Goal: Transaction & Acquisition: Purchase product/service

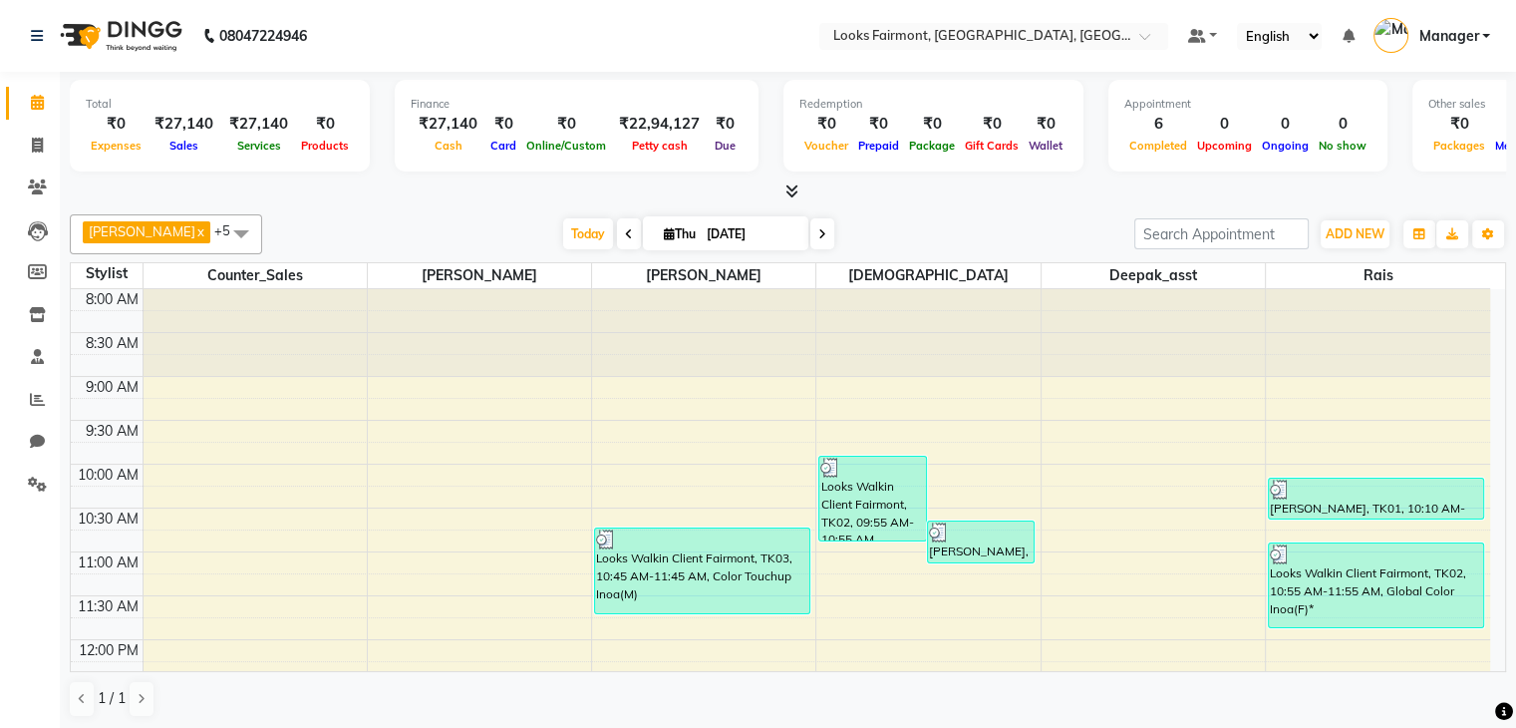
click at [790, 183] on icon at bounding box center [792, 190] width 13 height 15
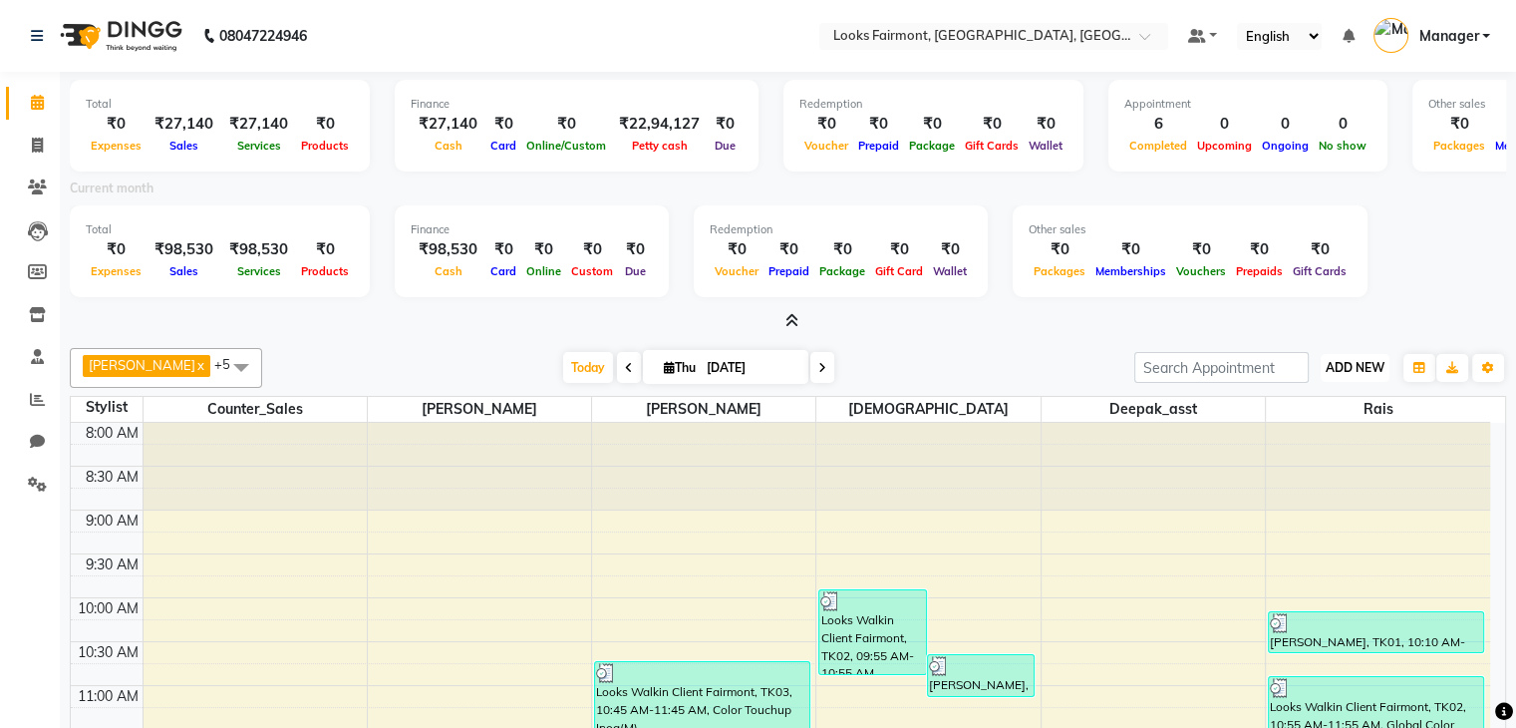
click at [1340, 356] on button "ADD NEW Toggle Dropdown" at bounding box center [1355, 368] width 69 height 28
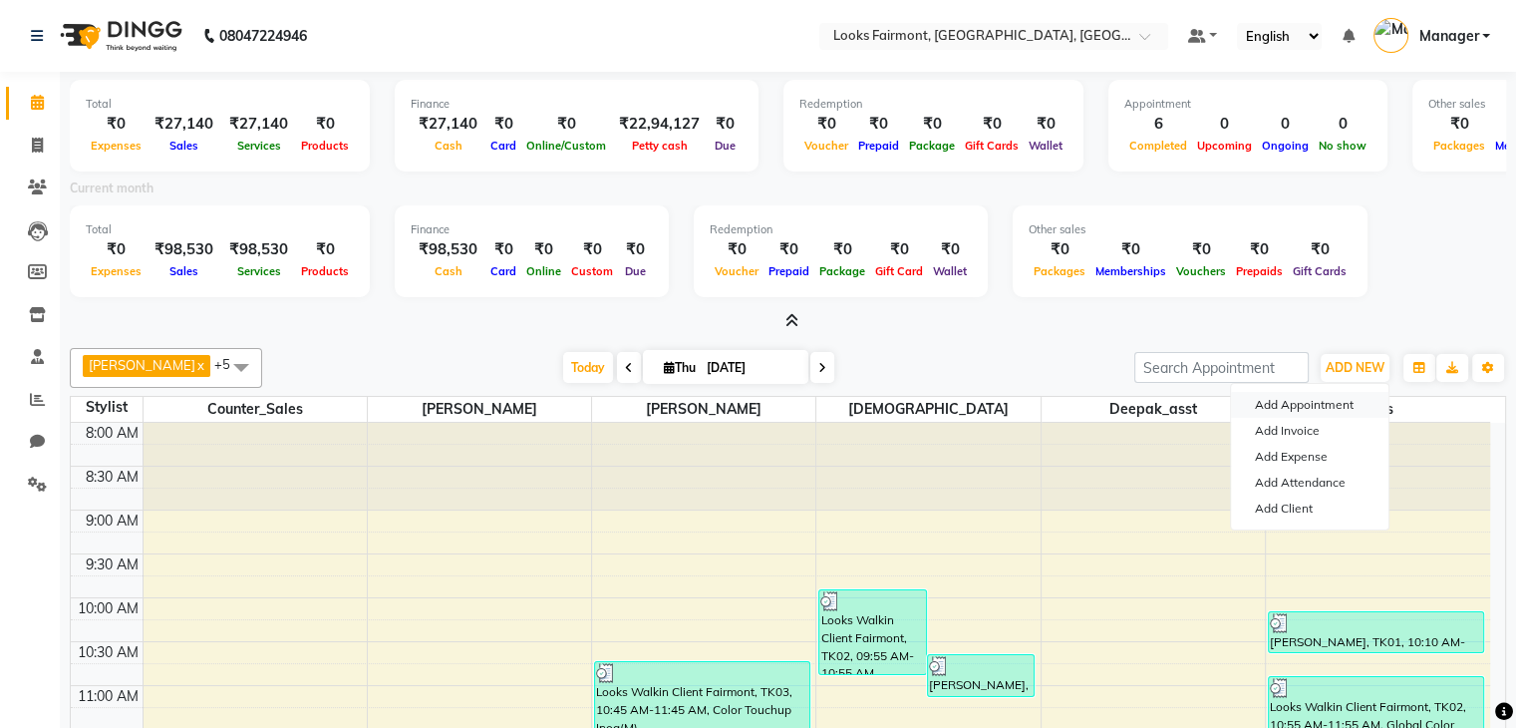
click at [1328, 405] on button "Add Appointment" at bounding box center [1310, 405] width 158 height 26
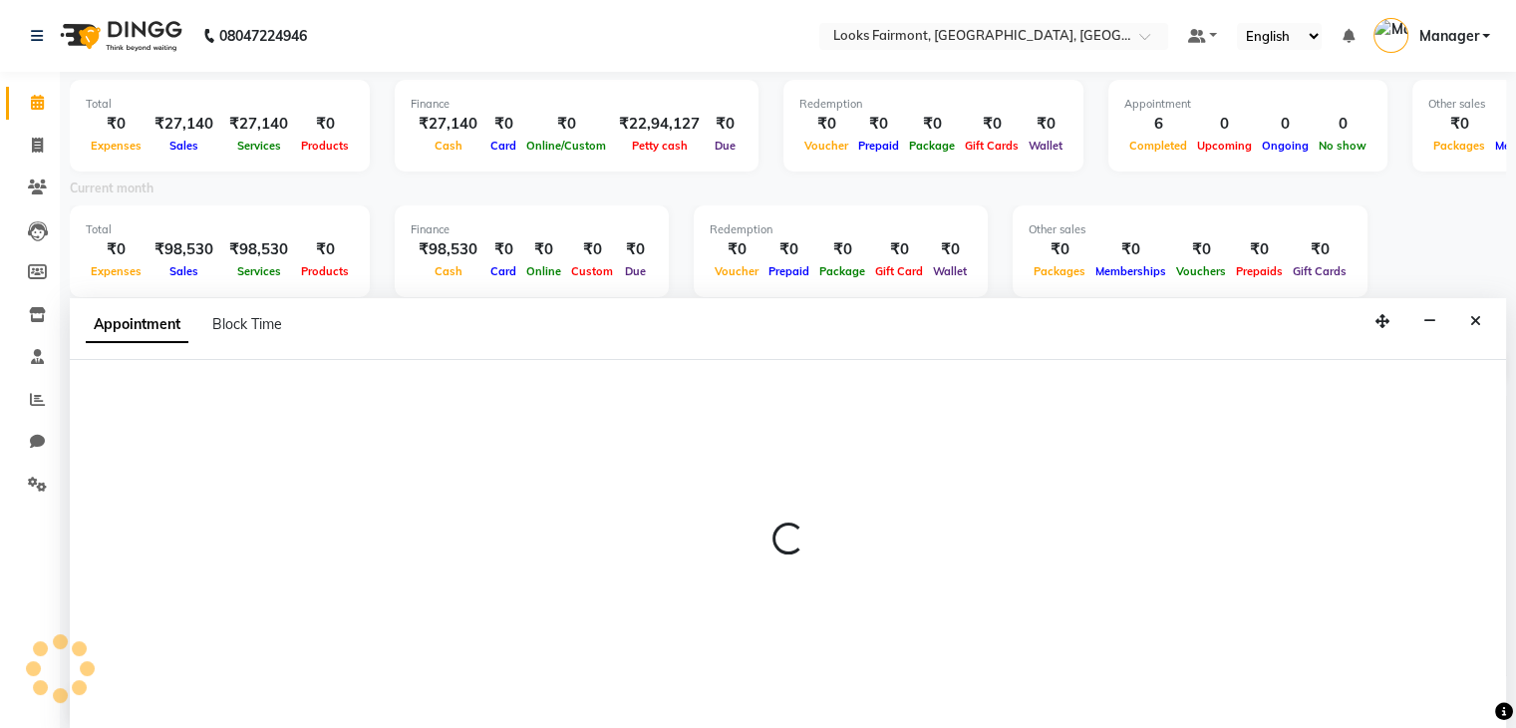
scroll to position [5, 0]
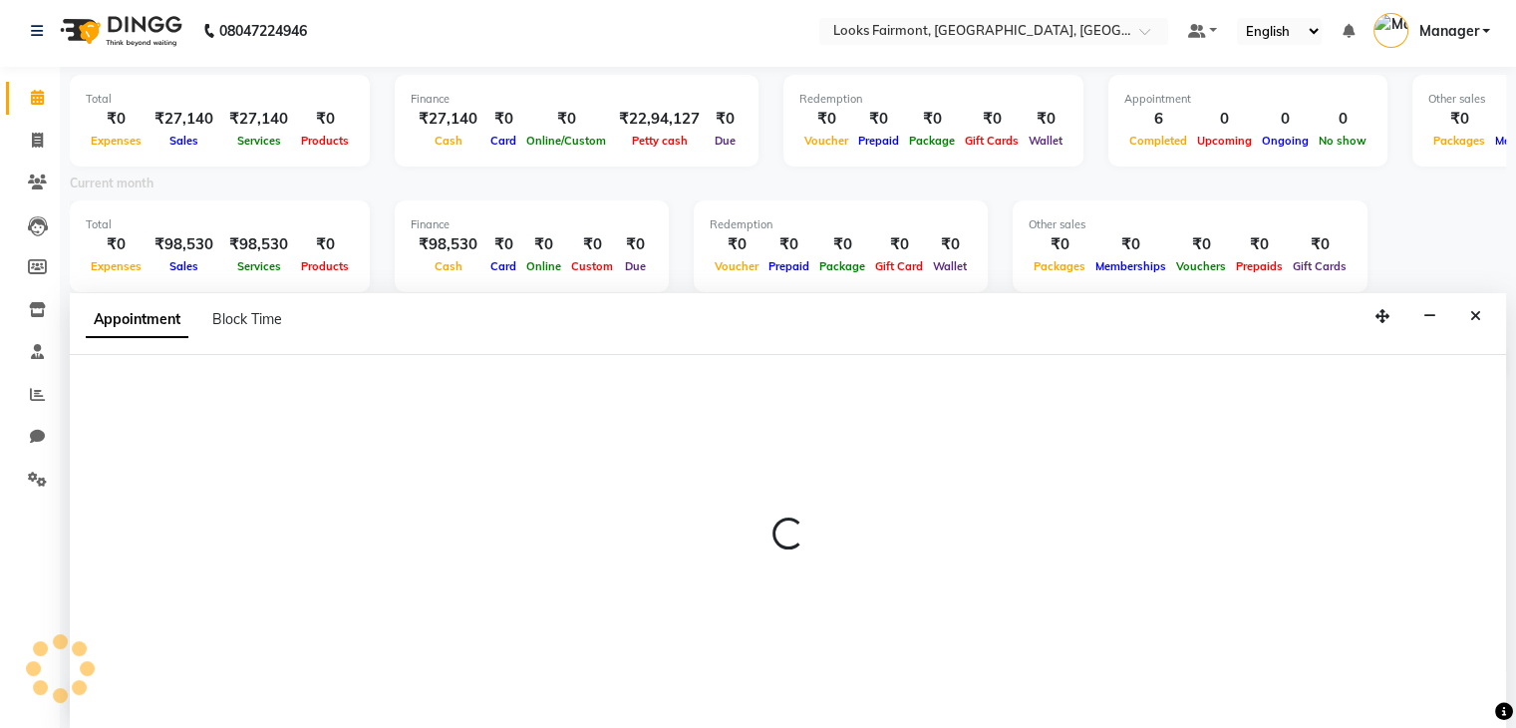
select select "540"
select select "tentative"
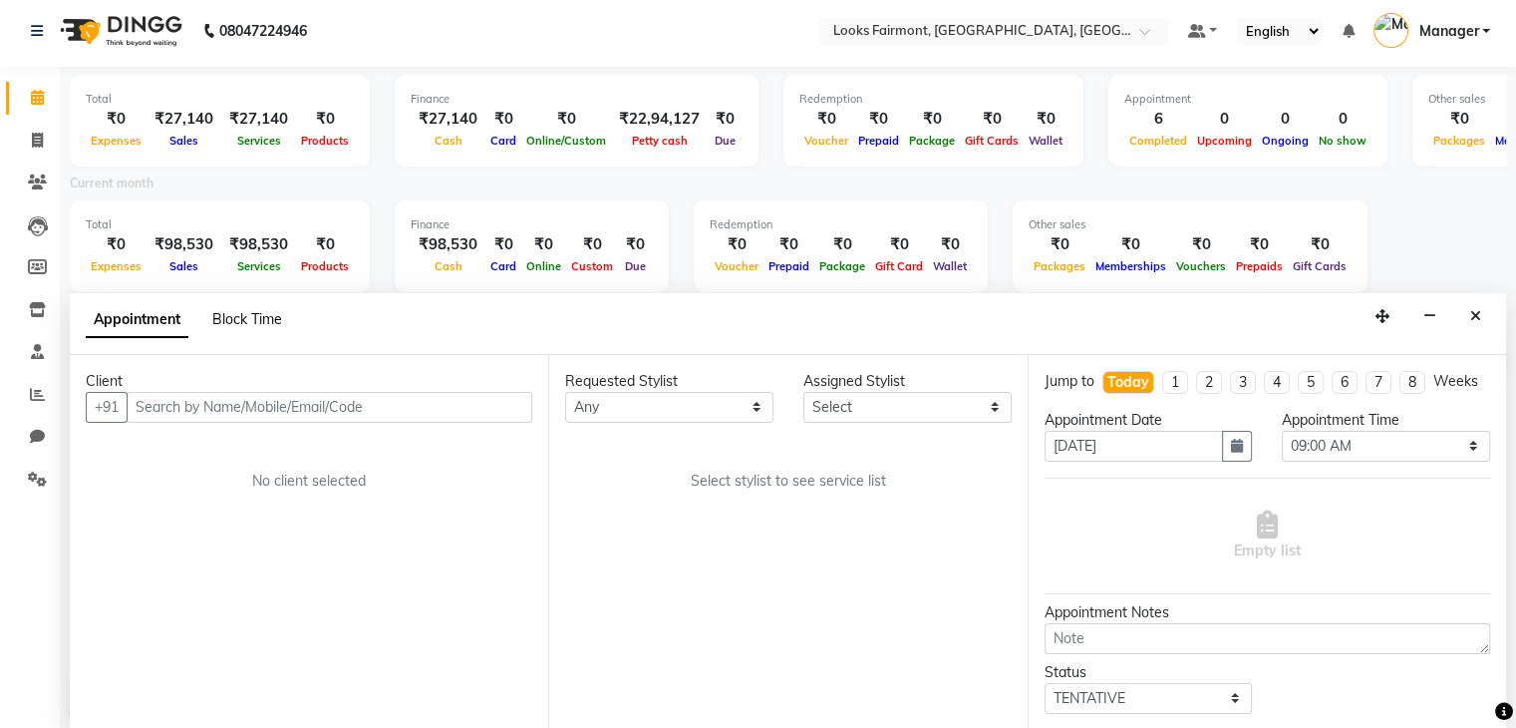
click at [270, 313] on span "Block Time" at bounding box center [247, 319] width 70 height 18
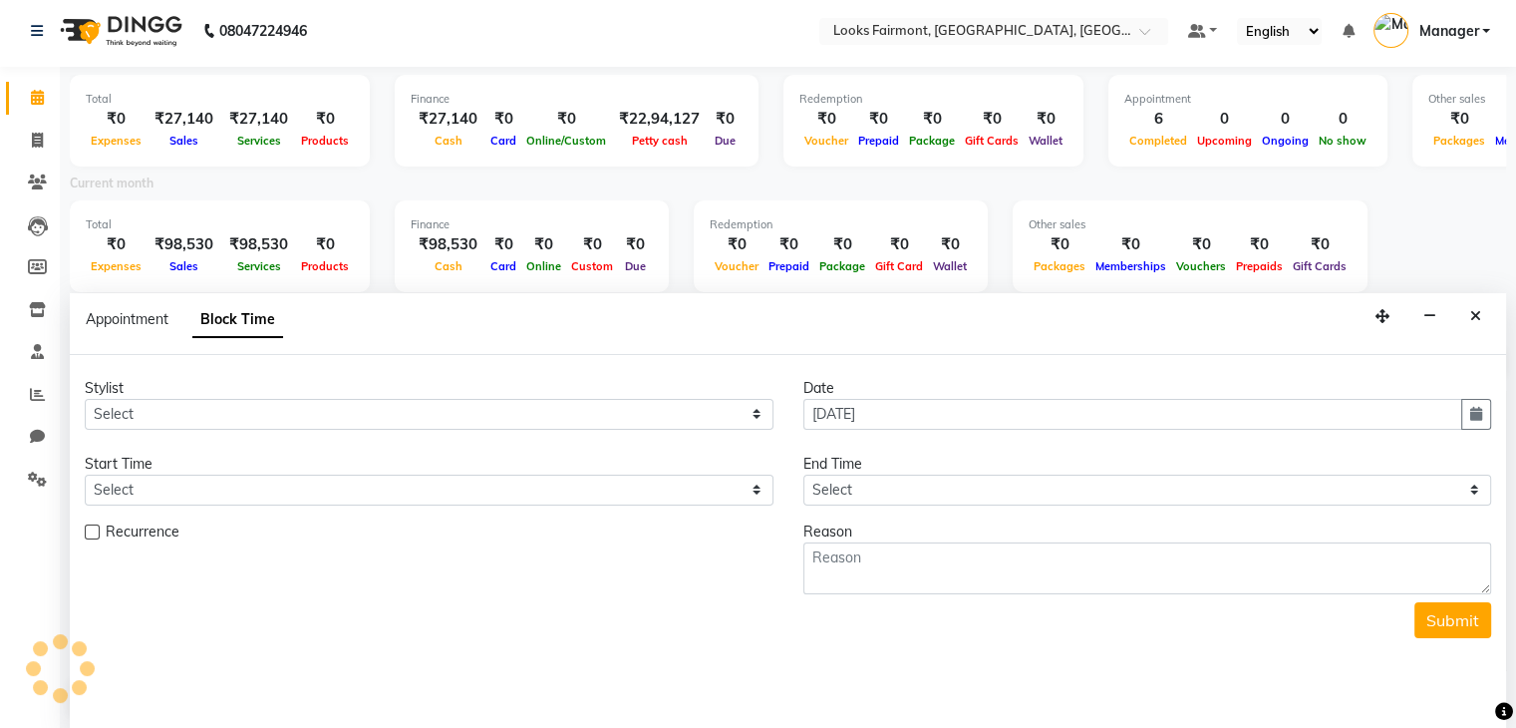
scroll to position [784, 0]
click at [303, 414] on select "Select Adil Anisa Counter_Sales Deepak_asst Nisha Preeti Rais Soring_mgr Sunita…" at bounding box center [429, 414] width 689 height 31
select select "76349"
click at [85, 399] on select "Select Adil Anisa Counter_Sales Deepak_asst Nisha Preeti Rais Soring_mgr Sunita…" at bounding box center [429, 414] width 689 height 31
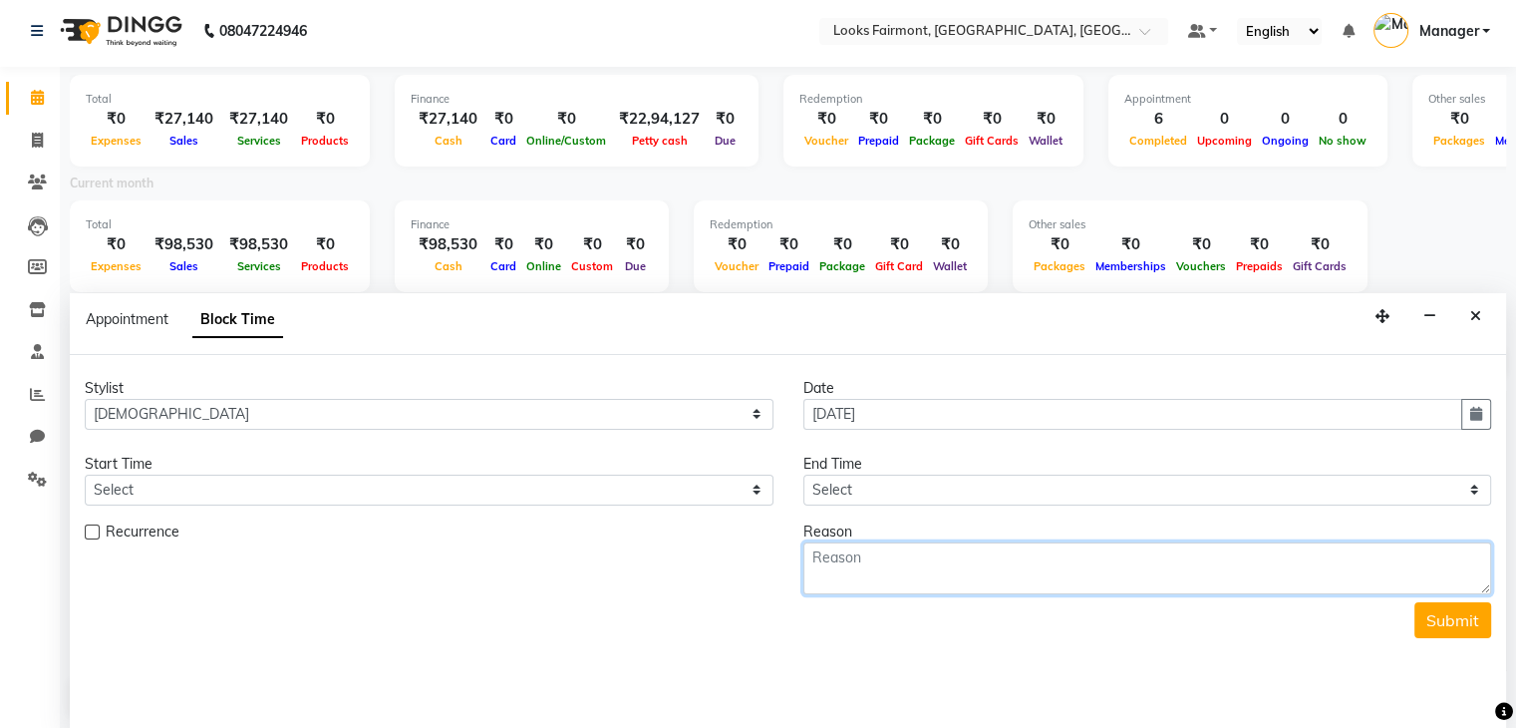
click at [909, 574] on textarea at bounding box center [1148, 568] width 689 height 52
click at [959, 563] on textarea "749" at bounding box center [1148, 568] width 689 height 52
type textarea "749"
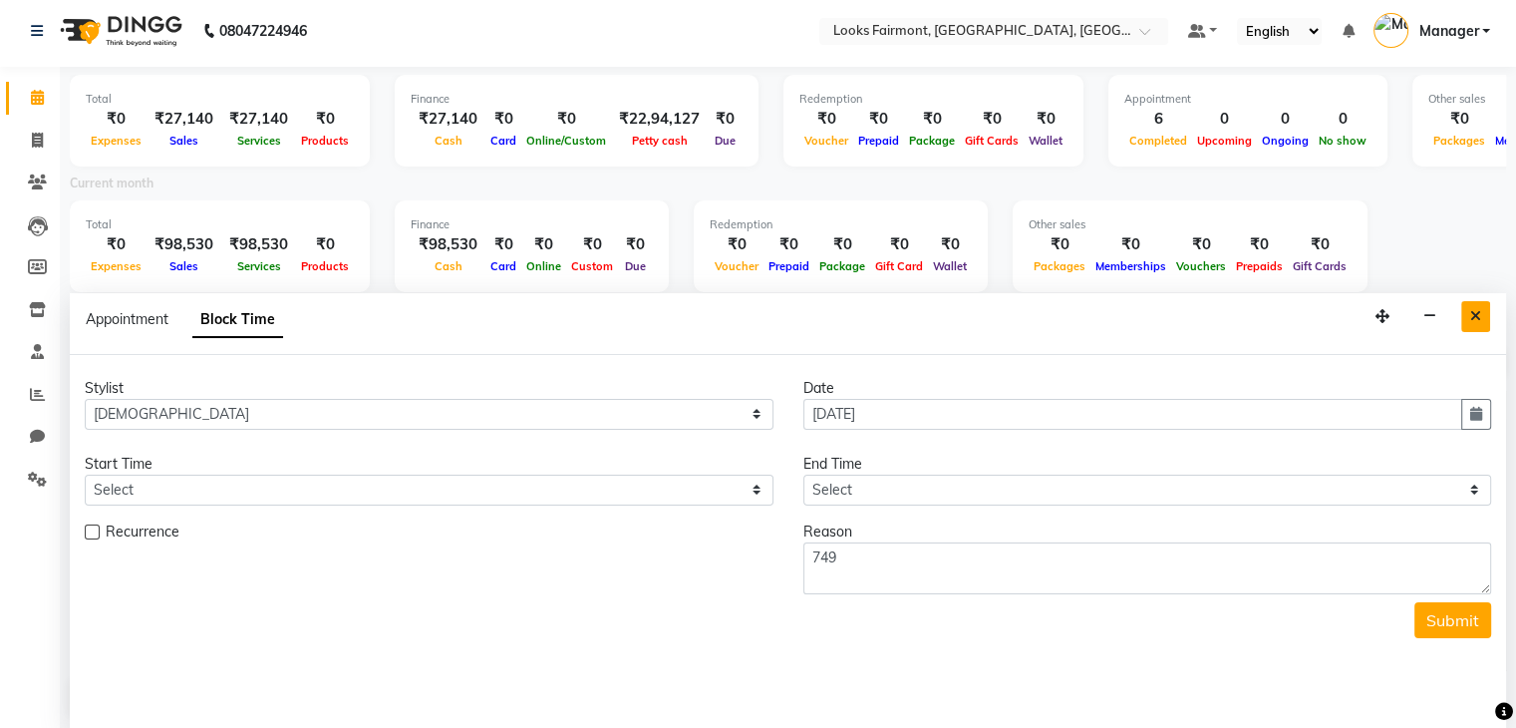
click at [1468, 317] on button "Close" at bounding box center [1476, 316] width 29 height 31
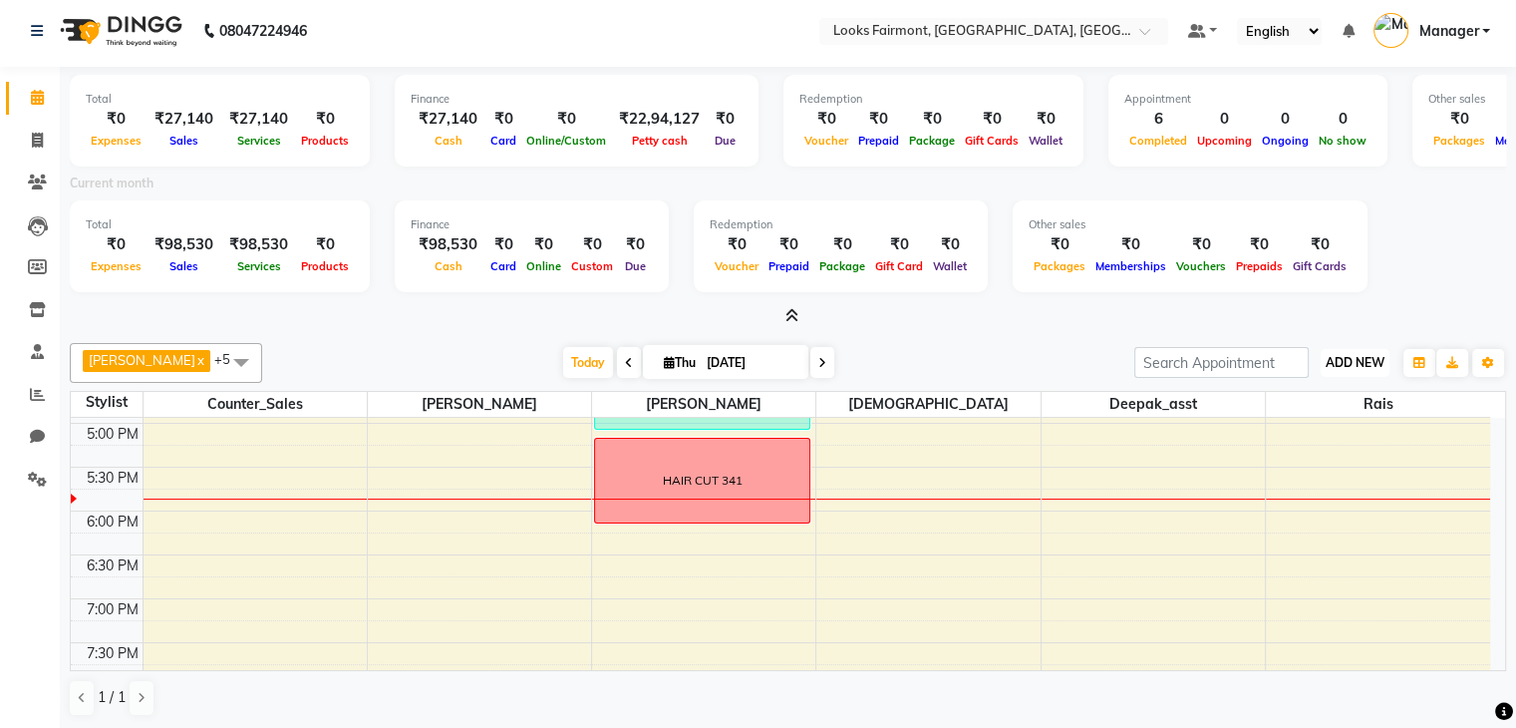
click at [1344, 349] on button "ADD NEW Toggle Dropdown" at bounding box center [1355, 363] width 69 height 28
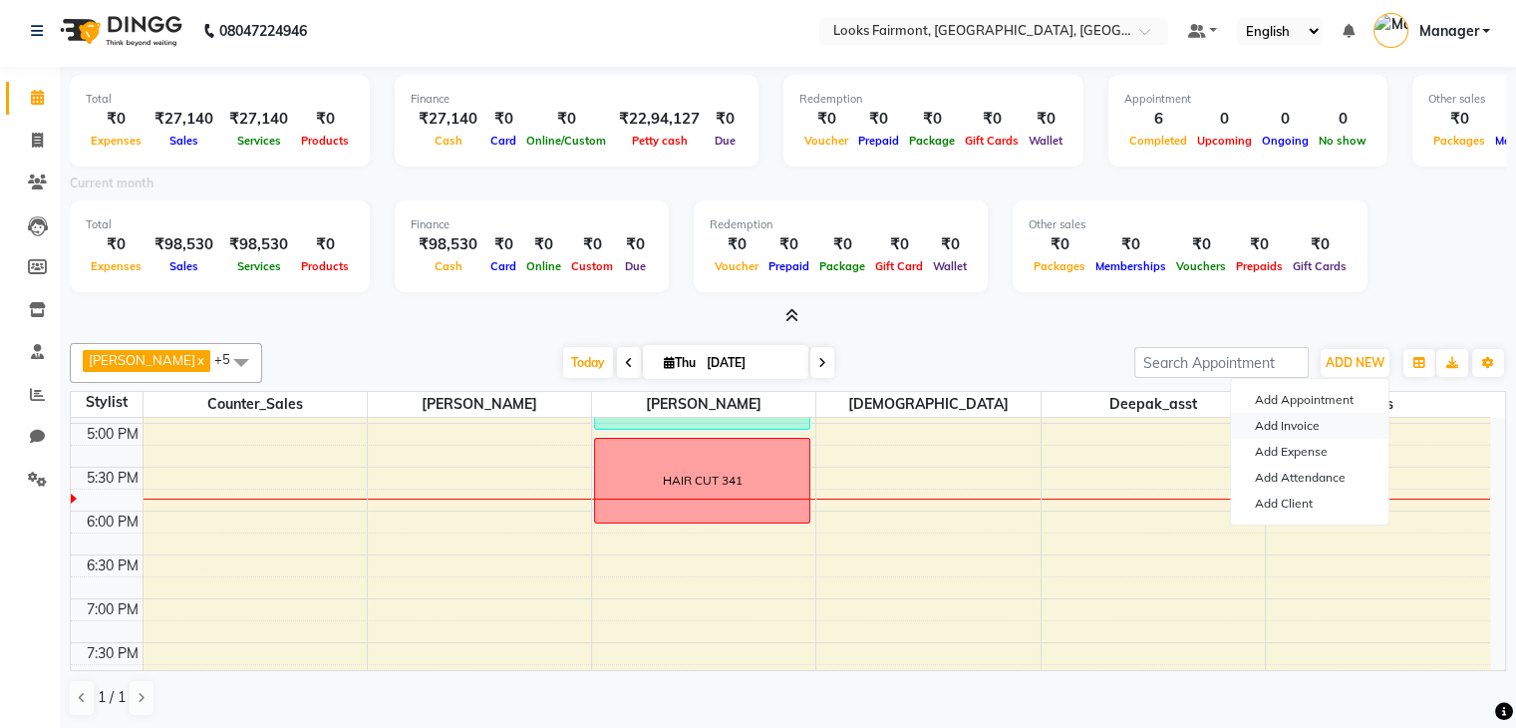
click at [1320, 420] on link "Add Invoice" at bounding box center [1310, 426] width 158 height 26
select select "service"
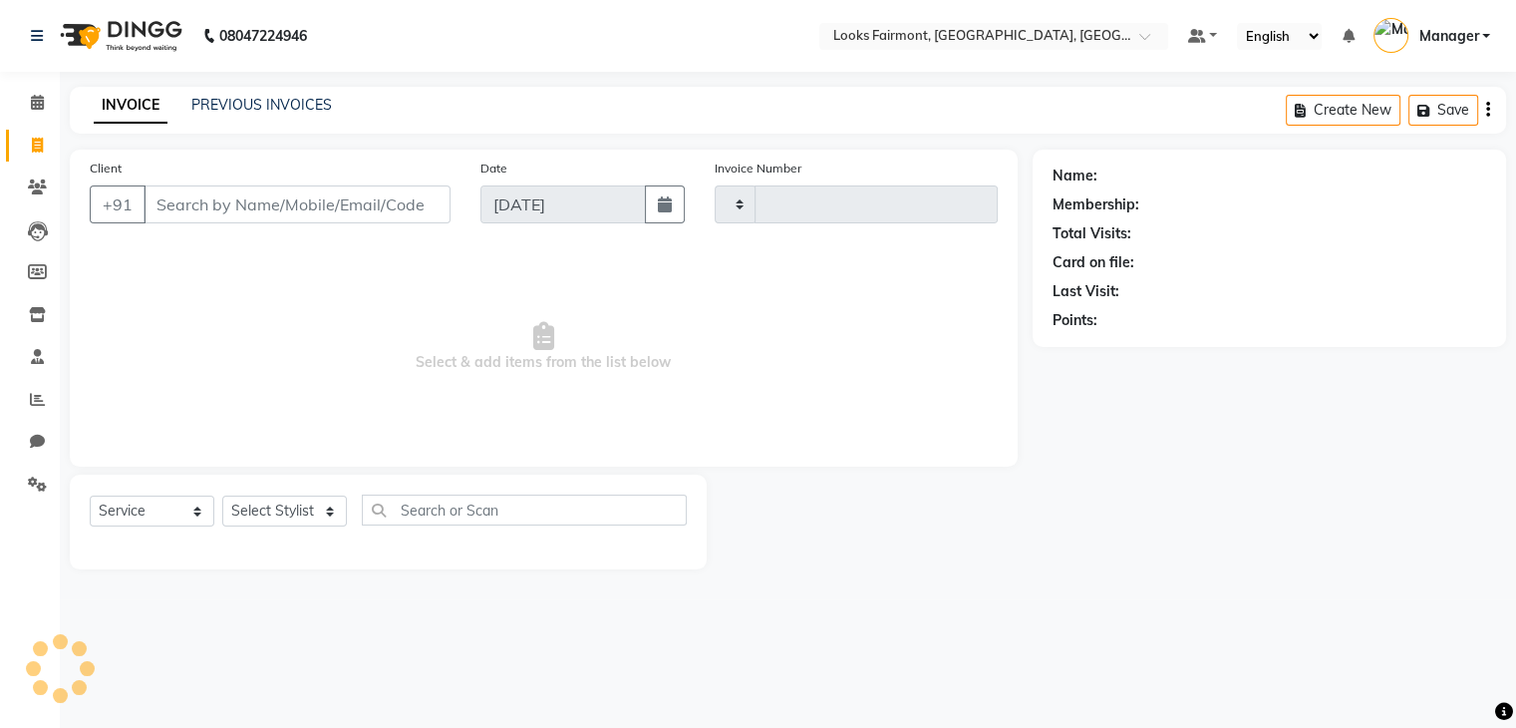
type input "0498"
select select "8139"
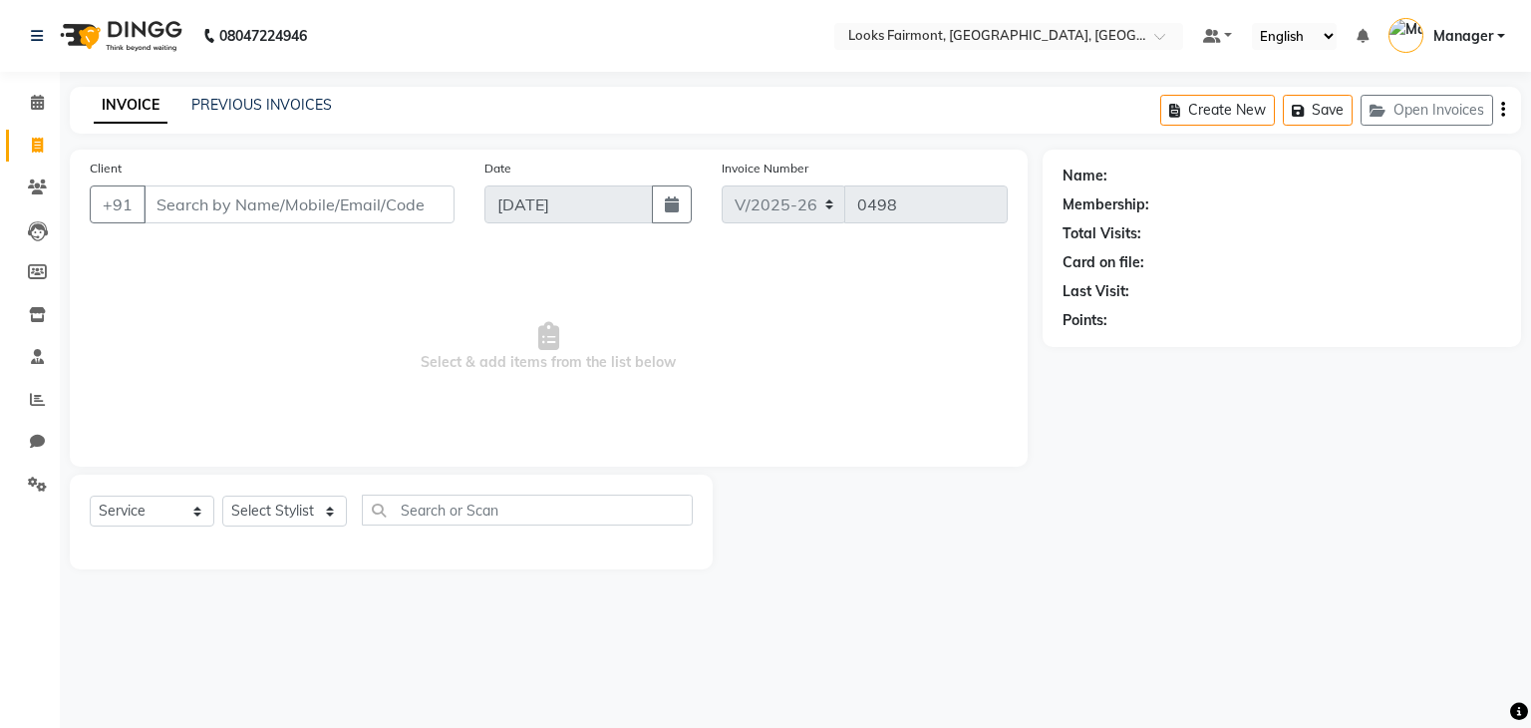
click at [197, 206] on input "Client" at bounding box center [299, 204] width 311 height 38
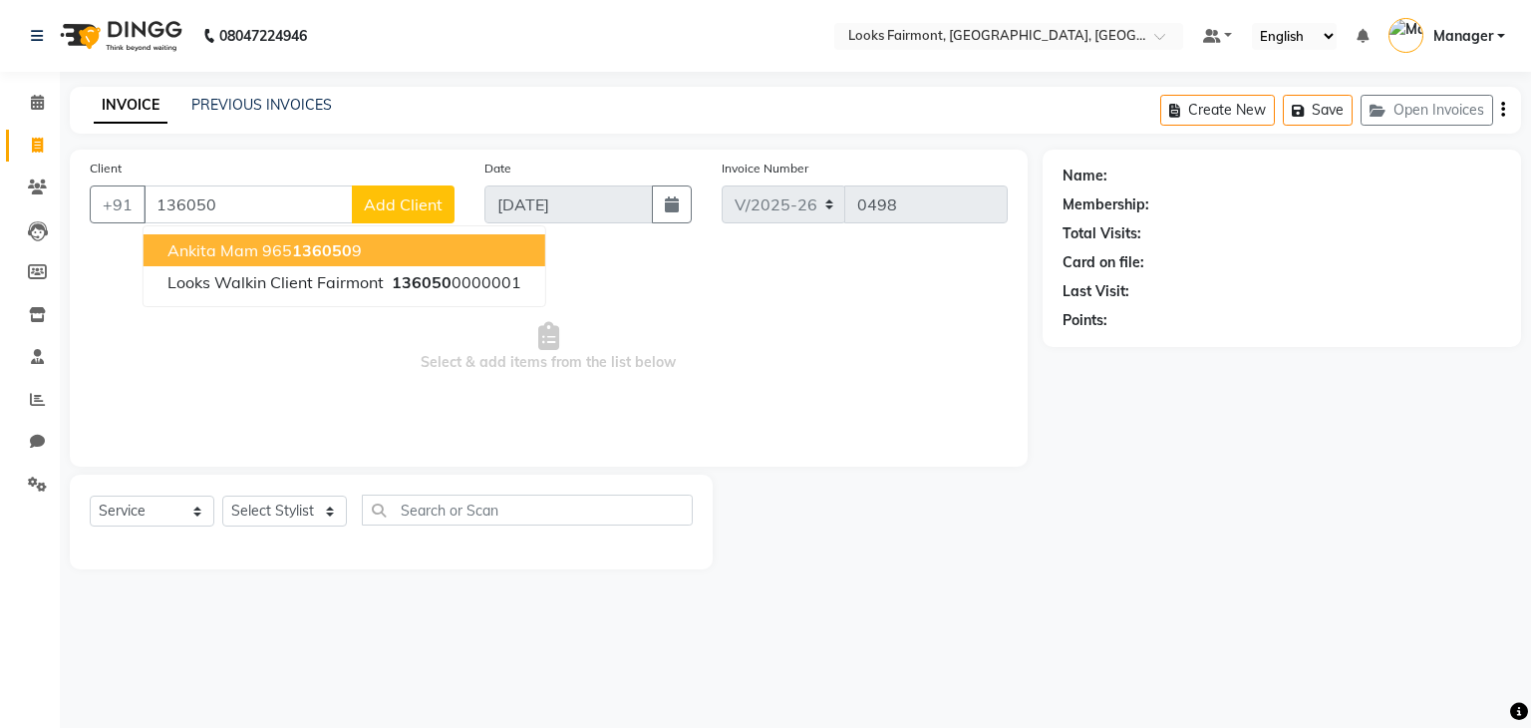
type input "136050"
click at [255, 516] on select "Select Stylist [PERSON_NAME] Counter_Sales Deepak_asst Manager [PERSON_NAME] So…" at bounding box center [284, 510] width 125 height 31
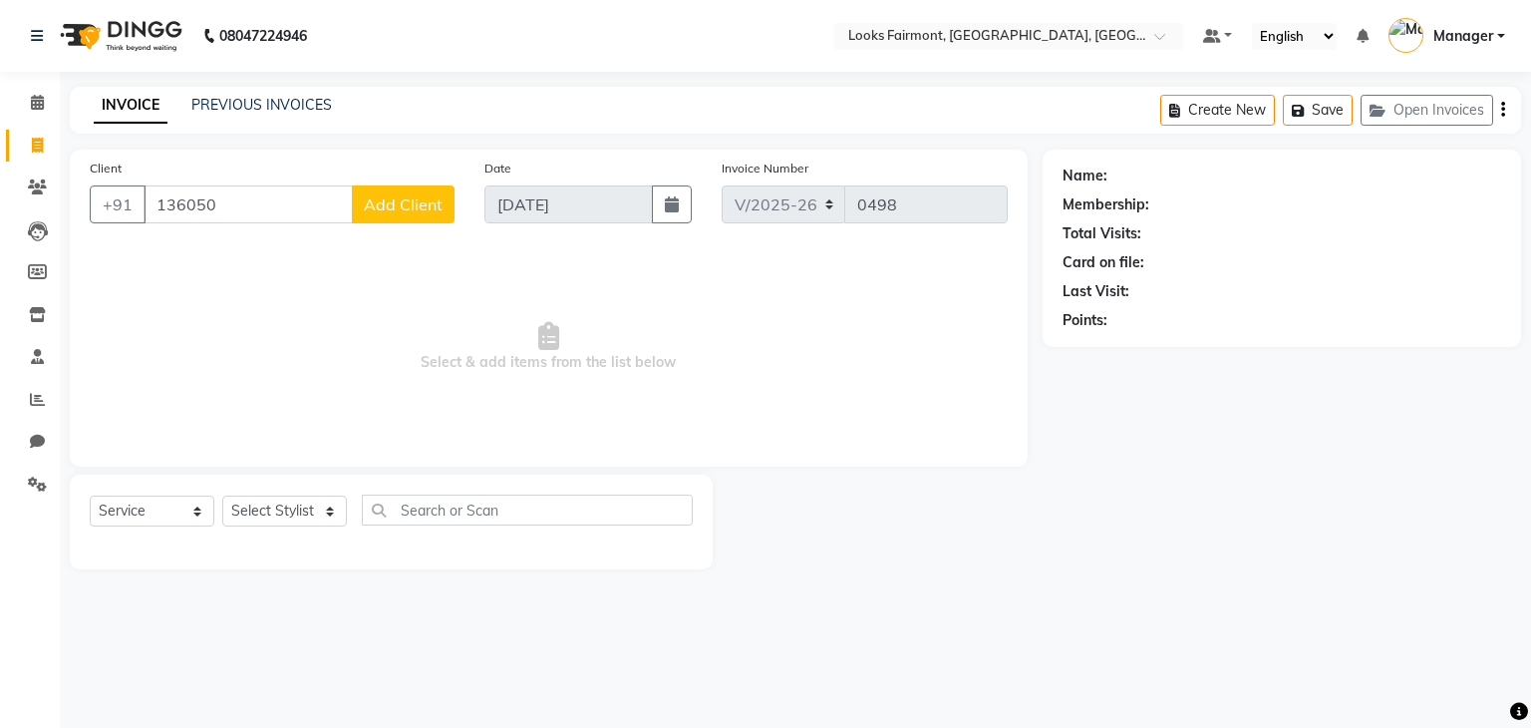
drag, startPoint x: 543, startPoint y: 261, endPoint x: 506, endPoint y: 272, distance: 38.5
click at [520, 269] on span "Select & add items from the list below" at bounding box center [549, 346] width 918 height 199
click at [319, 209] on input "136050" at bounding box center [248, 204] width 209 height 38
click at [391, 208] on span "Add Client" at bounding box center [403, 204] width 79 height 20
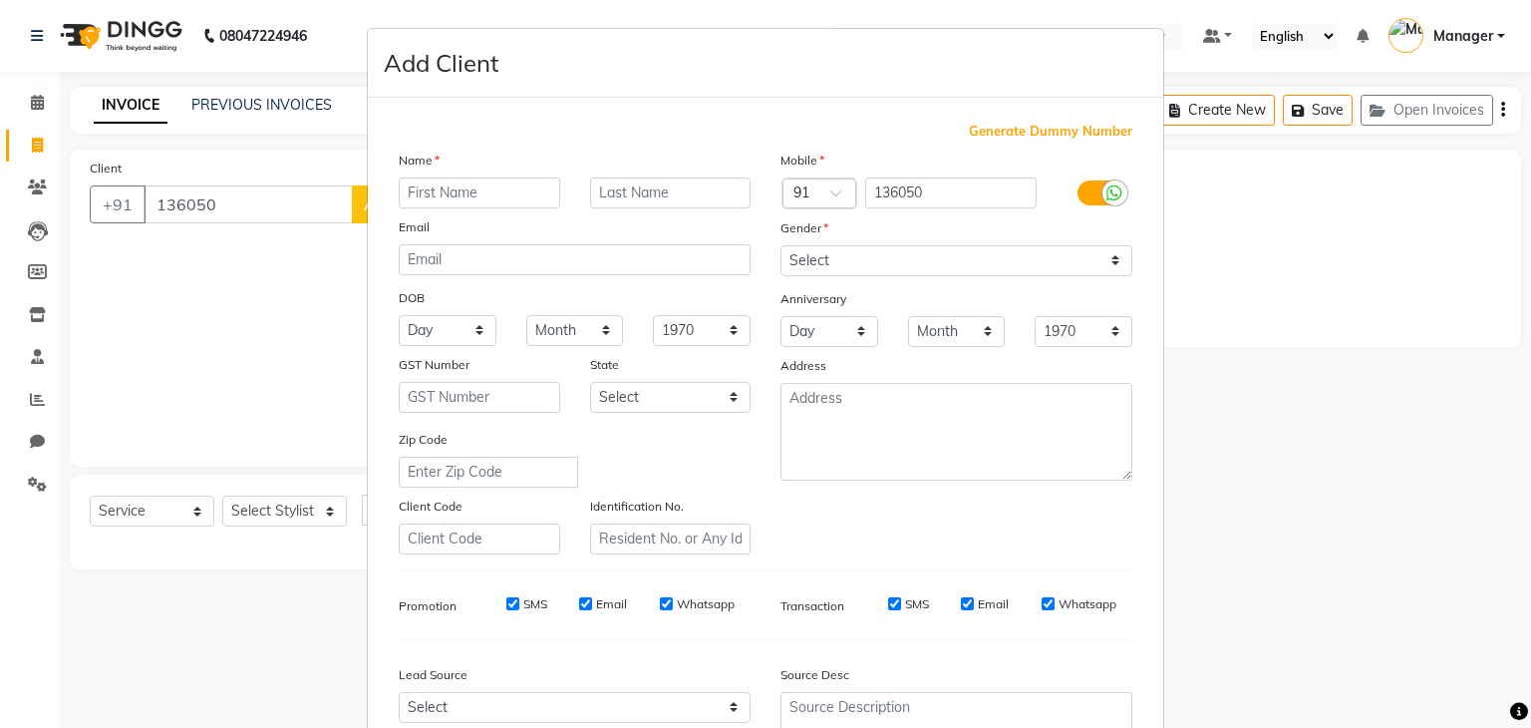
click at [286, 207] on ngb-modal-window "Add Client Generate Dummy Number Name Email DOB Day 01 02 03 04 05 06 07 08 09 …" at bounding box center [765, 364] width 1531 height 728
click at [1304, 252] on ngb-modal-window "Add Client Generate Dummy Number Name Email DOB Day 01 02 03 04 05 06 07 08 09 …" at bounding box center [765, 364] width 1531 height 728
click at [107, 356] on ngb-modal-window "Add Client Generate Dummy Number Name Email DOB Day 01 02 03 04 05 06 07 08 09 …" at bounding box center [765, 364] width 1531 height 728
click at [1327, 325] on ngb-modal-window "Add Client Generate Dummy Number Name Email DOB Day 01 02 03 04 05 06 07 08 09 …" at bounding box center [765, 364] width 1531 height 728
click at [1394, 554] on ngb-modal-window "Add Client Generate Dummy Number Name Email DOB Day 01 02 03 04 05 06 07 08 09 …" at bounding box center [765, 364] width 1531 height 728
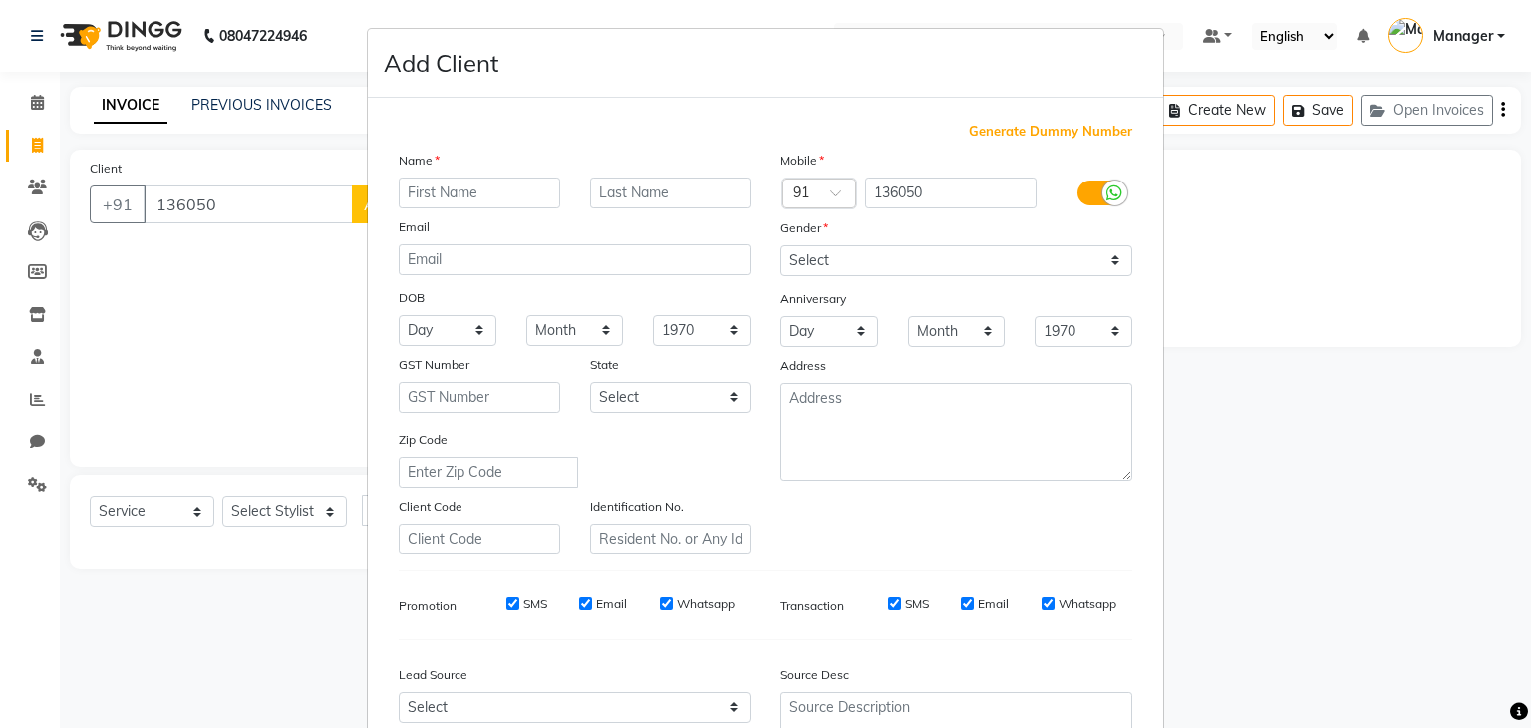
drag, startPoint x: 1365, startPoint y: 380, endPoint x: 1207, endPoint y: 254, distance: 201.5
click at [1365, 379] on ngb-modal-window "Add Client Generate Dummy Number Name Email DOB Day 01 02 03 04 05 06 07 08 09 …" at bounding box center [765, 364] width 1531 height 728
click at [47, 101] on ngb-modal-window "Add Client Generate Dummy Number Name Email DOB Day 01 02 03 04 05 06 07 08 09 …" at bounding box center [765, 364] width 1531 height 728
click at [36, 107] on ngb-modal-window "Add Client Generate Dummy Number Name Email DOB Day 01 02 03 04 05 06 07 08 09 …" at bounding box center [765, 364] width 1531 height 728
click at [36, 106] on ngb-modal-window "Add Client Generate Dummy Number Name Email DOB Day 01 02 03 04 05 06 07 08 09 …" at bounding box center [765, 364] width 1531 height 728
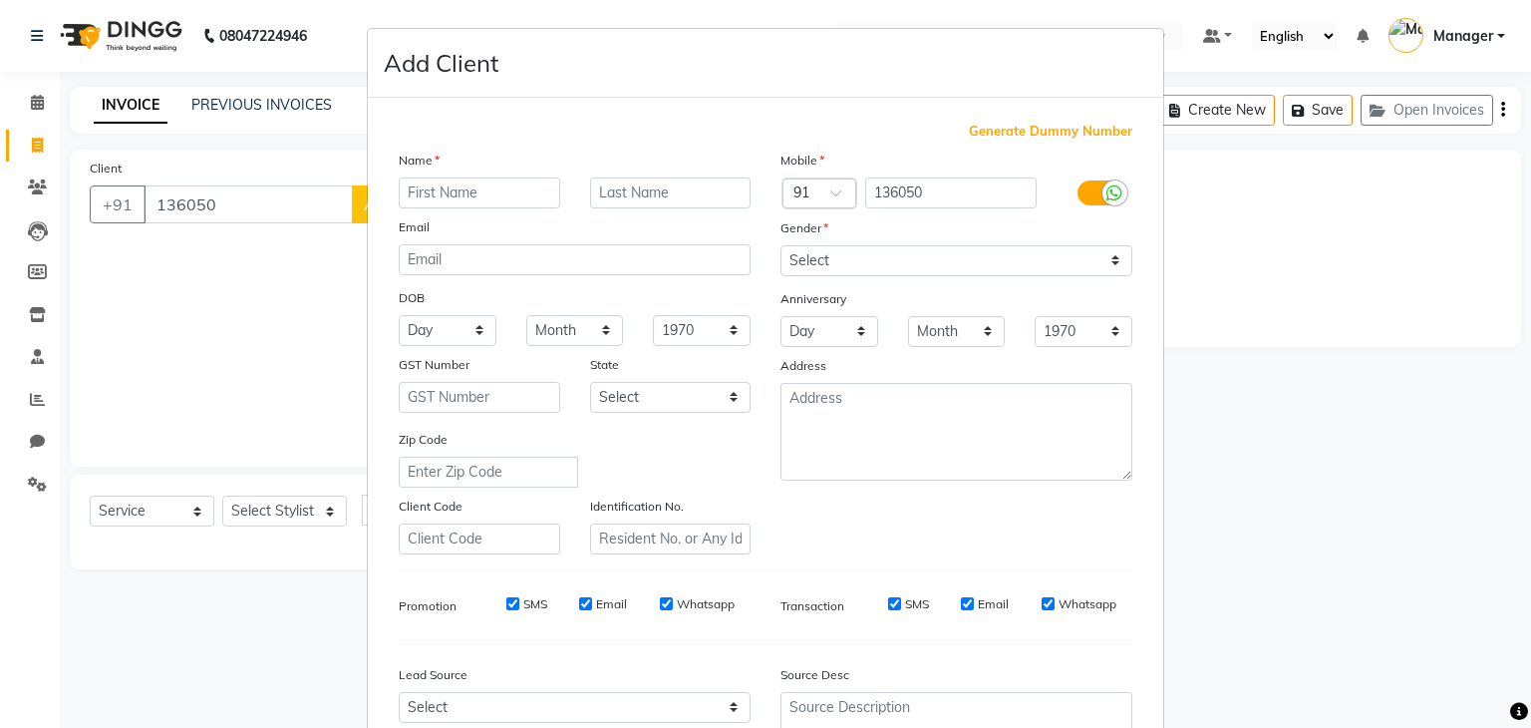
click at [36, 102] on ngb-modal-window "Add Client Generate Dummy Number Name Email DOB Day 01 02 03 04 05 06 07 08 09 …" at bounding box center [765, 364] width 1531 height 728
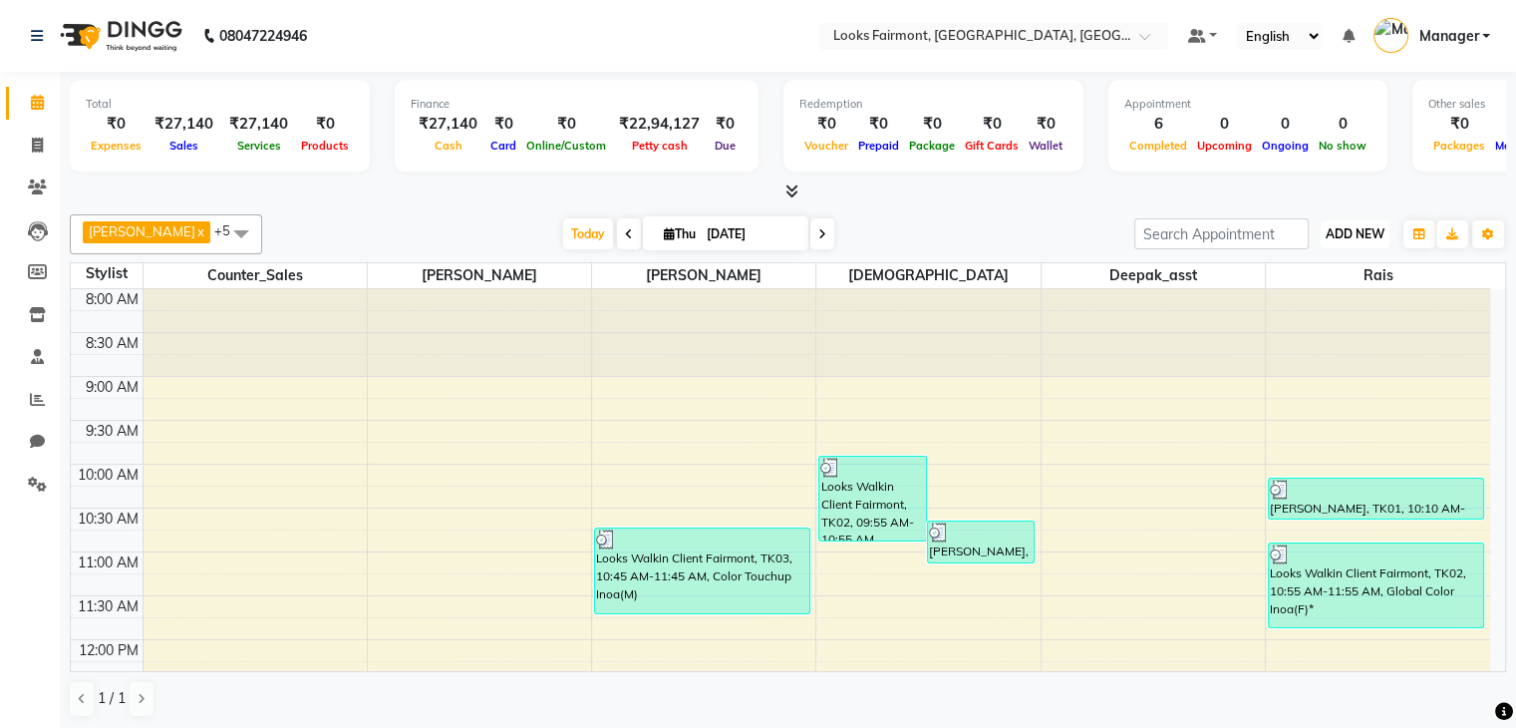
click at [1355, 226] on span "ADD NEW" at bounding box center [1355, 233] width 59 height 15
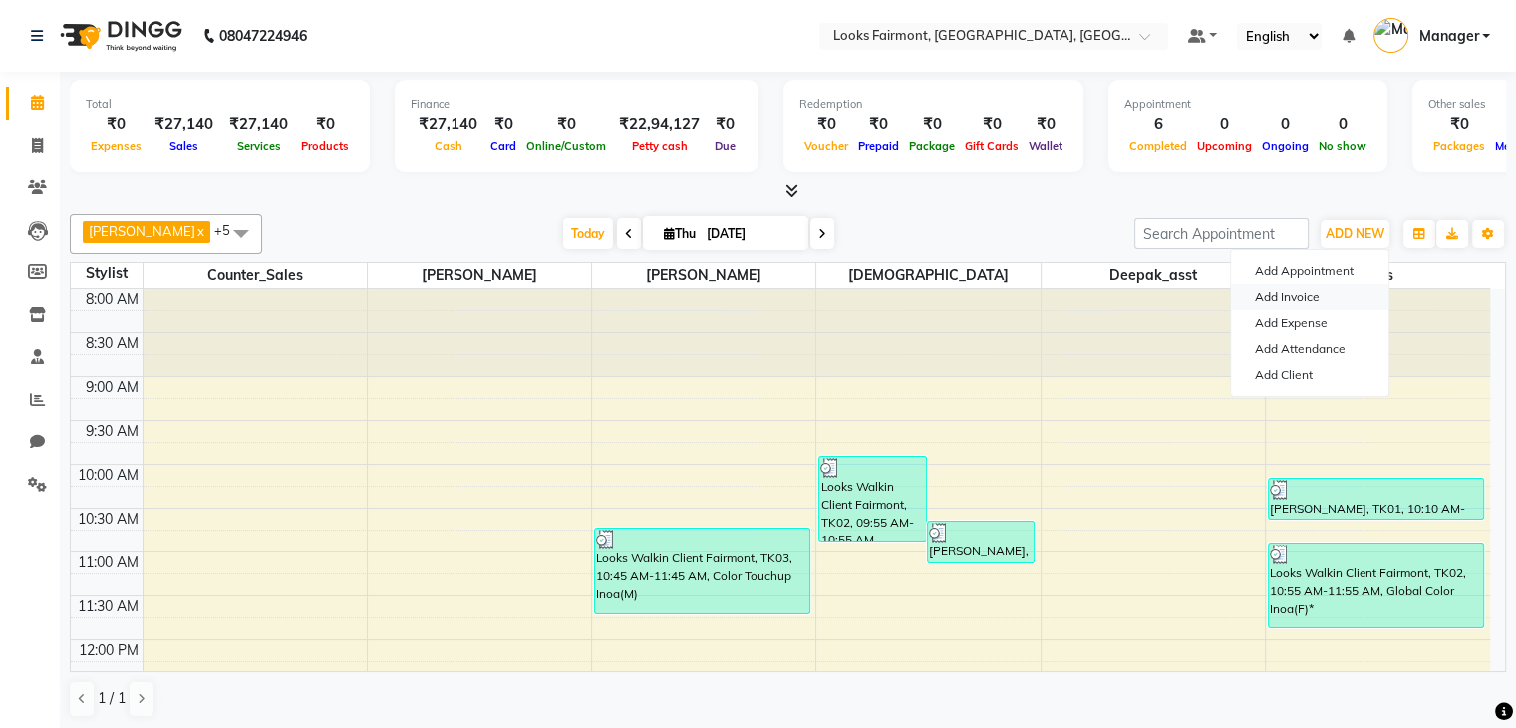
click at [1292, 294] on link "Add Invoice" at bounding box center [1310, 297] width 158 height 26
select select "8139"
select select "service"
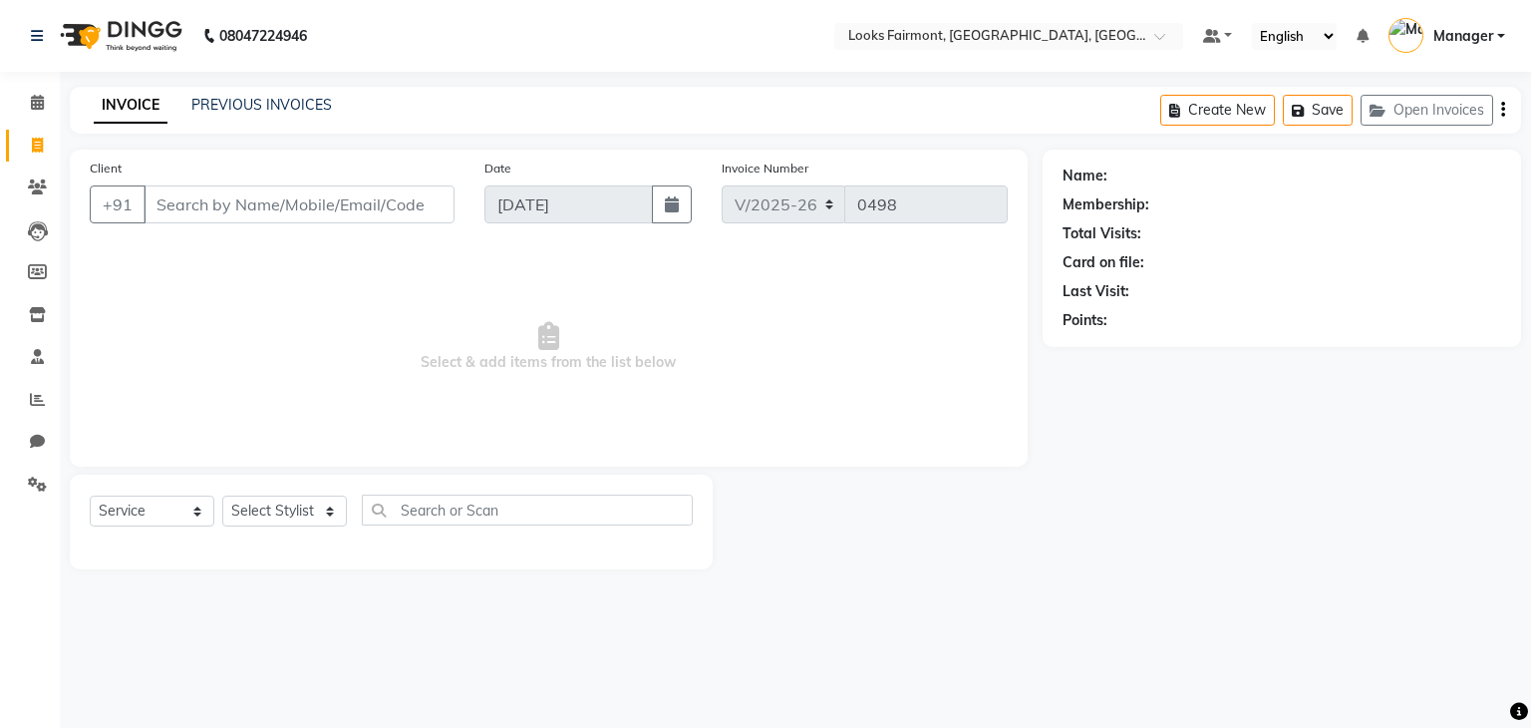
click at [243, 207] on input "Client" at bounding box center [299, 204] width 311 height 38
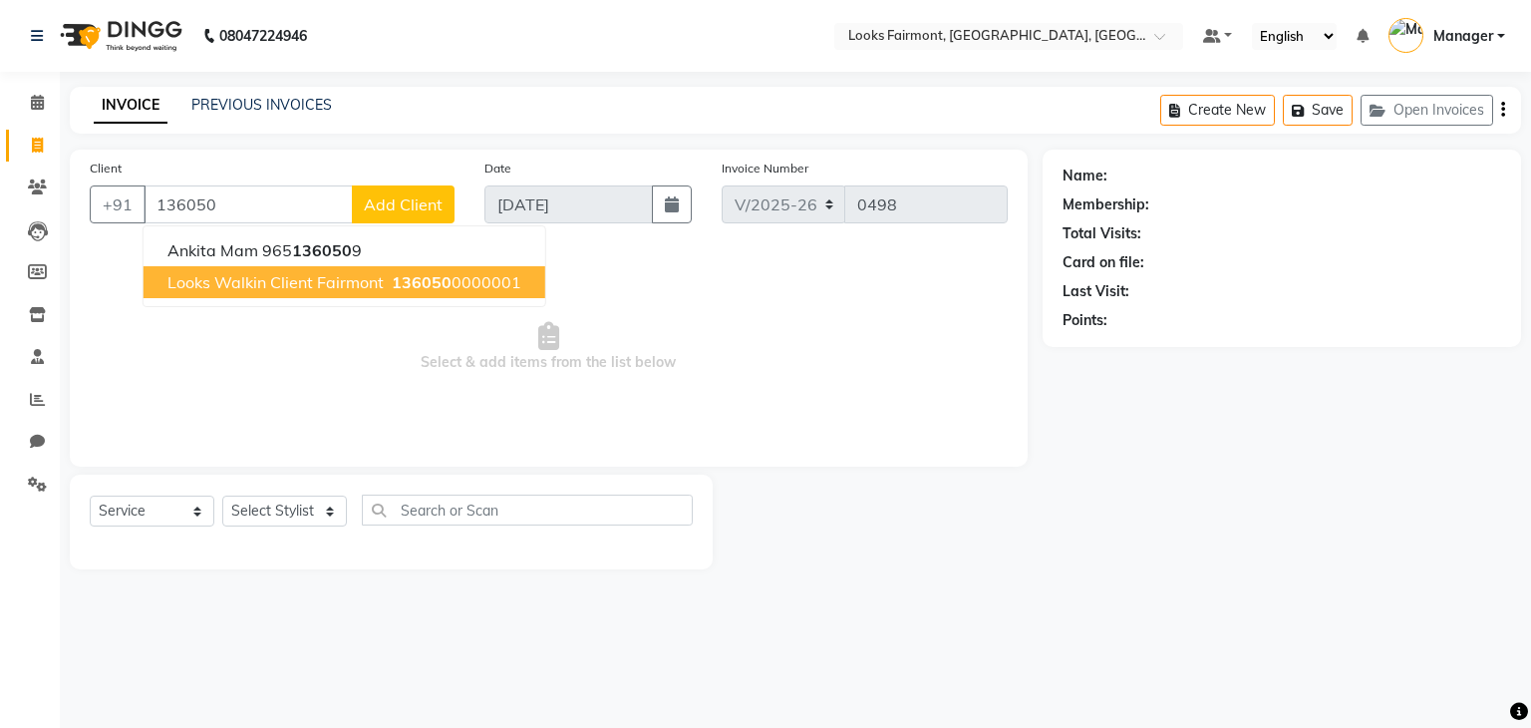
click at [219, 282] on span "Looks Walkin Client Fairmont" at bounding box center [275, 282] width 216 height 20
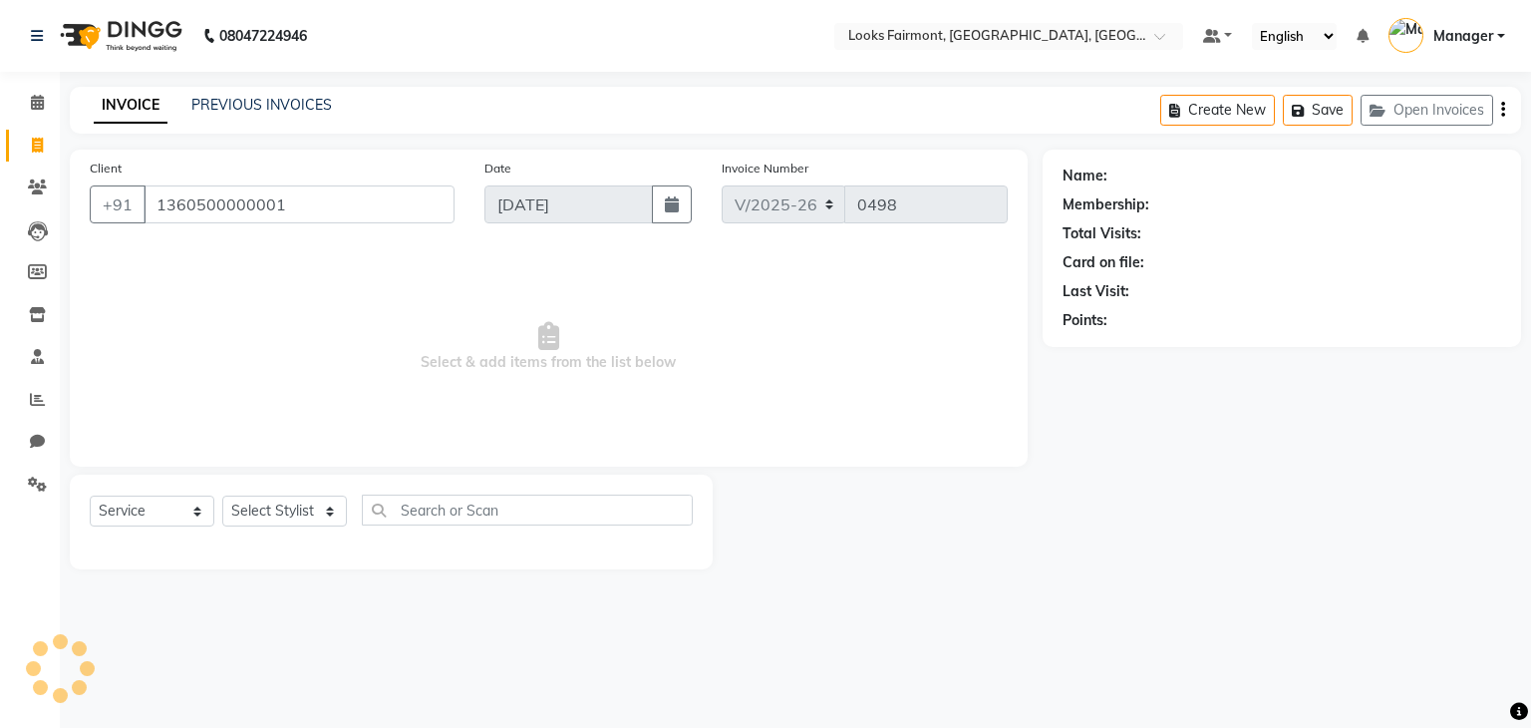
type input "1360500000001"
select select "1: Object"
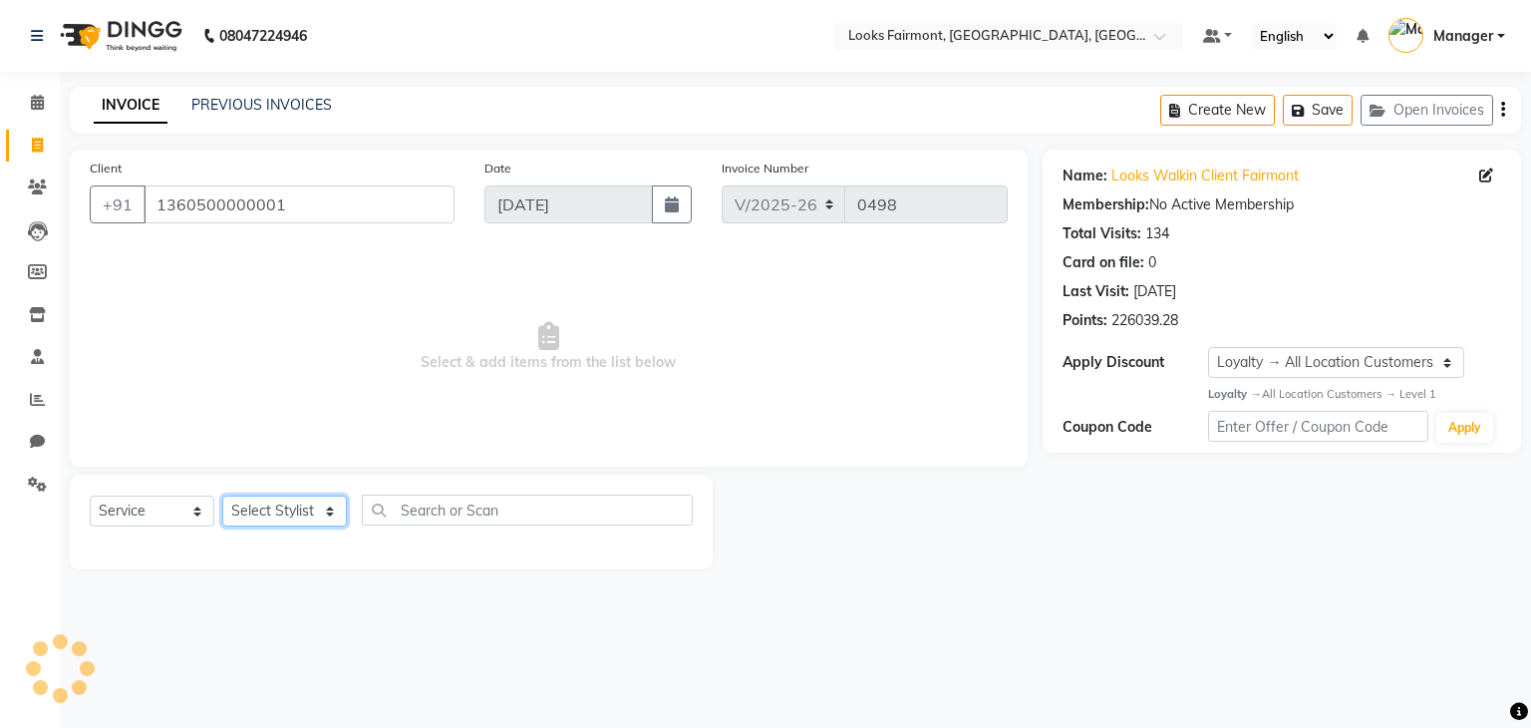
click at [300, 514] on select "Select Stylist [PERSON_NAME] Counter_Sales Deepak_asst Manager [PERSON_NAME] So…" at bounding box center [284, 510] width 125 height 31
select select "76348"
click at [222, 496] on select "Select Stylist [PERSON_NAME] Counter_Sales Deepak_asst Manager [PERSON_NAME] So…" at bounding box center [284, 510] width 125 height 31
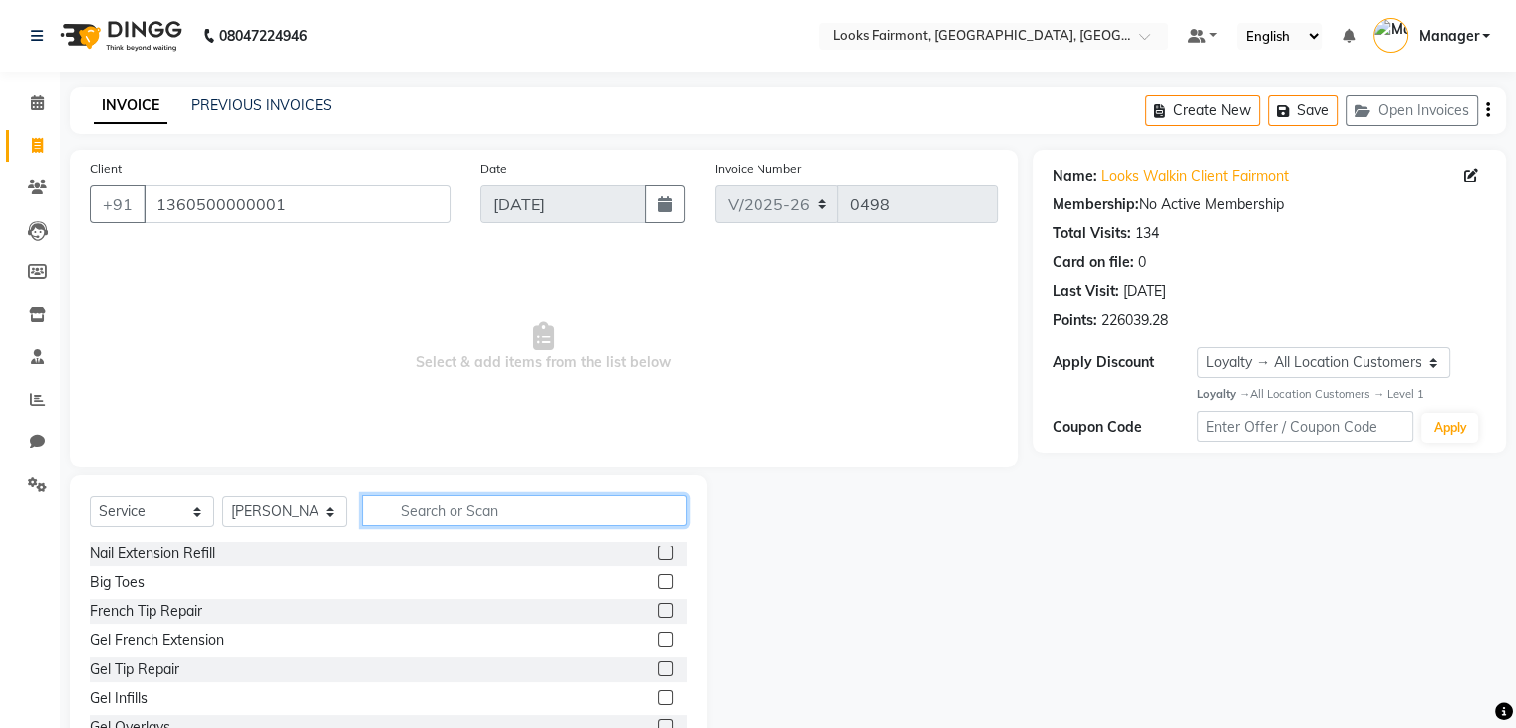
click at [455, 507] on input "text" at bounding box center [524, 509] width 325 height 31
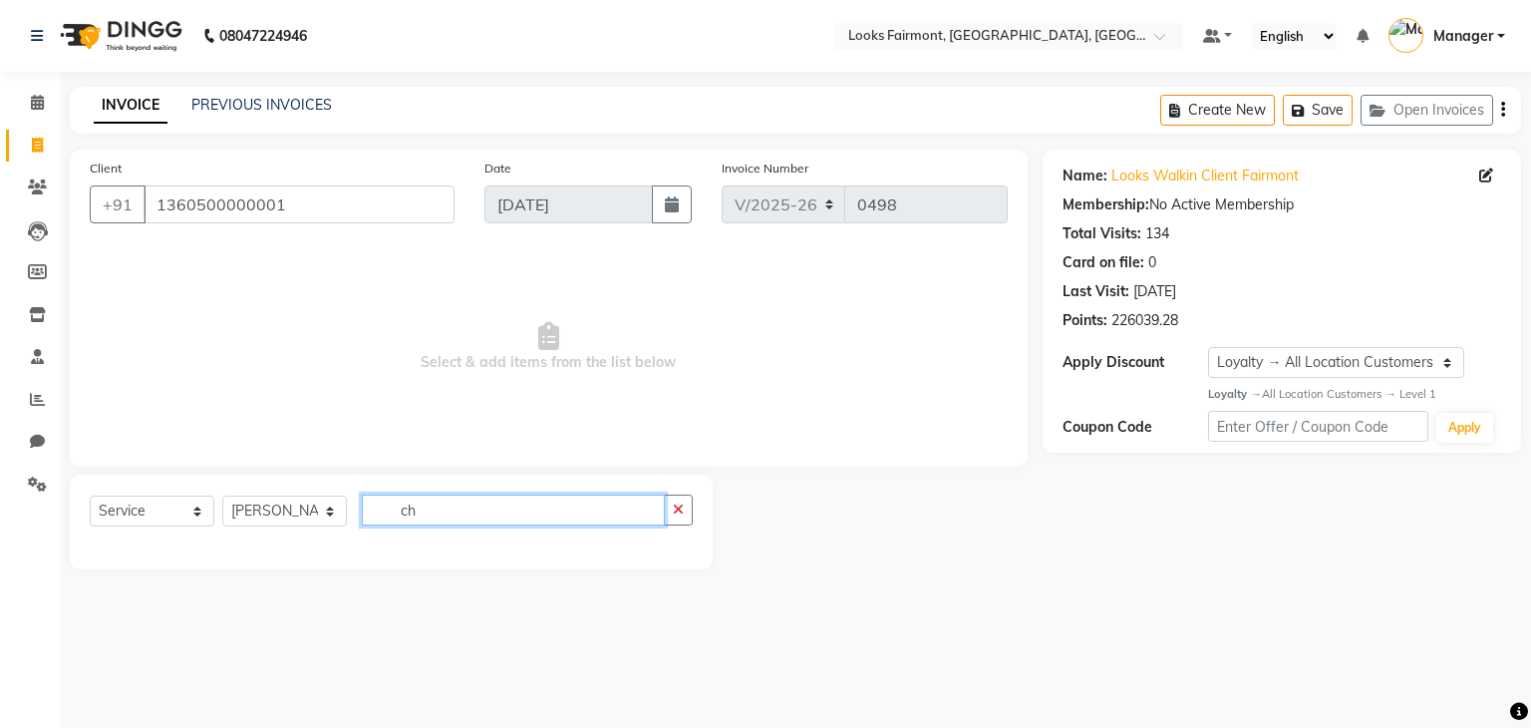
type input "c"
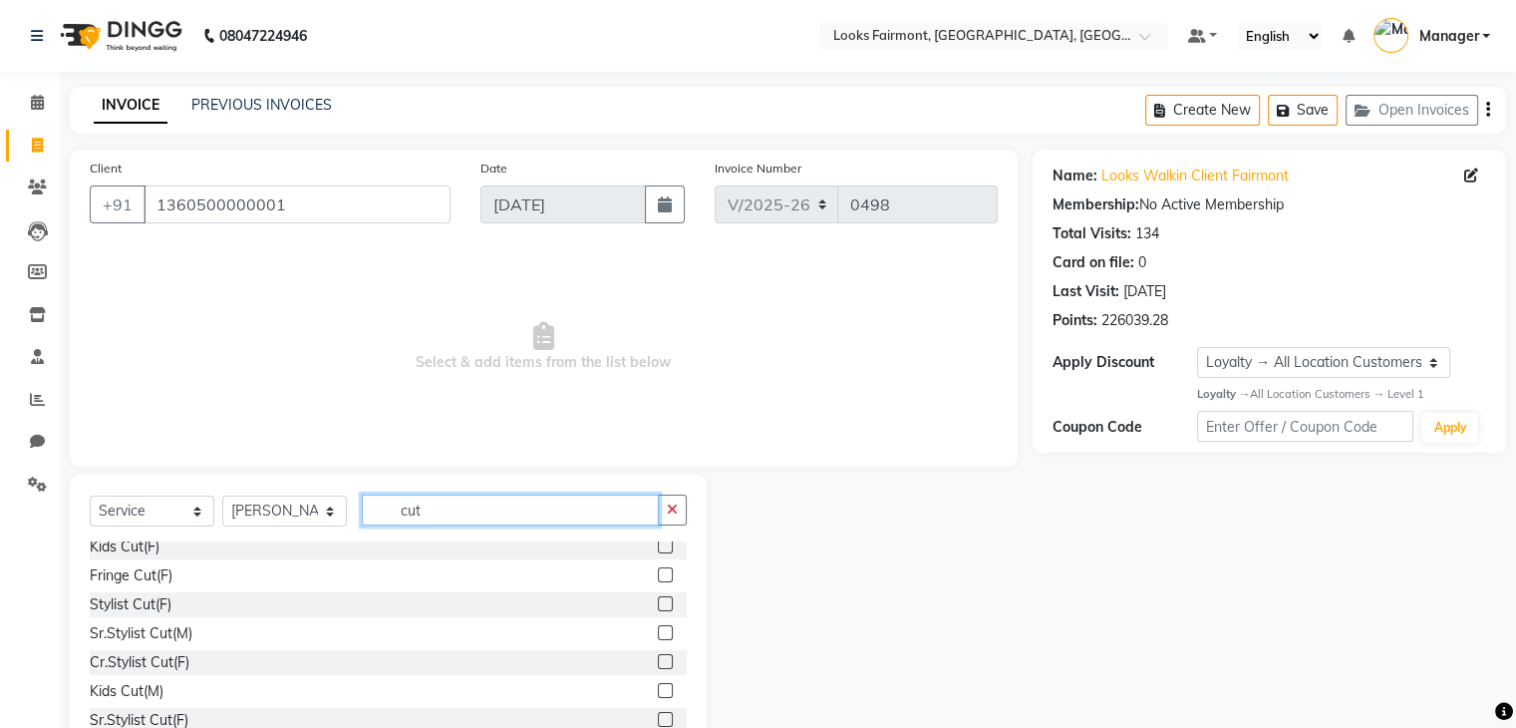
scroll to position [100, 0]
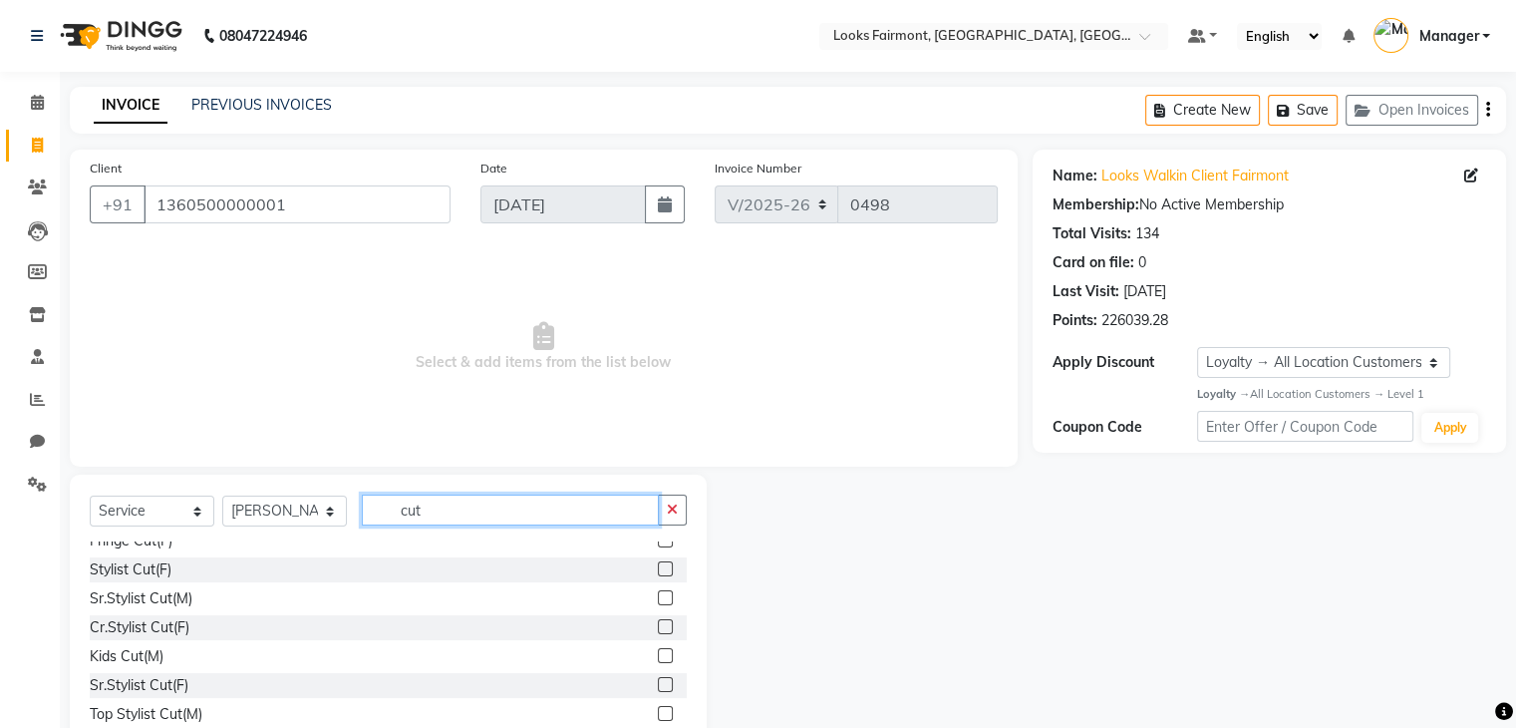
type input "cut"
click at [658, 599] on label at bounding box center [665, 597] width 15 height 15
click at [658, 599] on input "checkbox" at bounding box center [664, 598] width 13 height 13
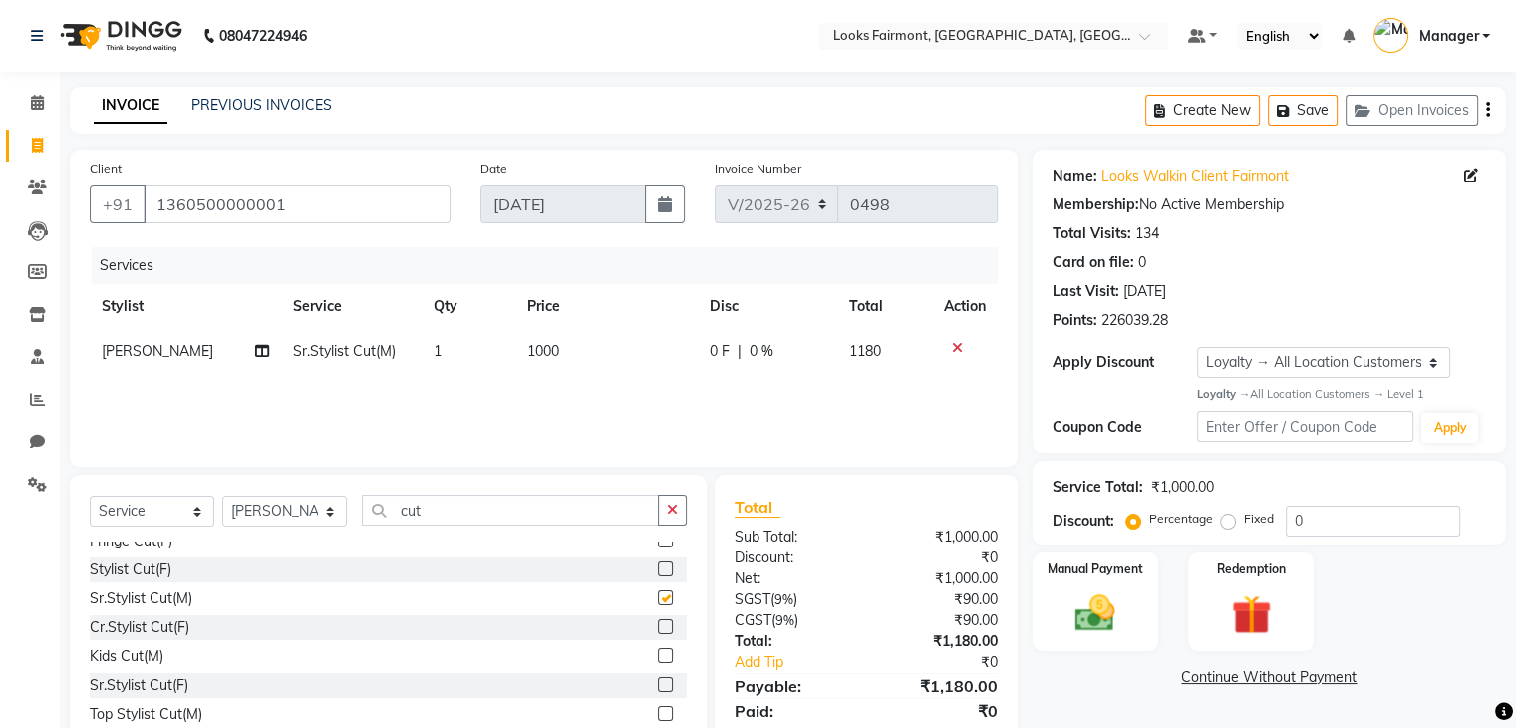
checkbox input "false"
click at [577, 347] on td "1000" at bounding box center [606, 351] width 182 height 45
select select "76348"
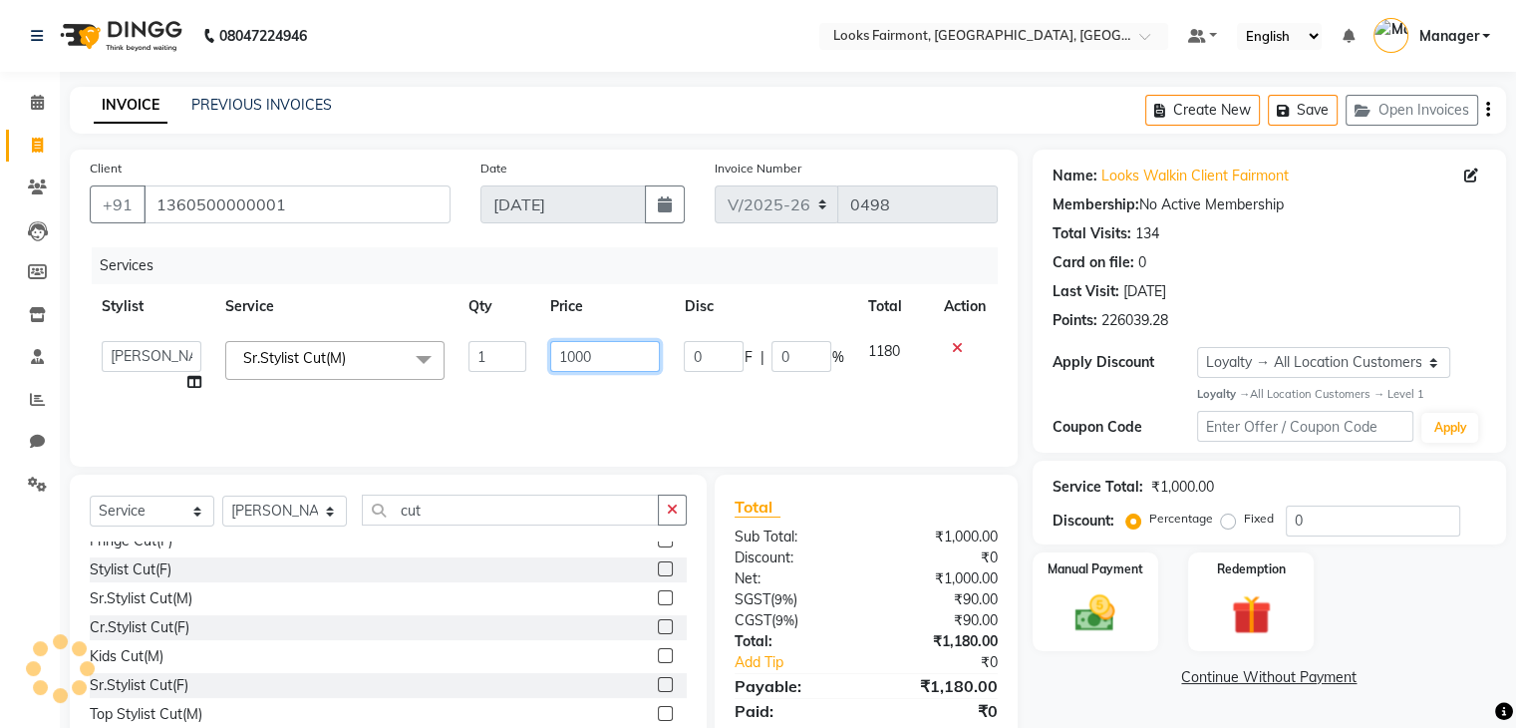
click at [617, 356] on input "1000" at bounding box center [605, 356] width 110 height 31
type input "1"
type input "2500"
drag, startPoint x: 1177, startPoint y: 692, endPoint x: 1144, endPoint y: 698, distance: 33.4
click at [1172, 696] on div "Name: Looks Walkin Client Fairmont Membership: No Active Membership Total Visit…" at bounding box center [1277, 459] width 489 height 619
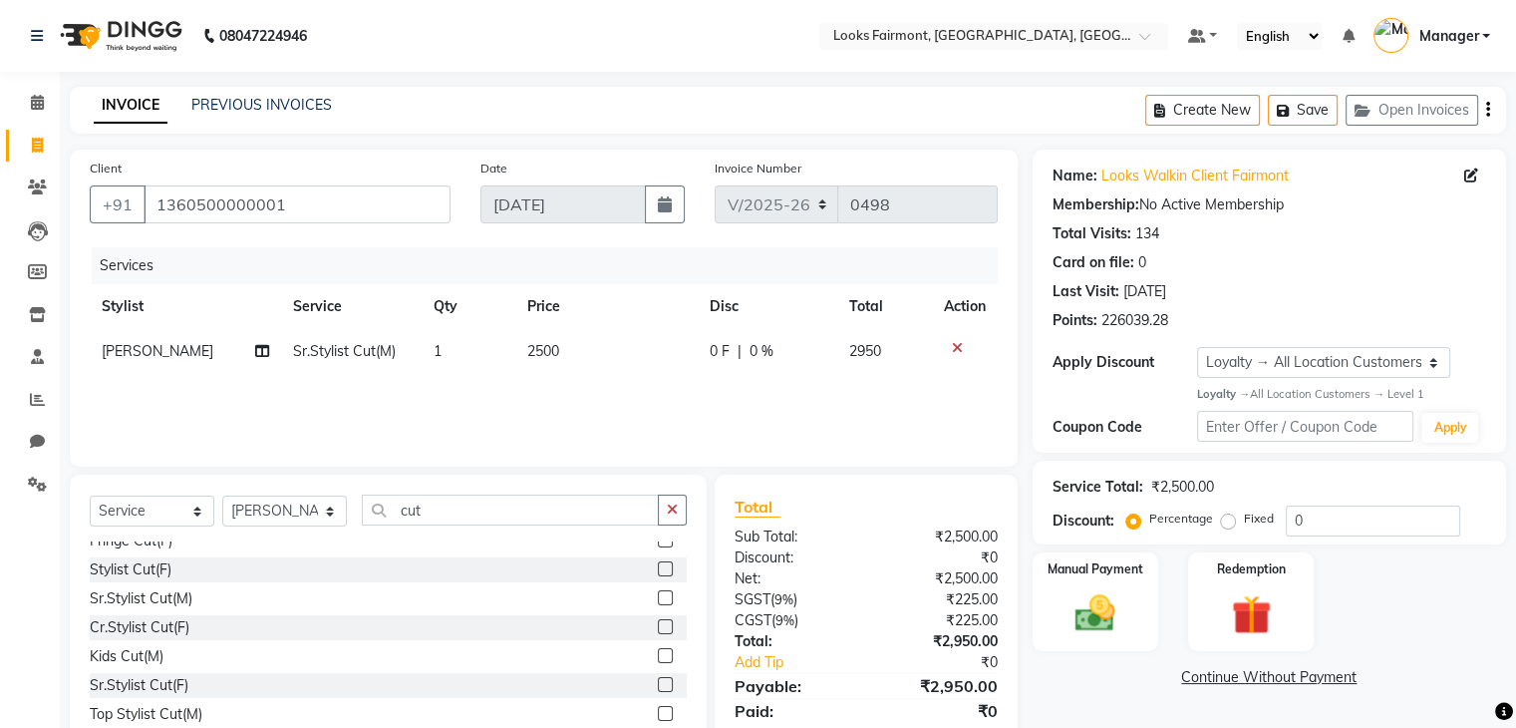
scroll to position [72, 0]
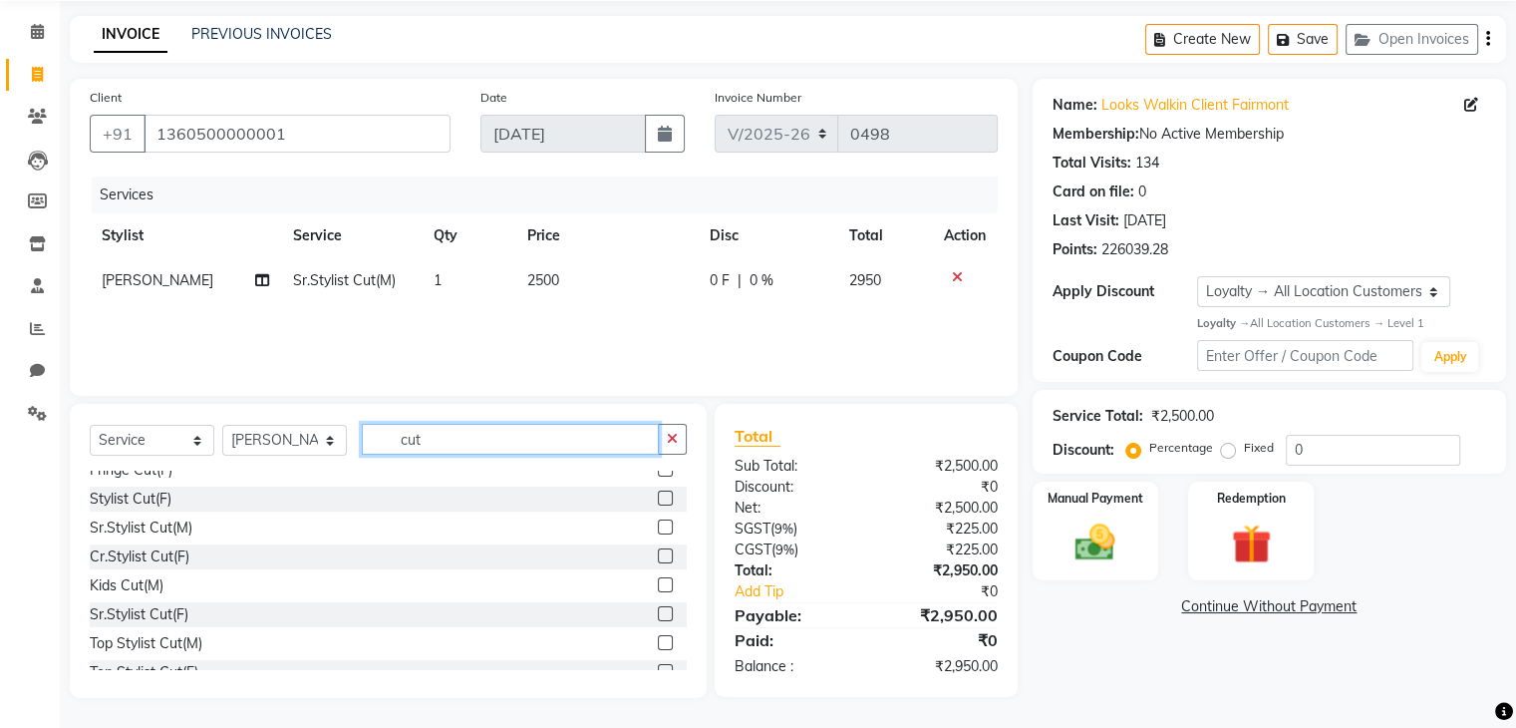
click at [455, 431] on input "cut" at bounding box center [510, 439] width 297 height 31
type input "c"
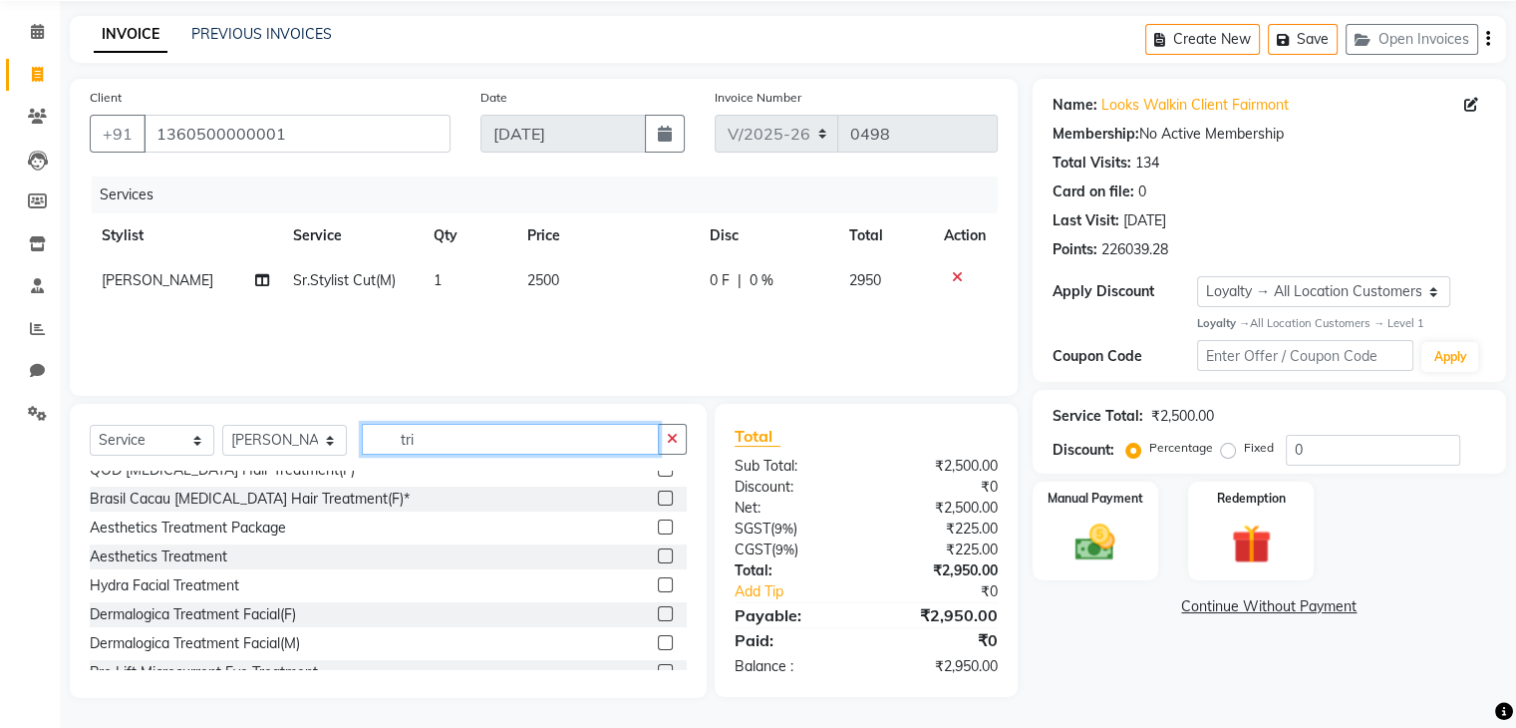
scroll to position [71, 0]
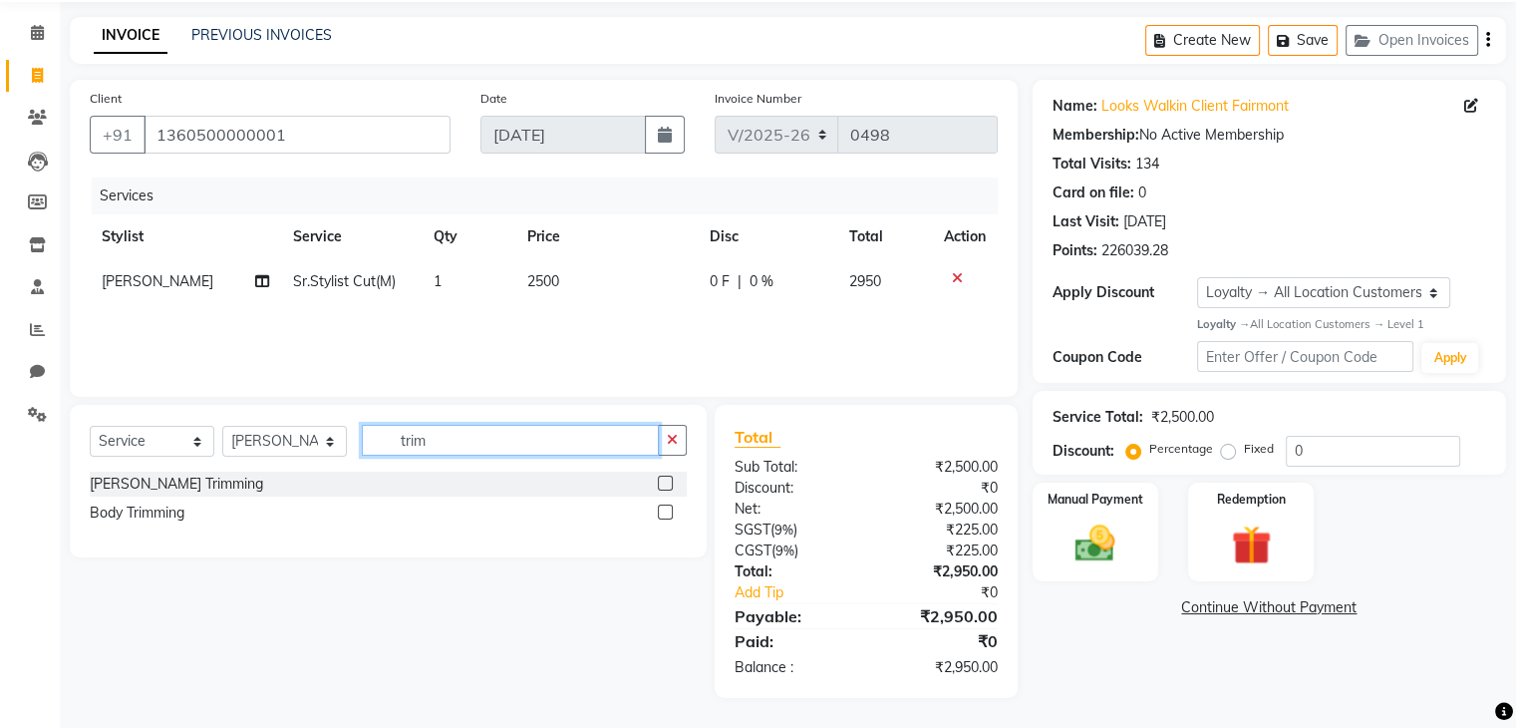
type input "trim"
click at [667, 507] on label at bounding box center [665, 511] width 15 height 15
click at [667, 507] on input "checkbox" at bounding box center [664, 512] width 13 height 13
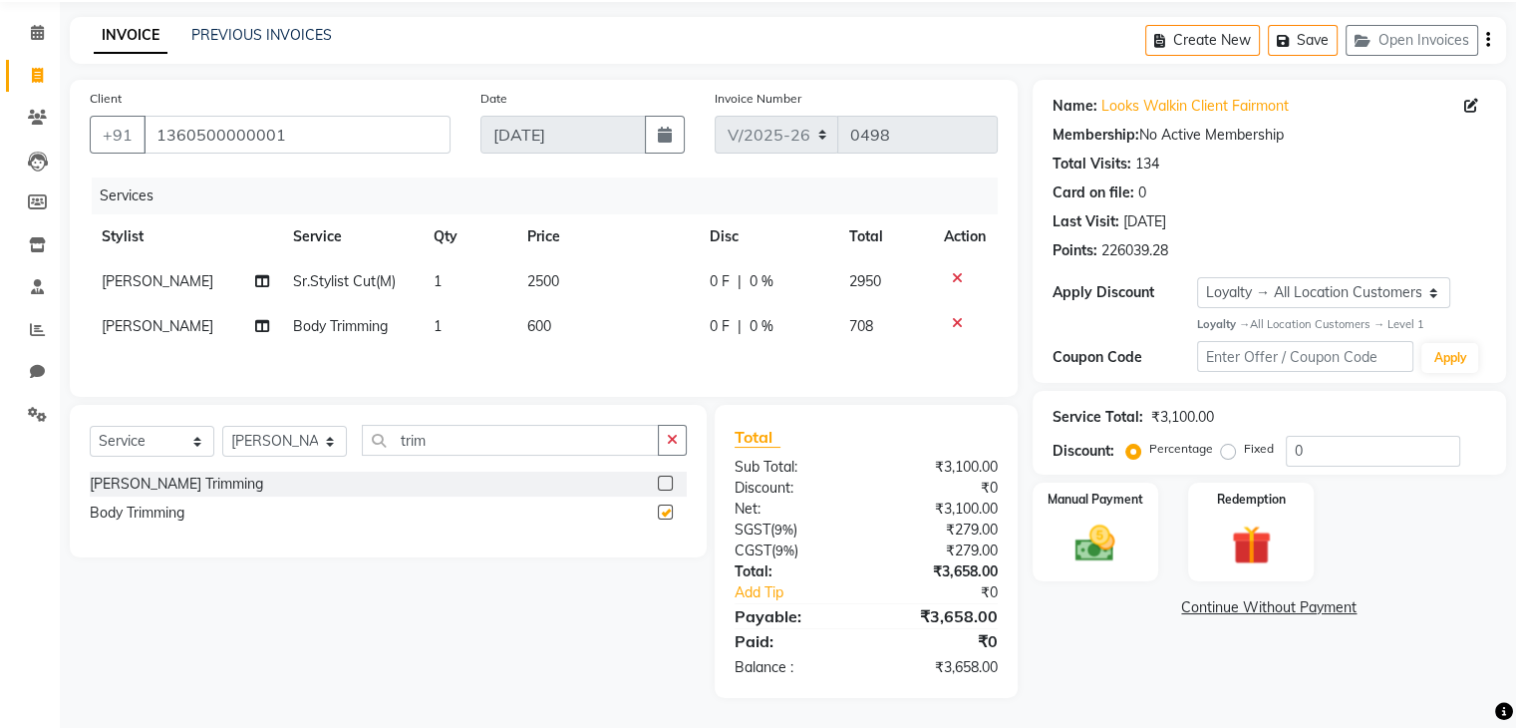
checkbox input "false"
click at [564, 317] on td "600" at bounding box center [606, 326] width 182 height 45
select select "76348"
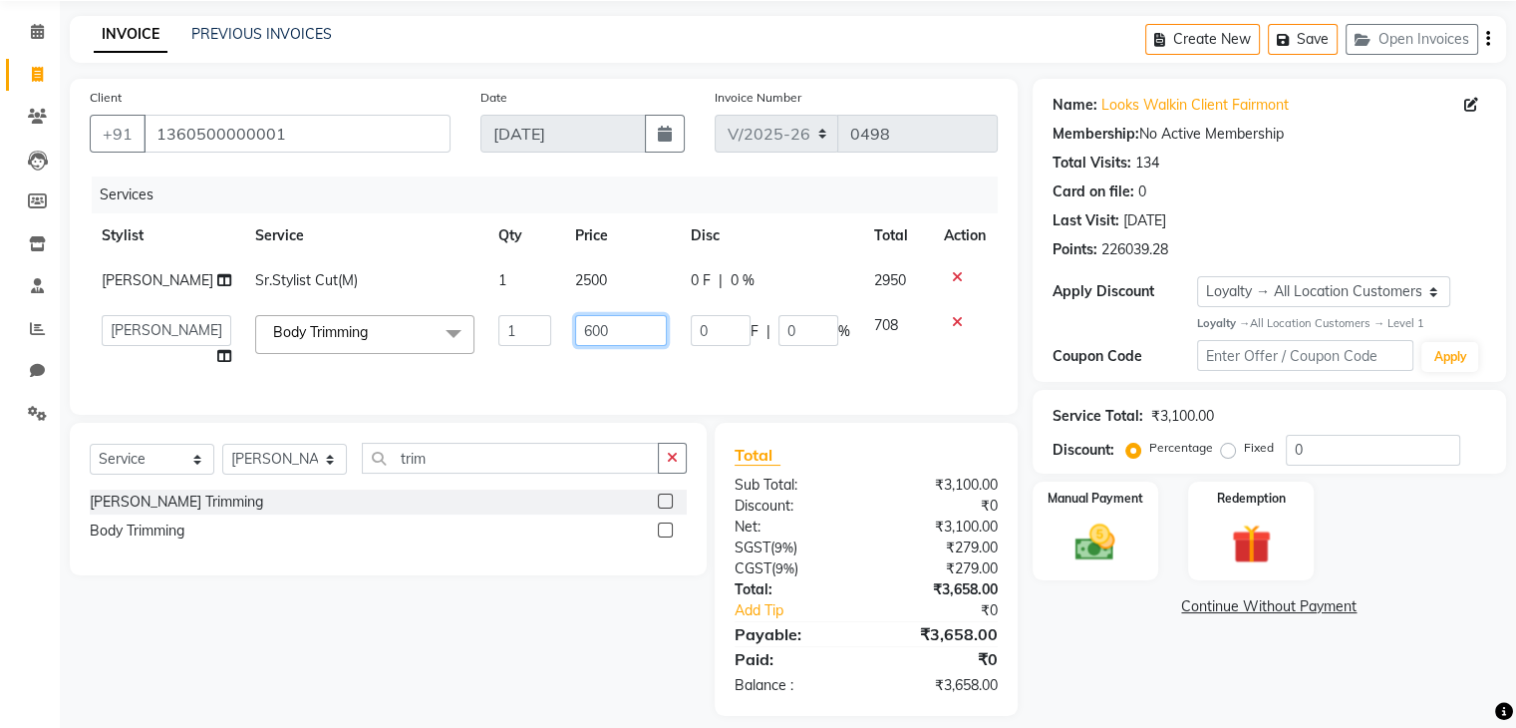
click at [609, 320] on input "600" at bounding box center [621, 330] width 92 height 31
type input "6"
type input "2000"
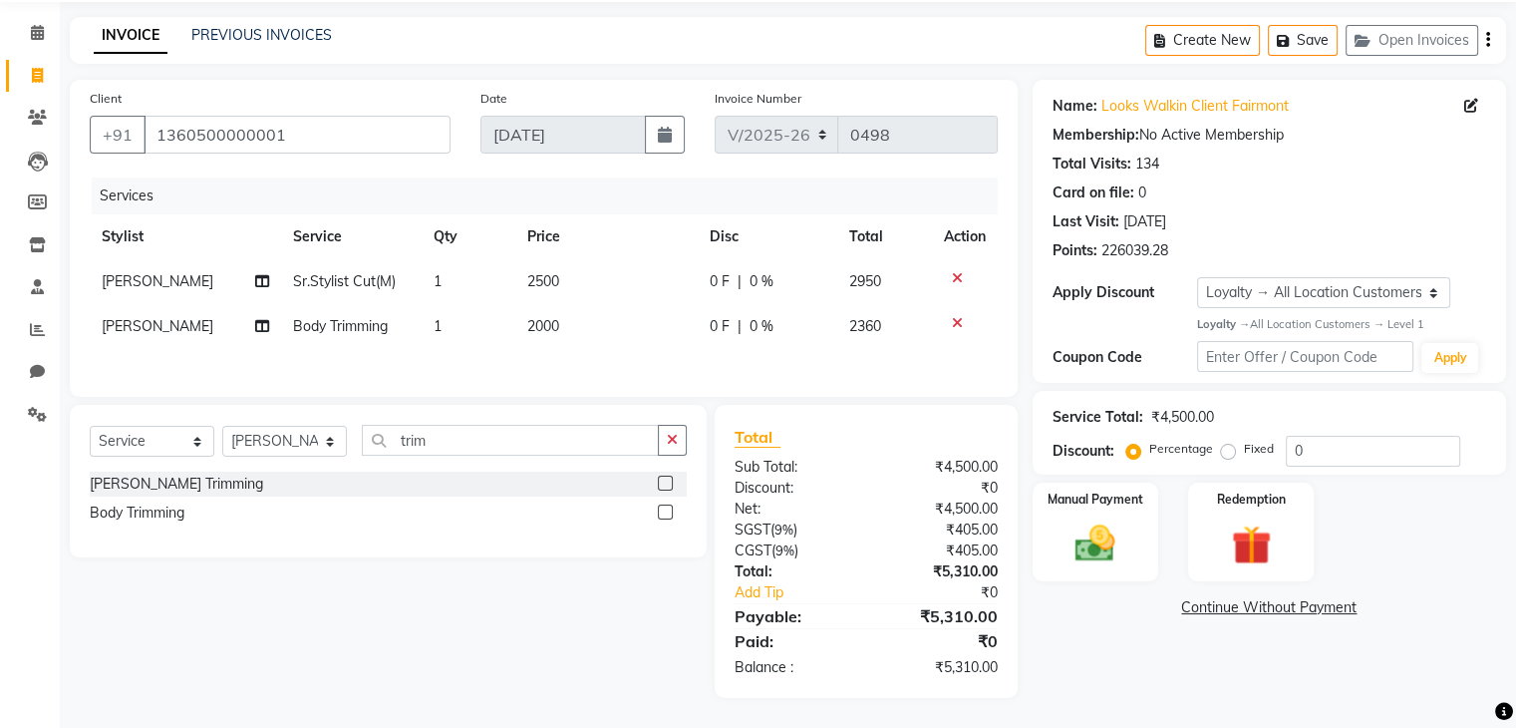
drag, startPoint x: 1187, startPoint y: 667, endPoint x: 371, endPoint y: 548, distance: 825.1
click at [1166, 668] on div "Name: Looks Walkin Client Fairmont Membership: No Active Membership Total Visit…" at bounding box center [1277, 389] width 489 height 618
click at [458, 444] on input "trim" at bounding box center [510, 440] width 297 height 31
drag, startPoint x: 165, startPoint y: 441, endPoint x: 159, endPoint y: 449, distance: 10.6
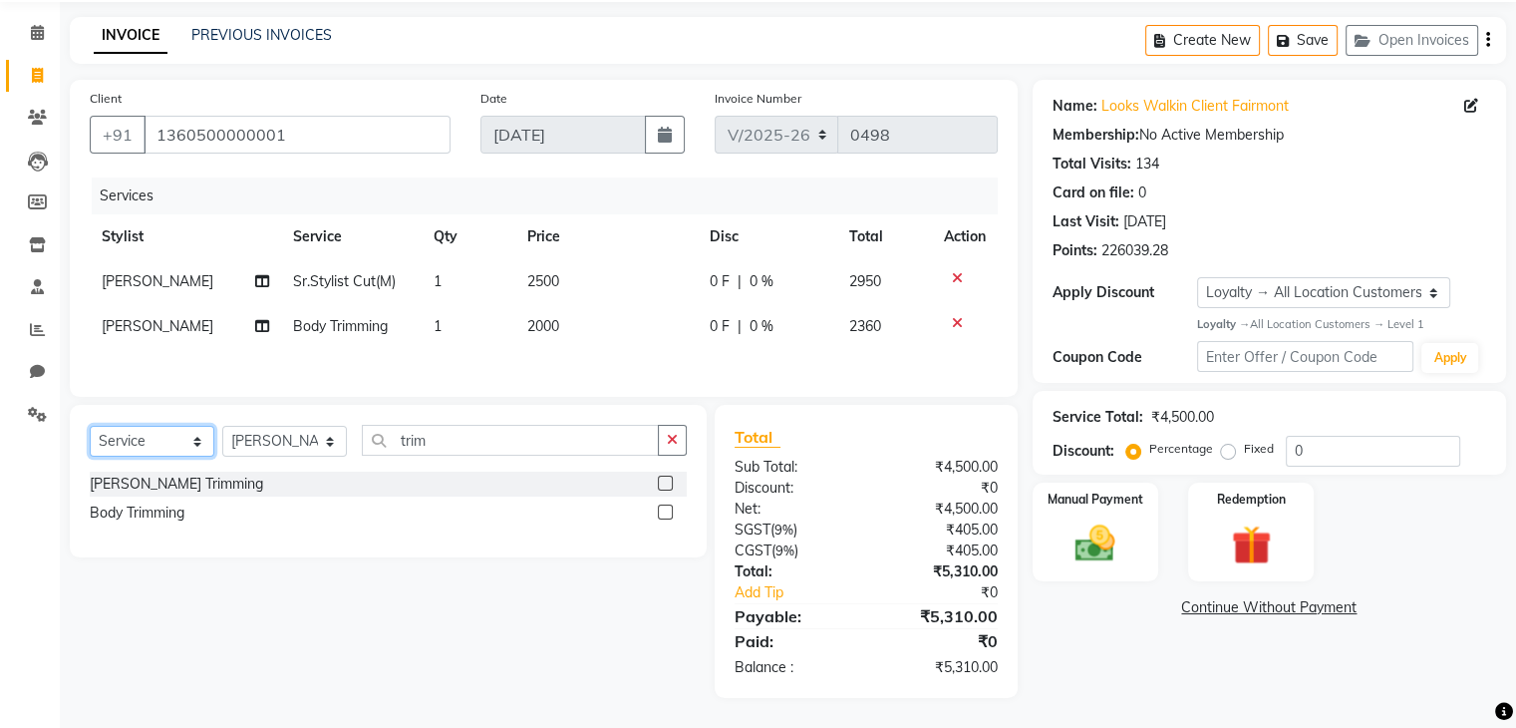
click at [163, 443] on select "Select Service Product Membership Package Voucher Prepaid Gift Card" at bounding box center [152, 441] width 125 height 31
select select "product"
click at [90, 426] on select "Select Service Product Membership Package Voucher Prepaid Gift Card" at bounding box center [152, 441] width 125 height 31
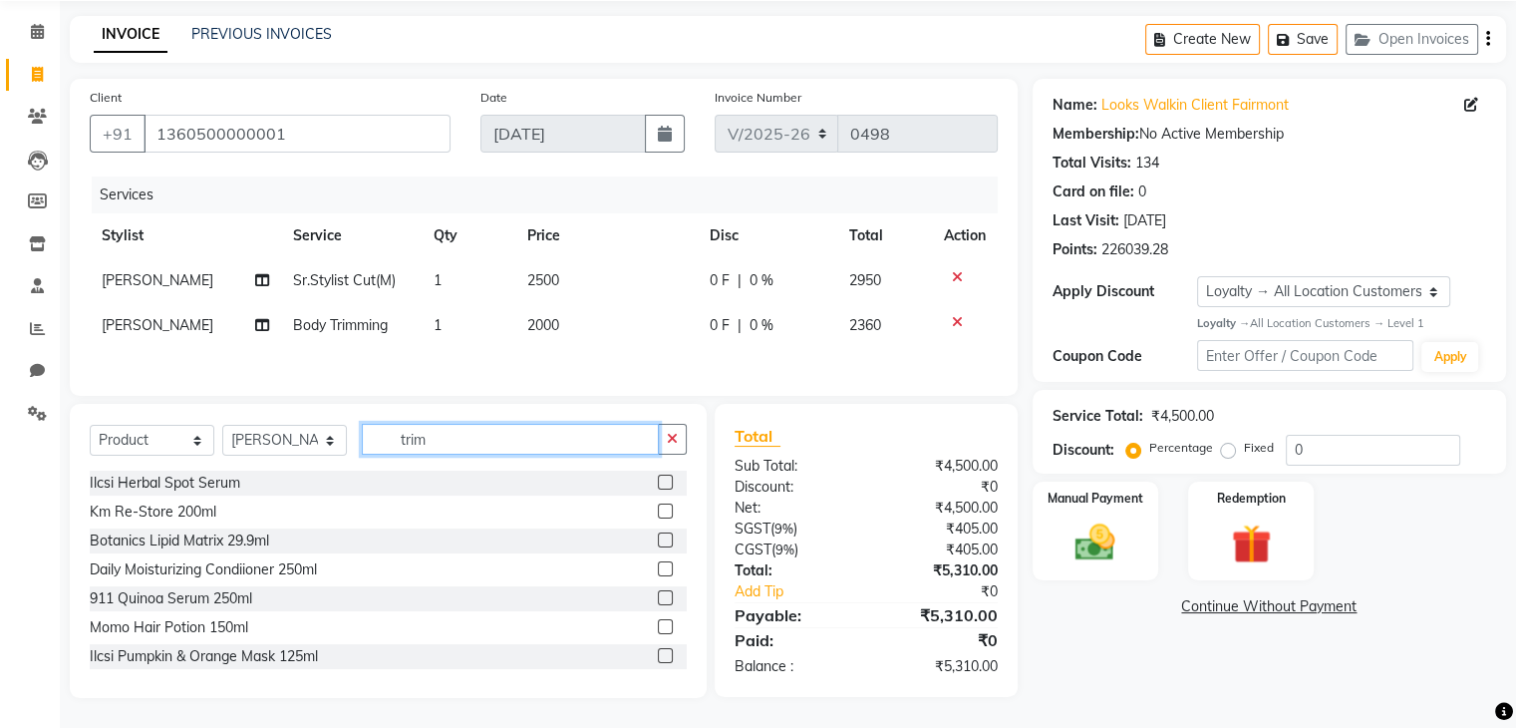
click at [472, 433] on input "trim" at bounding box center [510, 439] width 297 height 31
type input "t"
click at [467, 443] on input "clay" at bounding box center [510, 439] width 297 height 31
type input "c"
type input "7640153995087"
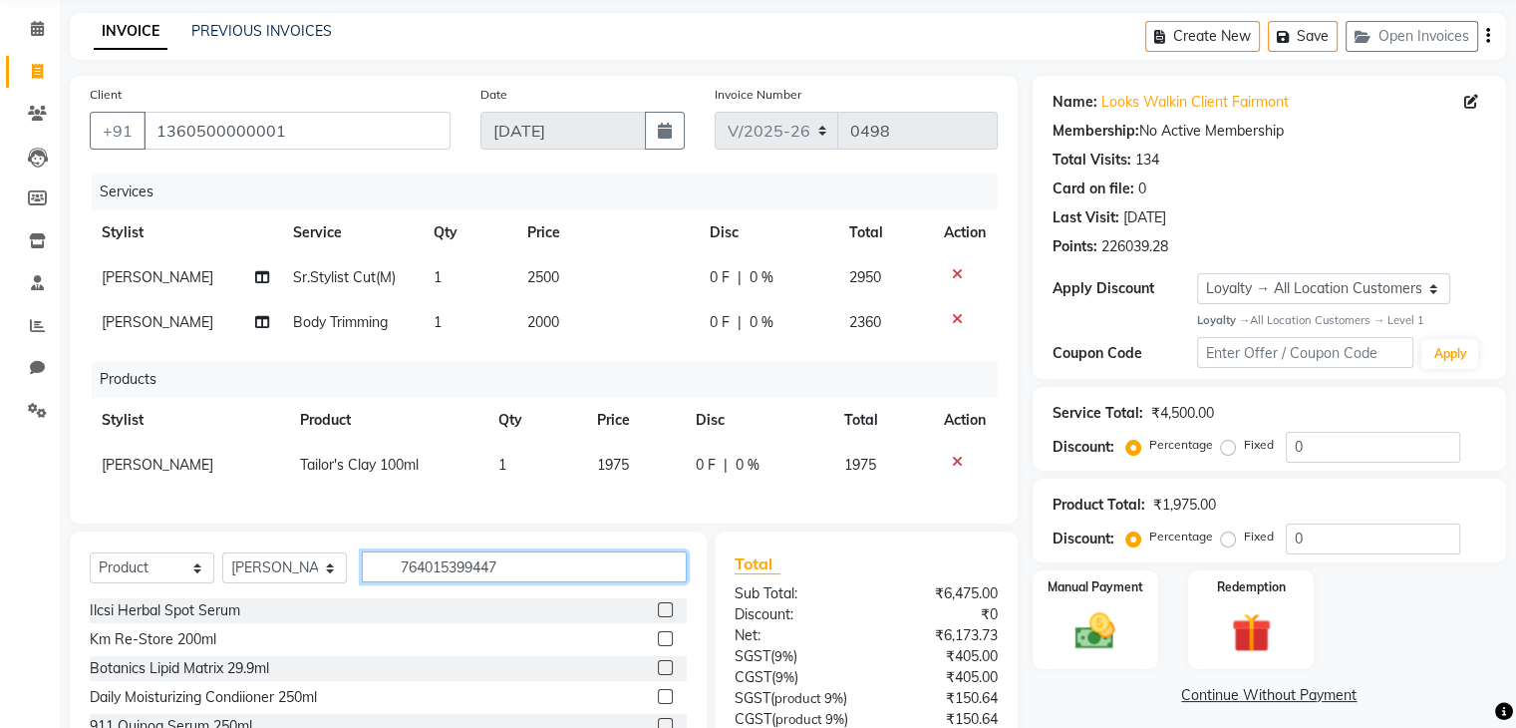
type input "7640153994479"
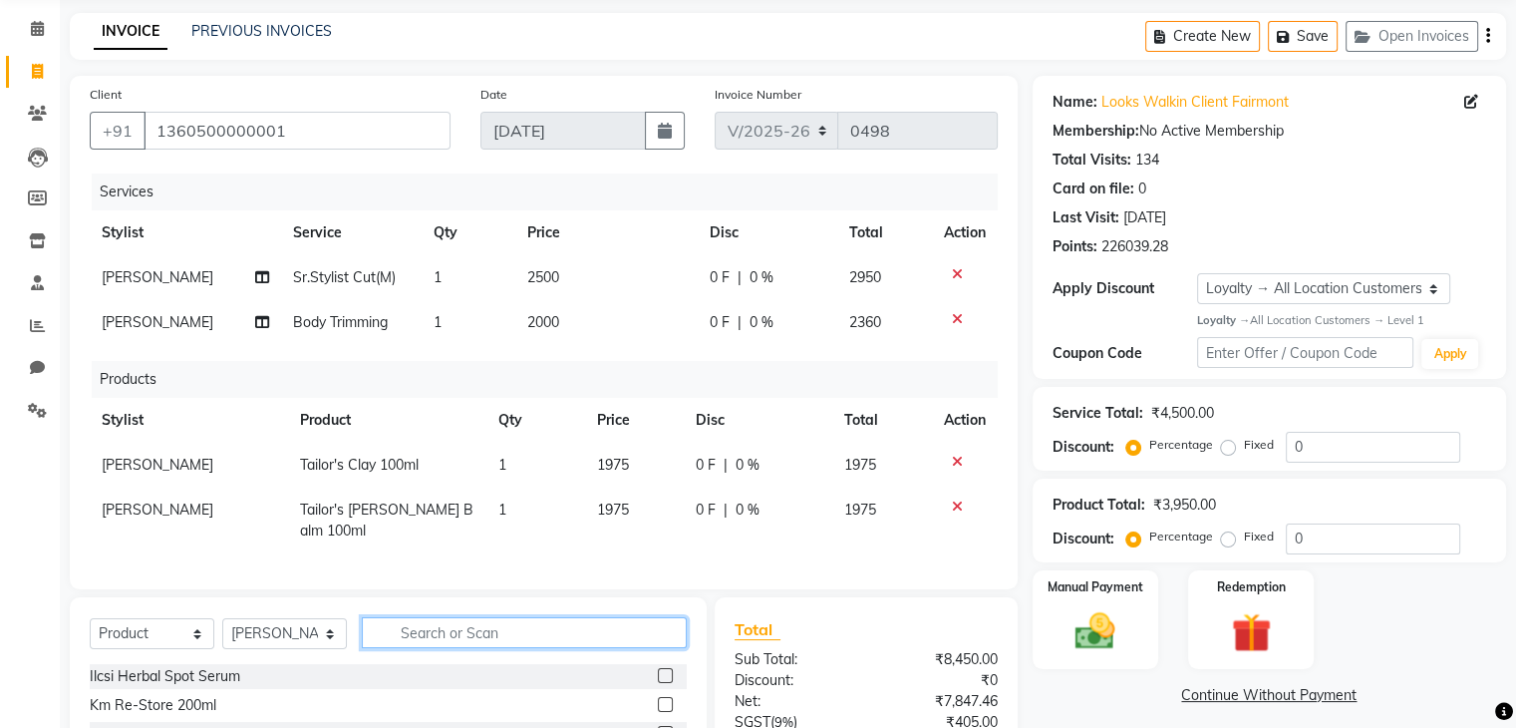
scroll to position [324, 0]
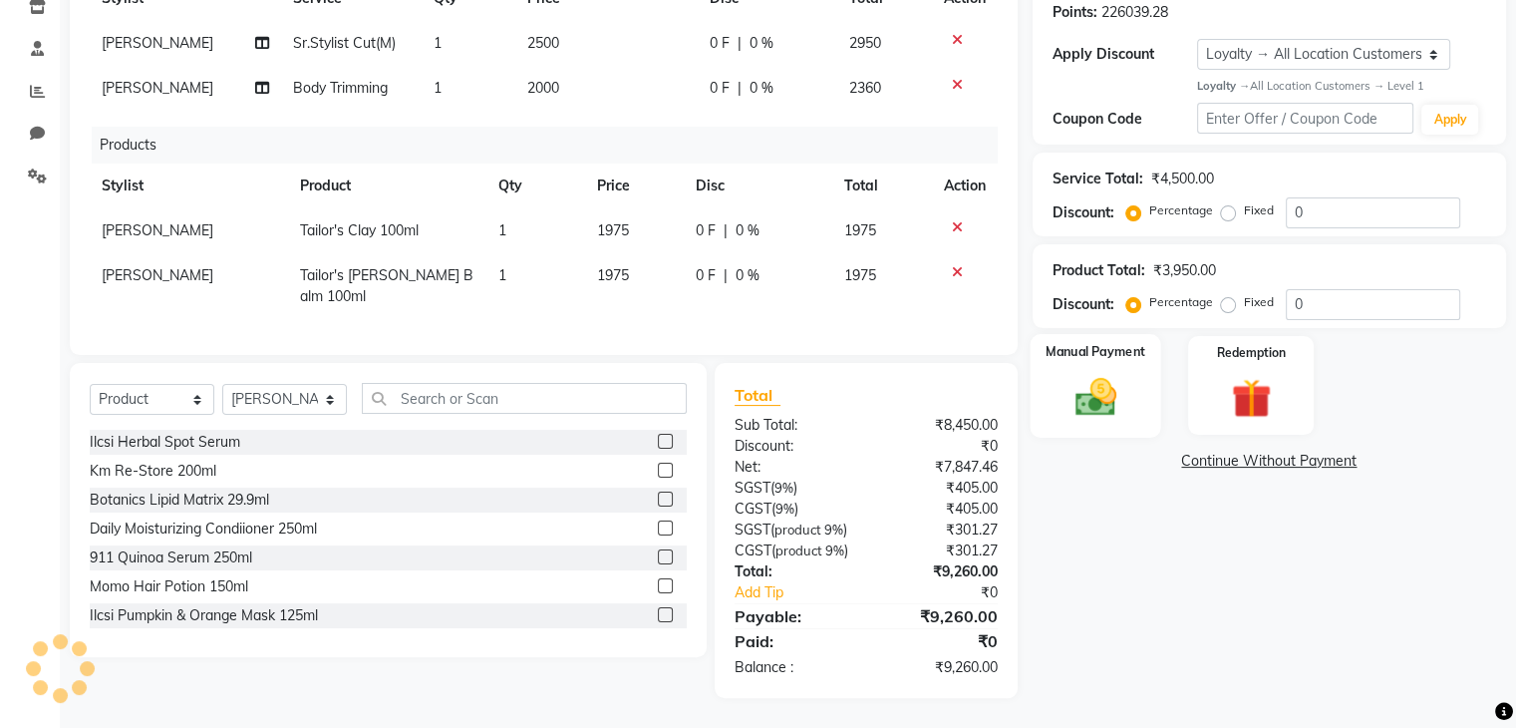
click at [1102, 391] on img at bounding box center [1095, 397] width 67 height 48
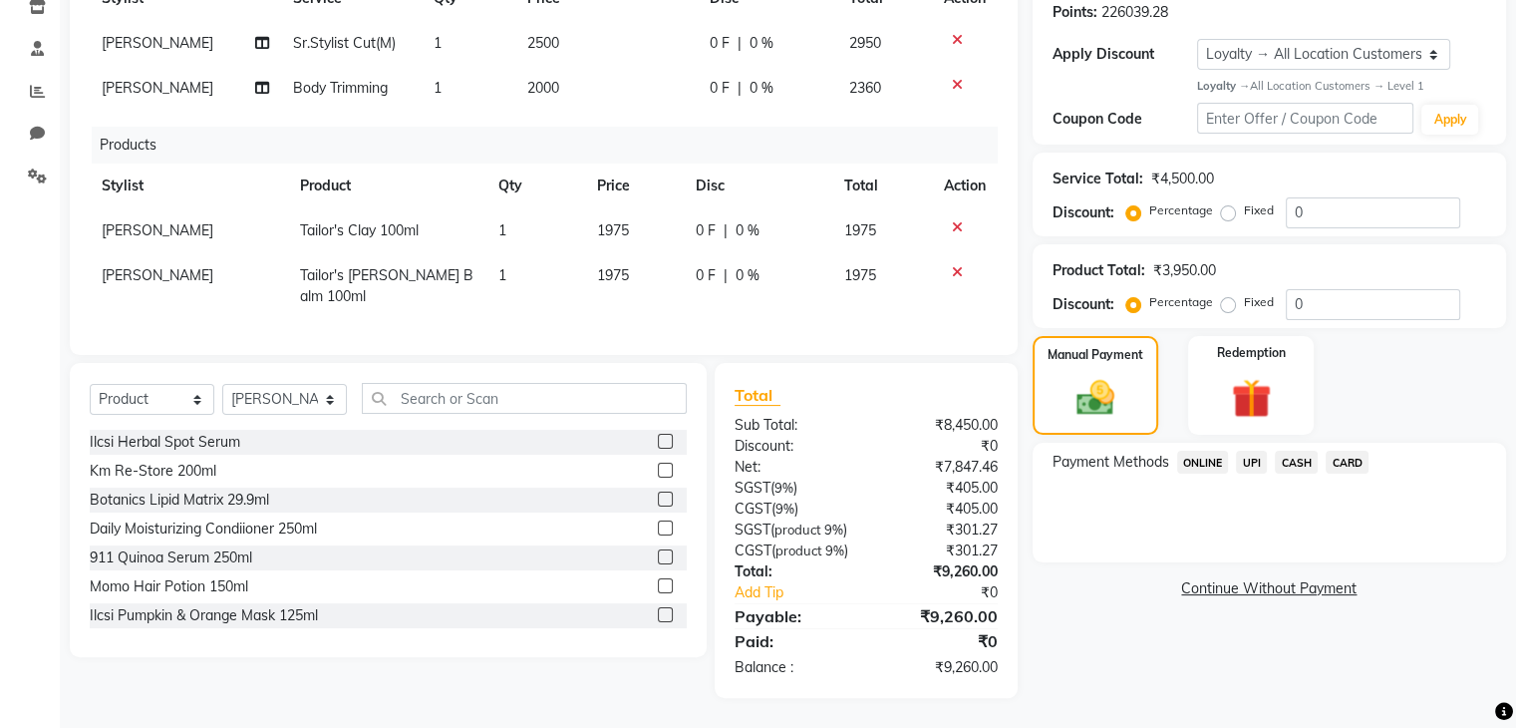
click at [1292, 451] on span "CASH" at bounding box center [1296, 462] width 43 height 23
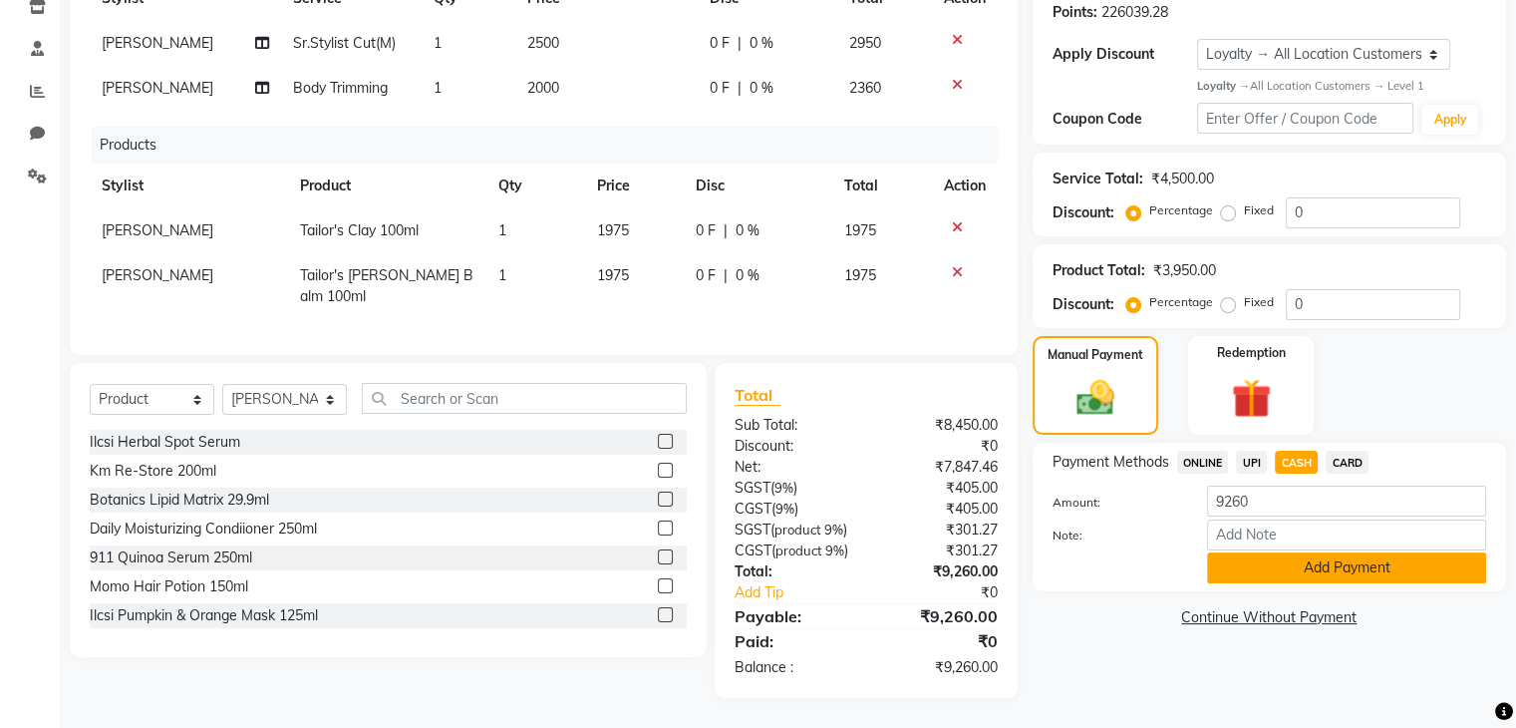
click at [1343, 554] on button "Add Payment" at bounding box center [1346, 567] width 279 height 31
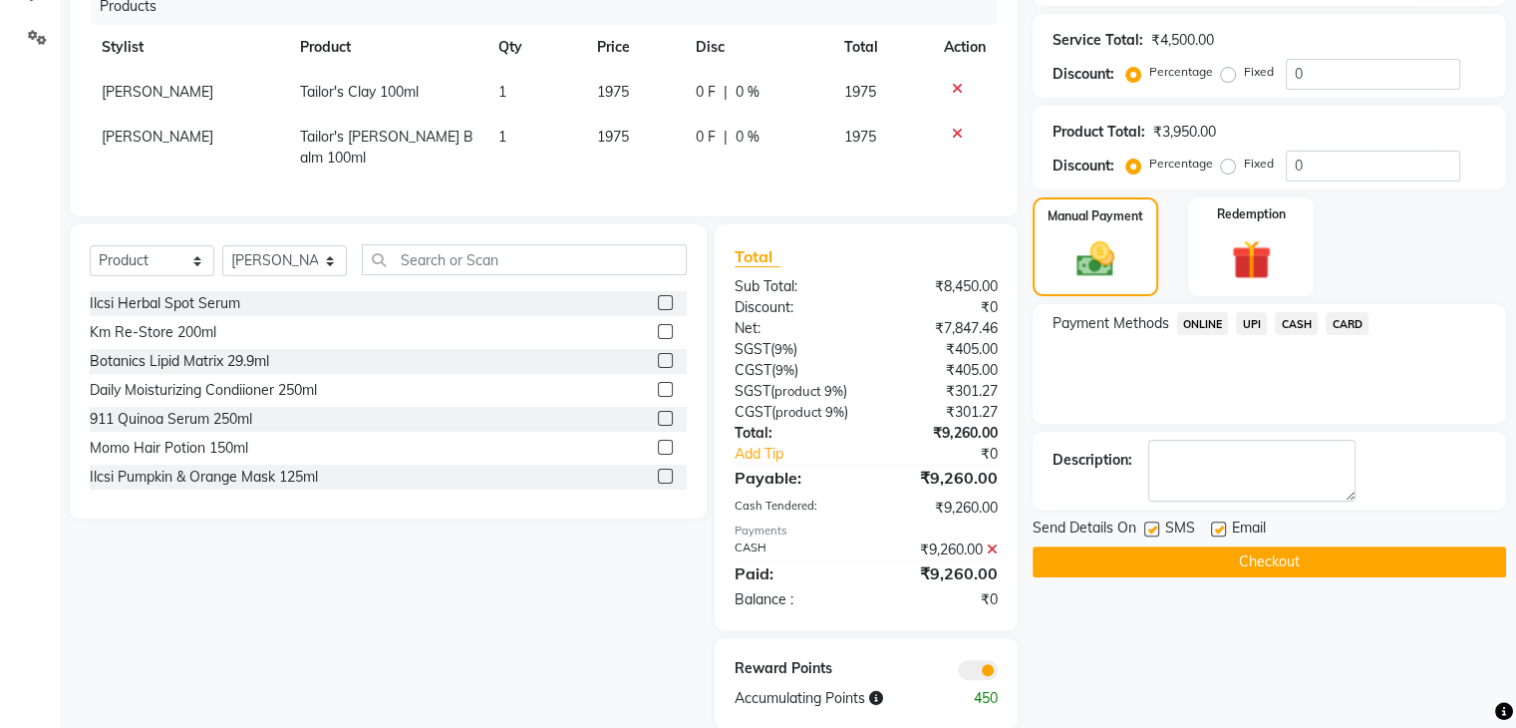
scroll to position [494, 0]
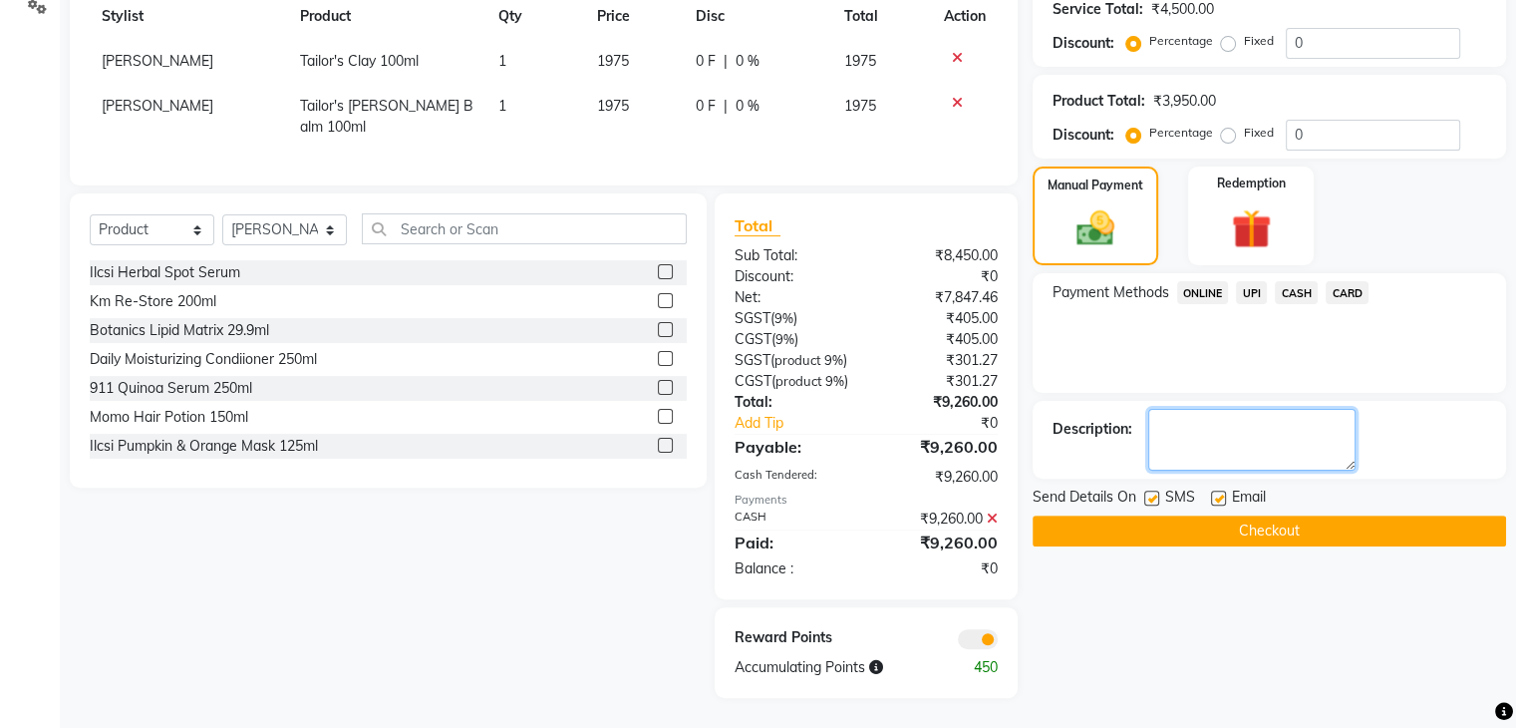
click at [1220, 417] on textarea at bounding box center [1251, 440] width 207 height 62
type textarea "card 9351"
click at [1277, 515] on button "Checkout" at bounding box center [1270, 530] width 474 height 31
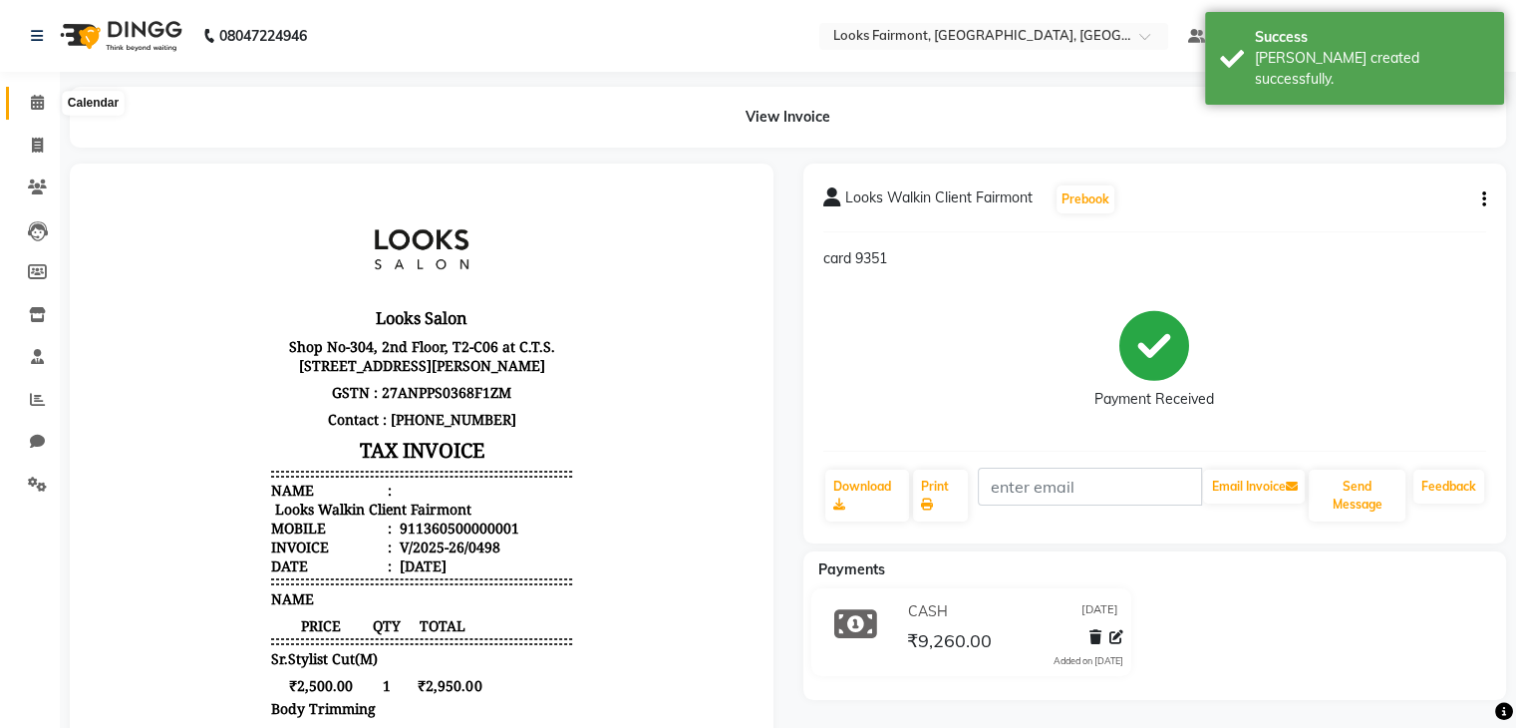
click at [37, 104] on icon at bounding box center [37, 102] width 13 height 15
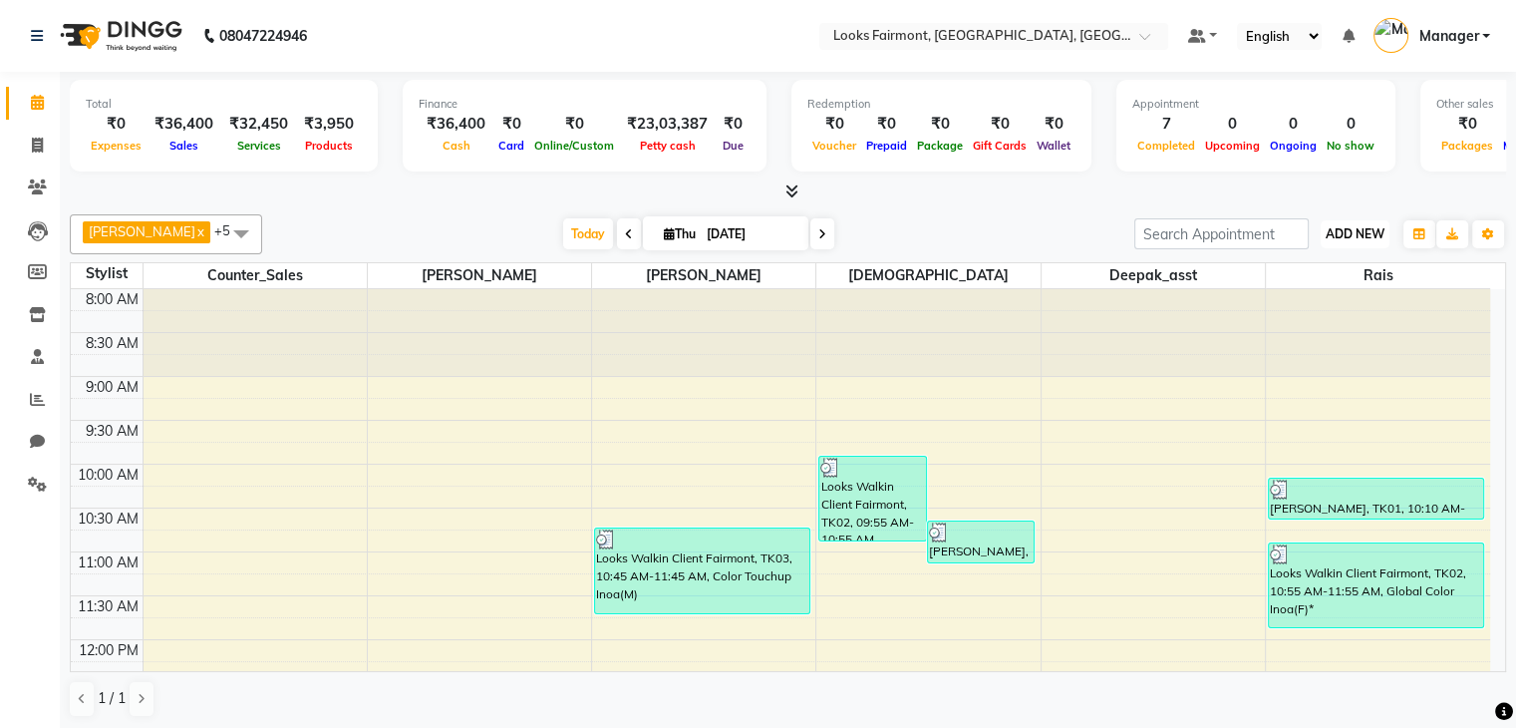
click at [1346, 228] on span "ADD NEW" at bounding box center [1355, 233] width 59 height 15
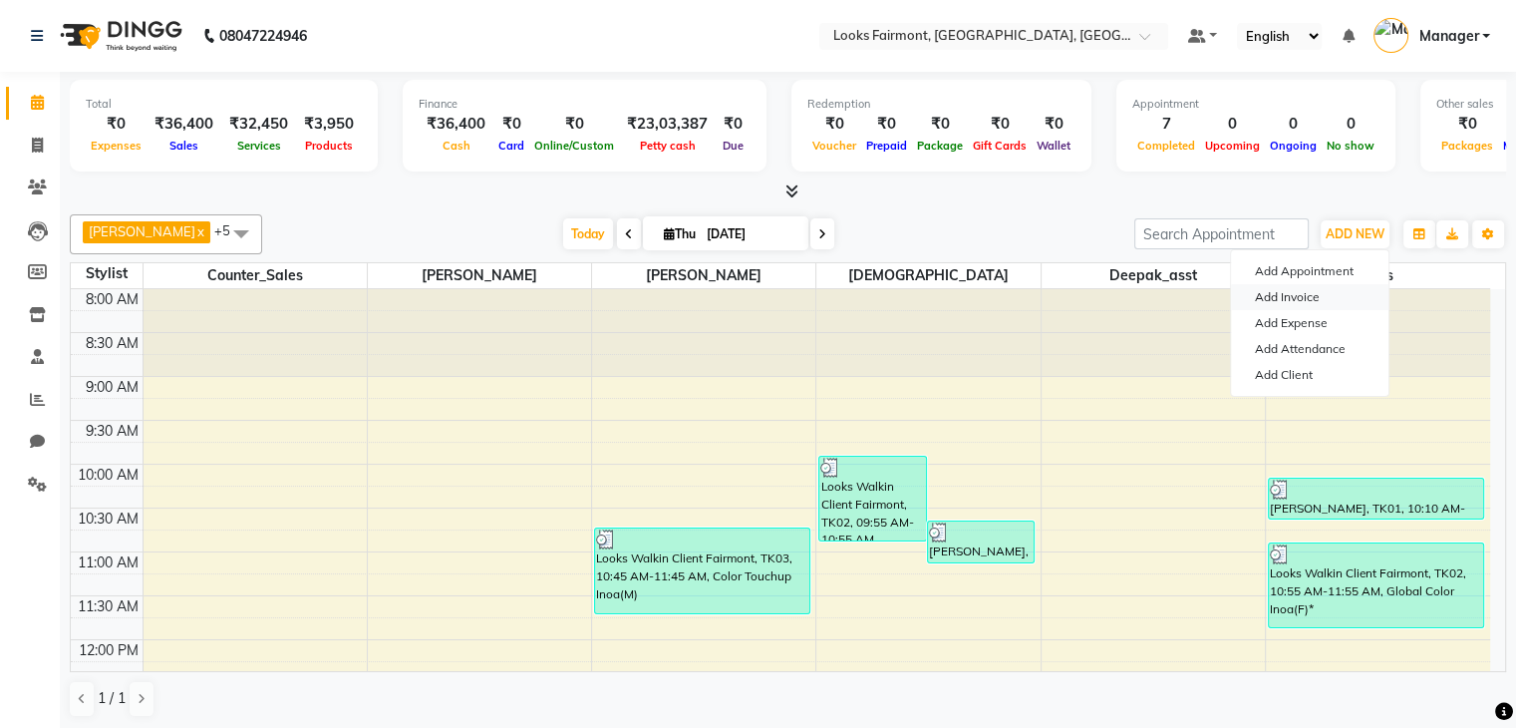
click at [1298, 296] on link "Add Invoice" at bounding box center [1310, 297] width 158 height 26
select select "service"
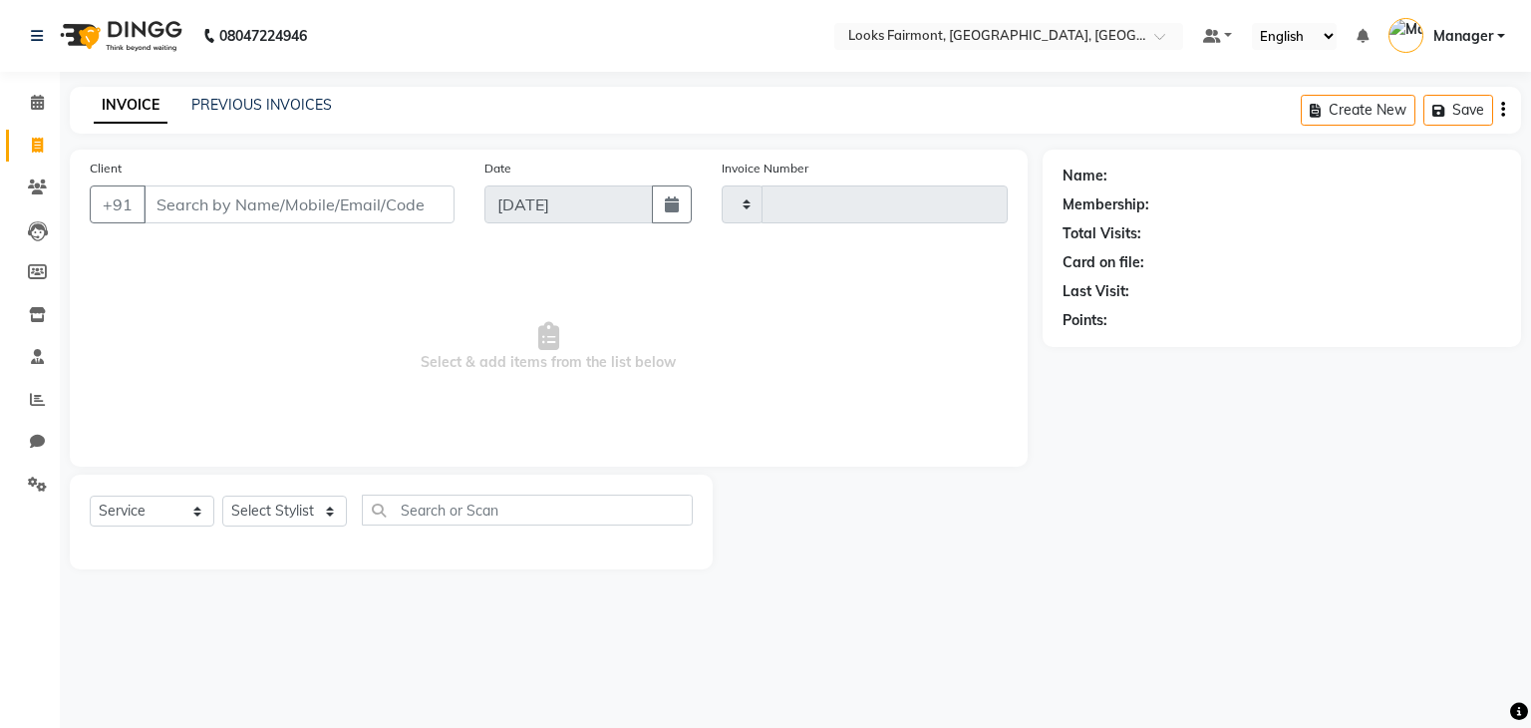
type input "0499"
select select "8139"
click at [293, 197] on input "Client" at bounding box center [299, 204] width 311 height 38
click at [39, 98] on icon at bounding box center [37, 102] width 13 height 15
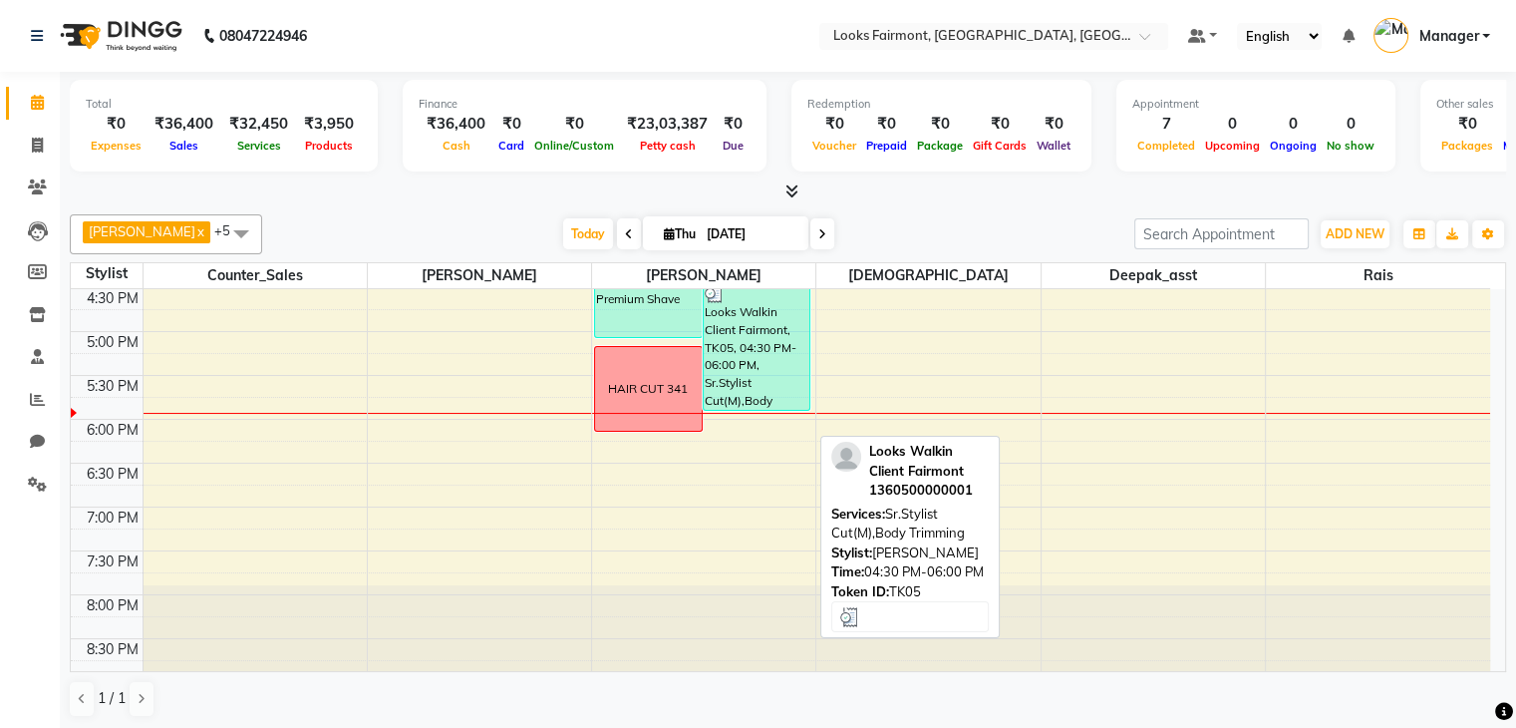
scroll to position [1, 0]
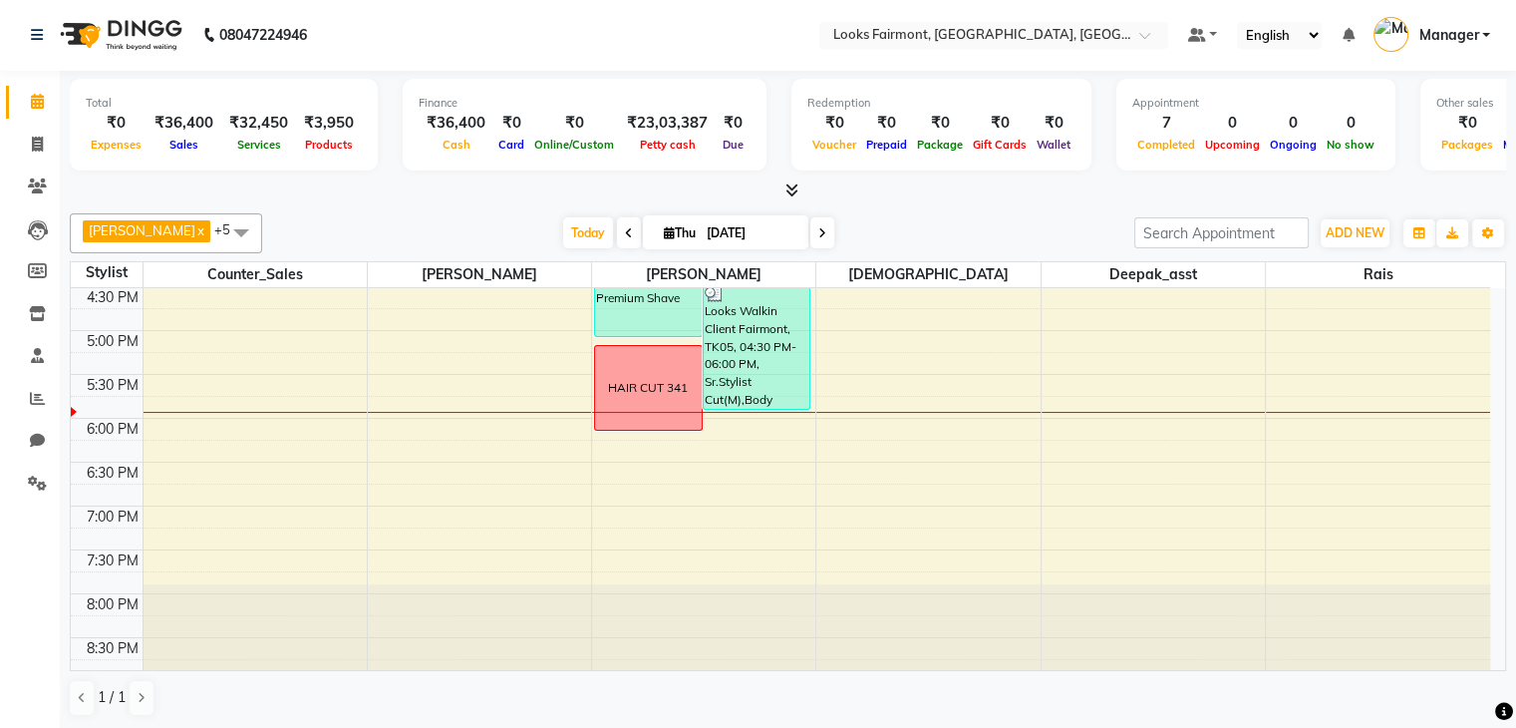
click at [451, 559] on div "8:00 AM 8:30 AM 9:00 AM 9:30 AM 10:00 AM 10:30 AM 11:00 AM 11:30 AM 12:00 PM 12…" at bounding box center [781, 111] width 1420 height 1140
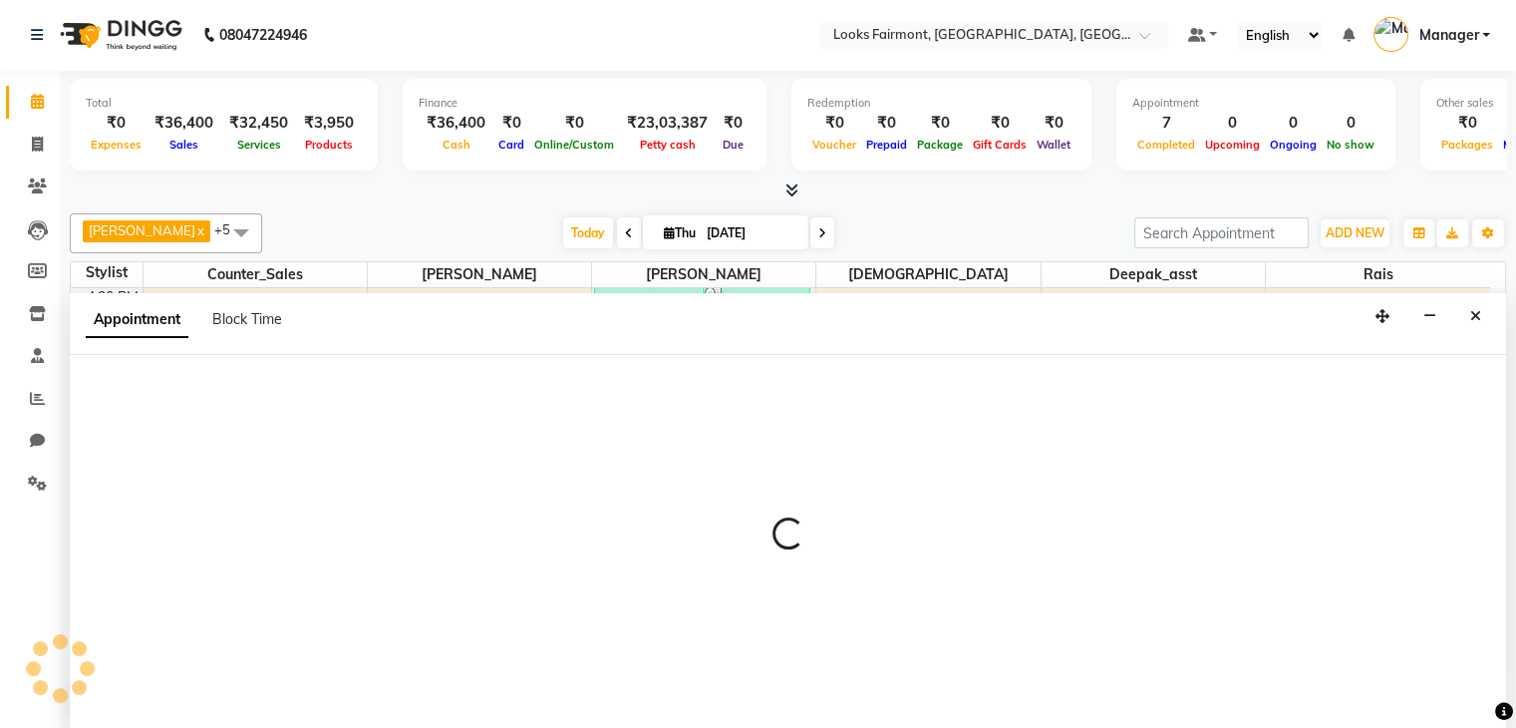
select select "76347"
select select "tentative"
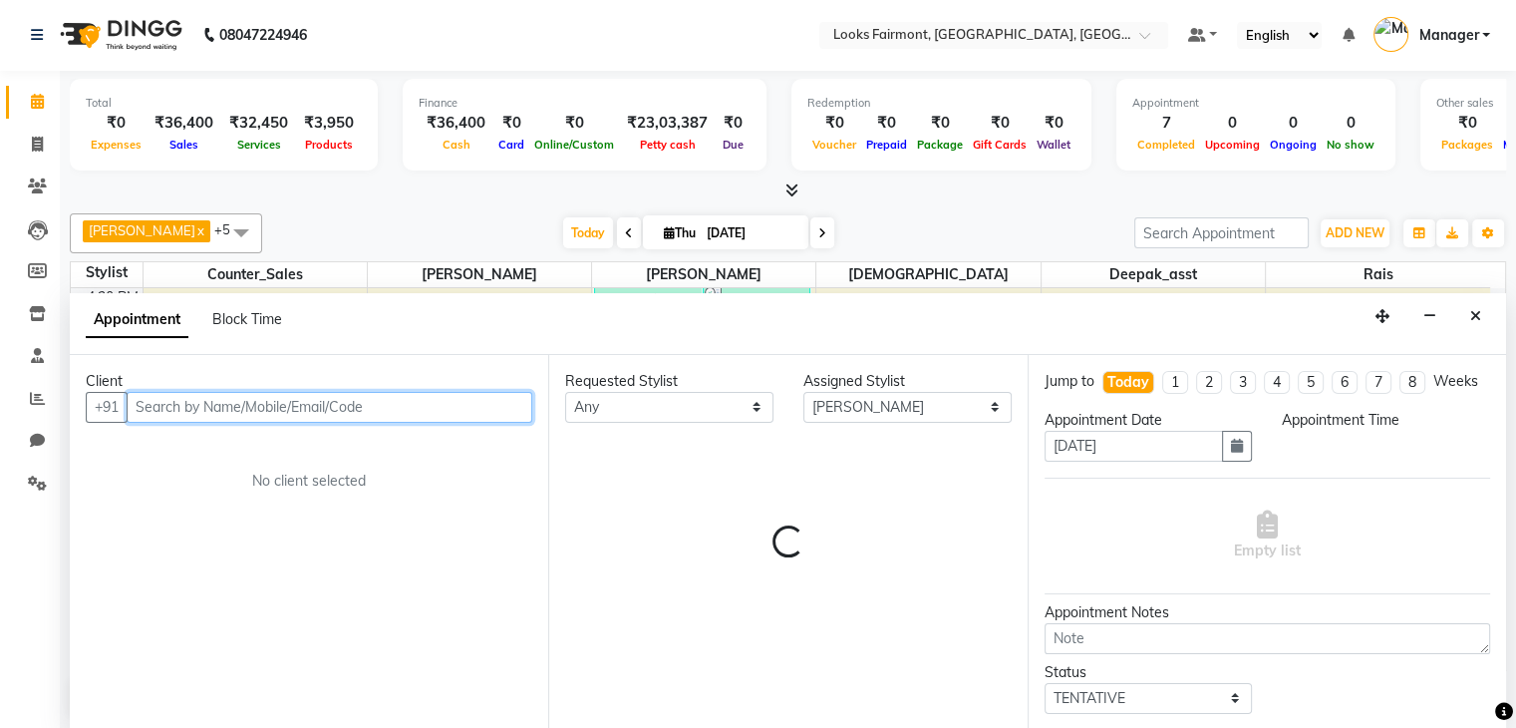
select select "1185"
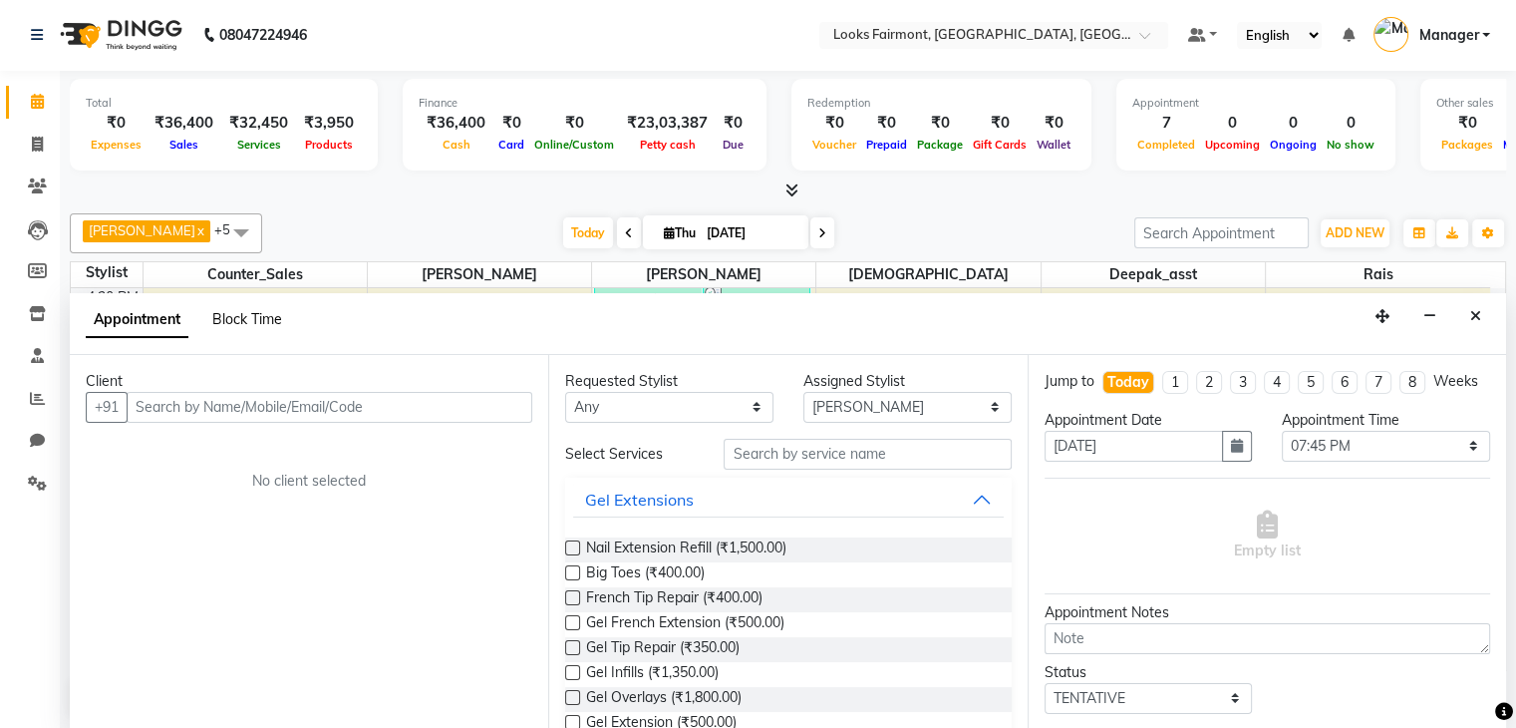
click at [265, 316] on span "Block Time" at bounding box center [247, 319] width 70 height 18
select select "76347"
select select "1185"
select select "1200"
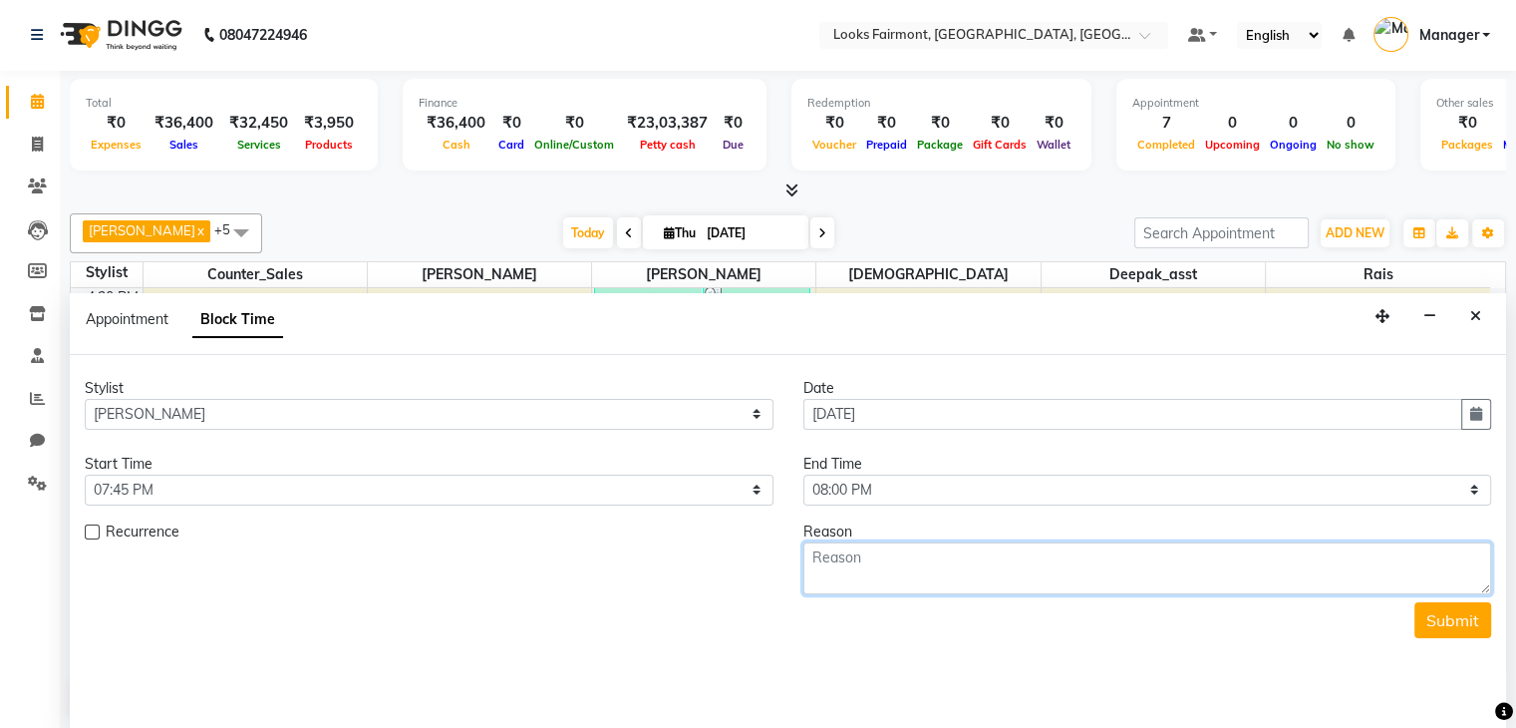
click at [911, 571] on textarea at bounding box center [1148, 568] width 689 height 52
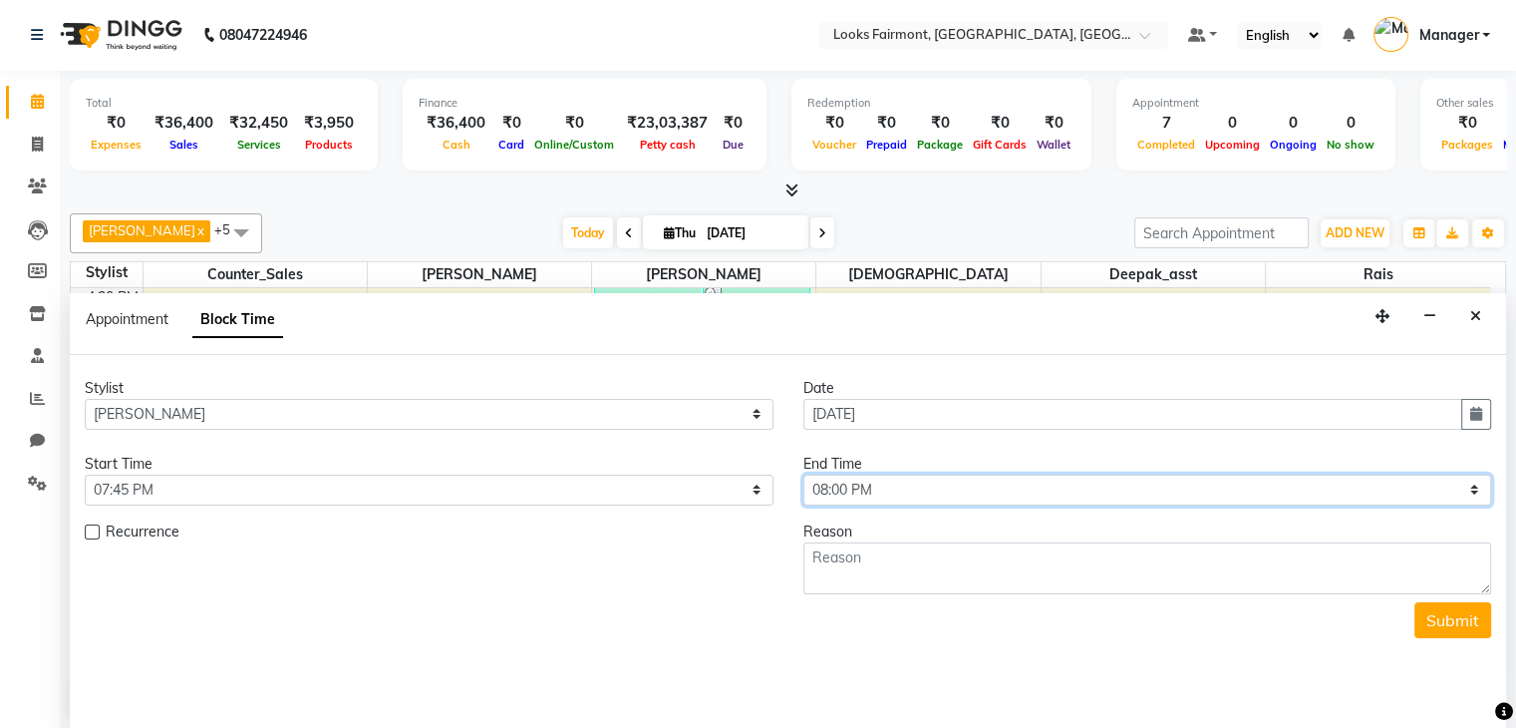
click at [1001, 493] on select "Select 09:00 AM 09:15 AM 09:30 AM 09:45 AM 10:00 AM 10:15 AM 10:30 AM 10:45 AM …" at bounding box center [1148, 490] width 689 height 31
click at [804, 475] on select "Select 09:00 AM 09:15 AM 09:30 AM 09:45 AM 10:00 AM 10:15 AM 10:30 AM 10:45 AM …" at bounding box center [1148, 490] width 689 height 31
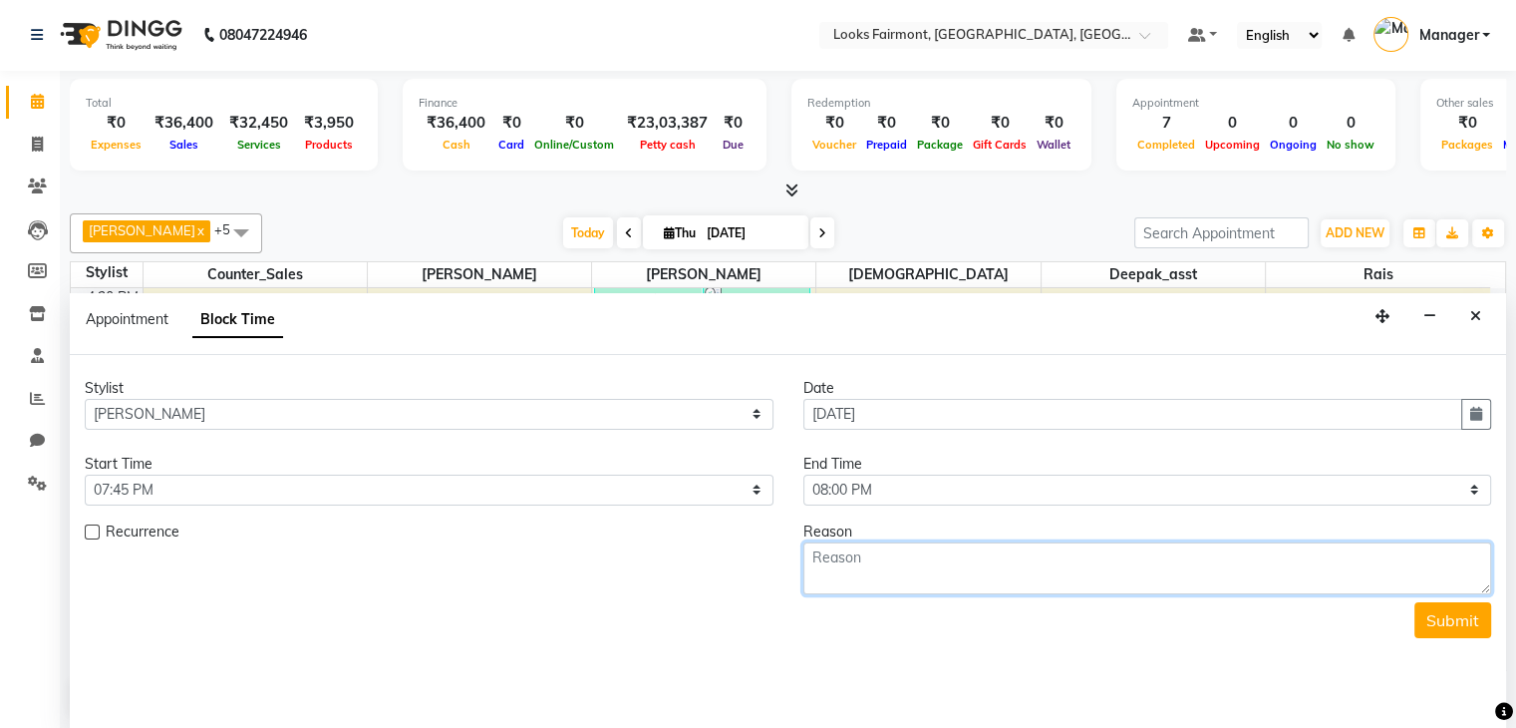
click at [946, 568] on textarea at bounding box center [1148, 568] width 689 height 52
type textarea "hair cut 560"
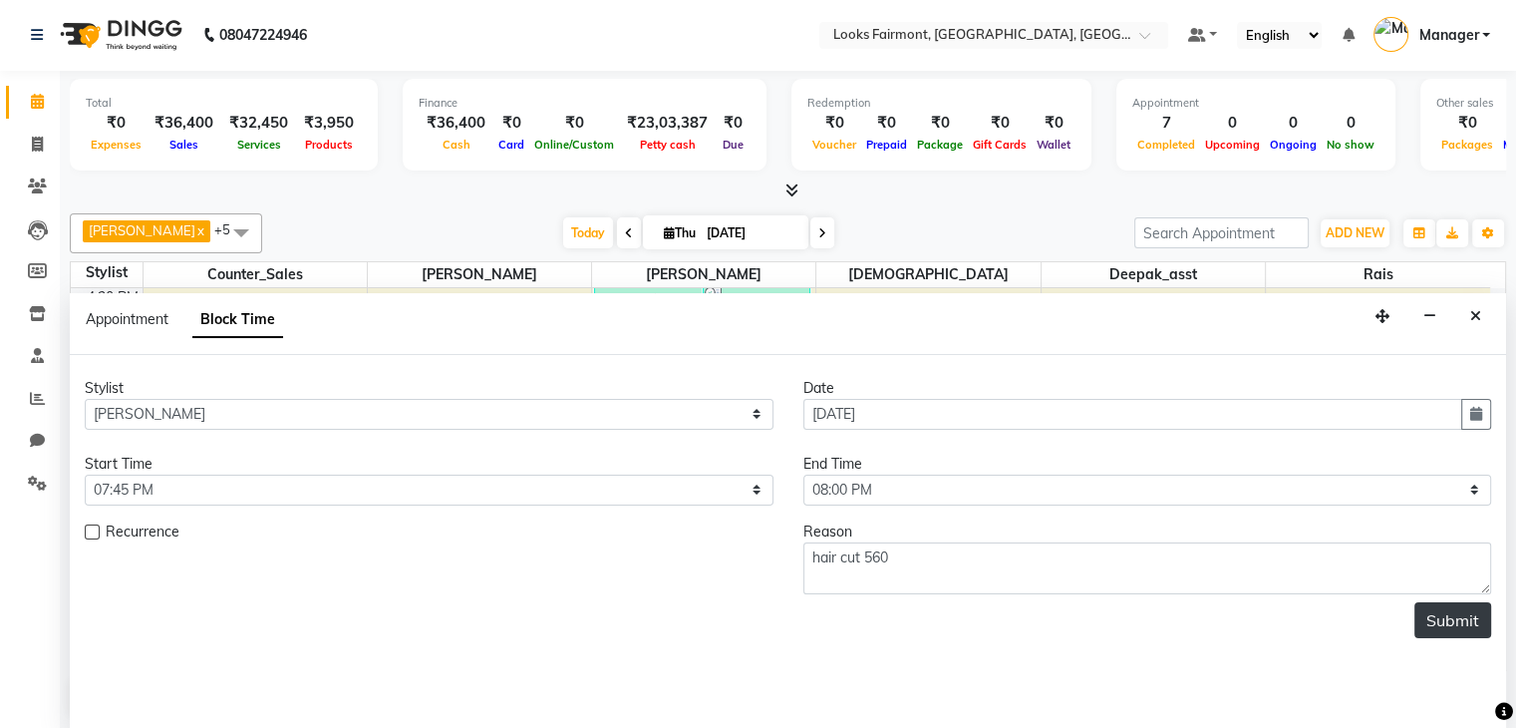
click at [1481, 621] on button "Submit" at bounding box center [1453, 620] width 77 height 36
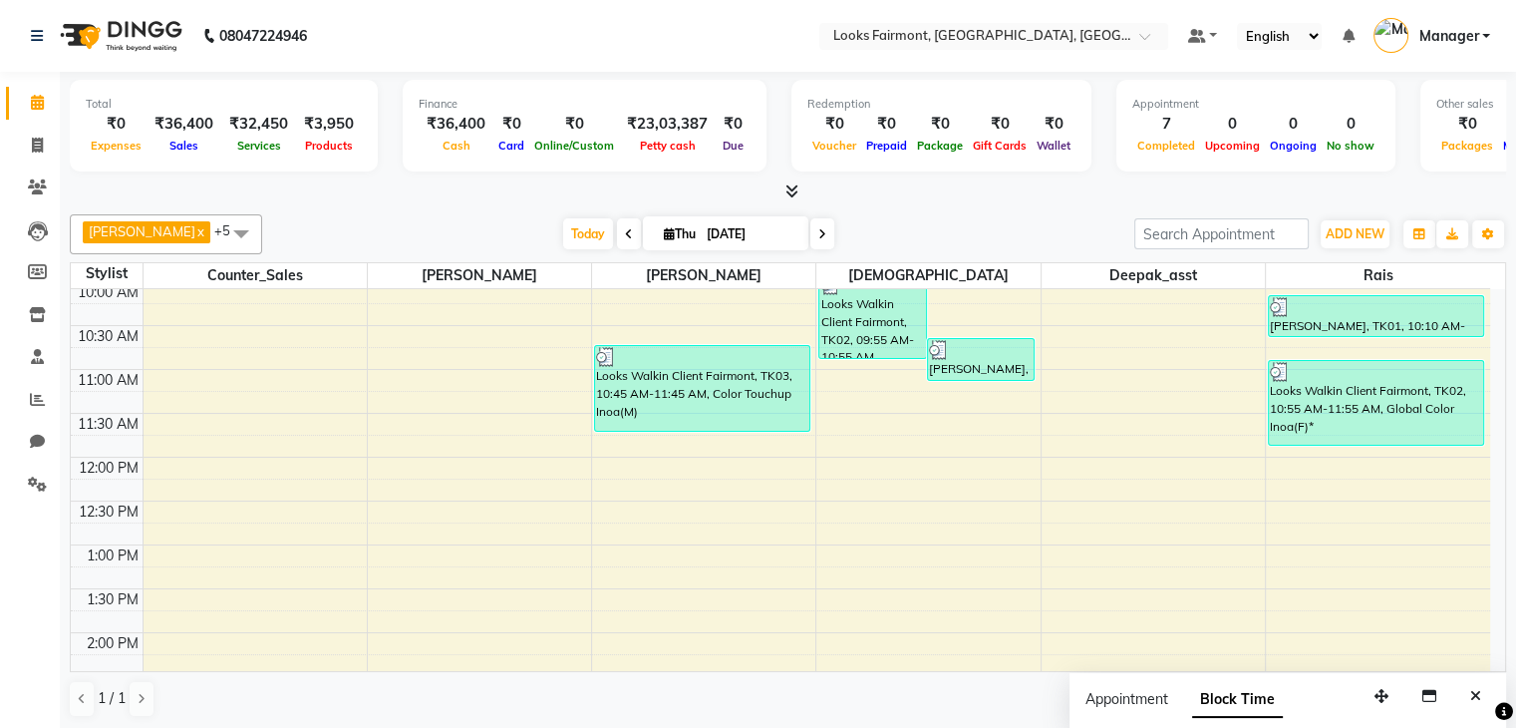
scroll to position [149, 0]
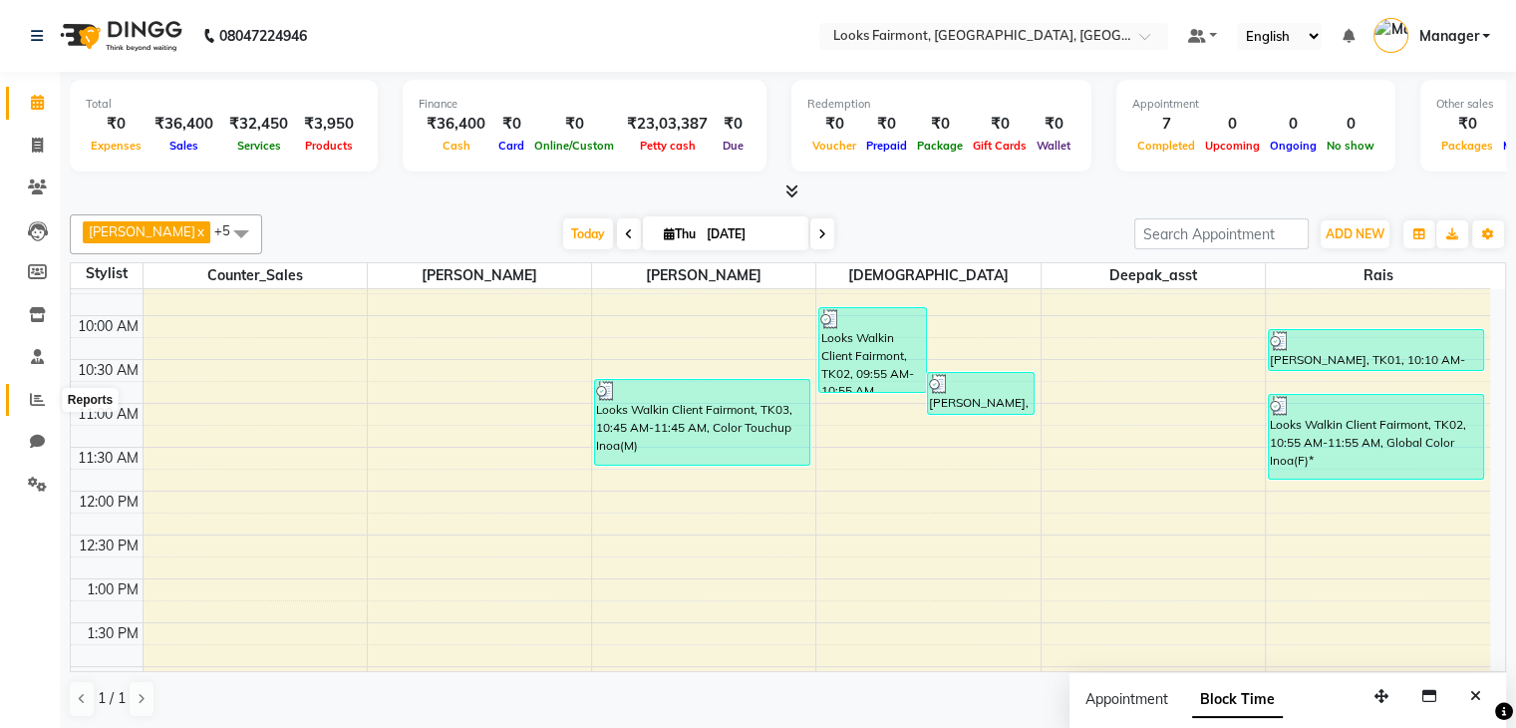
click at [23, 409] on span at bounding box center [37, 400] width 35 height 23
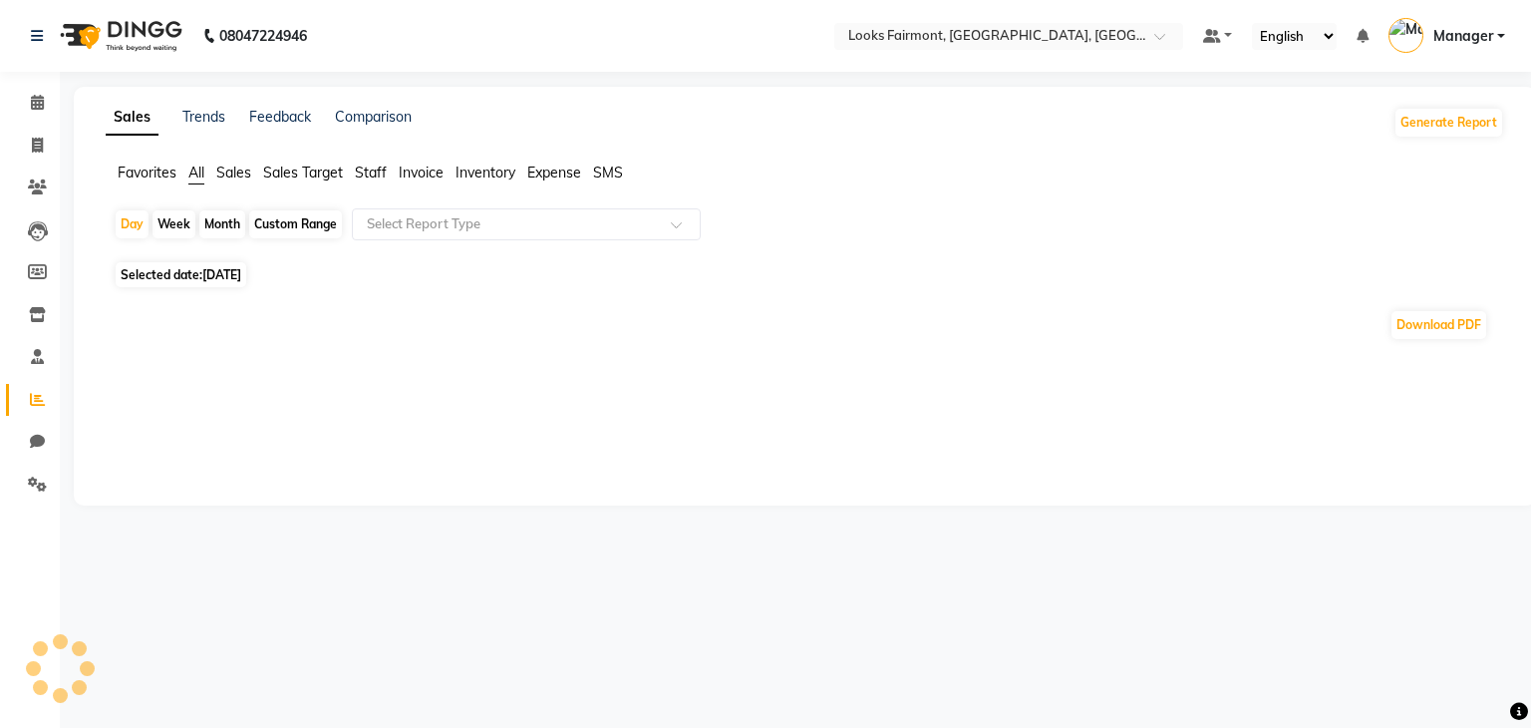
click at [234, 170] on span "Sales" at bounding box center [233, 172] width 35 height 18
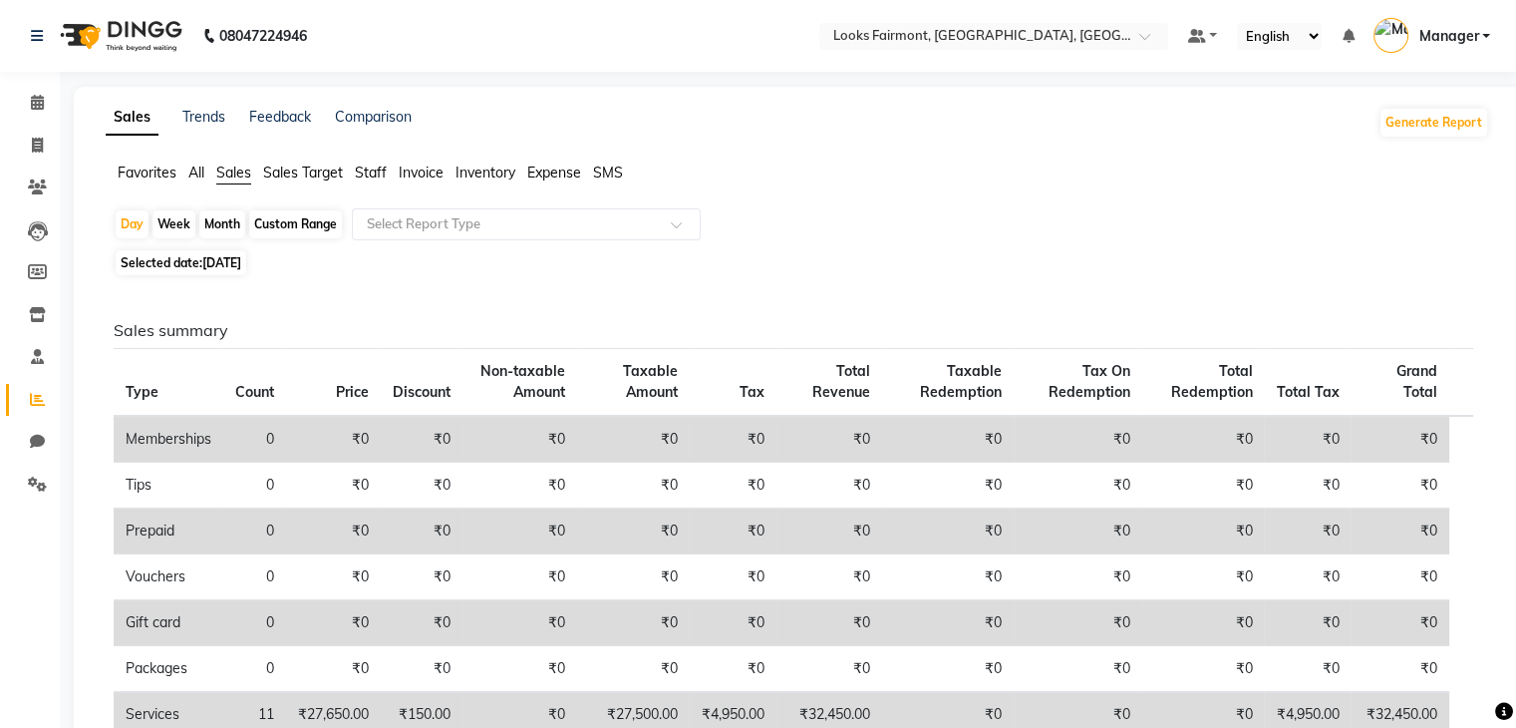
click at [385, 176] on span "Staff" at bounding box center [371, 172] width 32 height 18
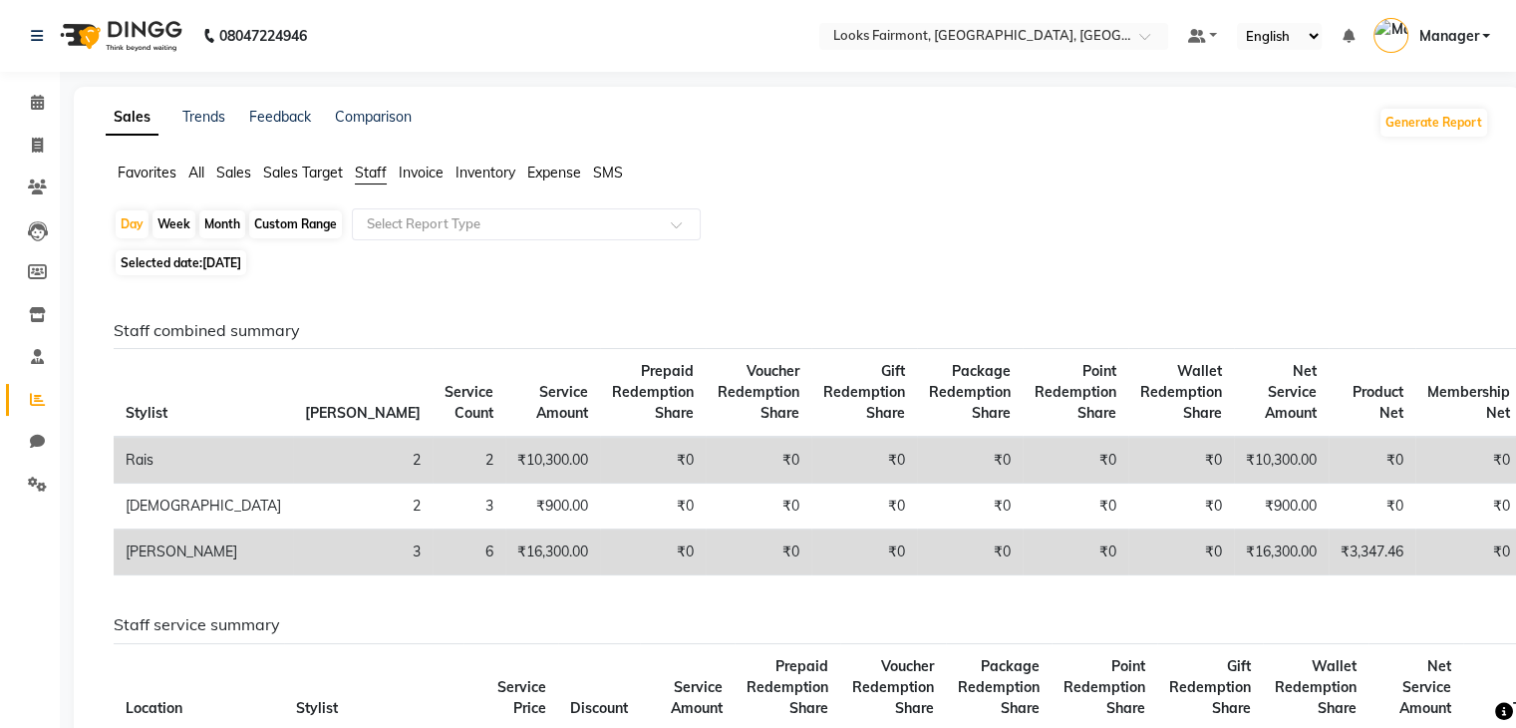
click at [219, 229] on div "Month" at bounding box center [222, 224] width 46 height 28
select select "9"
select select "2025"
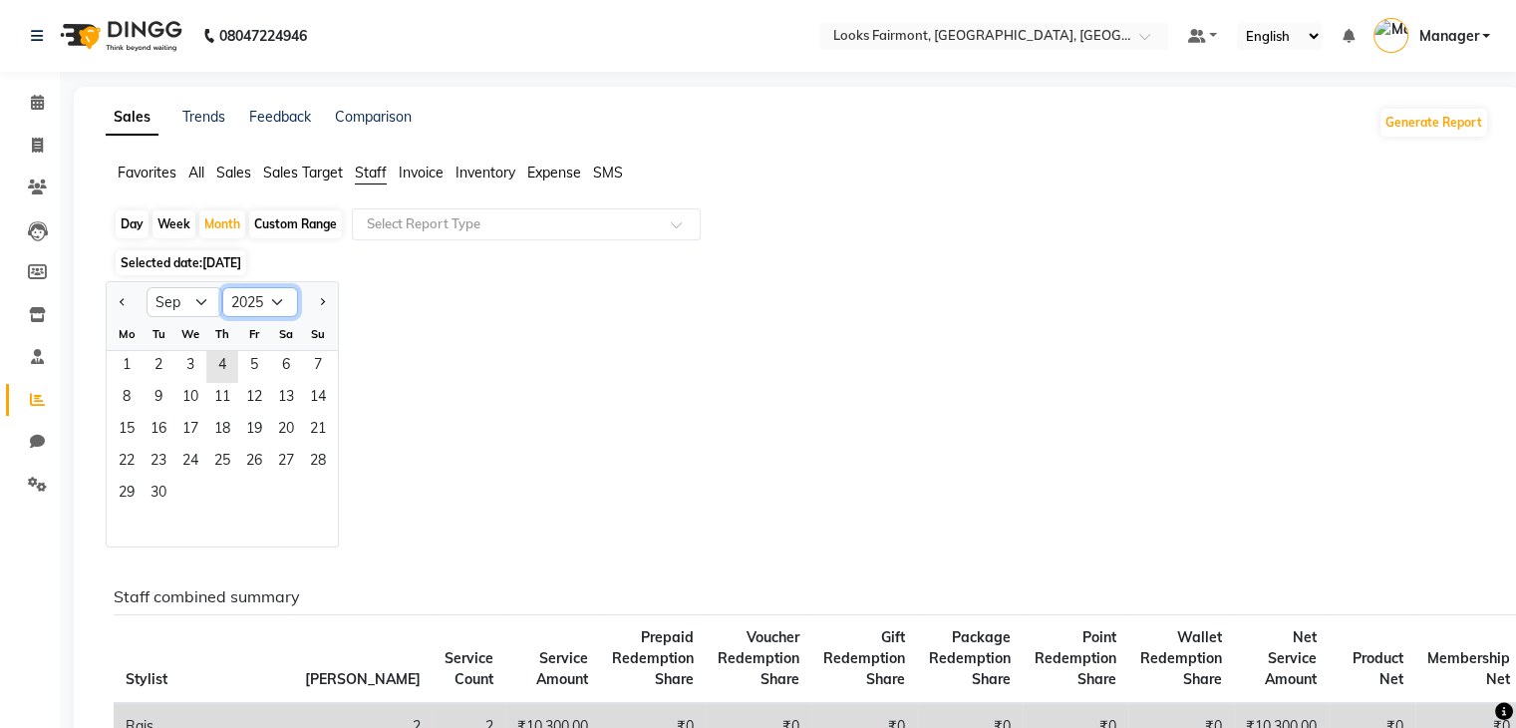
click at [267, 299] on select "2015 2016 2017 2018 2019 2020 2021 2022 2023 2024 2025 2026 2027 2028 2029 2030…" at bounding box center [260, 302] width 76 height 30
click at [205, 302] on select "Jan Feb Mar Apr May Jun [DATE] Aug Sep Oct Nov Dec" at bounding box center [185, 302] width 76 height 30
select select "8"
click at [147, 287] on select "Jan Feb Mar Apr May Jun [DATE] Aug Sep Oct Nov Dec" at bounding box center [185, 302] width 76 height 30
click at [685, 368] on div "Jan Feb Mar Apr May Jun [DATE] Aug Sep Oct Nov [DATE] 2016 2017 2018 2019 2020 …" at bounding box center [798, 414] width 1384 height 266
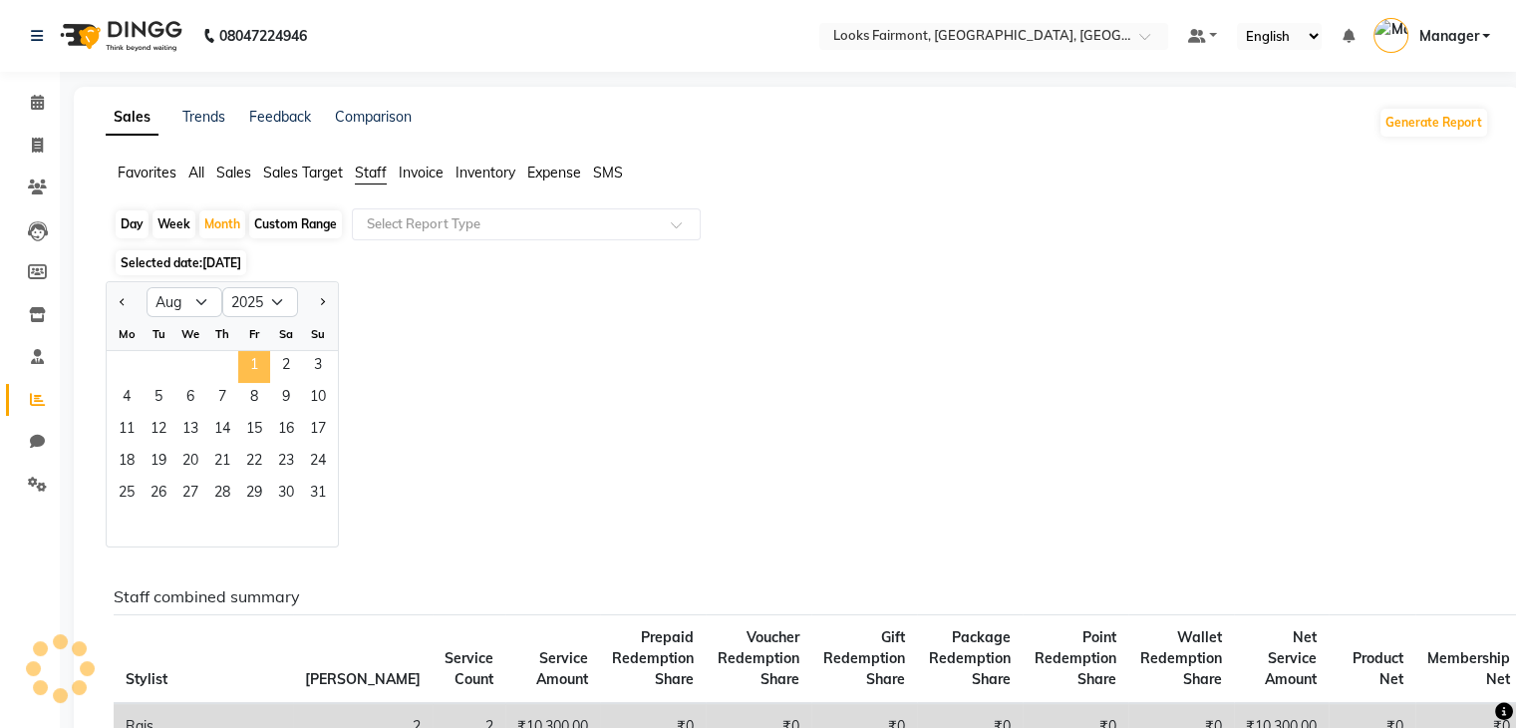
click at [255, 366] on span "1" at bounding box center [254, 367] width 32 height 32
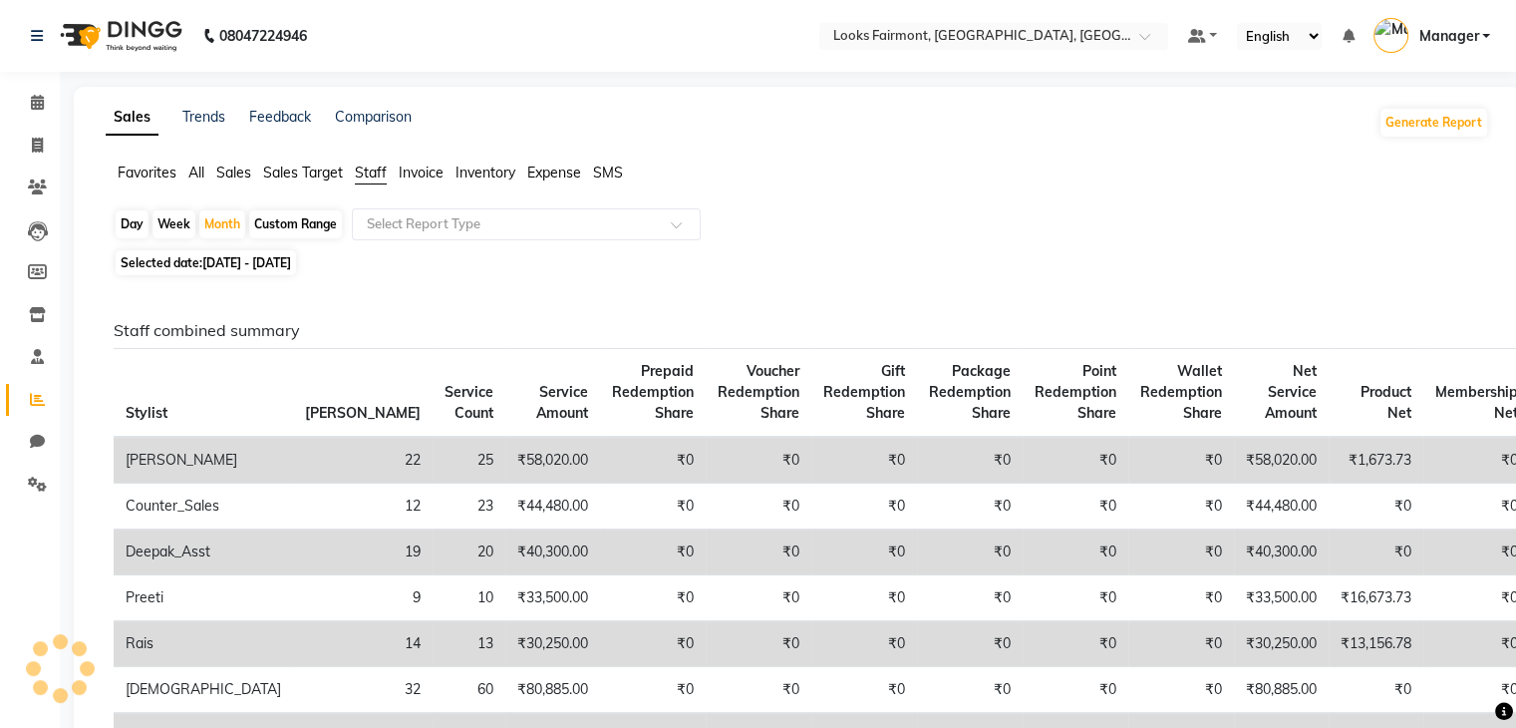
click at [600, 367] on th "Prepaid Redemption Share" at bounding box center [653, 393] width 106 height 89
click at [459, 209] on div "Select Report Type" at bounding box center [526, 224] width 349 height 32
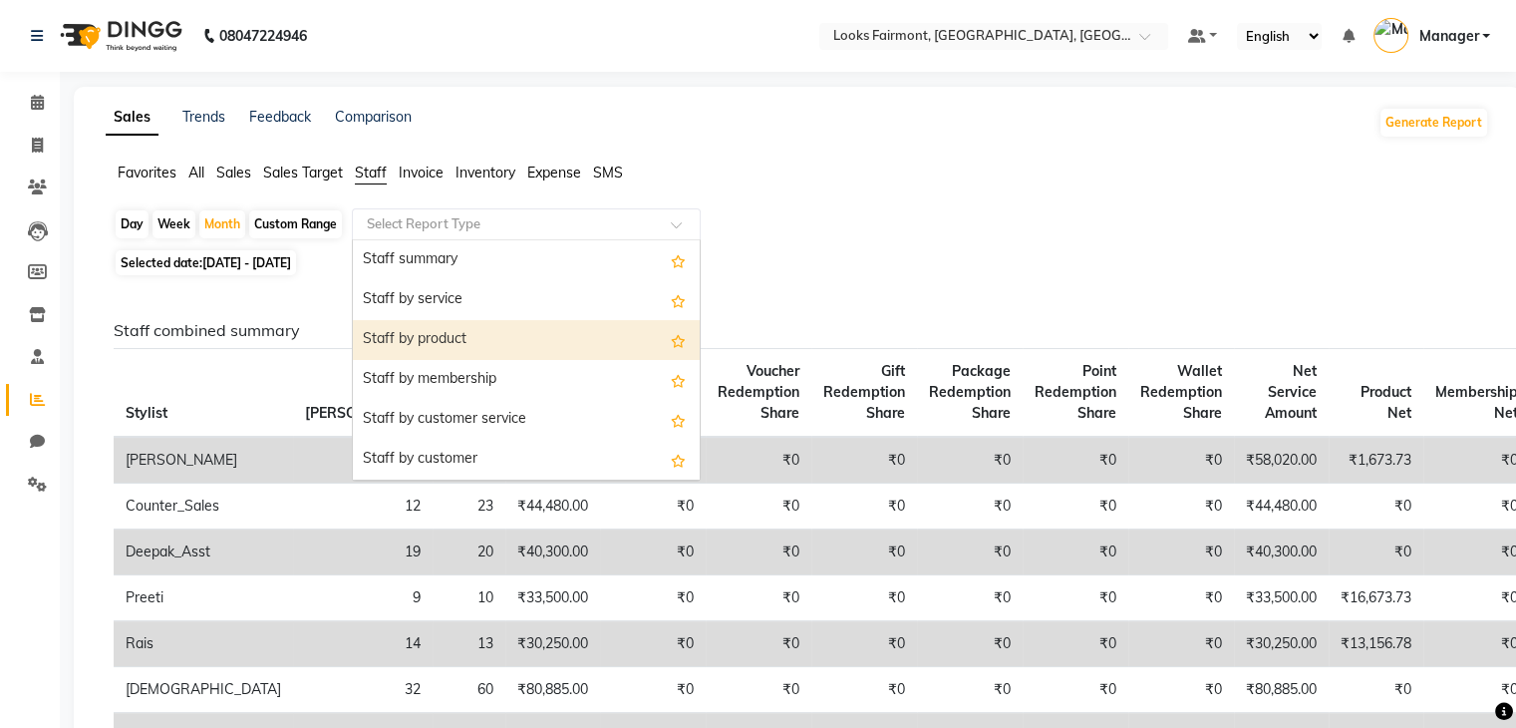
click at [467, 330] on div "Staff by product" at bounding box center [526, 340] width 347 height 40
select select "full_report"
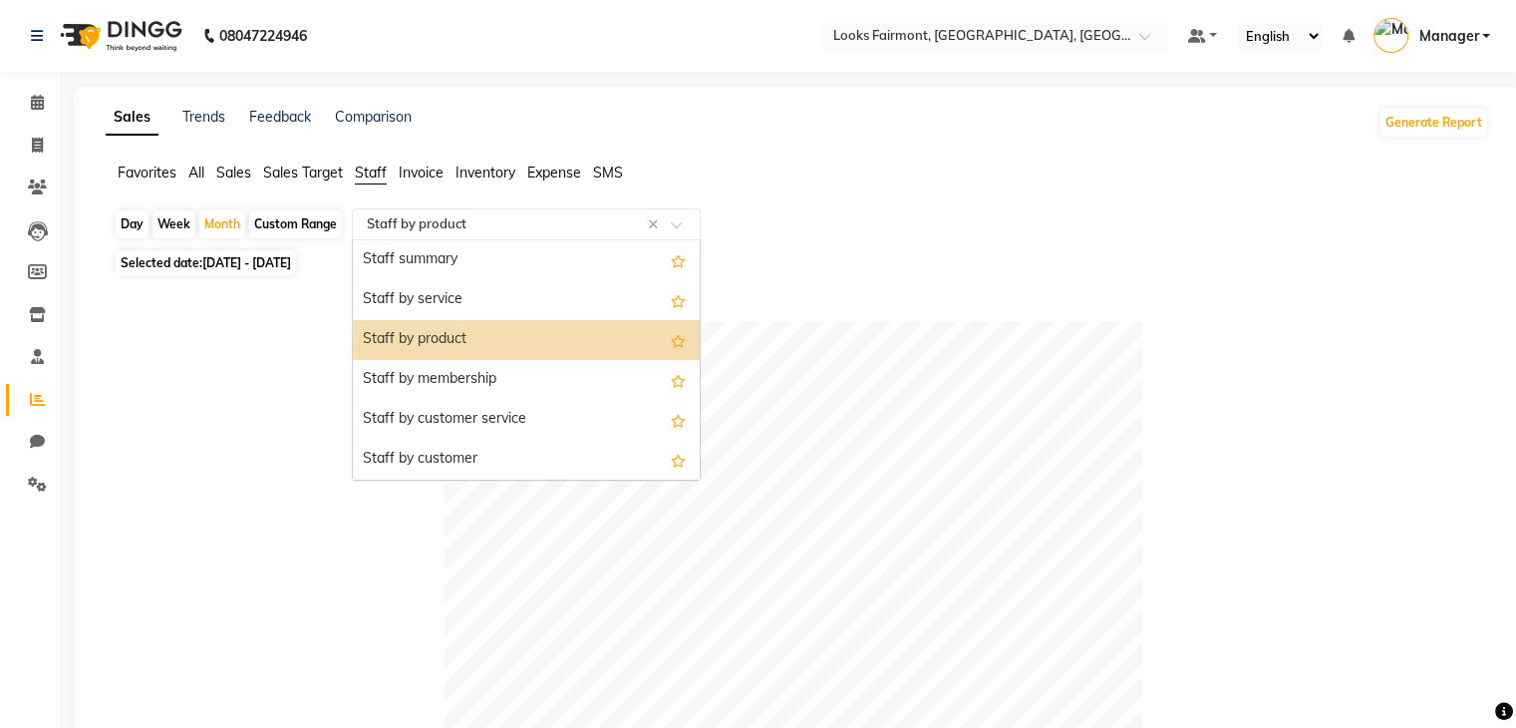
click at [685, 222] on span at bounding box center [683, 230] width 25 height 20
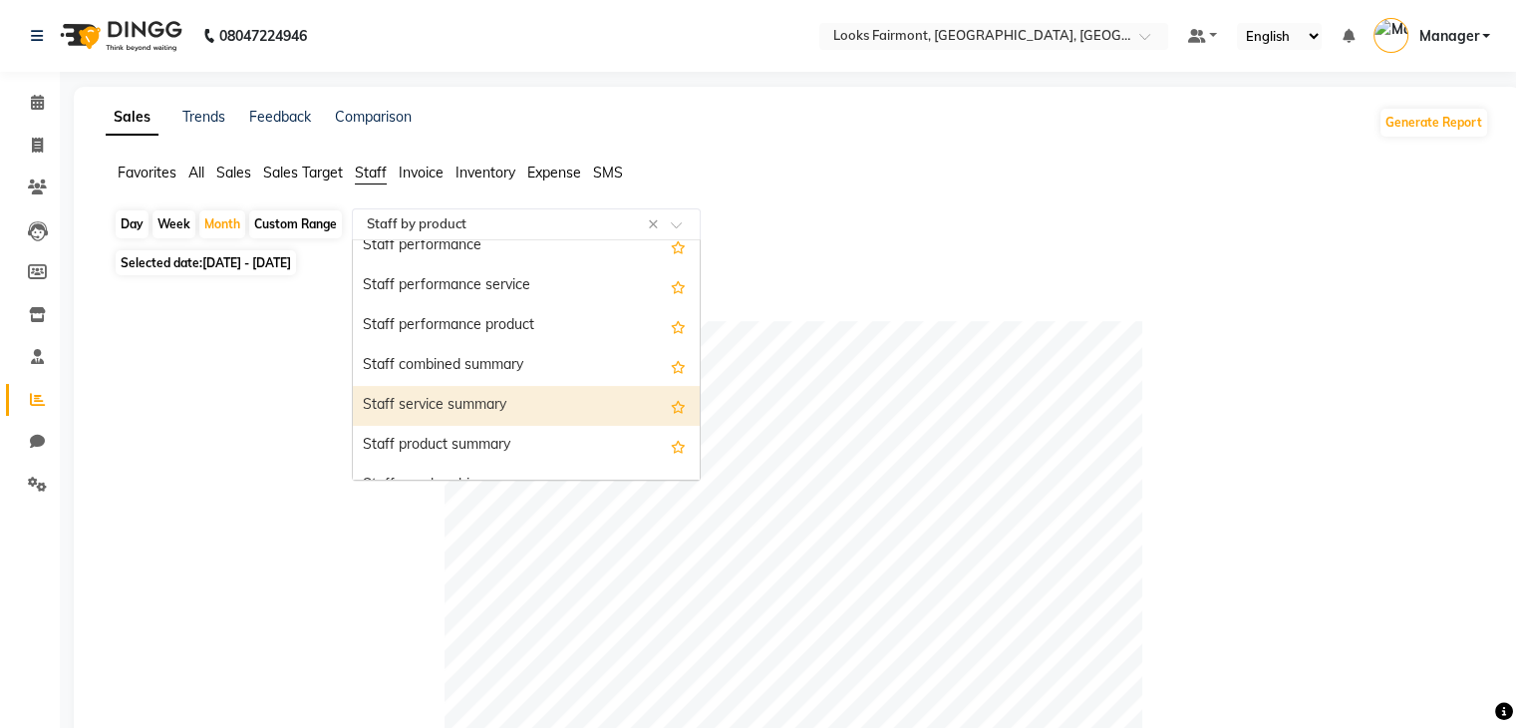
scroll to position [299, 0]
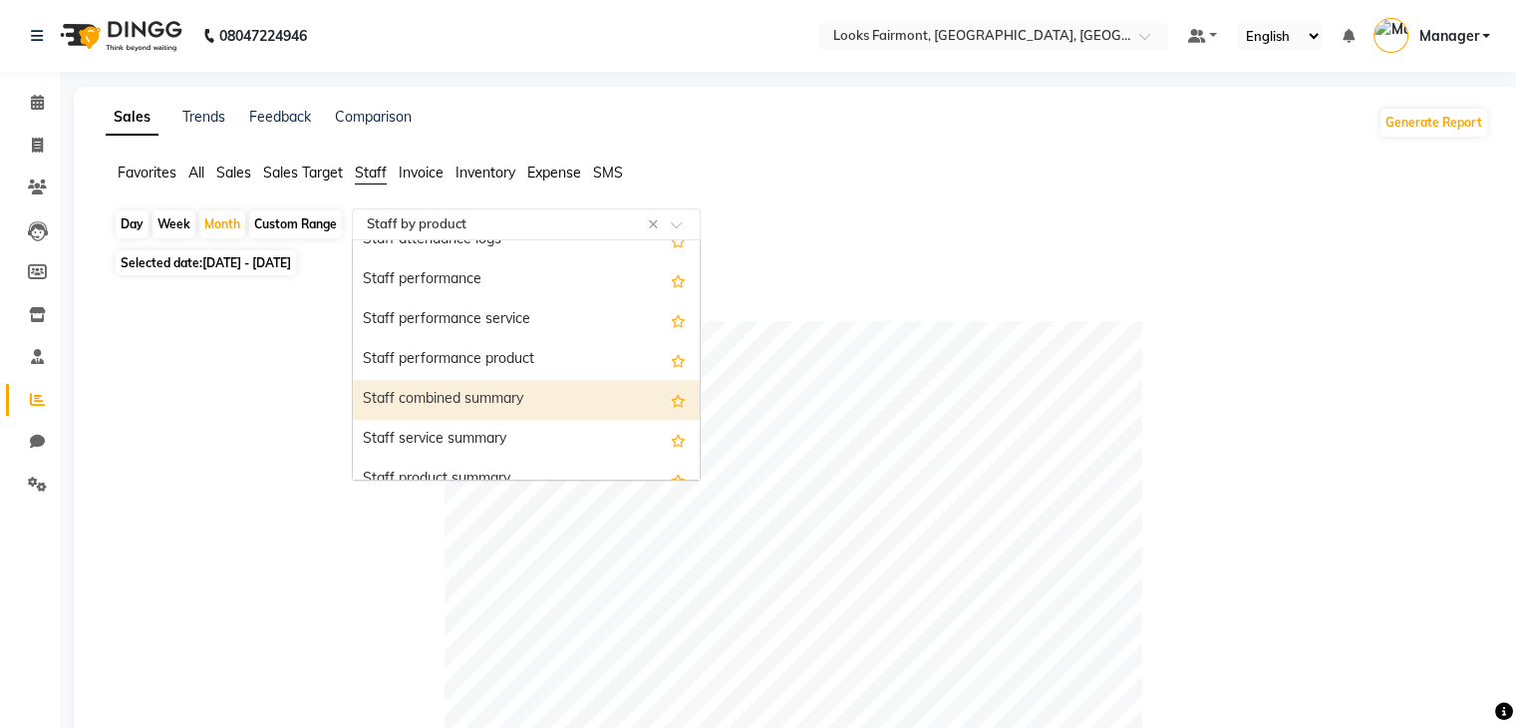
click at [490, 396] on div "Staff combined summary" at bounding box center [526, 400] width 347 height 40
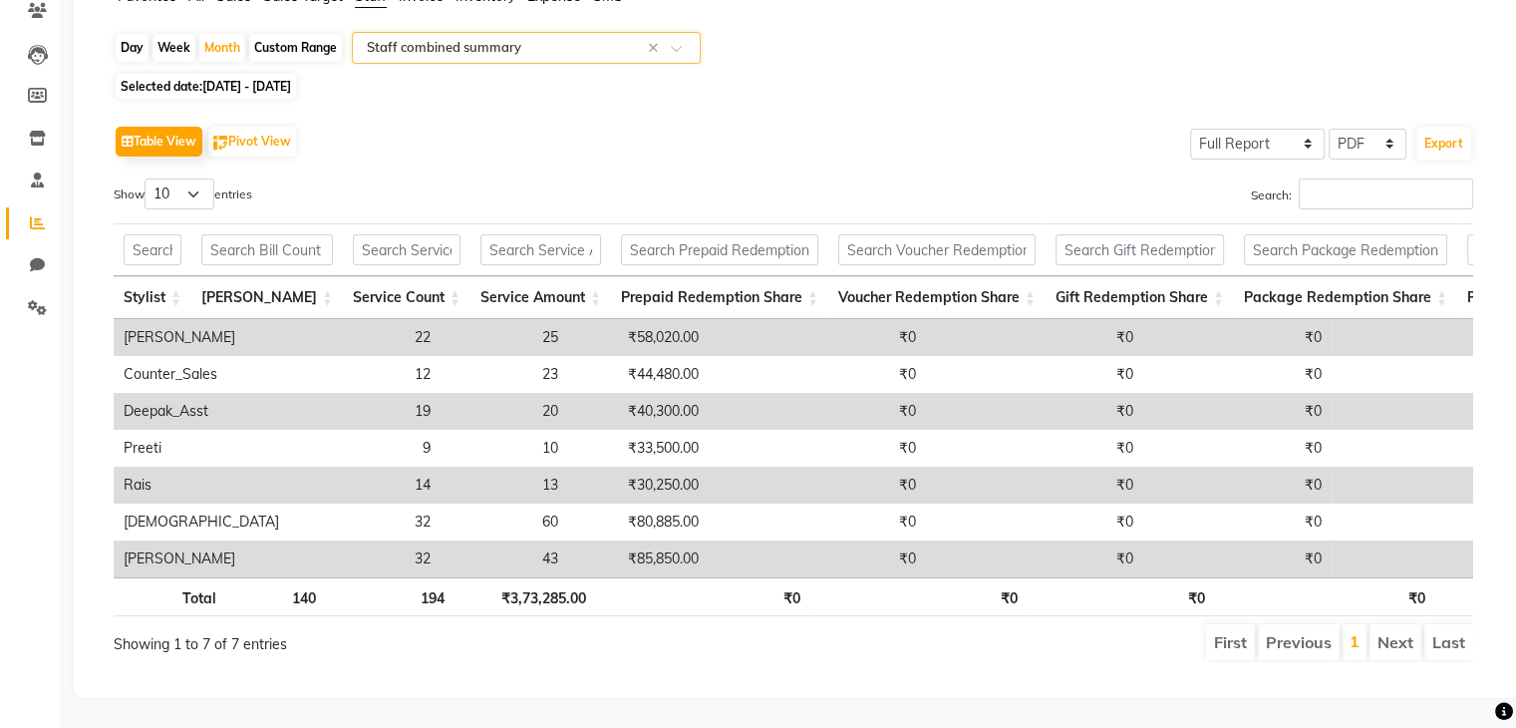
scroll to position [0, 0]
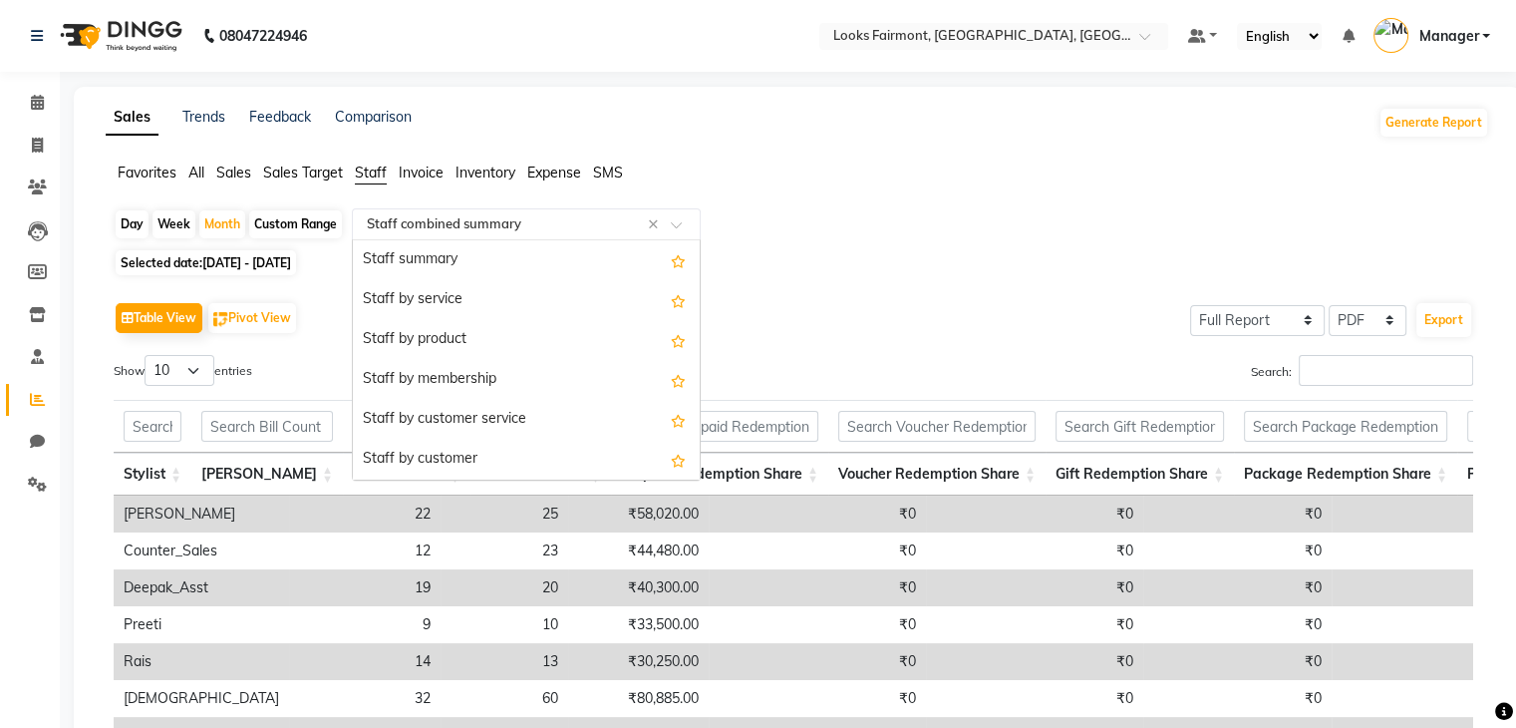
click at [692, 218] on div at bounding box center [526, 224] width 347 height 20
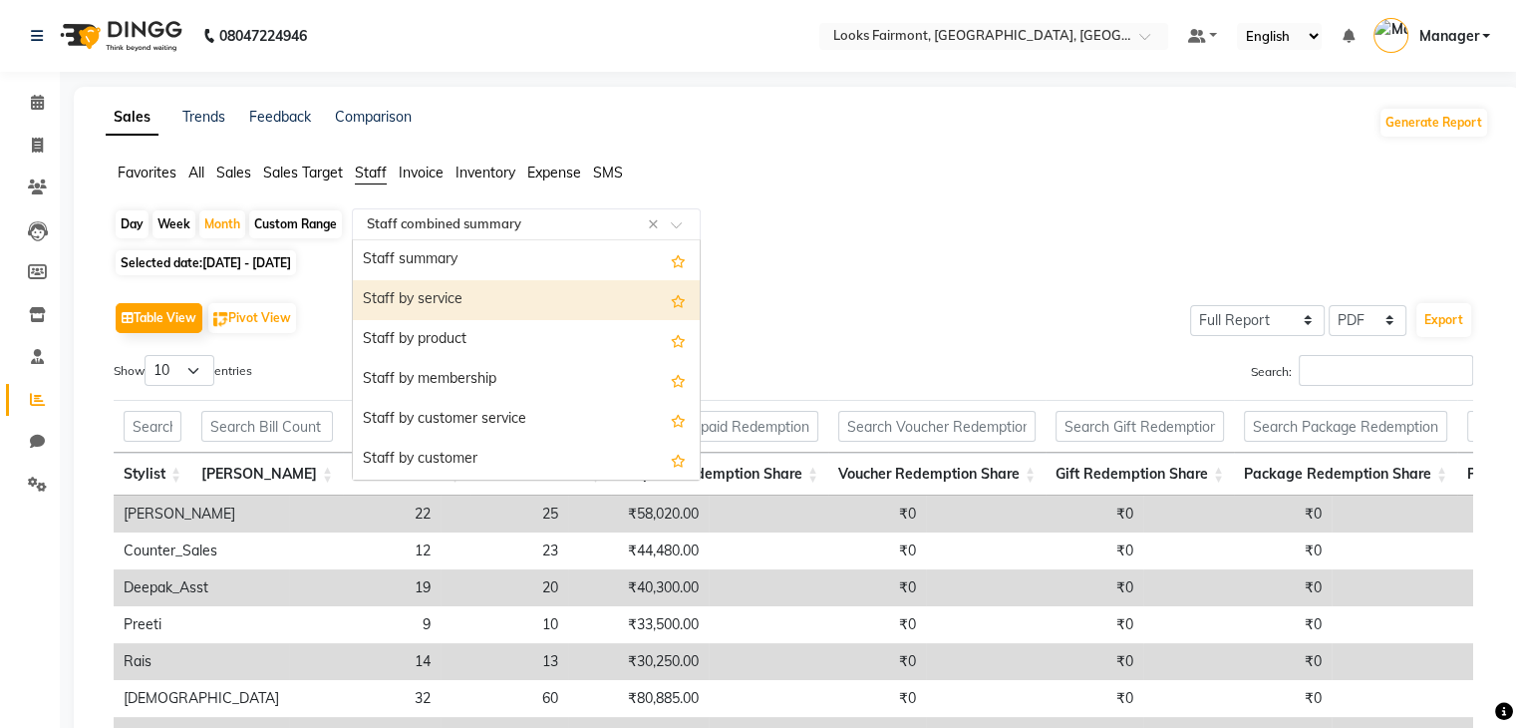
click at [504, 310] on div "Staff by service" at bounding box center [526, 300] width 347 height 40
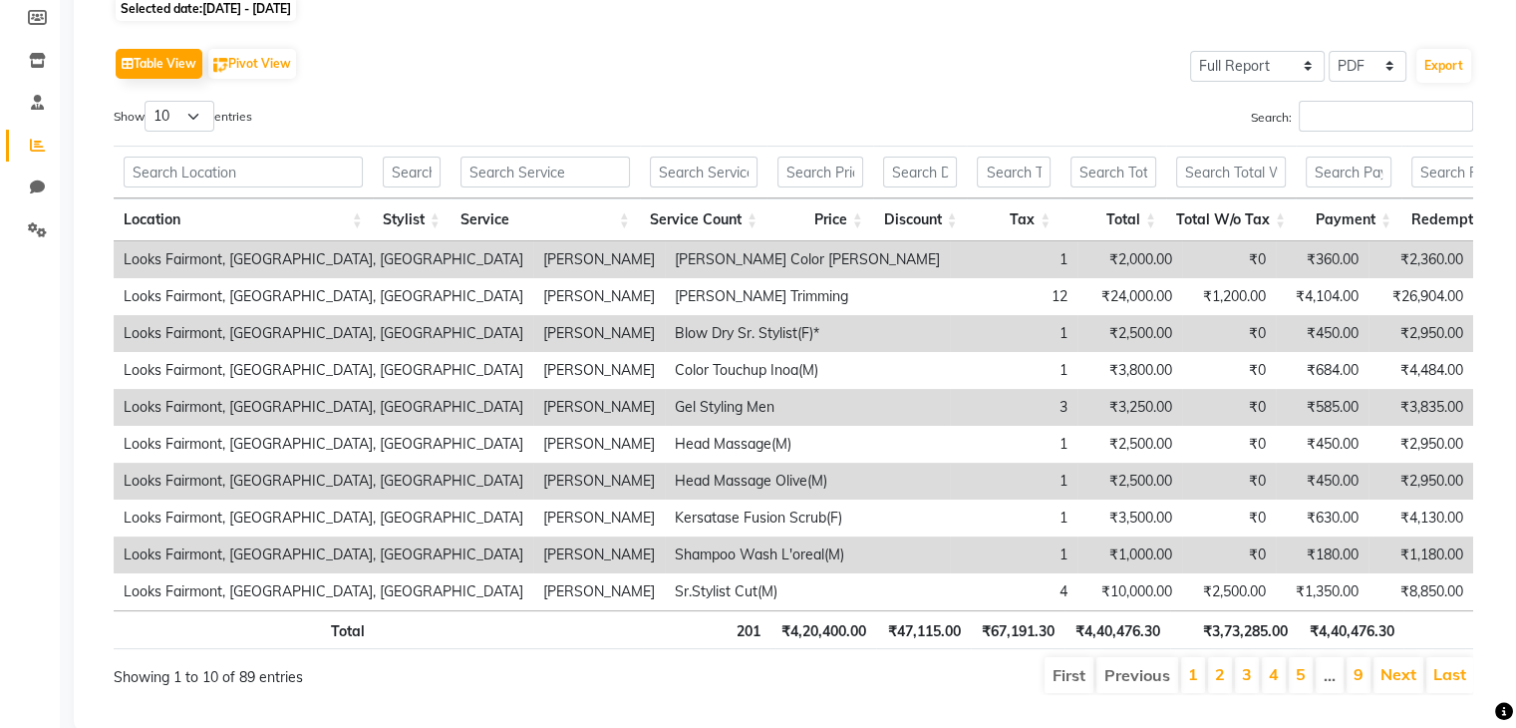
scroll to position [299, 0]
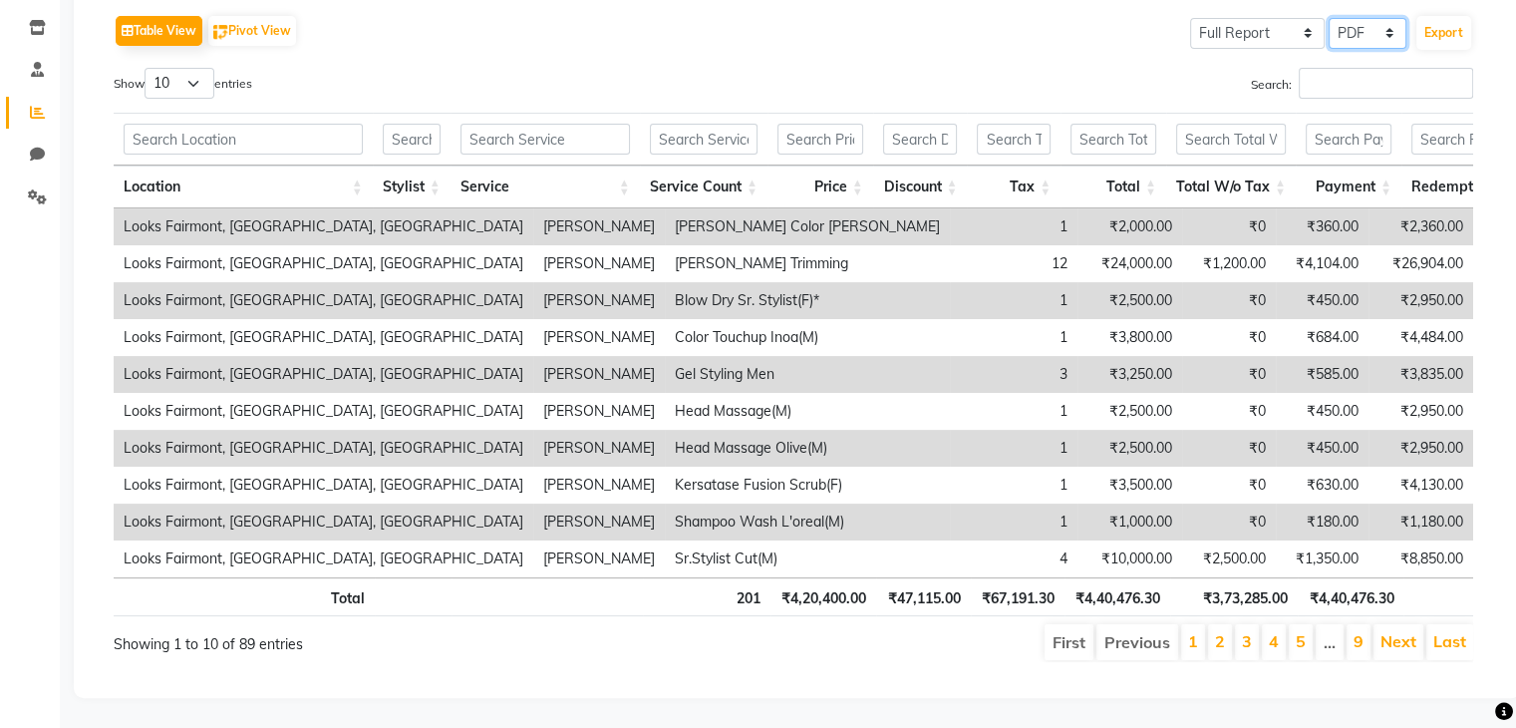
click at [1365, 25] on select "Select CSV PDF" at bounding box center [1368, 33] width 78 height 31
select select "csv"
click at [1330, 18] on select "Select CSV PDF" at bounding box center [1368, 33] width 78 height 31
click at [1446, 23] on button "Export" at bounding box center [1444, 33] width 55 height 34
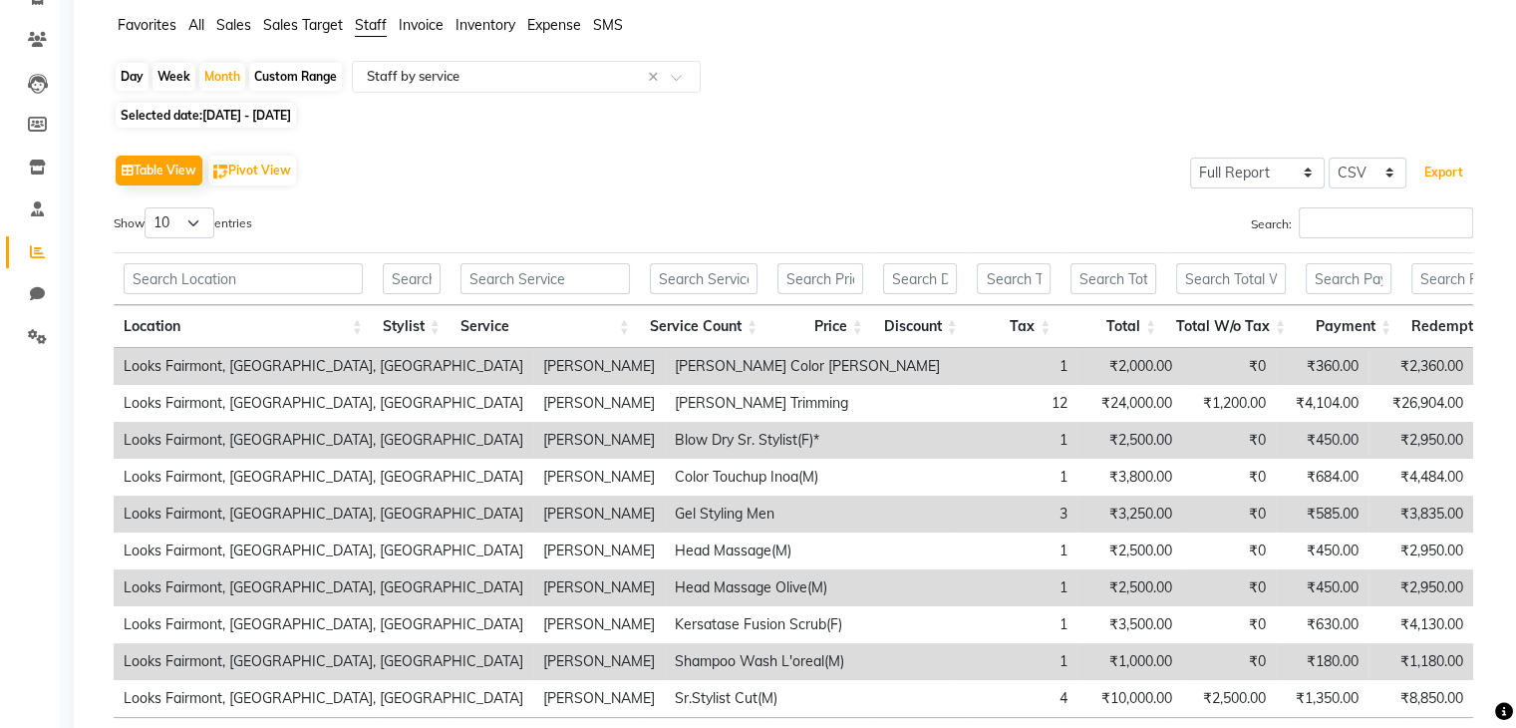
scroll to position [0, 0]
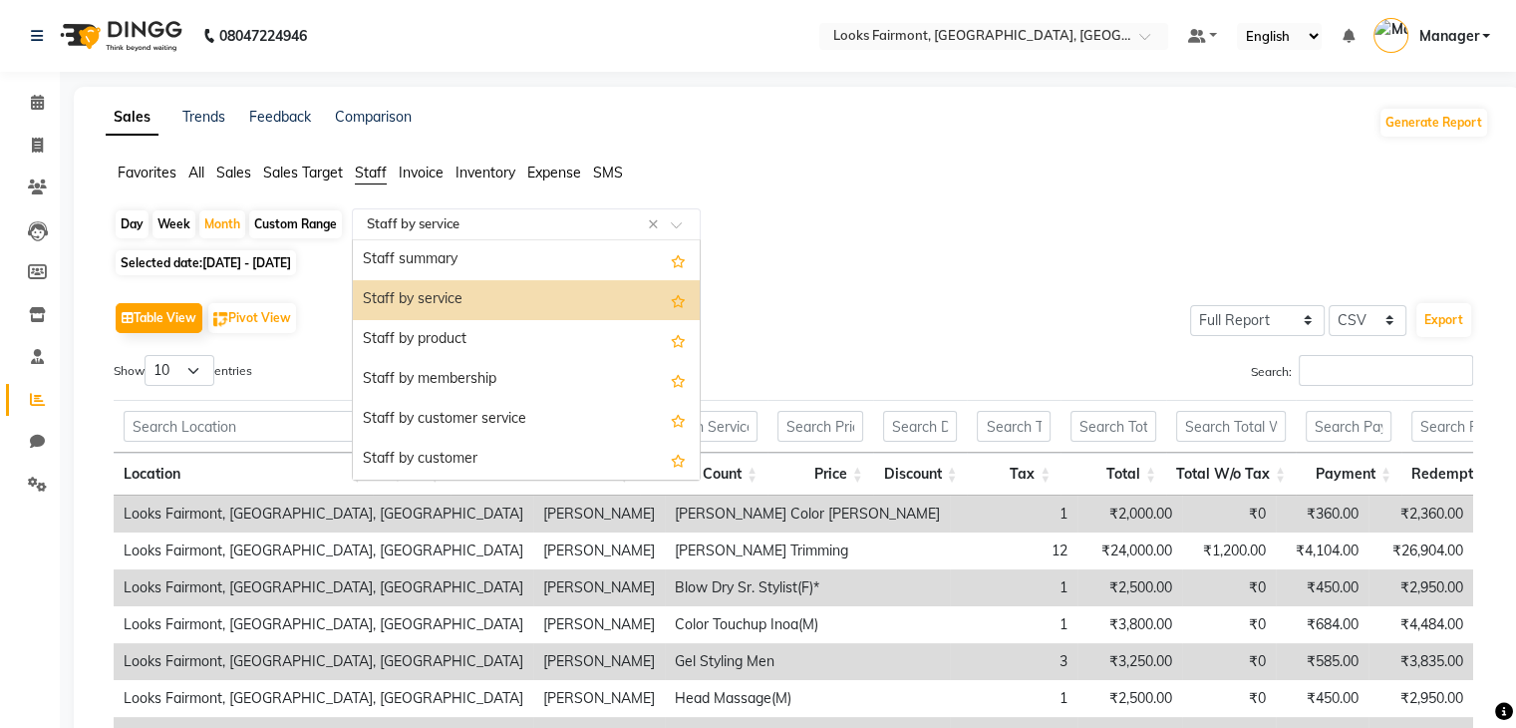
click at [502, 224] on input "text" at bounding box center [506, 224] width 287 height 20
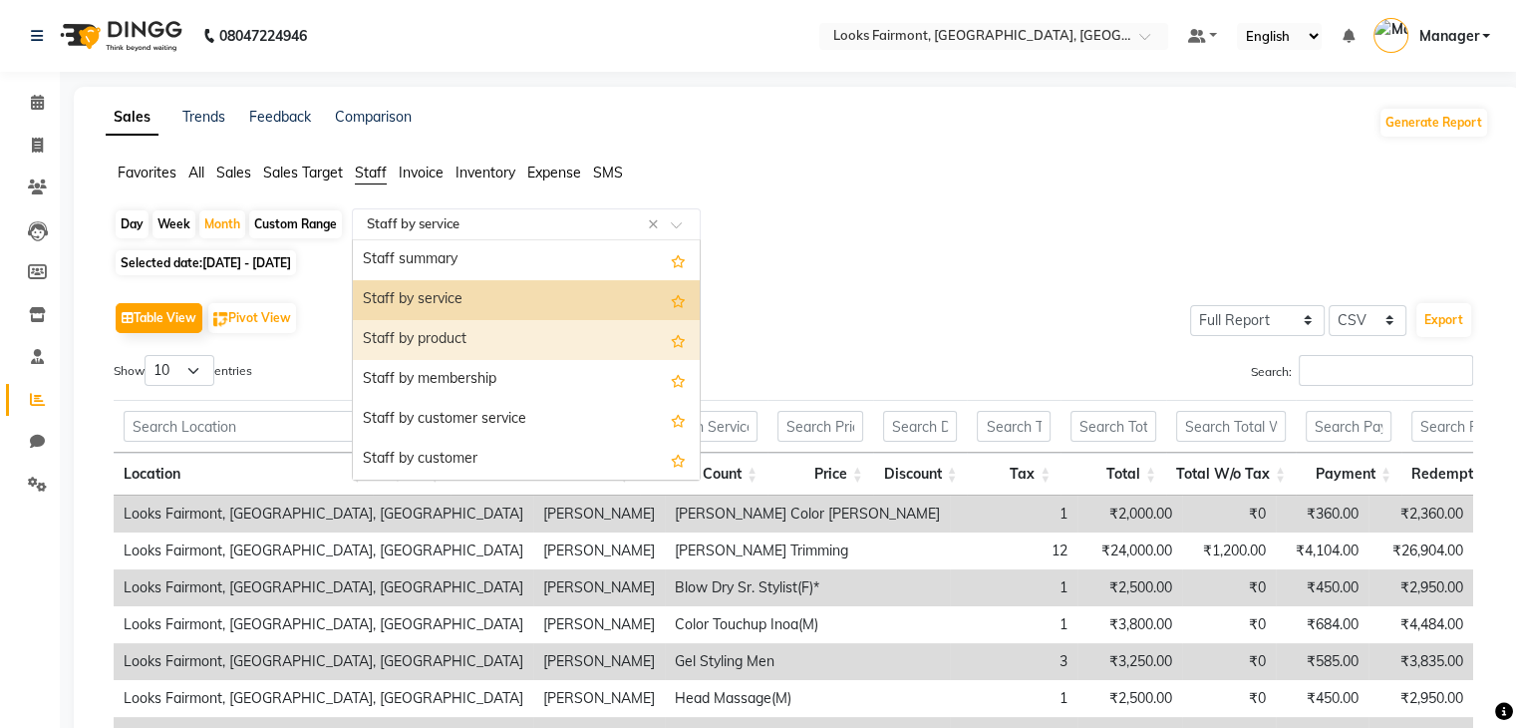
click at [474, 340] on div "Staff by product" at bounding box center [526, 340] width 347 height 40
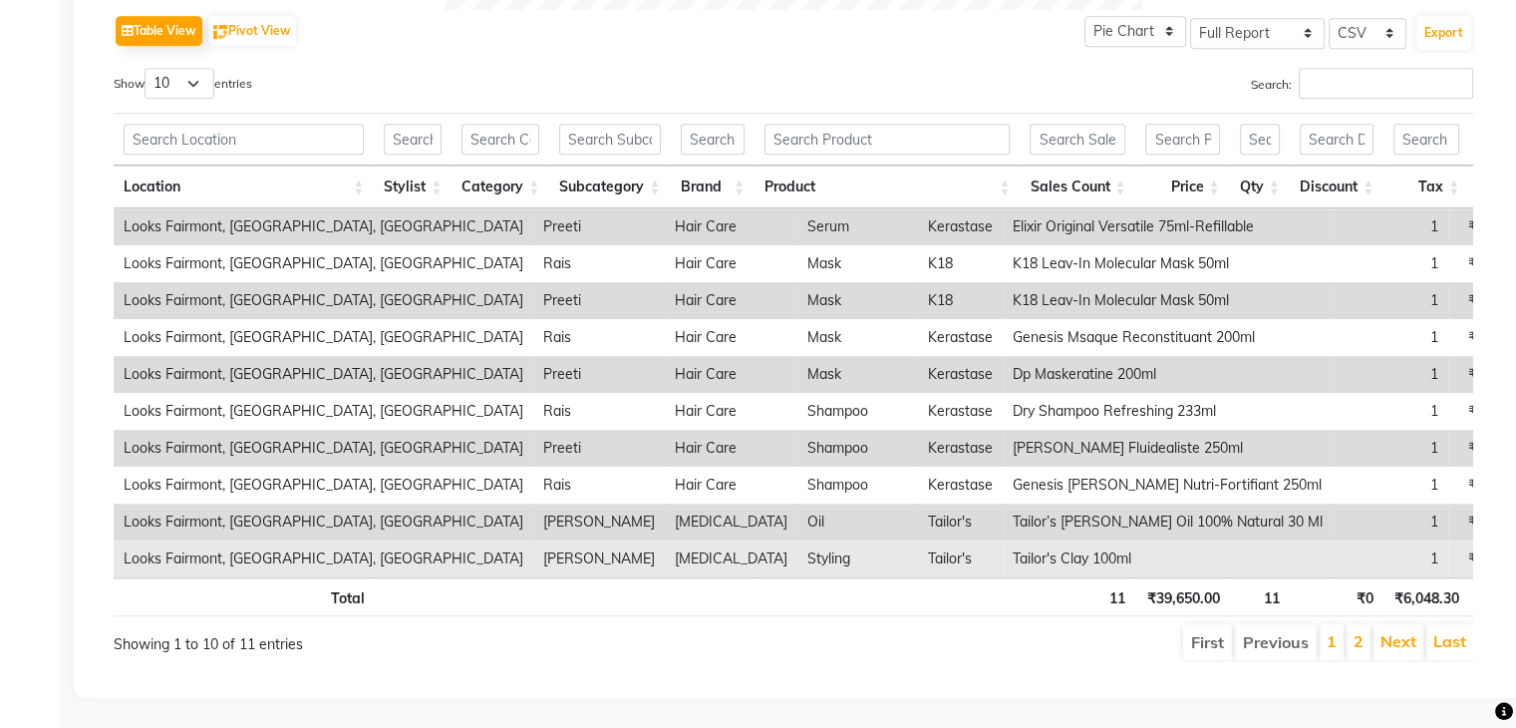
scroll to position [1038, 0]
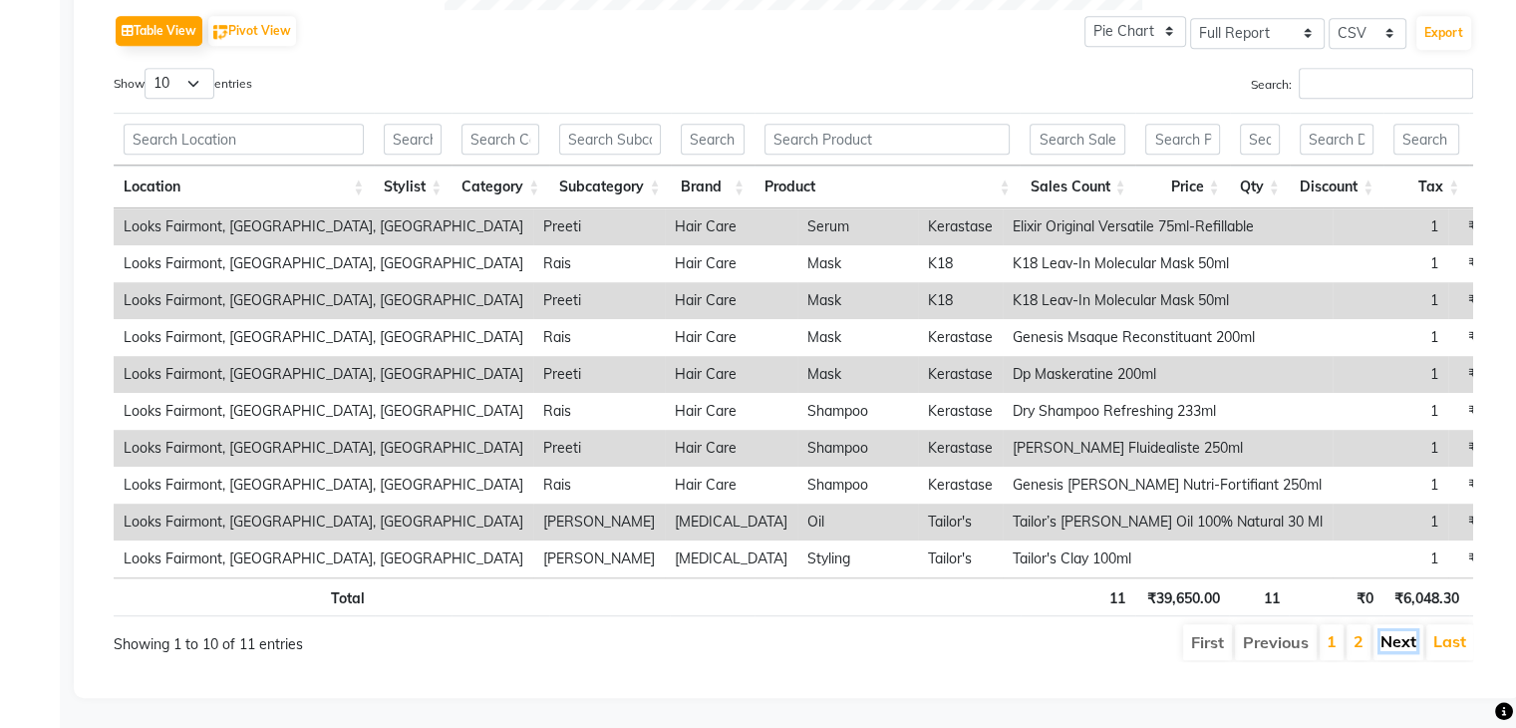
click at [1408, 631] on link "Next" at bounding box center [1399, 641] width 36 height 20
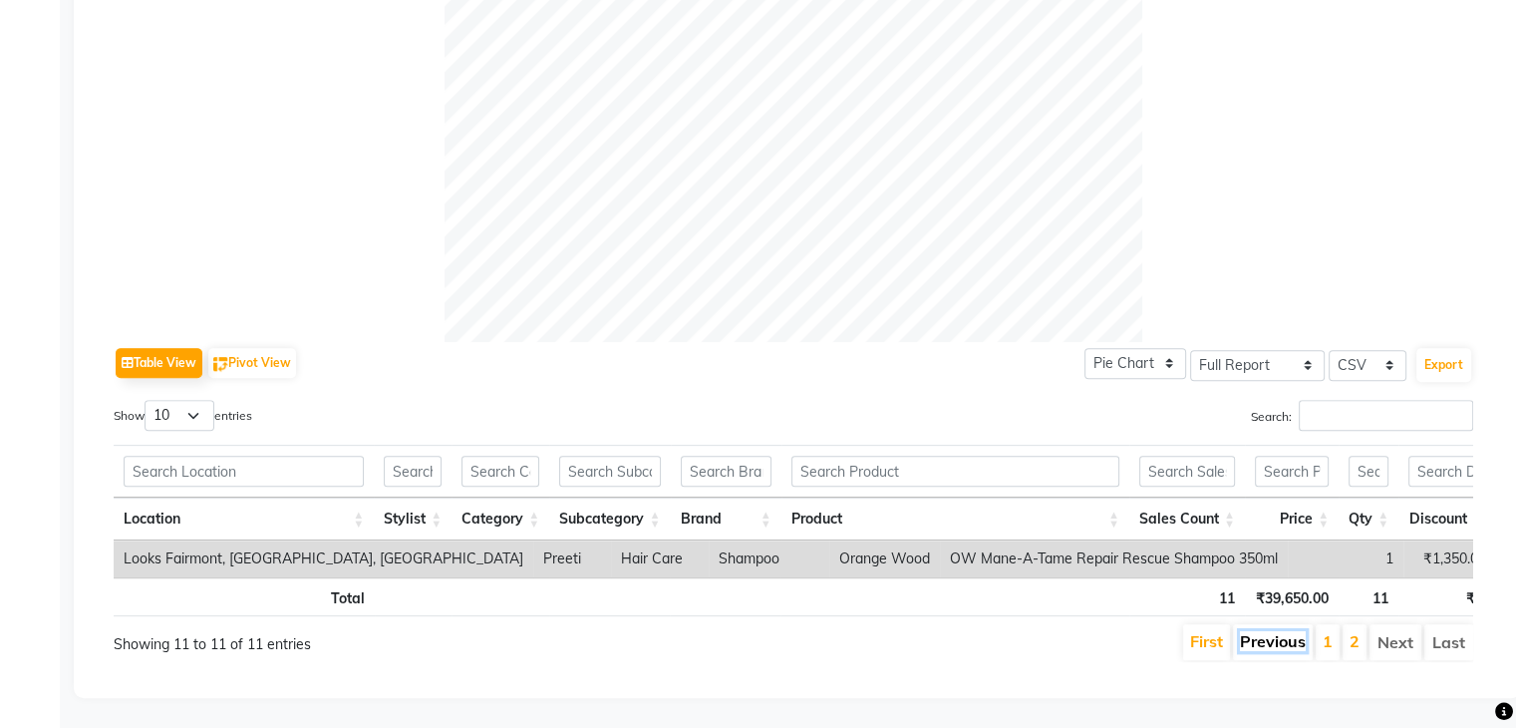
click at [1288, 631] on link "Previous" at bounding box center [1273, 641] width 66 height 20
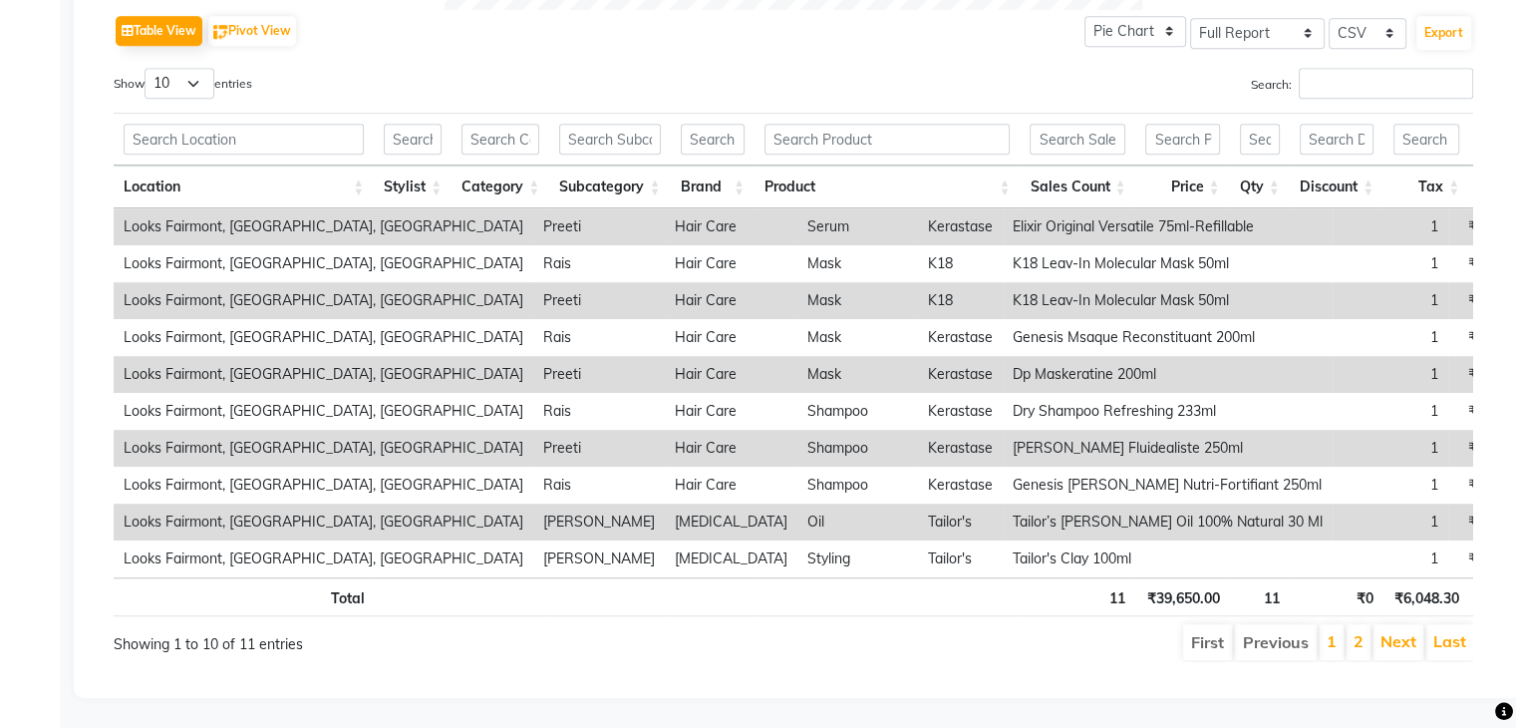
scroll to position [1038, 0]
click at [1393, 631] on link "Next" at bounding box center [1399, 641] width 36 height 20
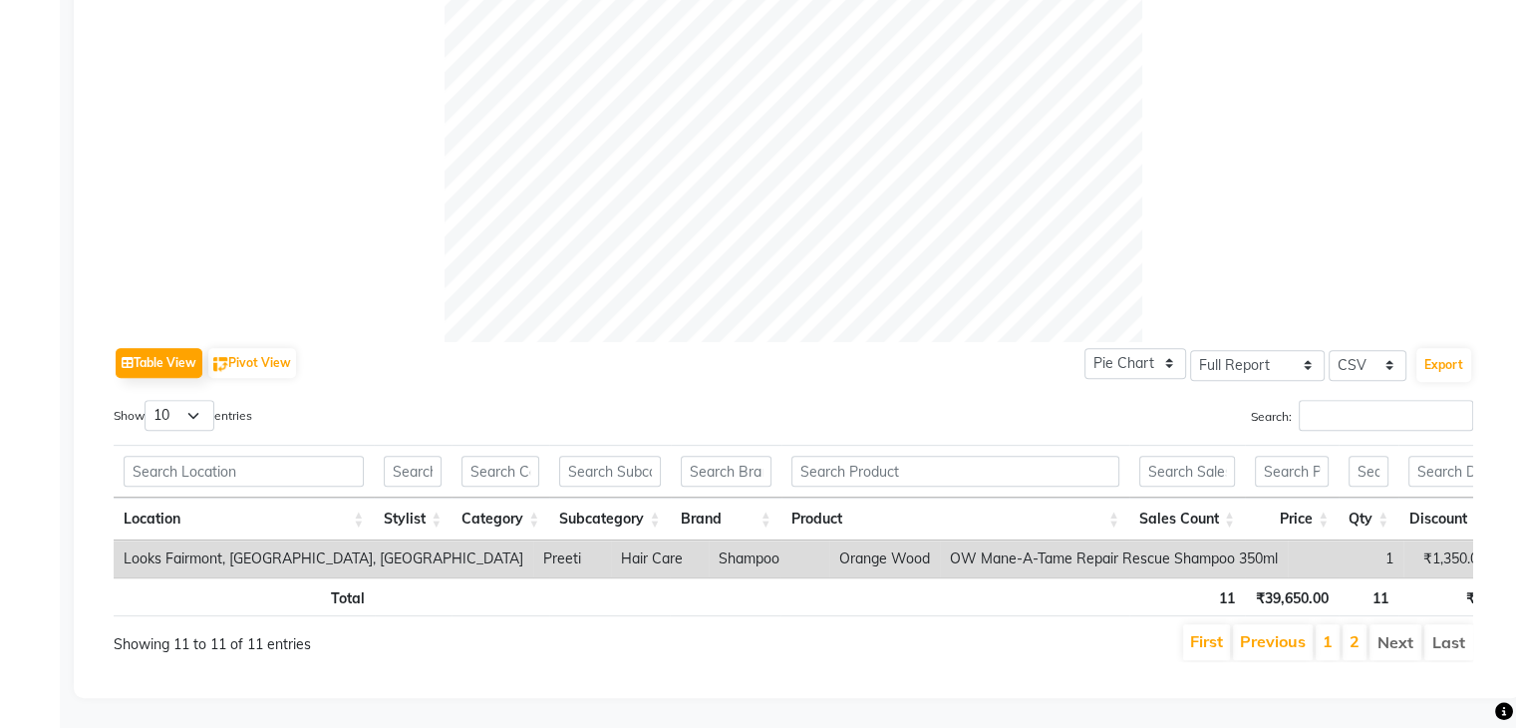
scroll to position [706, 0]
click at [1276, 631] on link "Previous" at bounding box center [1273, 641] width 66 height 20
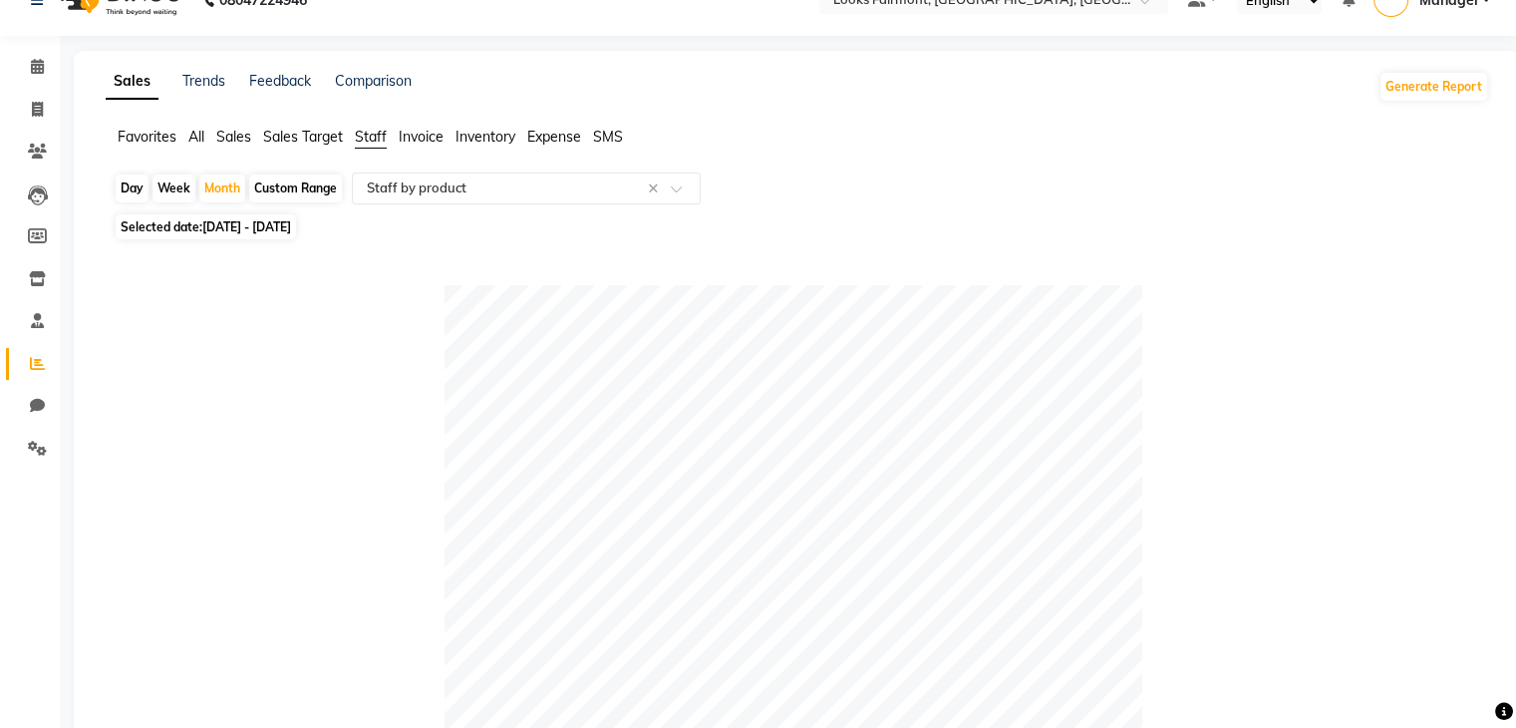
scroll to position [0, 0]
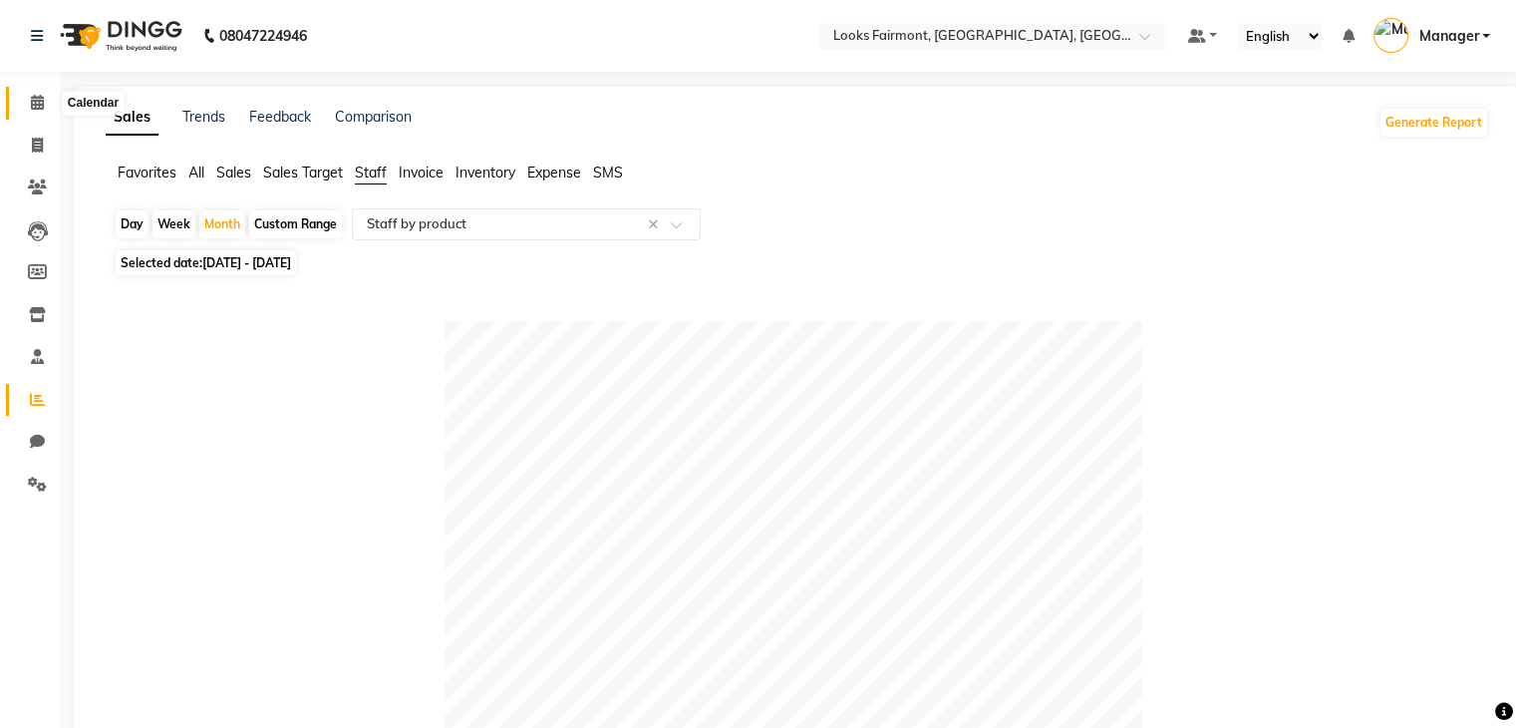
click at [28, 106] on span at bounding box center [37, 103] width 35 height 23
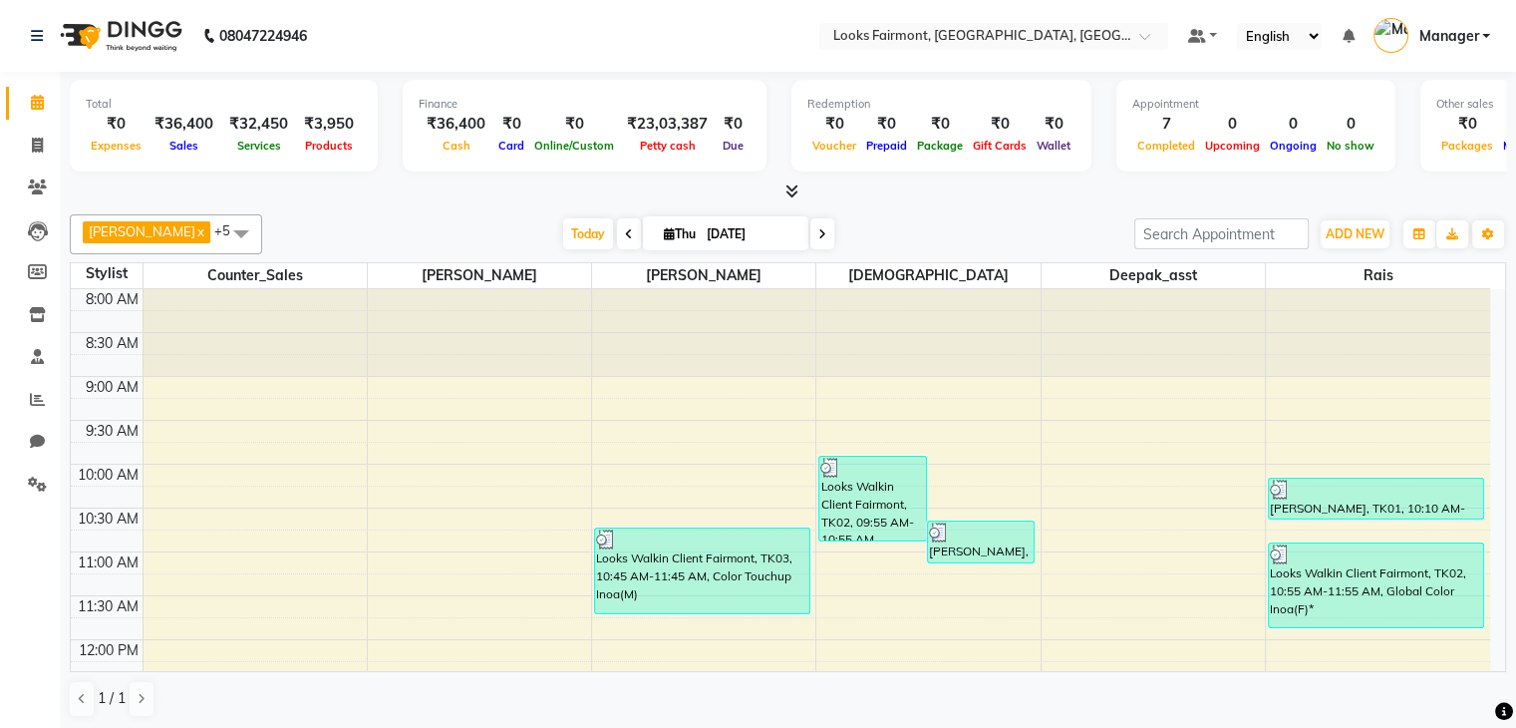
click at [796, 189] on icon at bounding box center [792, 190] width 13 height 15
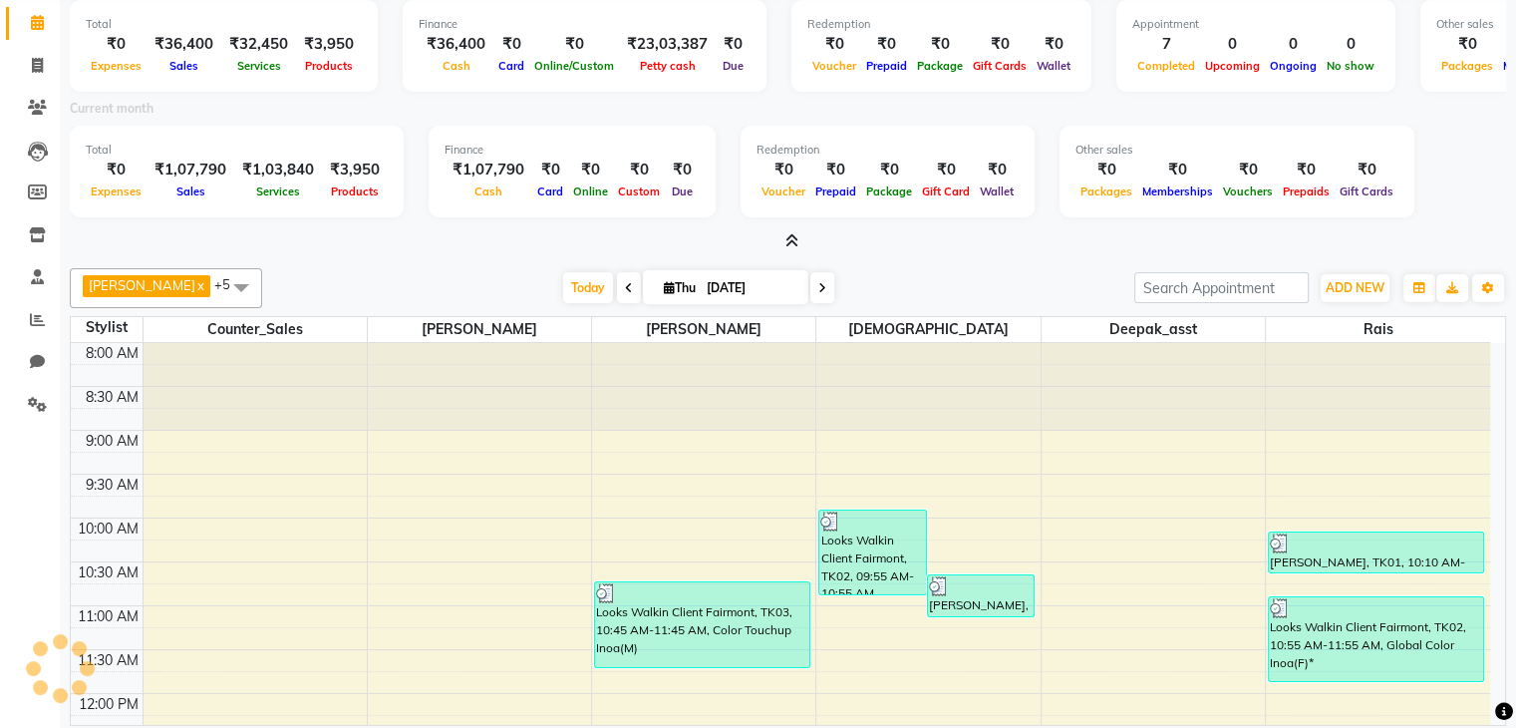
scroll to position [136, 0]
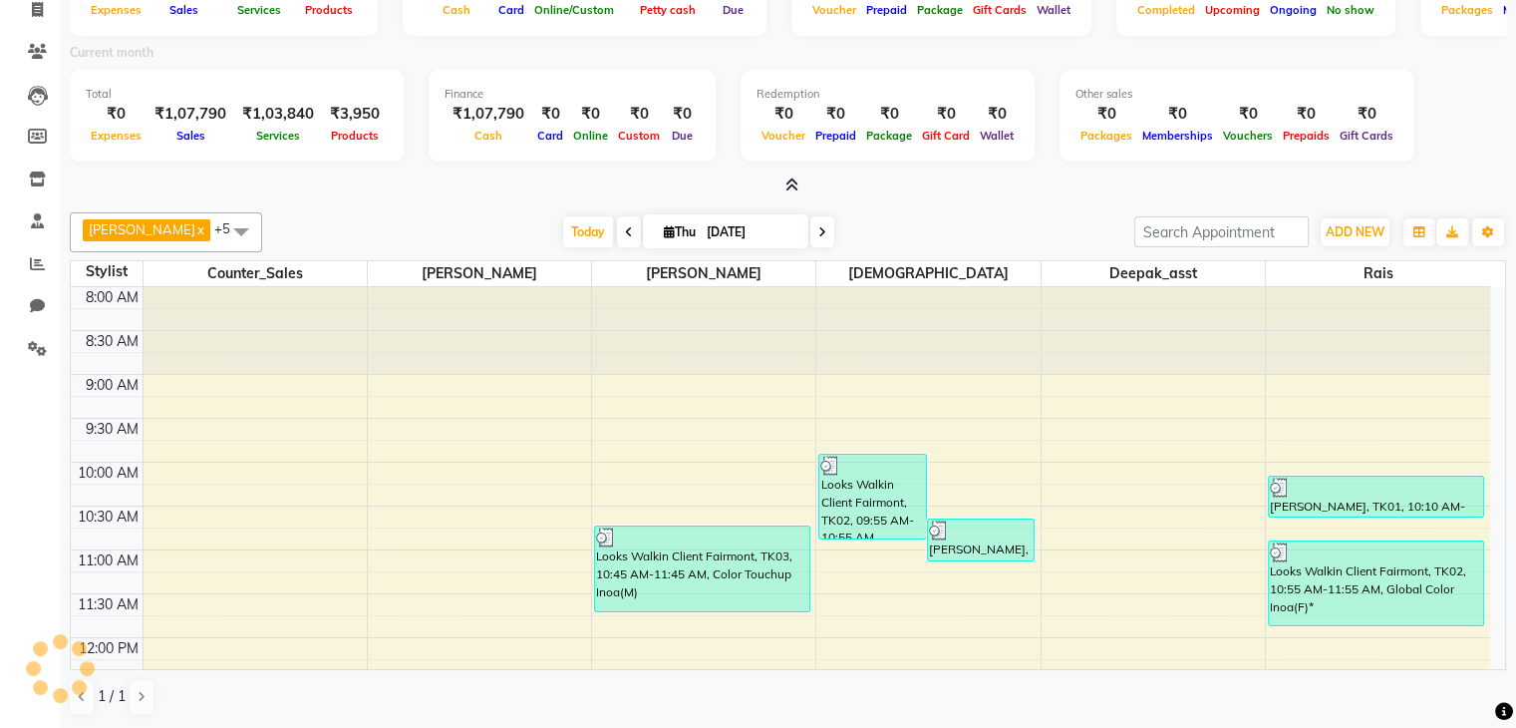
click at [786, 187] on icon at bounding box center [792, 184] width 13 height 15
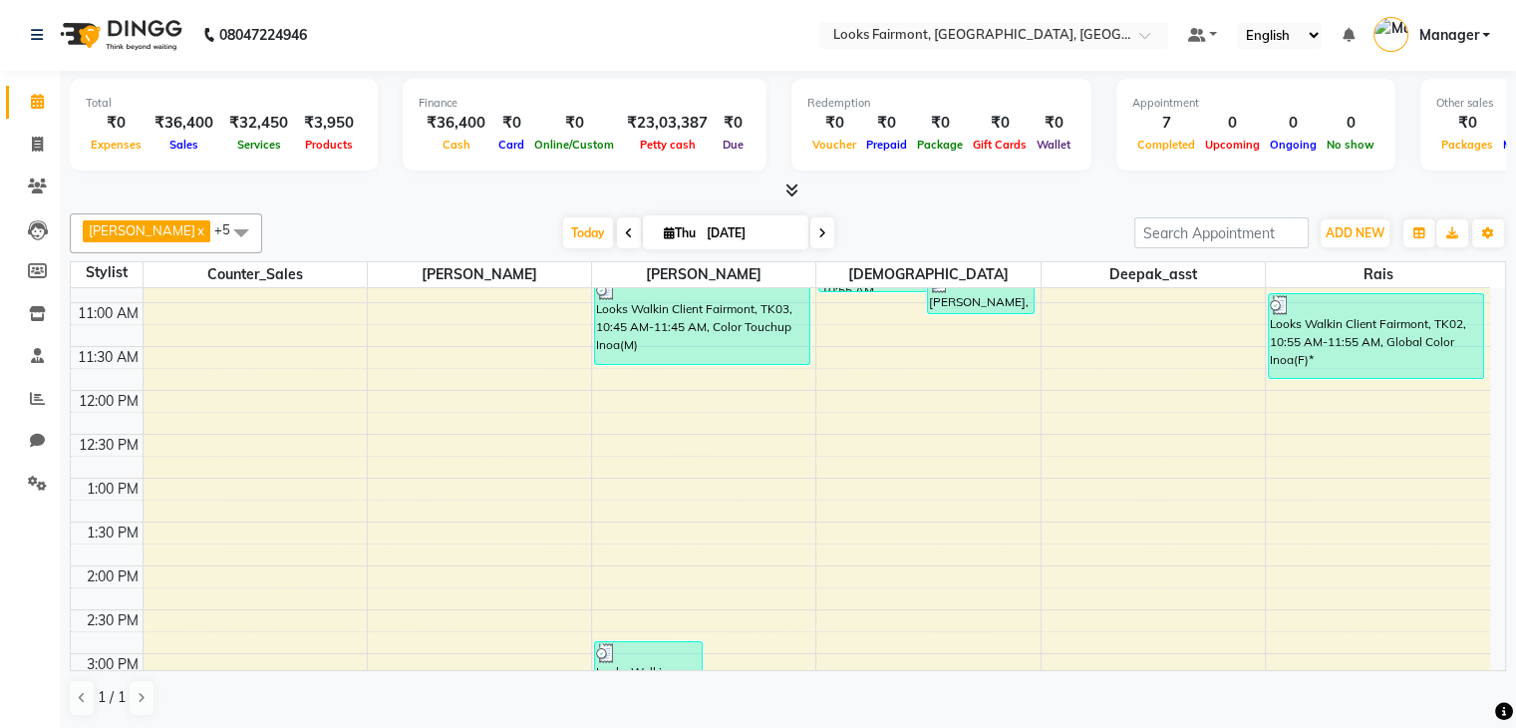
scroll to position [747, 0]
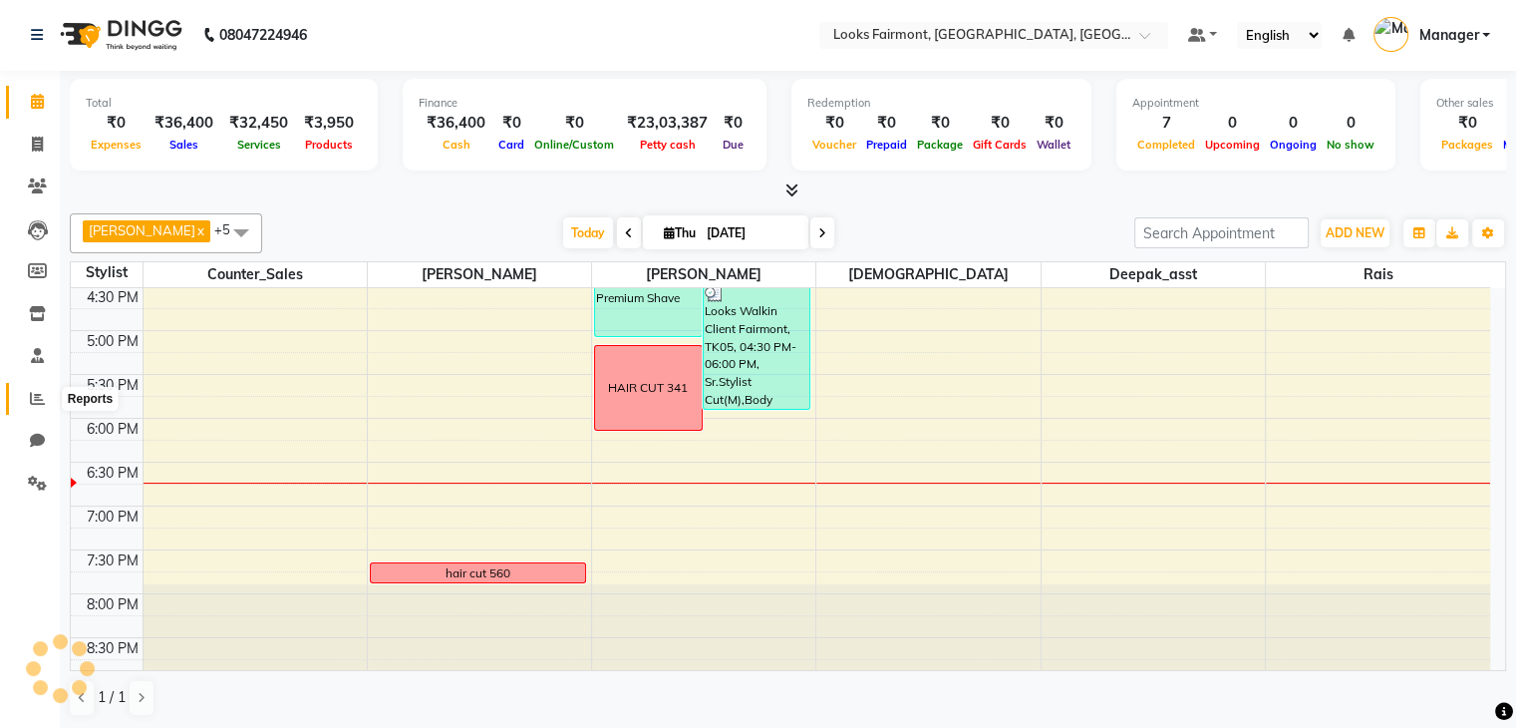
click at [36, 395] on icon at bounding box center [37, 398] width 15 height 15
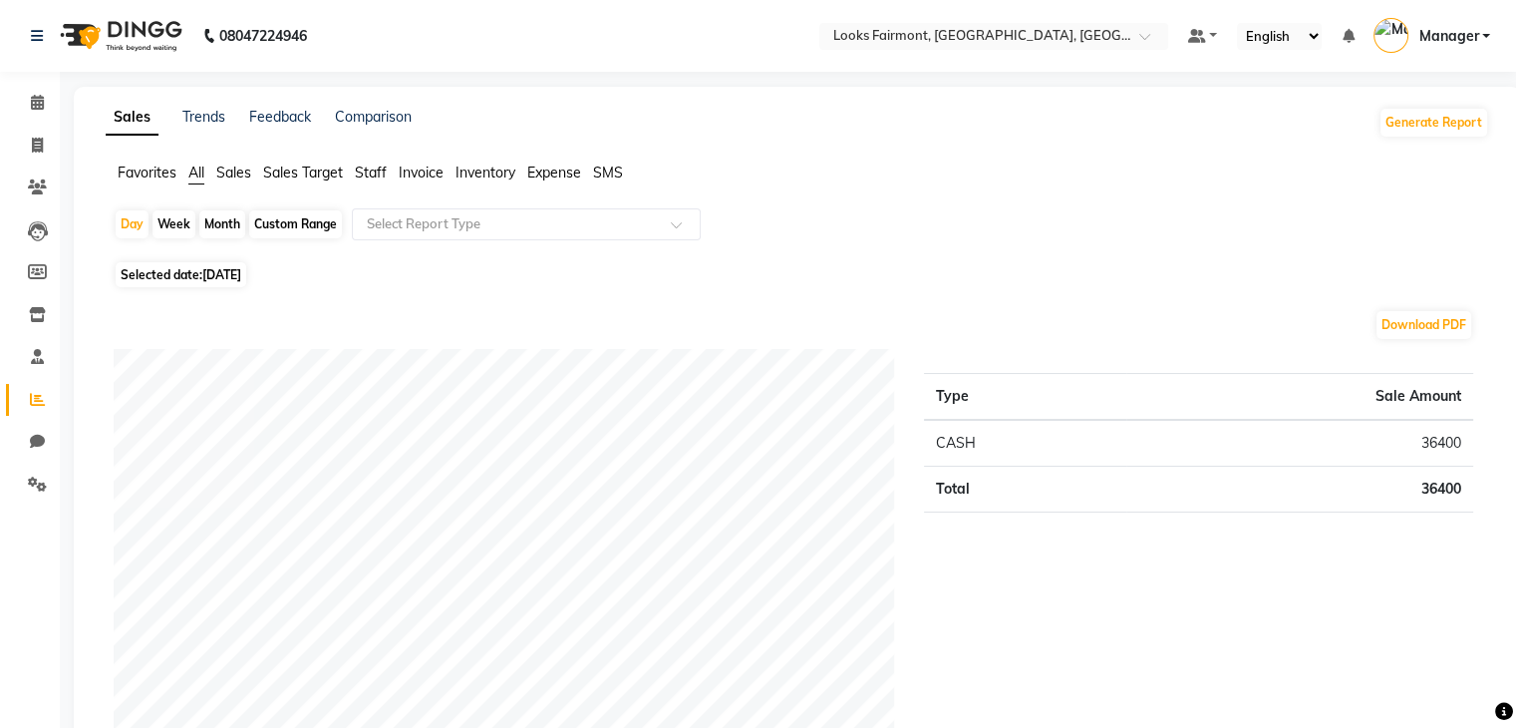
drag, startPoint x: 238, startPoint y: 170, endPoint x: 405, endPoint y: 272, distance: 195.1
click at [238, 170] on span "Sales" at bounding box center [233, 172] width 35 height 18
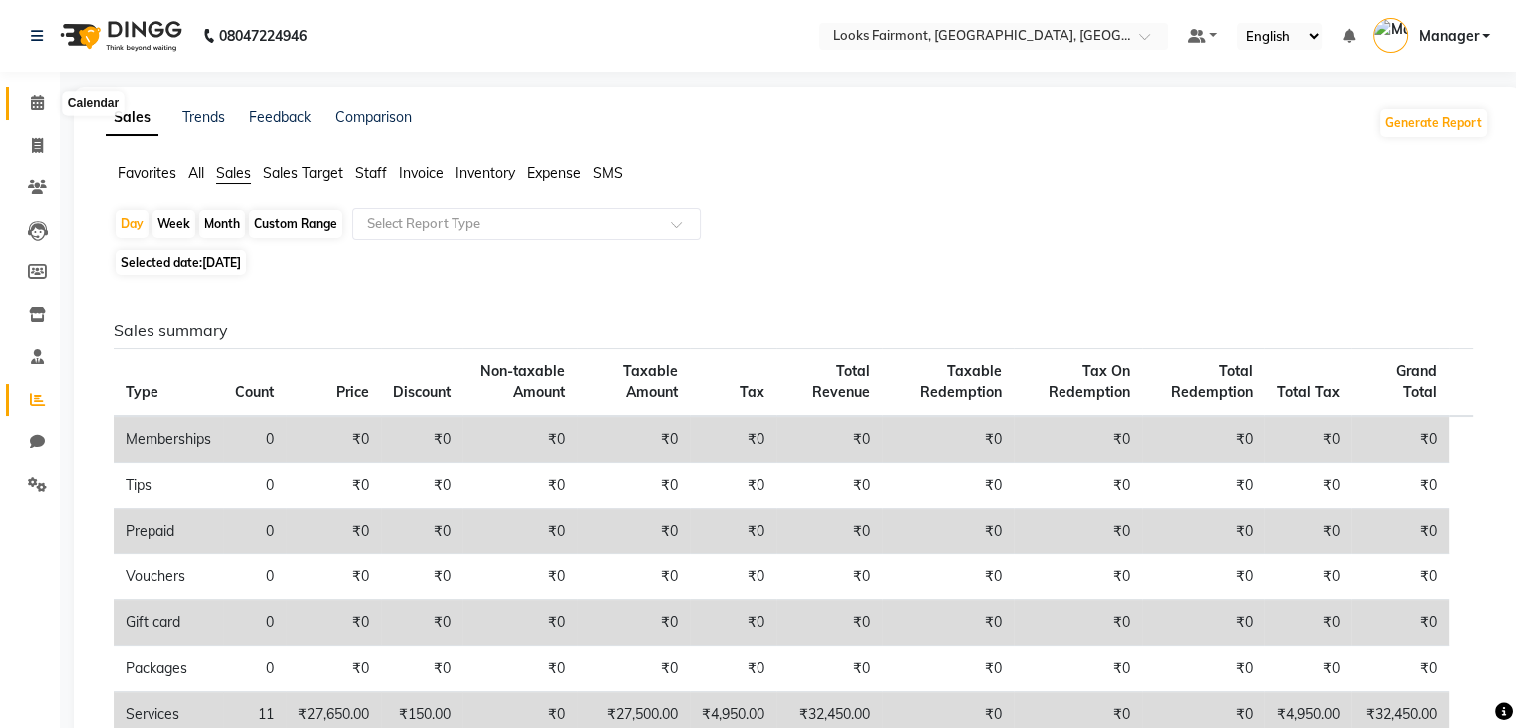
click at [35, 99] on icon at bounding box center [37, 102] width 13 height 15
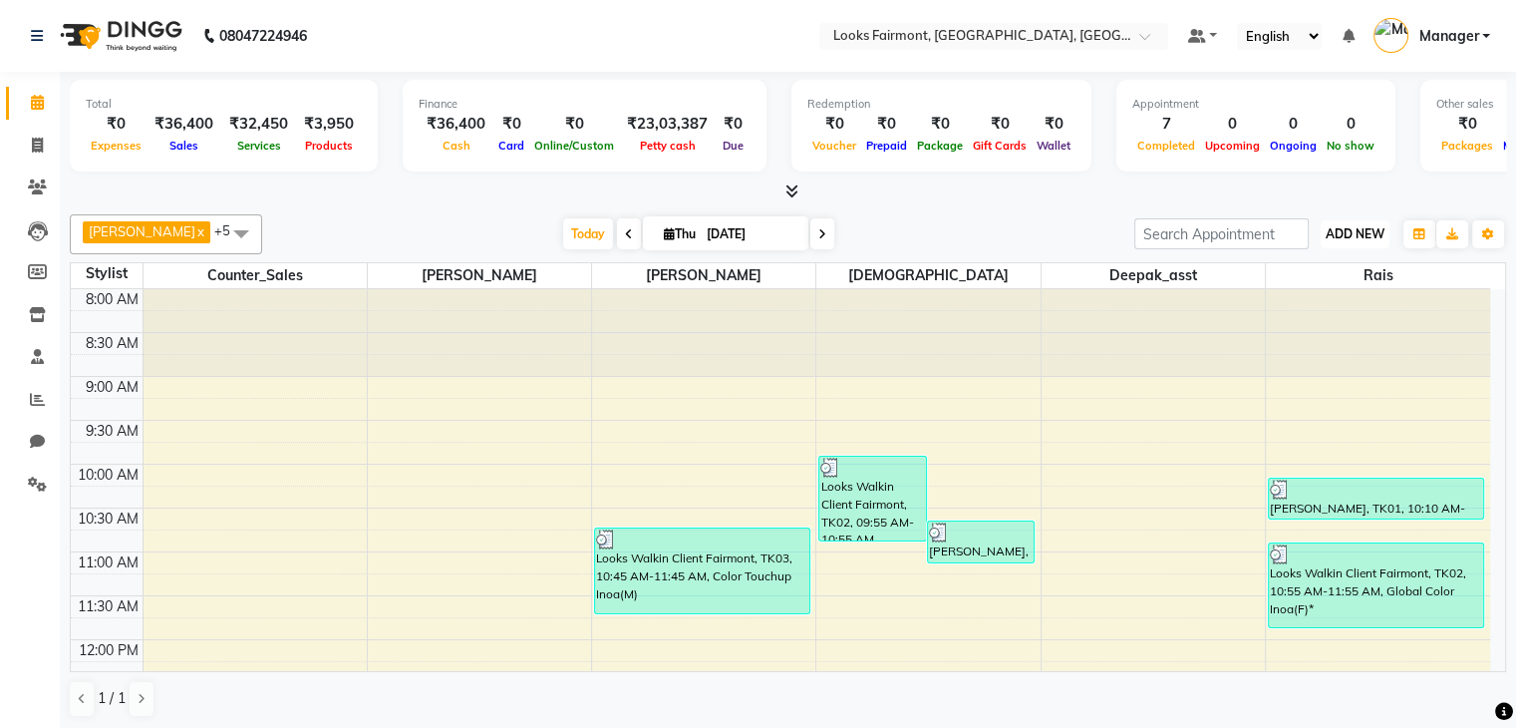
click at [1366, 231] on span "ADD NEW" at bounding box center [1355, 233] width 59 height 15
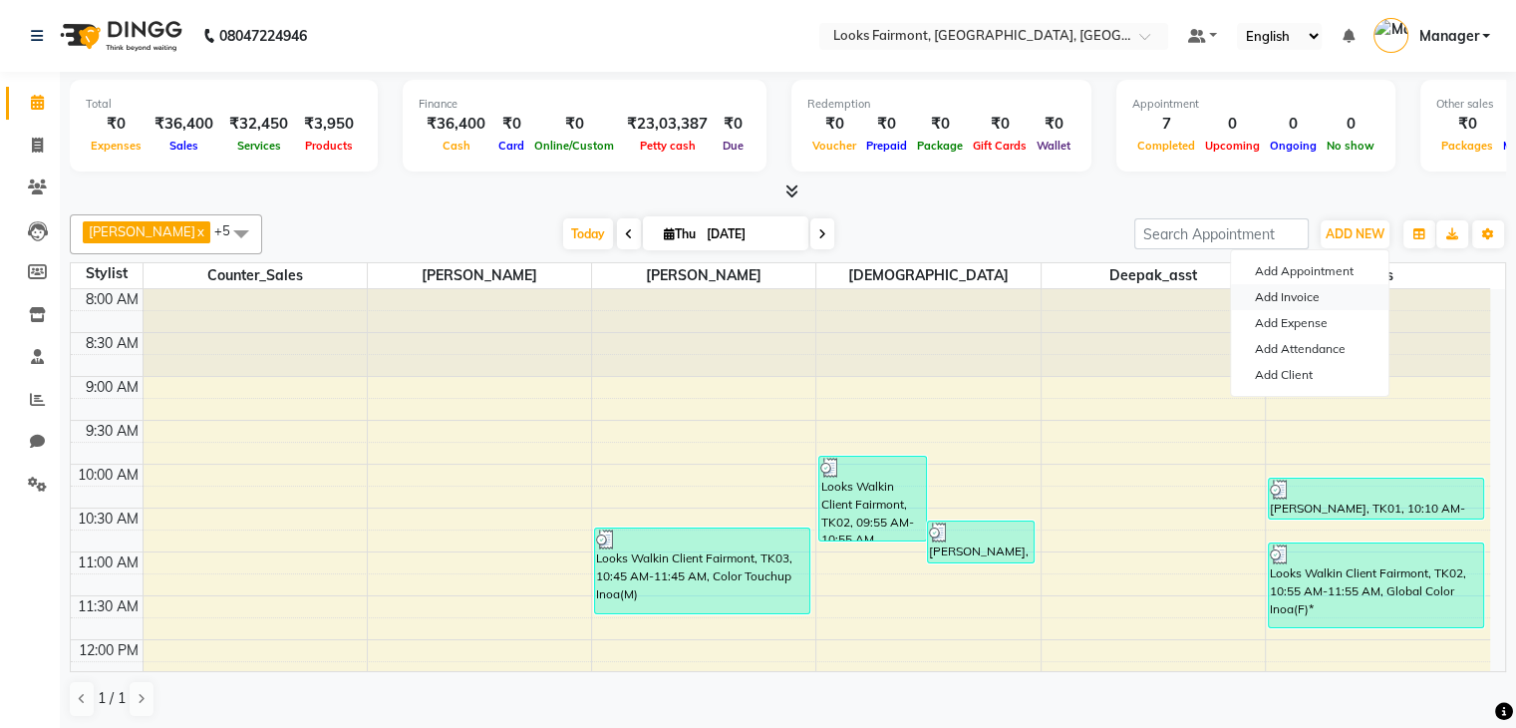
click at [1296, 303] on link "Add Invoice" at bounding box center [1310, 297] width 158 height 26
select select "service"
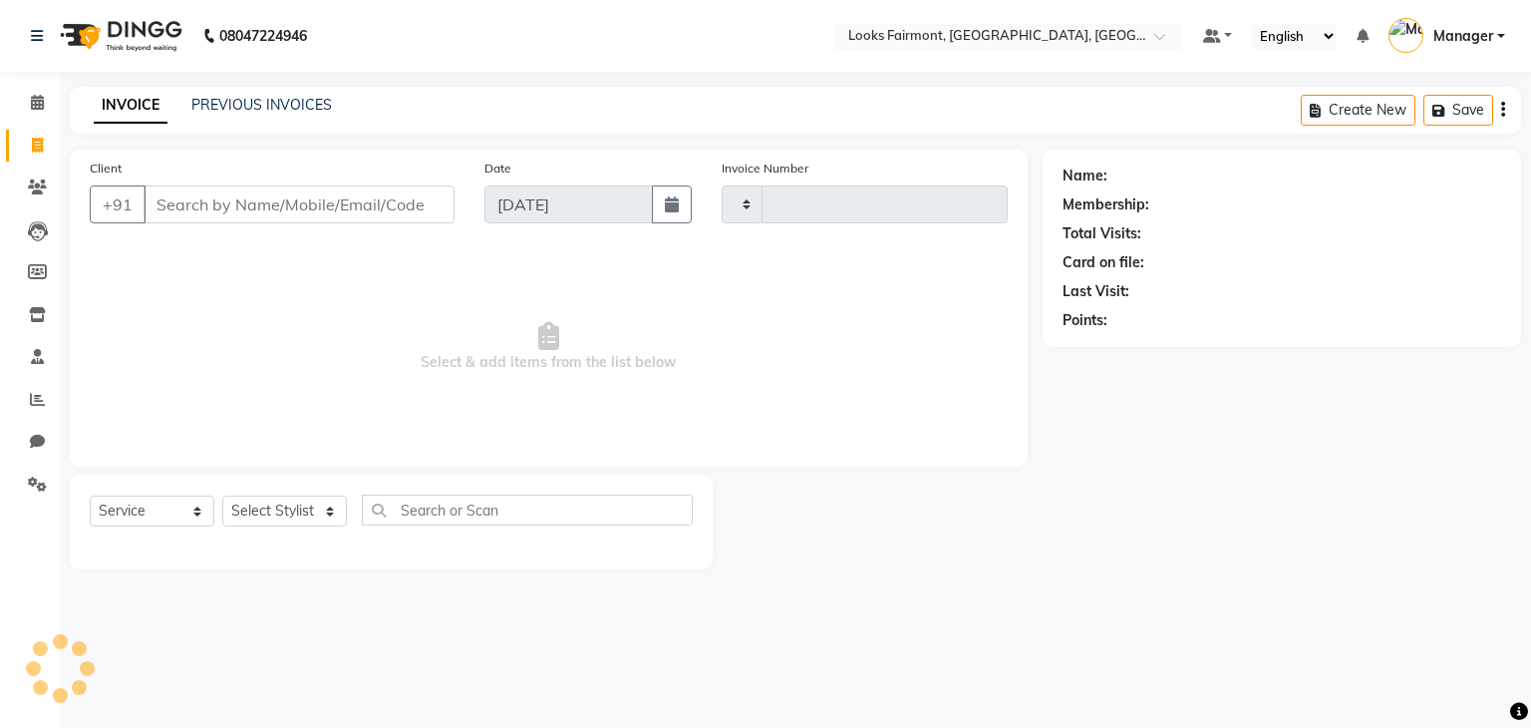
type input "0499"
select select "8139"
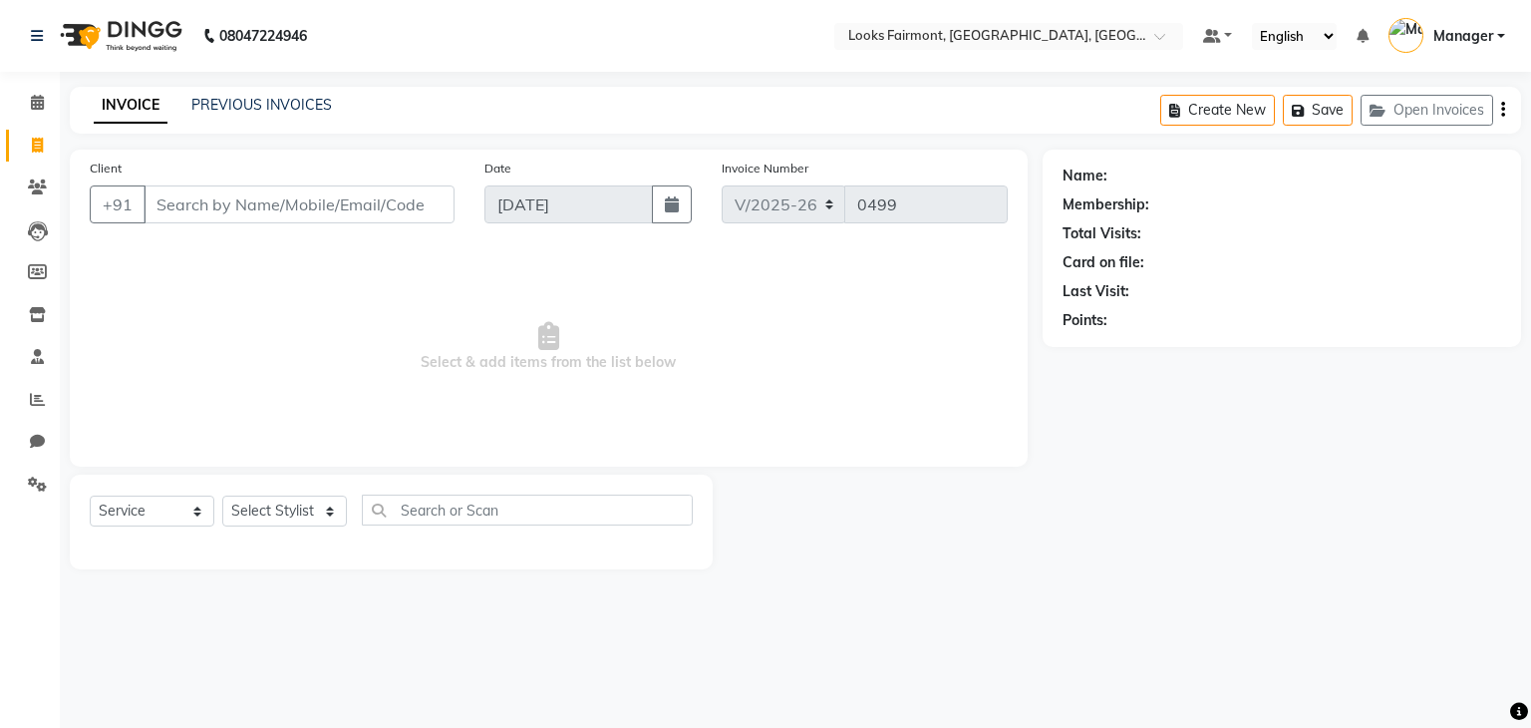
click at [231, 210] on input "Client" at bounding box center [299, 204] width 311 height 38
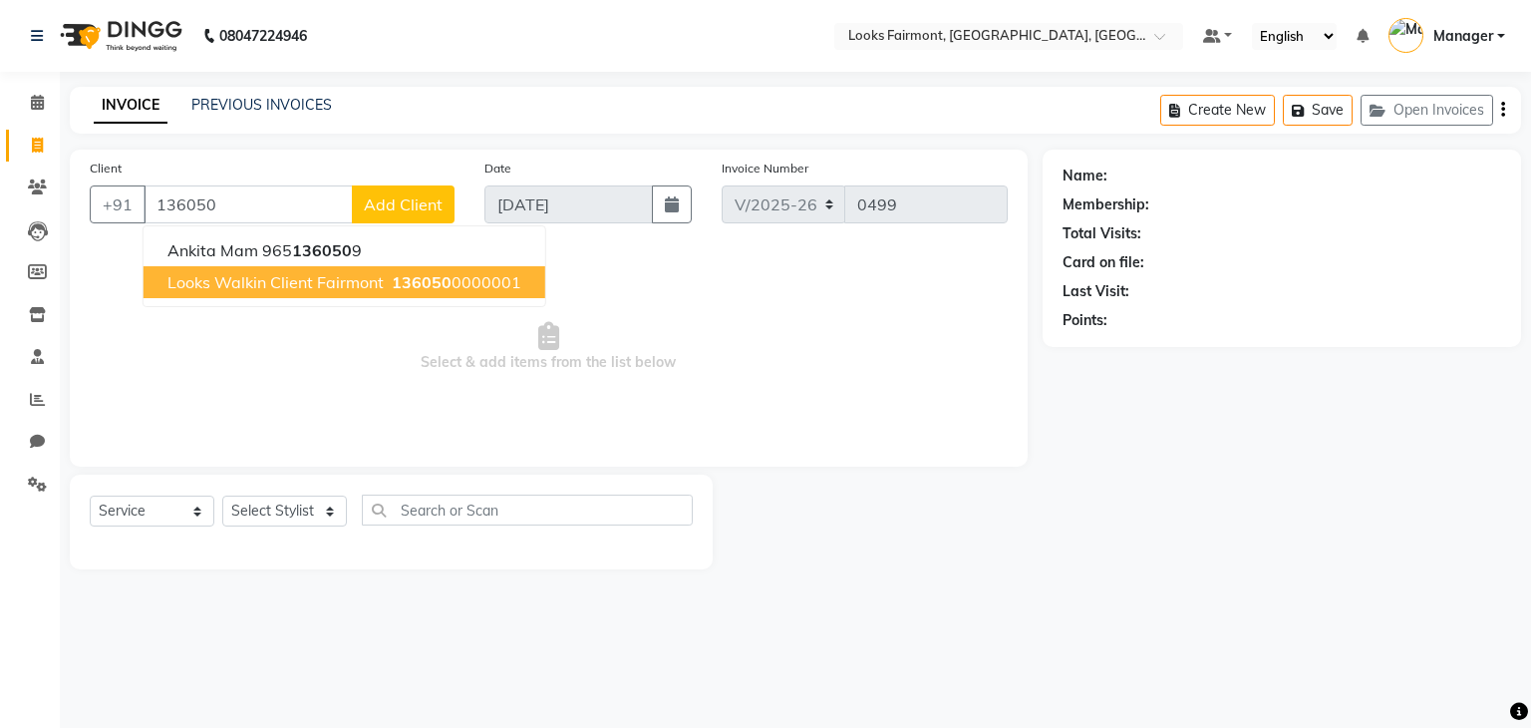
click at [284, 283] on span "Looks Walkin Client Fairmont" at bounding box center [275, 282] width 216 height 20
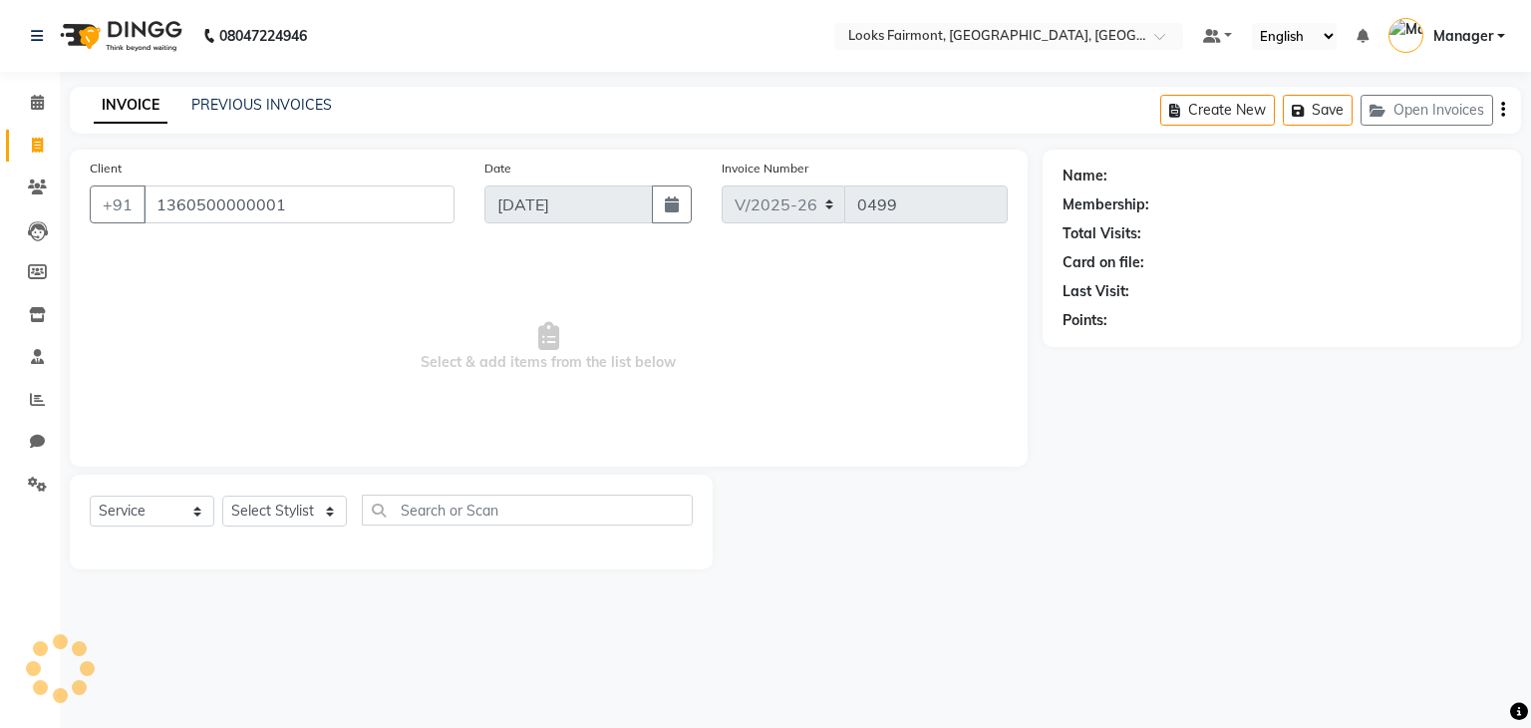
type input "1360500000001"
select select "1: Object"
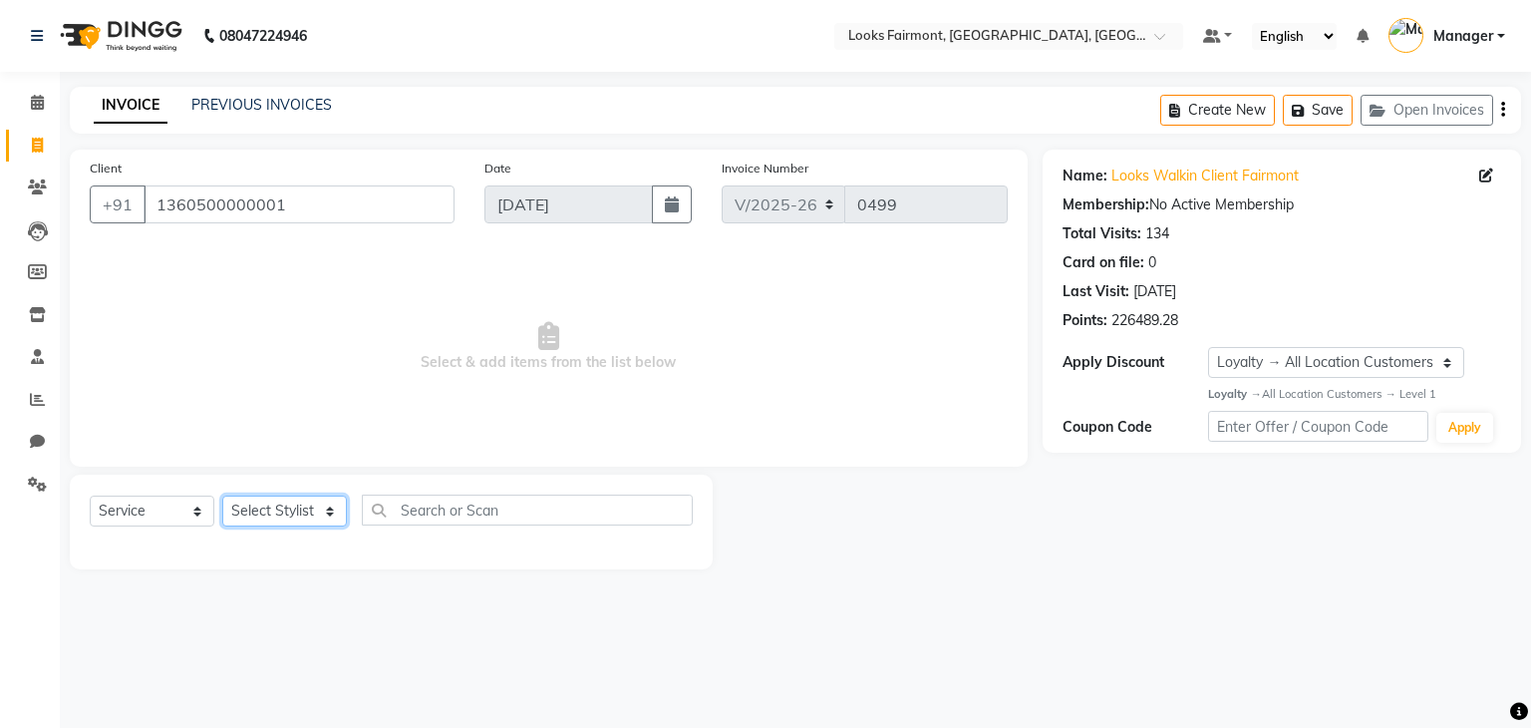
click at [306, 514] on select "Select Stylist [PERSON_NAME] Counter_Sales Deepak_asst Manager [PERSON_NAME] So…" at bounding box center [284, 510] width 125 height 31
select select "76348"
click at [222, 496] on select "Select Stylist [PERSON_NAME] Counter_Sales Deepak_asst Manager [PERSON_NAME] So…" at bounding box center [284, 510] width 125 height 31
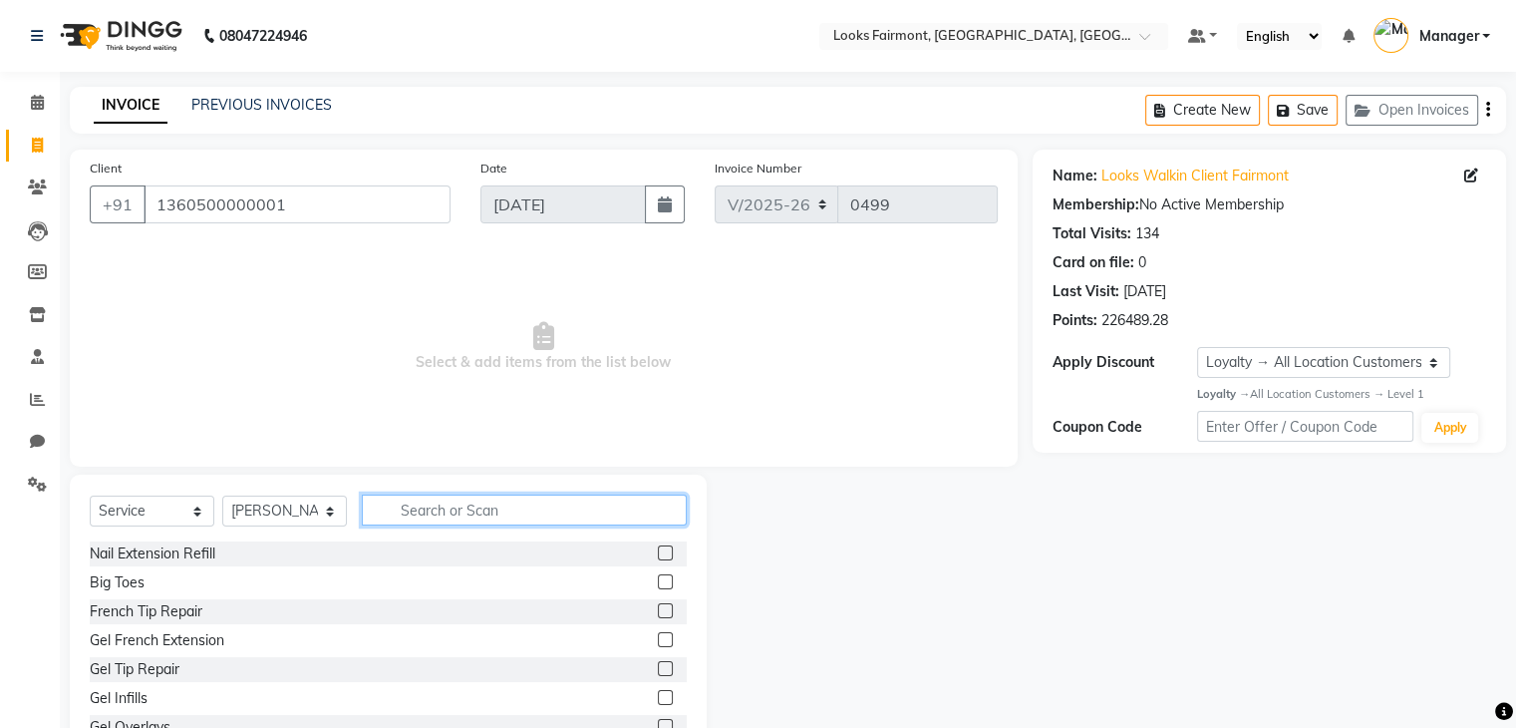
click at [404, 514] on input "text" at bounding box center [524, 509] width 325 height 31
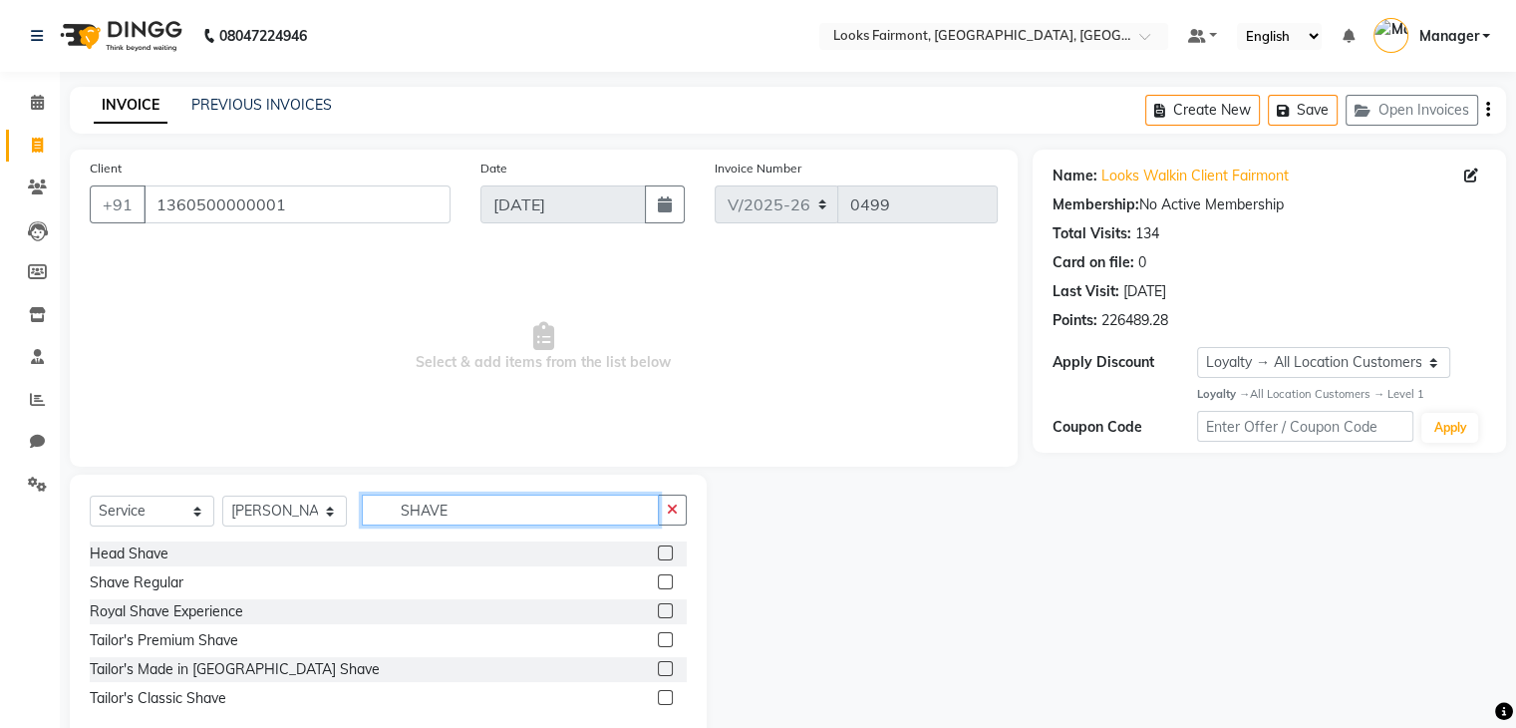
type input "SHAVE"
click at [669, 642] on label at bounding box center [665, 639] width 15 height 15
click at [669, 642] on input "checkbox" at bounding box center [664, 640] width 13 height 13
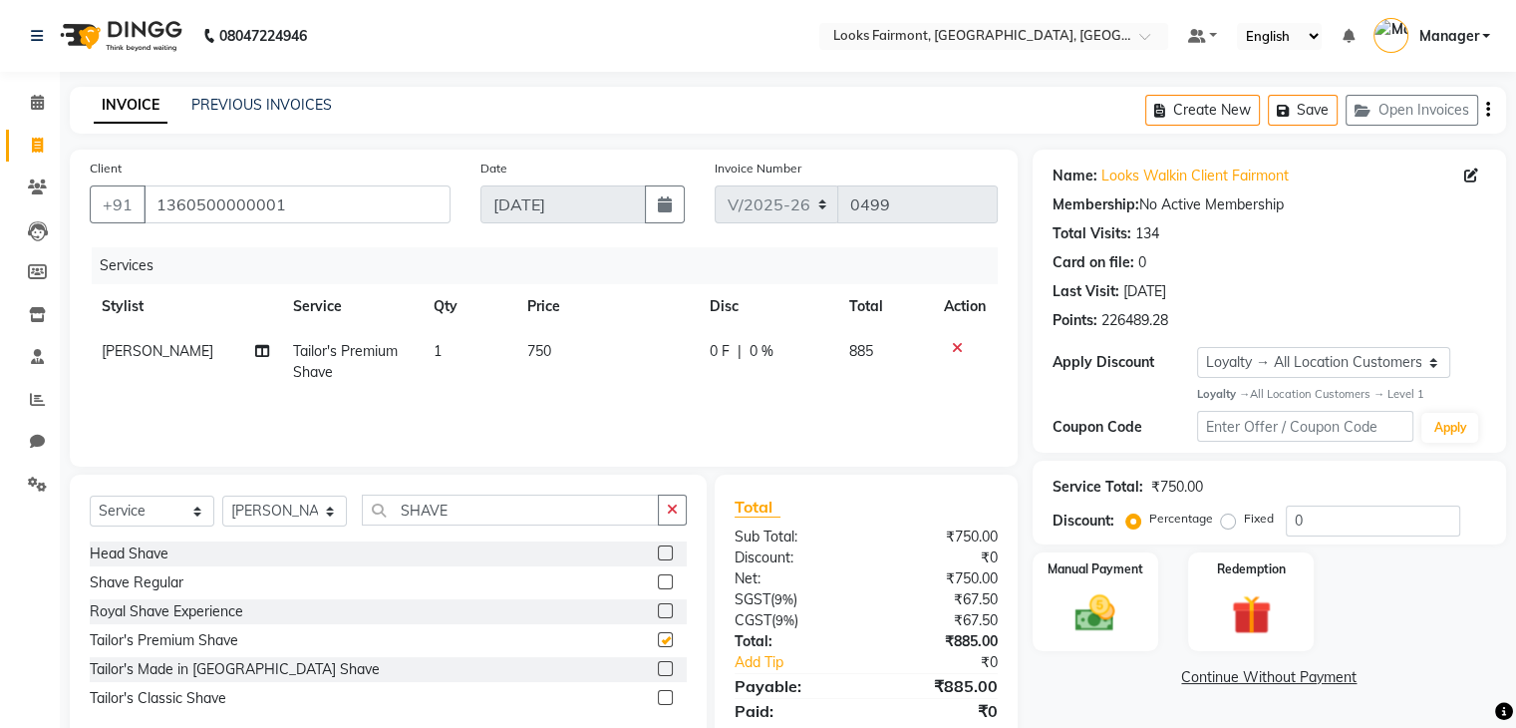
checkbox input "false"
click at [574, 341] on td "750" at bounding box center [606, 362] width 182 height 66
select select "76348"
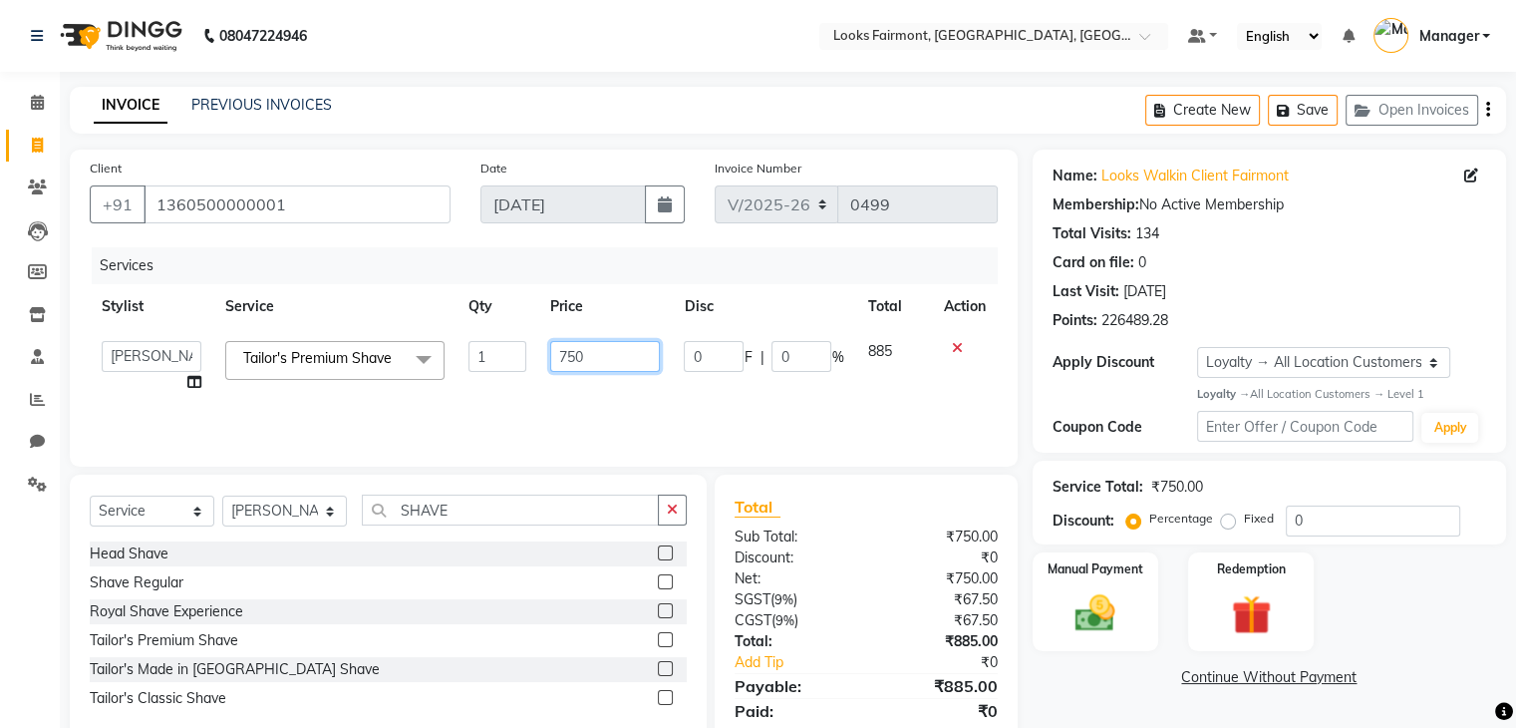
click at [600, 348] on input "750" at bounding box center [605, 356] width 110 height 31
type input "7"
type input "2500"
click at [1059, 705] on div "Name: Looks Walkin Client Fairmont Membership: No Active Membership Total Visit…" at bounding box center [1277, 459] width 489 height 618
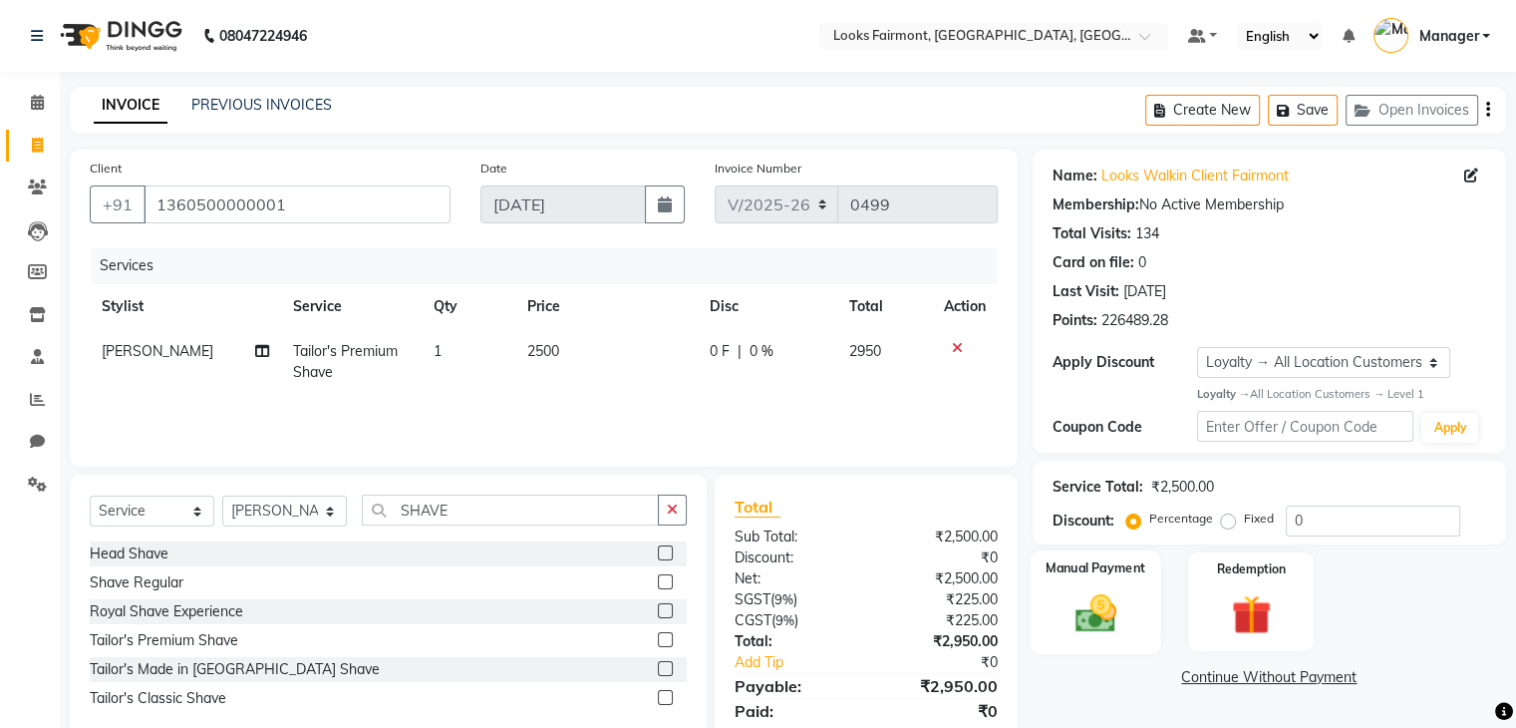
scroll to position [71, 0]
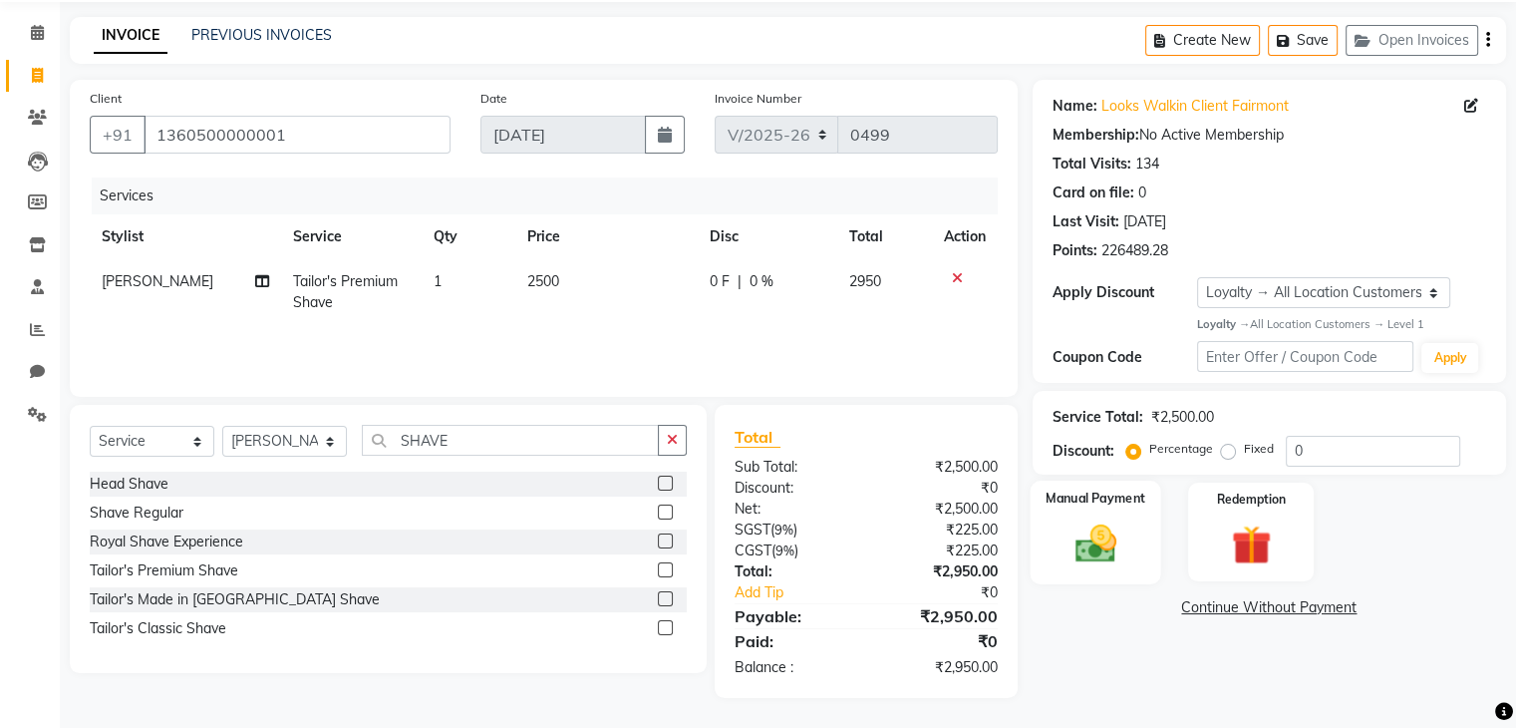
click at [1140, 526] on div "Manual Payment" at bounding box center [1095, 532] width 131 height 103
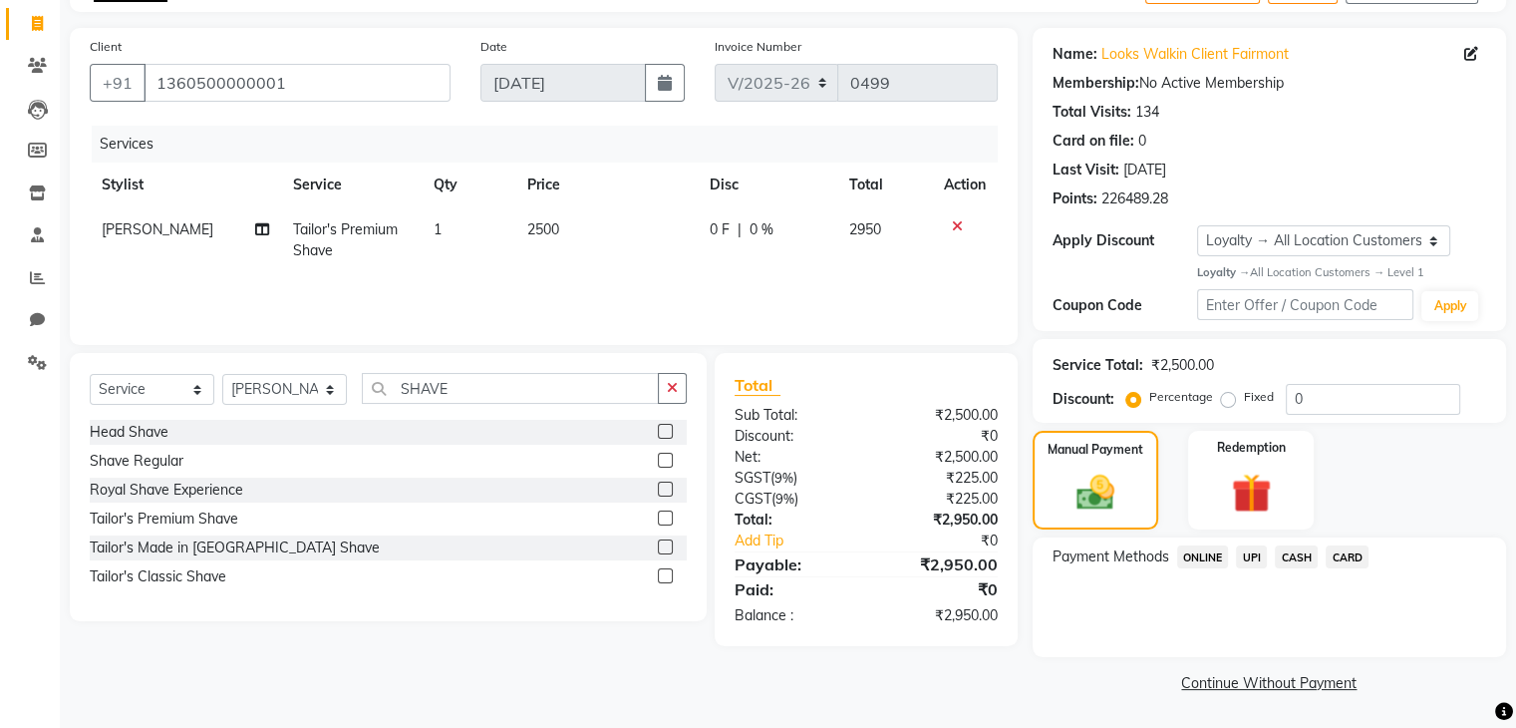
click at [1304, 557] on span "CASH" at bounding box center [1296, 556] width 43 height 23
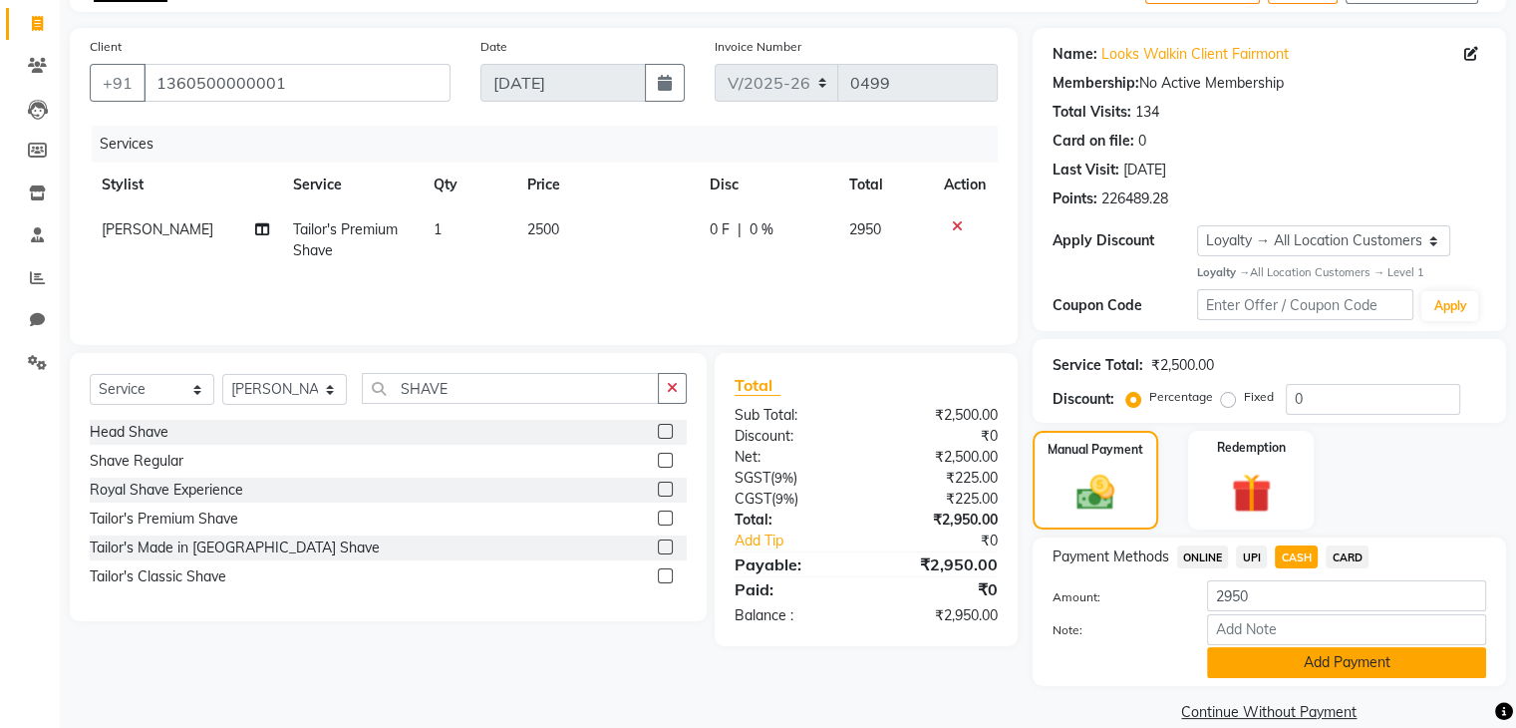
scroll to position [153, 0]
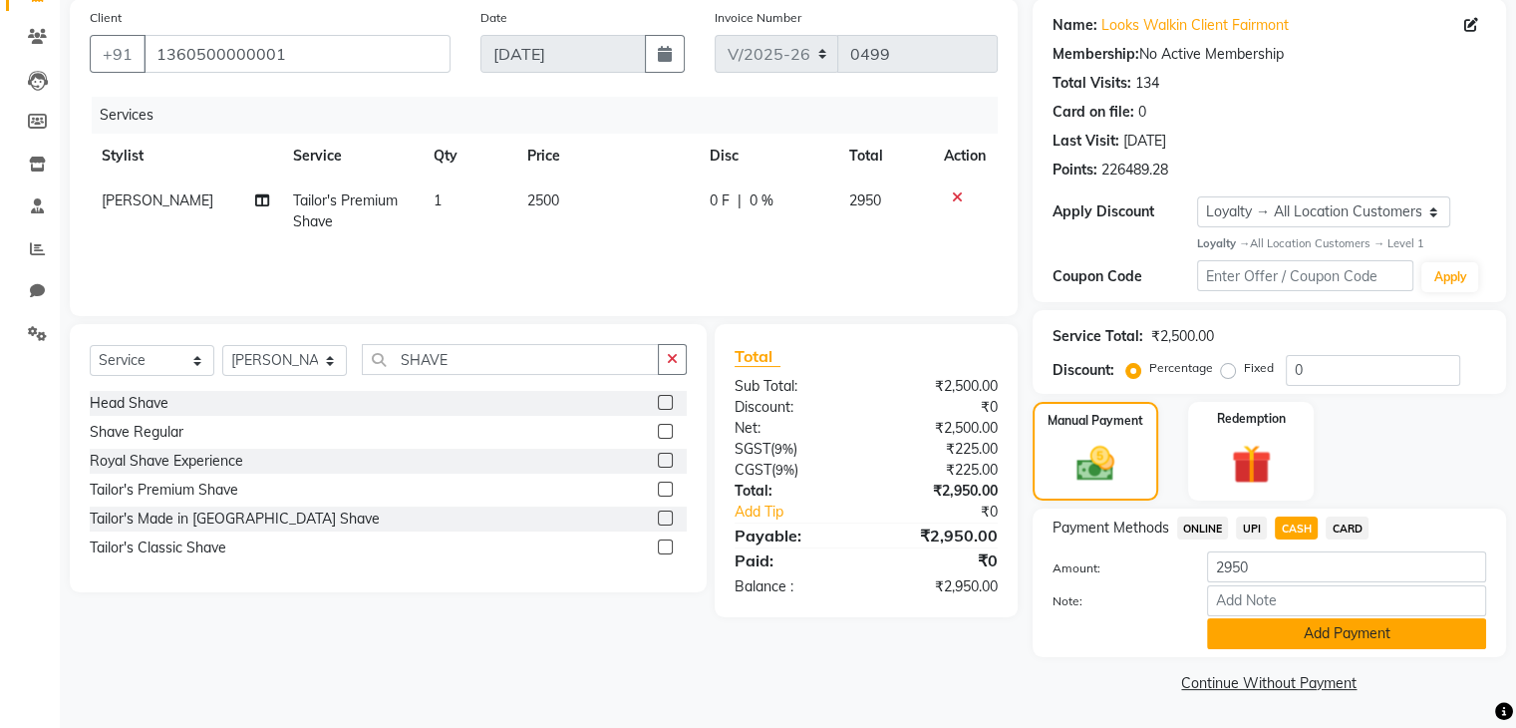
click at [1296, 641] on button "Add Payment" at bounding box center [1346, 633] width 279 height 31
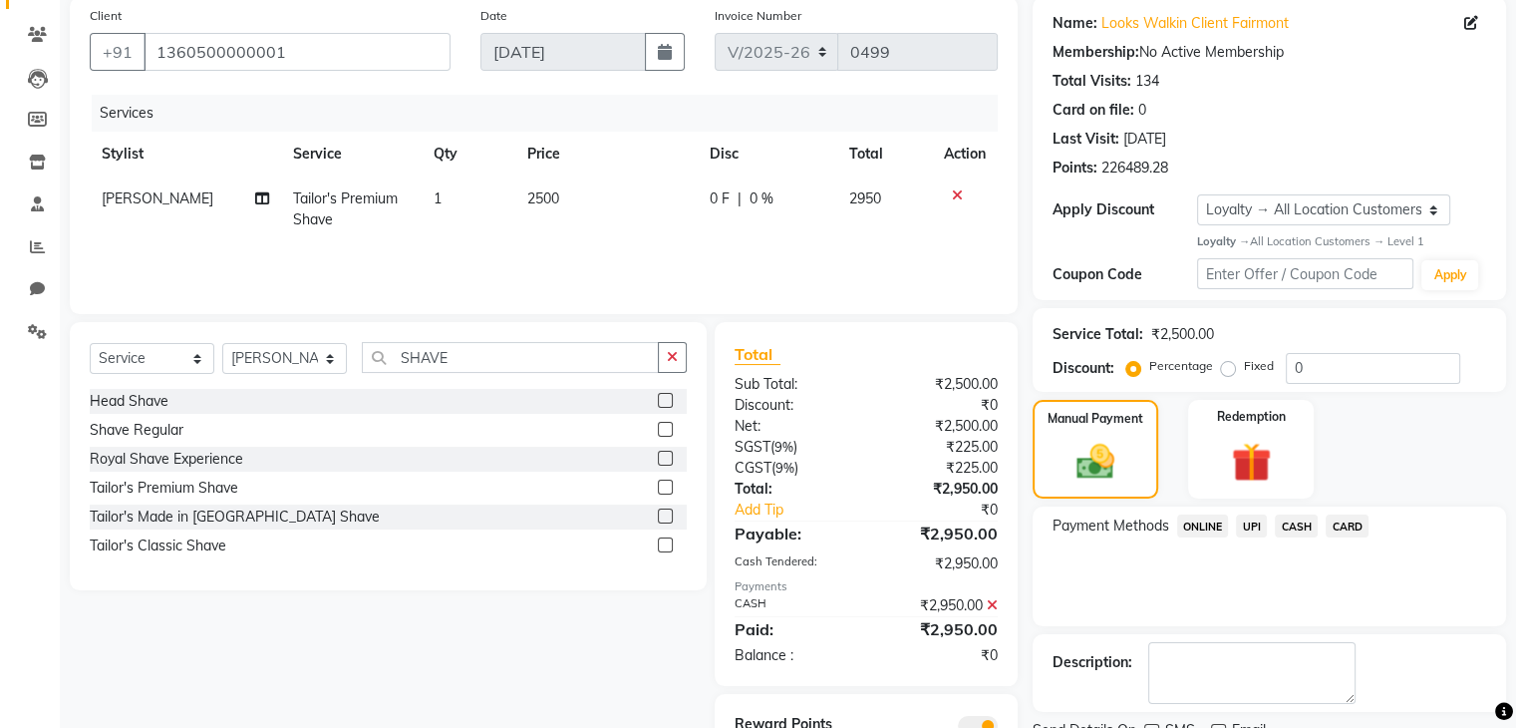
scroll to position [241, 0]
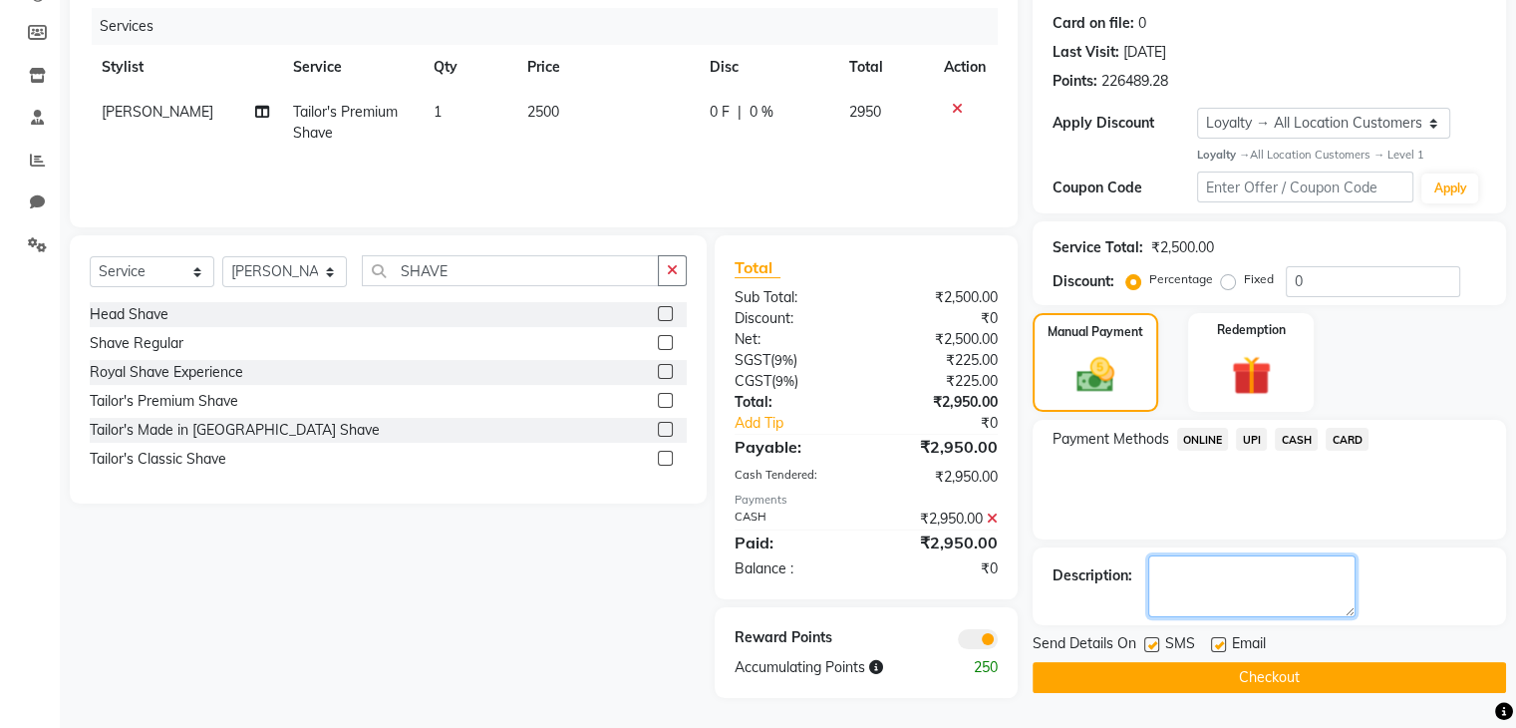
drag, startPoint x: 1244, startPoint y: 582, endPoint x: 1237, endPoint y: 571, distance: 13.0
click at [1241, 580] on textarea at bounding box center [1251, 586] width 207 height 62
type textarea "CHARGE IN ROOM 740"
click at [1259, 673] on button "Checkout" at bounding box center [1270, 677] width 474 height 31
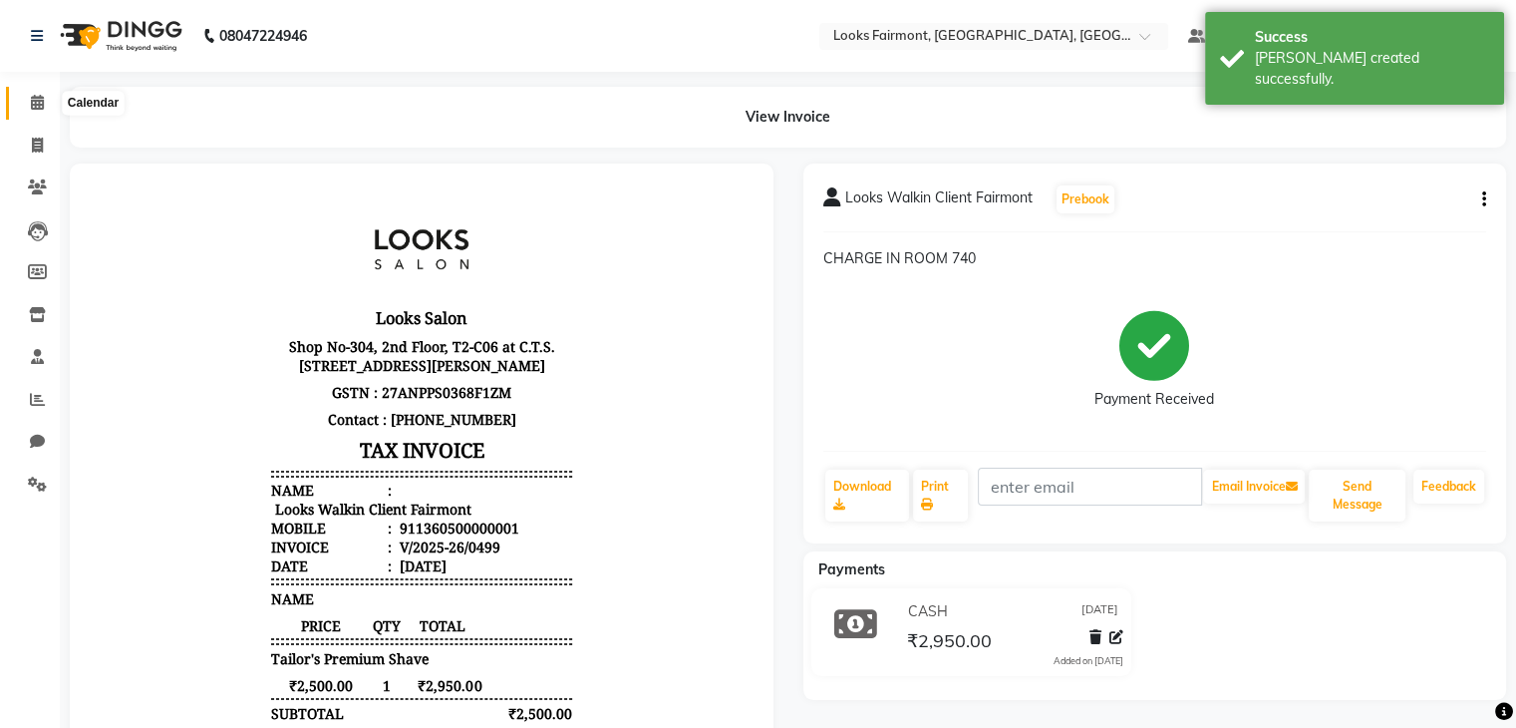
click at [32, 96] on icon at bounding box center [37, 102] width 13 height 15
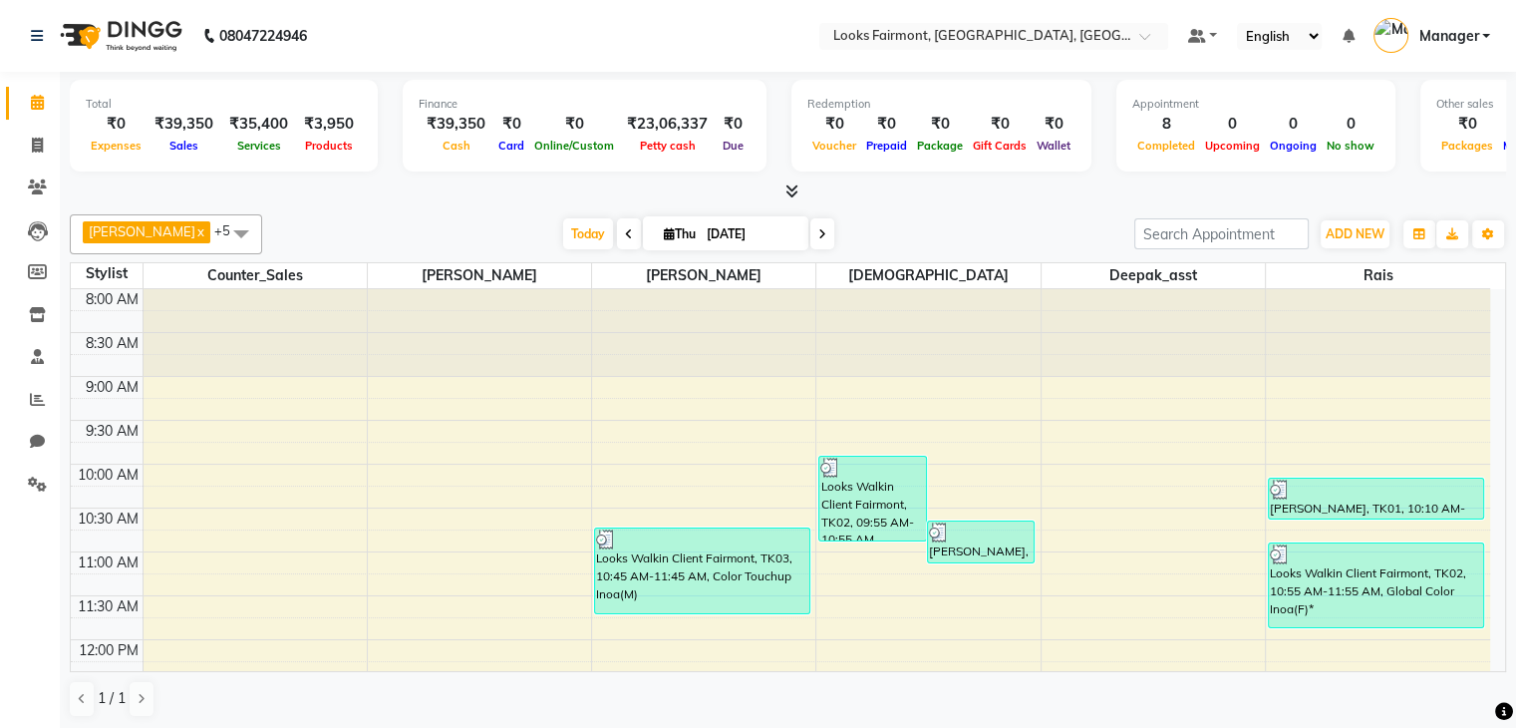
click at [625, 230] on icon at bounding box center [629, 234] width 8 height 12
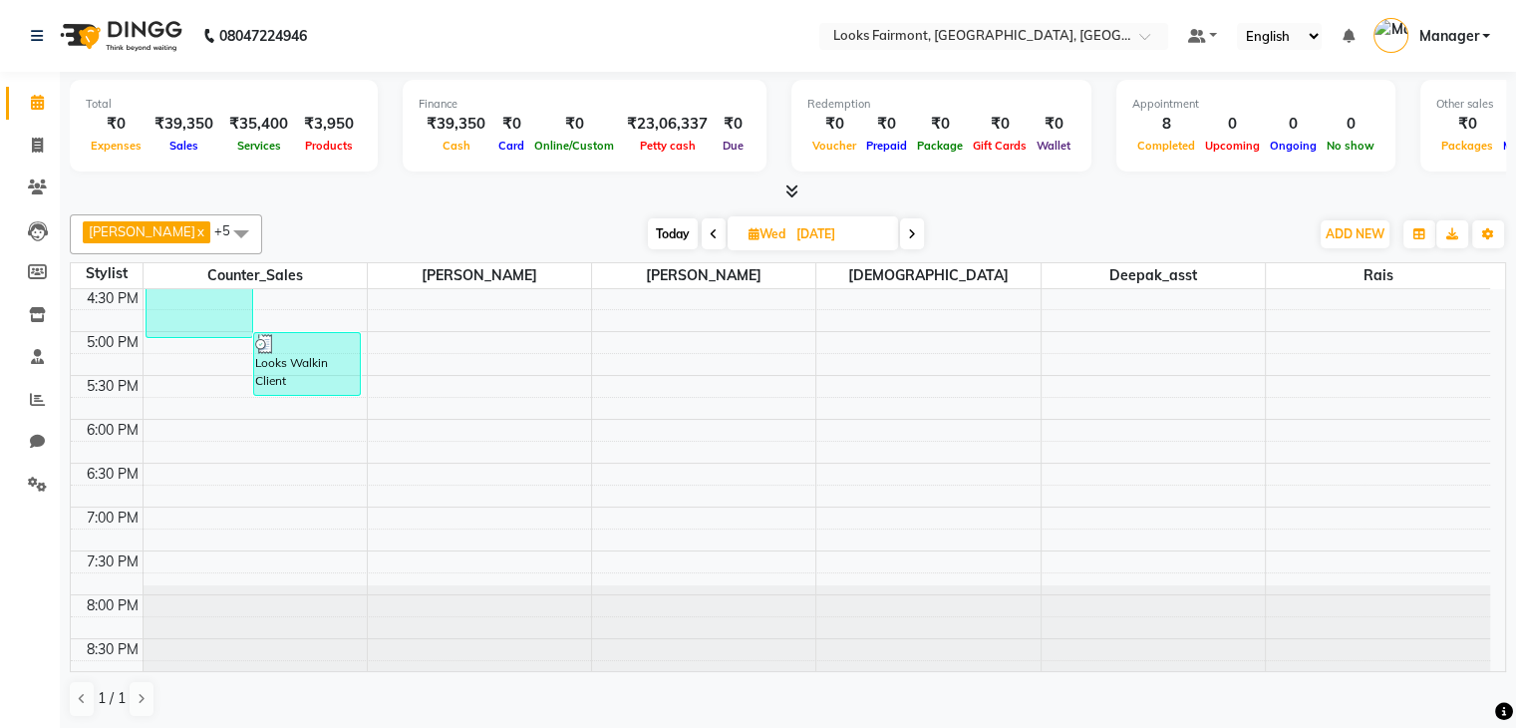
click at [900, 237] on span at bounding box center [912, 233] width 24 height 31
type input "[DATE]"
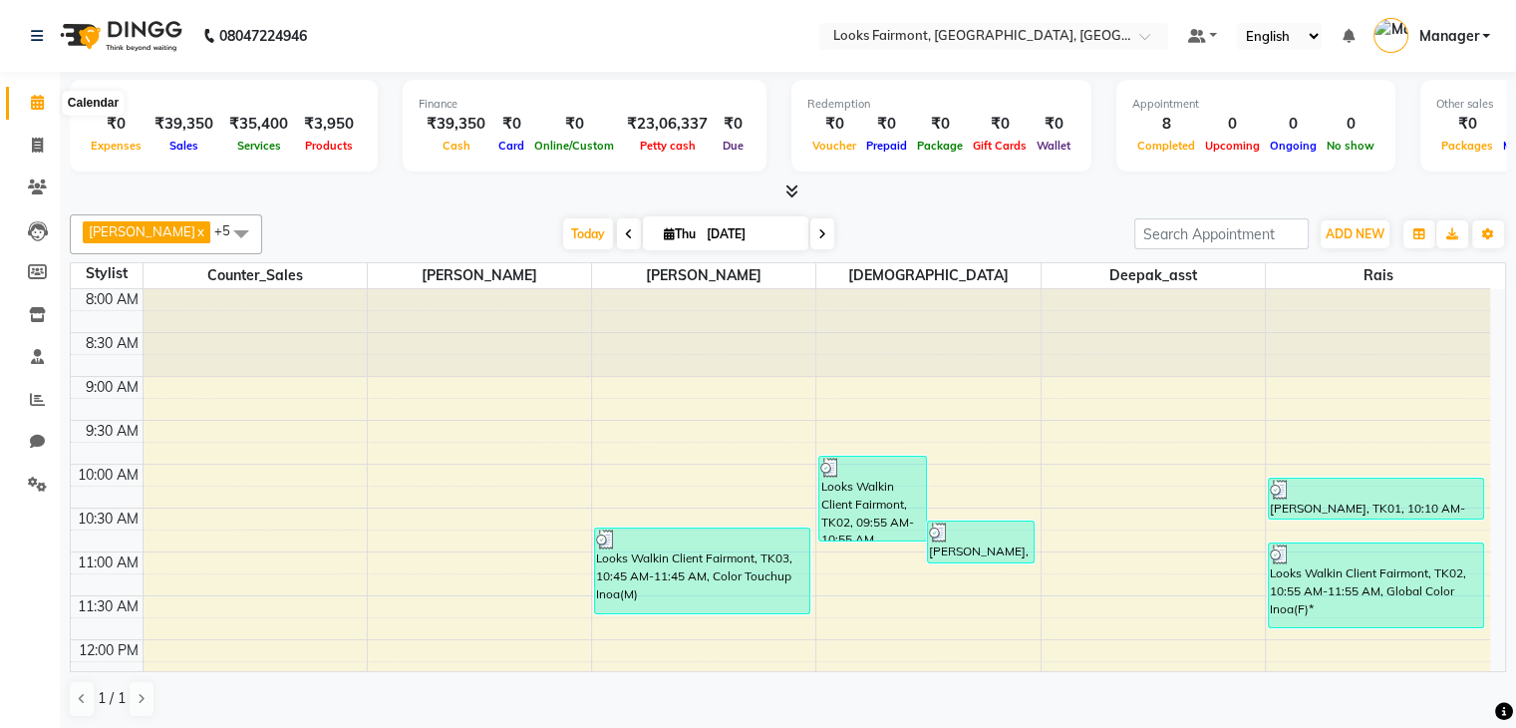
click at [42, 96] on icon at bounding box center [37, 102] width 13 height 15
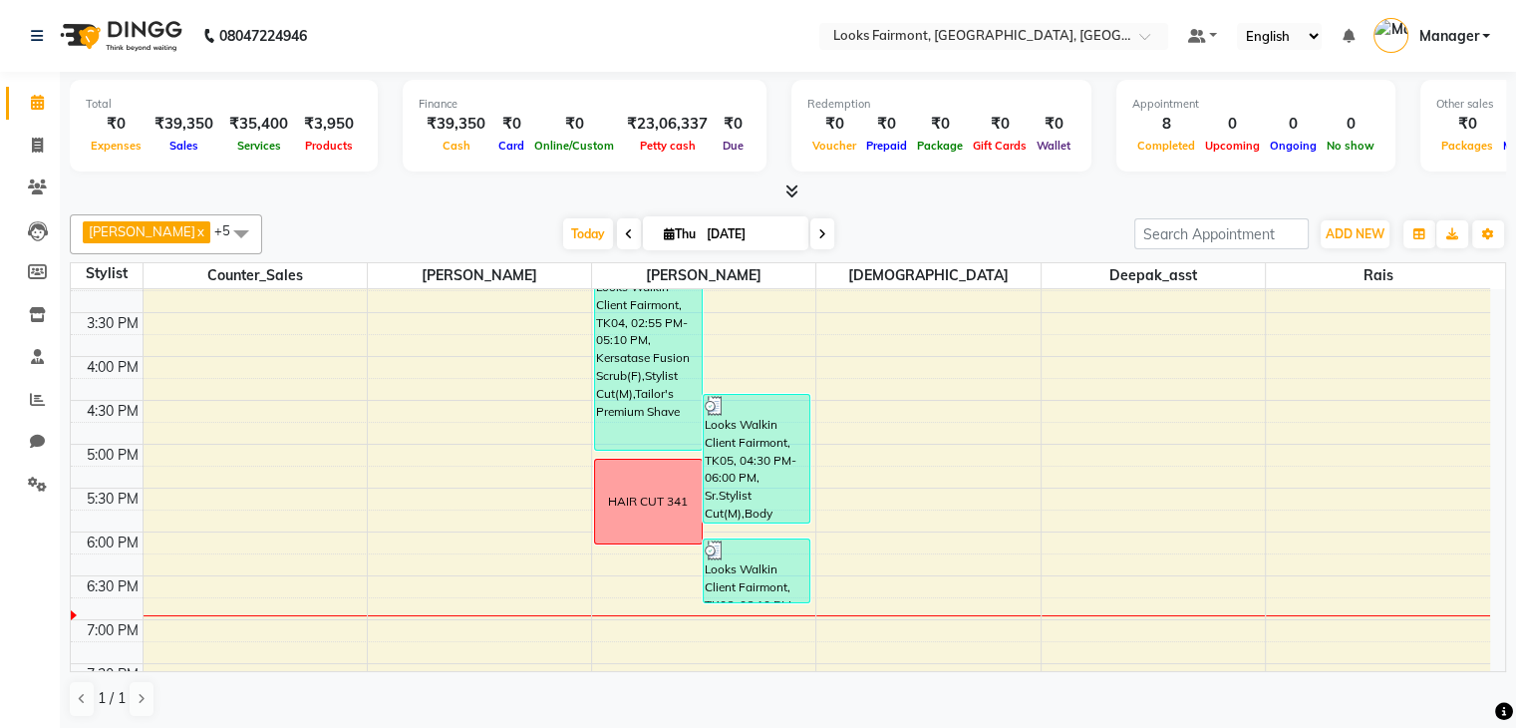
scroll to position [747, 0]
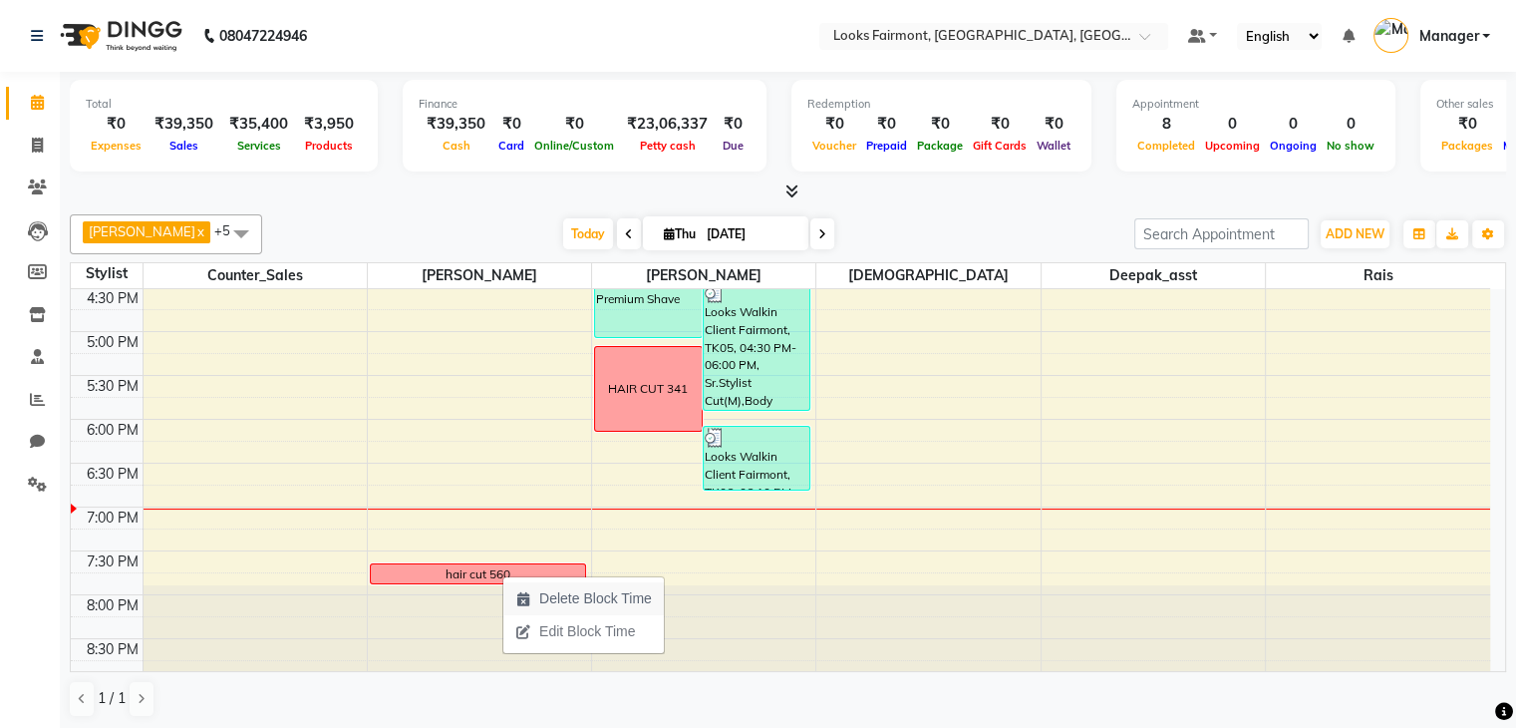
click at [539, 599] on span "Delete Block Time" at bounding box center [595, 598] width 113 height 21
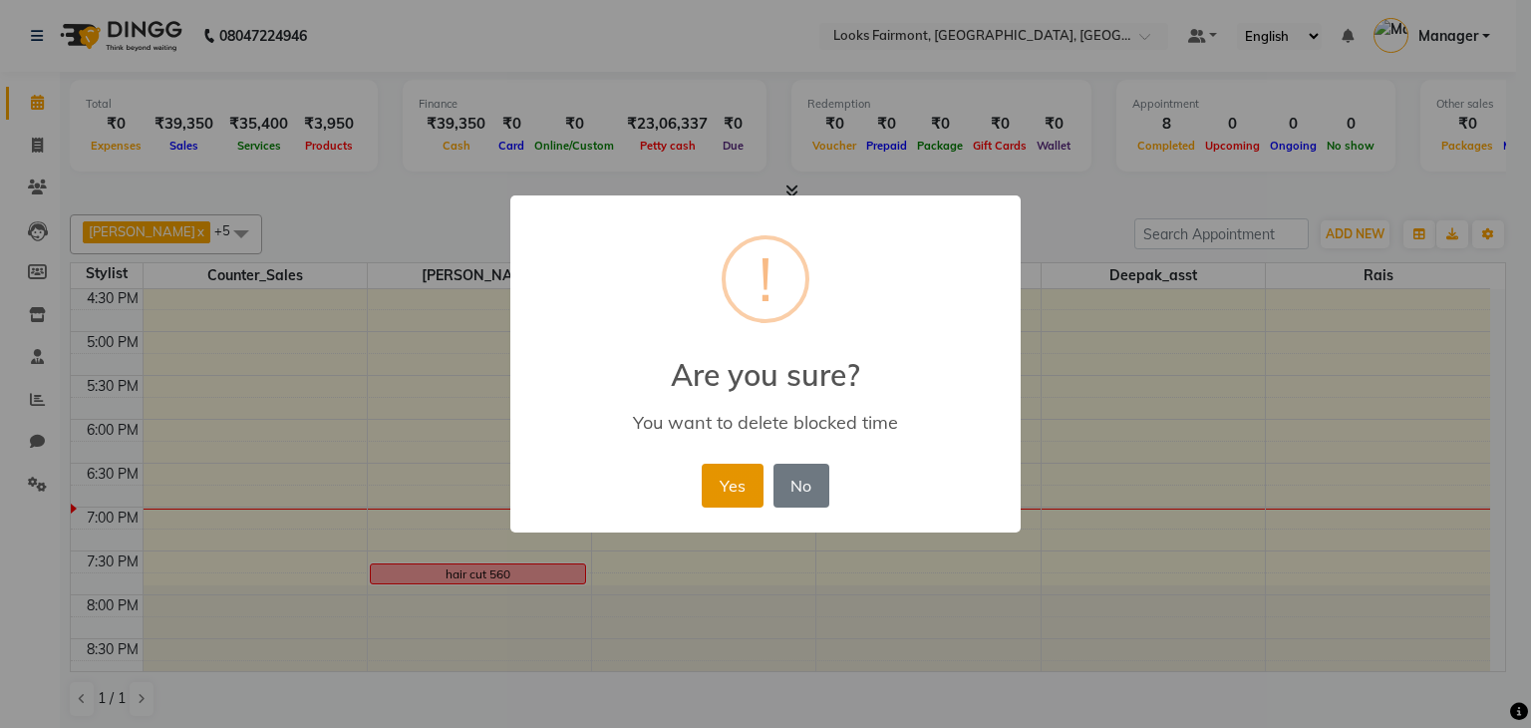
click at [721, 489] on button "Yes" at bounding box center [732, 486] width 61 height 44
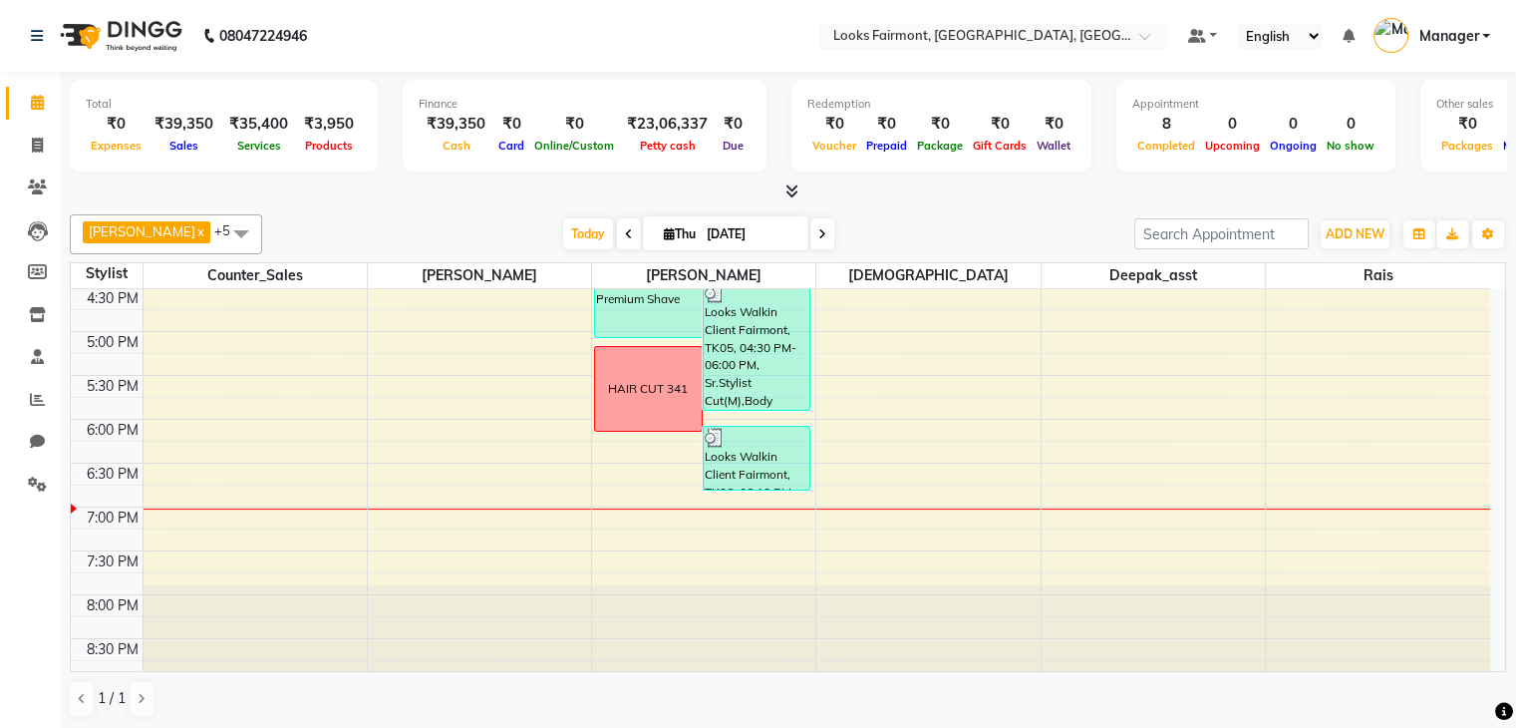
click at [467, 571] on div "8:00 AM 8:30 AM 9:00 AM 9:30 AM 10:00 AM 10:30 AM 11:00 AM 11:30 AM 12:00 PM 12…" at bounding box center [781, 112] width 1420 height 1140
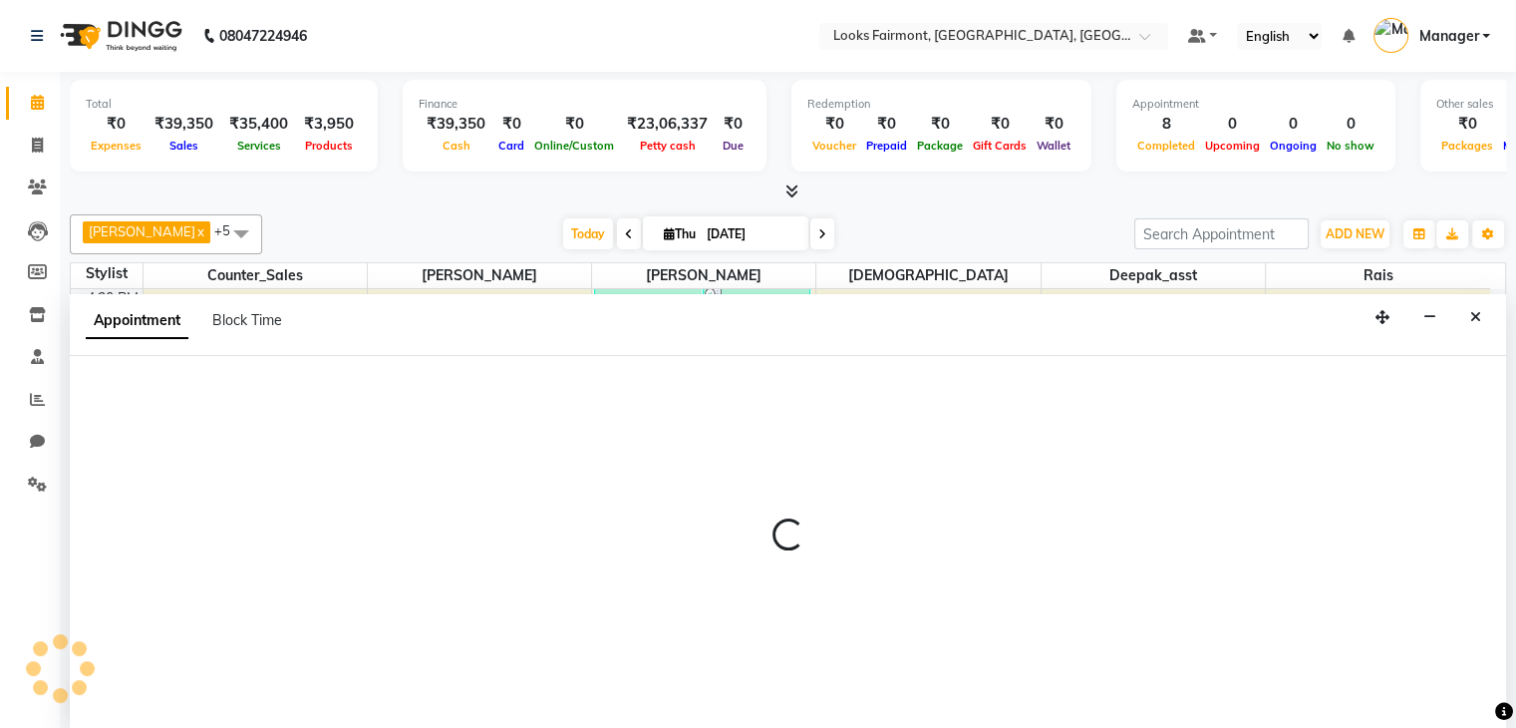
scroll to position [1, 0]
select select "76347"
select select "1185"
select select "tentative"
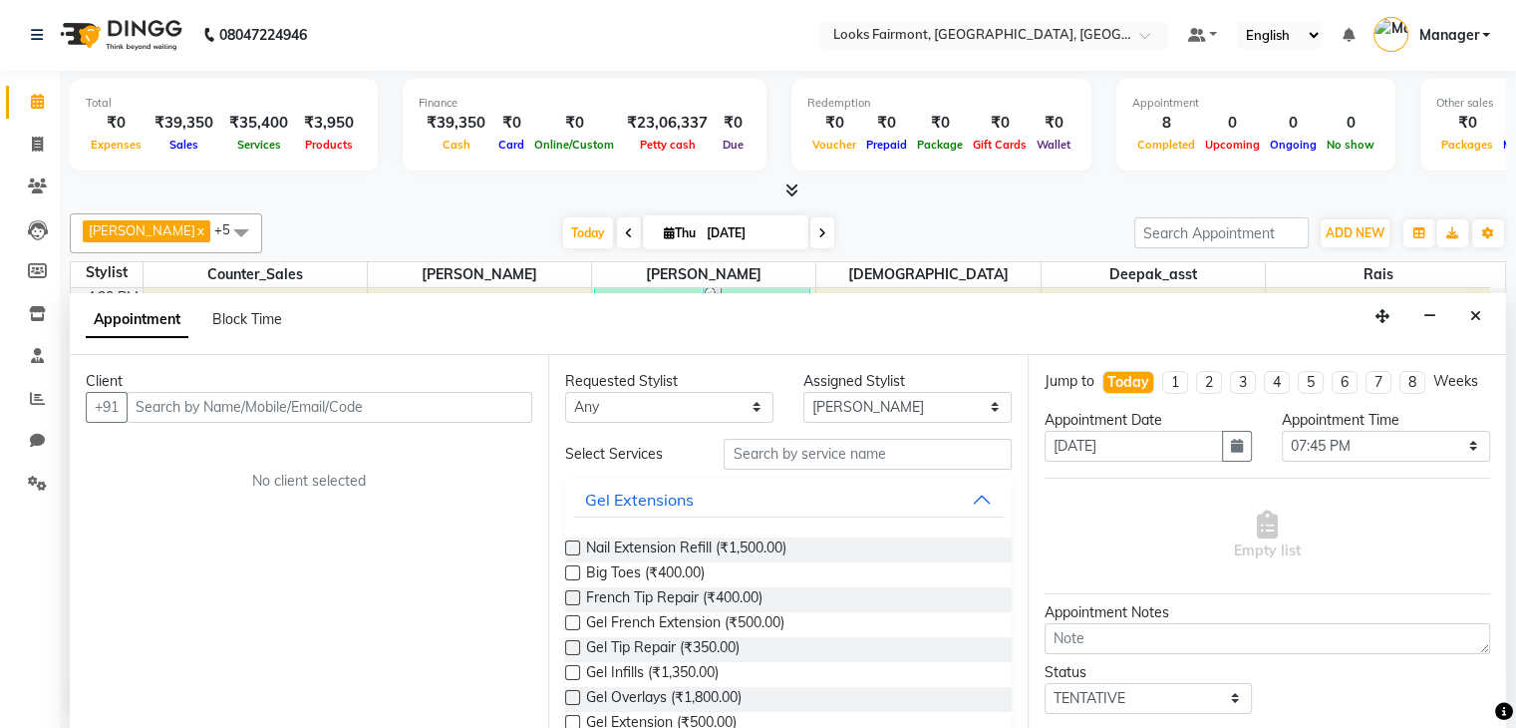
click at [264, 309] on div "Block Time" at bounding box center [247, 319] width 70 height 21
click at [272, 317] on span "Block Time" at bounding box center [247, 319] width 70 height 18
select select "76347"
select select "1185"
select select "1200"
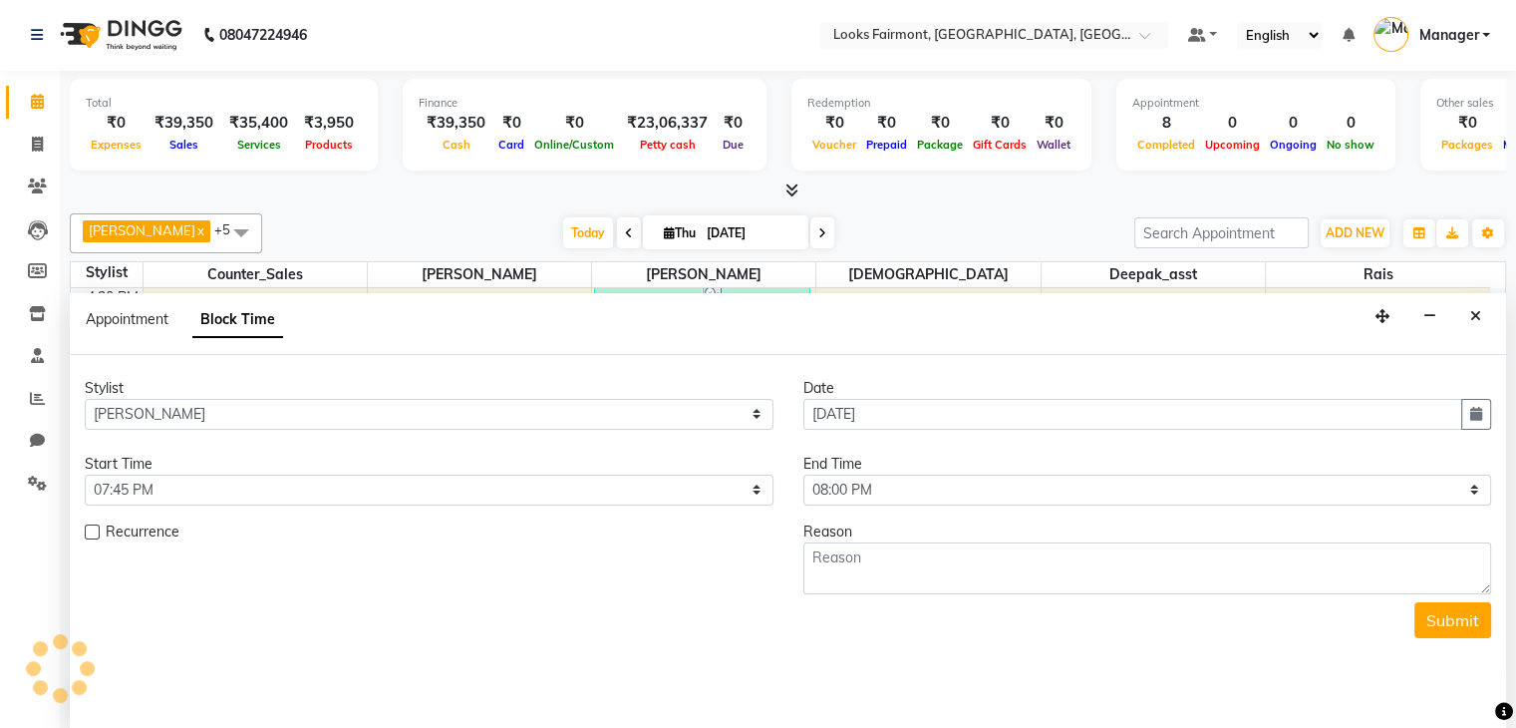
scroll to position [747, 0]
click at [312, 491] on select "Select 09:00 AM 09:15 AM 09:30 AM 09:45 AM 10:00 AM 10:15 AM 10:30 AM 10:45 AM …" at bounding box center [429, 490] width 689 height 31
select select "1200"
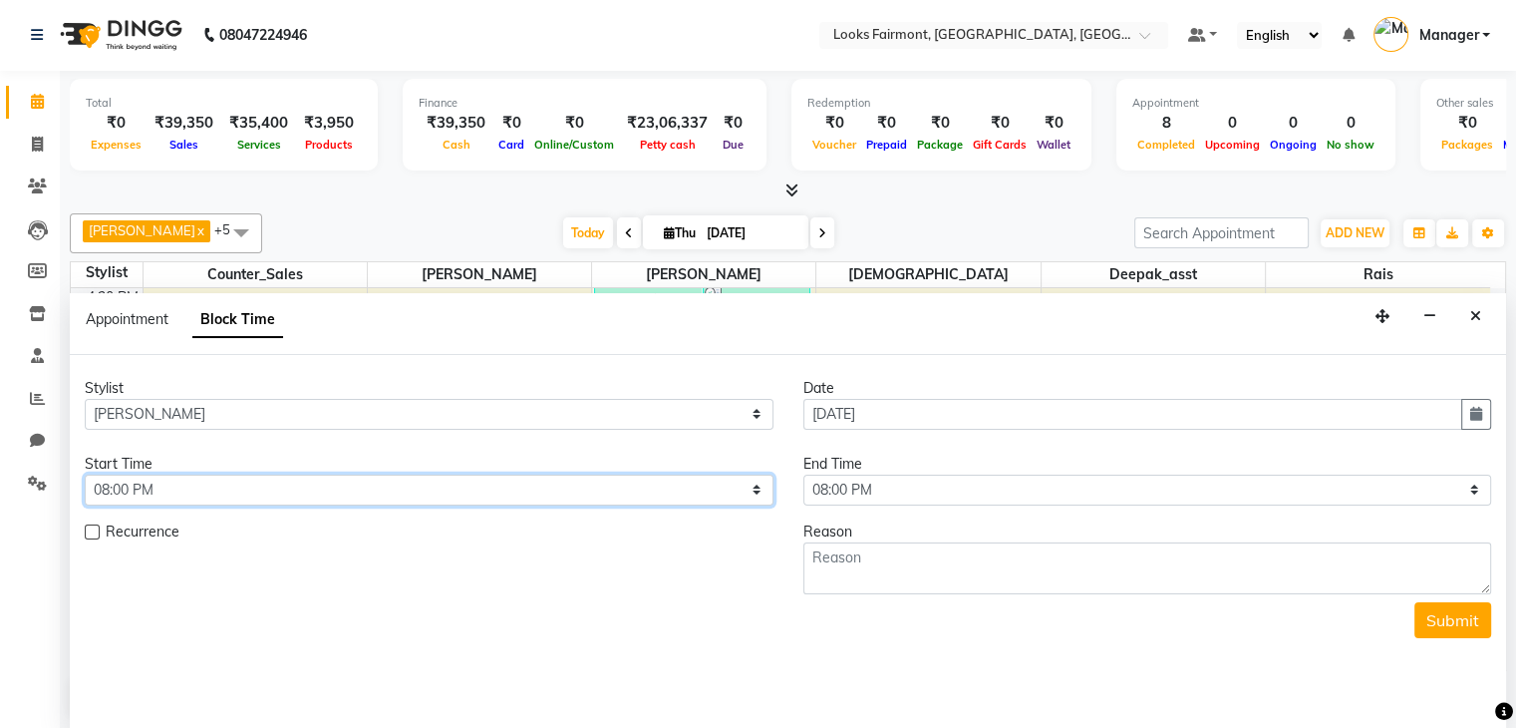
click at [85, 475] on select "Select 09:00 AM 09:15 AM 09:30 AM 09:45 AM 10:00 AM 10:15 AM 10:30 AM 10:45 AM …" at bounding box center [429, 490] width 689 height 31
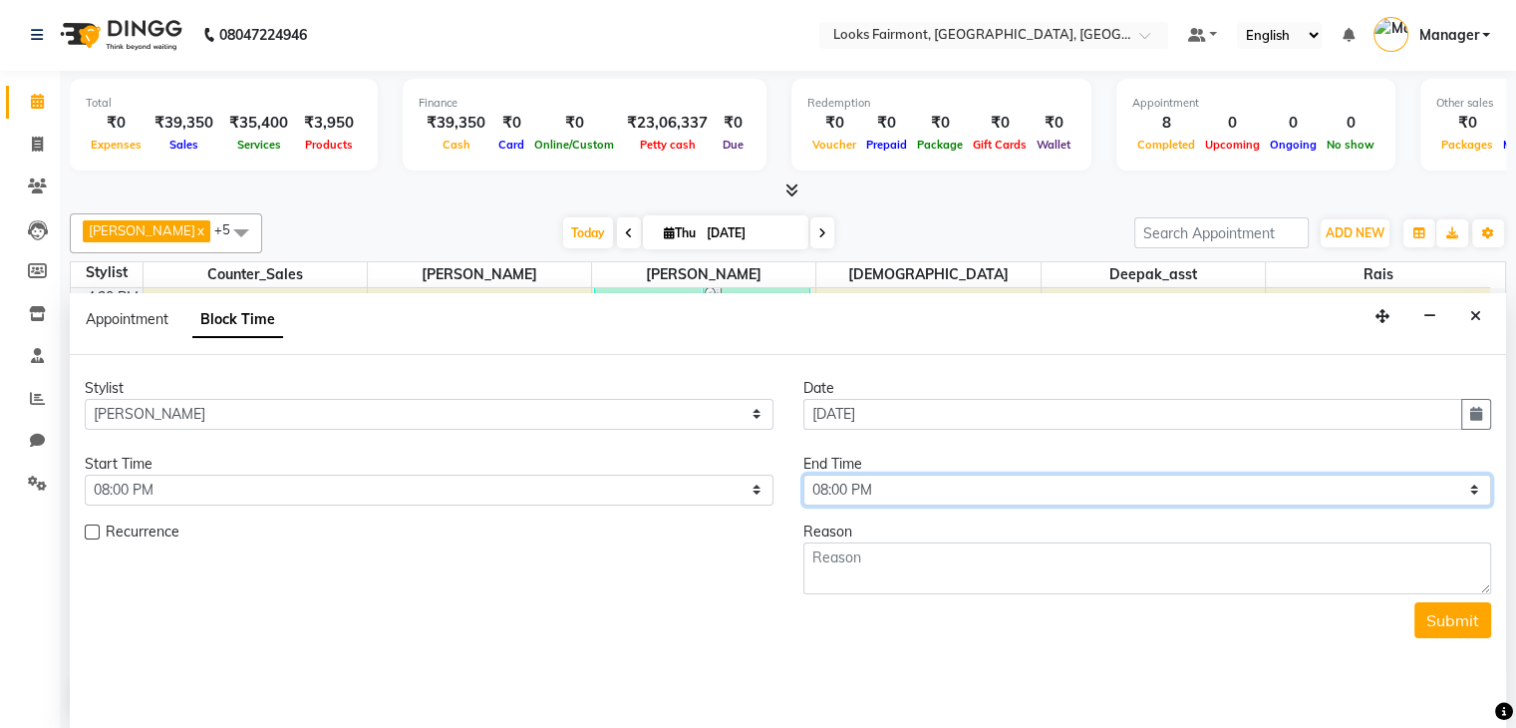
click at [933, 489] on select "Select 09:00 AM 09:15 AM 09:30 AM 09:45 AM 10:00 AM 10:15 AM 10:30 AM 10:45 AM …" at bounding box center [1148, 490] width 689 height 31
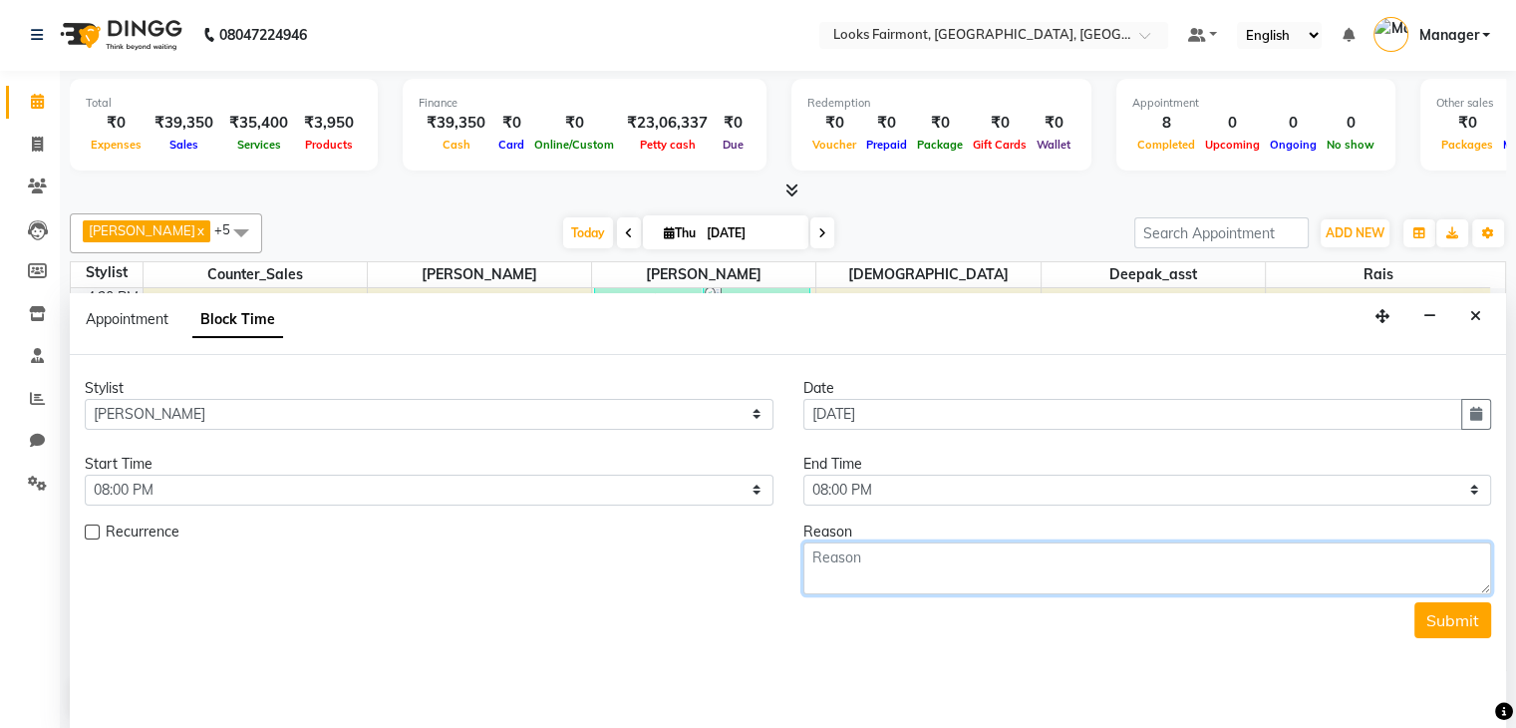
drag, startPoint x: 917, startPoint y: 561, endPoint x: 896, endPoint y: 543, distance: 27.6
click at [913, 559] on textarea at bounding box center [1148, 568] width 689 height 52
click at [861, 555] on textarea "516 HAR CUT" at bounding box center [1148, 568] width 689 height 52
type textarea "516 HAIR CUT"
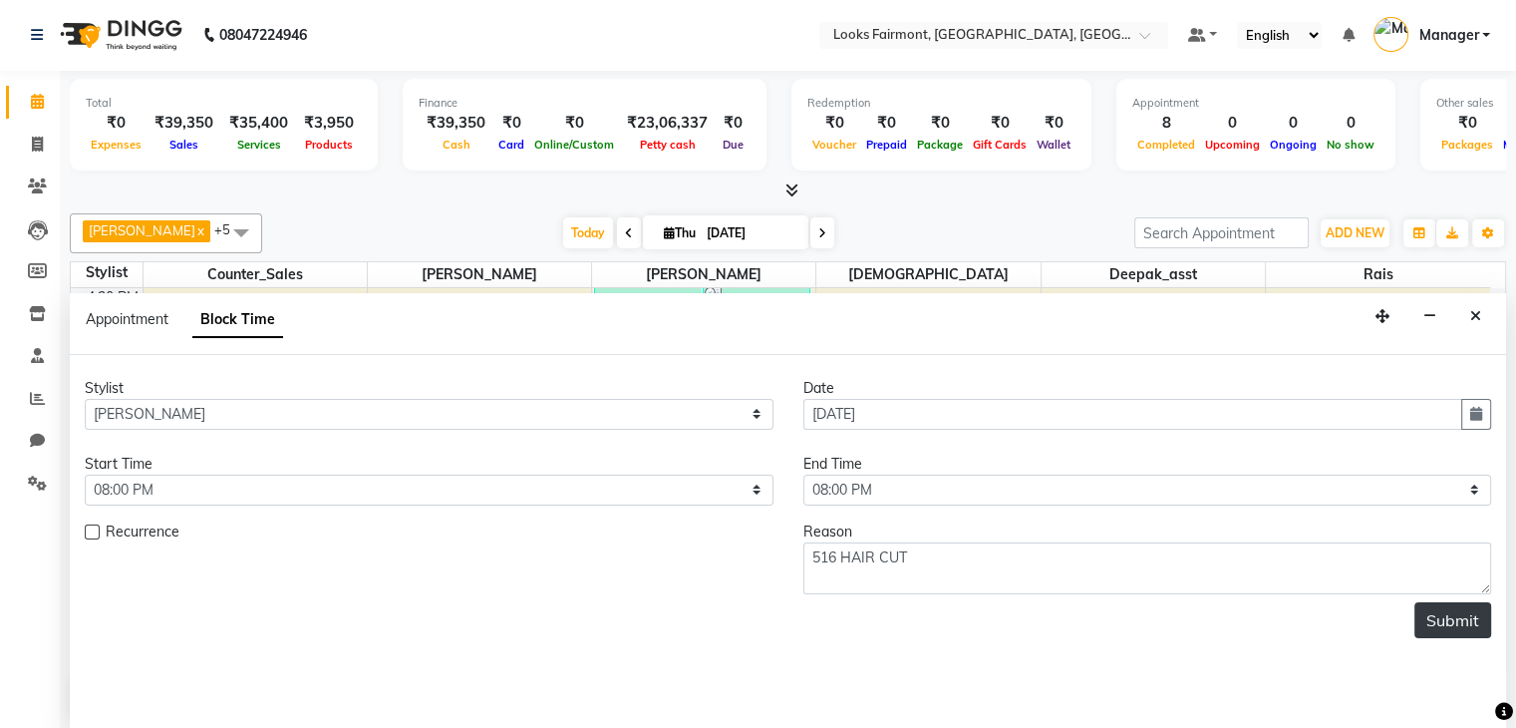
click at [1472, 618] on button "Submit" at bounding box center [1453, 620] width 77 height 36
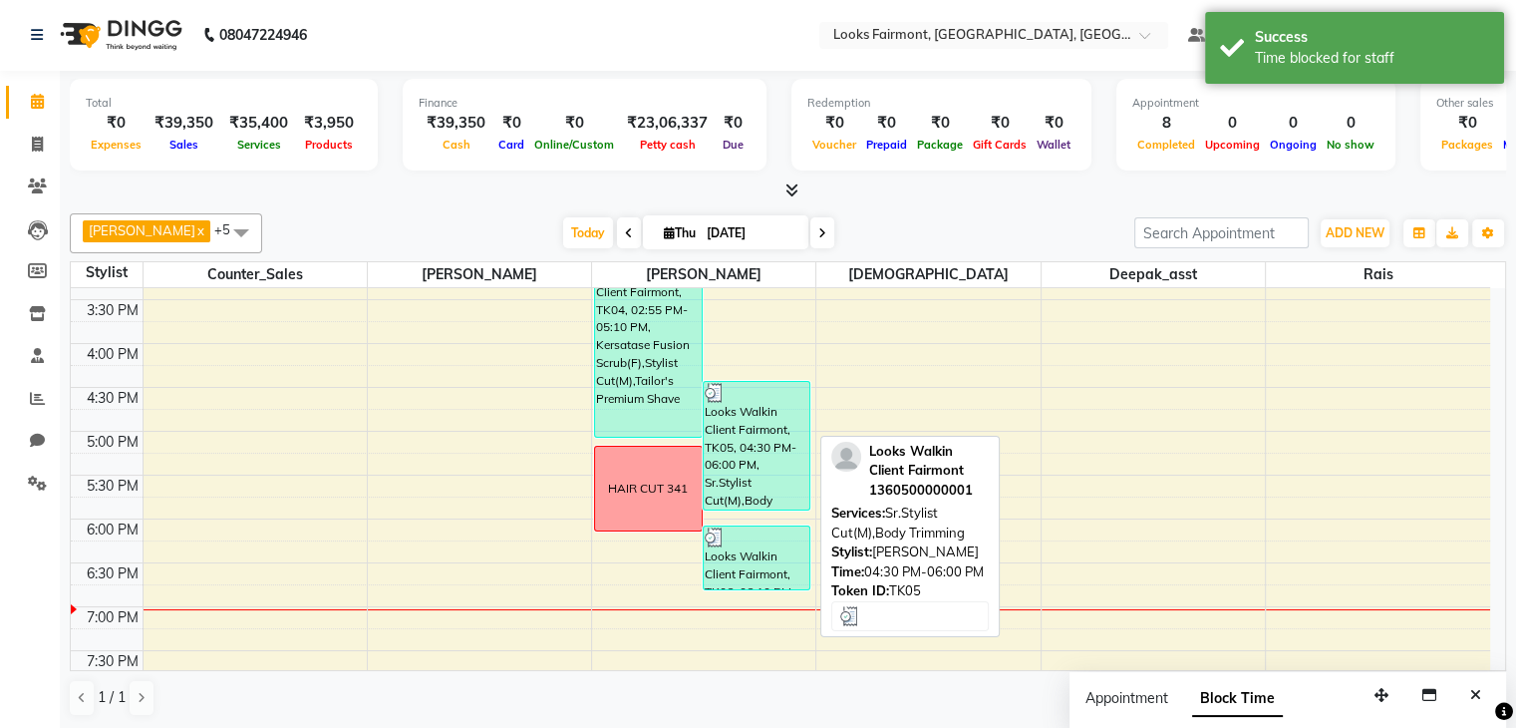
scroll to position [448, 0]
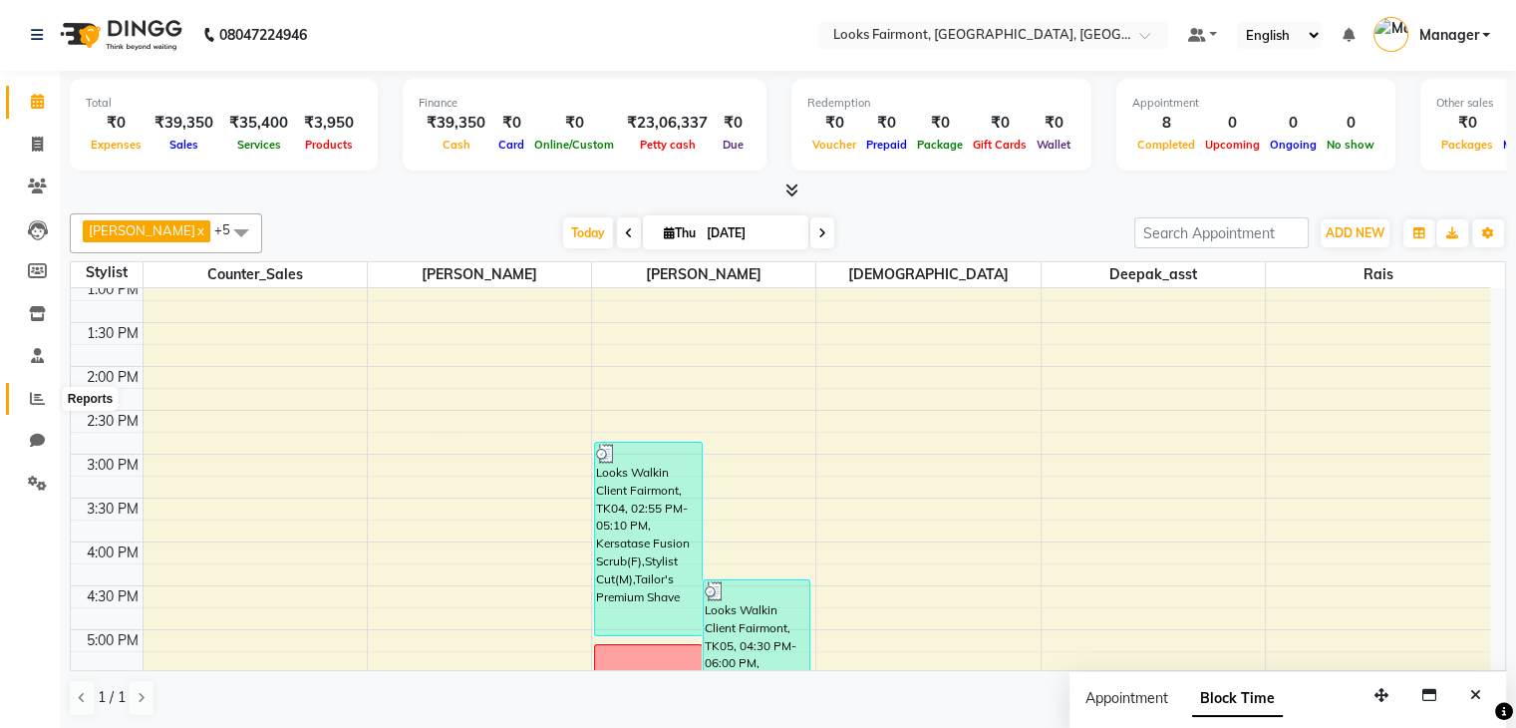
click at [37, 389] on span at bounding box center [37, 399] width 35 height 23
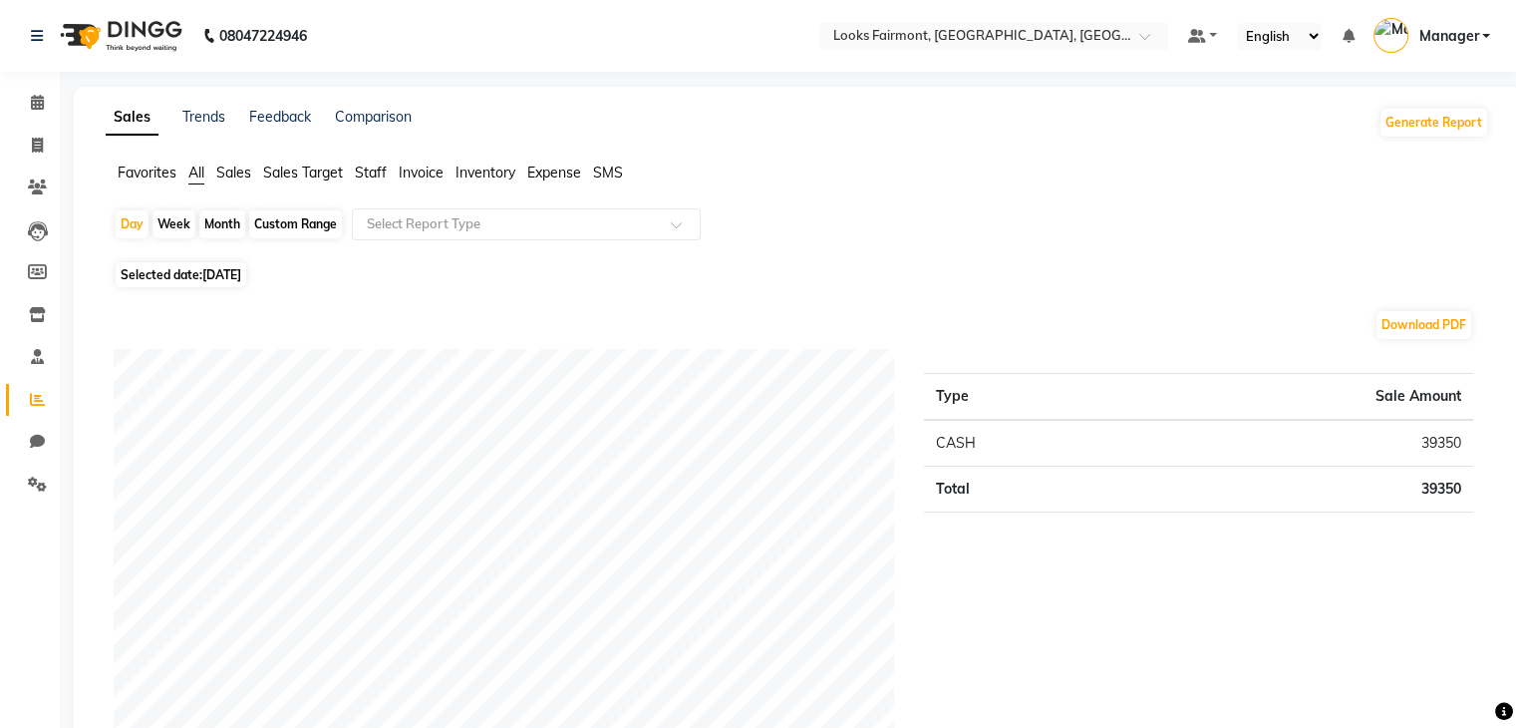
click at [368, 168] on span "Staff" at bounding box center [371, 172] width 32 height 18
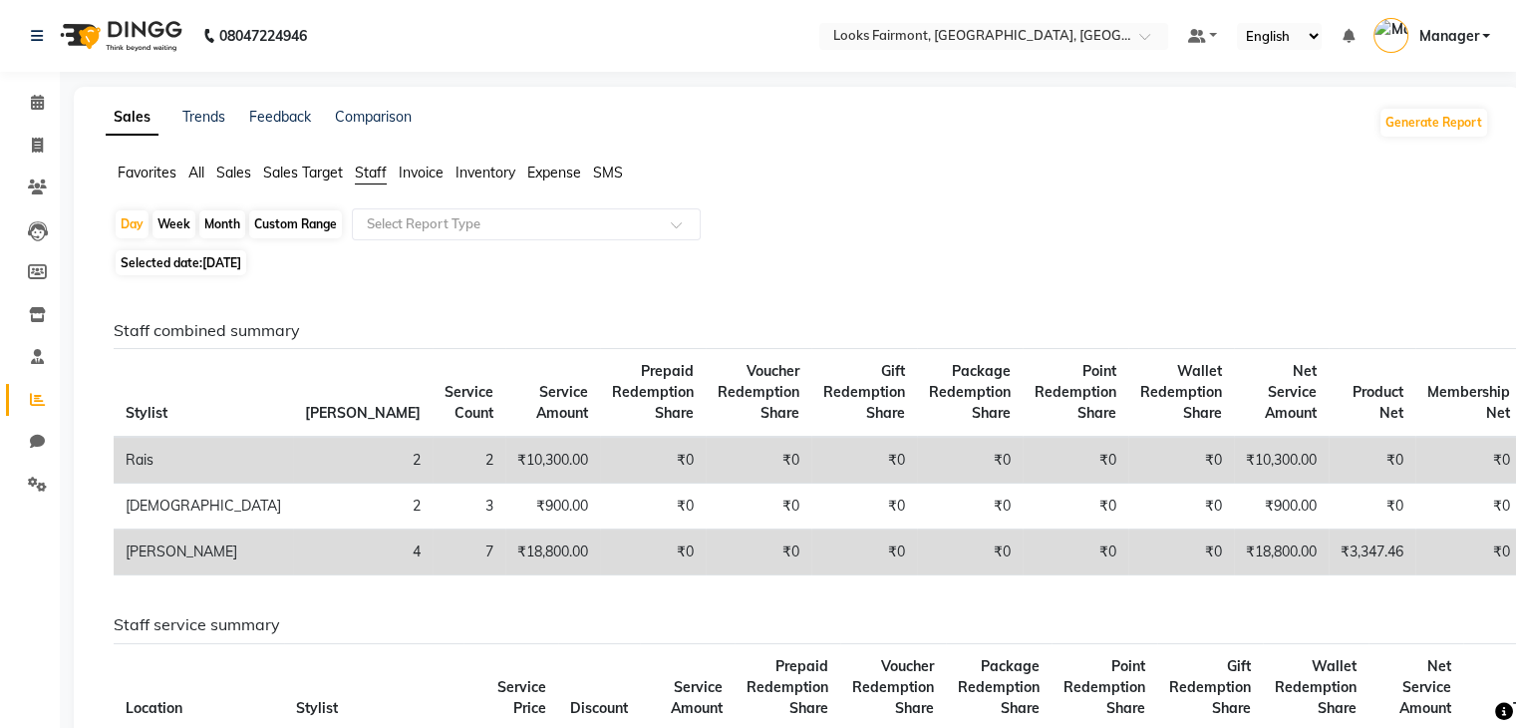
click at [225, 167] on span "Sales" at bounding box center [233, 172] width 35 height 18
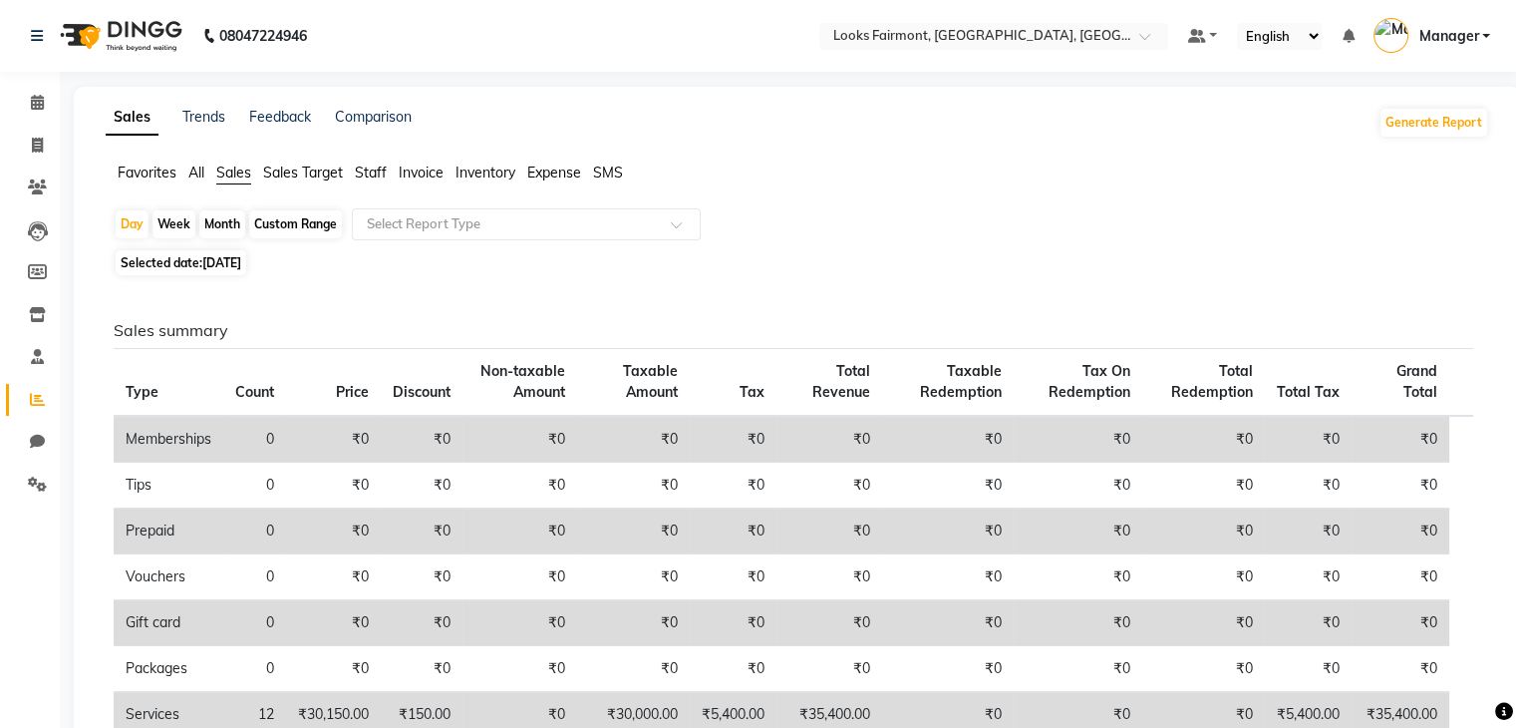
click at [365, 177] on span "Staff" at bounding box center [371, 172] width 32 height 18
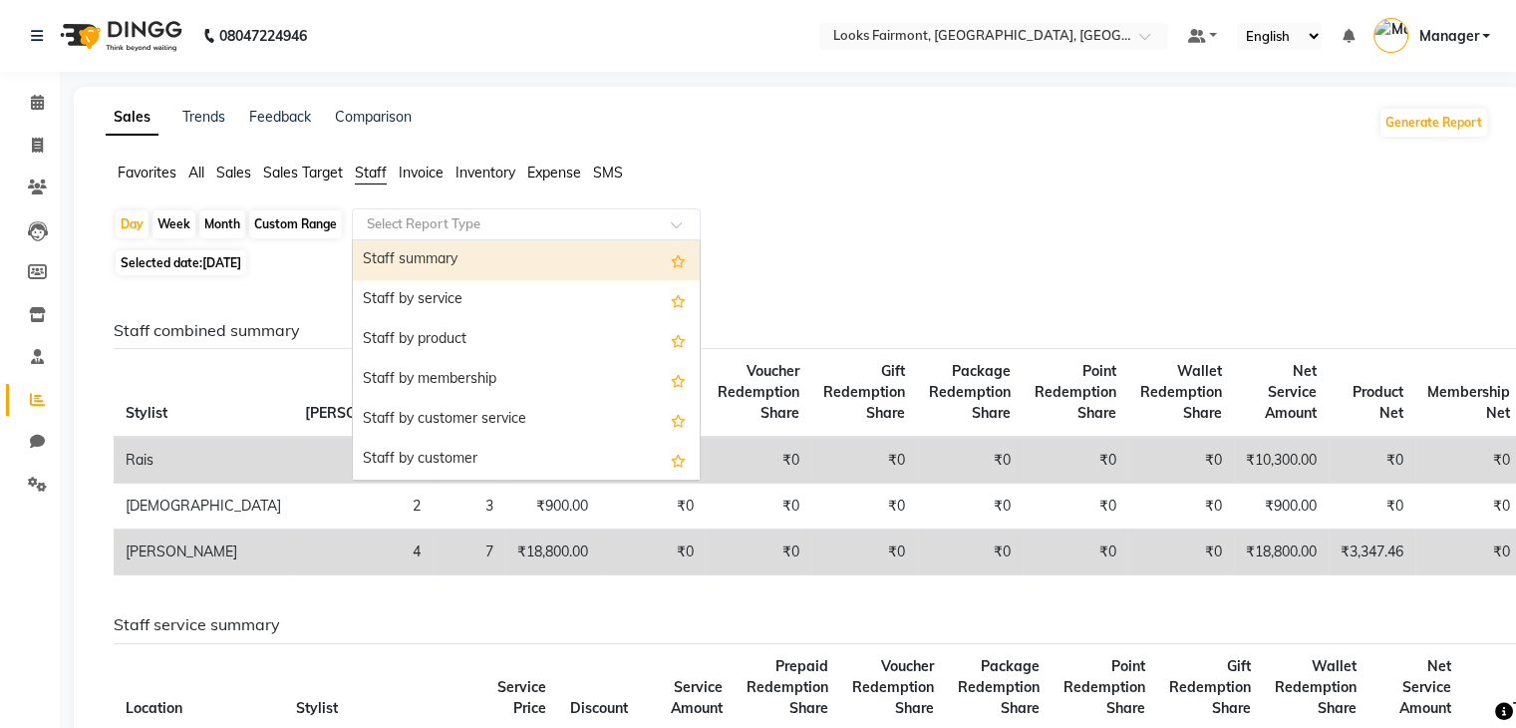
click at [547, 224] on input "text" at bounding box center [506, 224] width 287 height 20
click at [810, 211] on div "Day Week Month Custom Range Select Report Type Staff summary Staff by service S…" at bounding box center [798, 226] width 1368 height 36
click at [451, 219] on input "text" at bounding box center [506, 224] width 287 height 20
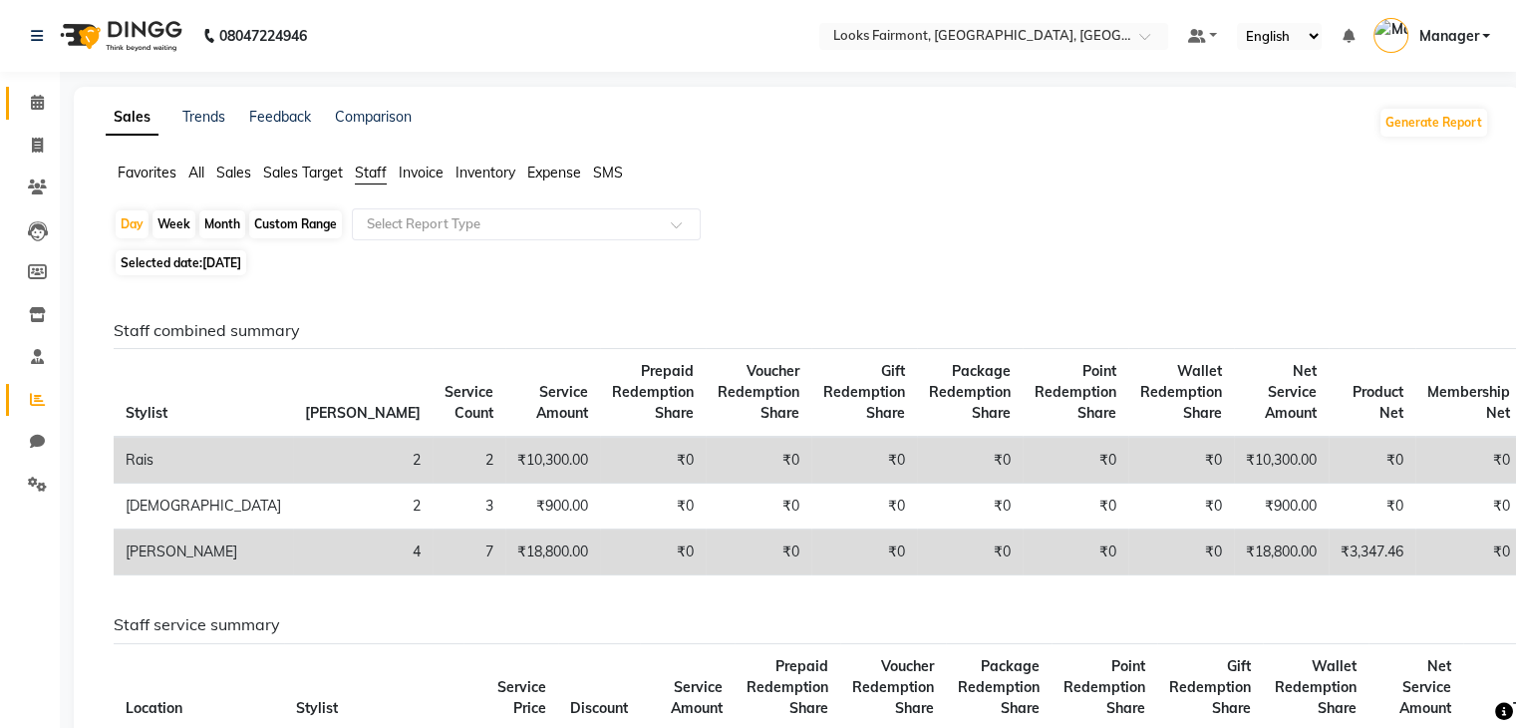
drag, startPoint x: 57, startPoint y: 104, endPoint x: 32, endPoint y: 99, distance: 25.4
click at [33, 100] on li "Calendar" at bounding box center [30, 103] width 60 height 43
click at [28, 101] on span at bounding box center [37, 103] width 35 height 23
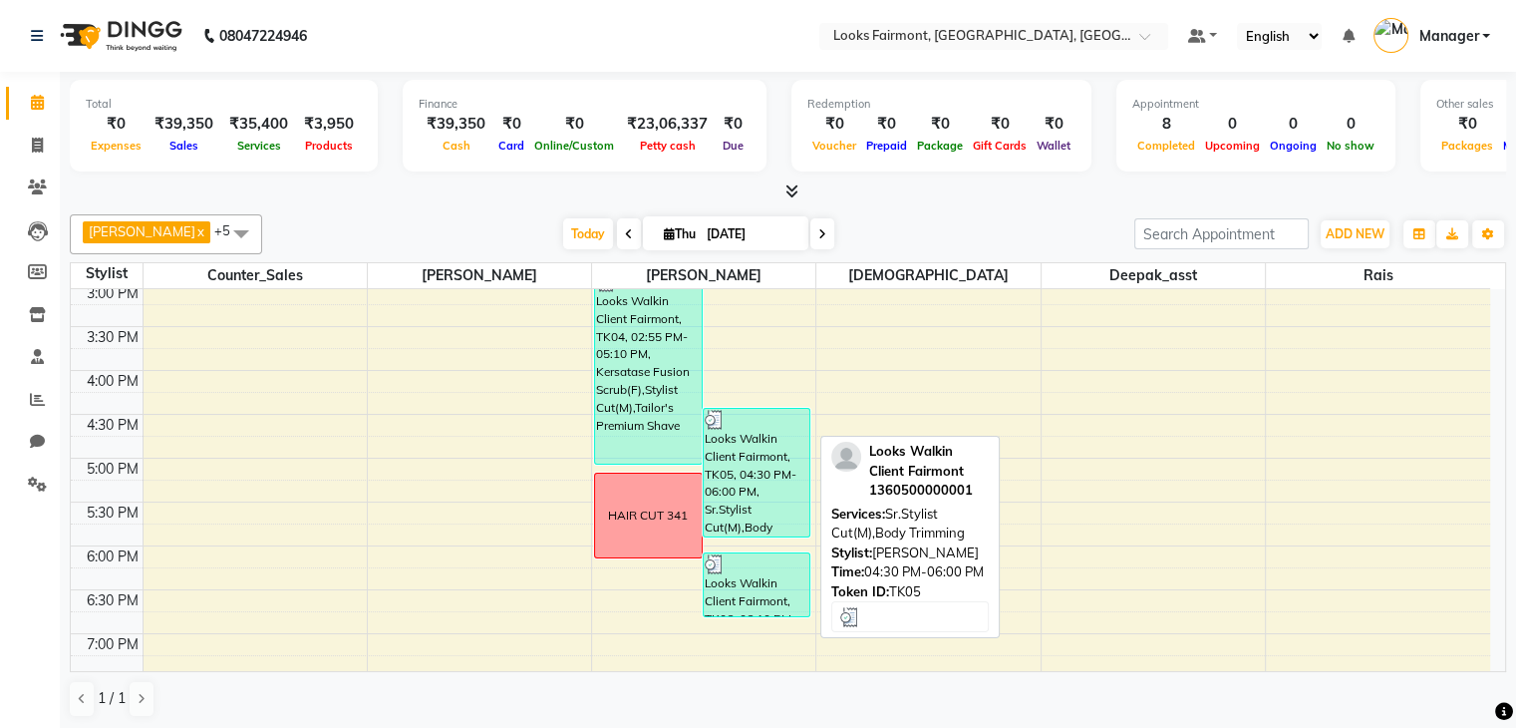
scroll to position [448, 0]
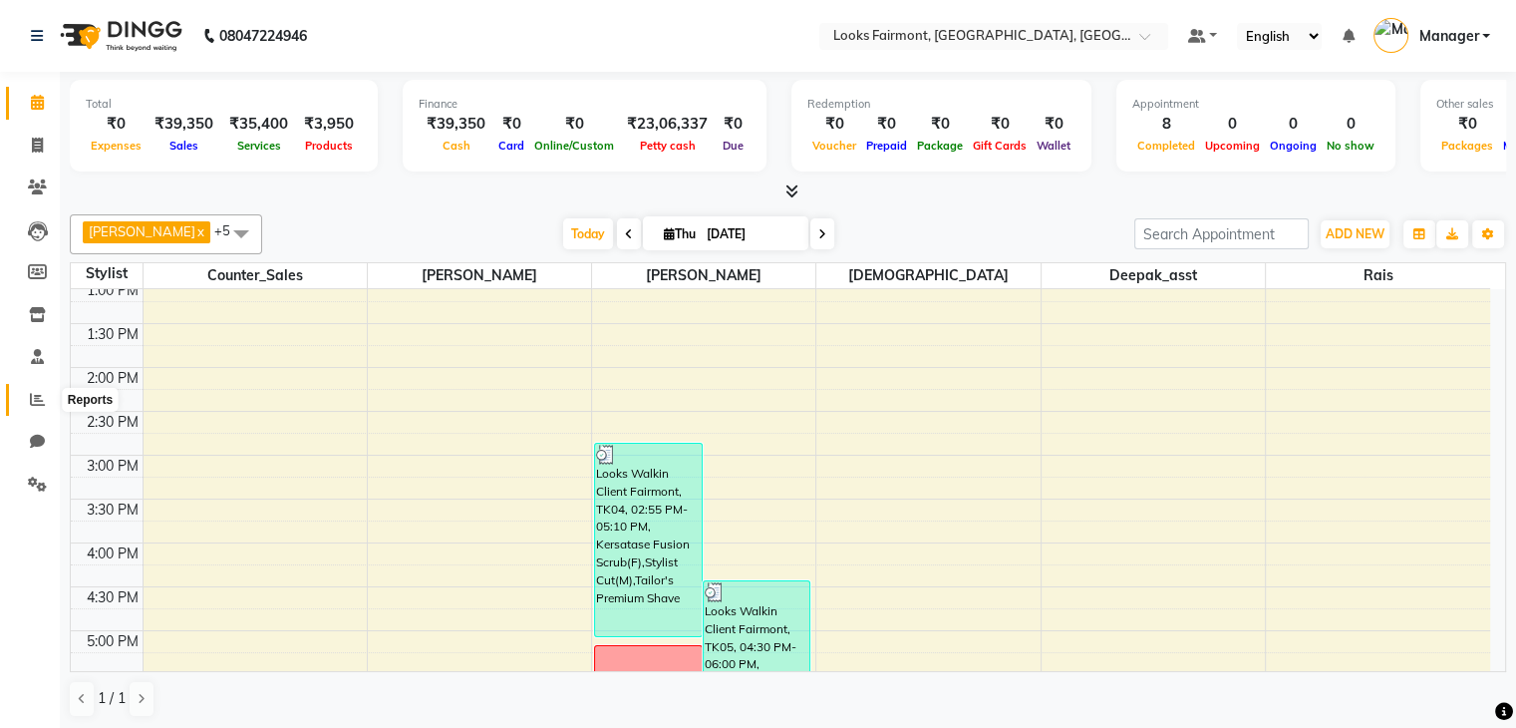
click at [39, 405] on icon at bounding box center [37, 399] width 15 height 15
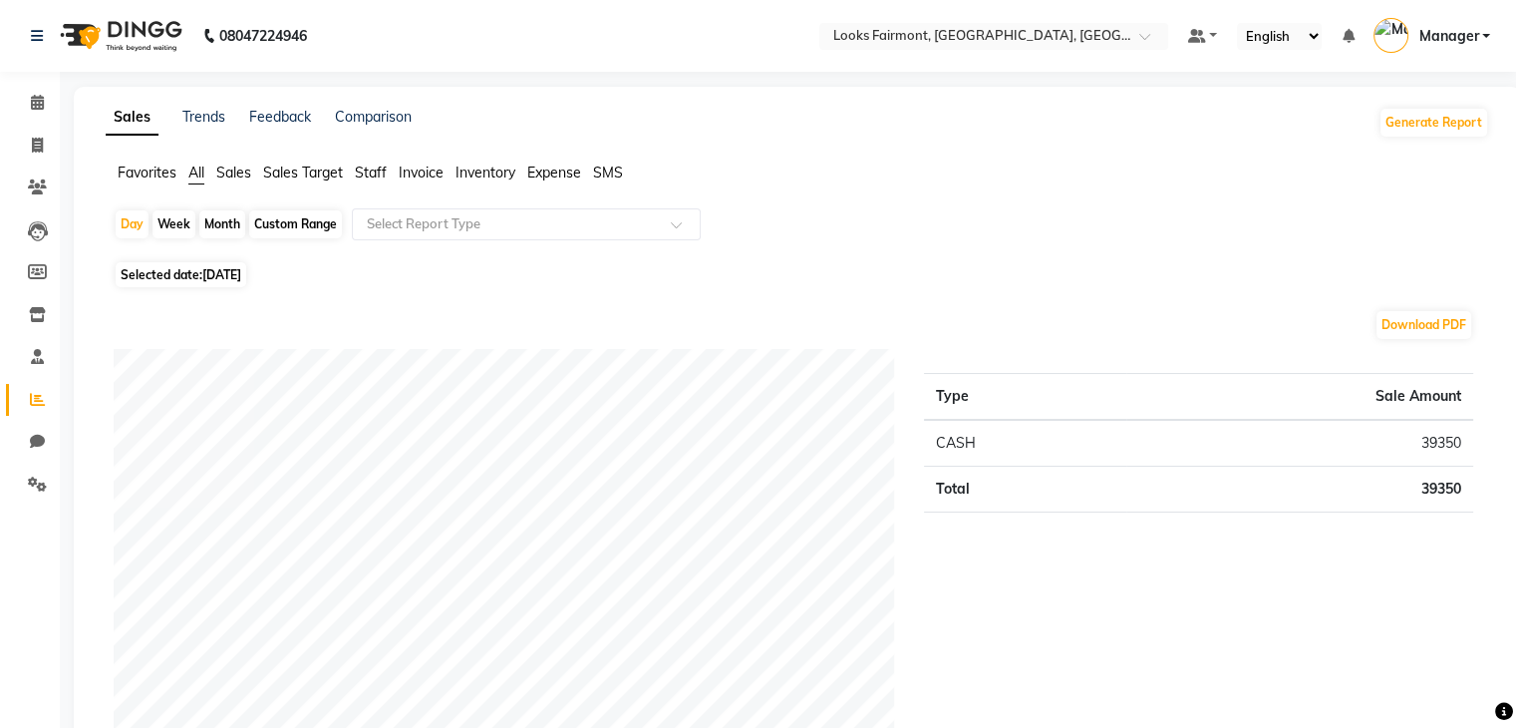
click at [367, 167] on span "Staff" at bounding box center [371, 172] width 32 height 18
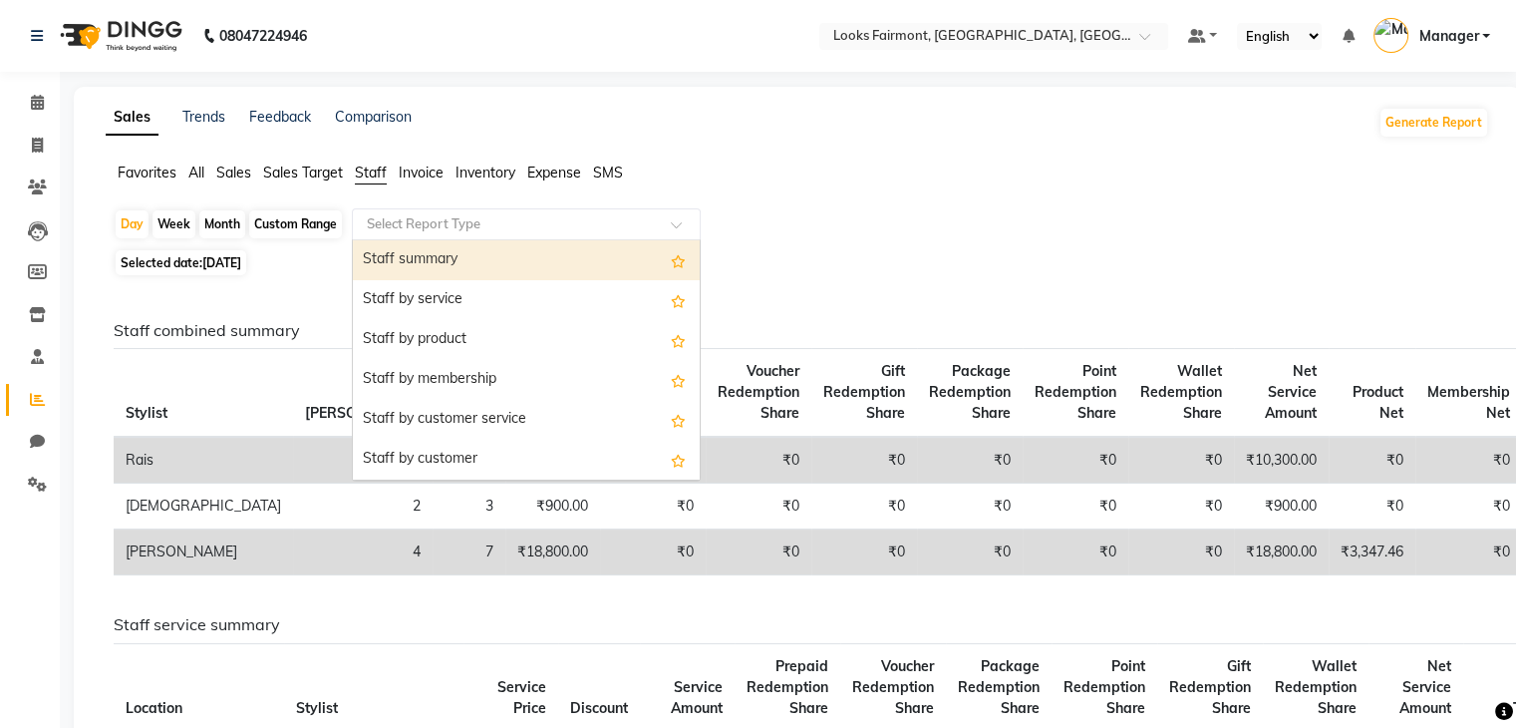
click at [493, 215] on input "text" at bounding box center [506, 224] width 287 height 20
click at [1208, 241] on div "Day Week Month Custom Range Select Report Type Staff summary Staff by service S…" at bounding box center [798, 226] width 1368 height 36
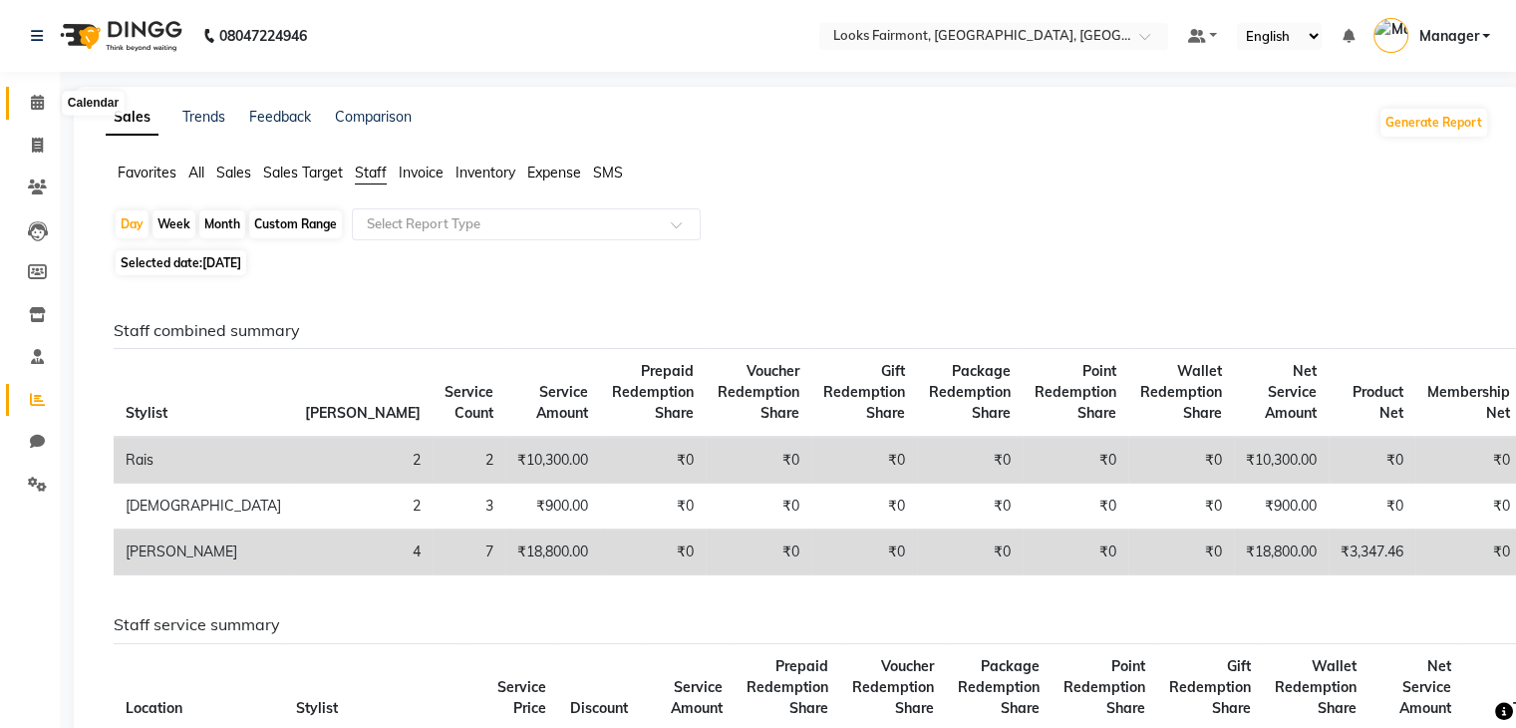
click at [32, 108] on icon at bounding box center [37, 102] width 13 height 15
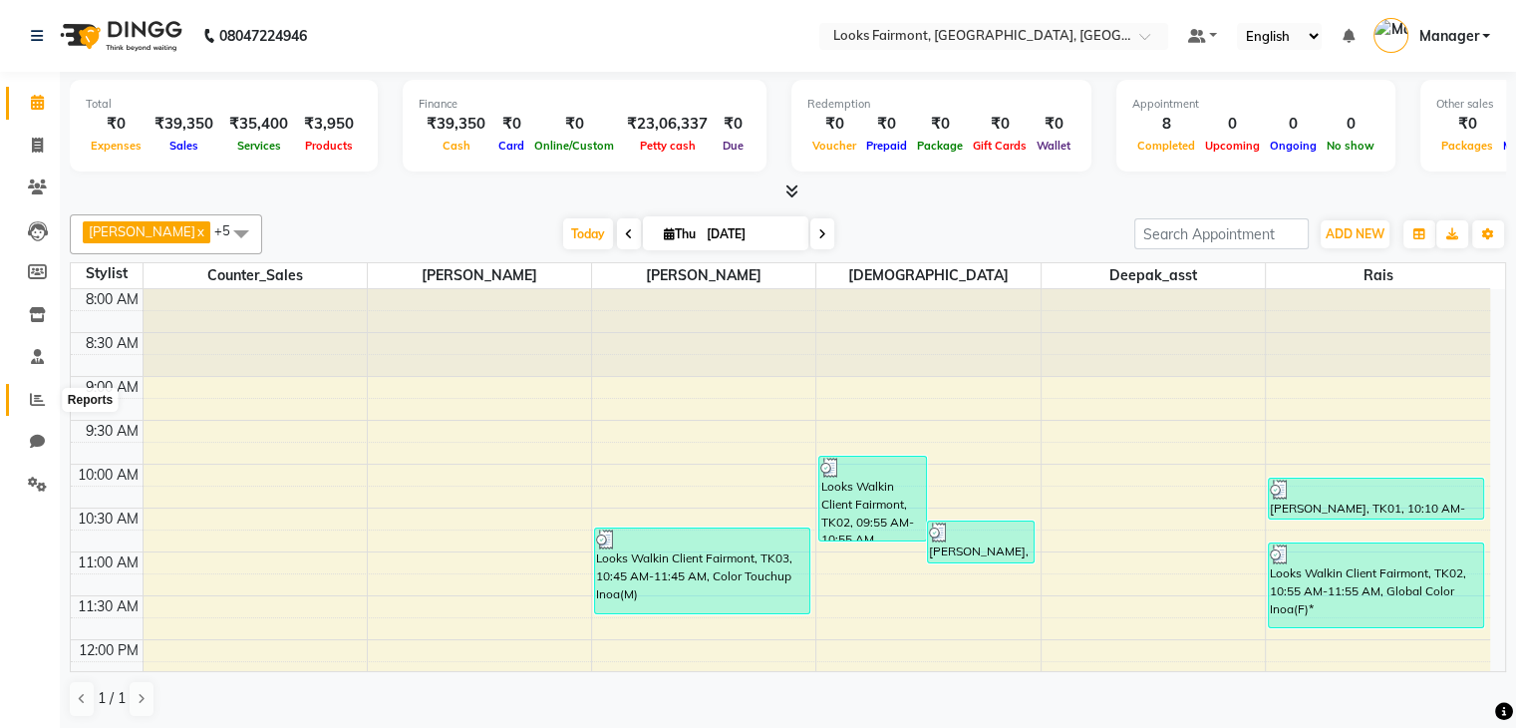
click at [28, 403] on span at bounding box center [37, 400] width 35 height 23
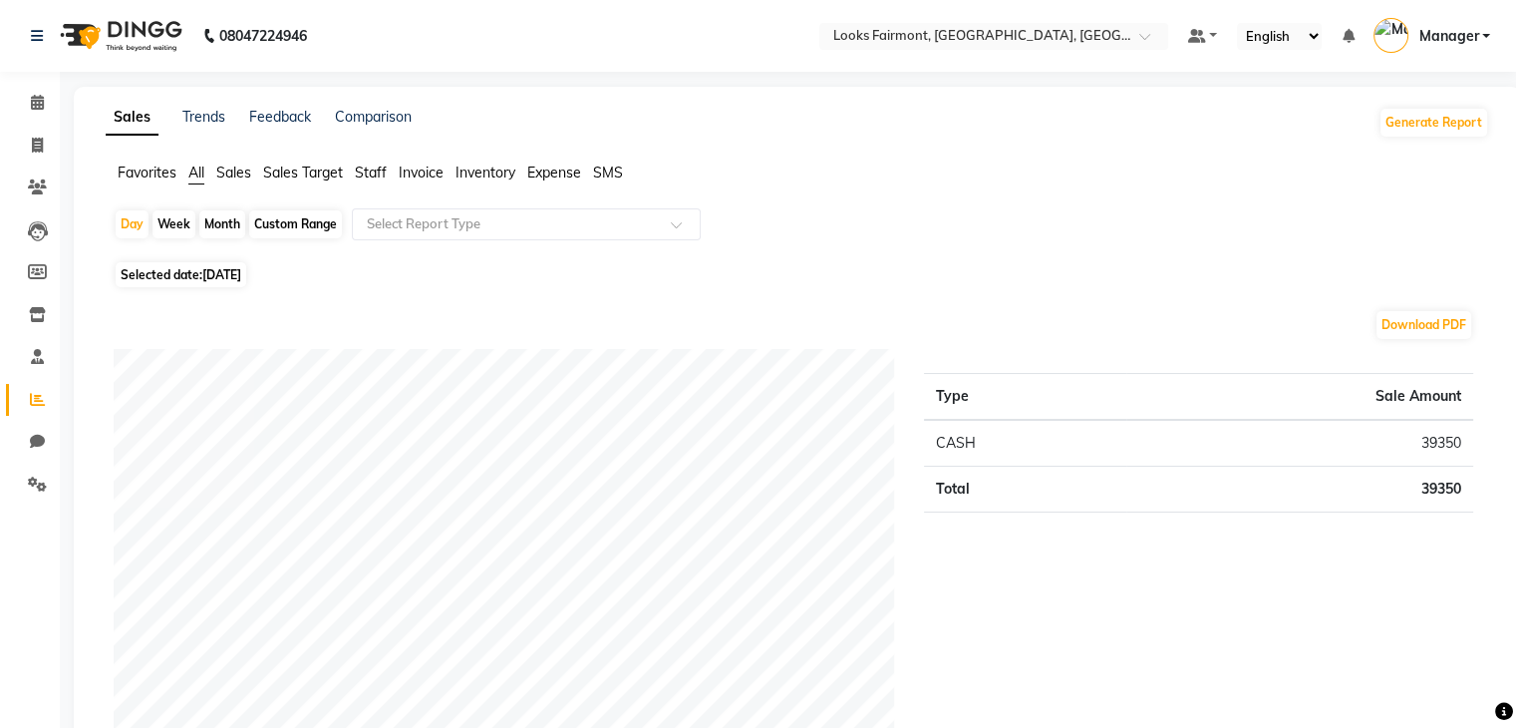
click at [354, 169] on ul "Favorites All Sales Sales Target Staff Invoice Inventory Expense SMS" at bounding box center [798, 174] width 1384 height 22
click at [375, 166] on span "Staff" at bounding box center [371, 172] width 32 height 18
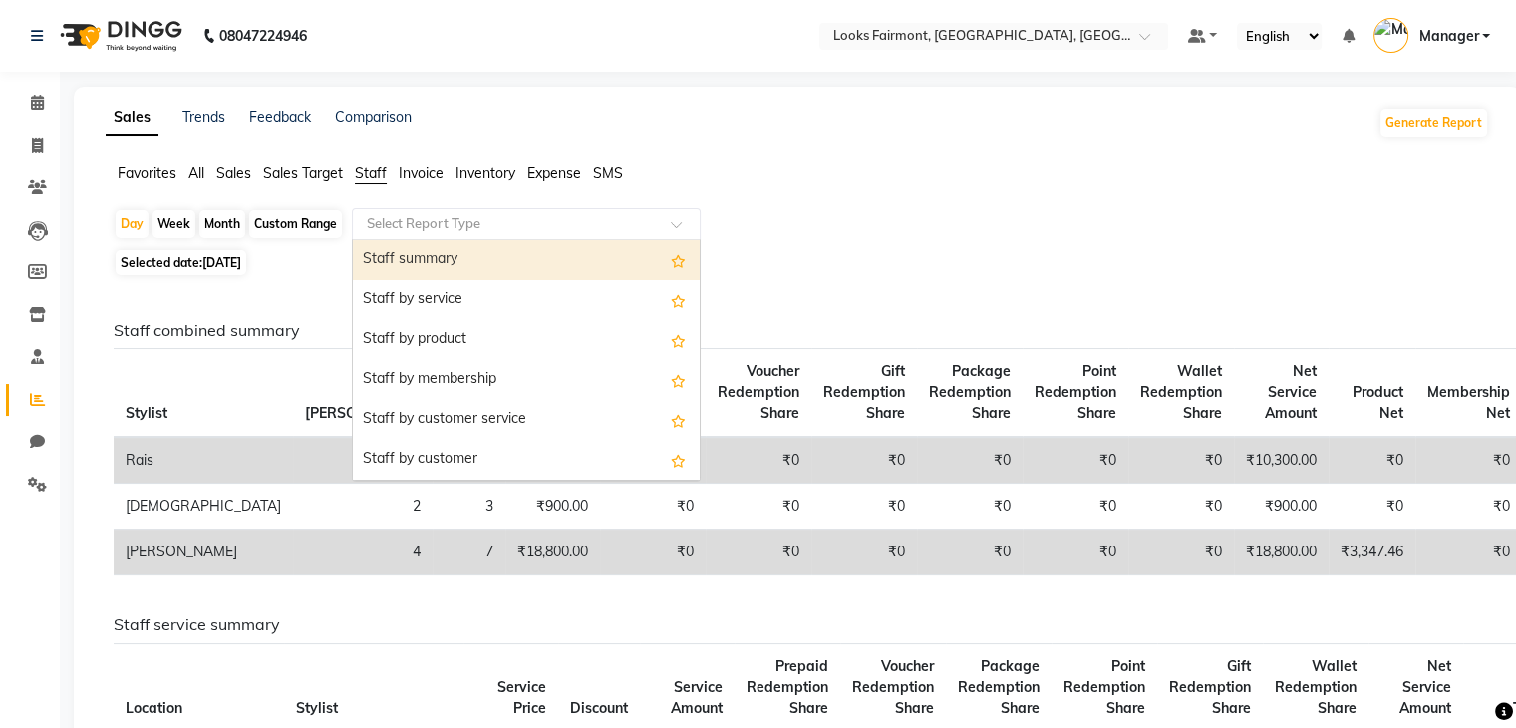
click at [667, 219] on div at bounding box center [526, 224] width 347 height 20
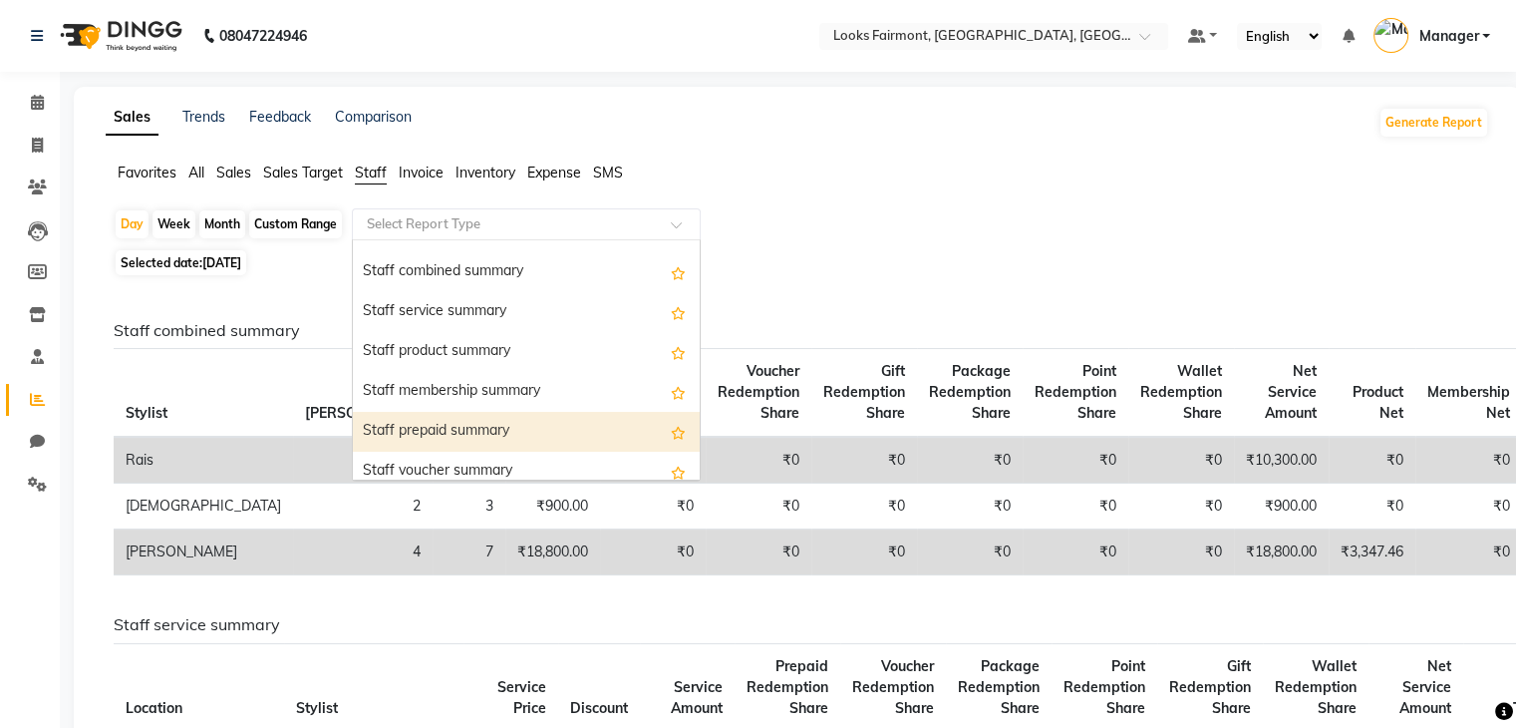
scroll to position [399, 0]
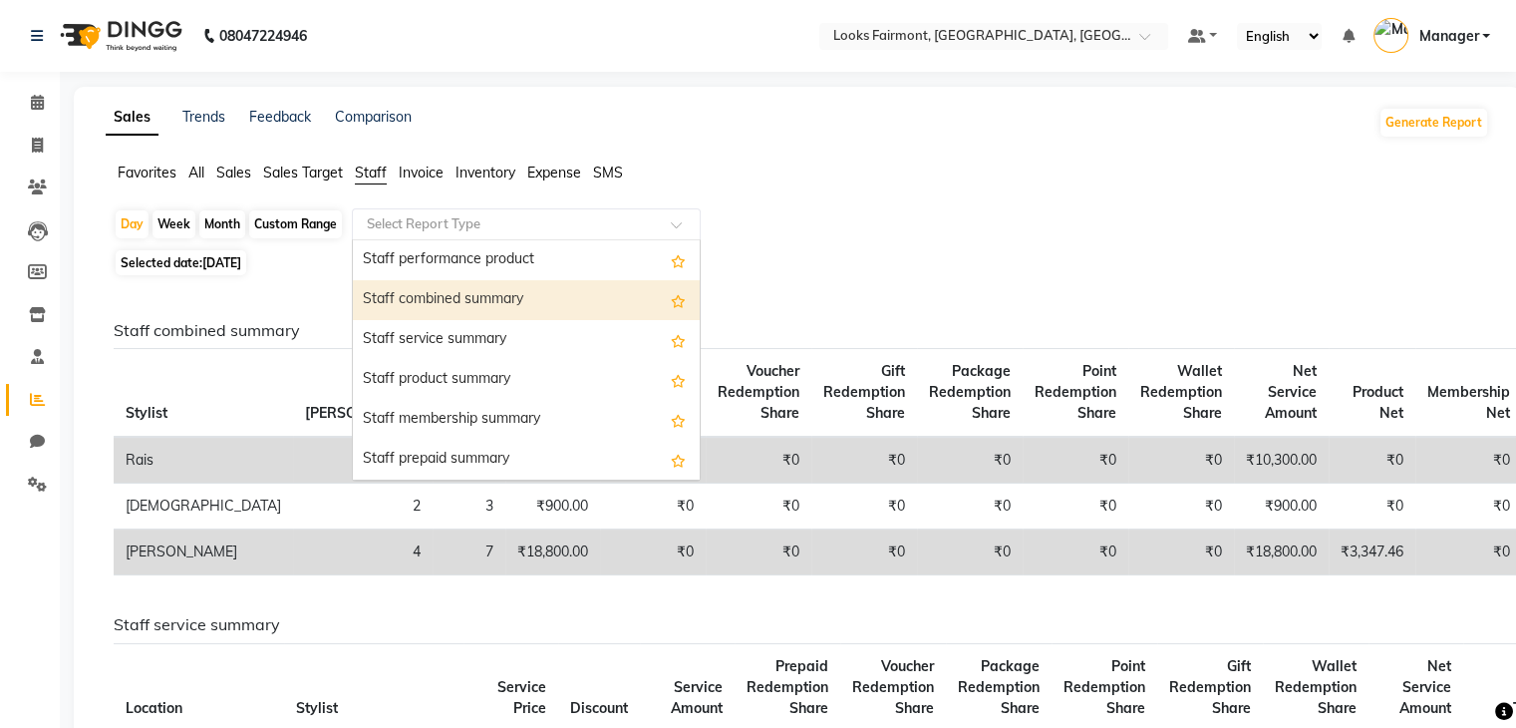
click at [582, 300] on div "Staff combined summary" at bounding box center [526, 300] width 347 height 40
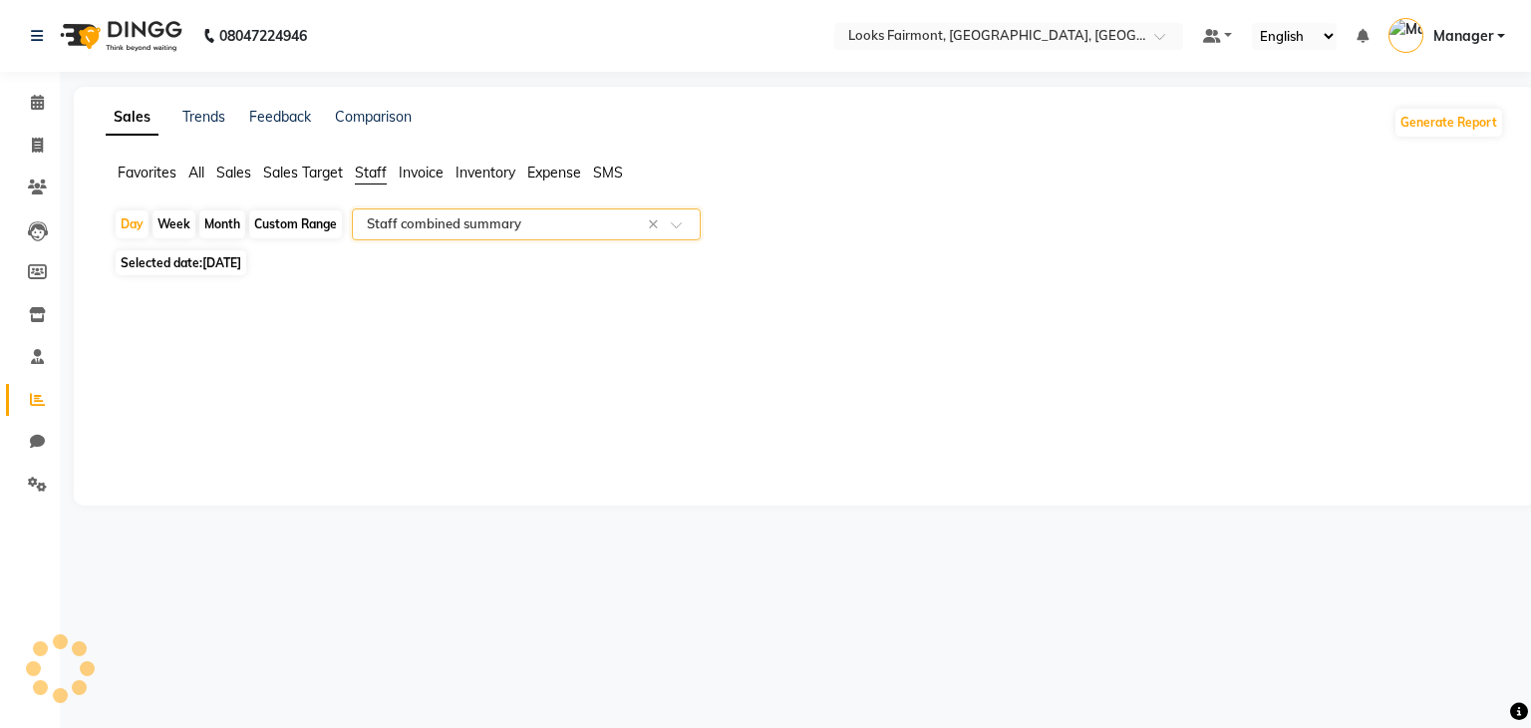
select select "full_report"
select select "csv"
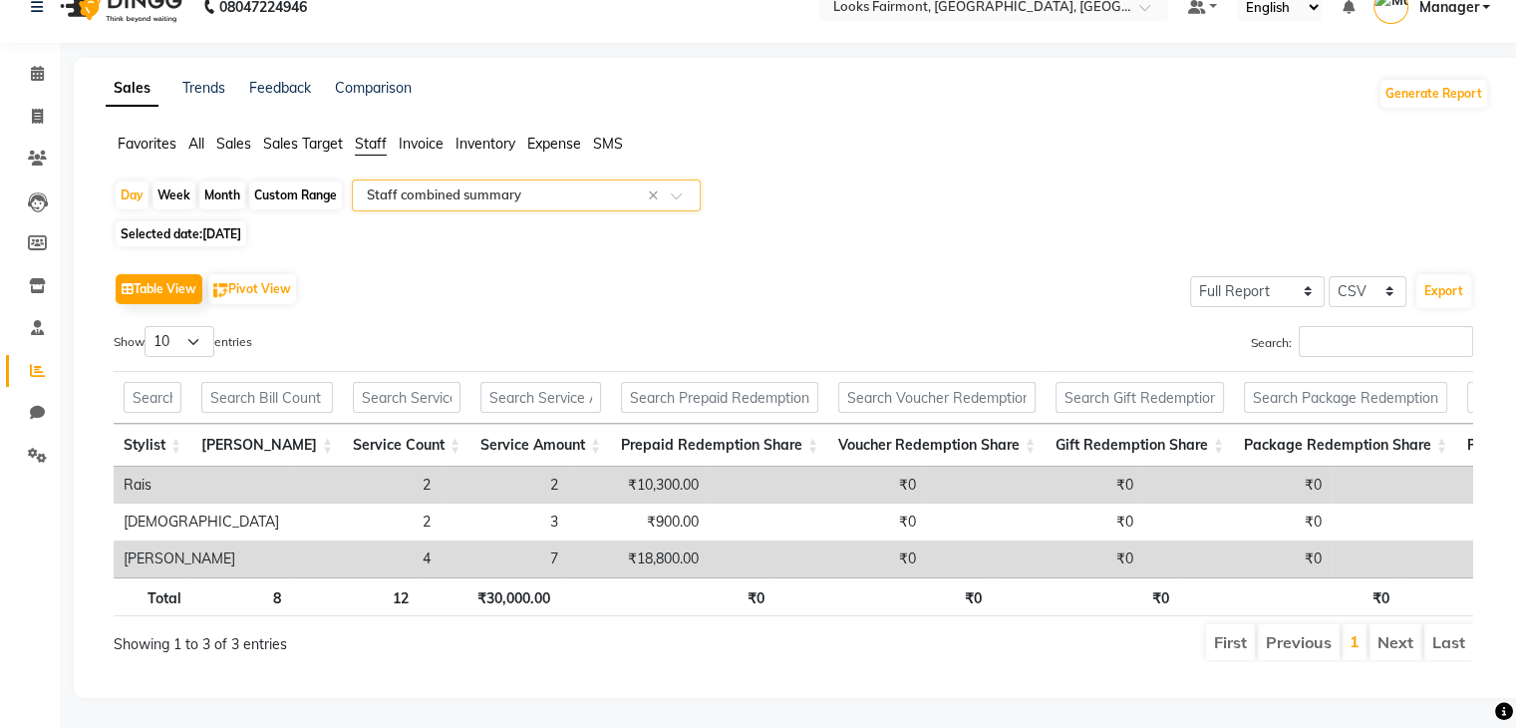
scroll to position [58, 0]
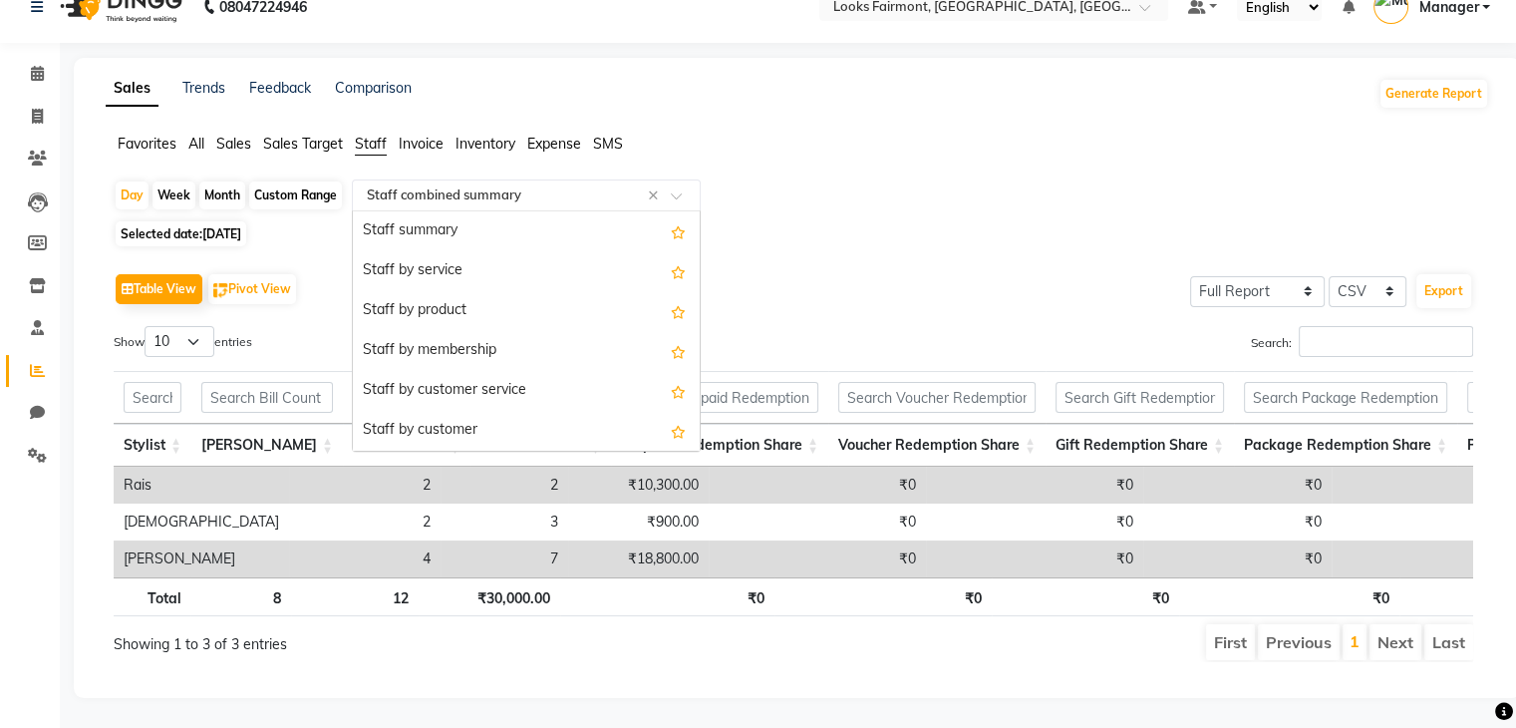
click at [684, 191] on span at bounding box center [683, 201] width 25 height 20
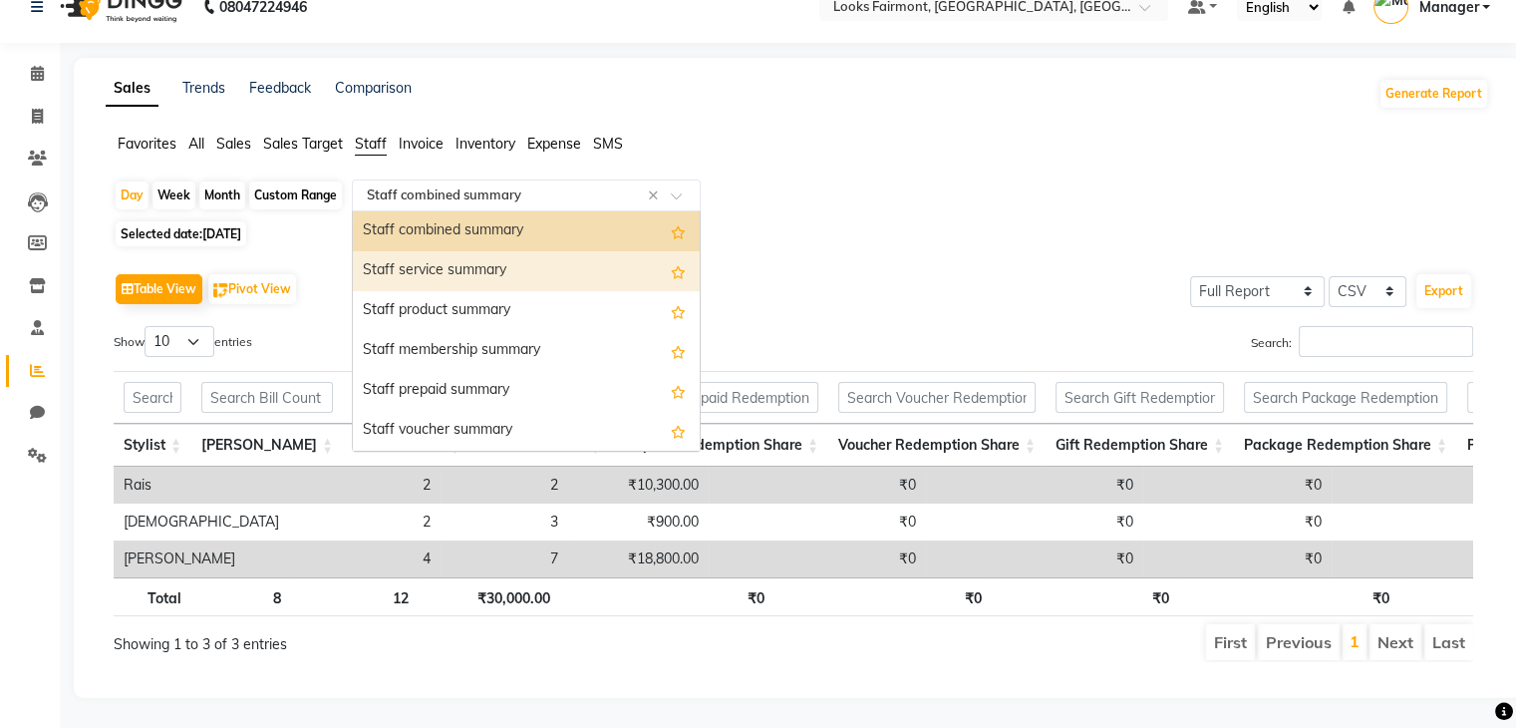
click at [615, 251] on div "Staff service summary" at bounding box center [526, 271] width 347 height 40
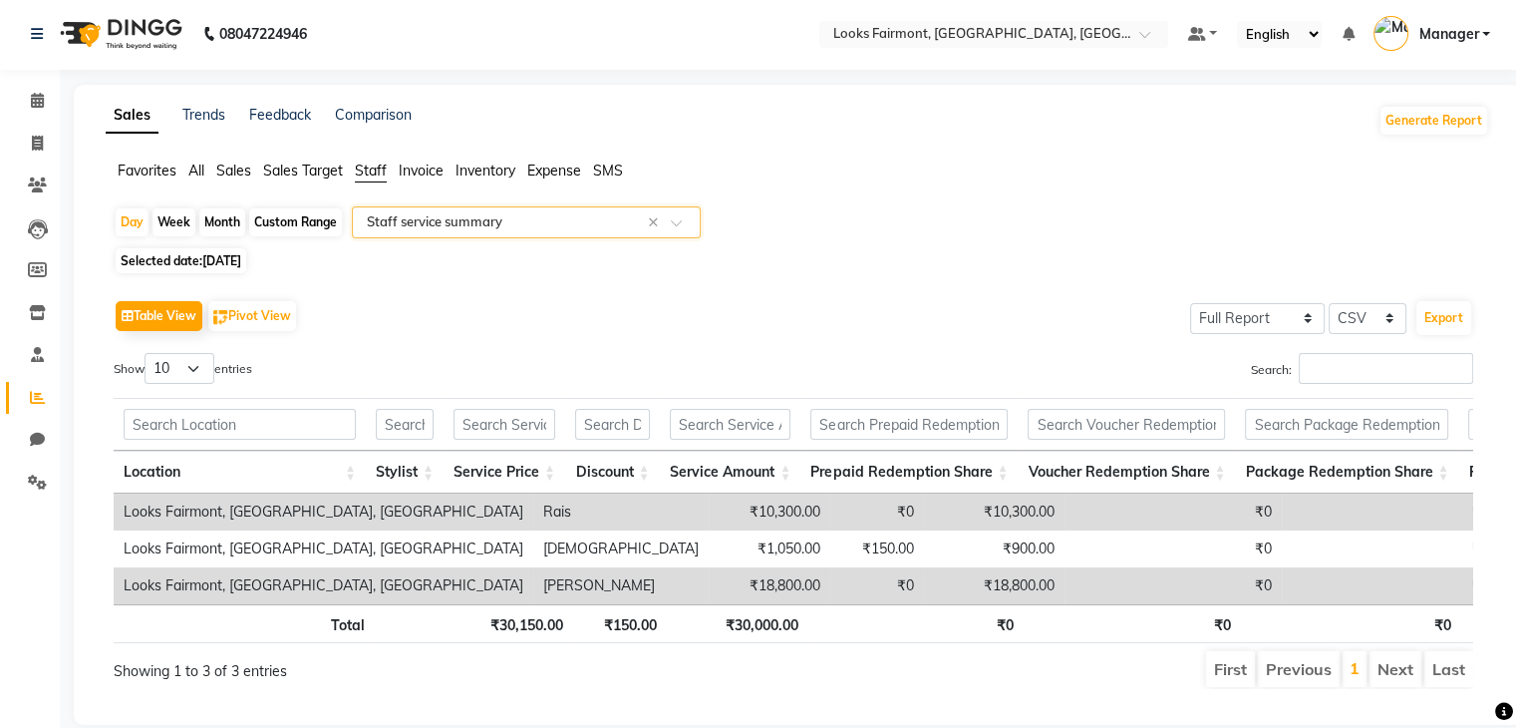
scroll to position [0, 0]
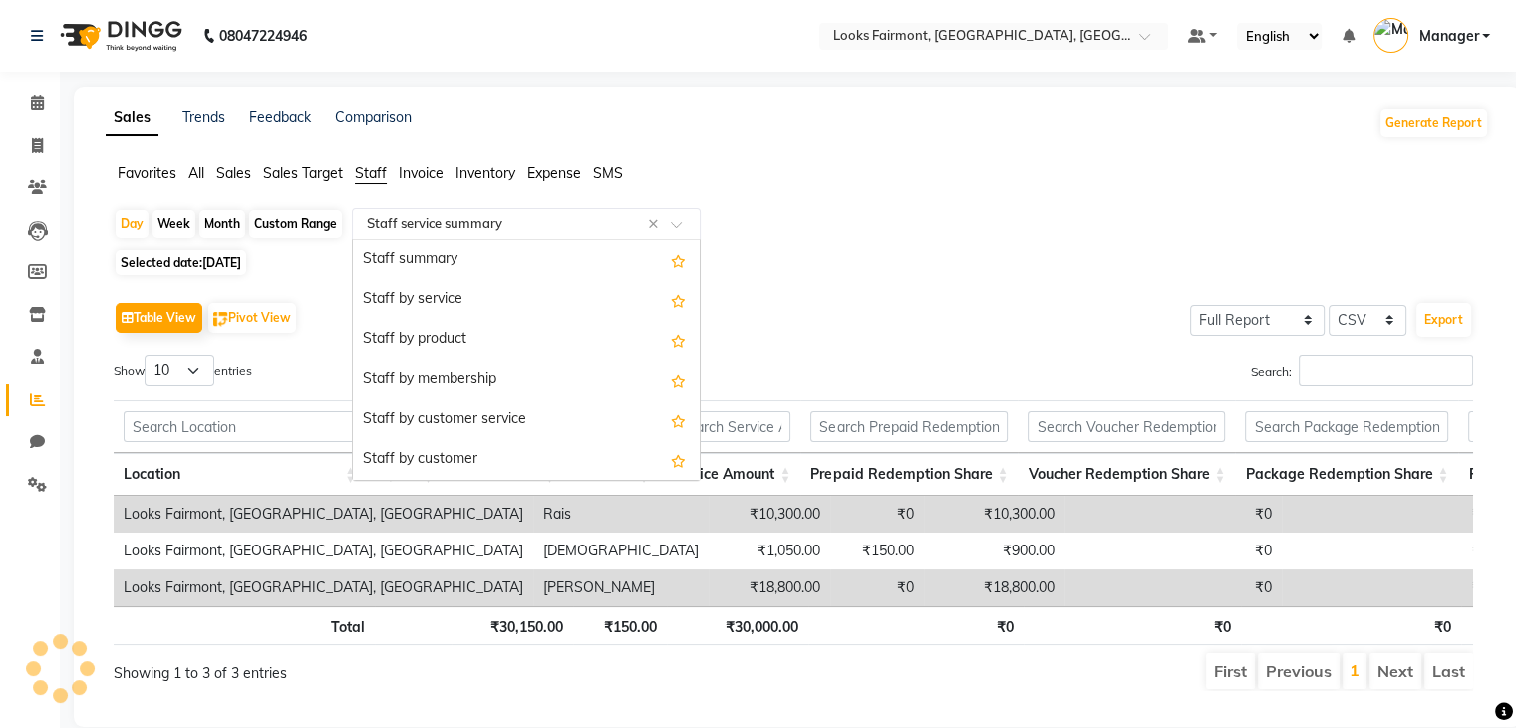
click at [691, 225] on span at bounding box center [683, 230] width 25 height 20
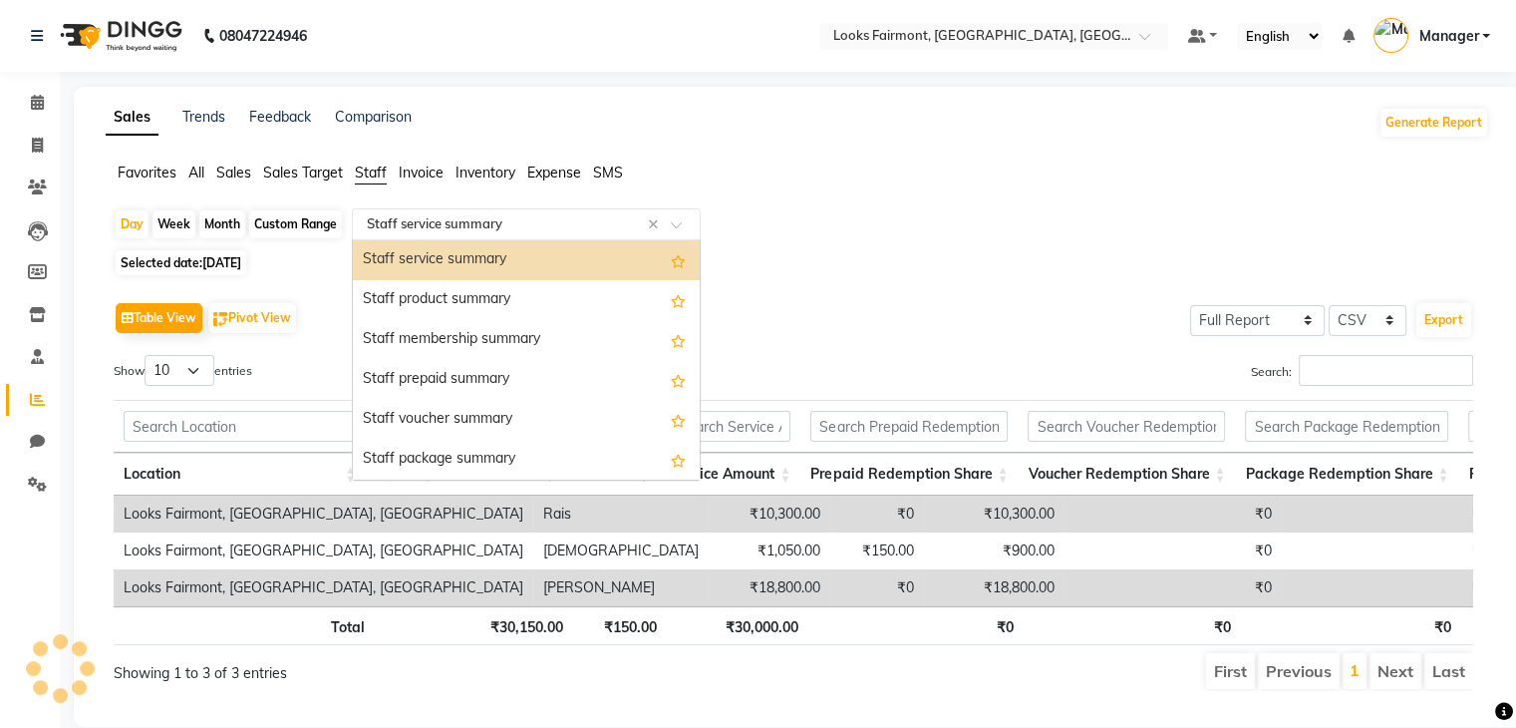
click at [635, 252] on div "Staff service summary" at bounding box center [526, 260] width 347 height 40
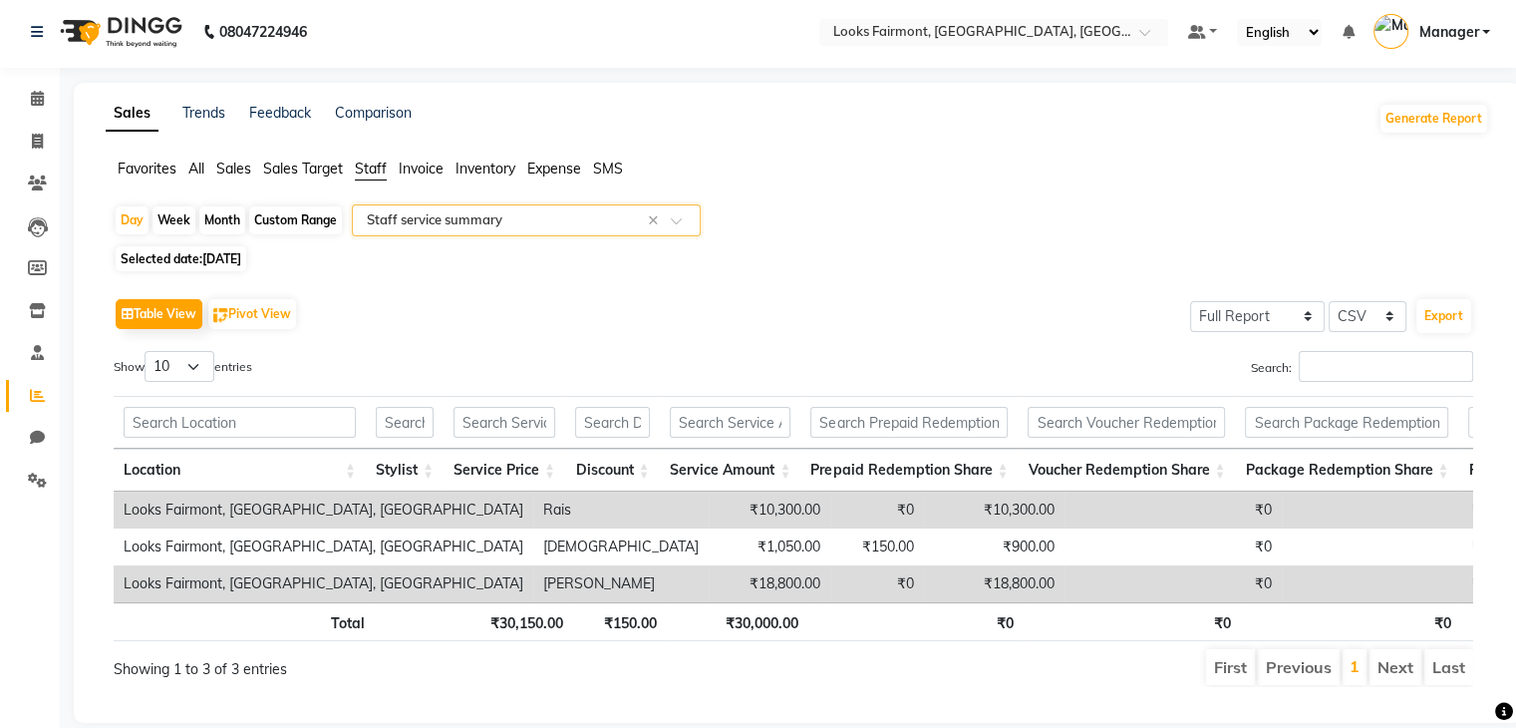
scroll to position [0, 0]
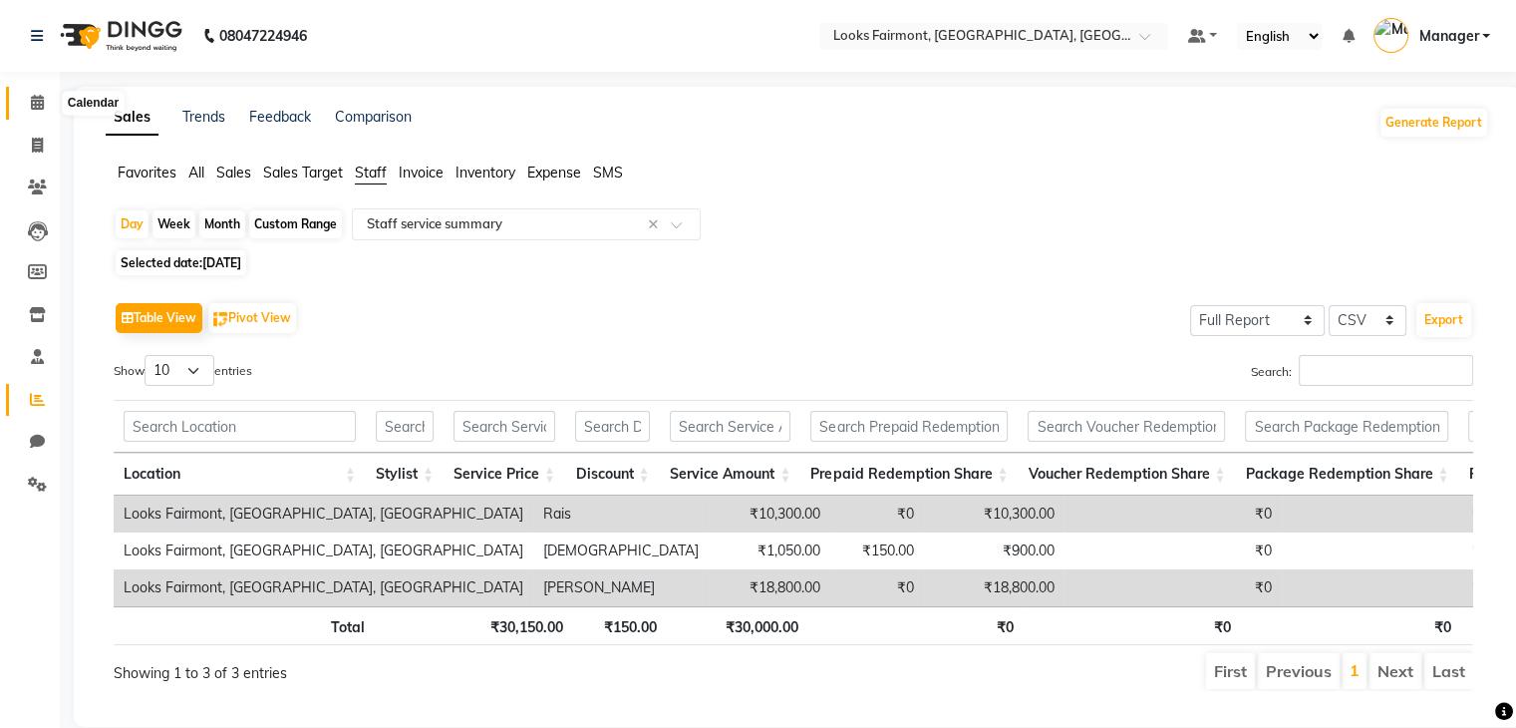
click at [34, 103] on icon at bounding box center [37, 102] width 13 height 15
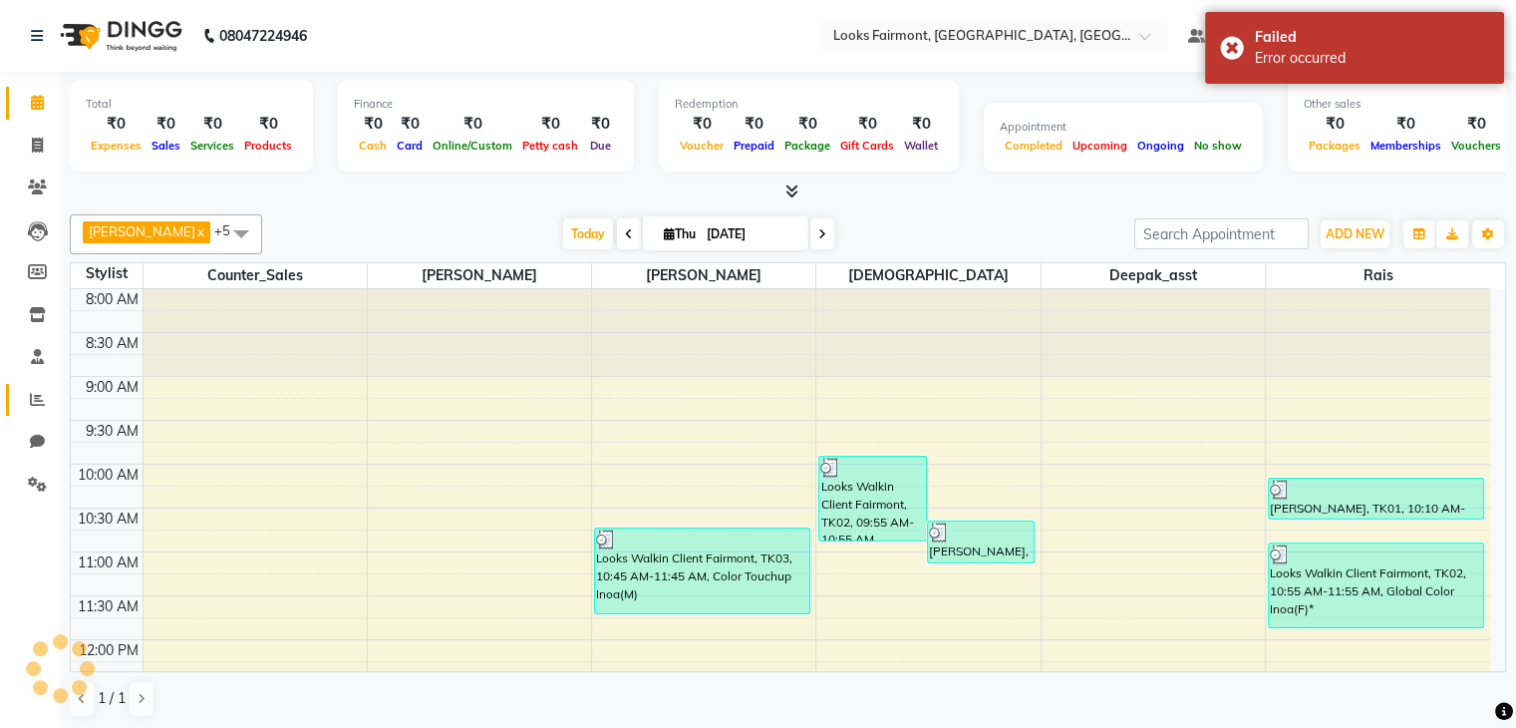
scroll to position [747, 0]
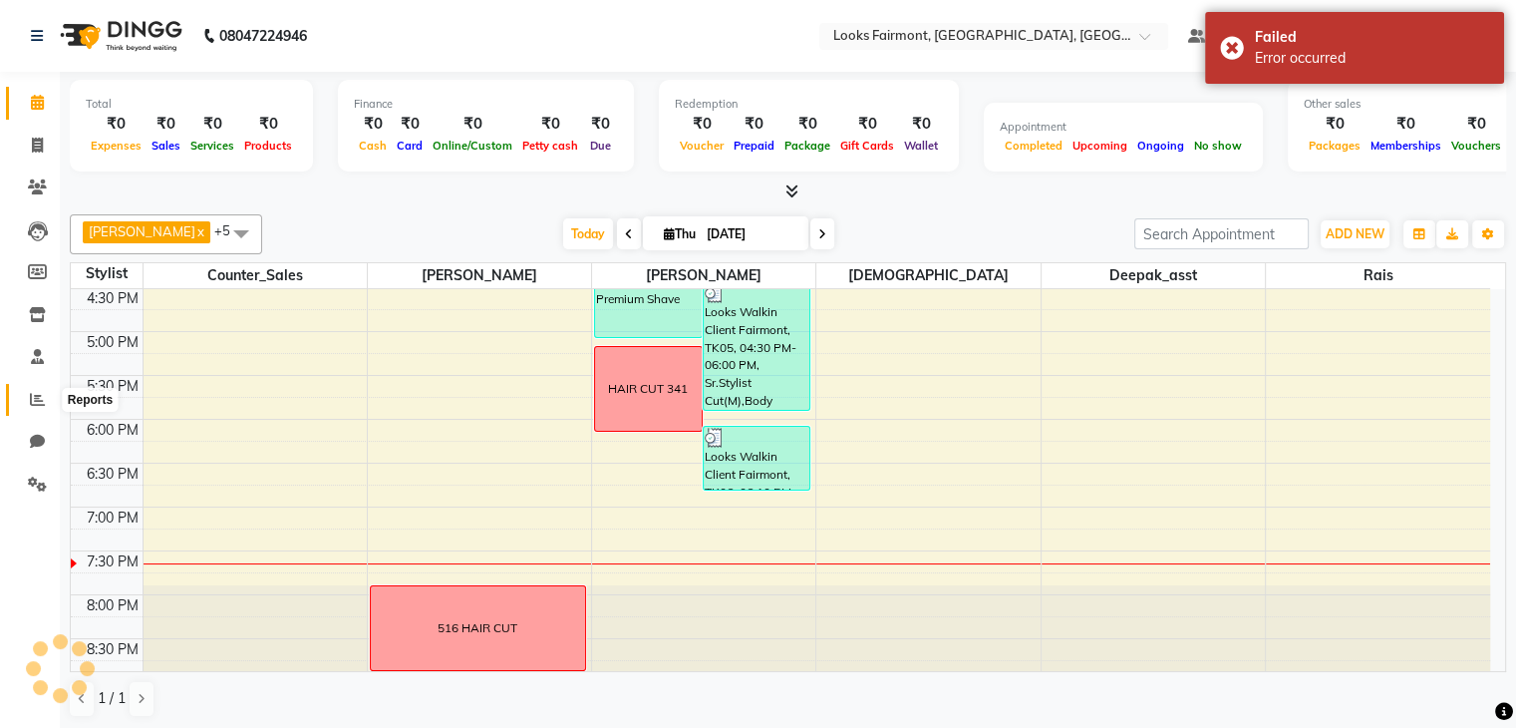
click at [36, 396] on icon at bounding box center [37, 399] width 15 height 15
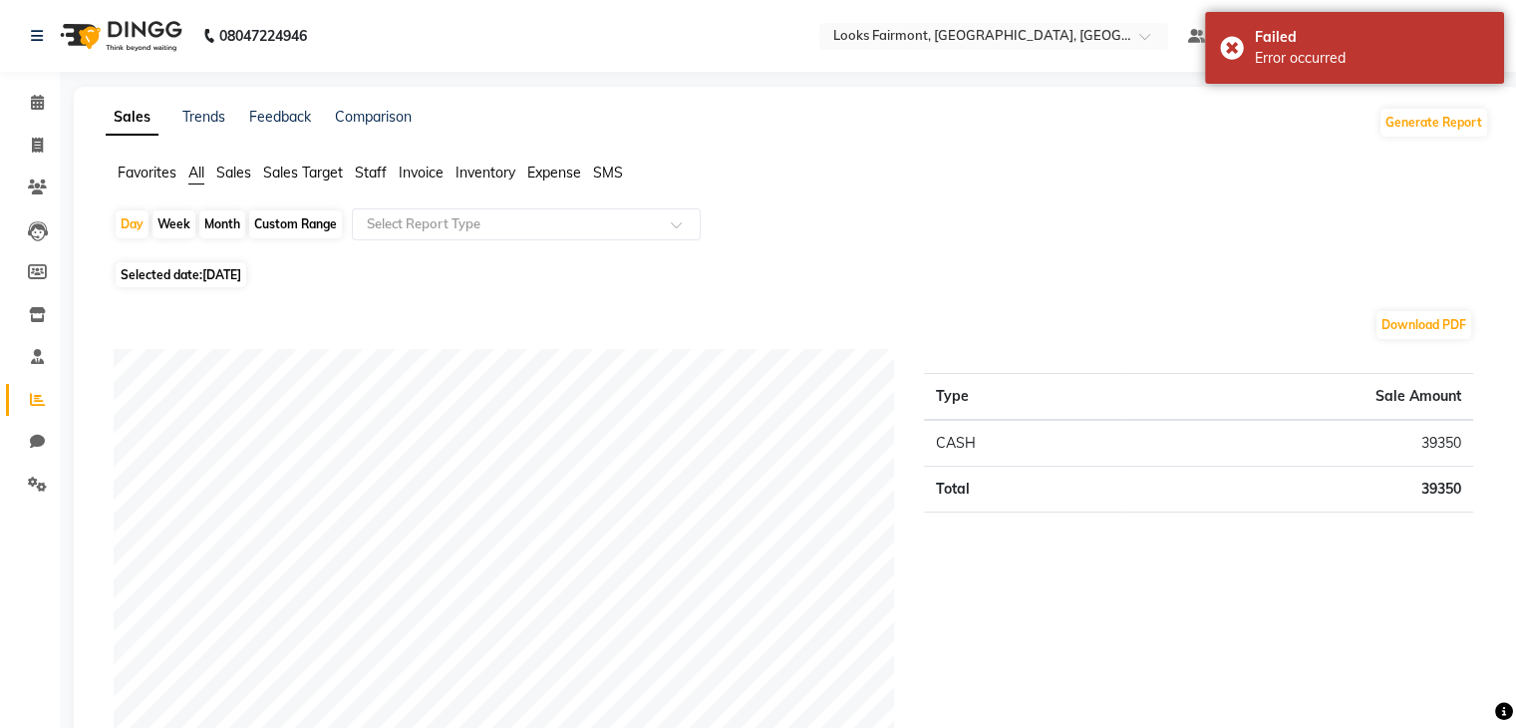
click at [371, 167] on span "Staff" at bounding box center [371, 172] width 32 height 18
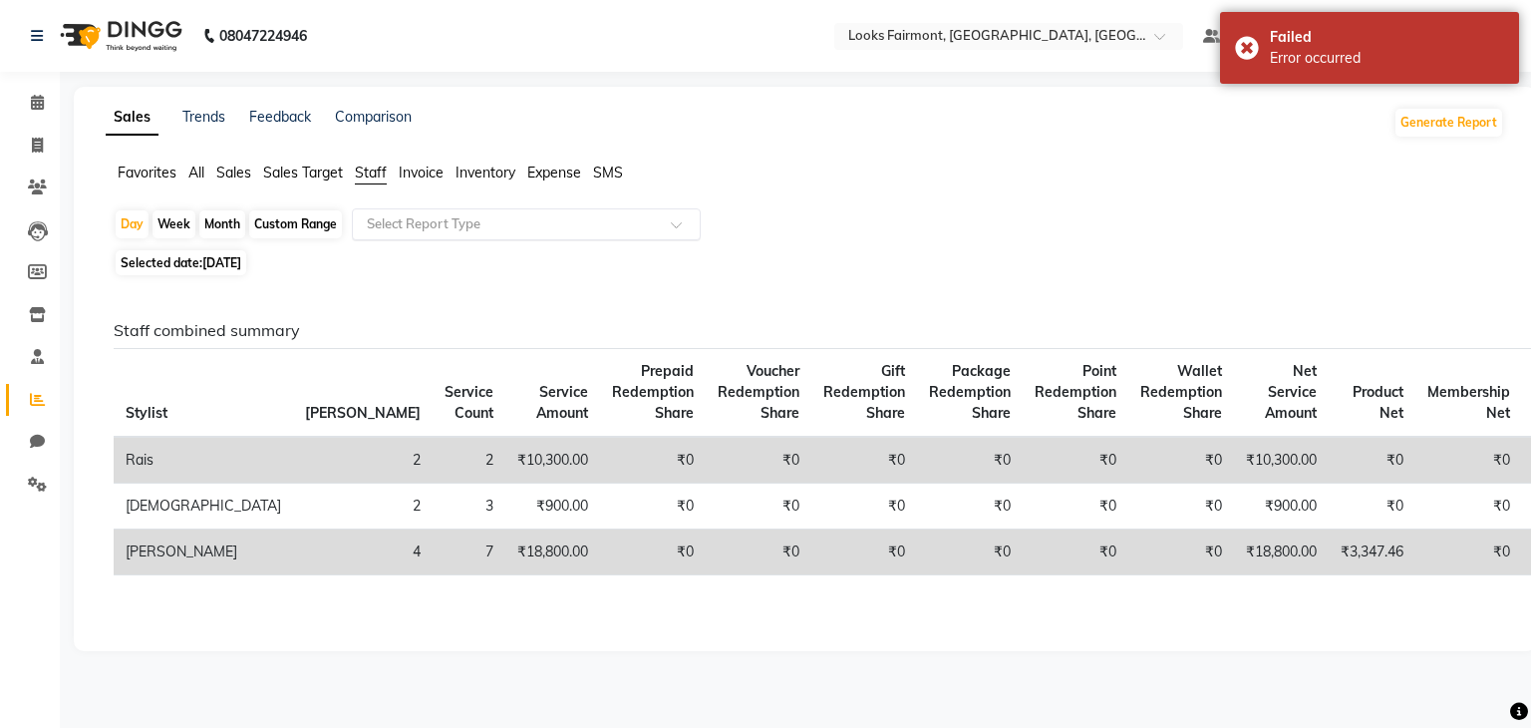
click at [522, 224] on input "text" at bounding box center [506, 224] width 287 height 20
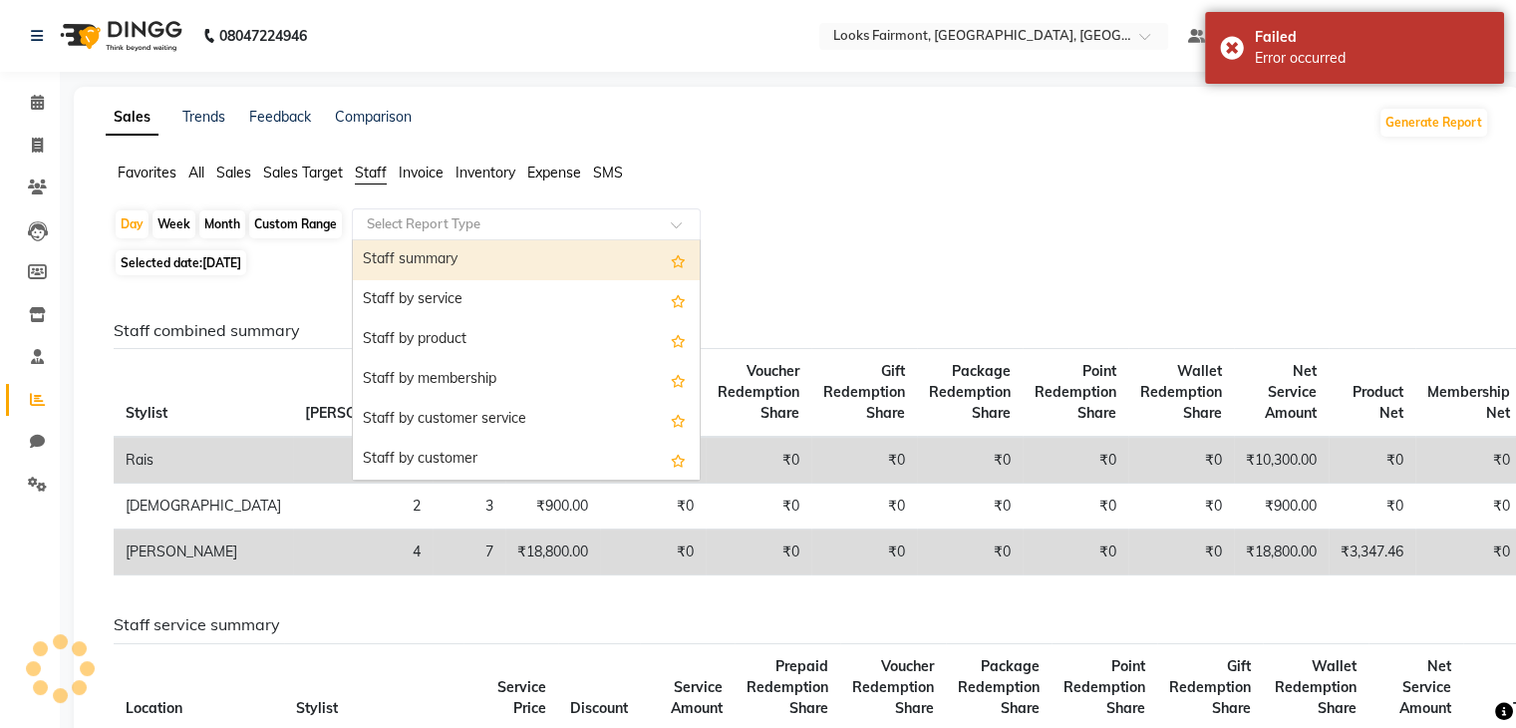
click at [514, 257] on div "Staff summary" at bounding box center [526, 260] width 347 height 40
select select "full_report"
select select "csv"
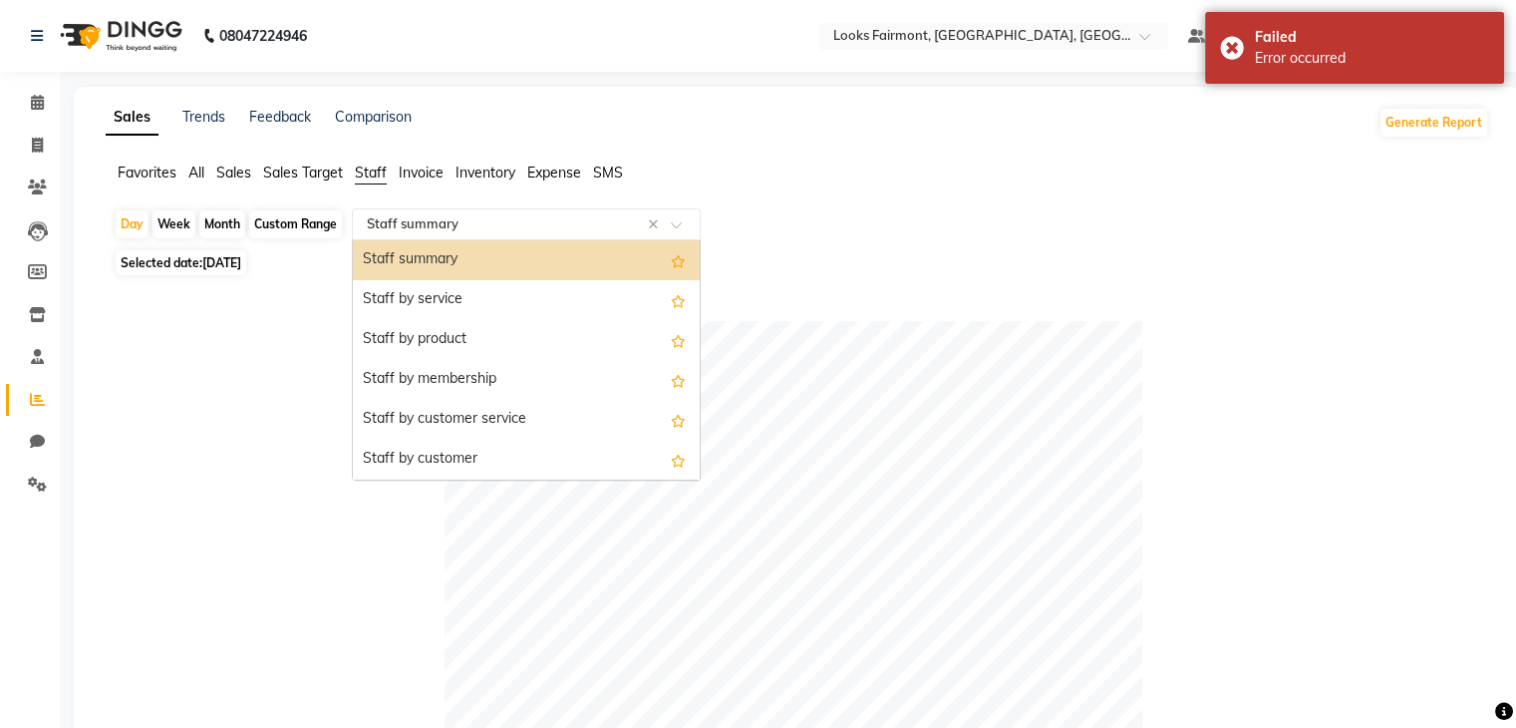
click at [679, 219] on div at bounding box center [526, 224] width 347 height 20
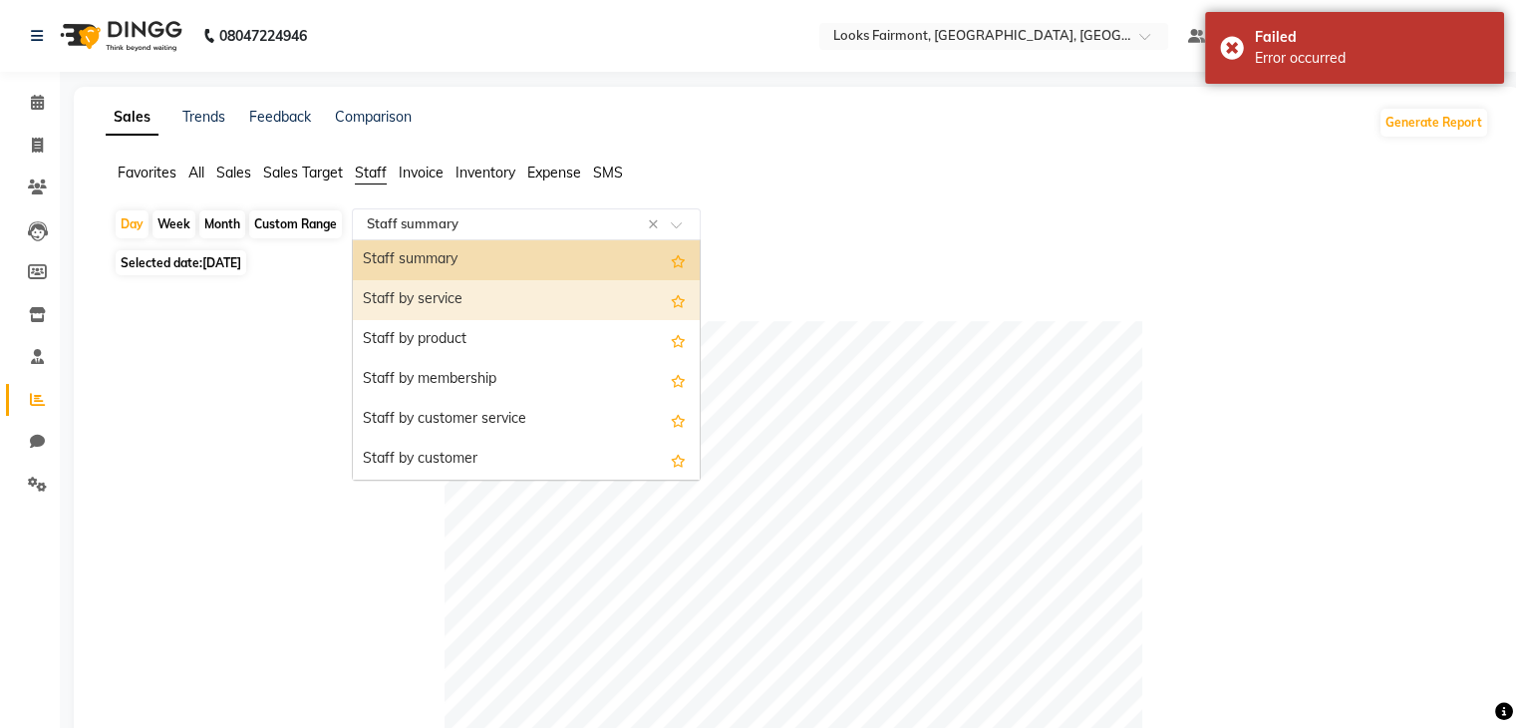
click at [592, 296] on div "Staff by service" at bounding box center [526, 300] width 347 height 40
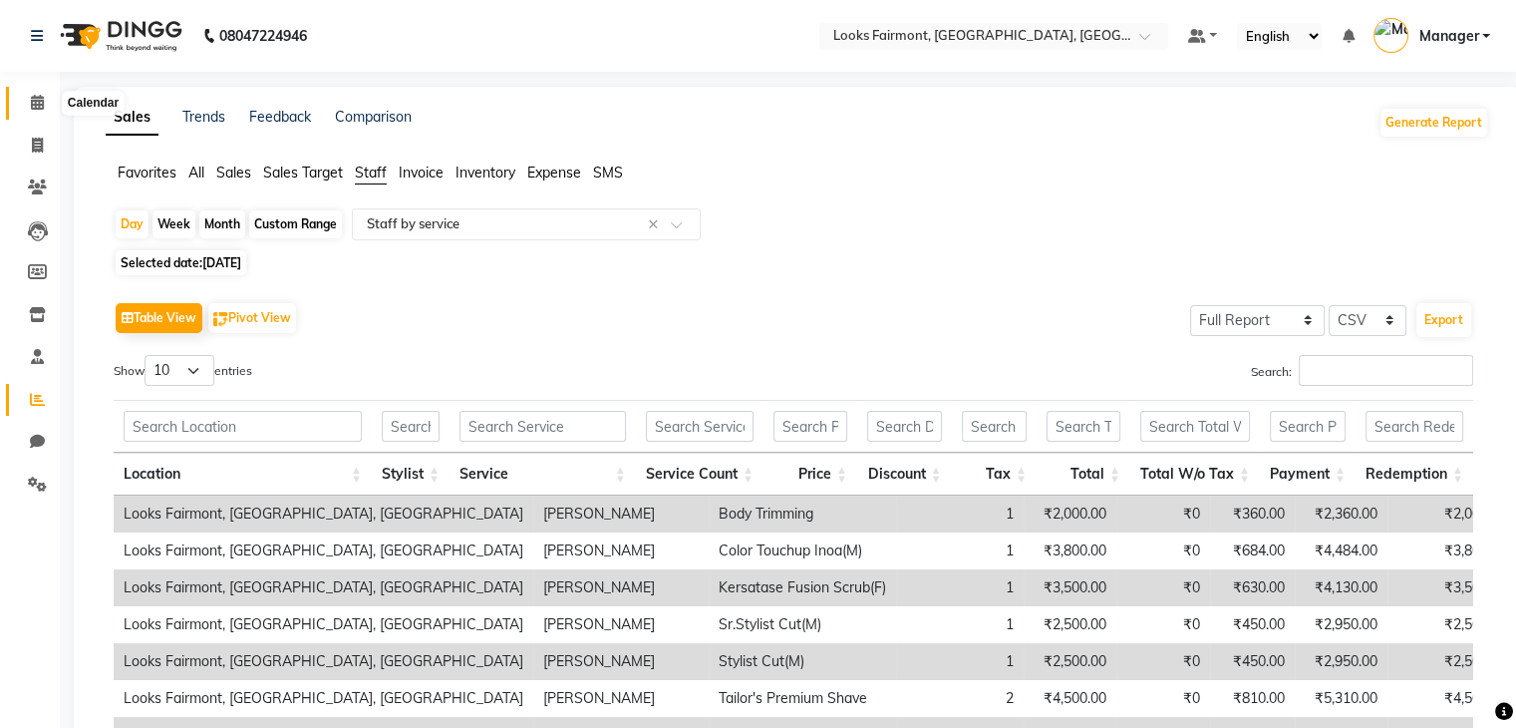
click at [40, 95] on icon at bounding box center [37, 102] width 13 height 15
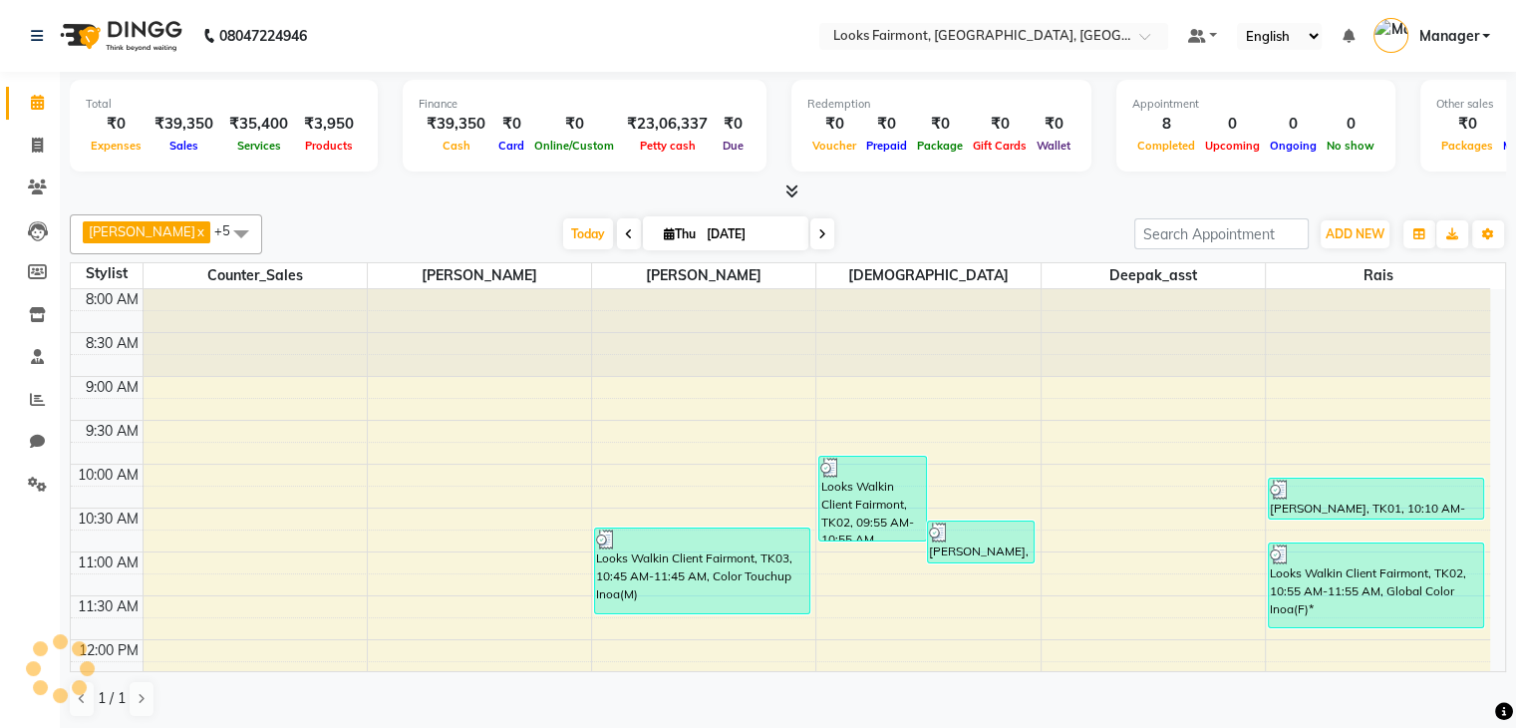
scroll to position [747, 0]
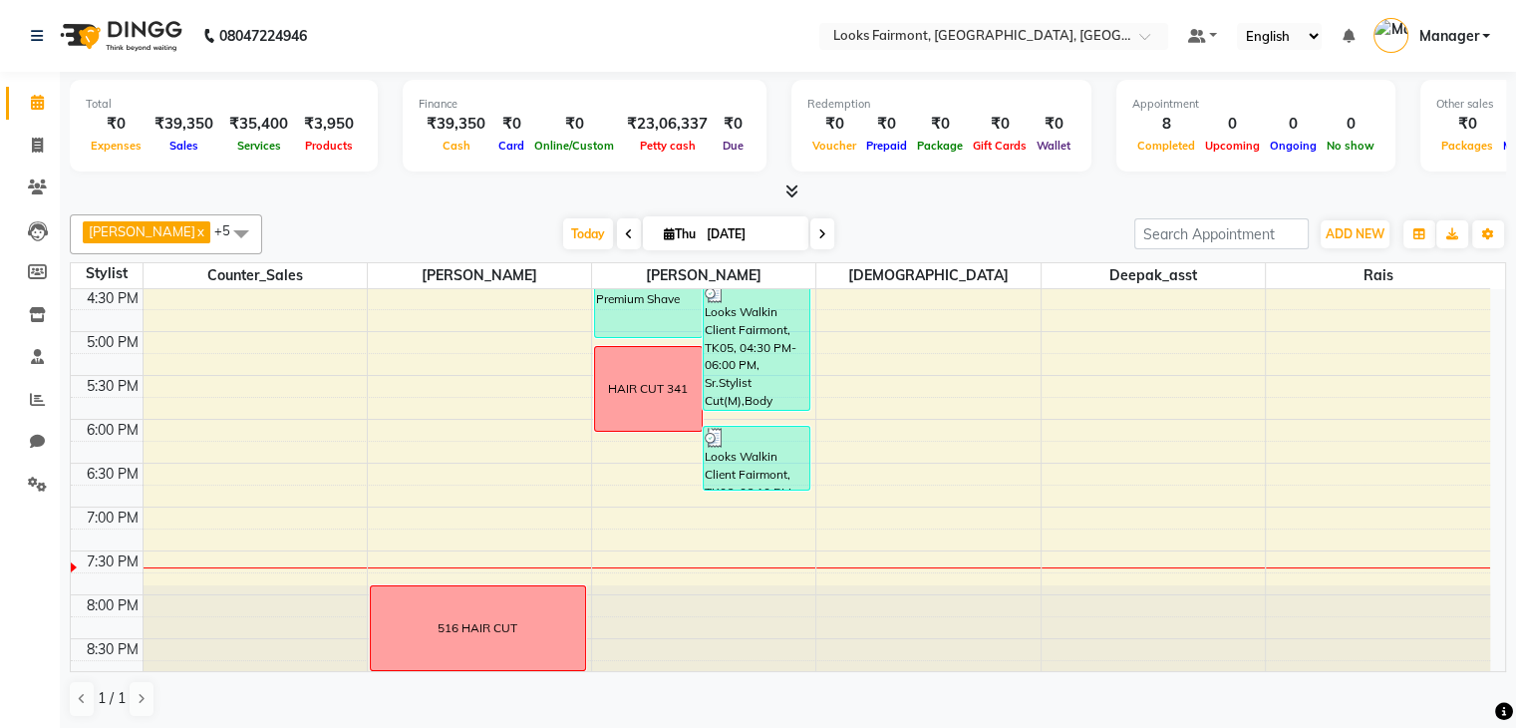
click at [767, 235] on input "[DATE]" at bounding box center [751, 234] width 100 height 30
select select "9"
select select "2025"
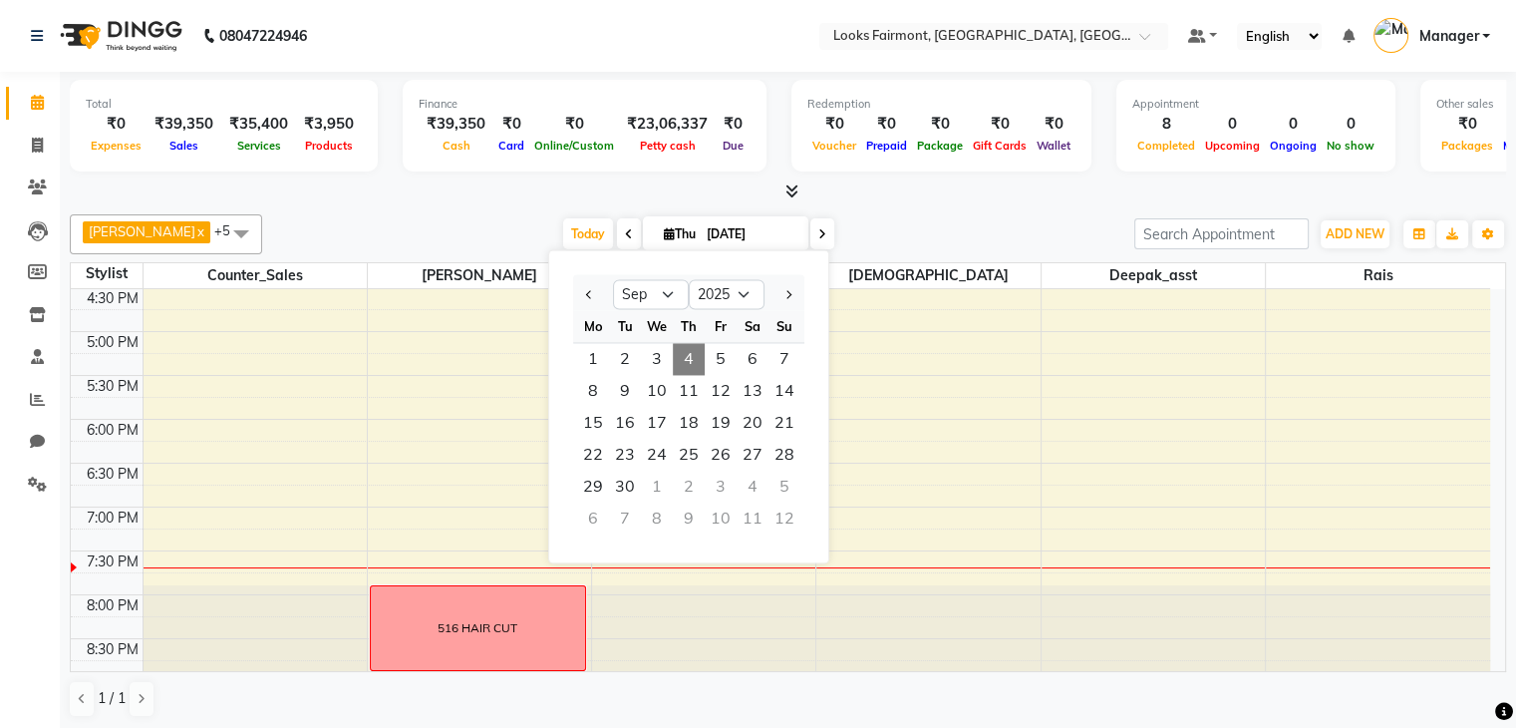
click at [913, 210] on div "[PERSON_NAME] x Counter_Sales x Deepak_asst x [PERSON_NAME] x Rais x +5 Select …" at bounding box center [788, 465] width 1437 height 519
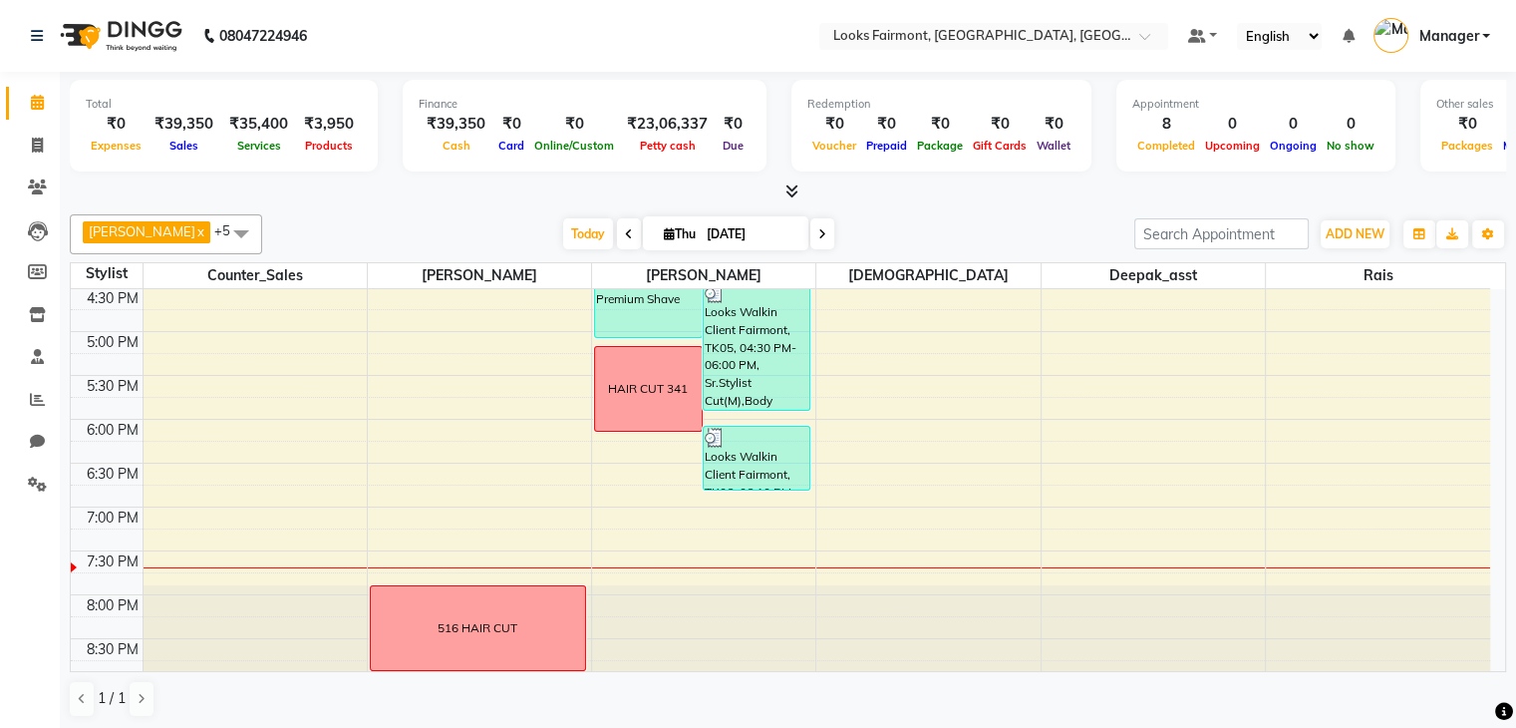
click at [643, 239] on span "[DATE]" at bounding box center [725, 233] width 165 height 34
click at [625, 232] on icon at bounding box center [629, 234] width 8 height 12
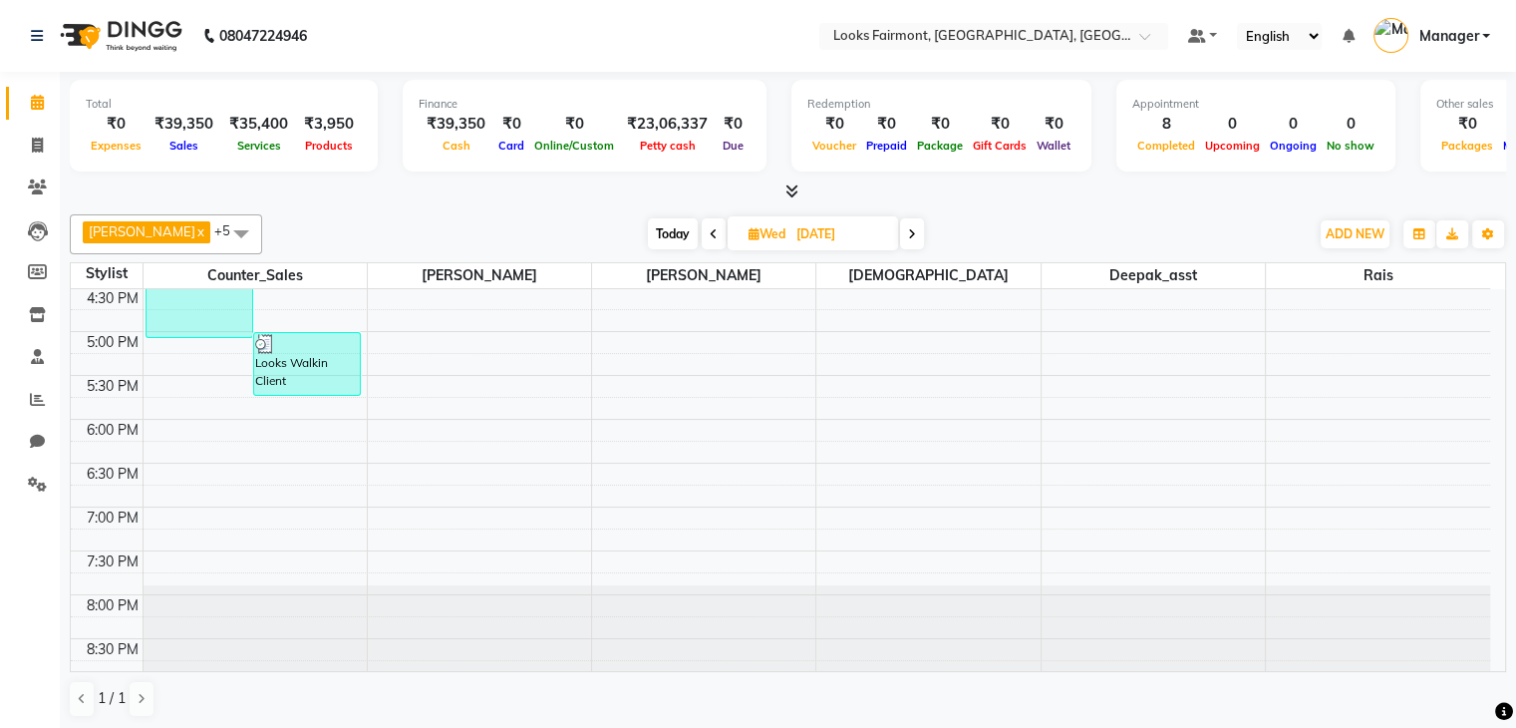
click at [710, 229] on icon at bounding box center [714, 234] width 8 height 12
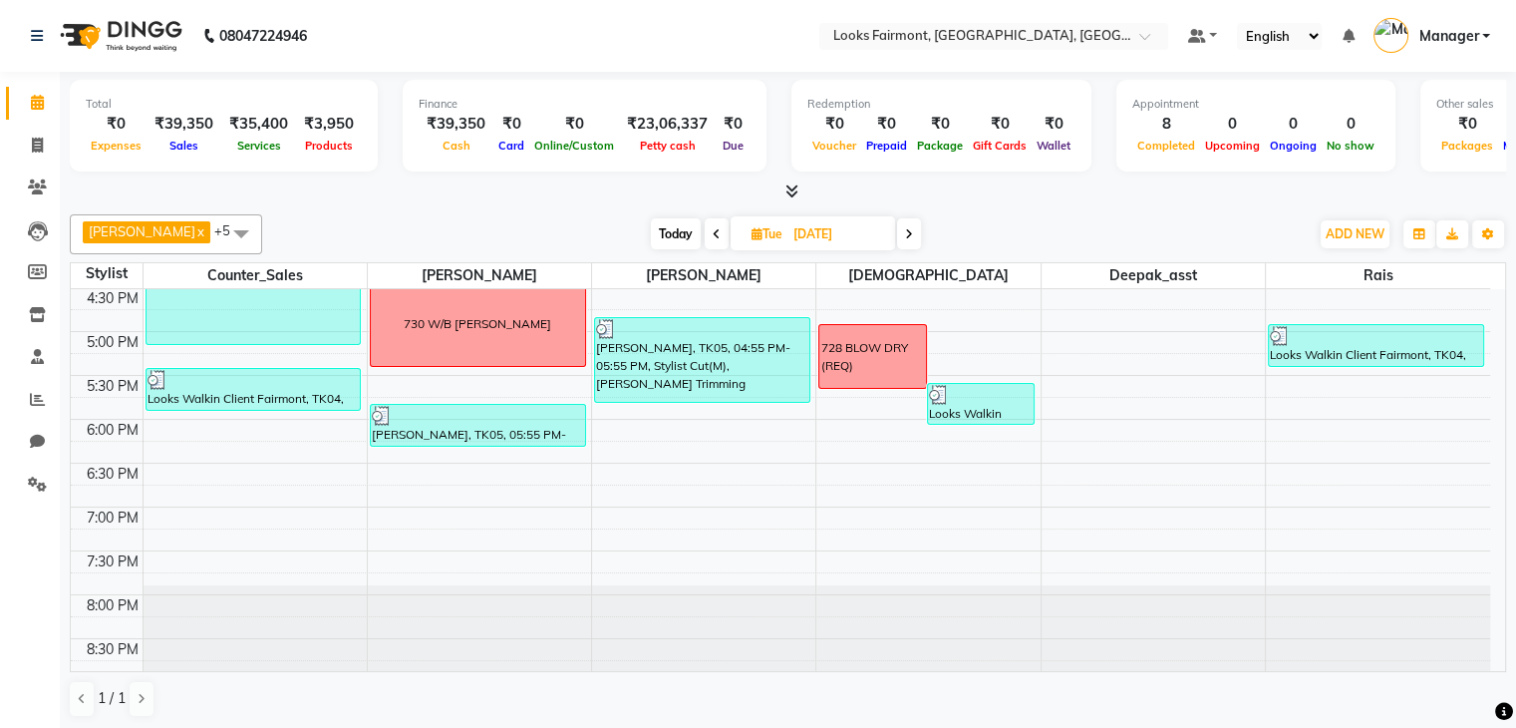
click at [713, 229] on icon at bounding box center [717, 234] width 8 height 12
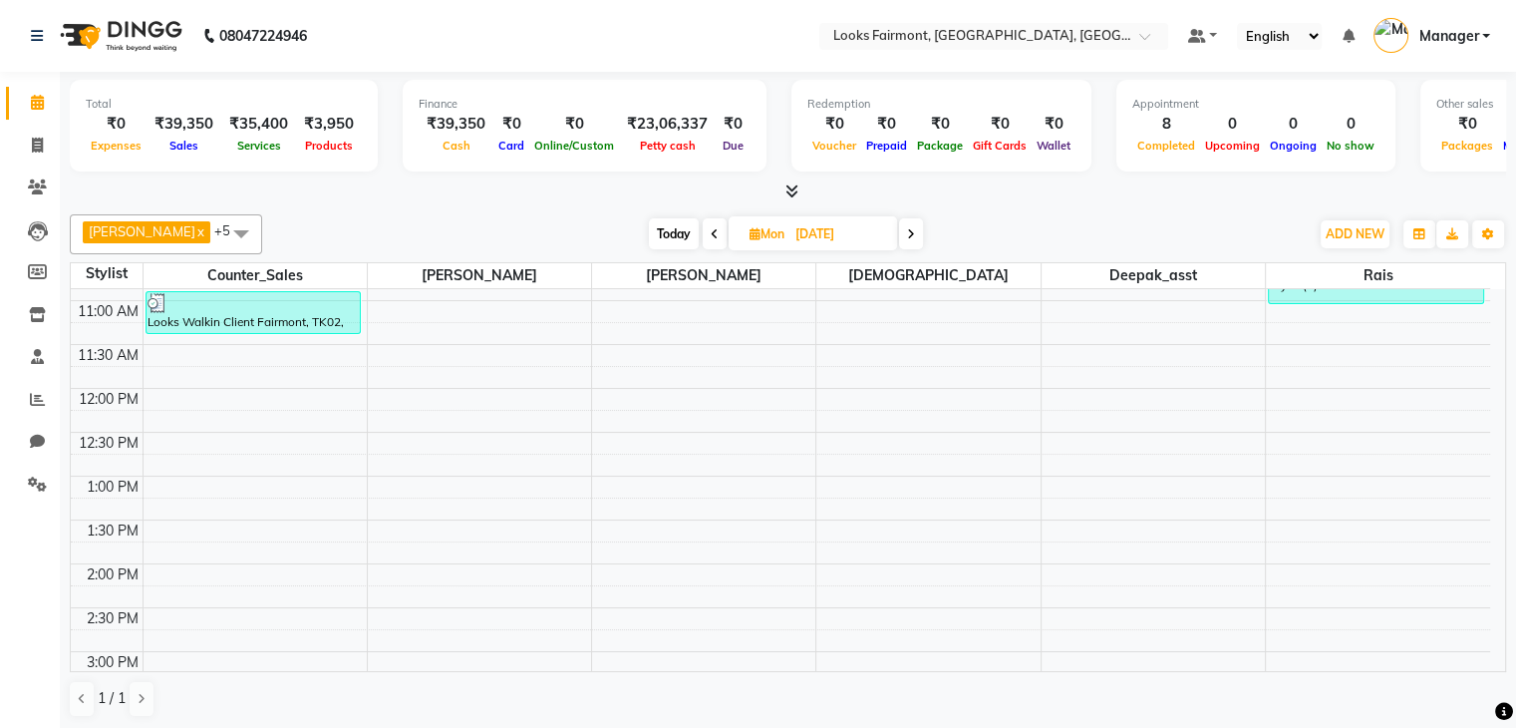
scroll to position [248, 0]
click at [711, 236] on icon at bounding box center [715, 234] width 8 height 12
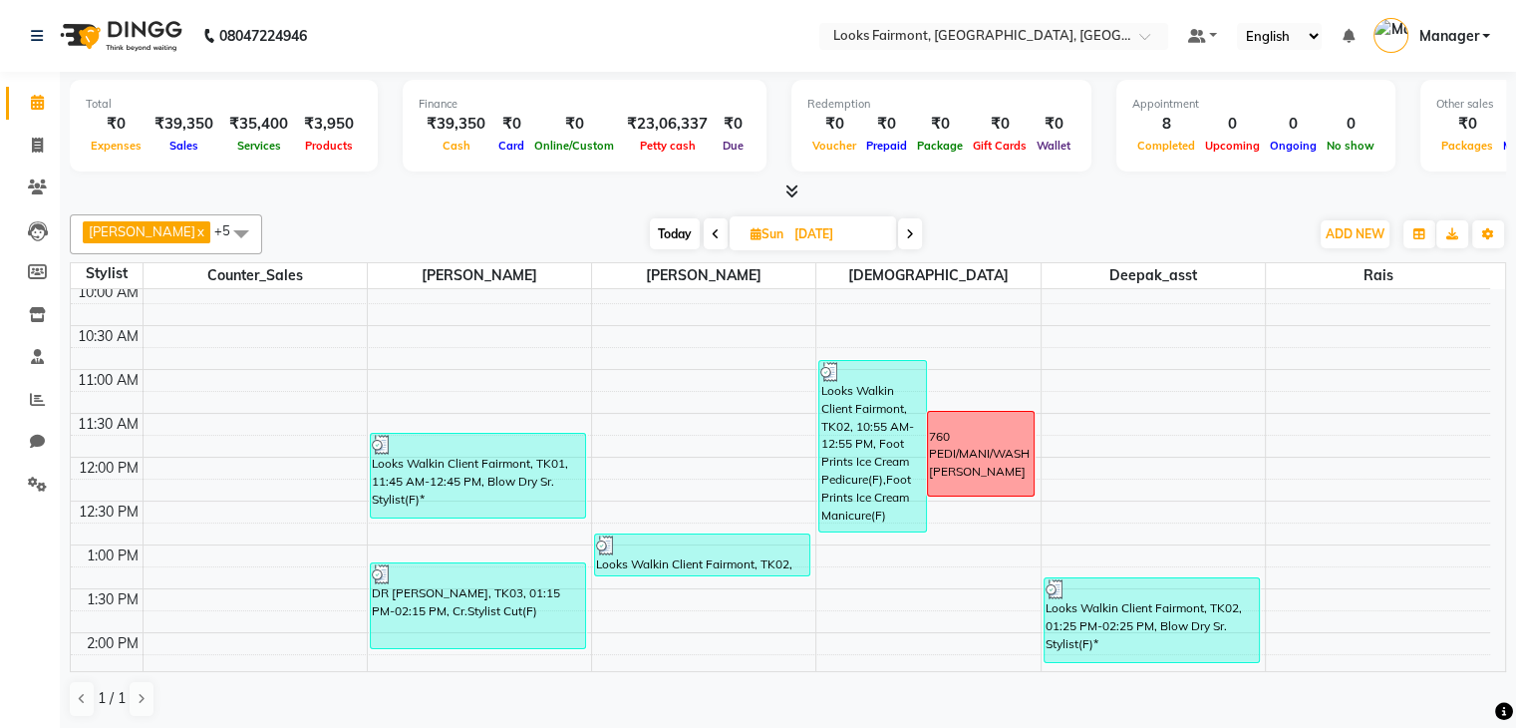
scroll to position [149, 0]
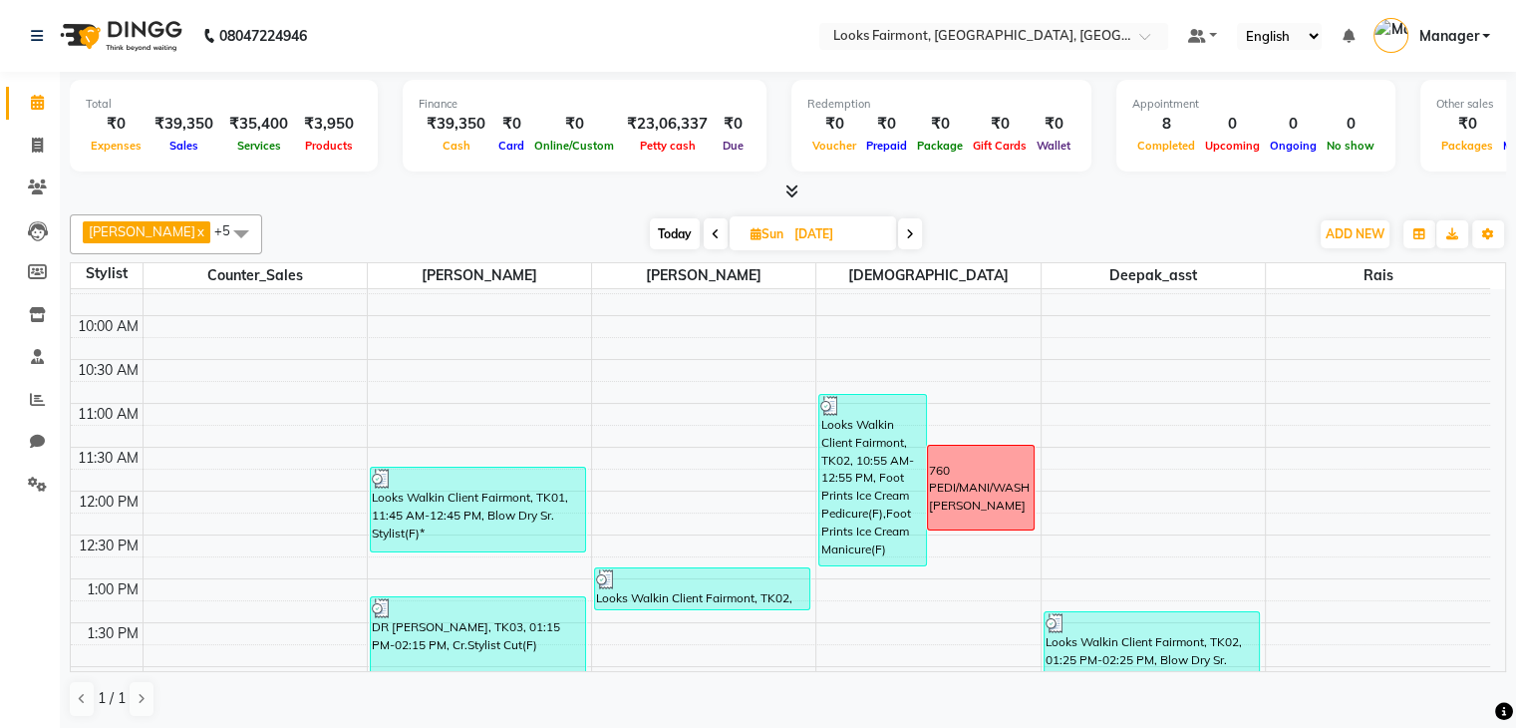
click at [704, 223] on span at bounding box center [716, 233] width 24 height 31
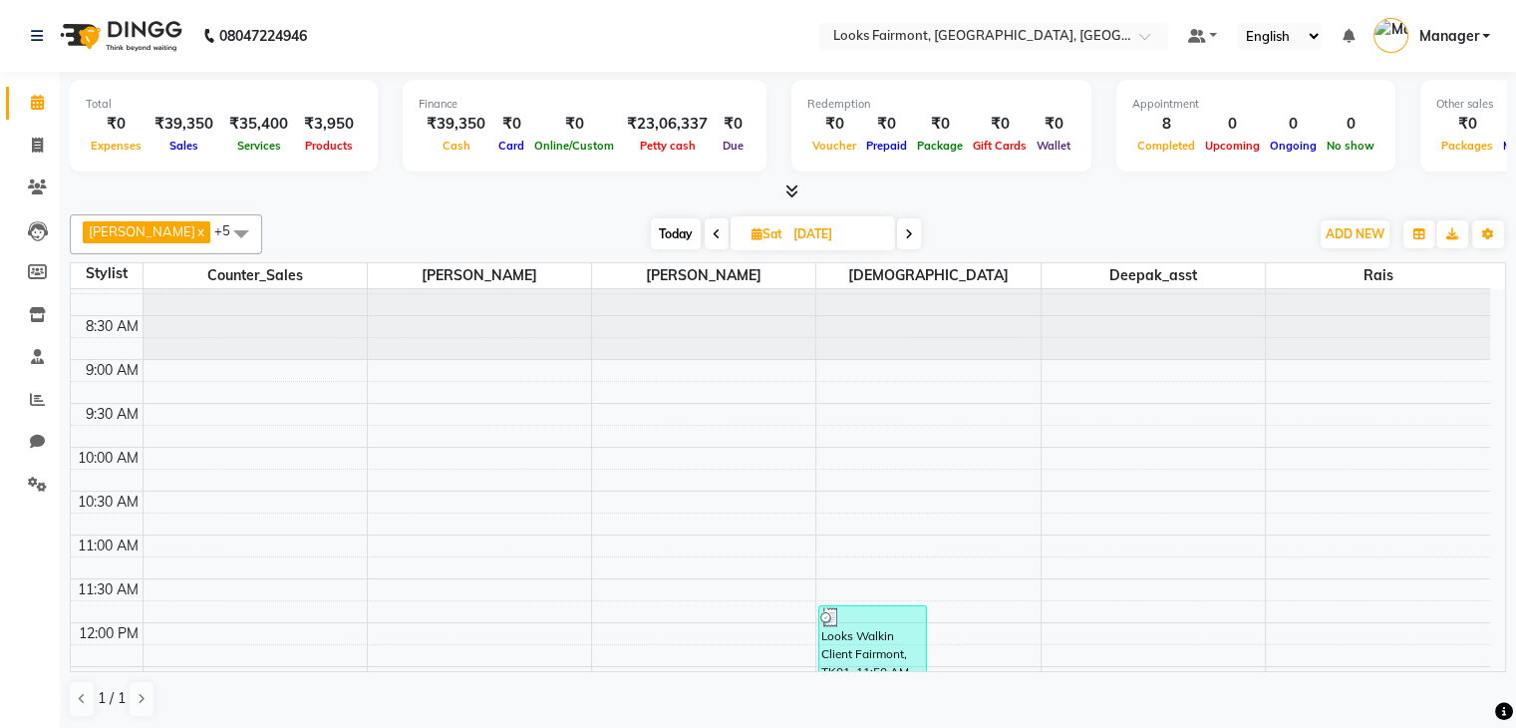
scroll to position [0, 0]
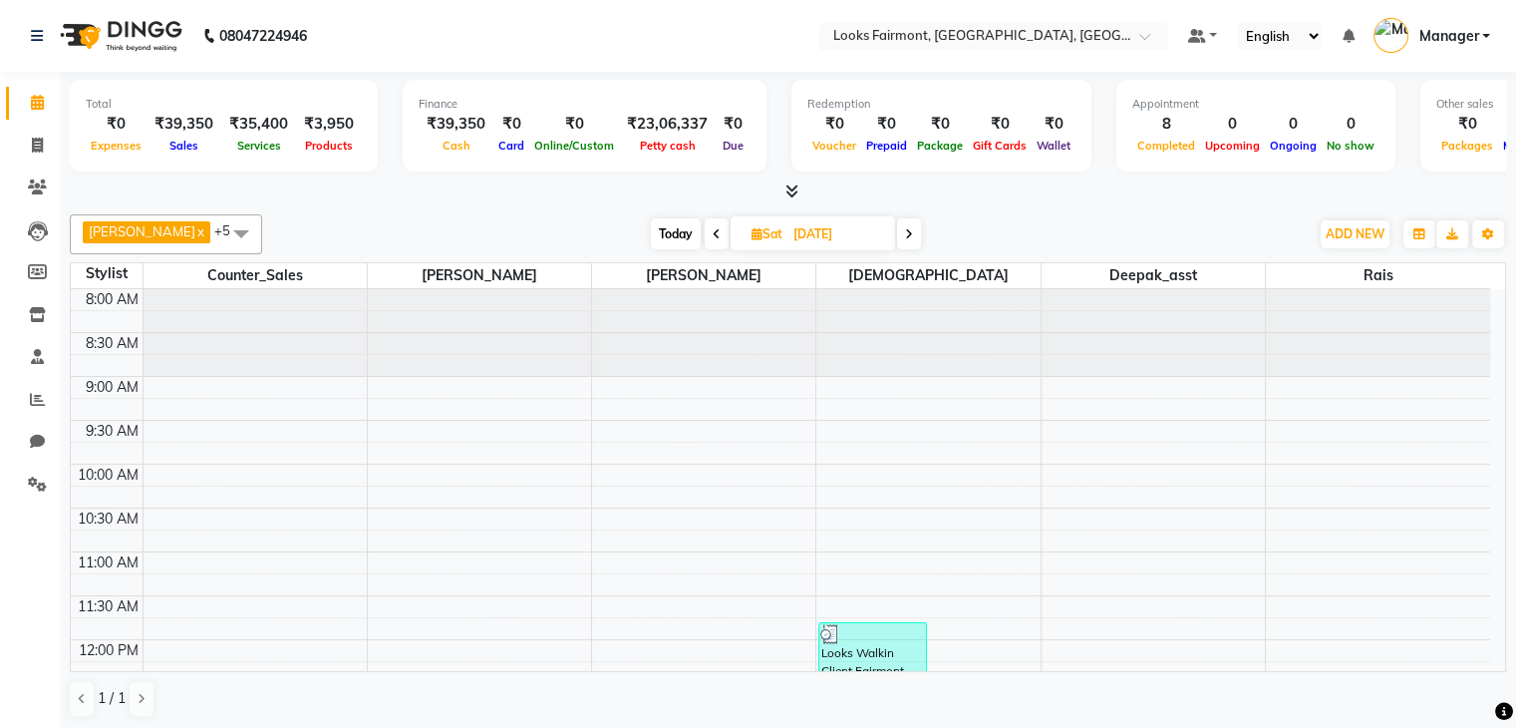
click at [713, 228] on icon at bounding box center [717, 234] width 8 height 12
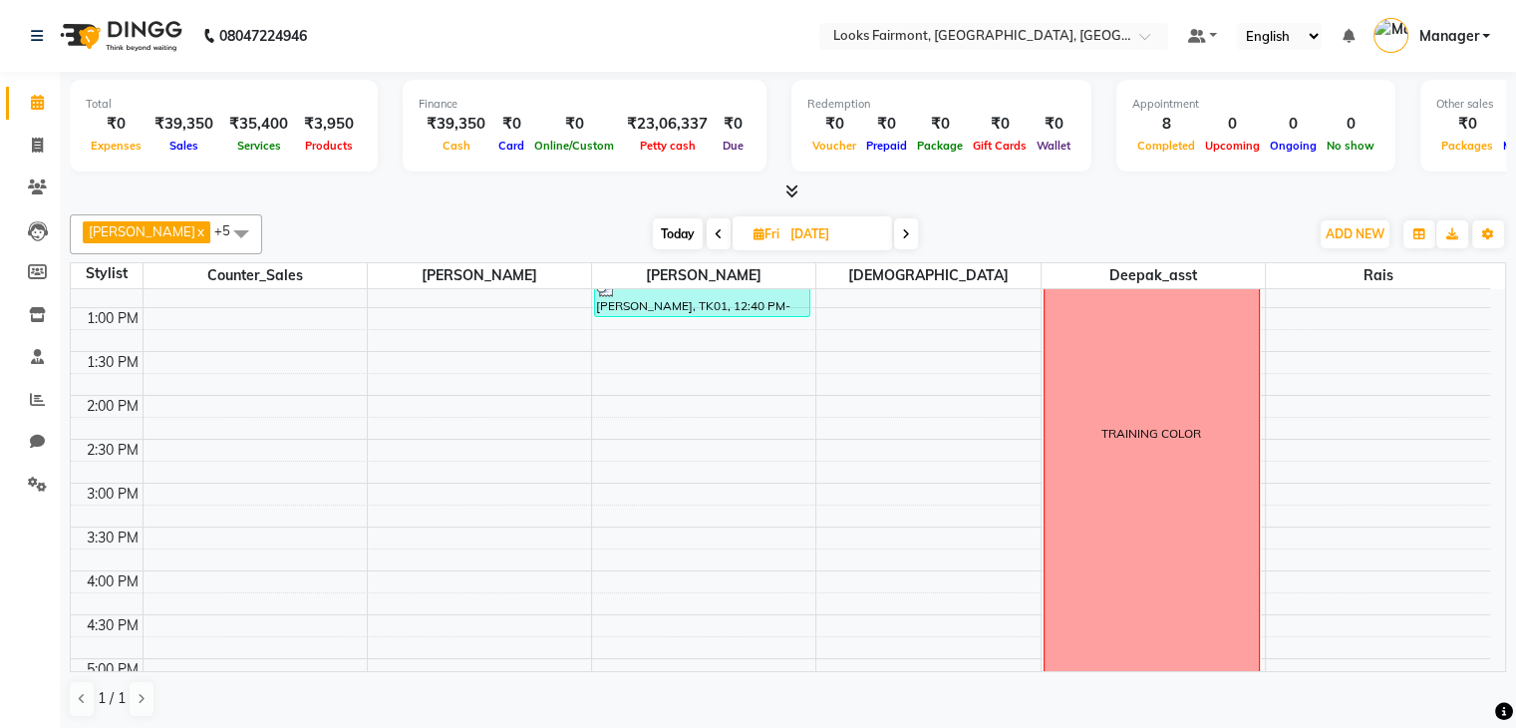
scroll to position [348, 0]
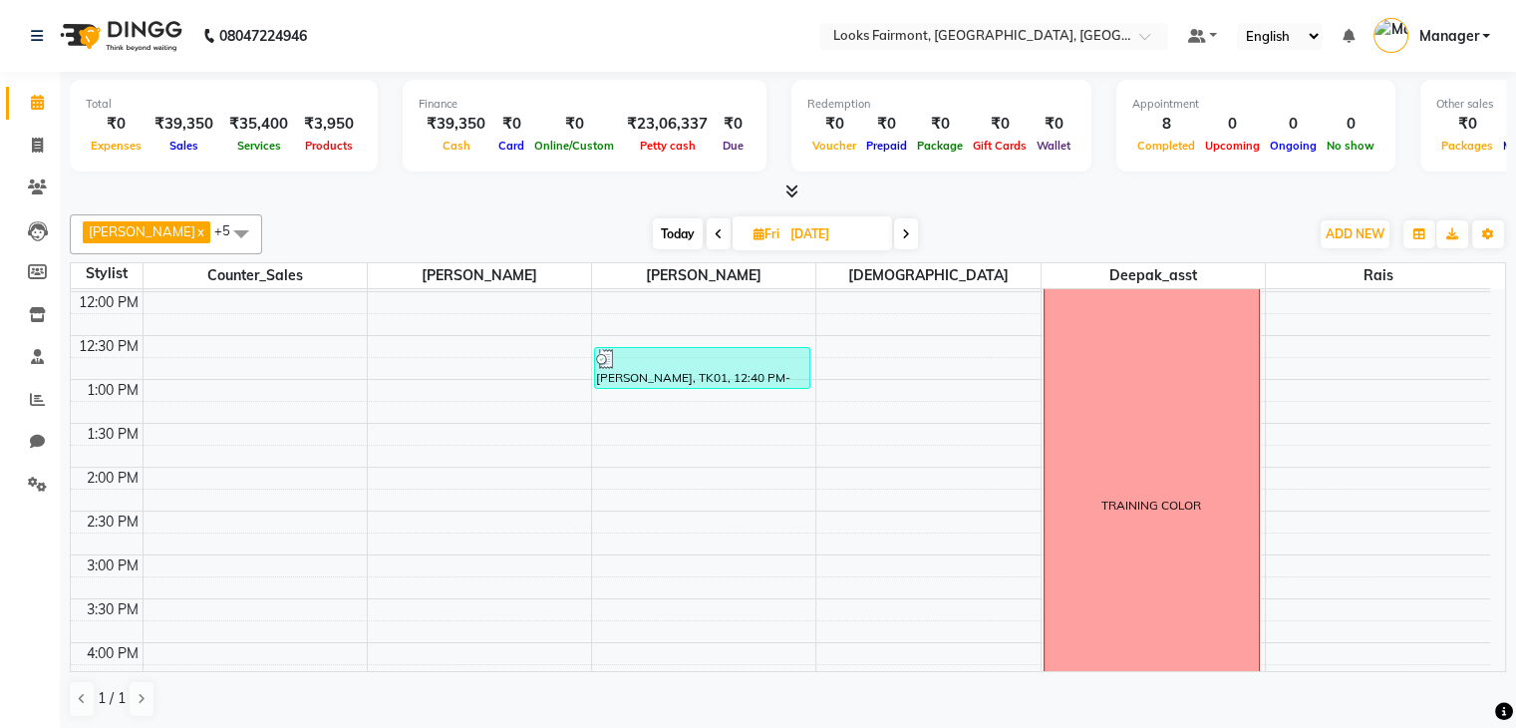
click at [707, 223] on span at bounding box center [719, 233] width 24 height 31
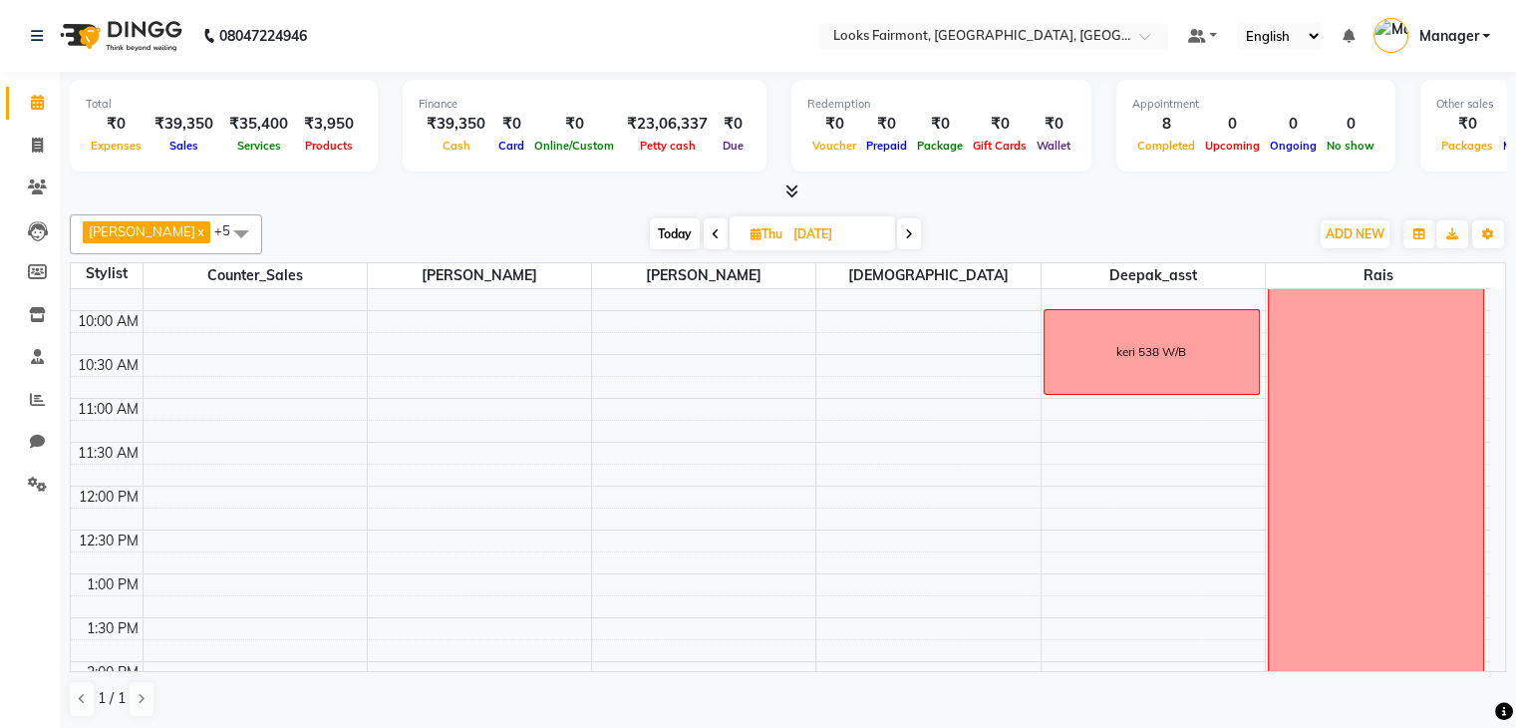
scroll to position [49, 0]
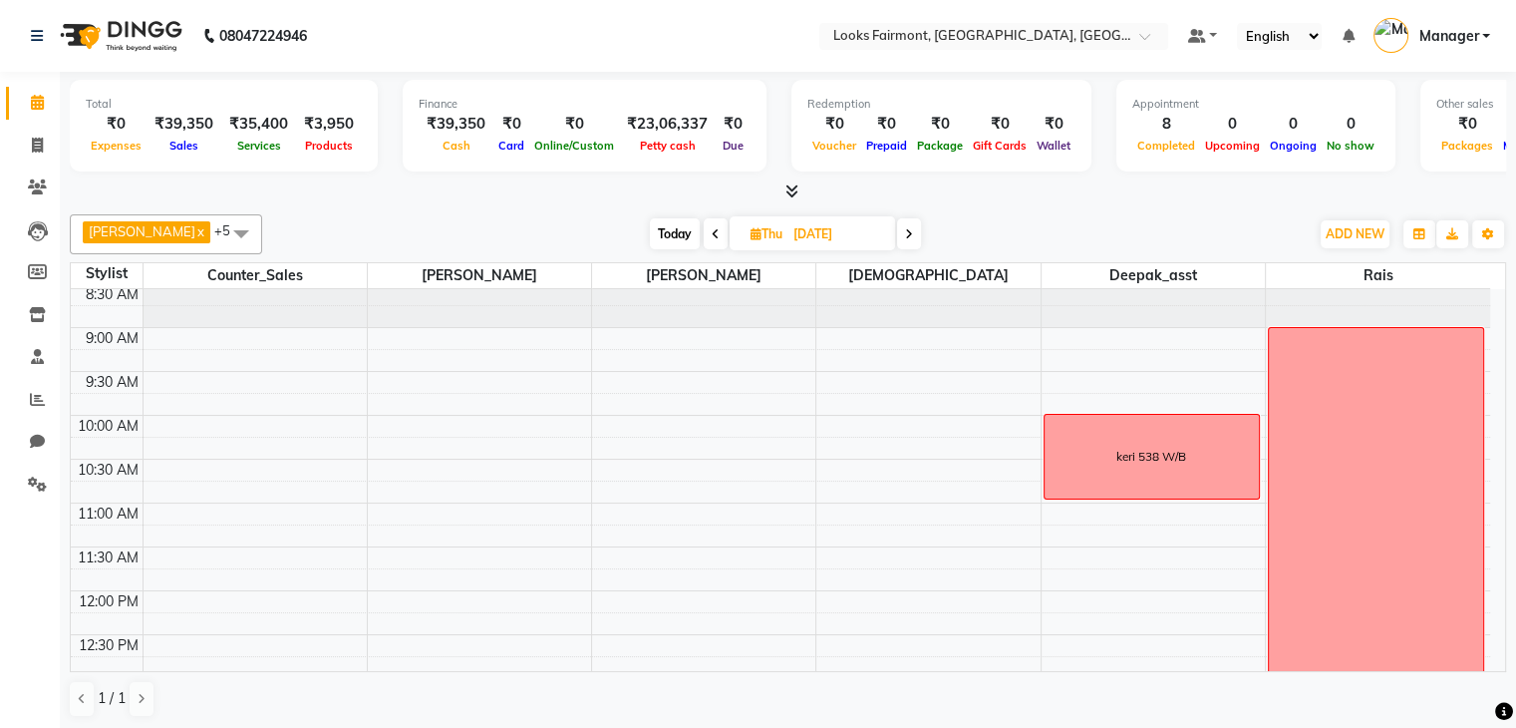
click at [704, 228] on span at bounding box center [716, 233] width 24 height 31
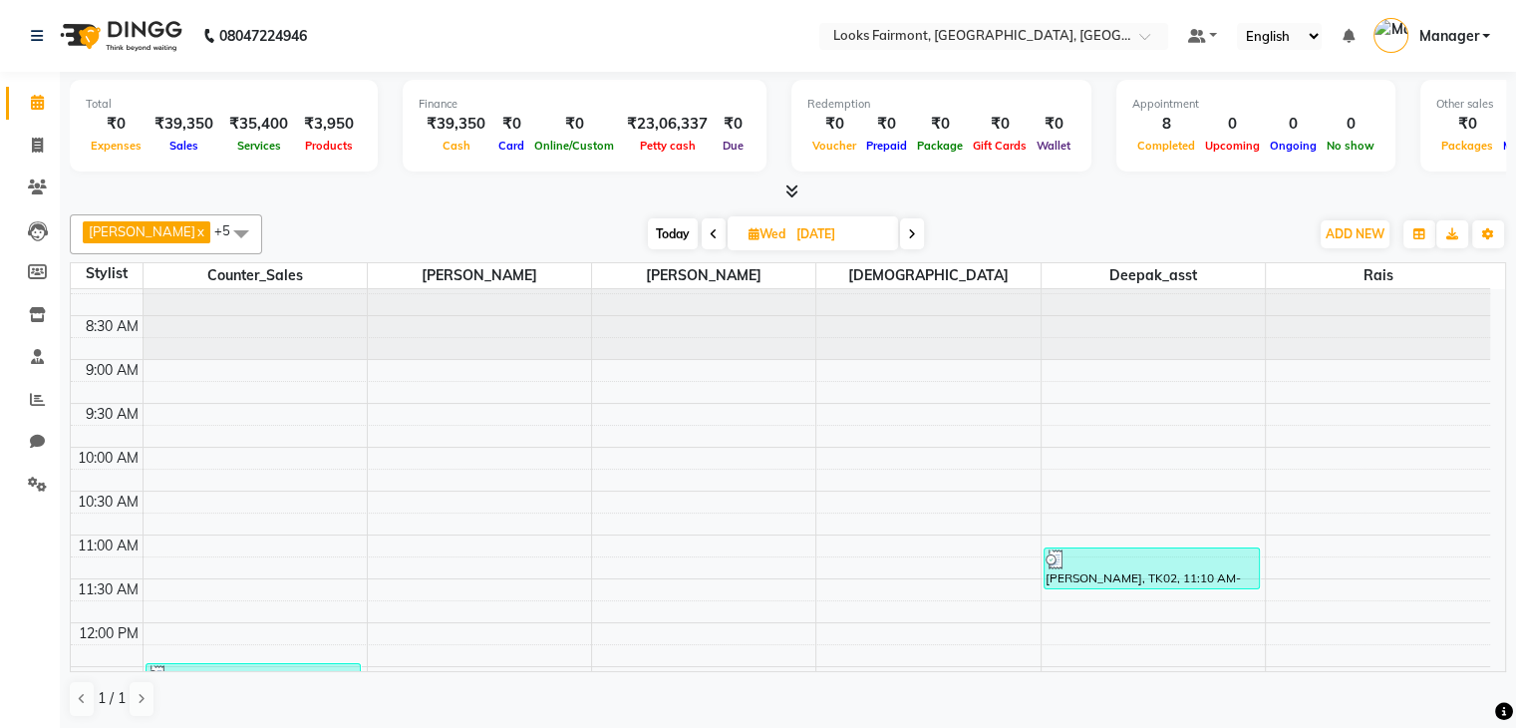
scroll to position [0, 0]
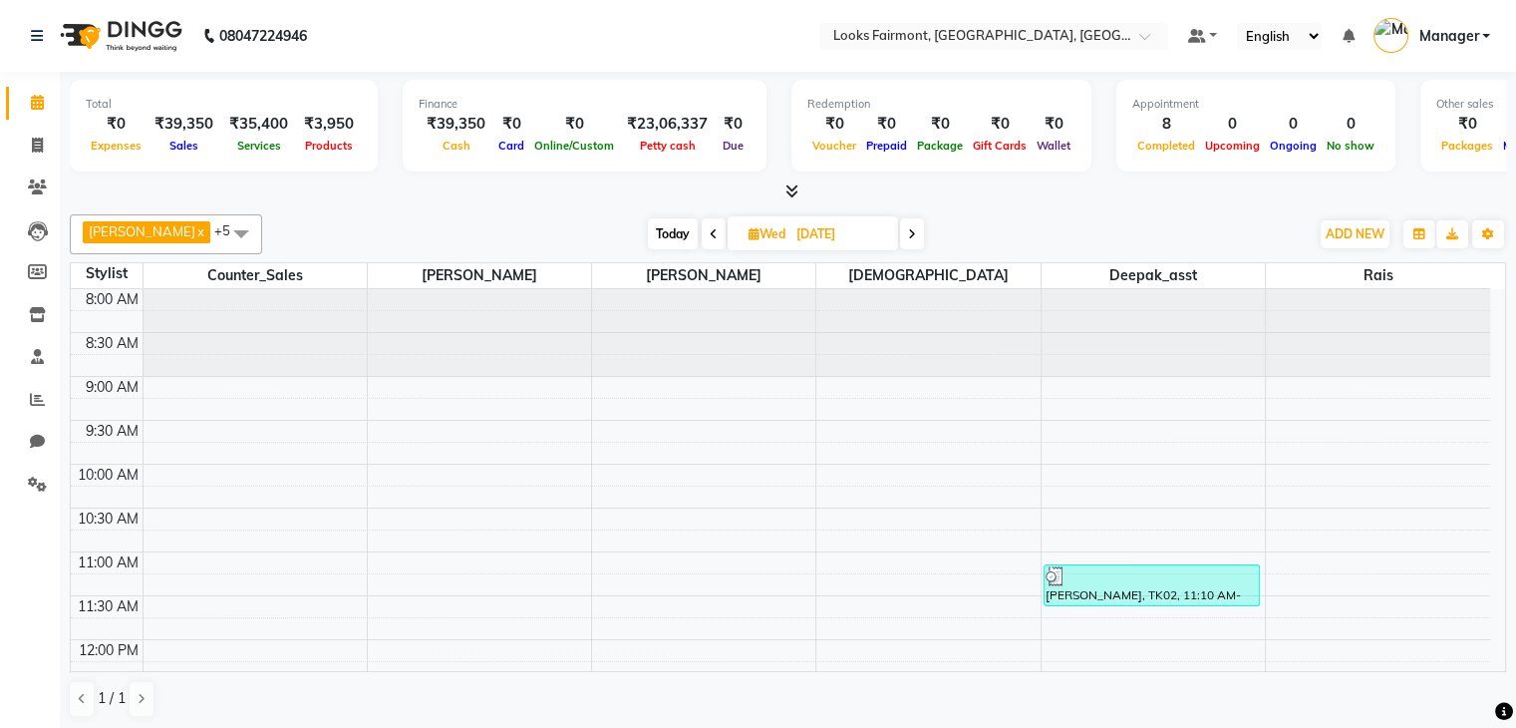
click at [710, 228] on icon at bounding box center [714, 234] width 8 height 12
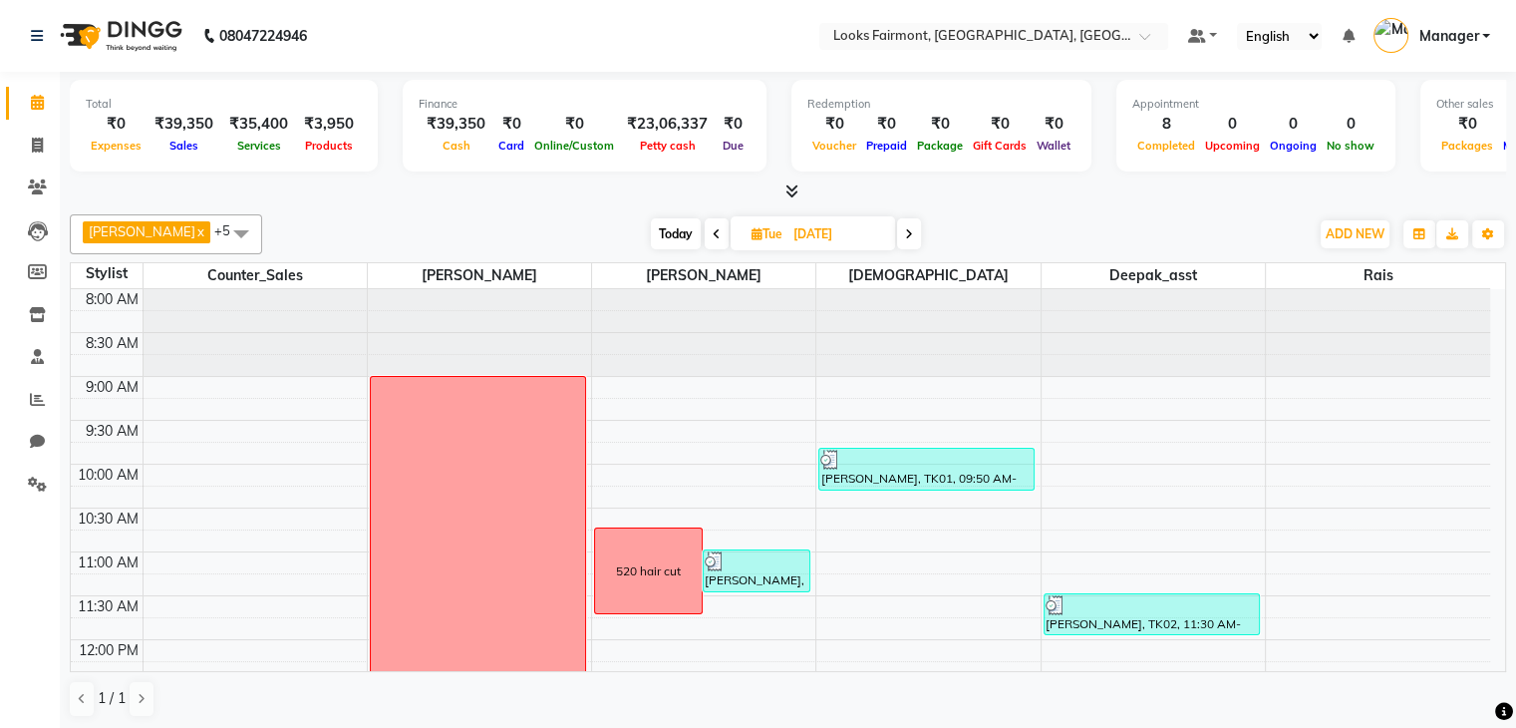
click at [705, 224] on span at bounding box center [717, 233] width 24 height 31
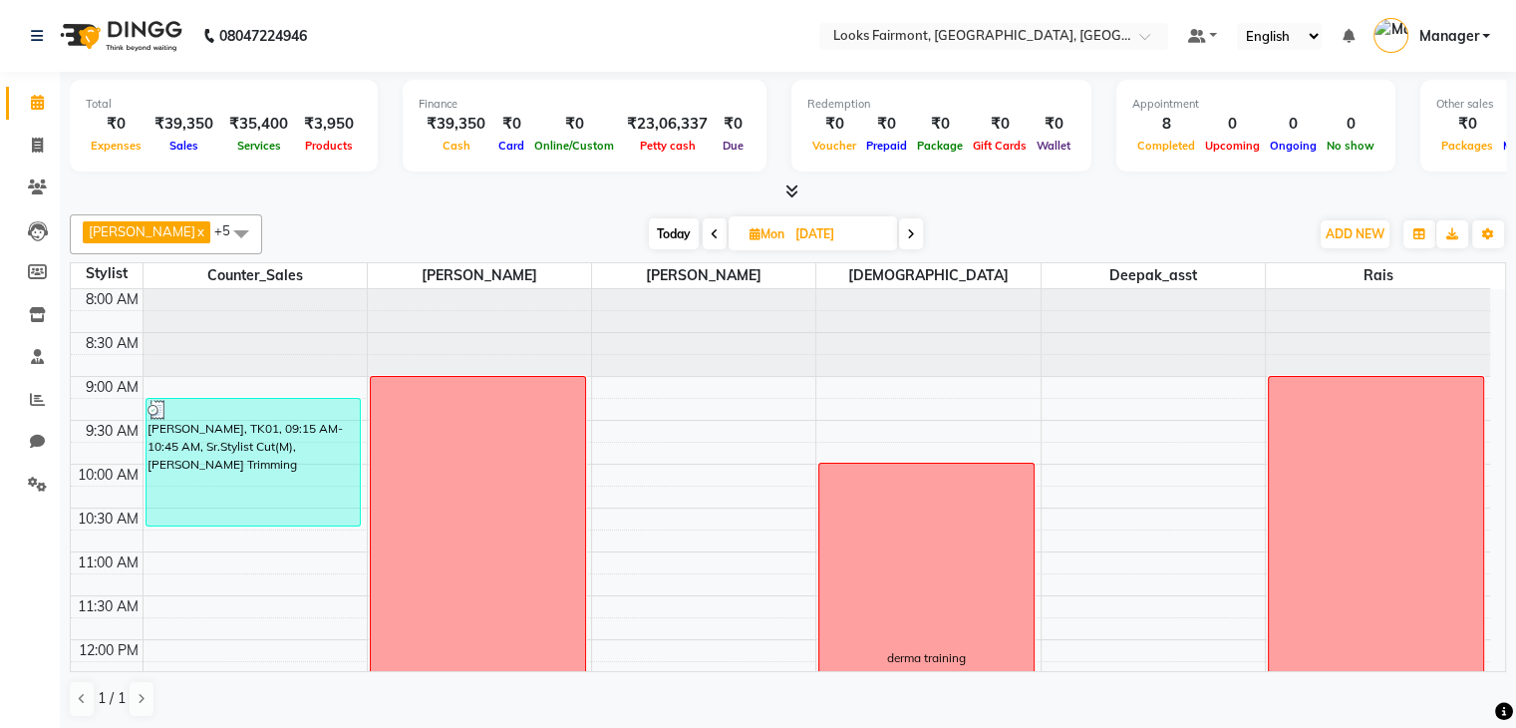
click at [711, 228] on icon at bounding box center [715, 234] width 8 height 12
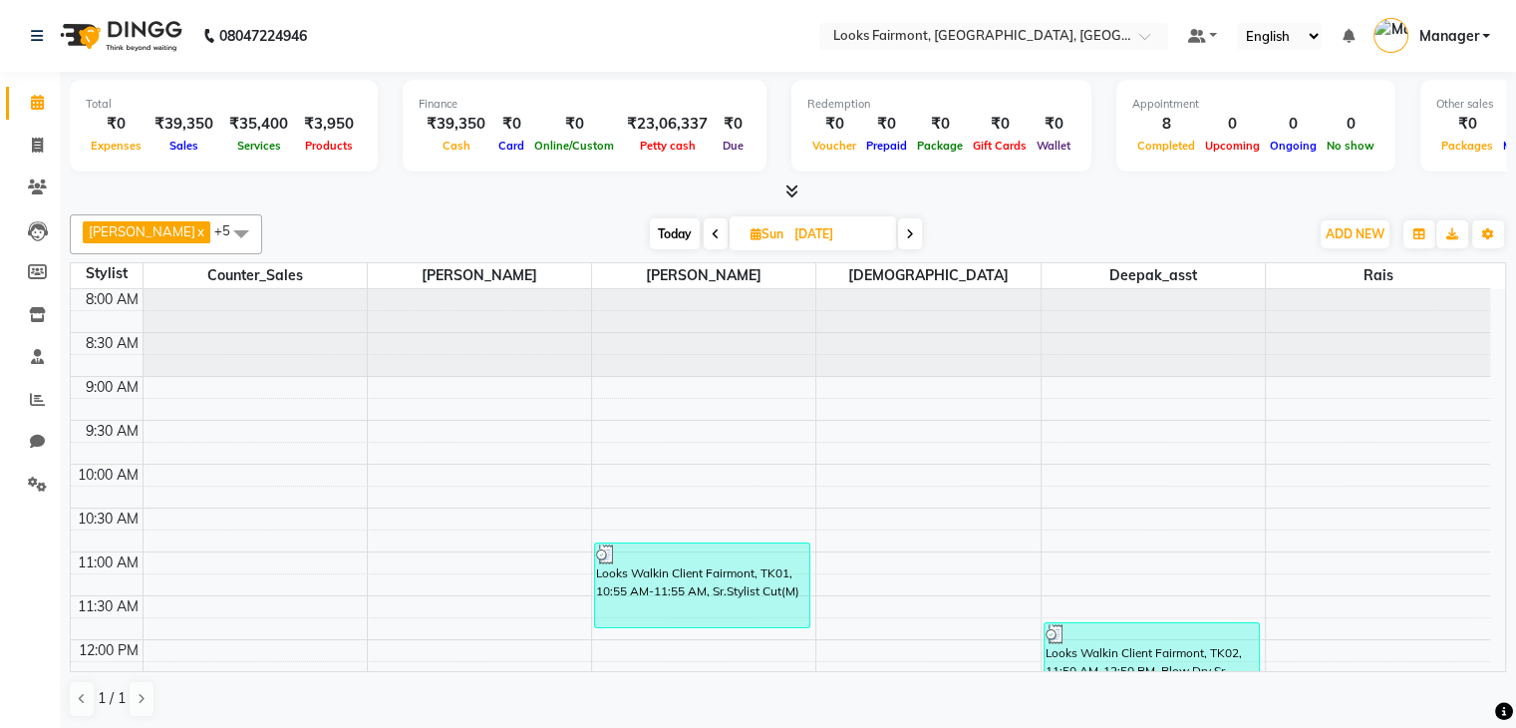
click at [704, 228] on span at bounding box center [716, 233] width 24 height 31
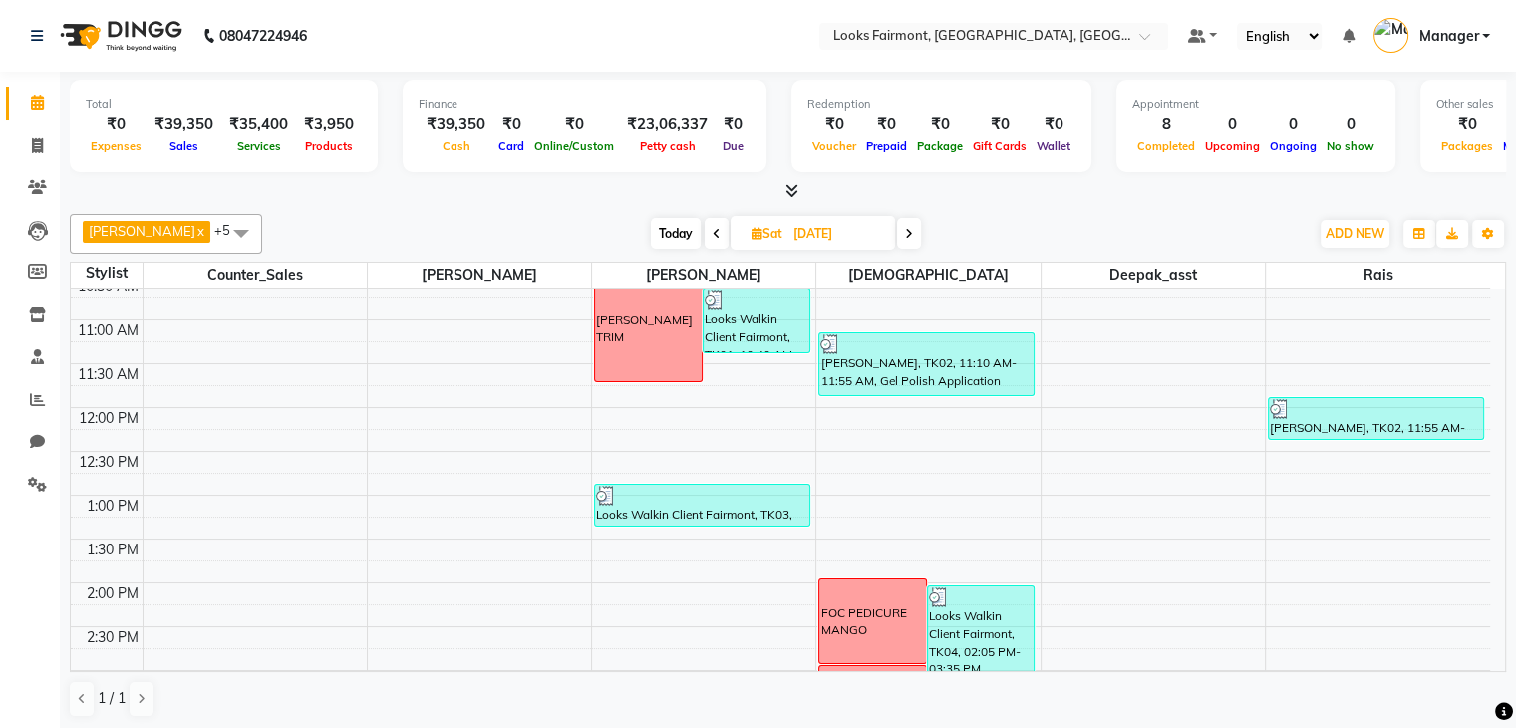
scroll to position [199, 0]
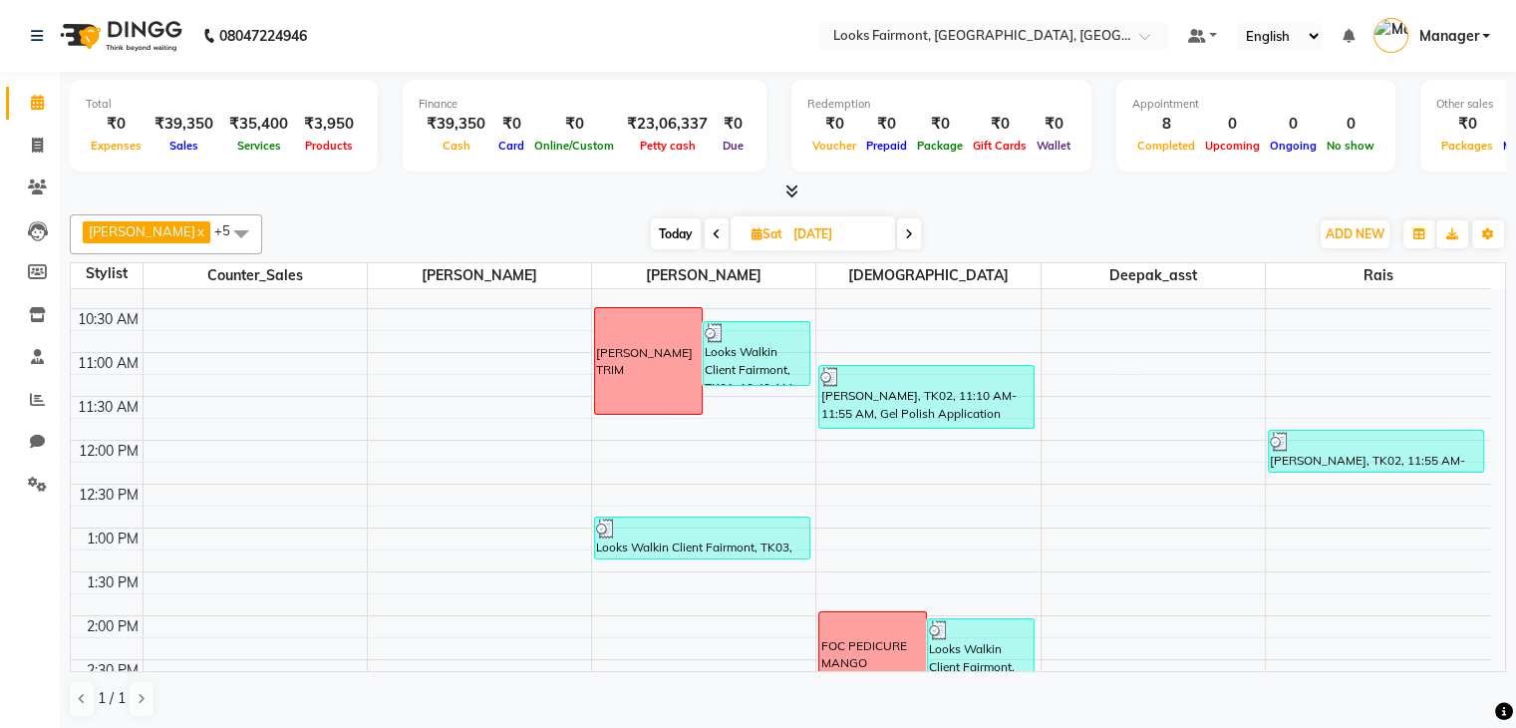
click at [713, 232] on icon at bounding box center [717, 234] width 8 height 12
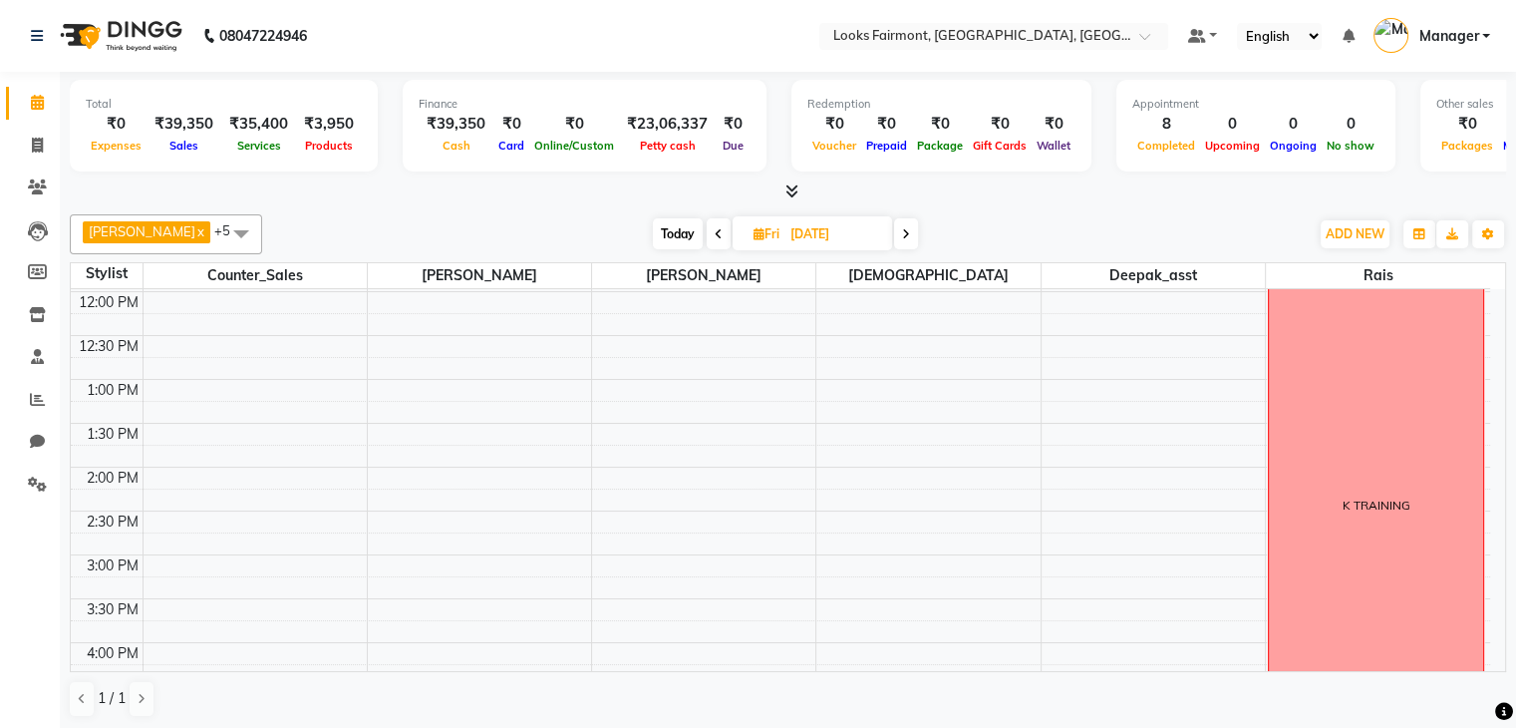
scroll to position [0, 0]
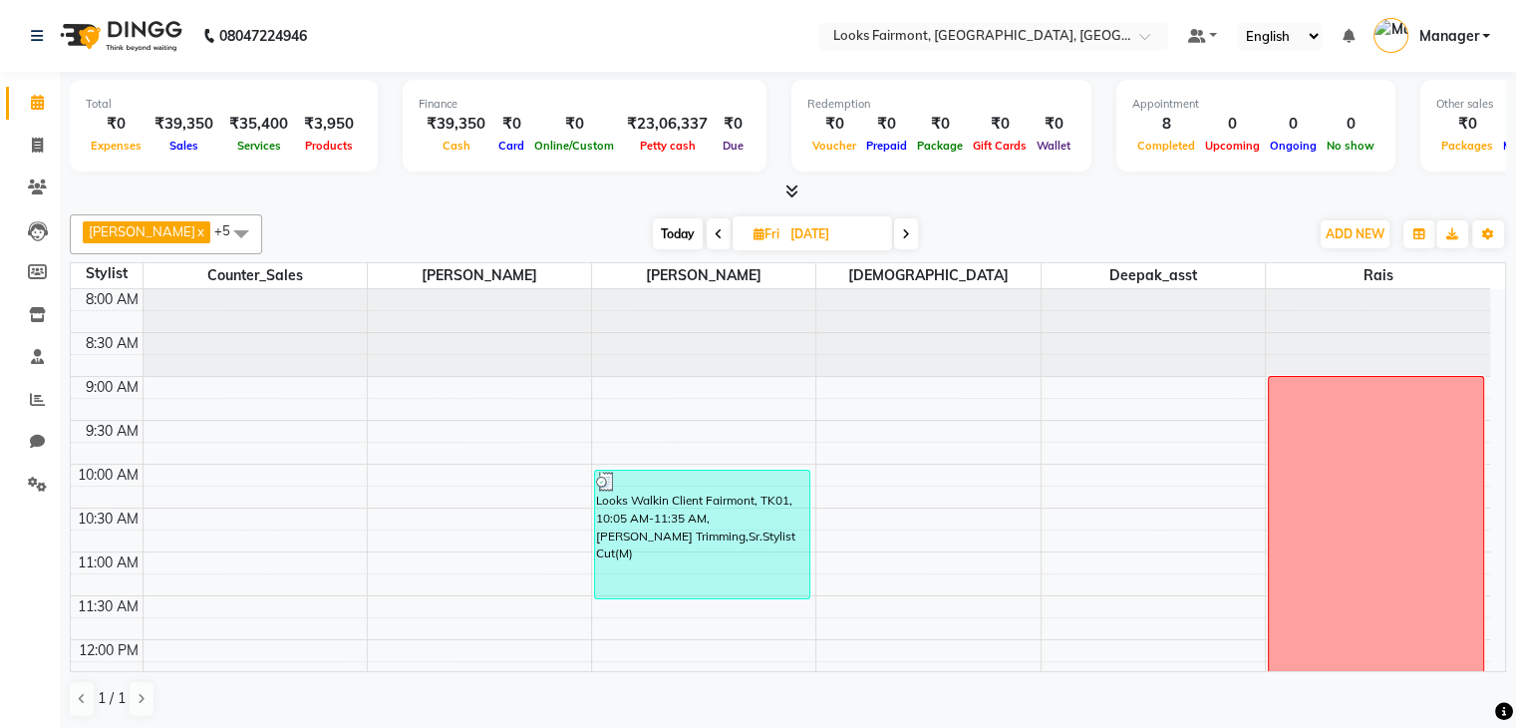
click at [707, 227] on span at bounding box center [719, 233] width 24 height 31
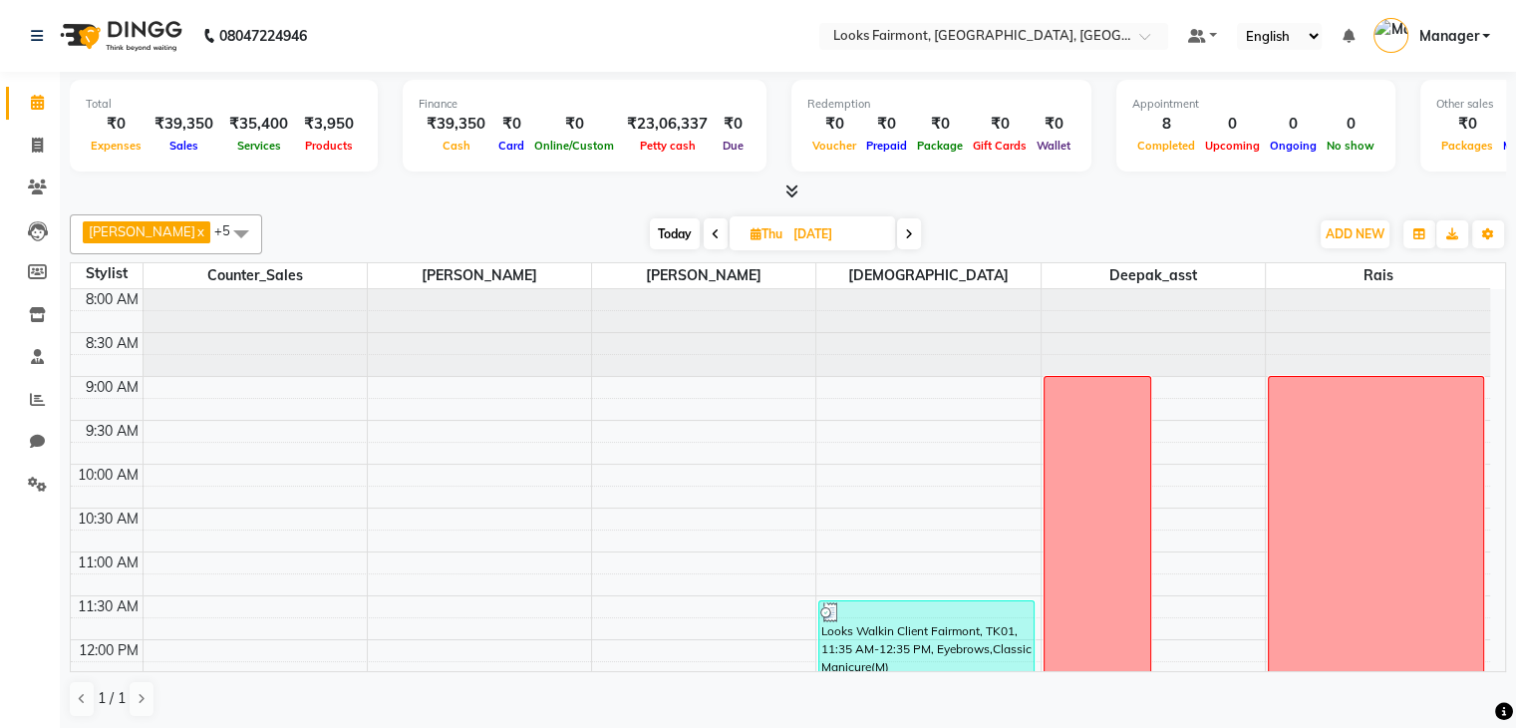
click at [712, 234] on icon at bounding box center [716, 234] width 8 height 12
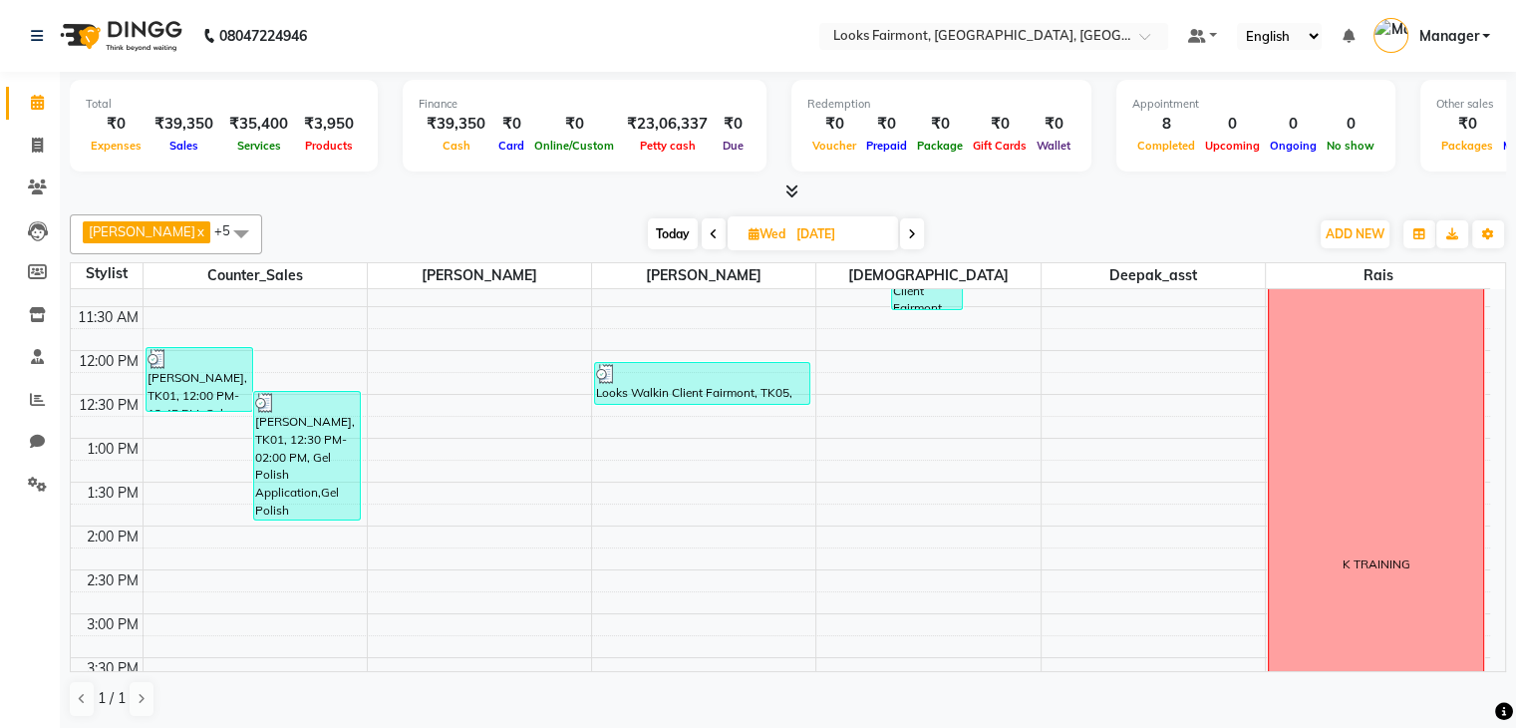
scroll to position [498, 0]
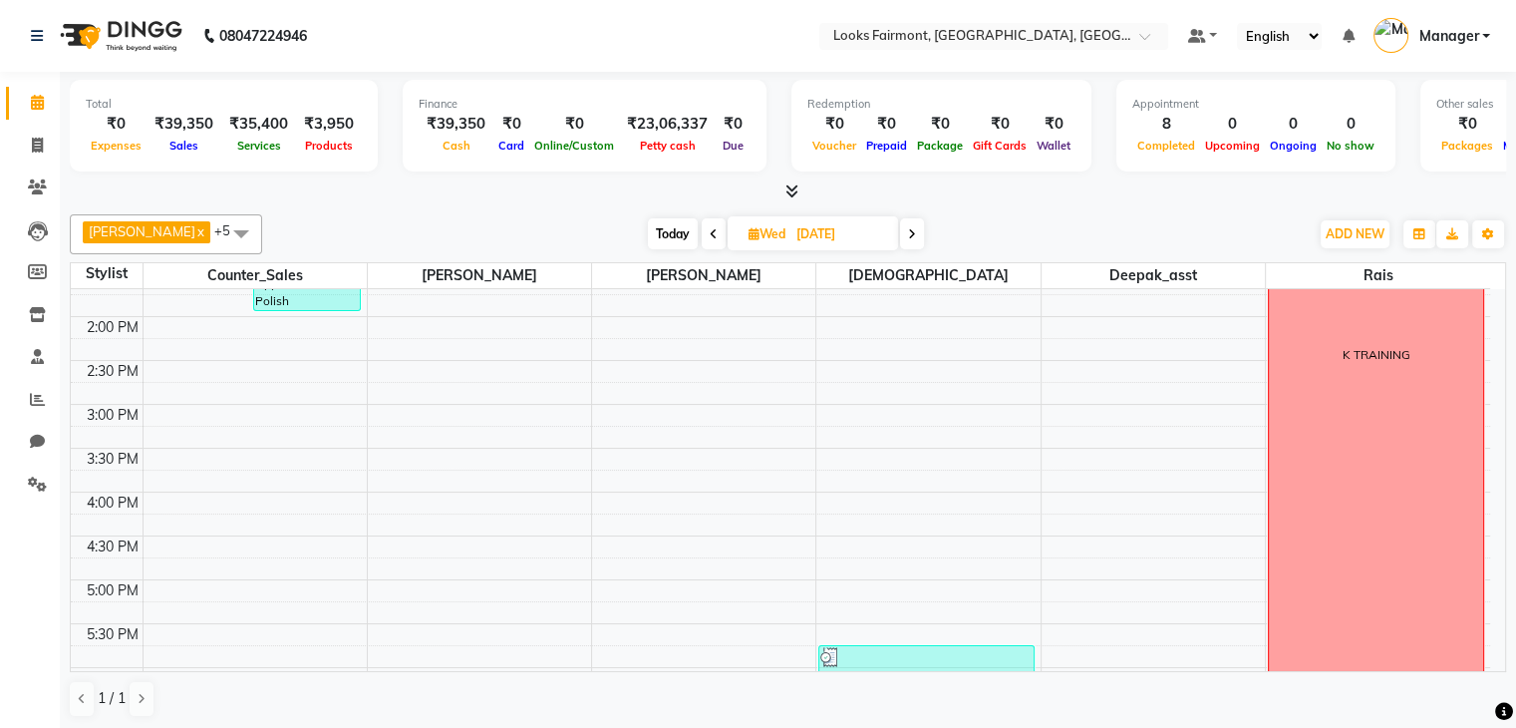
click at [702, 223] on span at bounding box center [714, 233] width 24 height 31
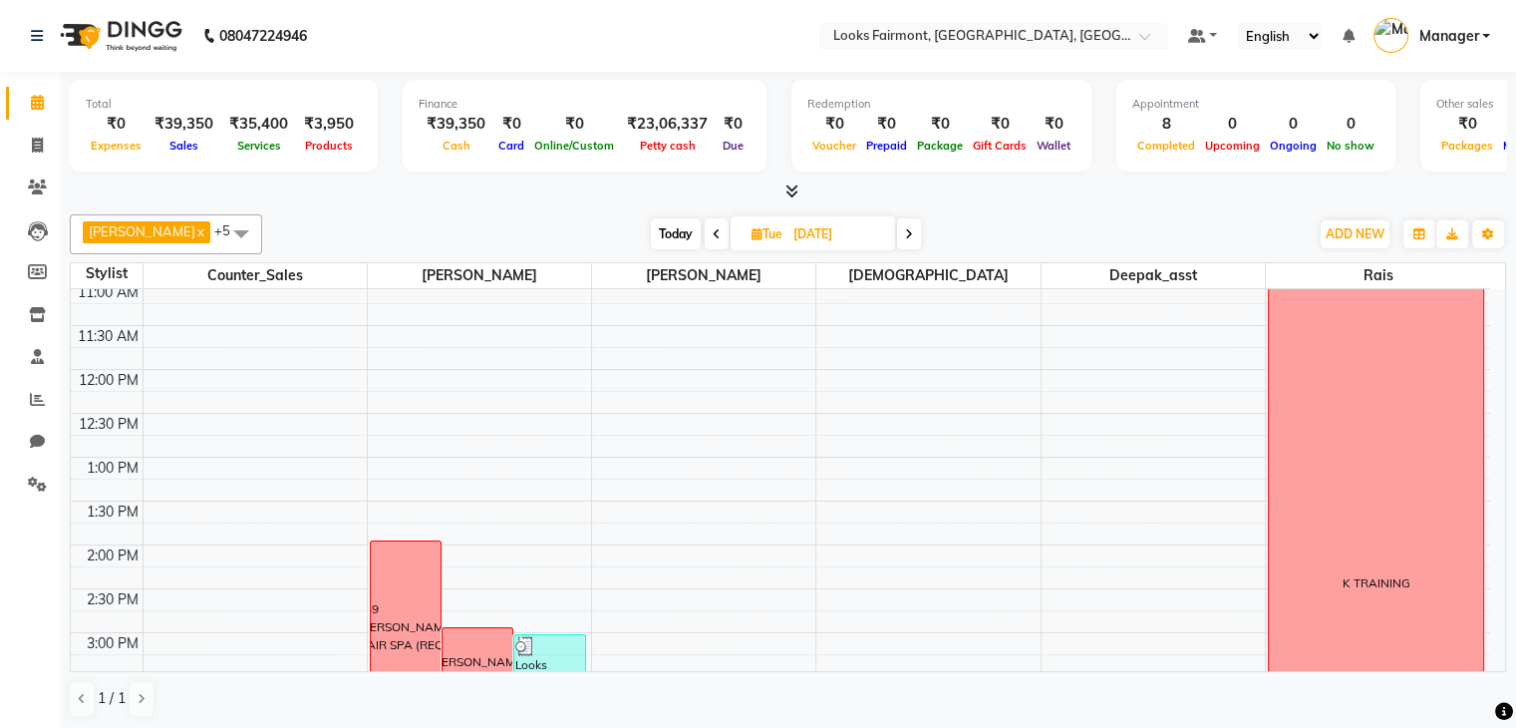
scroll to position [448, 0]
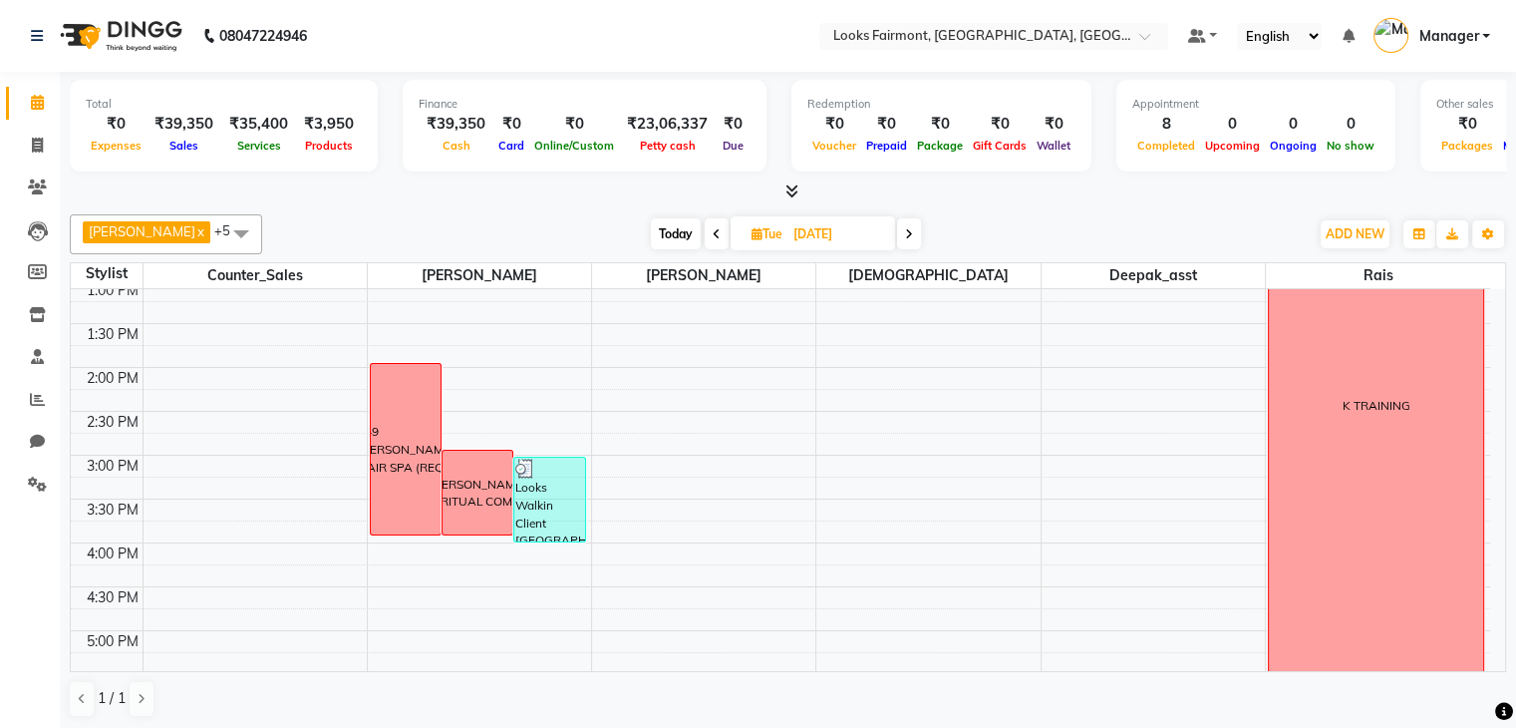
click at [713, 234] on icon at bounding box center [717, 234] width 8 height 12
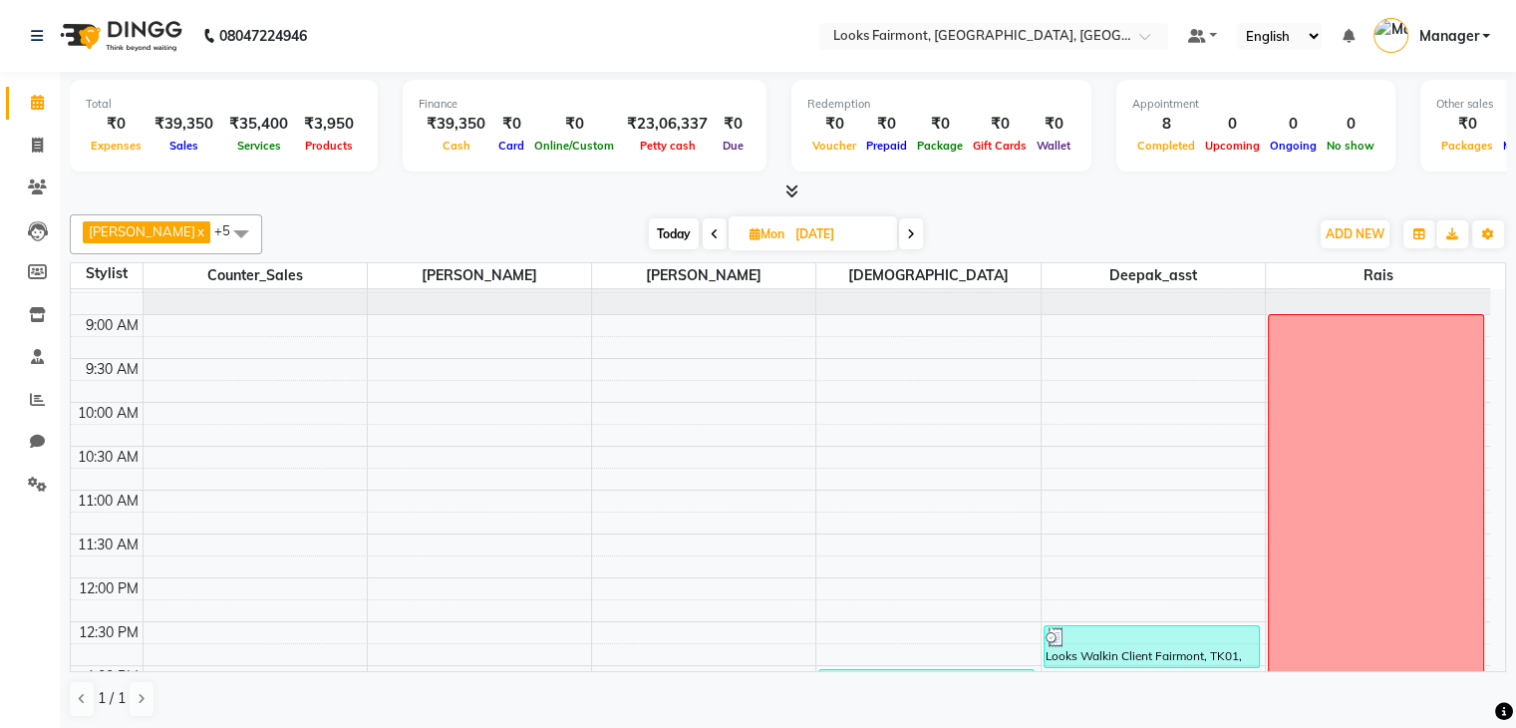
scroll to position [0, 0]
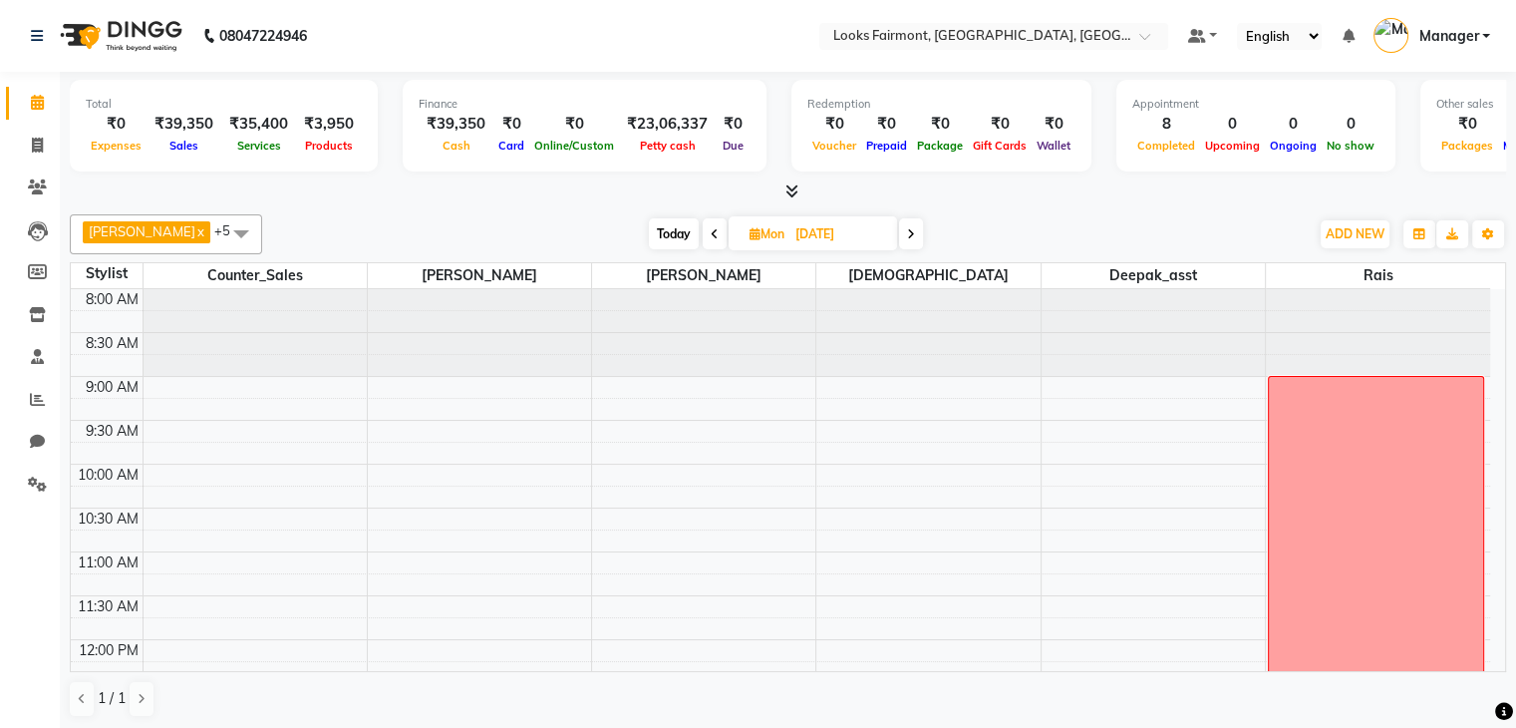
click at [711, 237] on icon at bounding box center [715, 234] width 8 height 12
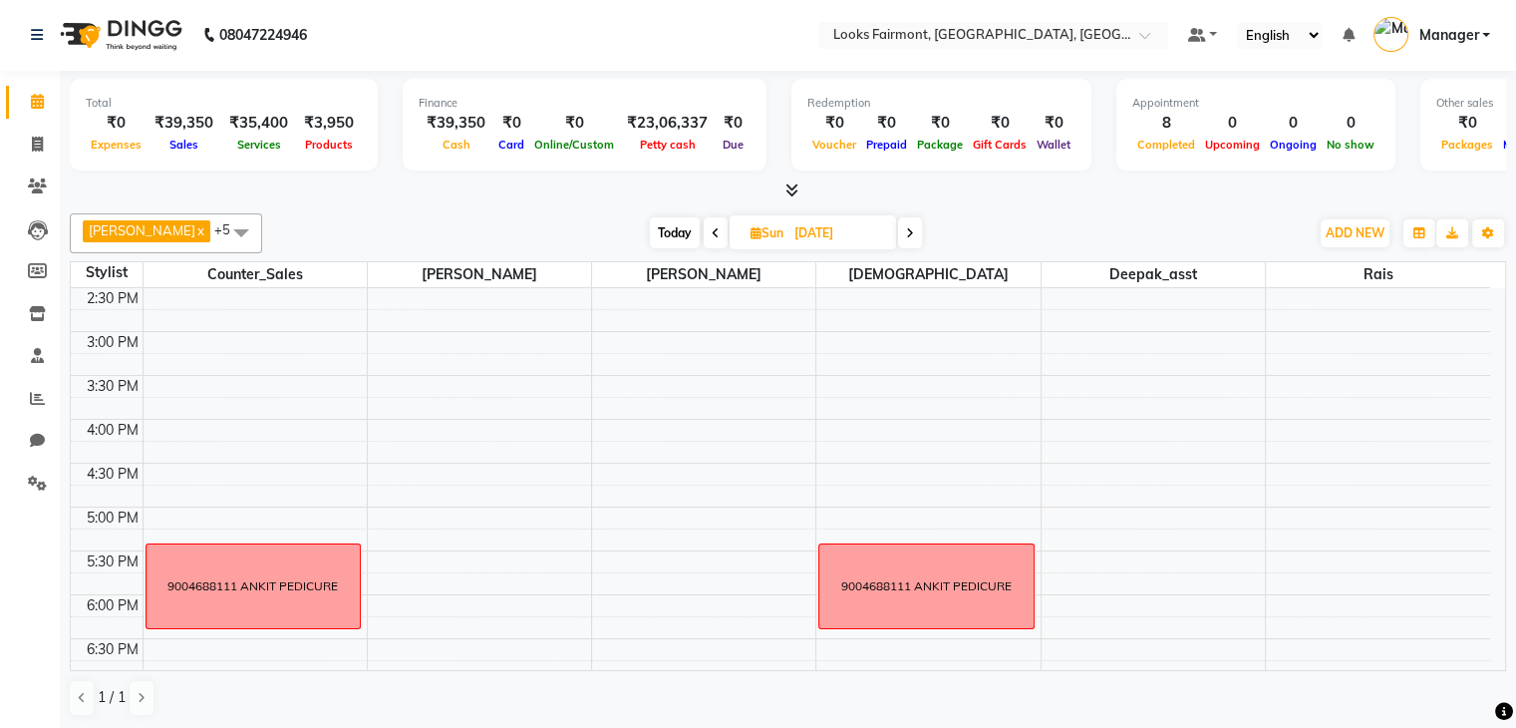
scroll to position [547, 0]
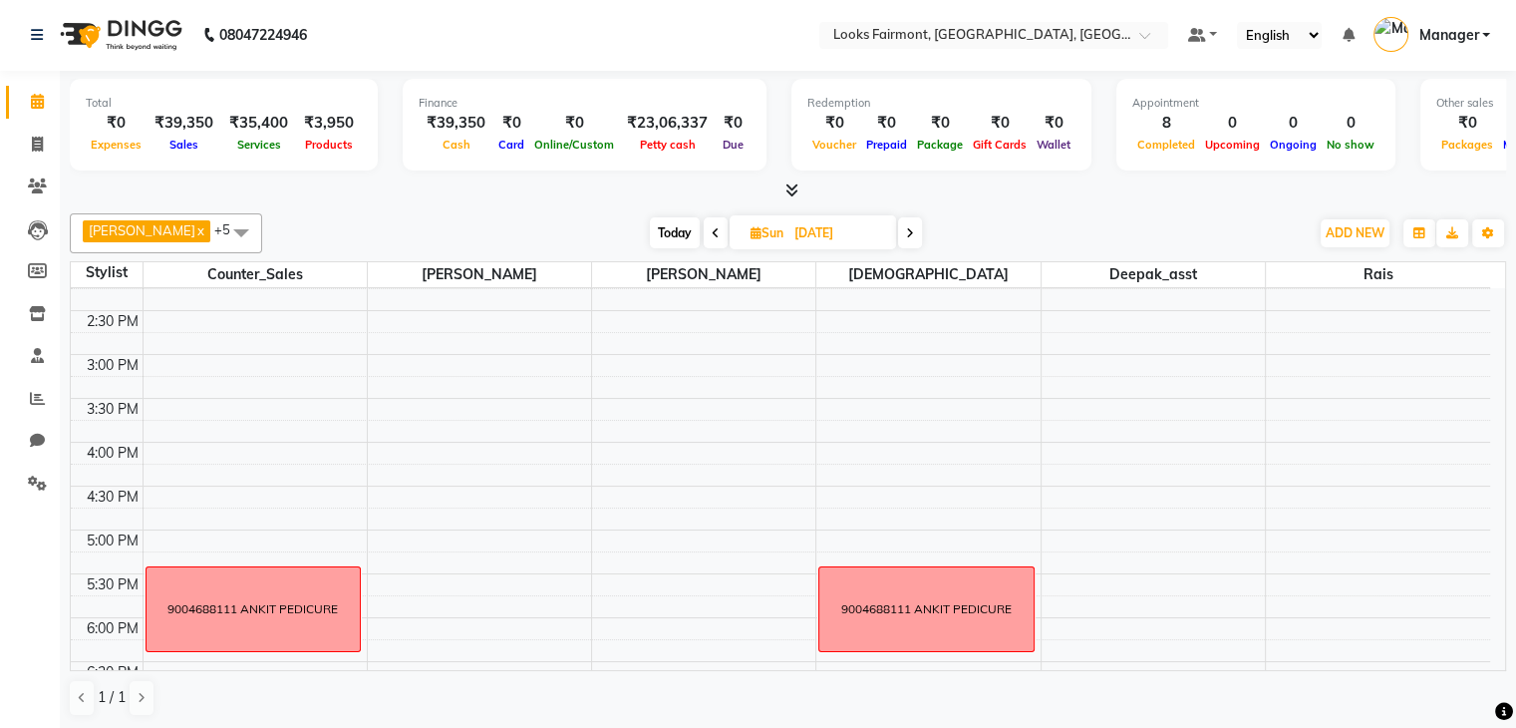
click at [704, 228] on span at bounding box center [716, 232] width 24 height 31
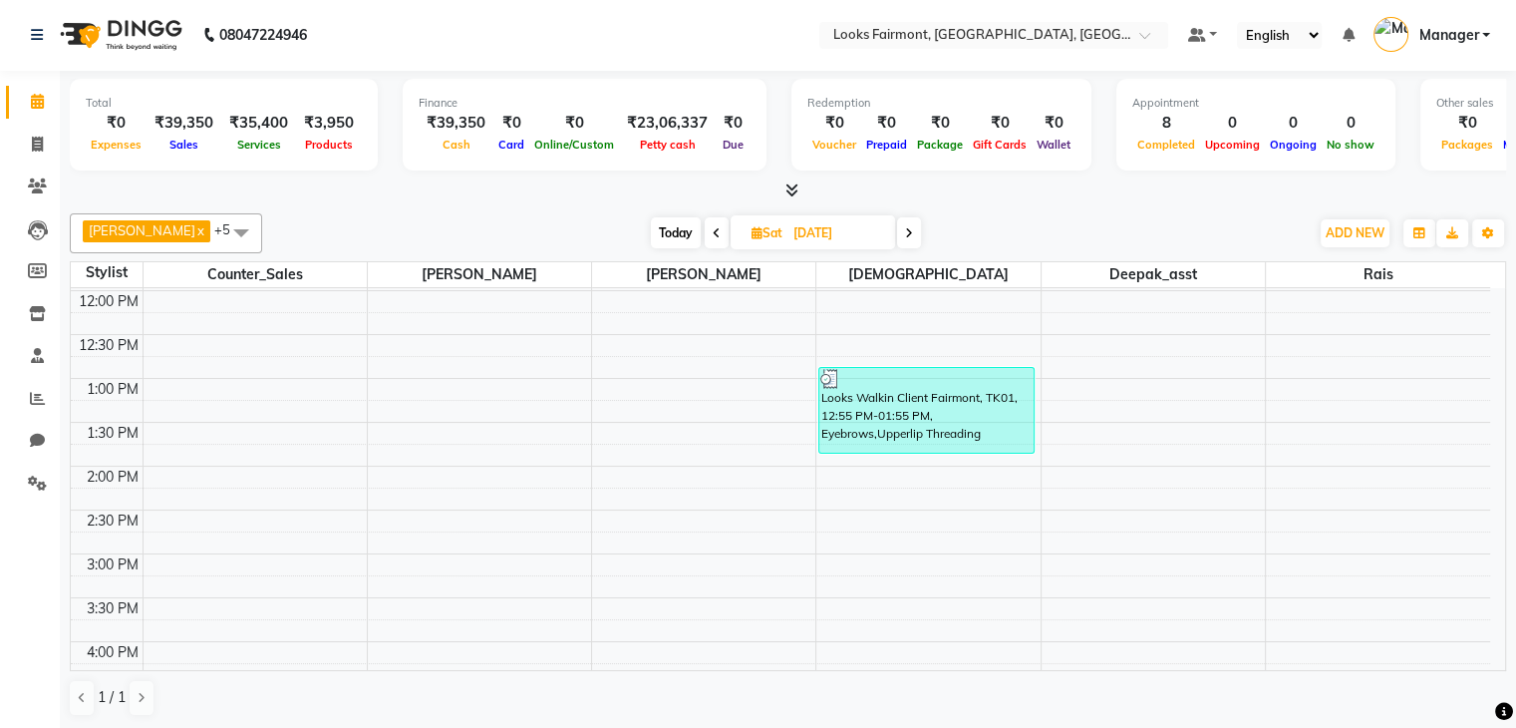
scroll to position [0, 0]
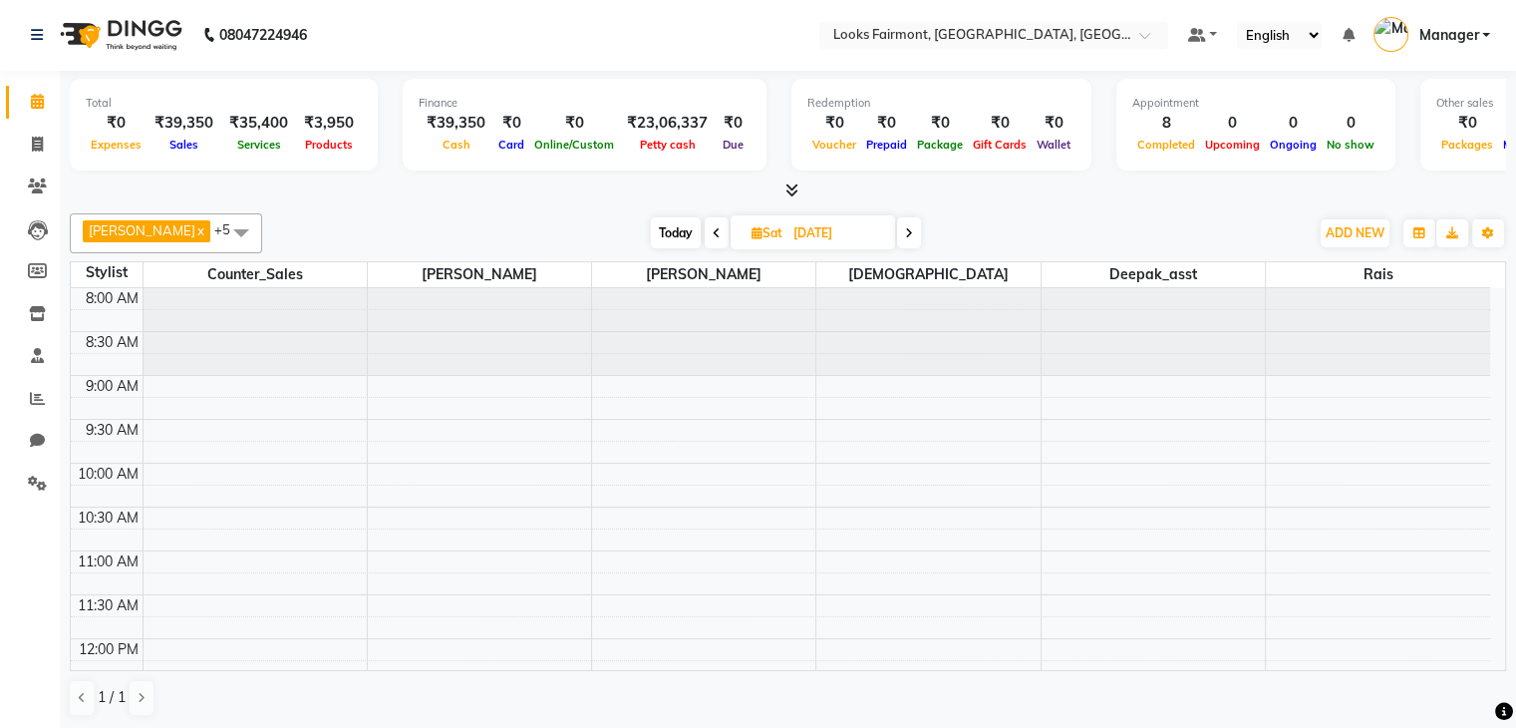
click at [713, 230] on icon at bounding box center [717, 233] width 8 height 12
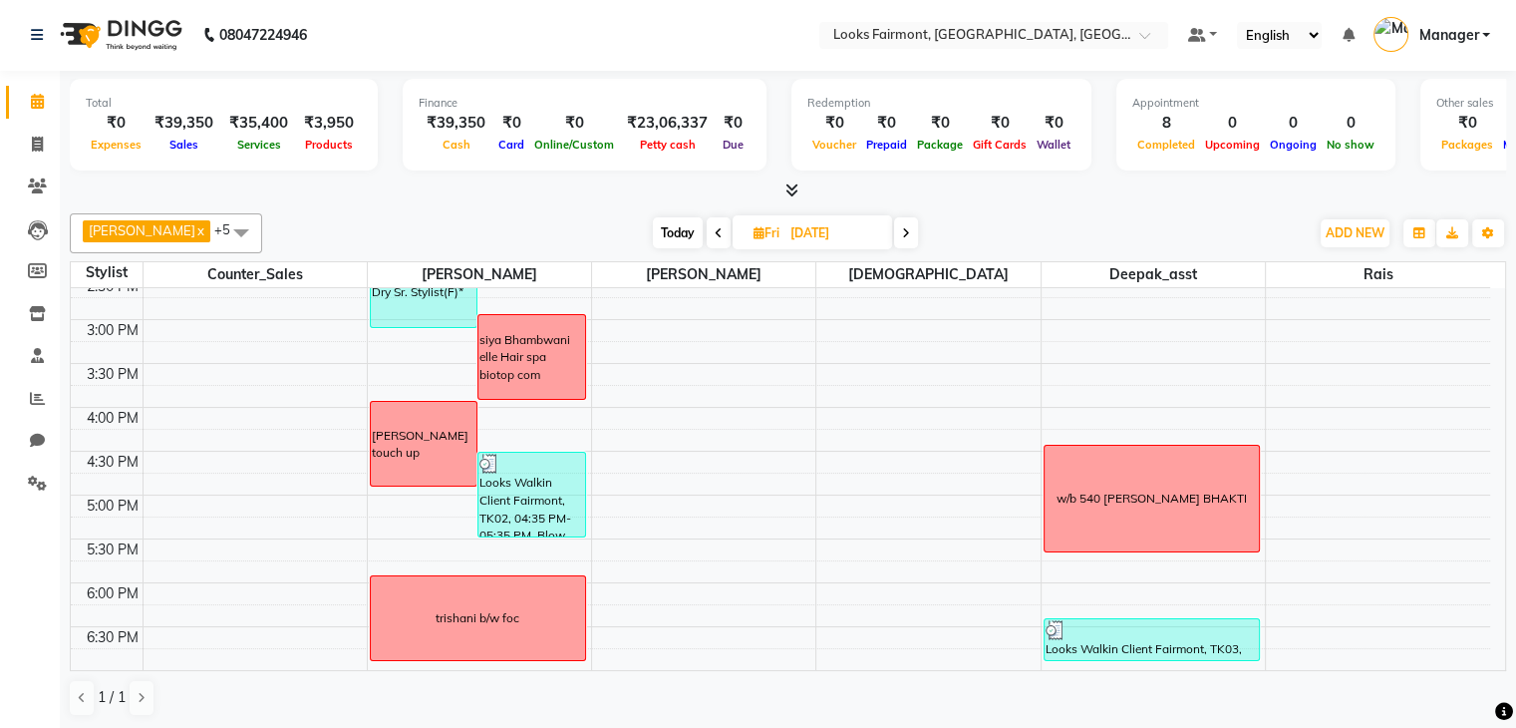
scroll to position [547, 0]
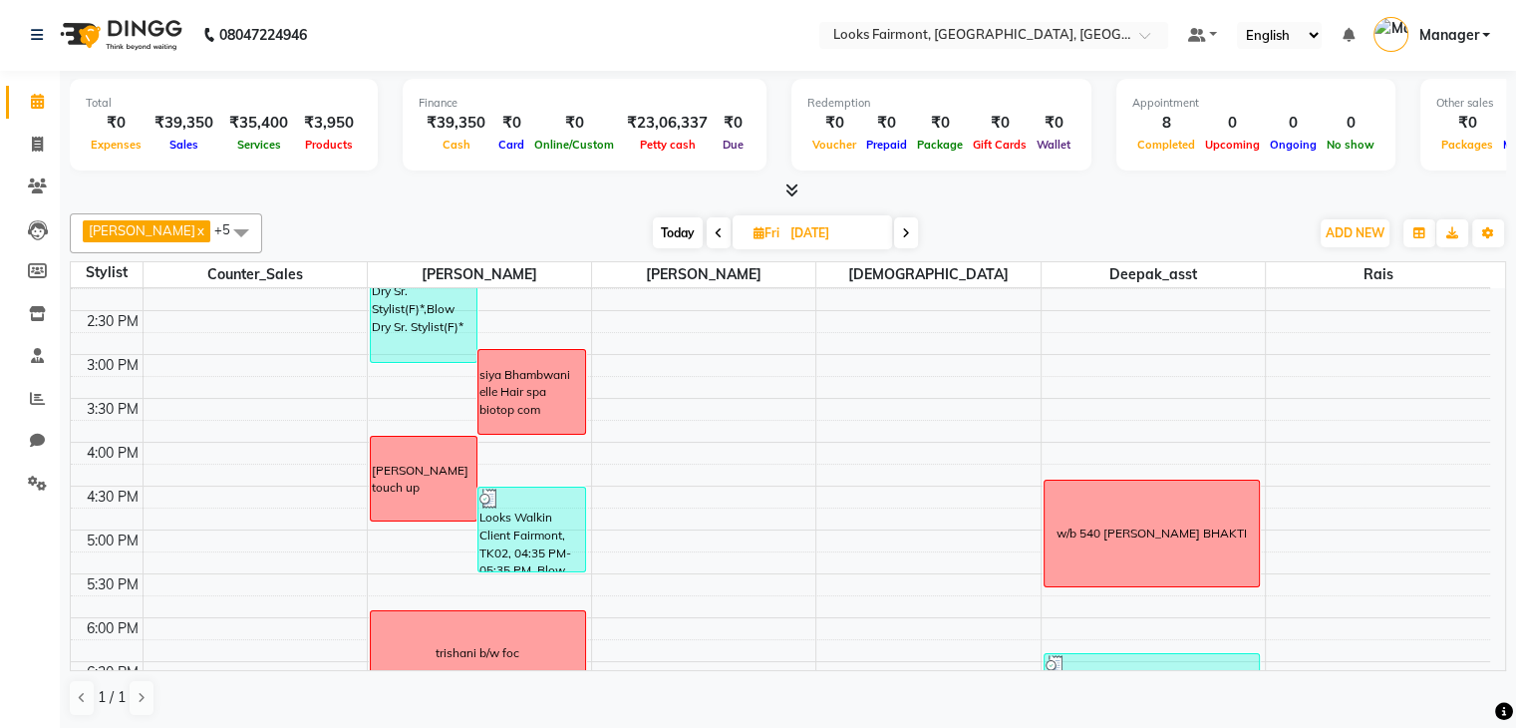
click at [707, 233] on span at bounding box center [719, 232] width 24 height 31
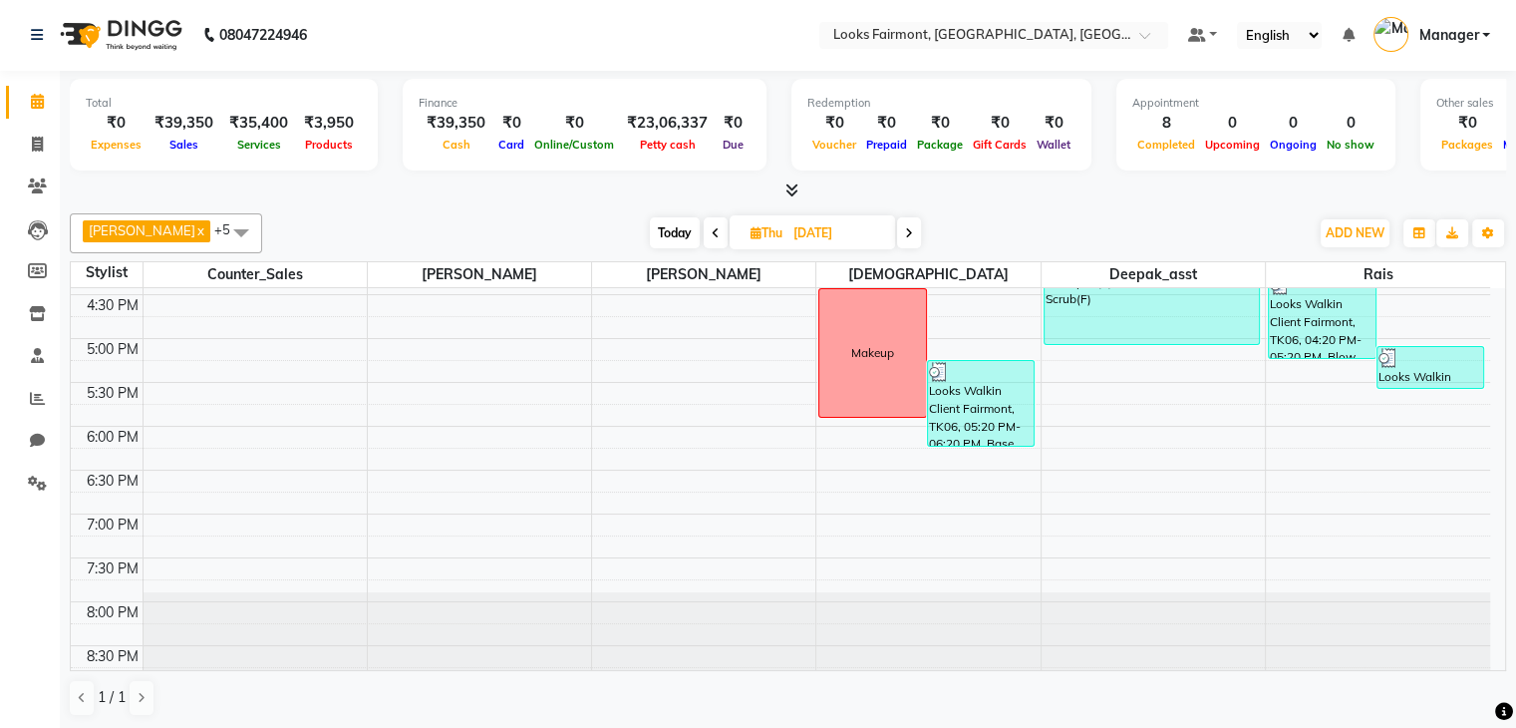
scroll to position [747, 0]
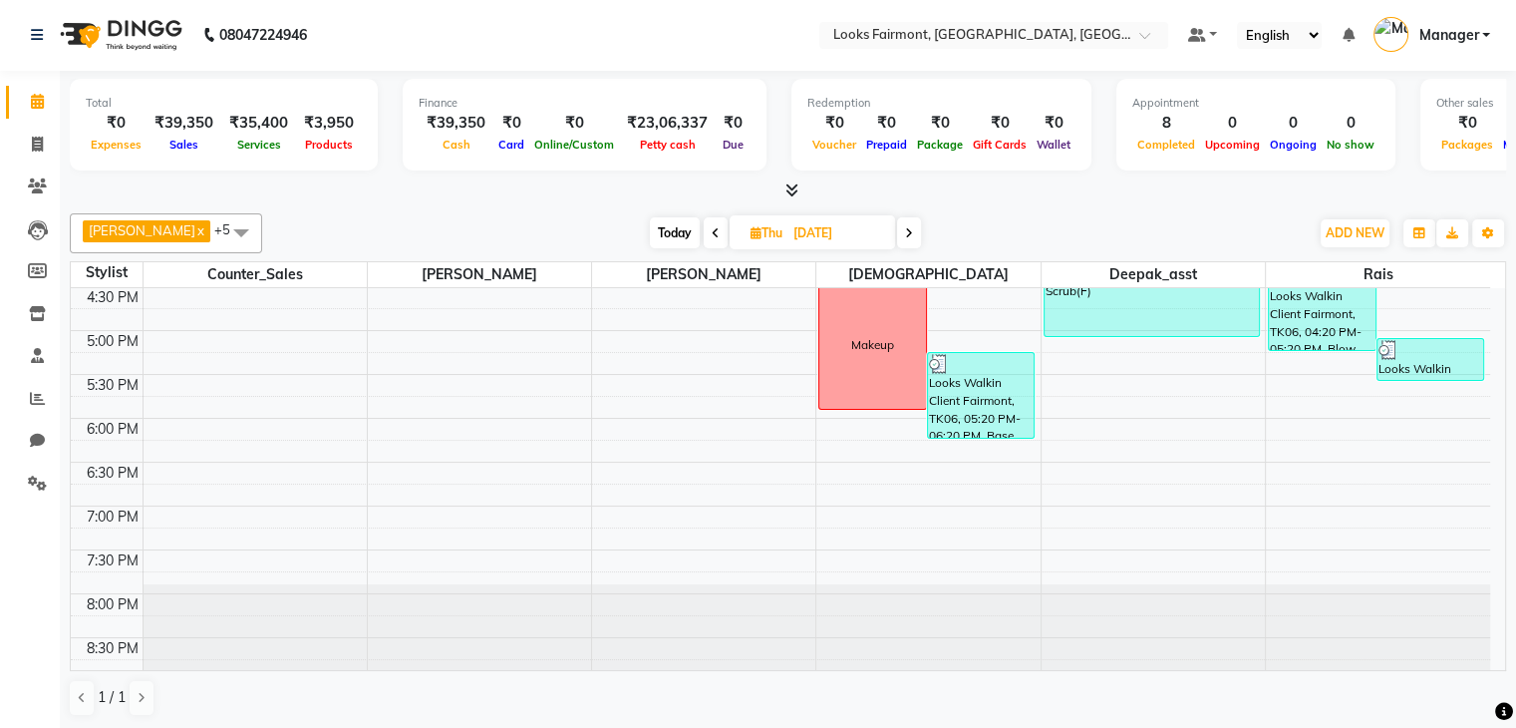
click at [712, 233] on icon at bounding box center [716, 233] width 8 height 12
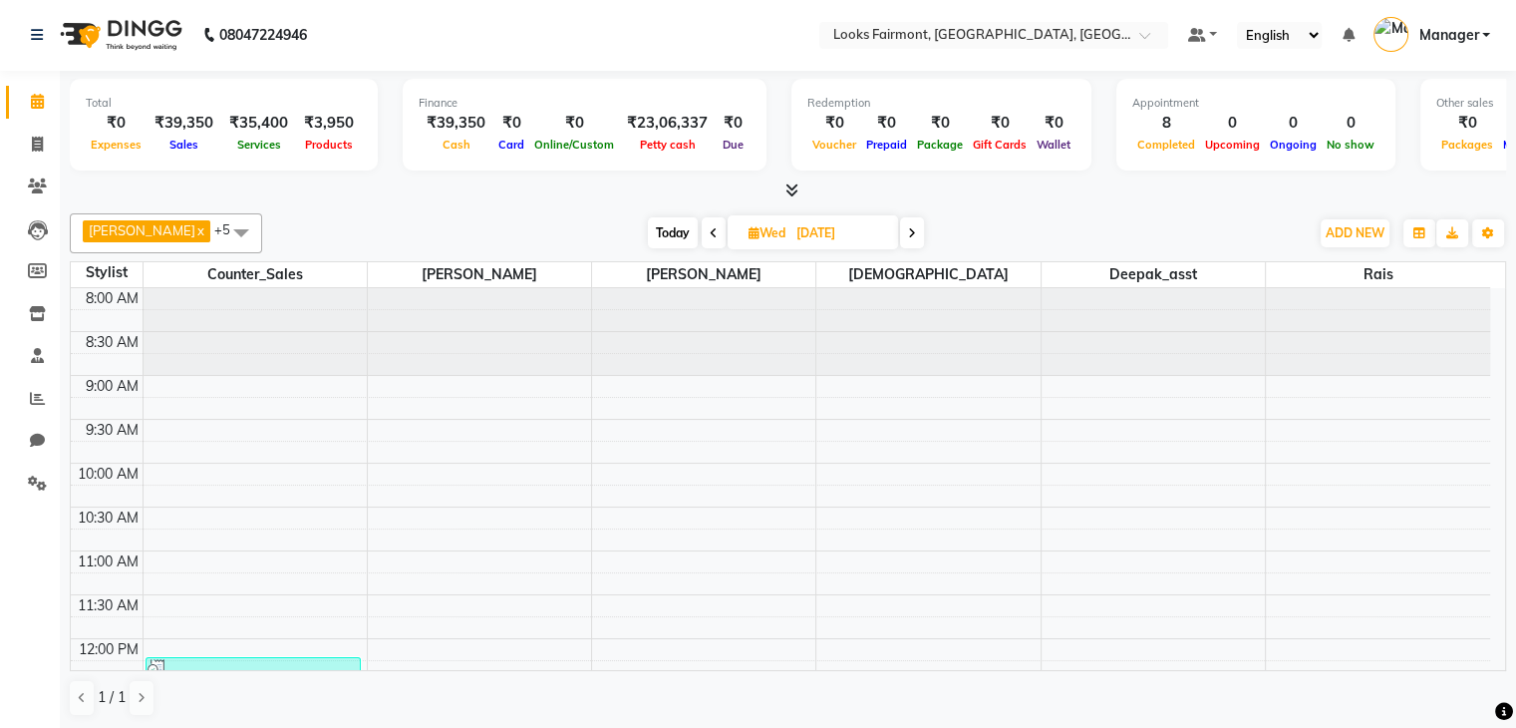
scroll to position [199, 0]
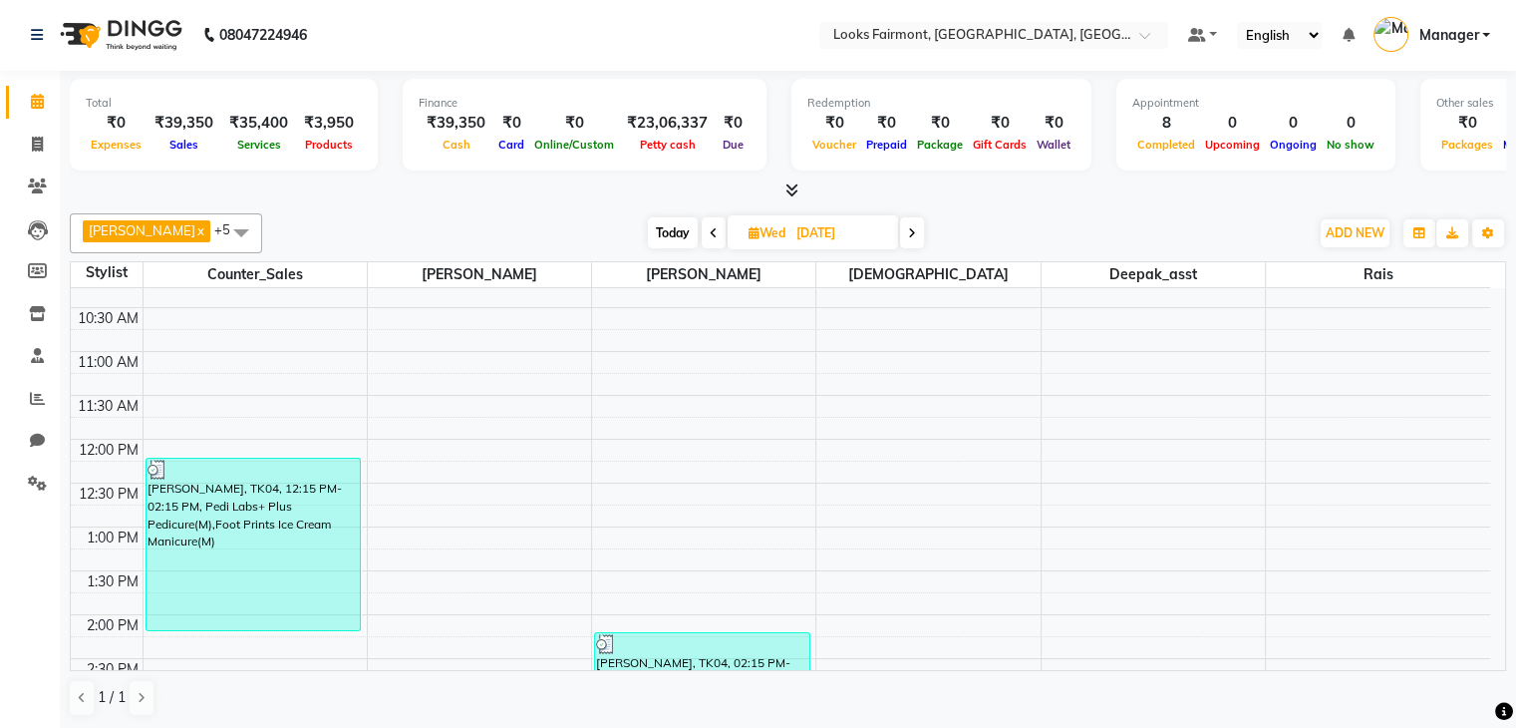
click at [702, 232] on span at bounding box center [714, 232] width 24 height 31
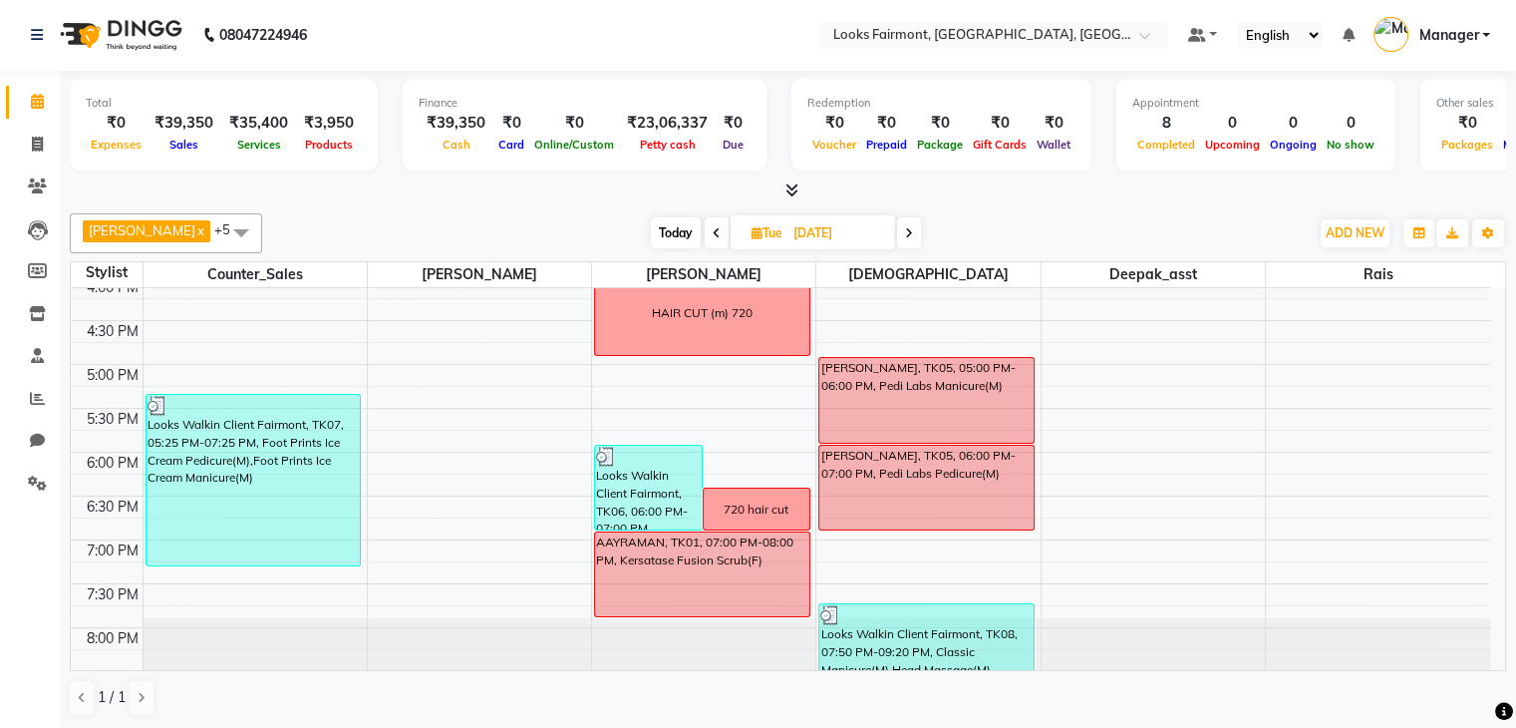
scroll to position [747, 0]
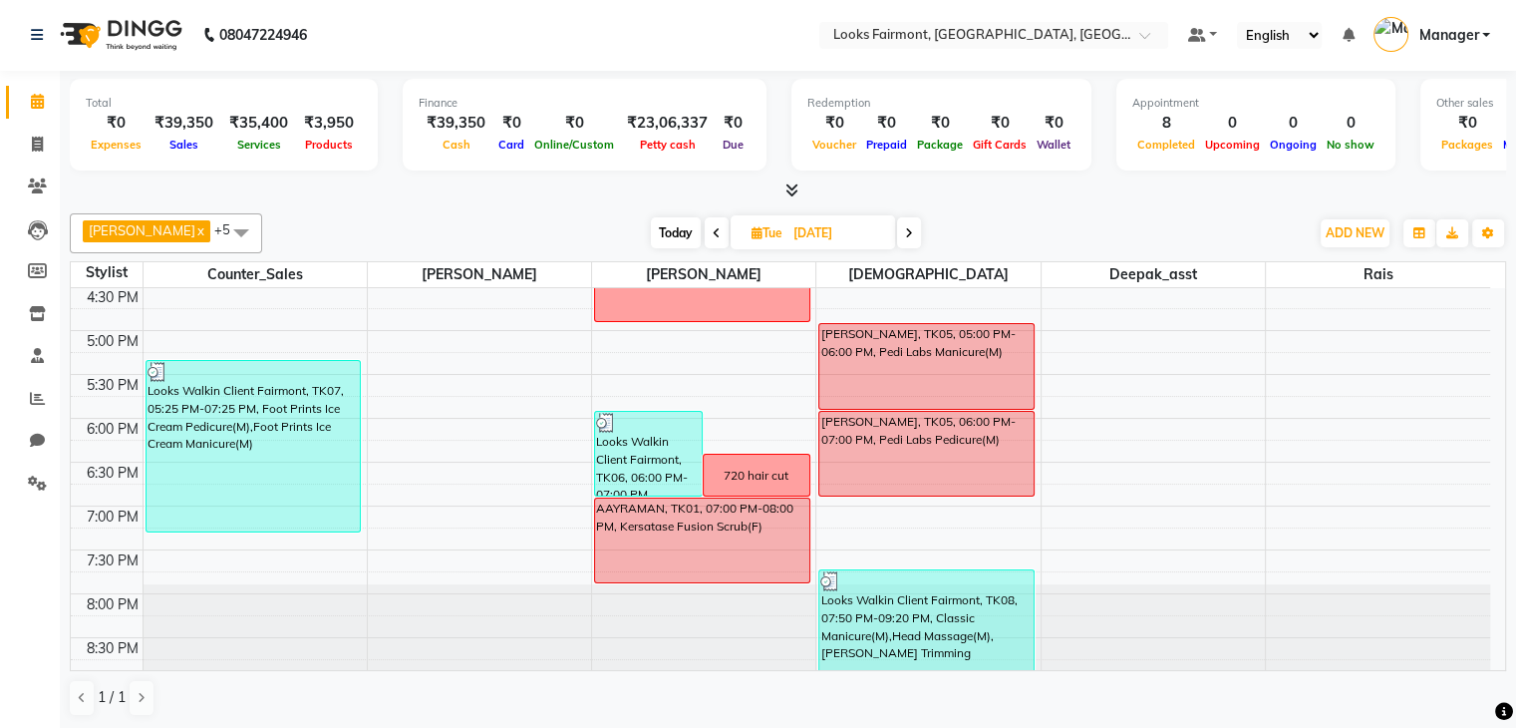
click at [713, 233] on icon at bounding box center [717, 233] width 8 height 12
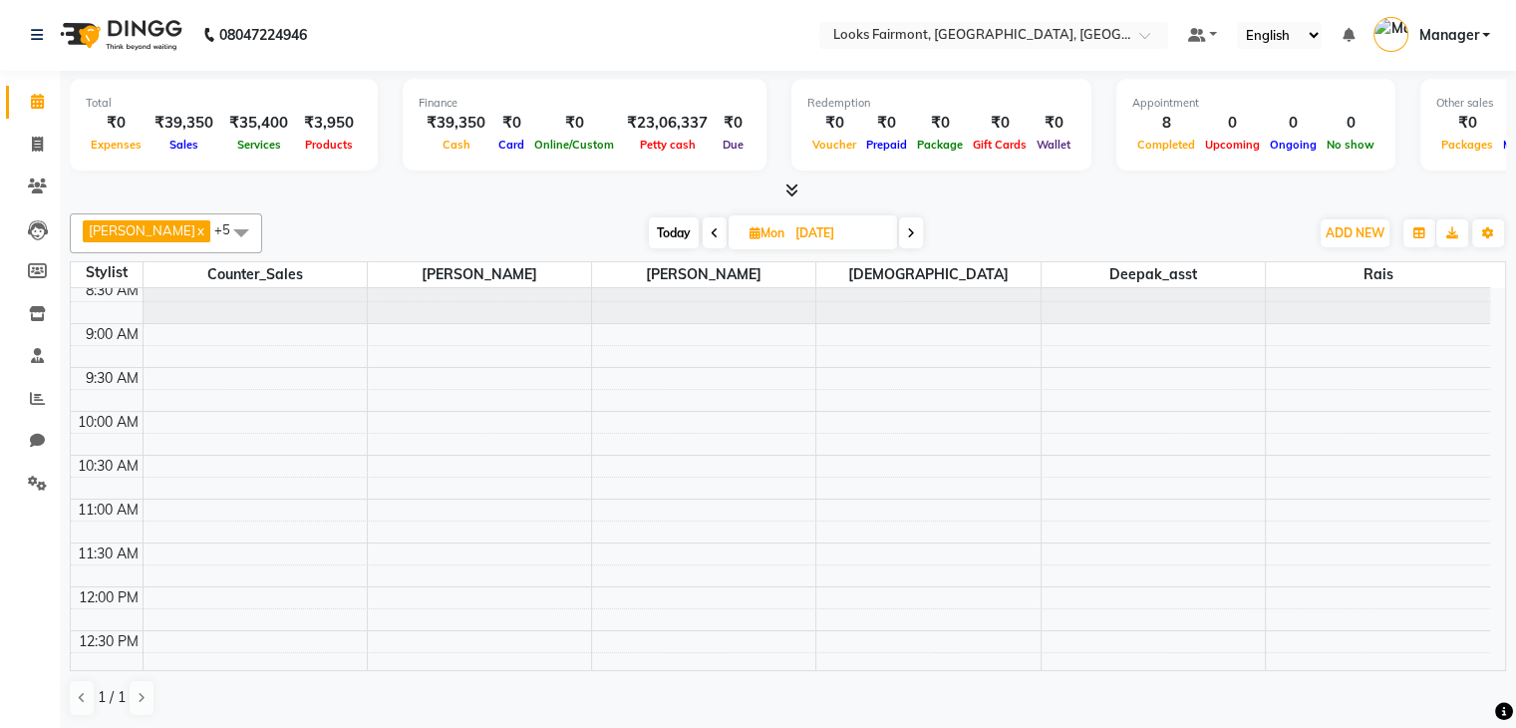
scroll to position [49, 0]
click at [703, 229] on span at bounding box center [715, 232] width 24 height 31
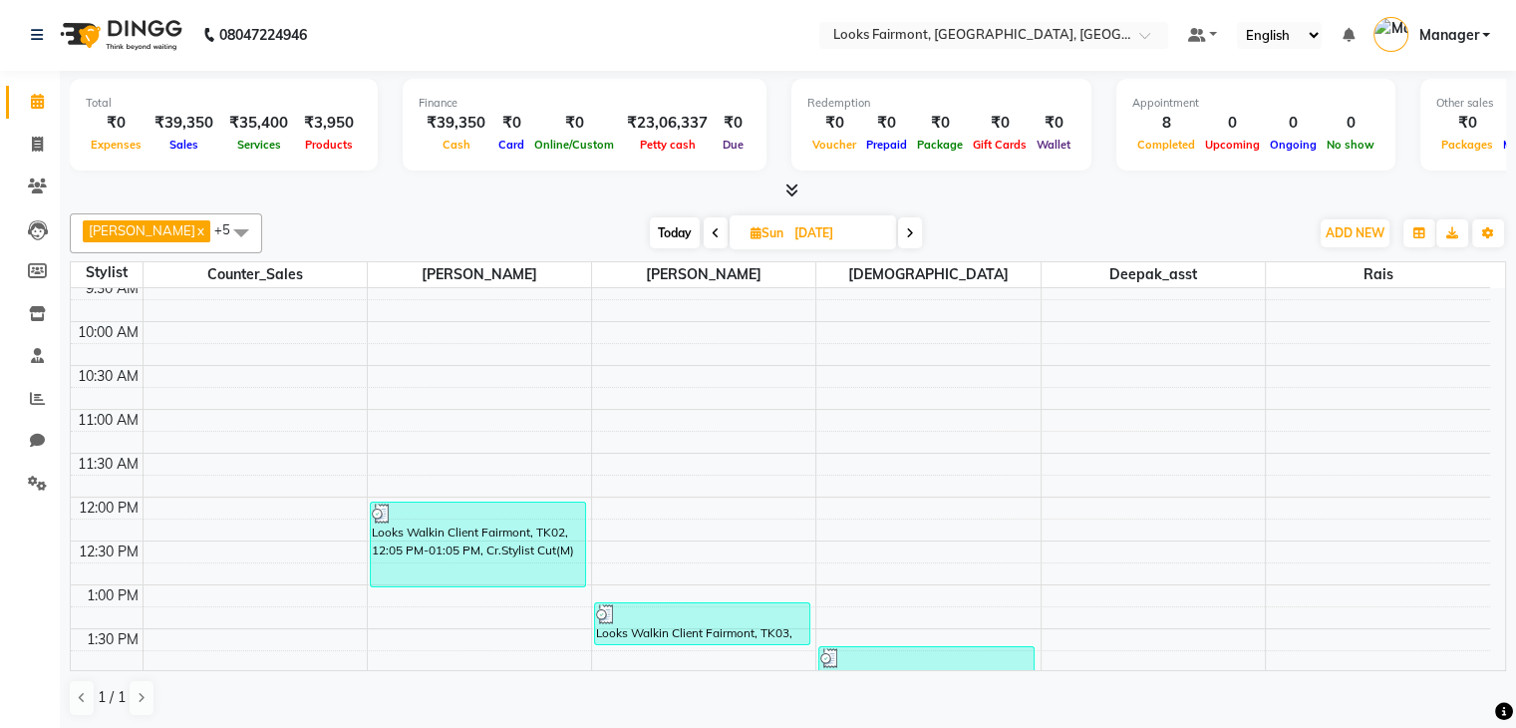
scroll to position [0, 0]
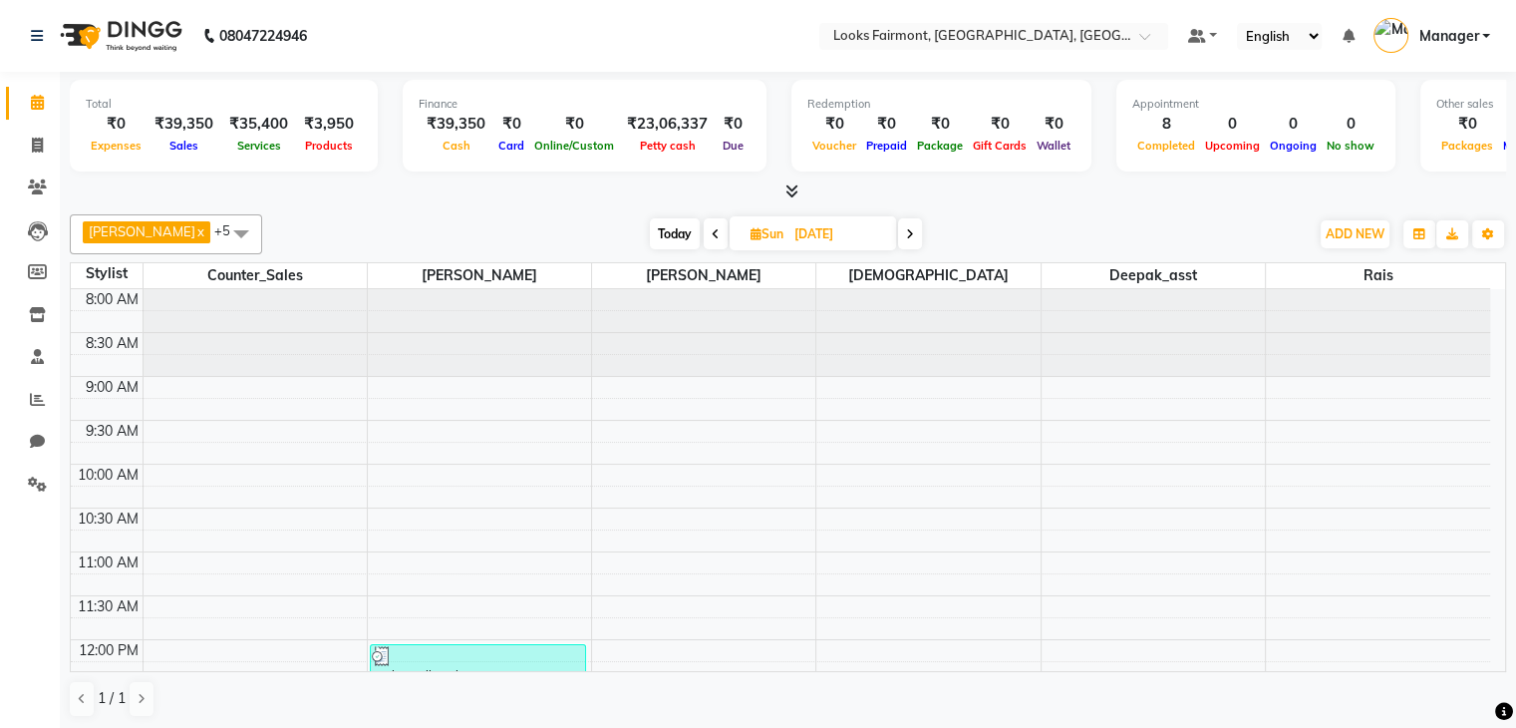
click at [704, 230] on span at bounding box center [716, 233] width 24 height 31
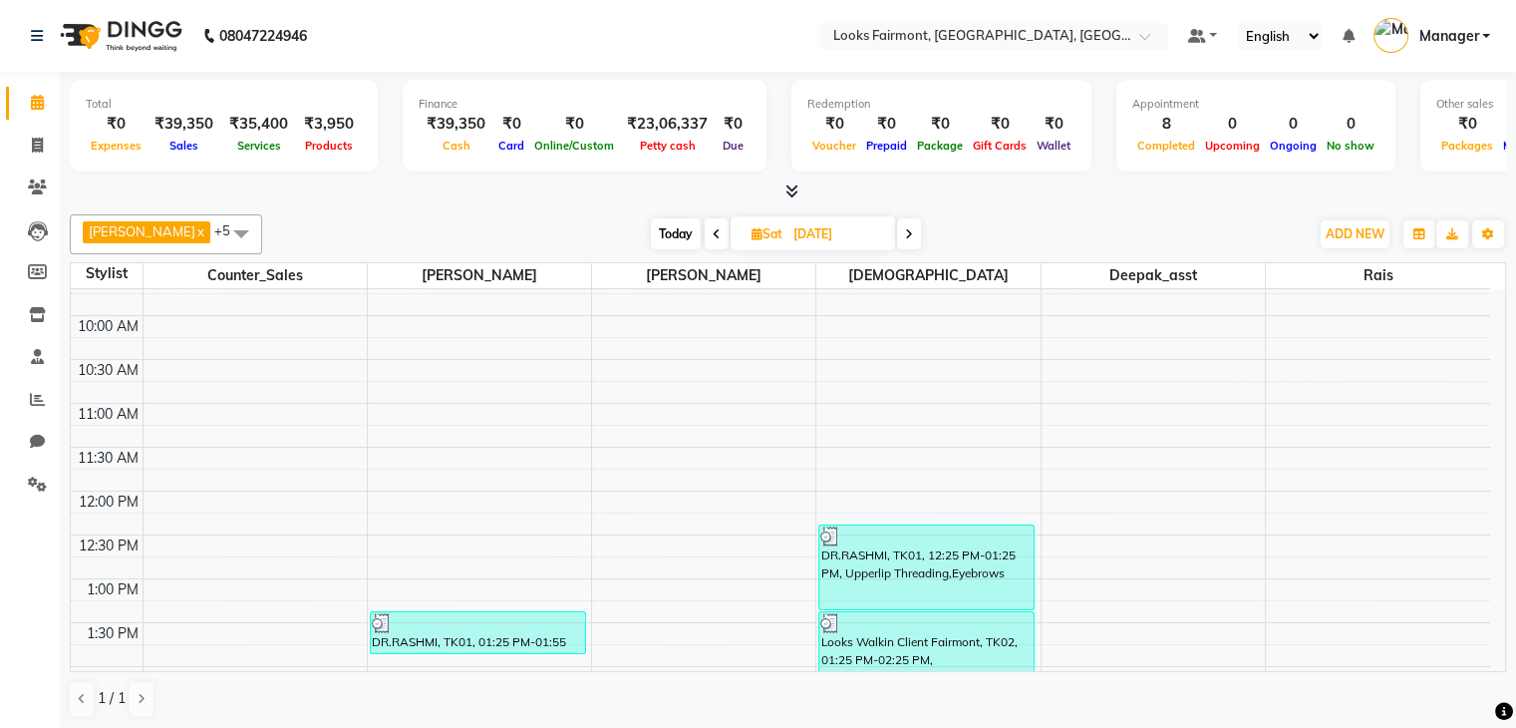
scroll to position [1, 0]
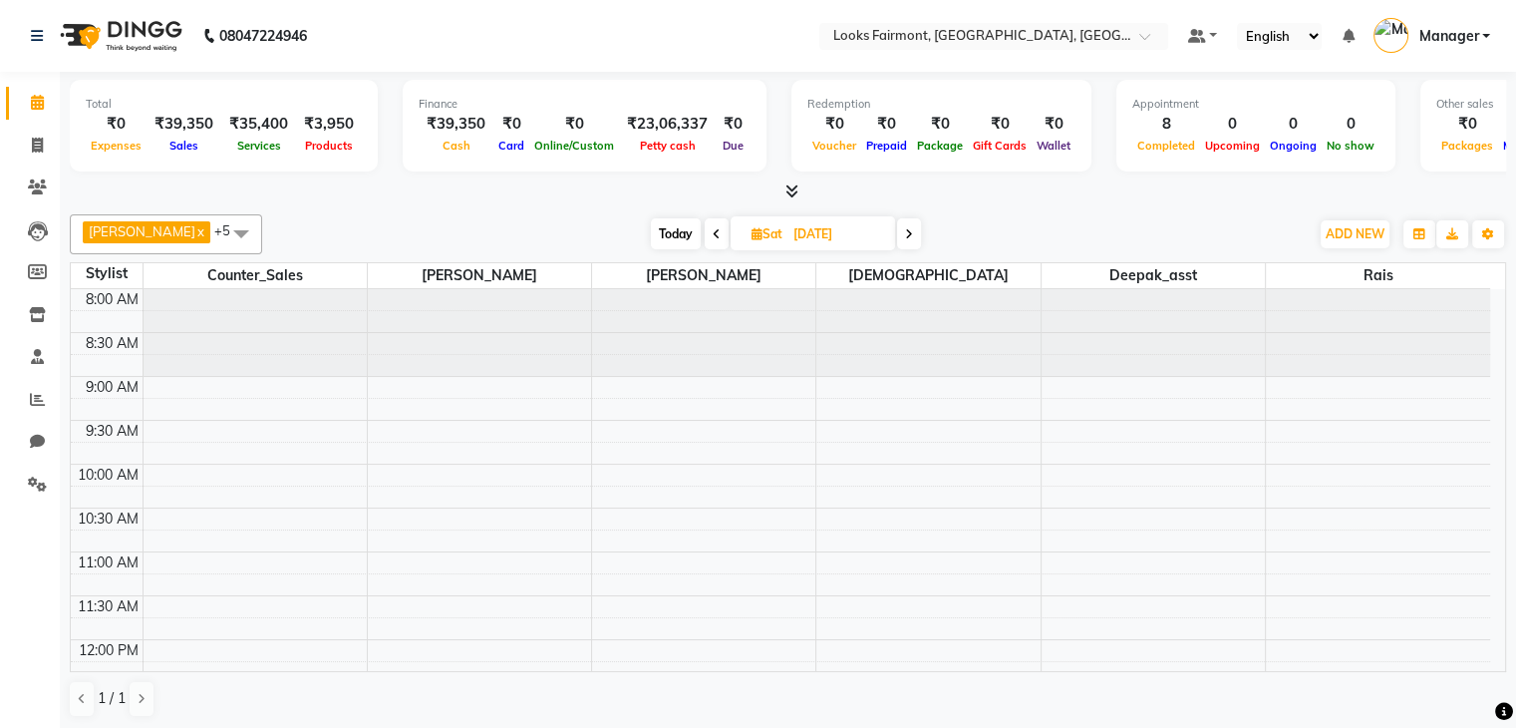
click at [705, 232] on span at bounding box center [717, 233] width 24 height 31
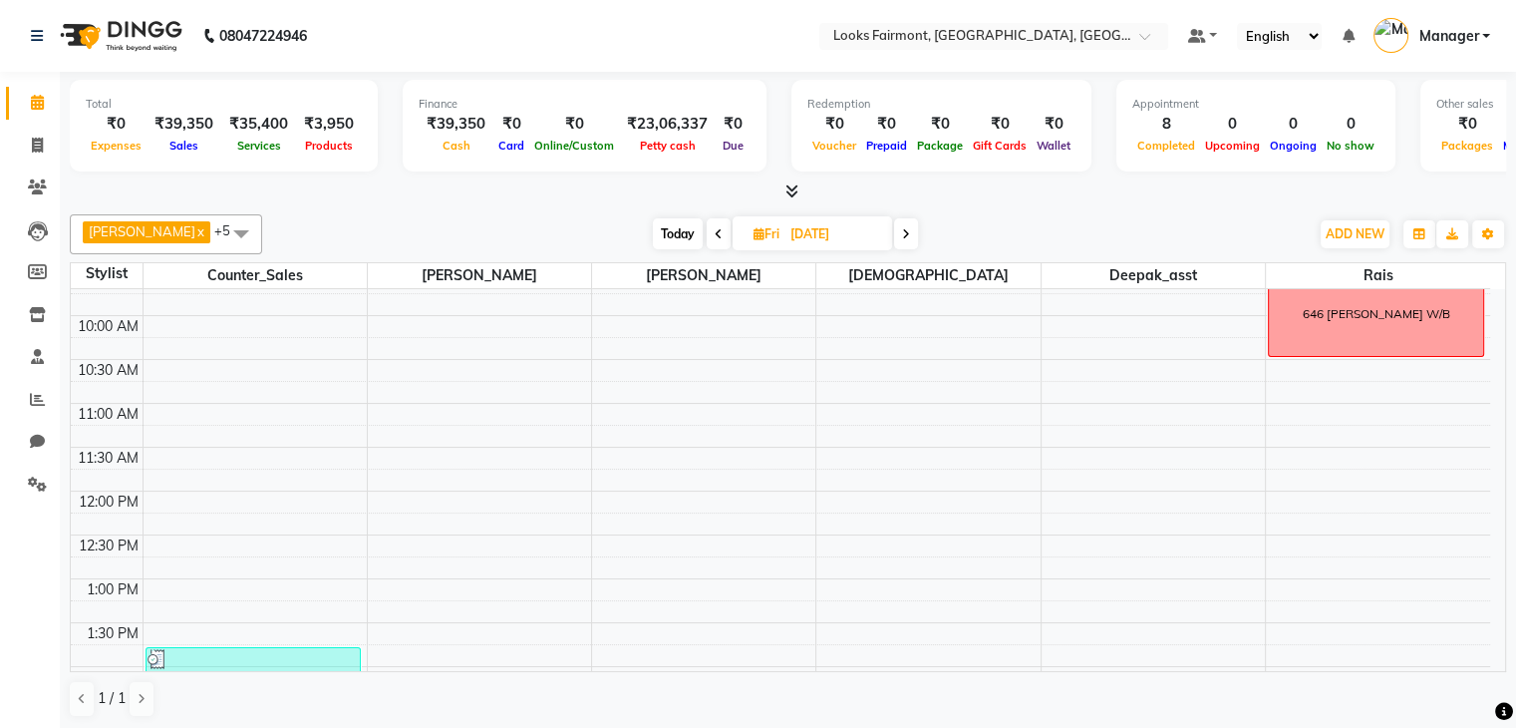
scroll to position [71, 0]
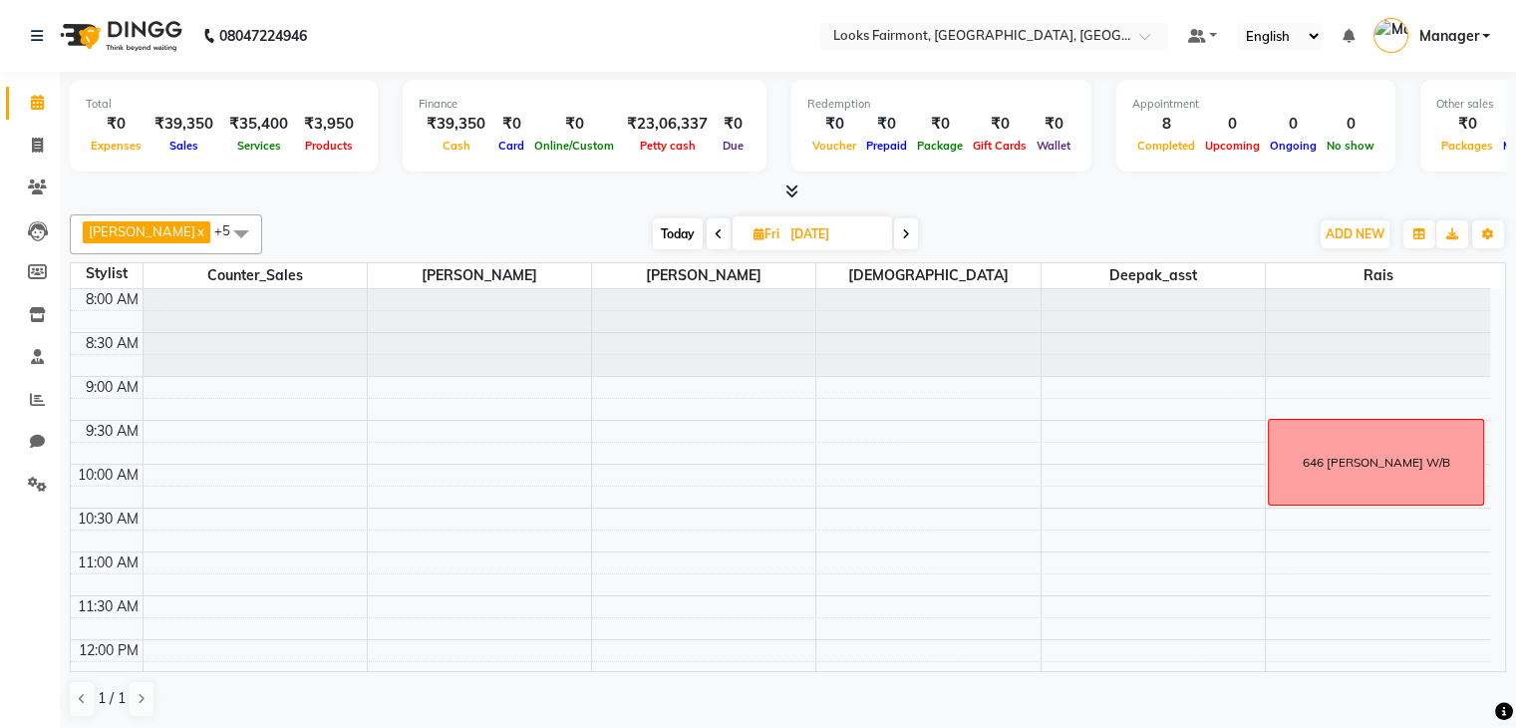
click at [715, 234] on icon at bounding box center [719, 234] width 8 height 12
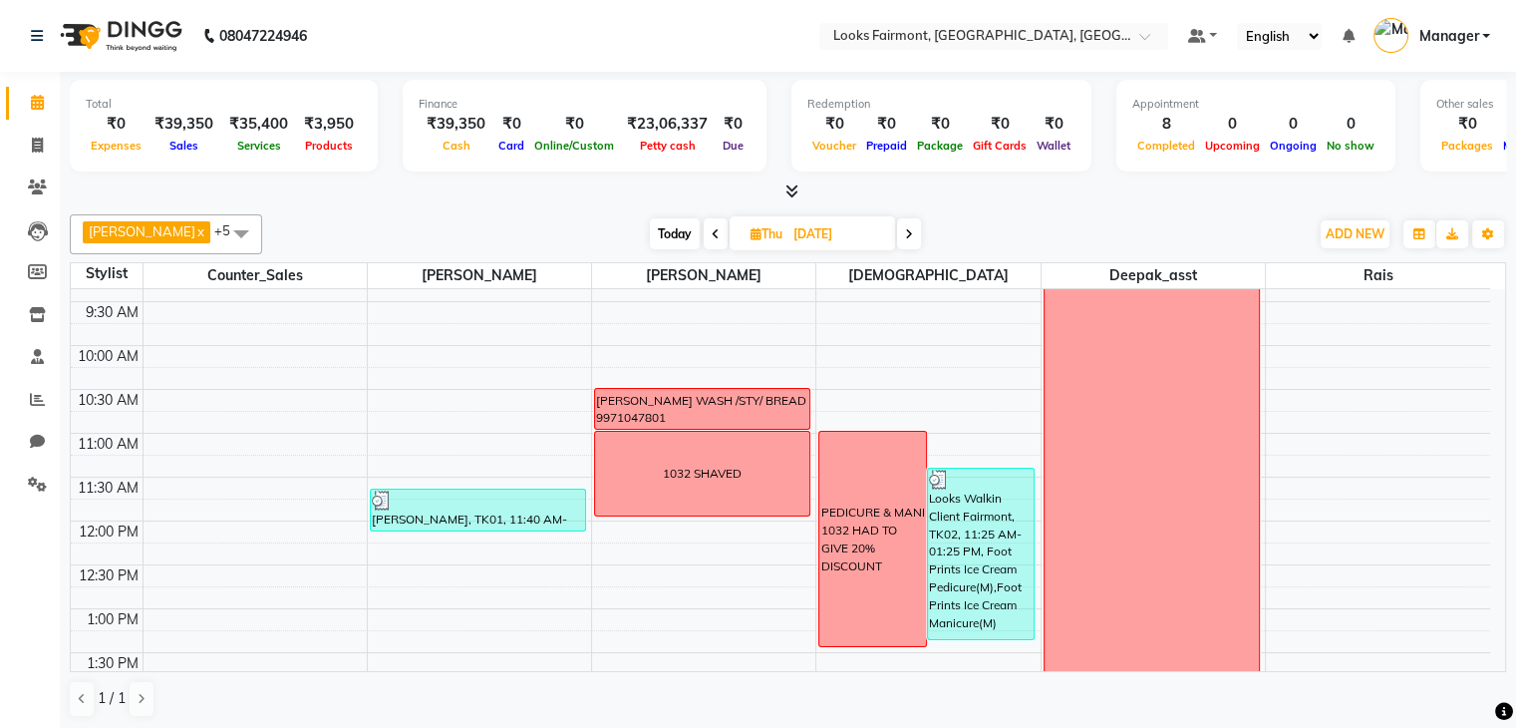
scroll to position [0, 0]
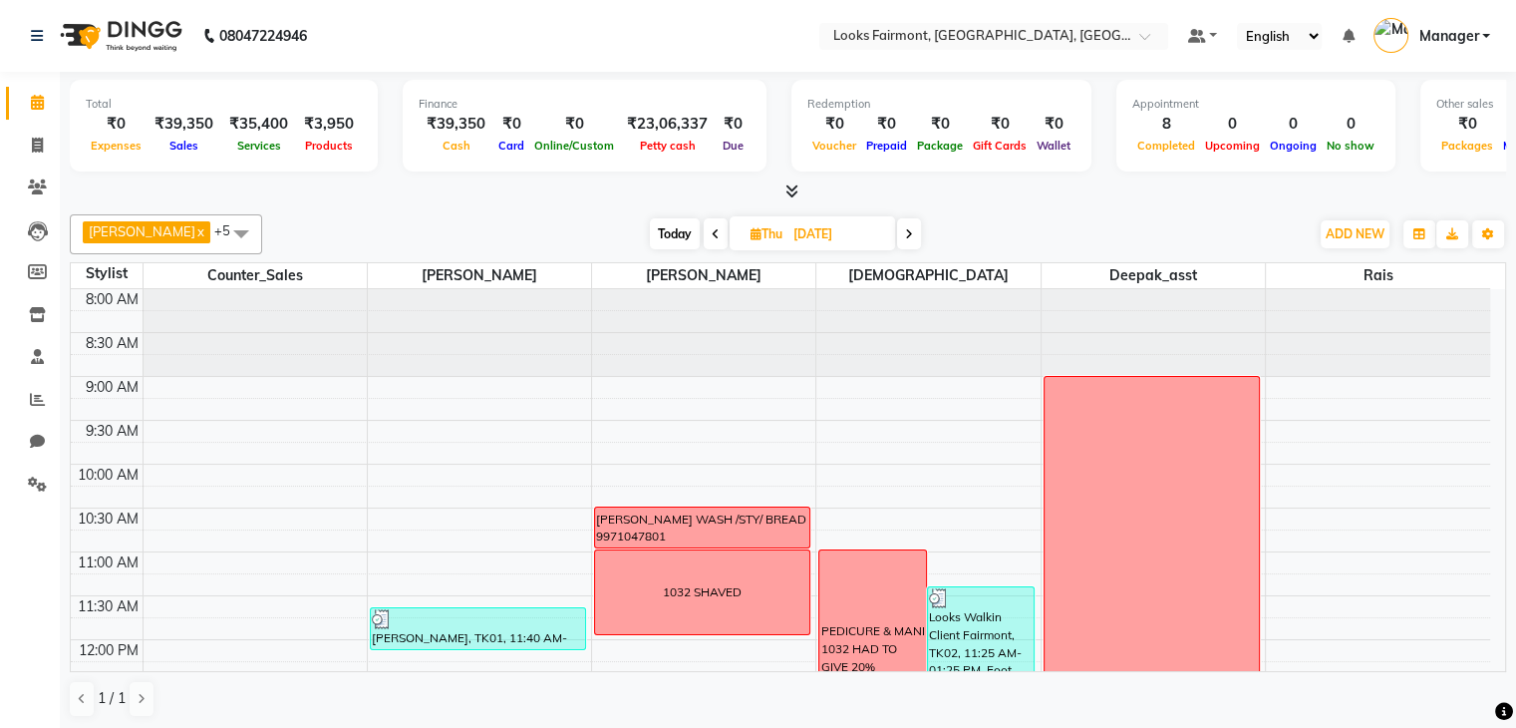
click at [712, 230] on icon at bounding box center [716, 234] width 8 height 12
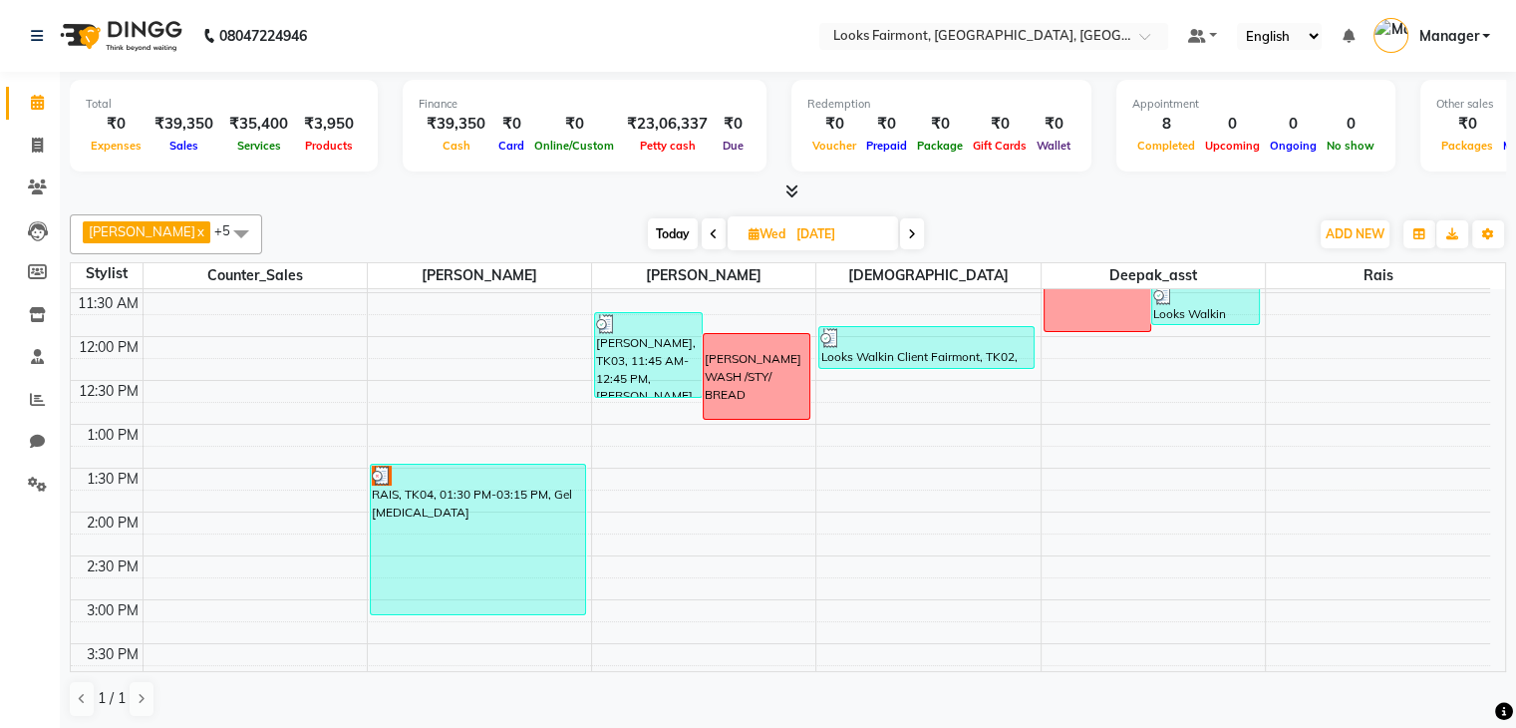
scroll to position [248, 0]
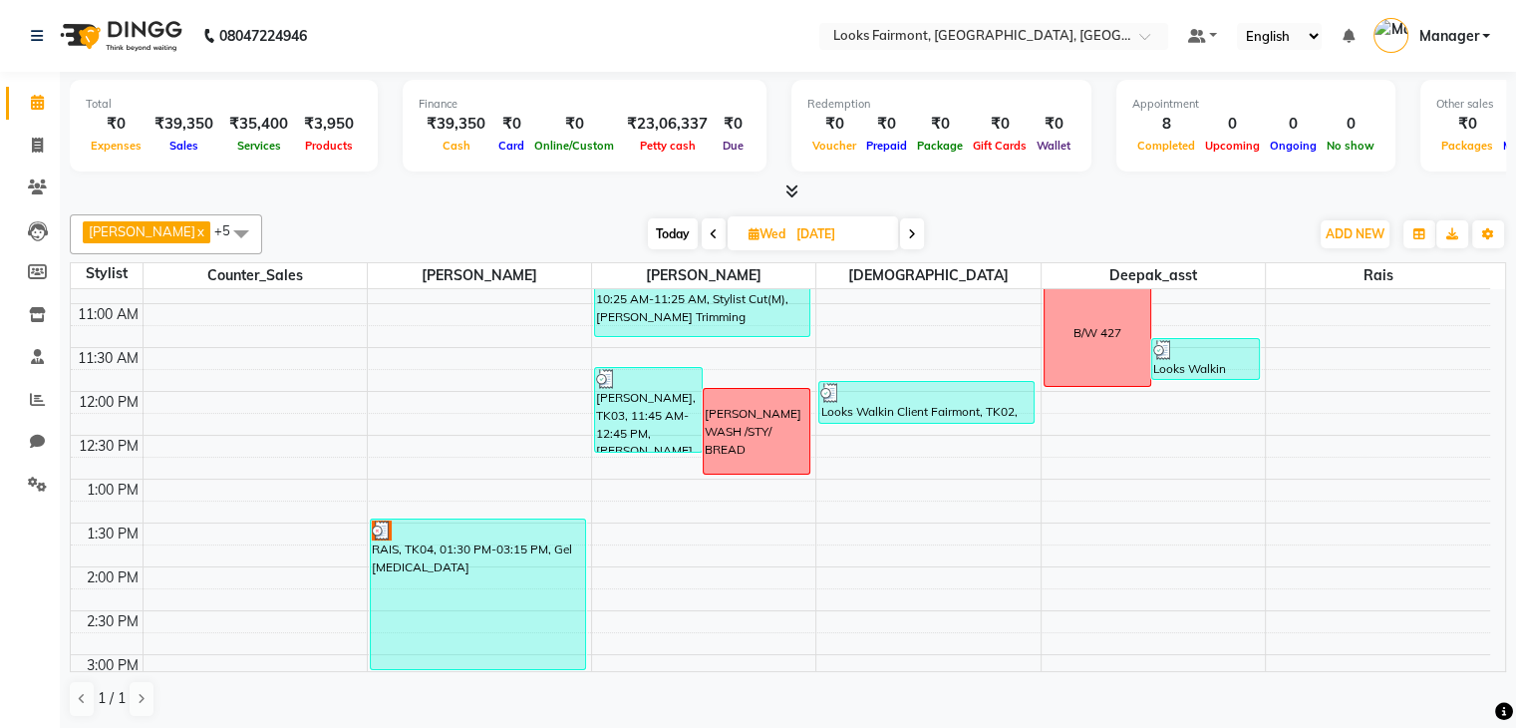
click at [710, 229] on icon at bounding box center [714, 234] width 8 height 12
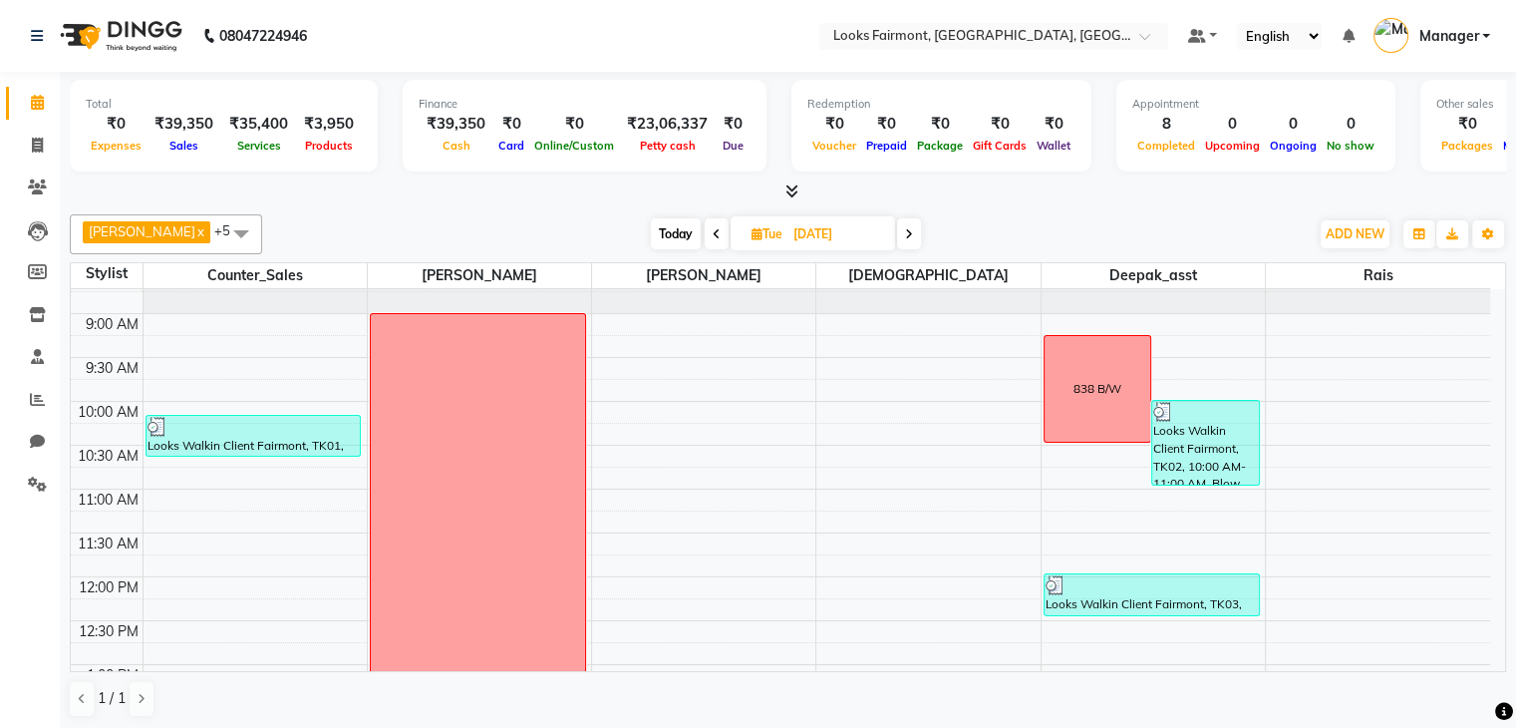
scroll to position [0, 0]
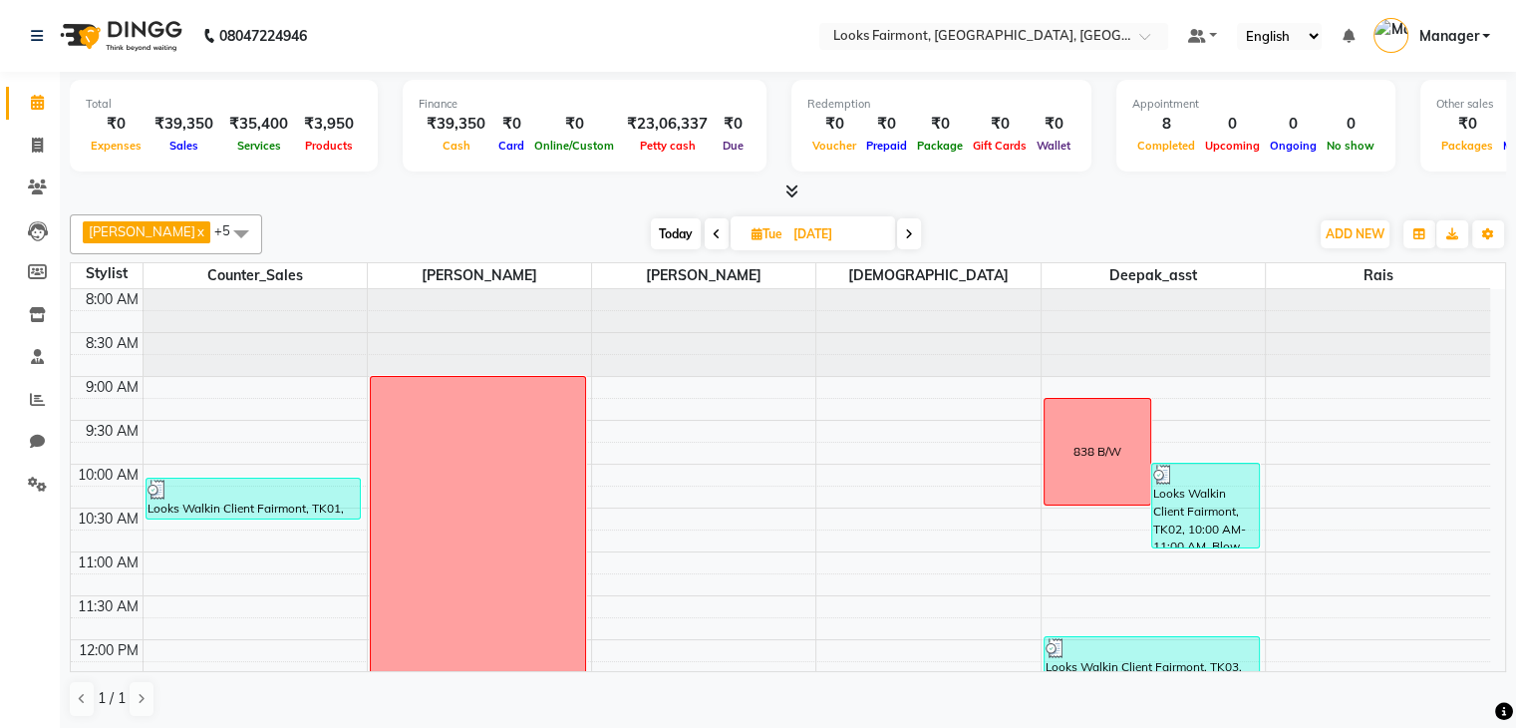
click at [713, 232] on icon at bounding box center [717, 234] width 8 height 12
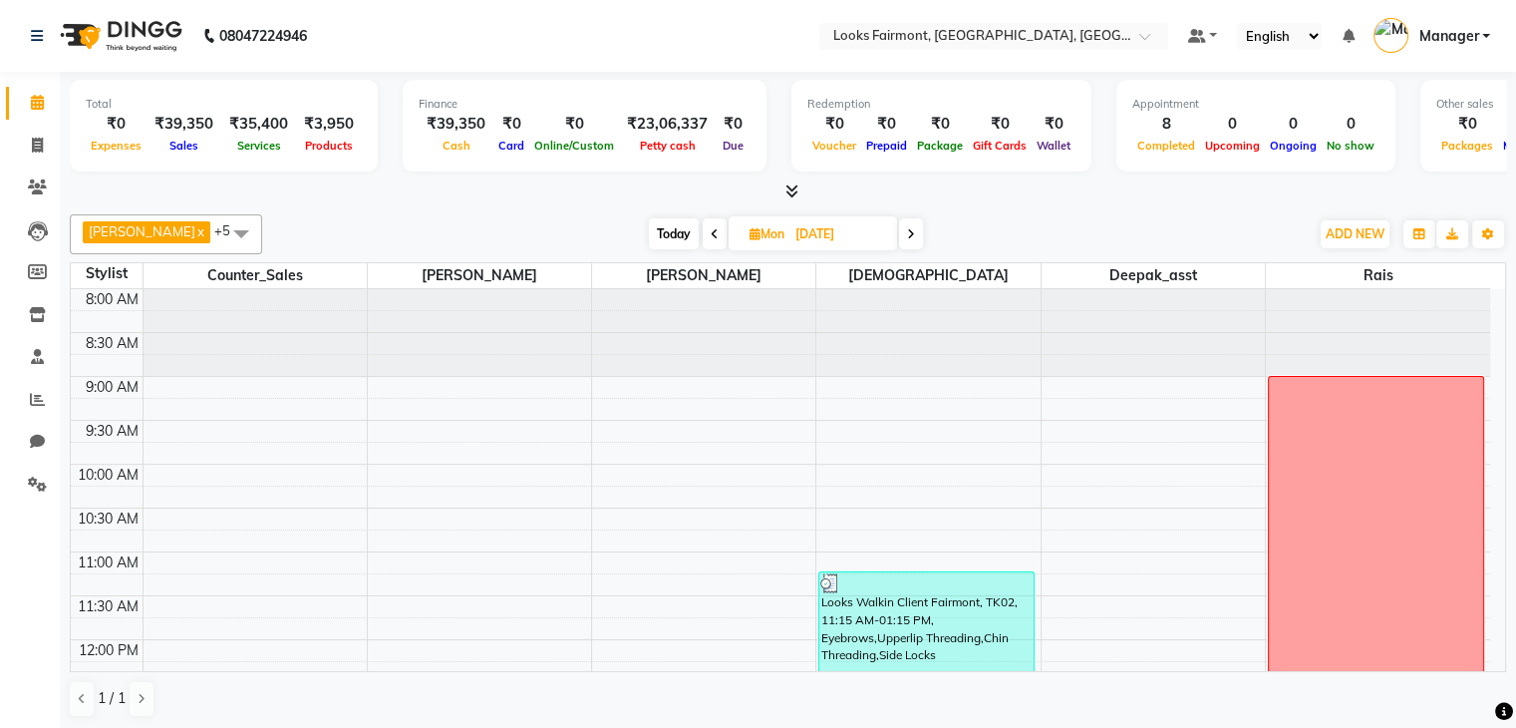
click at [703, 232] on span at bounding box center [715, 233] width 24 height 31
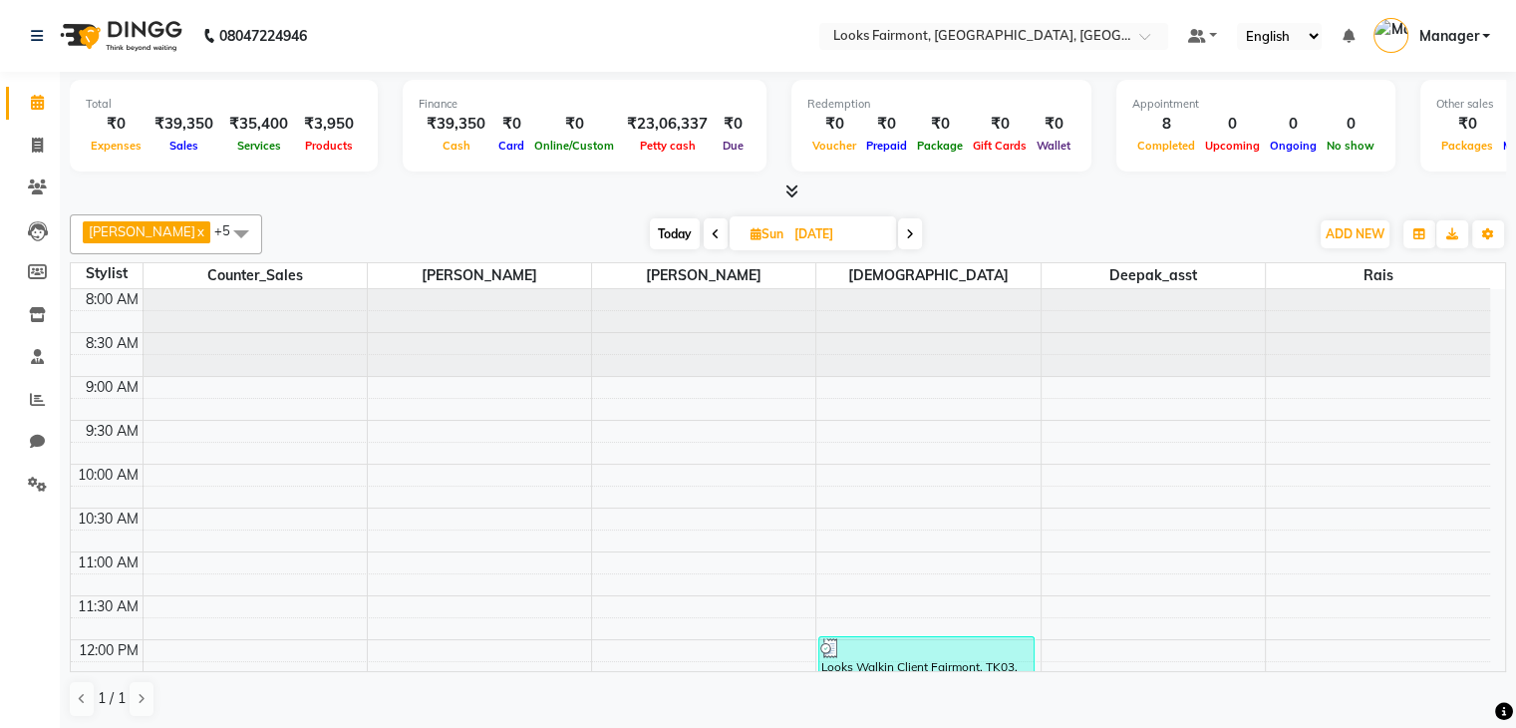
click at [704, 228] on span at bounding box center [716, 233] width 24 height 31
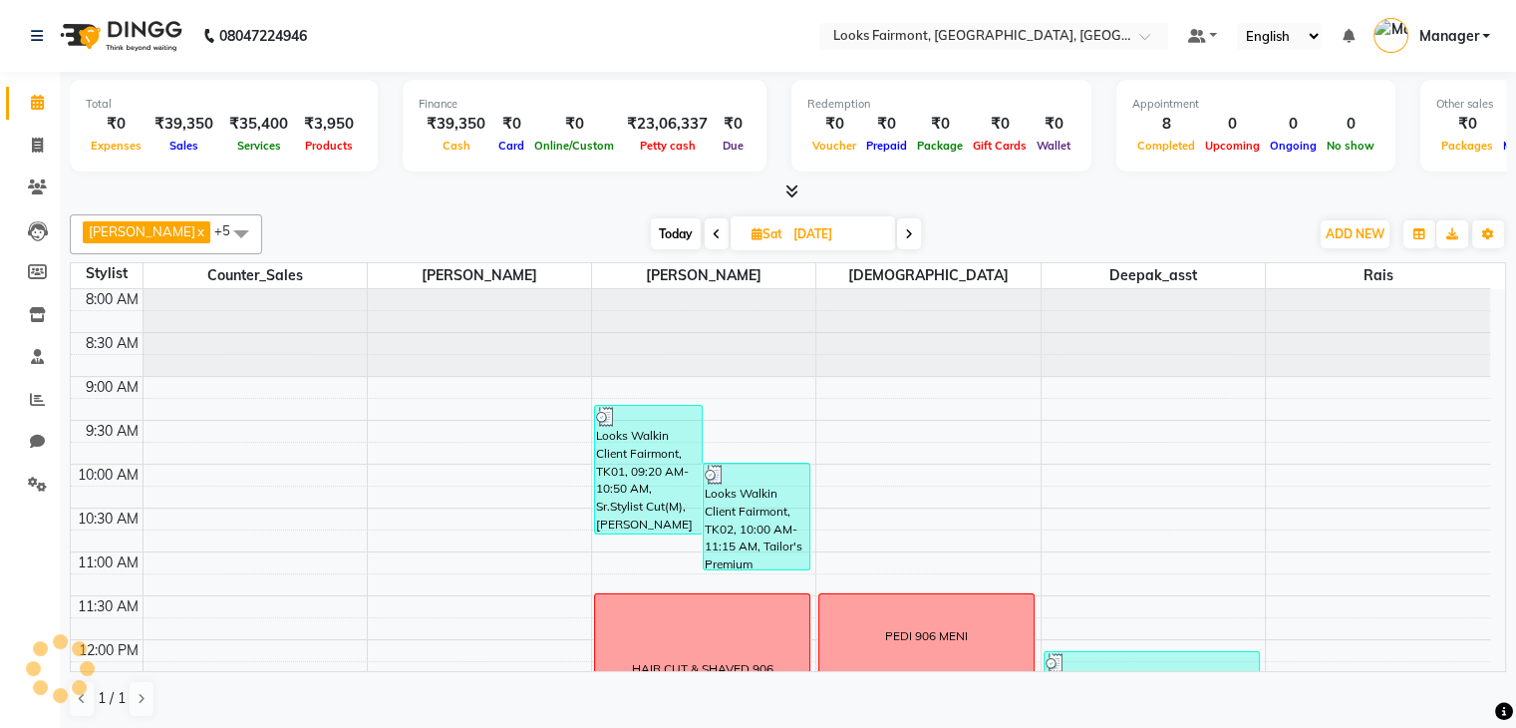
click at [705, 228] on span at bounding box center [717, 233] width 24 height 31
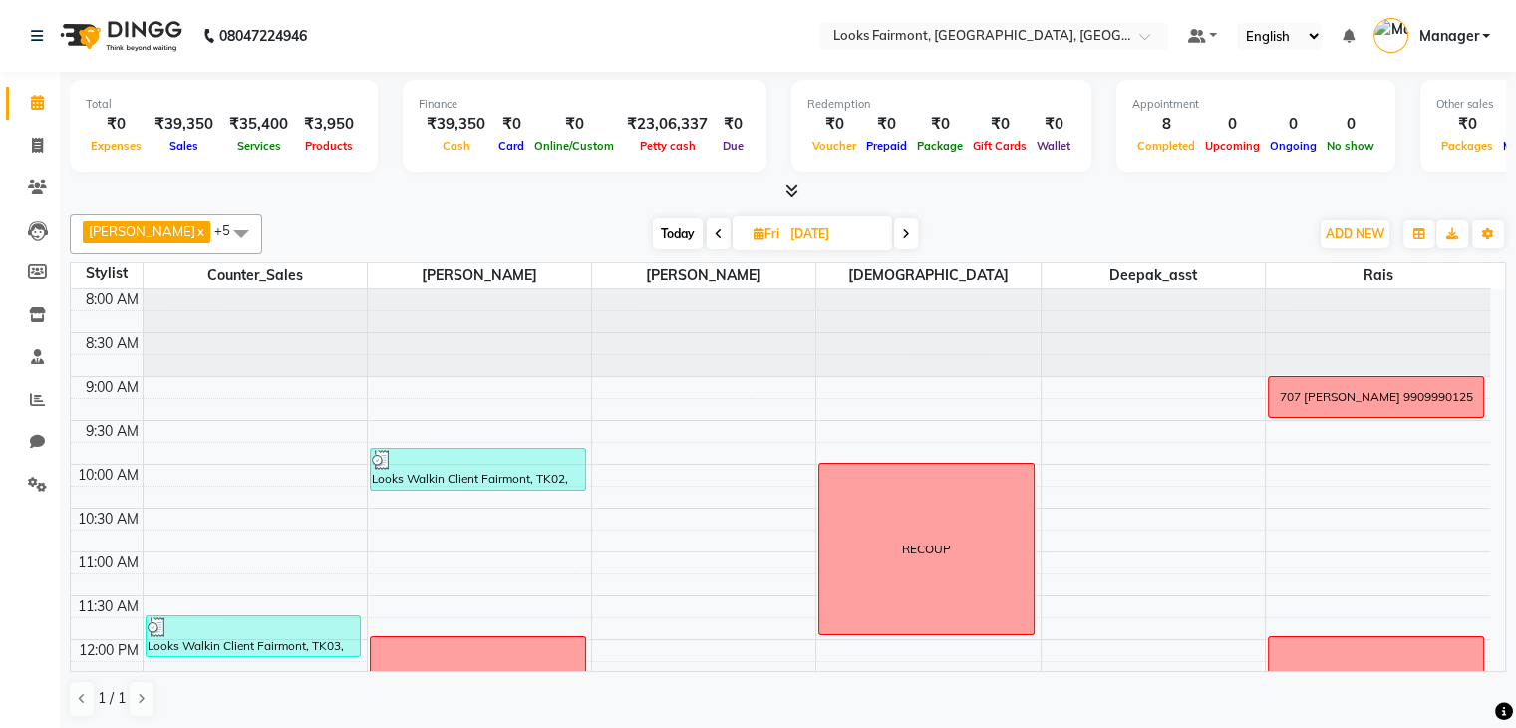
click at [707, 231] on span at bounding box center [719, 233] width 24 height 31
type input "[DATE]"
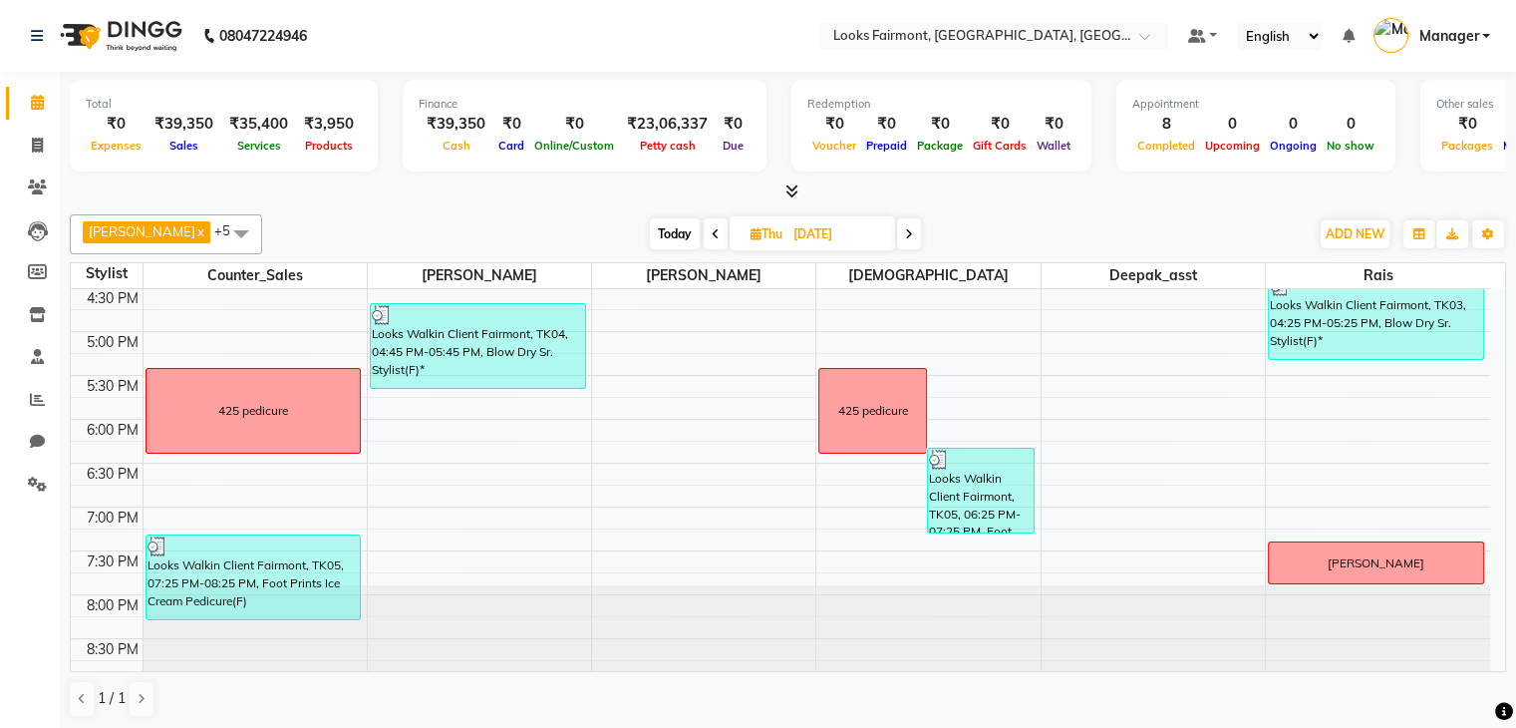
scroll to position [1, 0]
click at [1345, 217] on div "ADD NEW Toggle Dropdown Add Appointment Add Invoice Add Expense Add Attendance …" at bounding box center [1355, 233] width 73 height 32
click at [1347, 225] on span "ADD NEW" at bounding box center [1355, 232] width 59 height 15
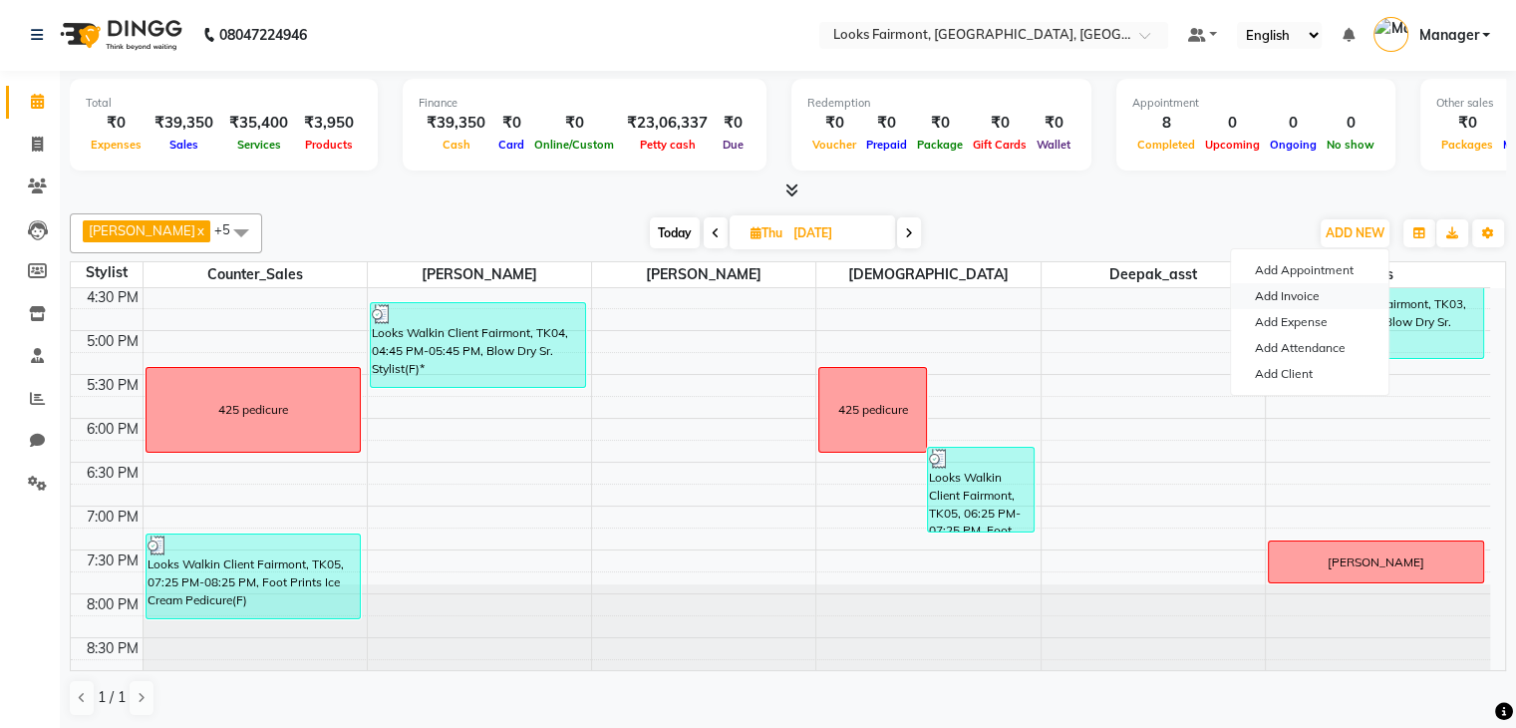
click at [1304, 298] on link "Add Invoice" at bounding box center [1310, 296] width 158 height 26
select select "8139"
select select "service"
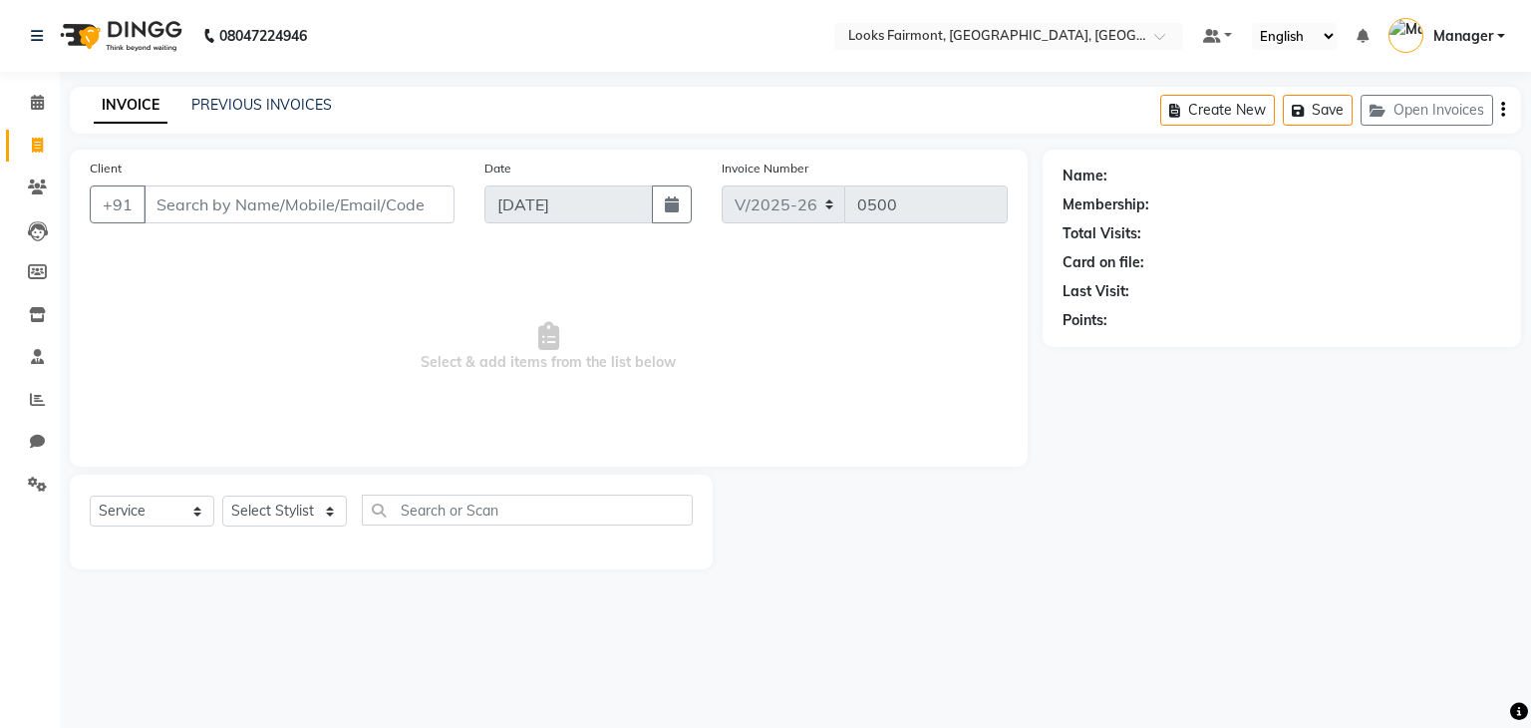
click at [263, 204] on input "Client" at bounding box center [299, 204] width 311 height 38
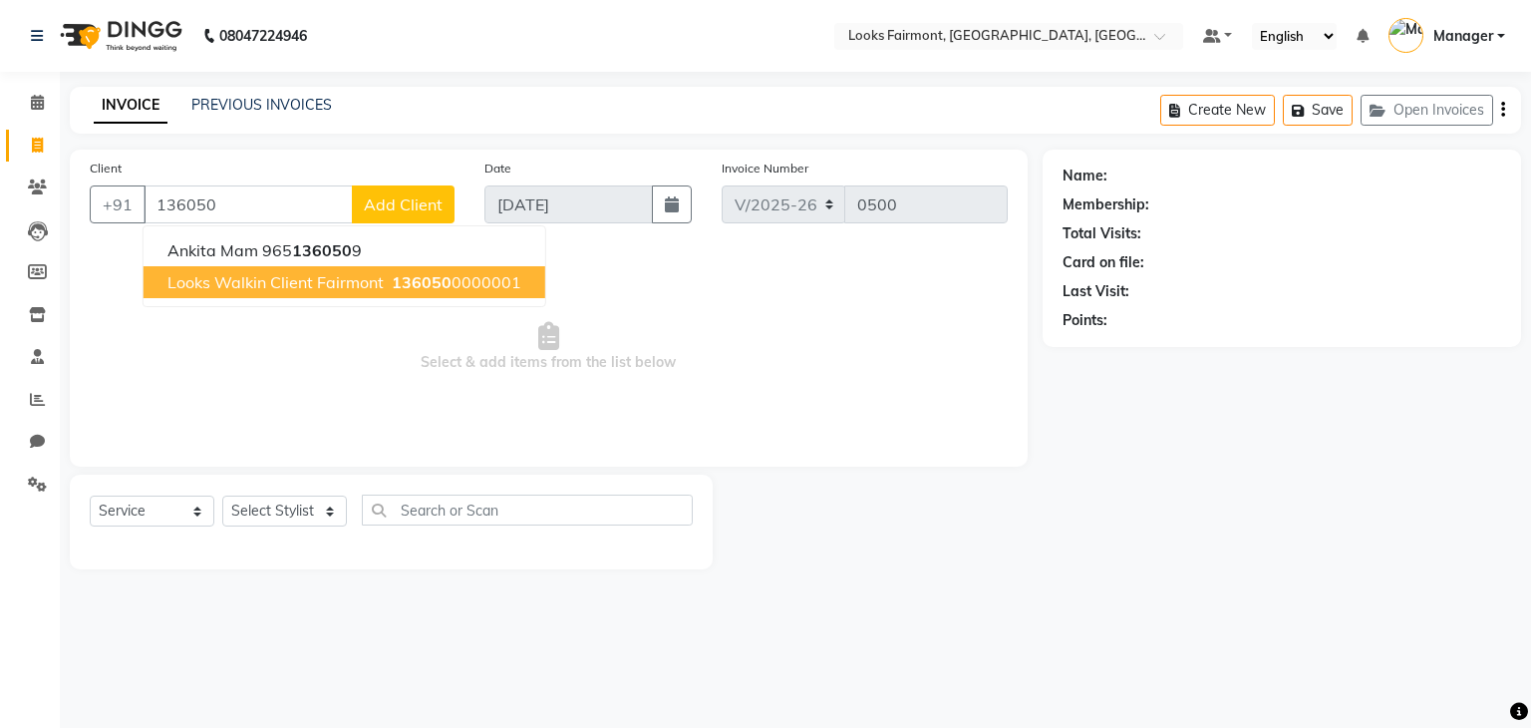
click at [265, 281] on span "Looks Walkin Client Fairmont" at bounding box center [275, 282] width 216 height 20
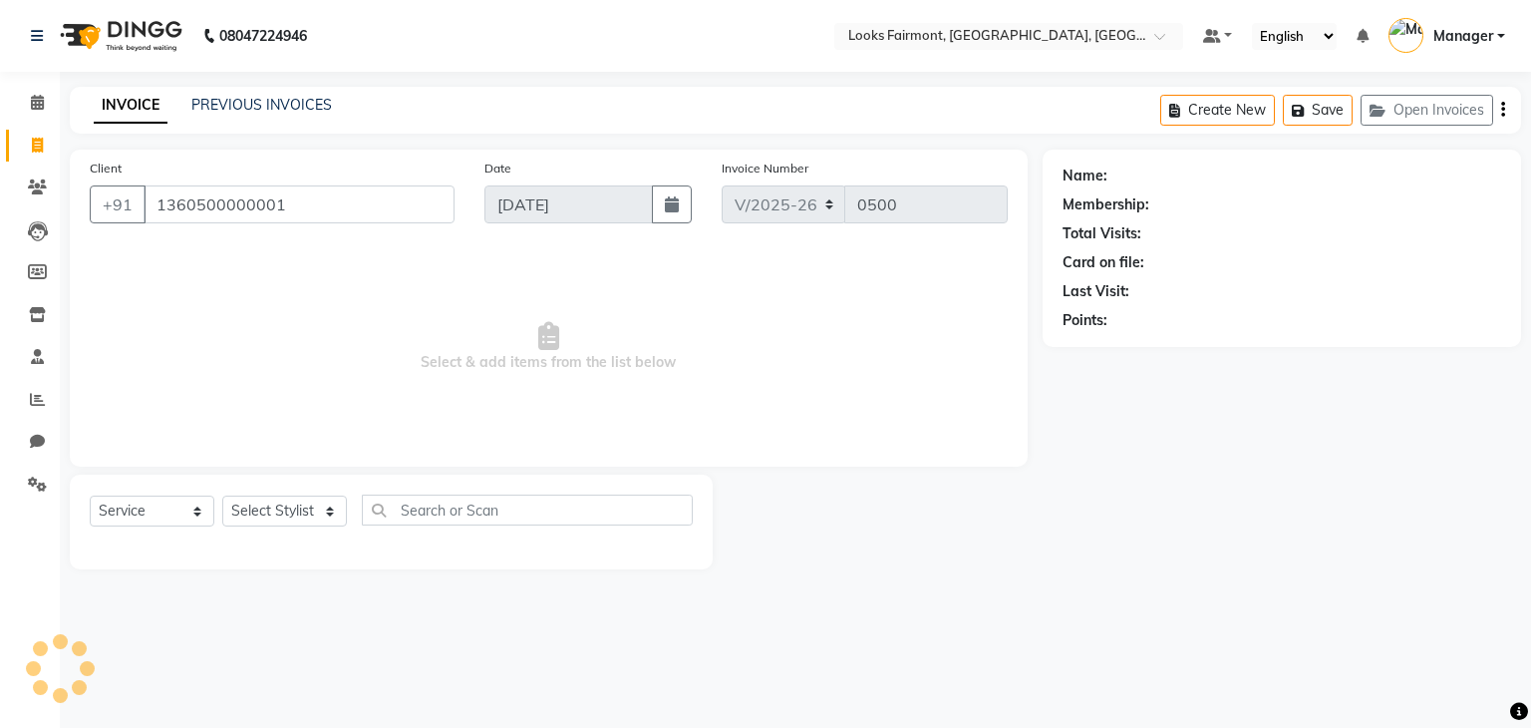
type input "1360500000001"
select select "1: Object"
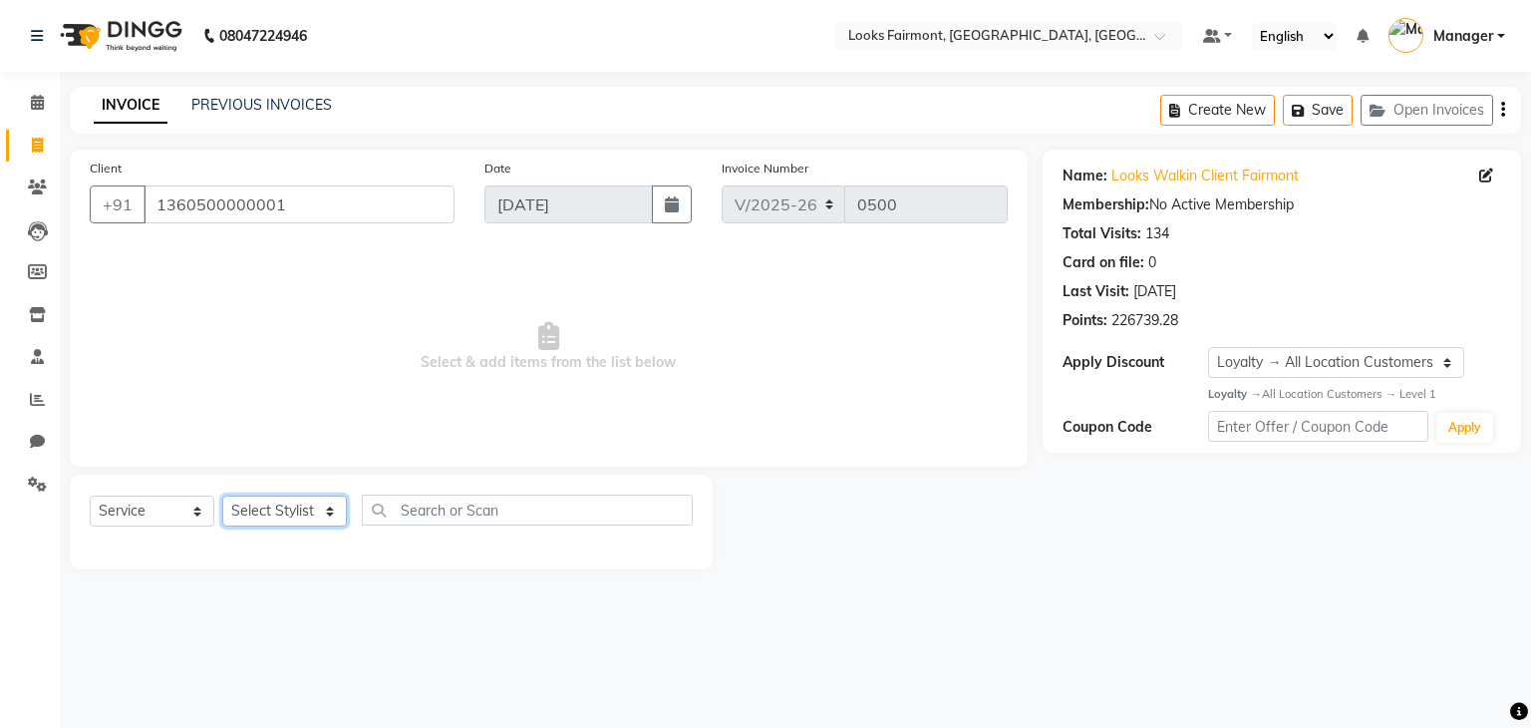
click at [298, 509] on select "Select Stylist [PERSON_NAME] Counter_Sales Deepak_asst Manager [PERSON_NAME] So…" at bounding box center [284, 510] width 125 height 31
select select "76347"
click at [222, 496] on select "Select Stylist [PERSON_NAME] Counter_Sales Deepak_asst Manager [PERSON_NAME] So…" at bounding box center [284, 510] width 125 height 31
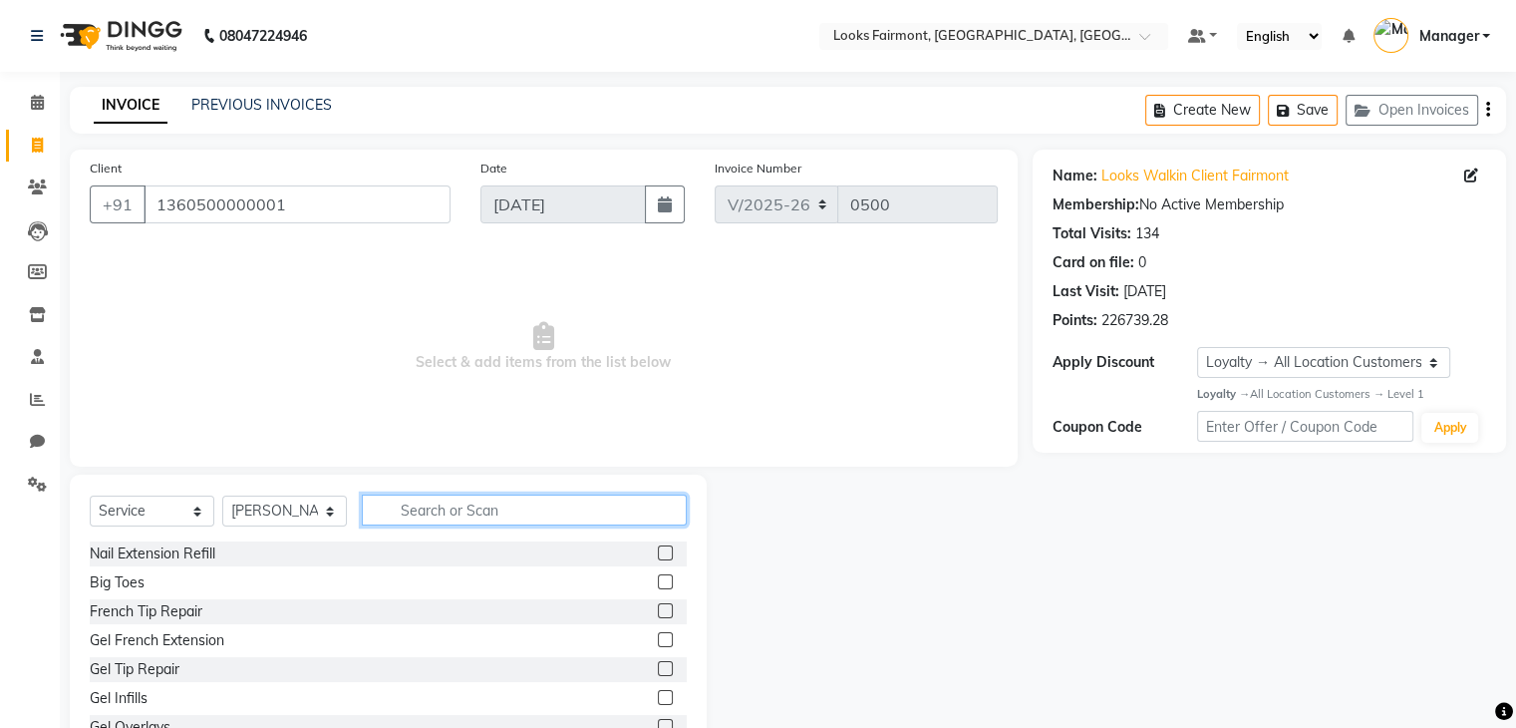
click at [431, 506] on input "text" at bounding box center [524, 509] width 325 height 31
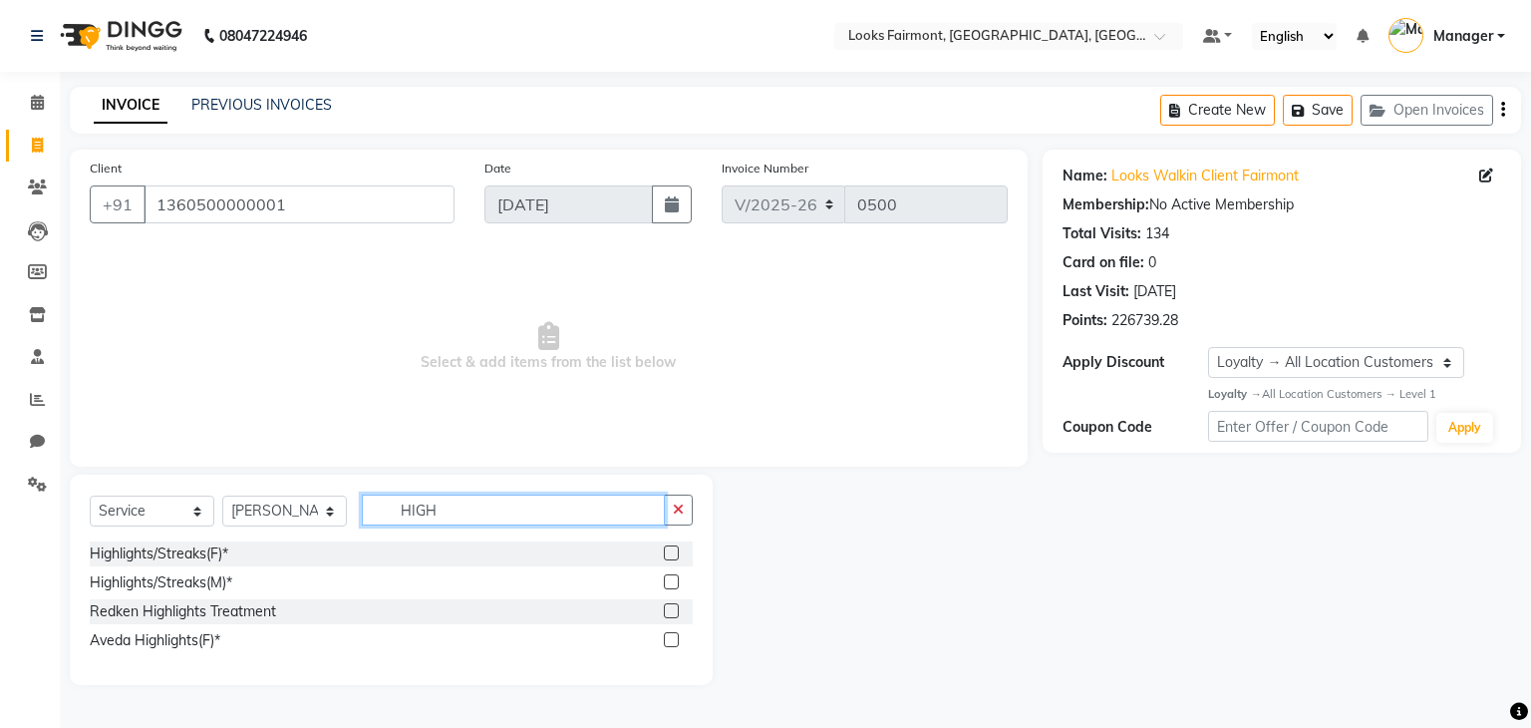
type input "HIGH"
click at [669, 551] on label at bounding box center [671, 552] width 15 height 15
click at [669, 551] on input "checkbox" at bounding box center [670, 553] width 13 height 13
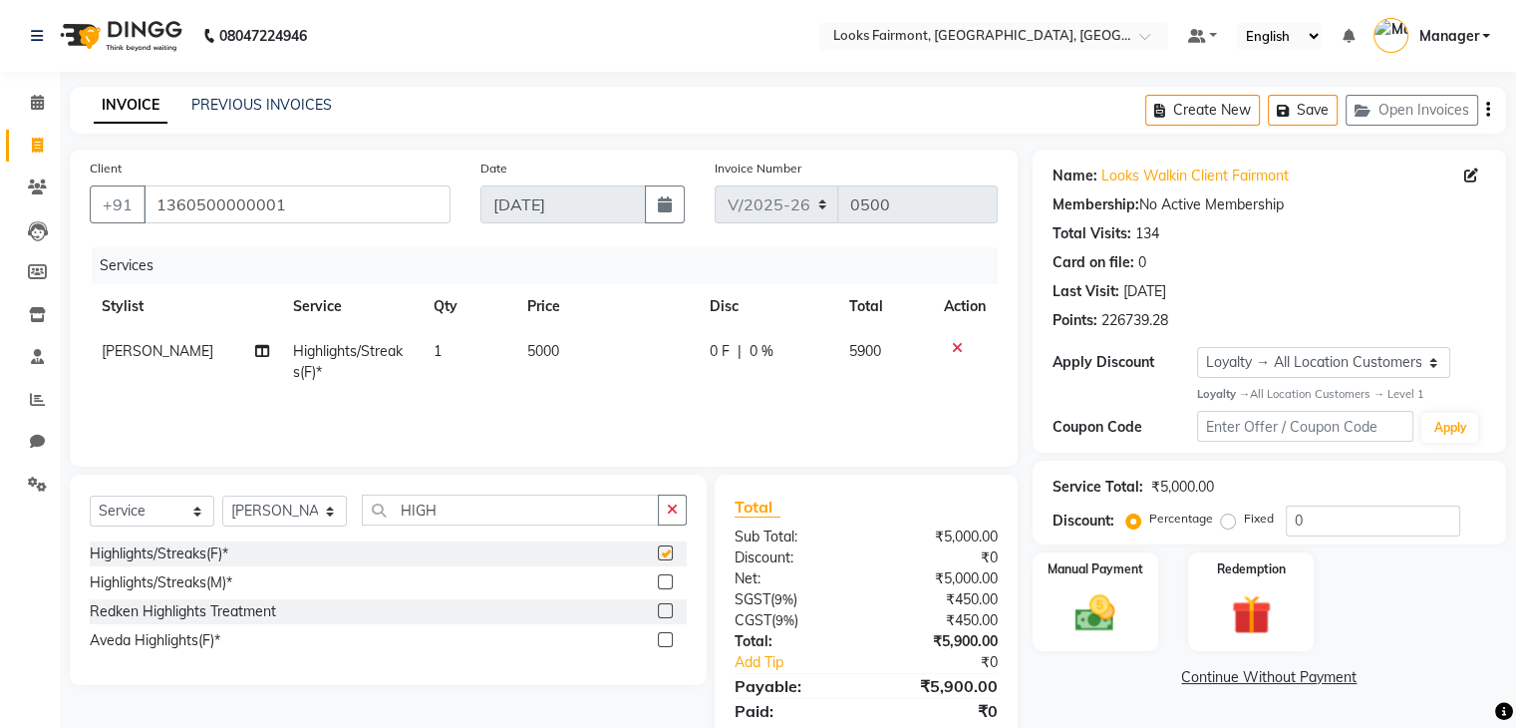
checkbox input "false"
click at [571, 348] on td "5000" at bounding box center [606, 362] width 182 height 66
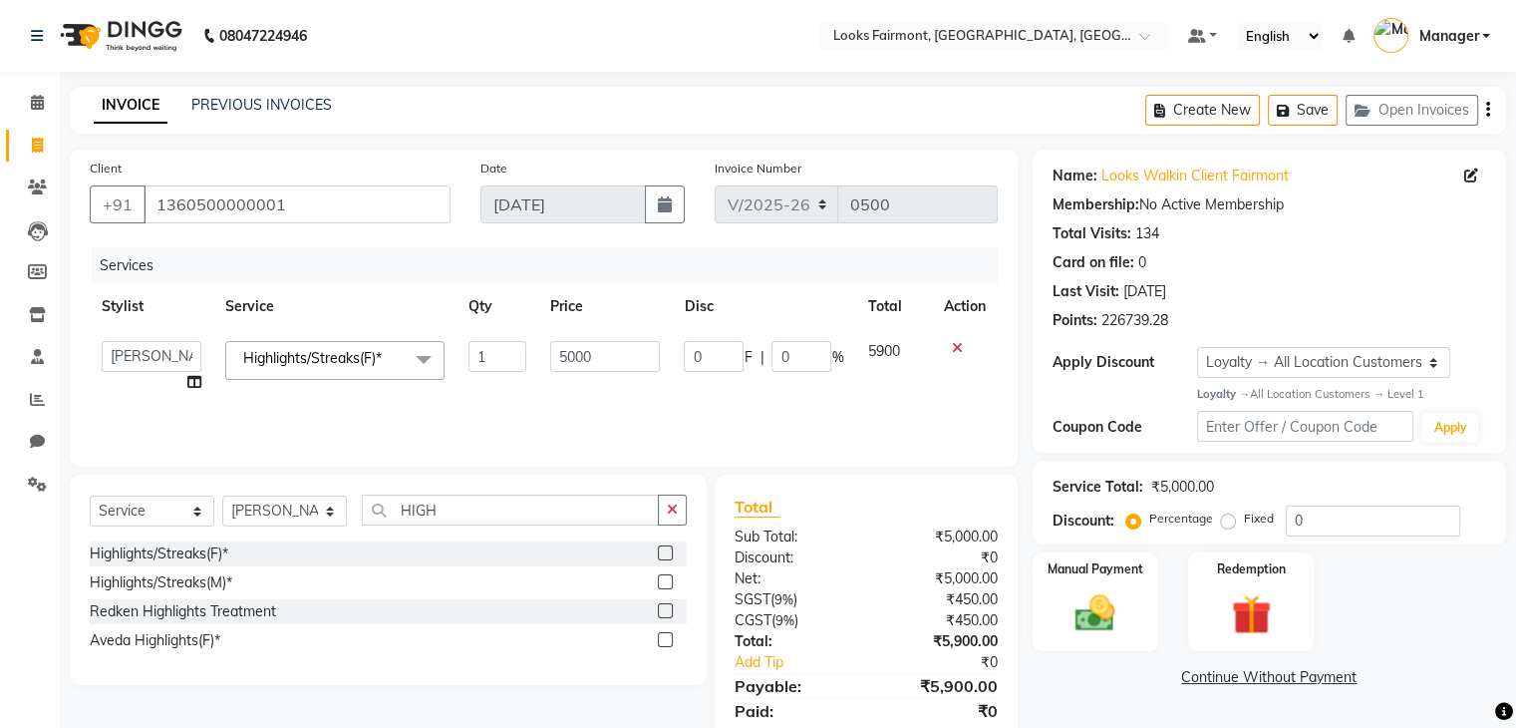
click at [571, 348] on input "5000" at bounding box center [605, 356] width 110 height 31
type input "15000"
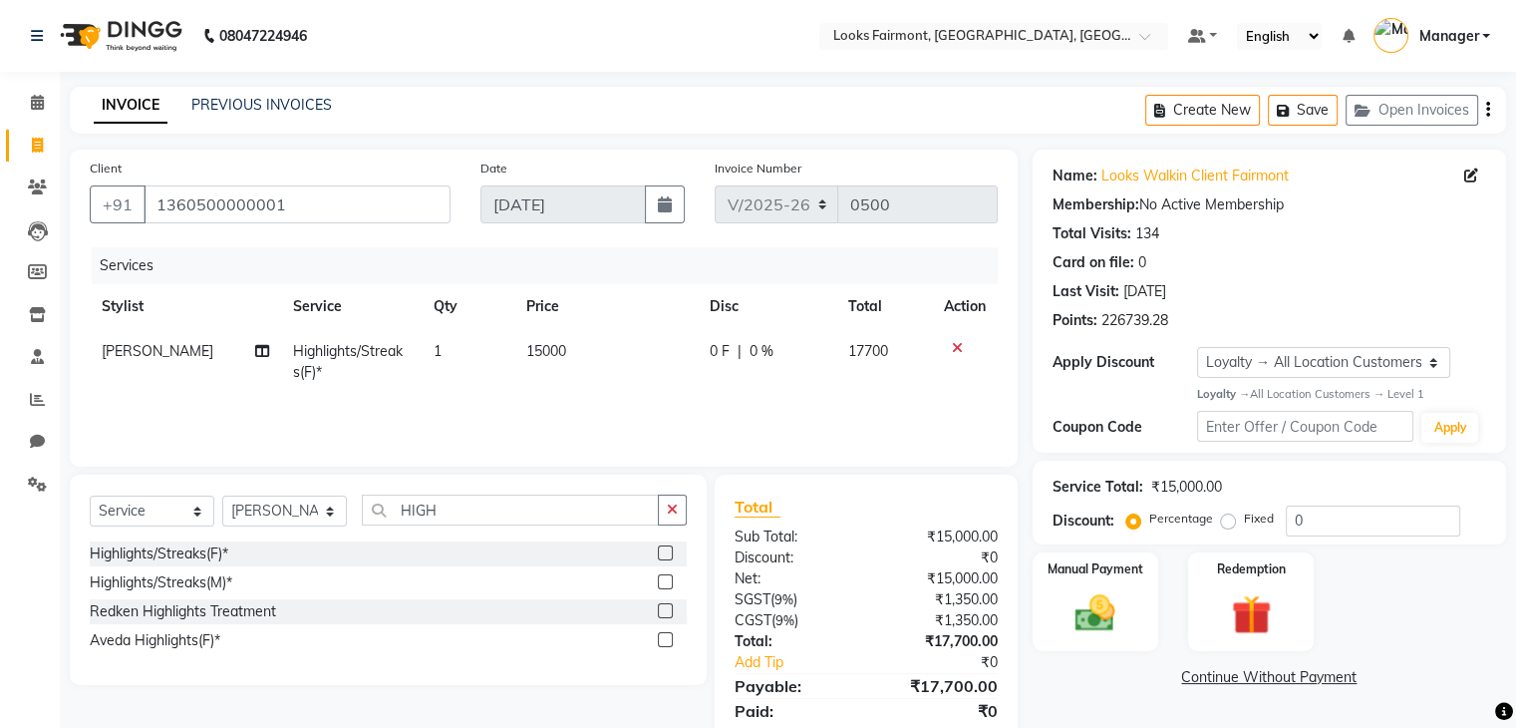
click at [1089, 701] on div "Name: Looks Walkin Client Fairmont Membership: No Active Membership Total Visit…" at bounding box center [1277, 459] width 489 height 618
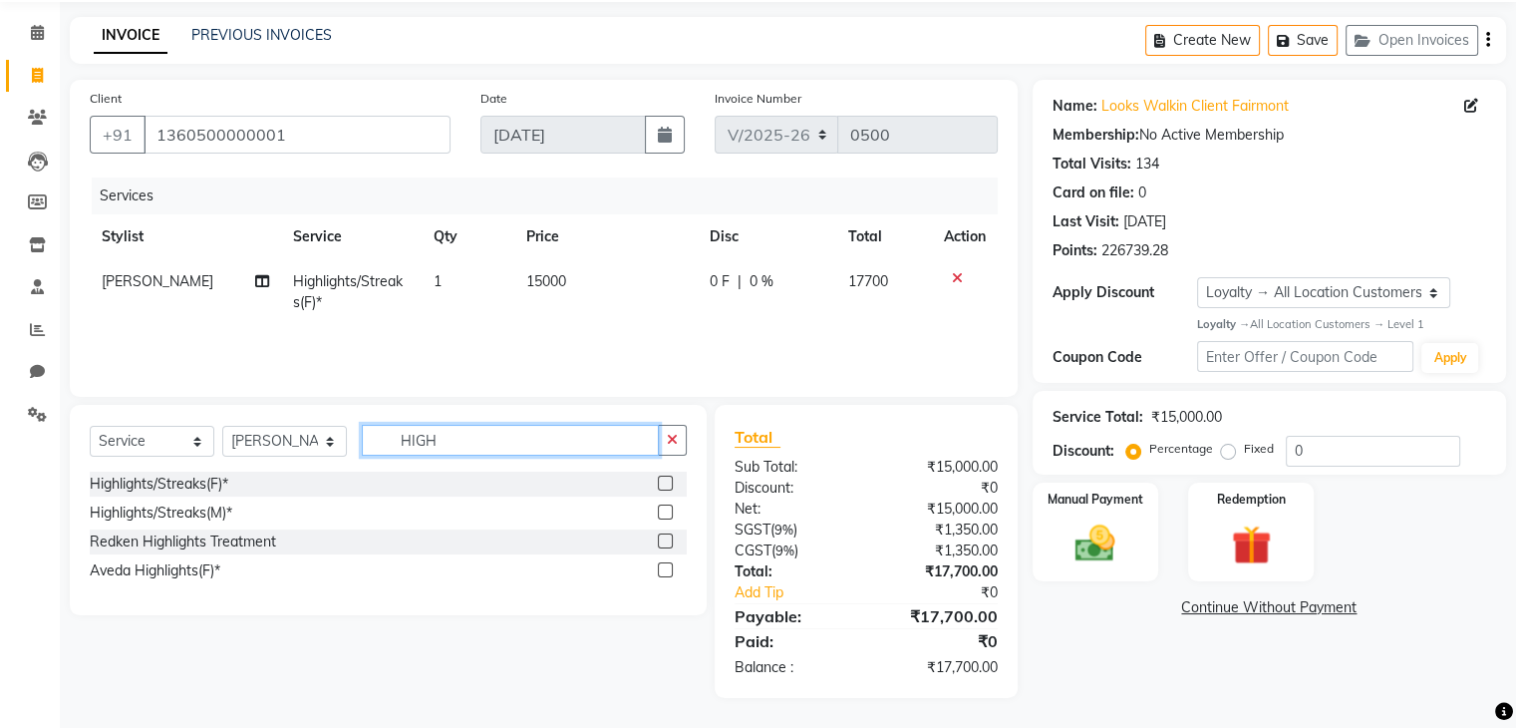
click at [444, 437] on input "HIGH" at bounding box center [510, 440] width 297 height 31
type input "H"
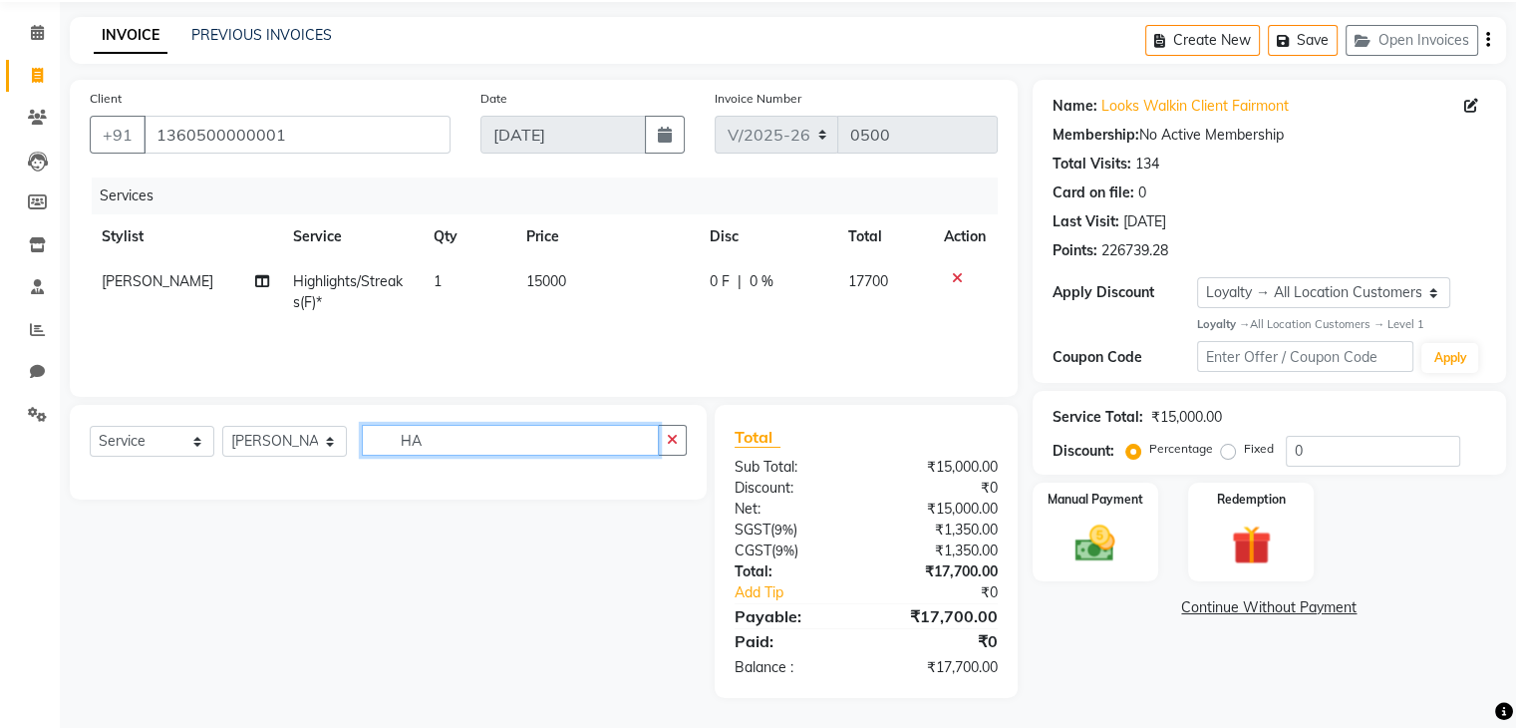
type input "H"
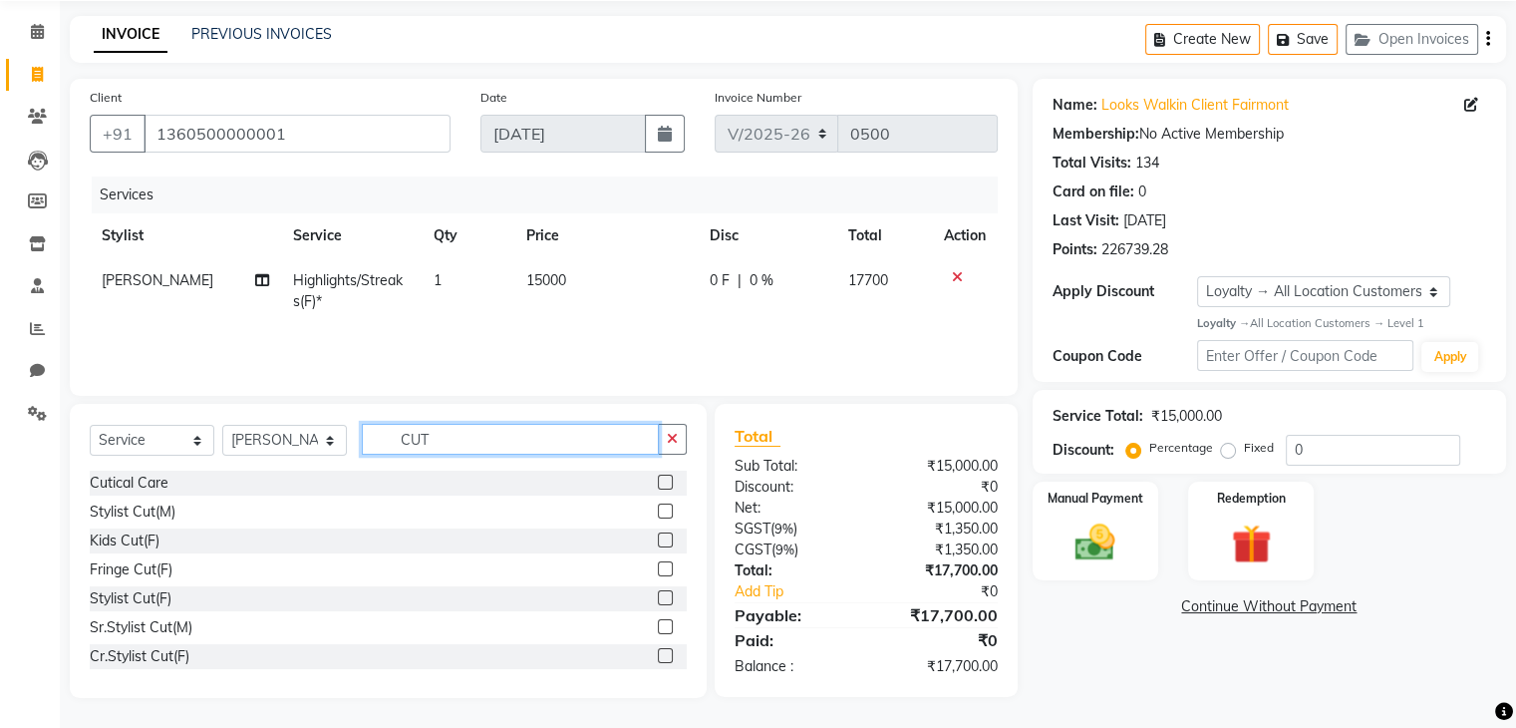
type input "CUT"
click at [658, 659] on label at bounding box center [665, 655] width 15 height 15
click at [658, 659] on input "checkbox" at bounding box center [664, 656] width 13 height 13
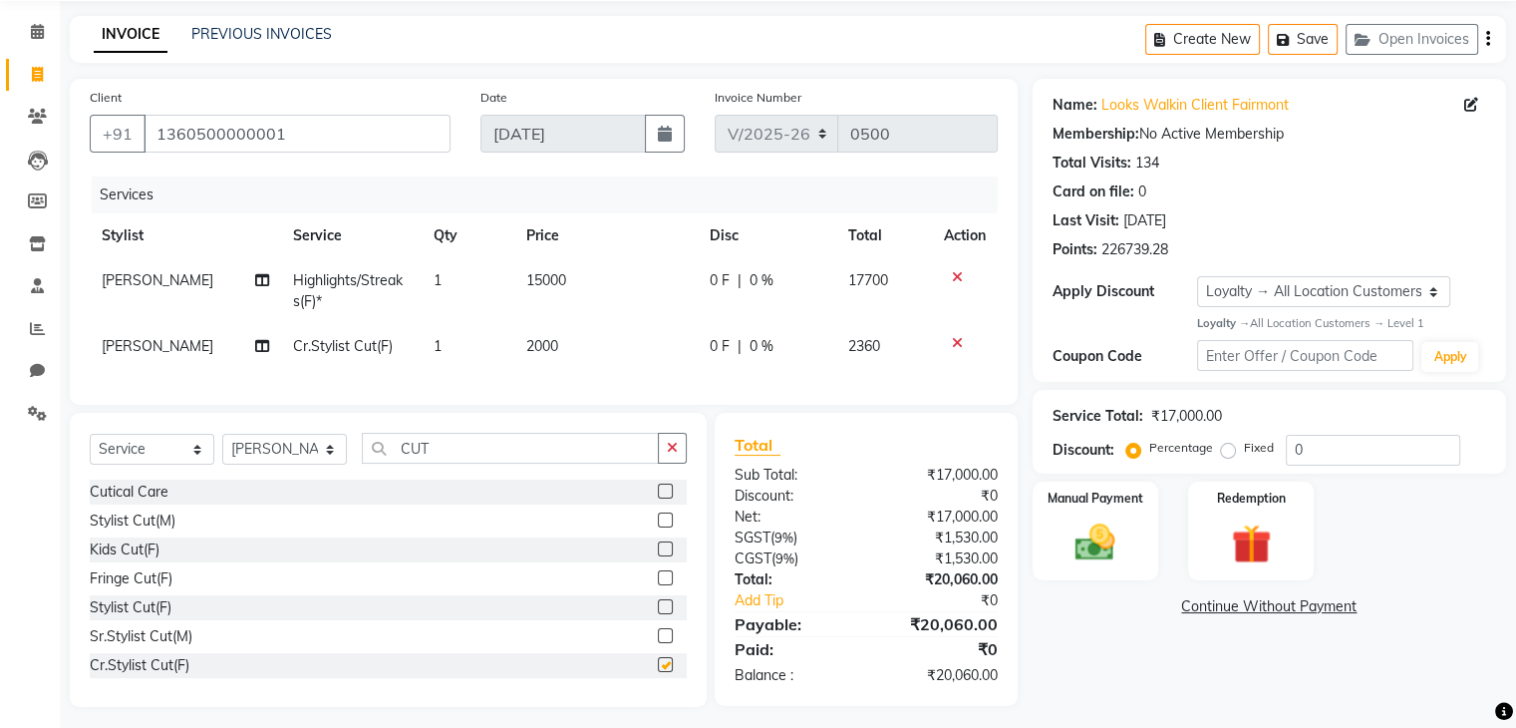
checkbox input "false"
click at [582, 336] on td "2000" at bounding box center [605, 346] width 182 height 45
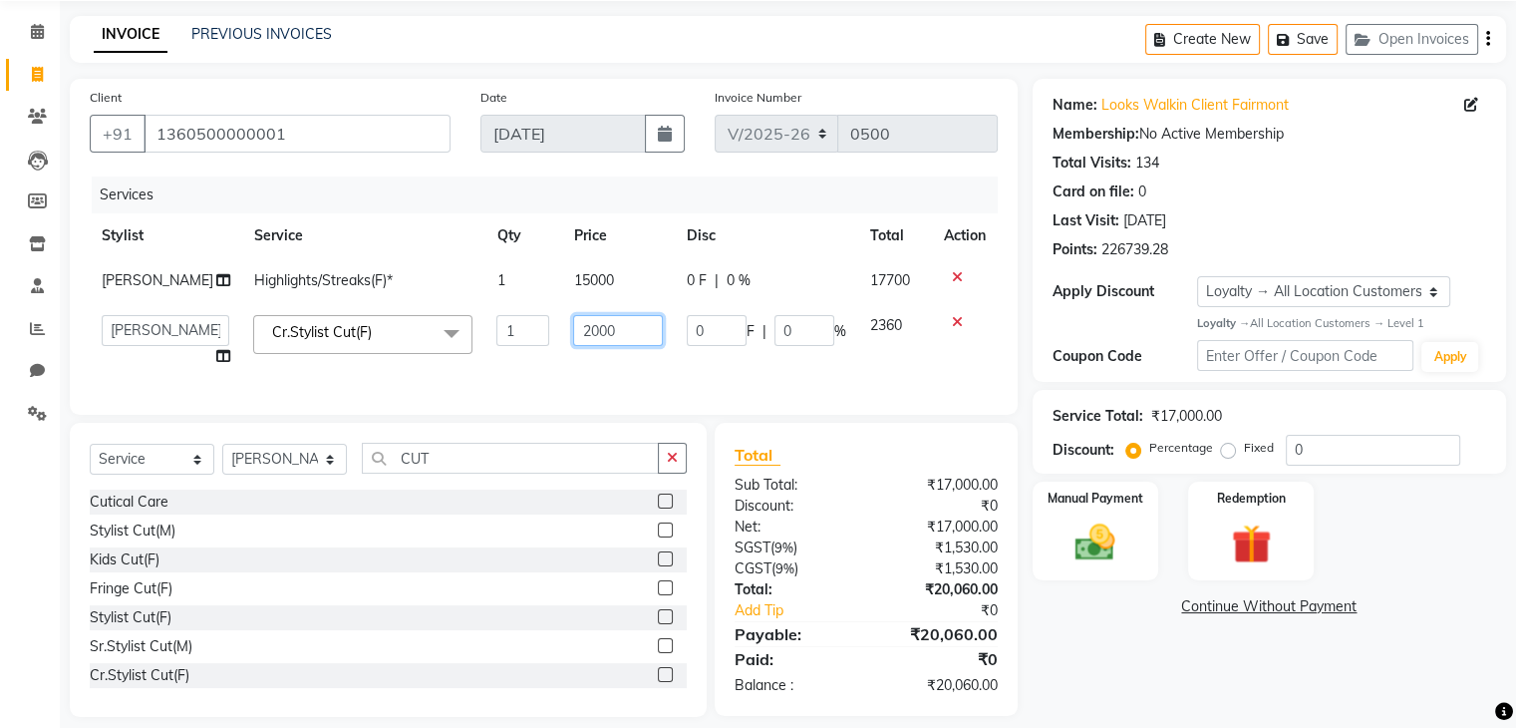
click at [598, 340] on input "2000" at bounding box center [618, 330] width 90 height 31
type input "2"
type input "4000"
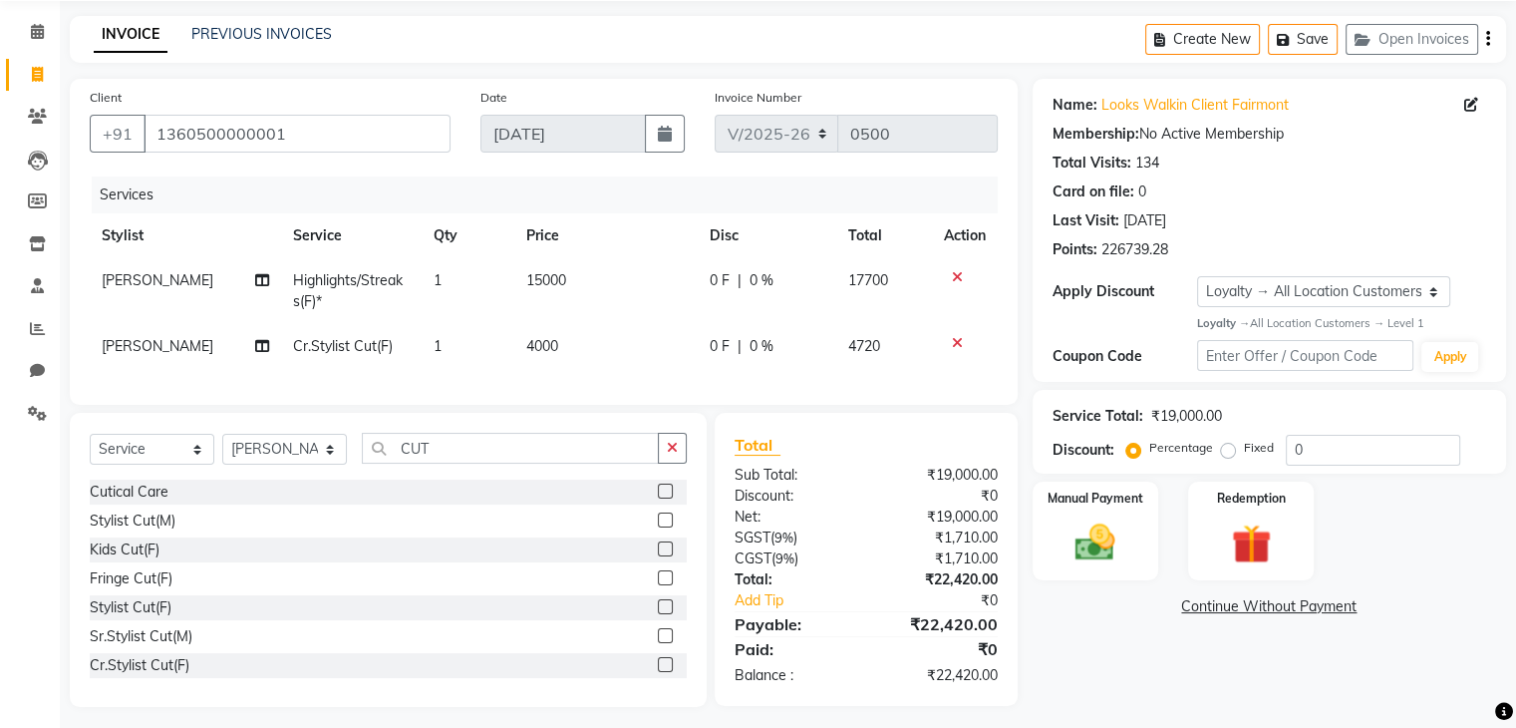
click at [1125, 686] on div "Name: Looks Walkin Client Fairmont Membership: No Active Membership Total Visit…" at bounding box center [1277, 393] width 489 height 628
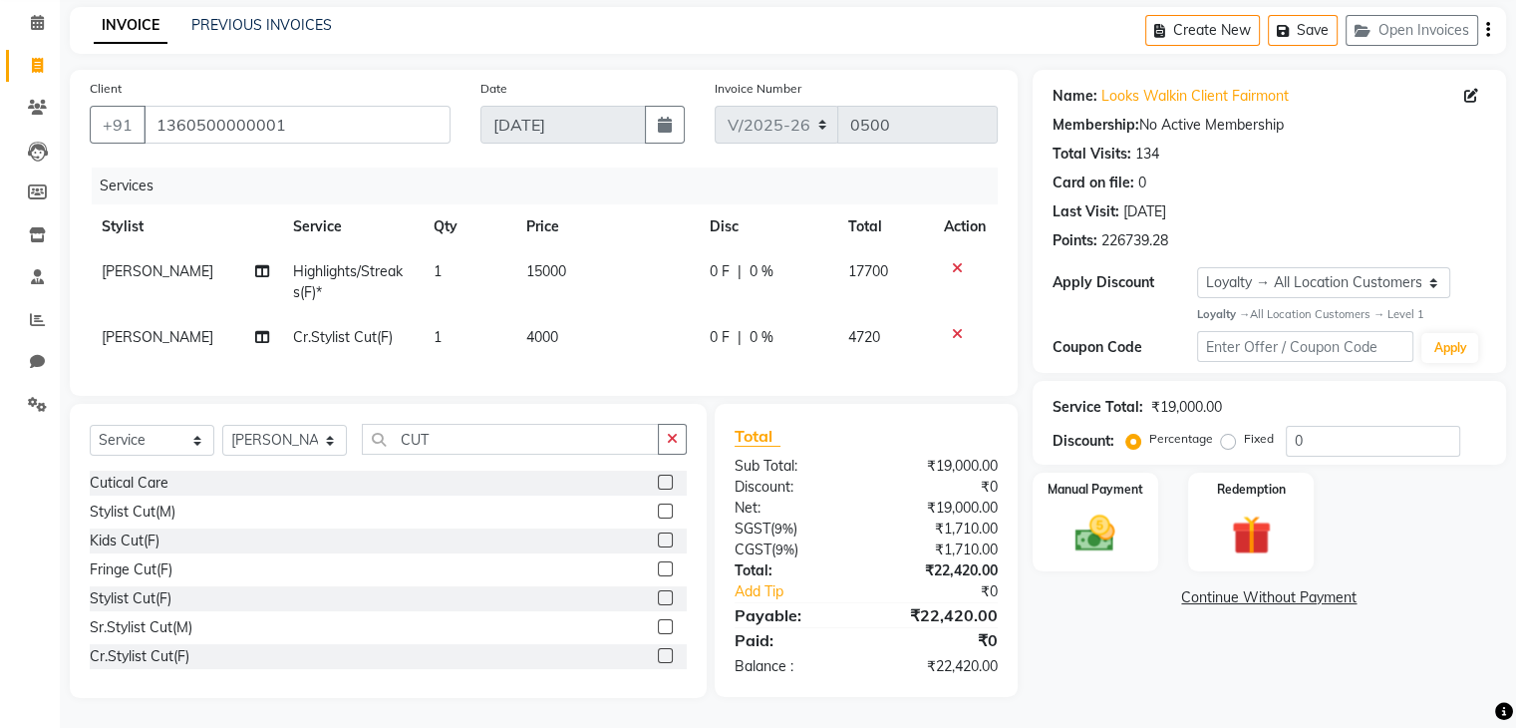
click at [576, 316] on td "4000" at bounding box center [605, 337] width 182 height 45
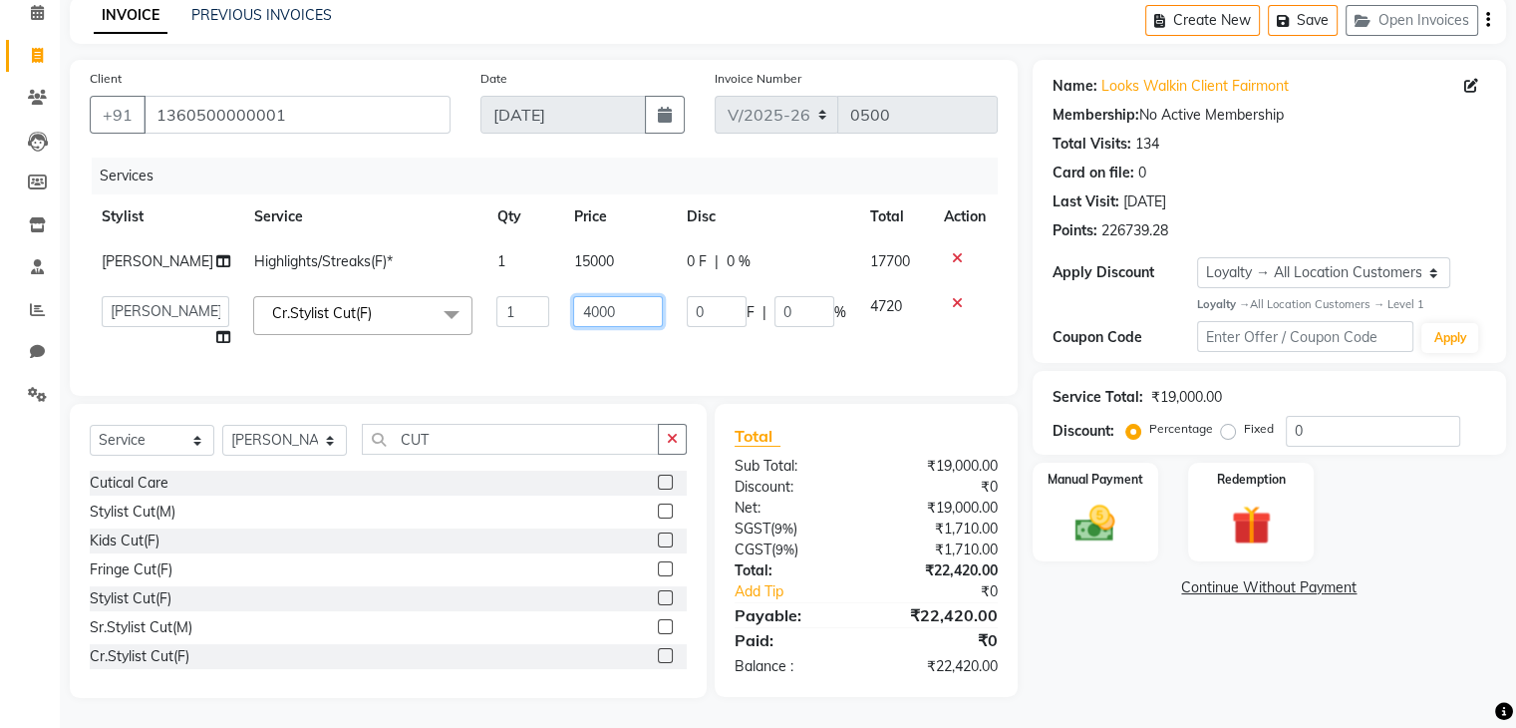
click at [598, 307] on input "4000" at bounding box center [618, 311] width 90 height 31
type input "4"
type input "3500"
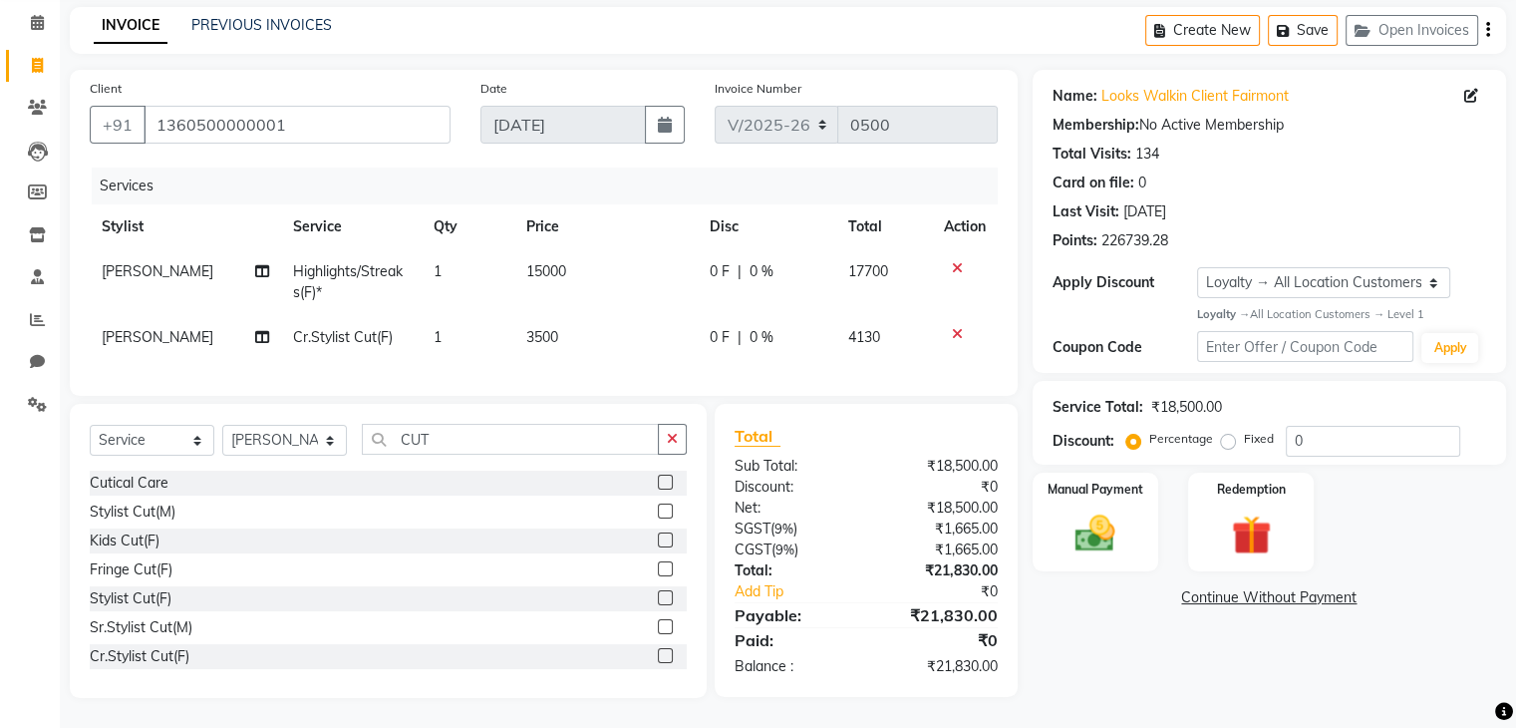
click at [1091, 684] on div "Name: Looks Walkin Client Fairmont Membership: No Active Membership Total Visit…" at bounding box center [1277, 384] width 489 height 628
click at [1085, 527] on img at bounding box center [1095, 533] width 67 height 48
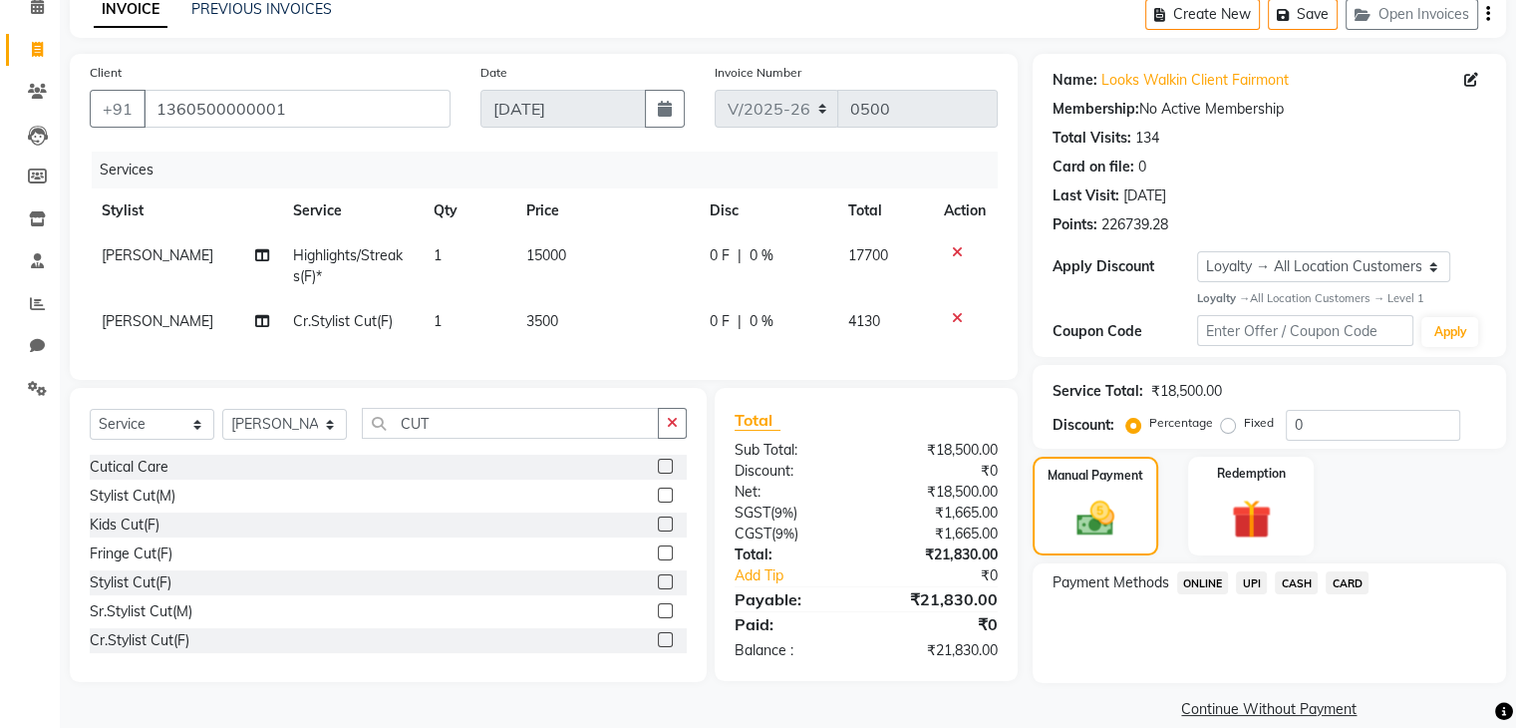
scroll to position [122, 0]
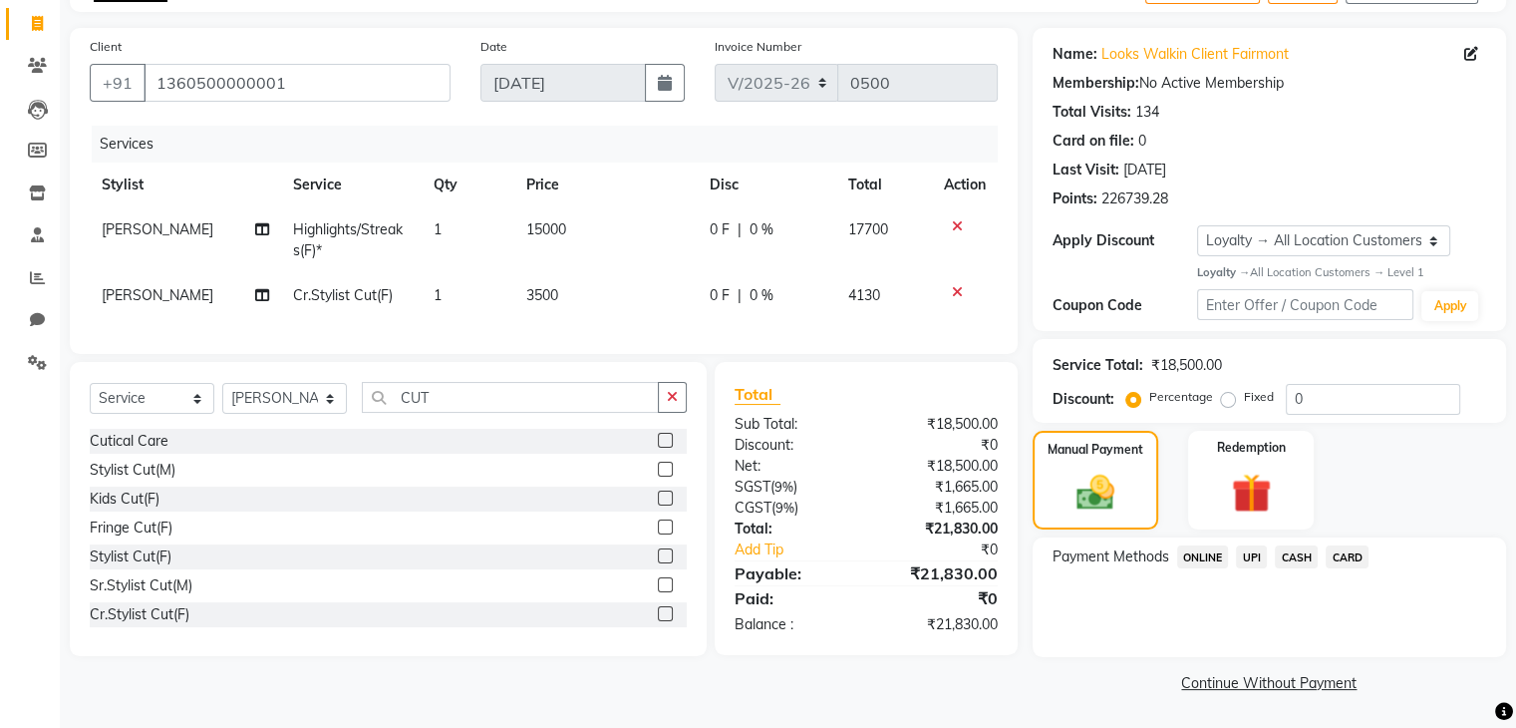
click at [1033, 601] on div "Payment Methods ONLINE UPI CASH CARD" at bounding box center [1270, 597] width 474 height 120
click at [1293, 558] on span "CASH" at bounding box center [1296, 556] width 43 height 23
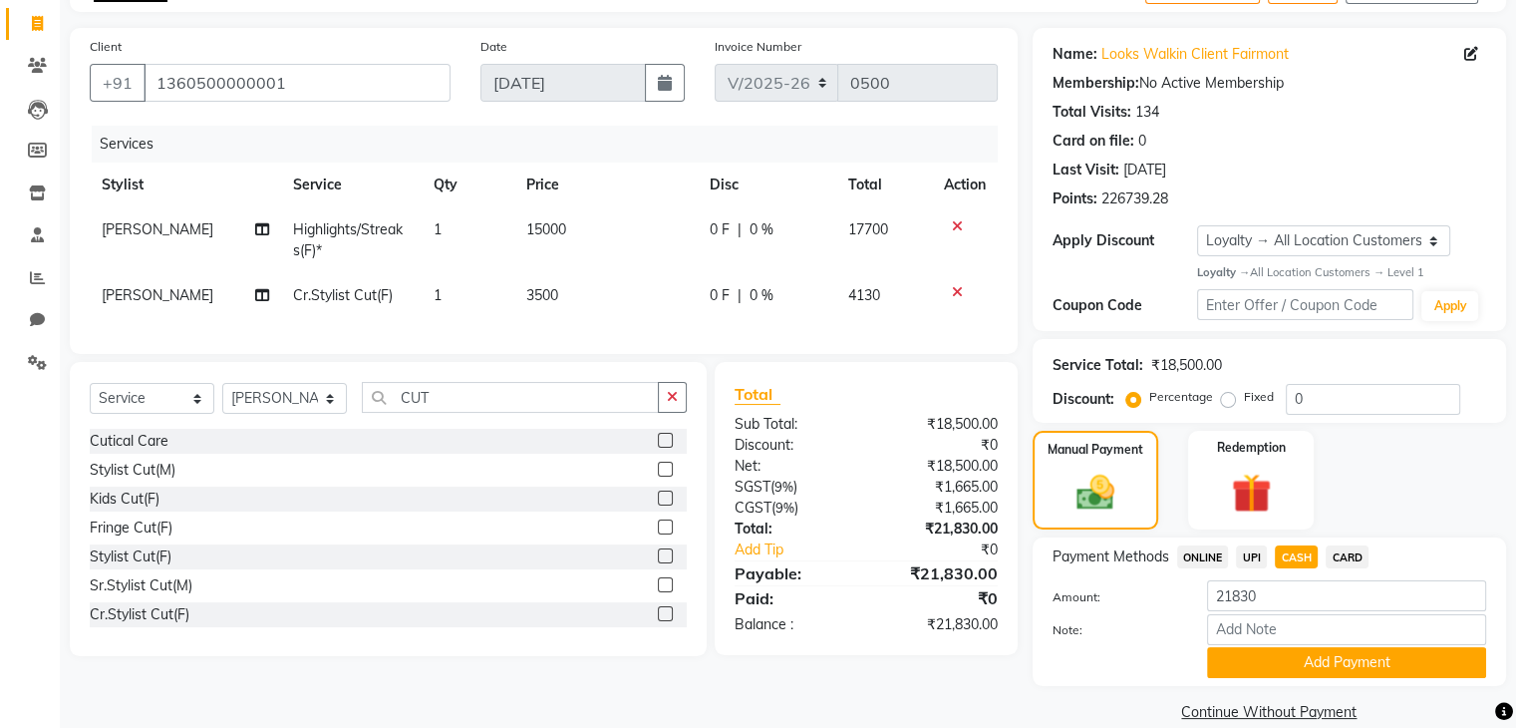
scroll to position [153, 0]
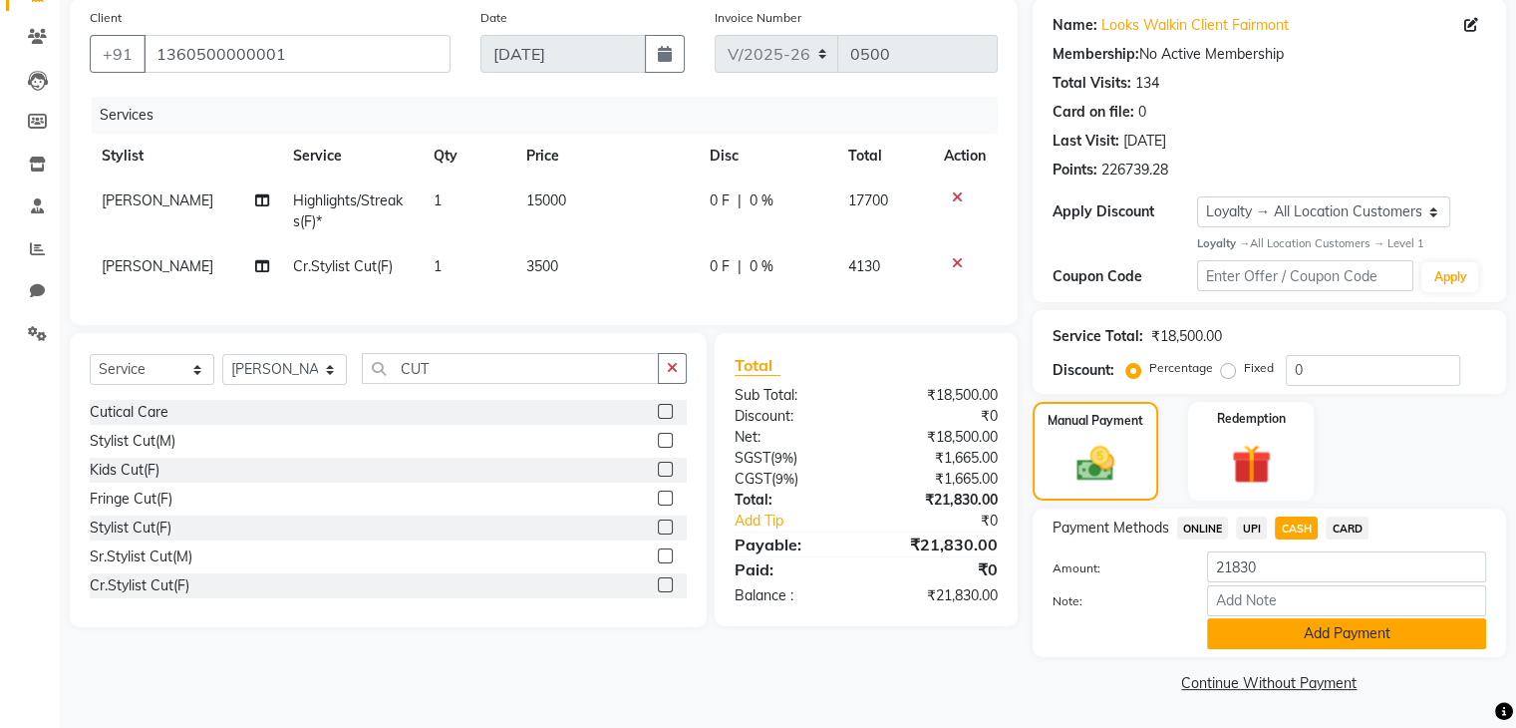
click at [1299, 627] on button "Add Payment" at bounding box center [1346, 633] width 279 height 31
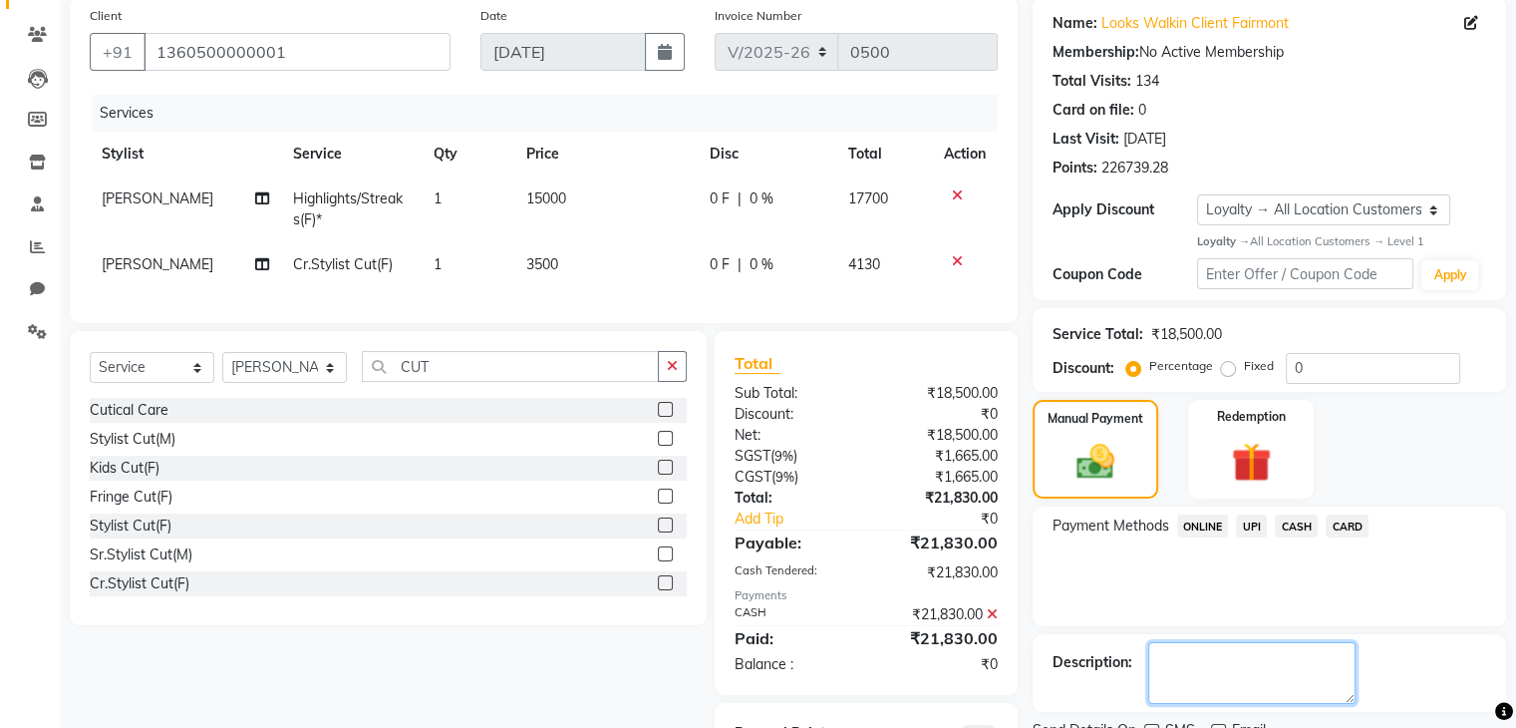
click at [1253, 642] on textarea at bounding box center [1251, 673] width 207 height 62
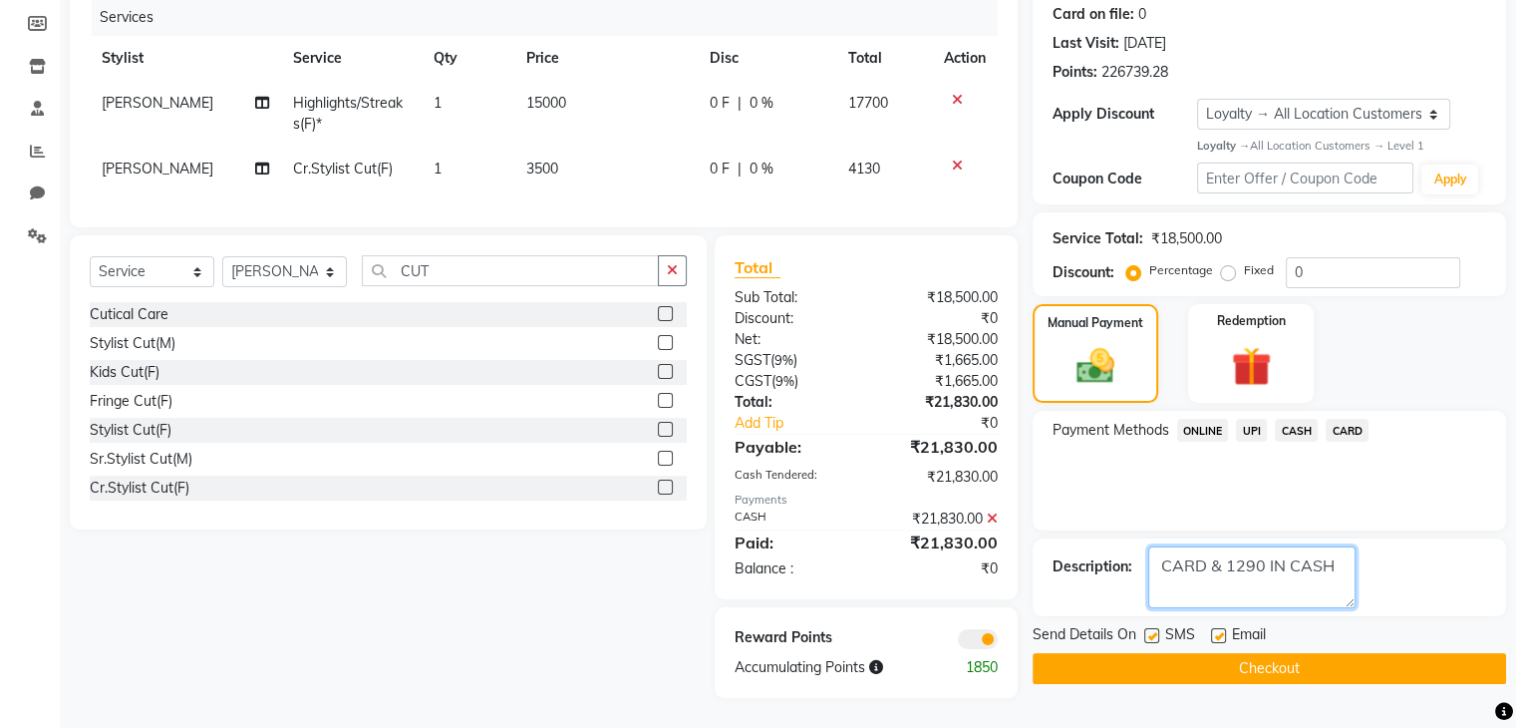
type textarea "CARD & 1290 IN CASH"
click at [1226, 653] on button "Checkout" at bounding box center [1270, 668] width 474 height 31
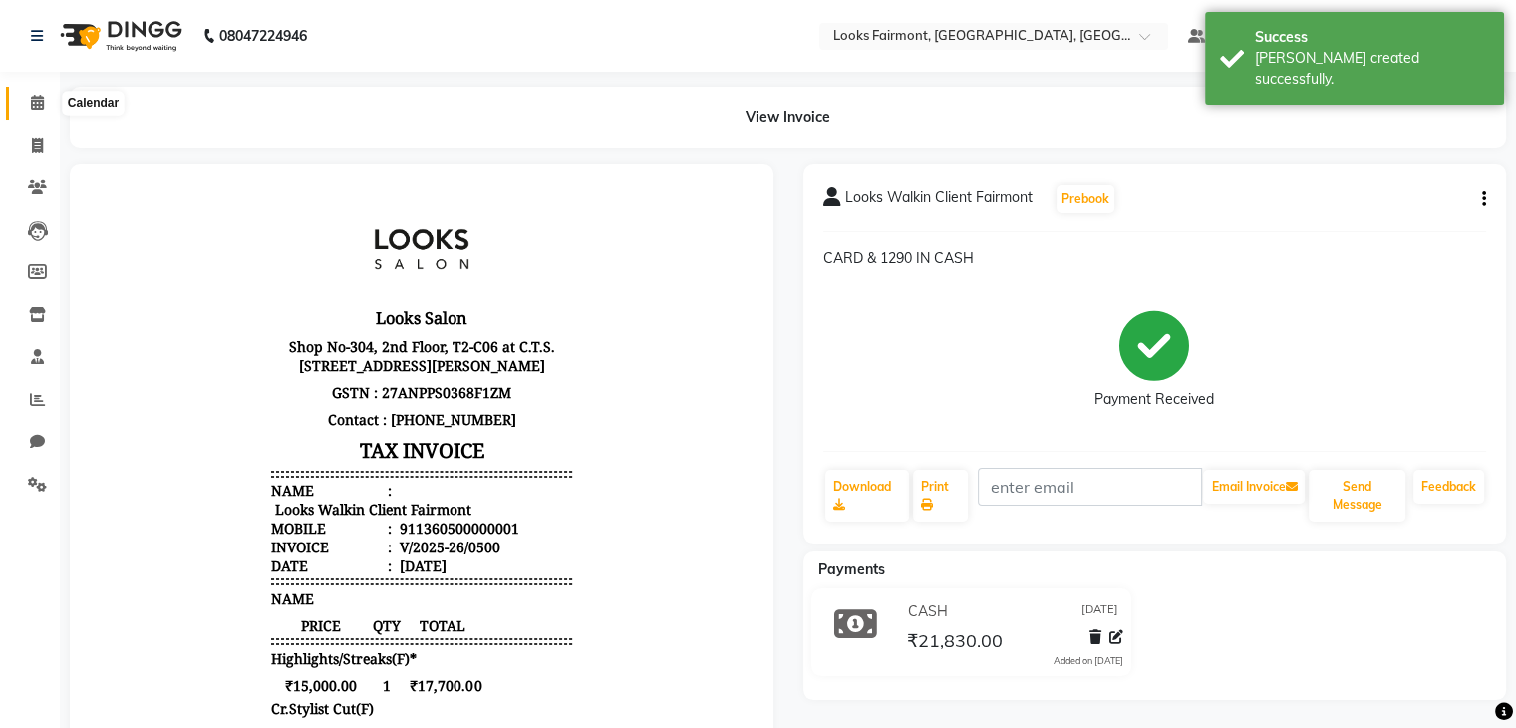
click at [38, 100] on icon at bounding box center [37, 102] width 13 height 15
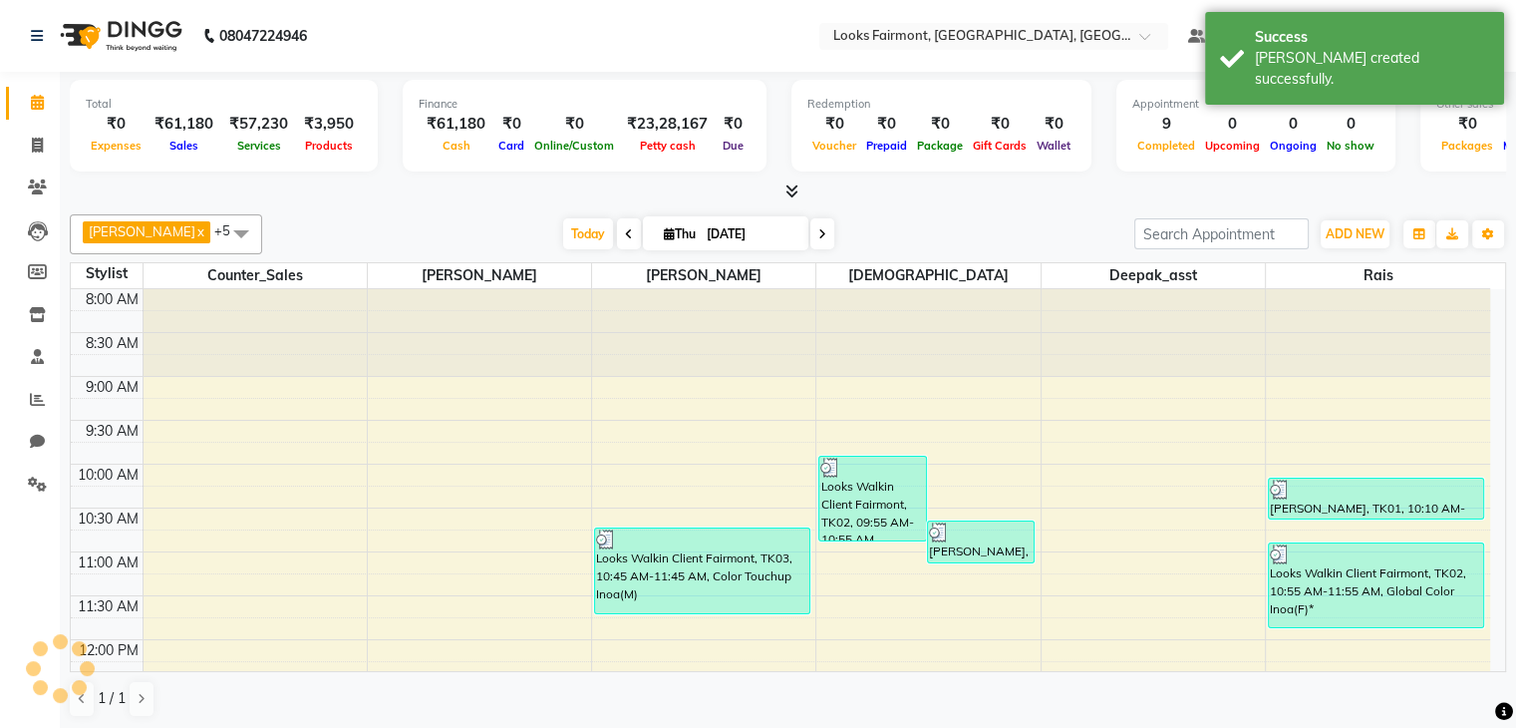
scroll to position [747, 0]
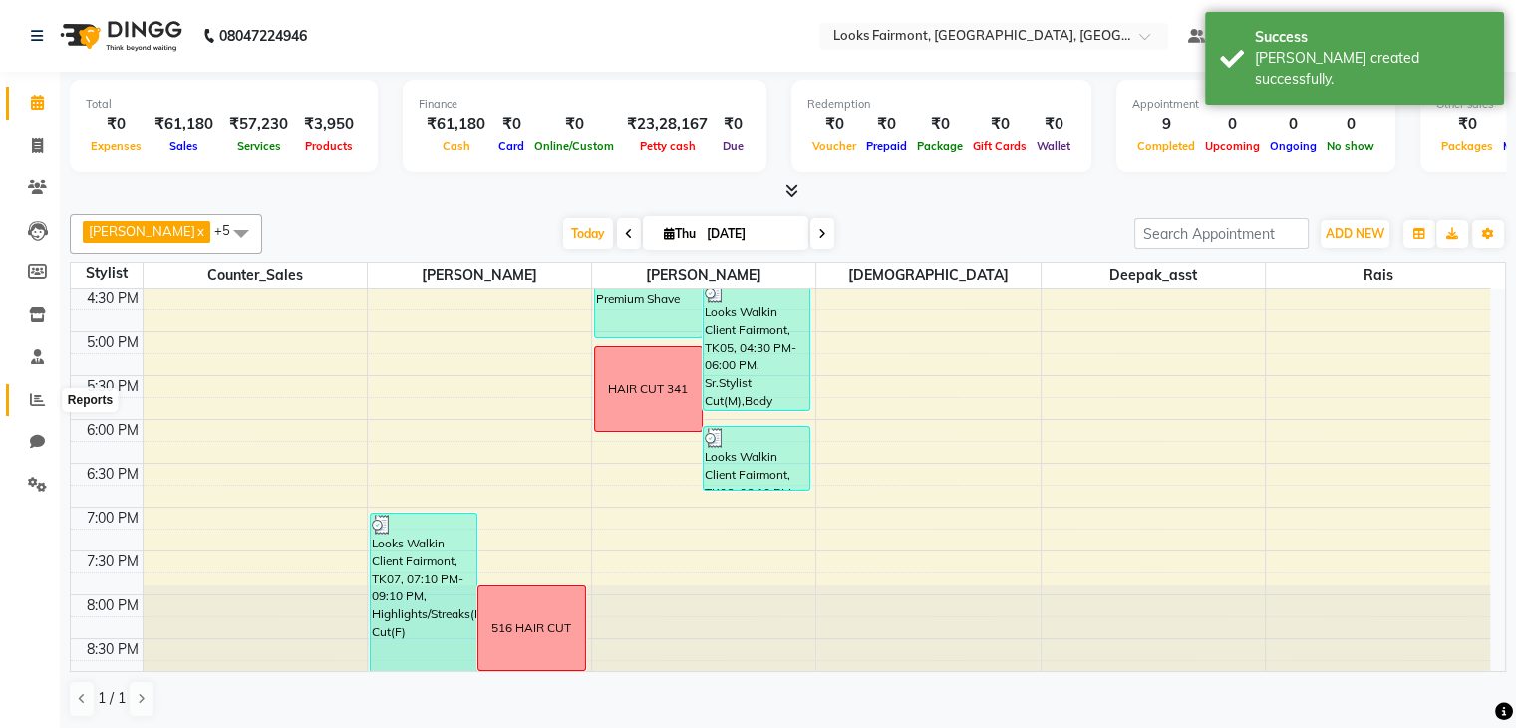
click at [35, 391] on span at bounding box center [37, 400] width 35 height 23
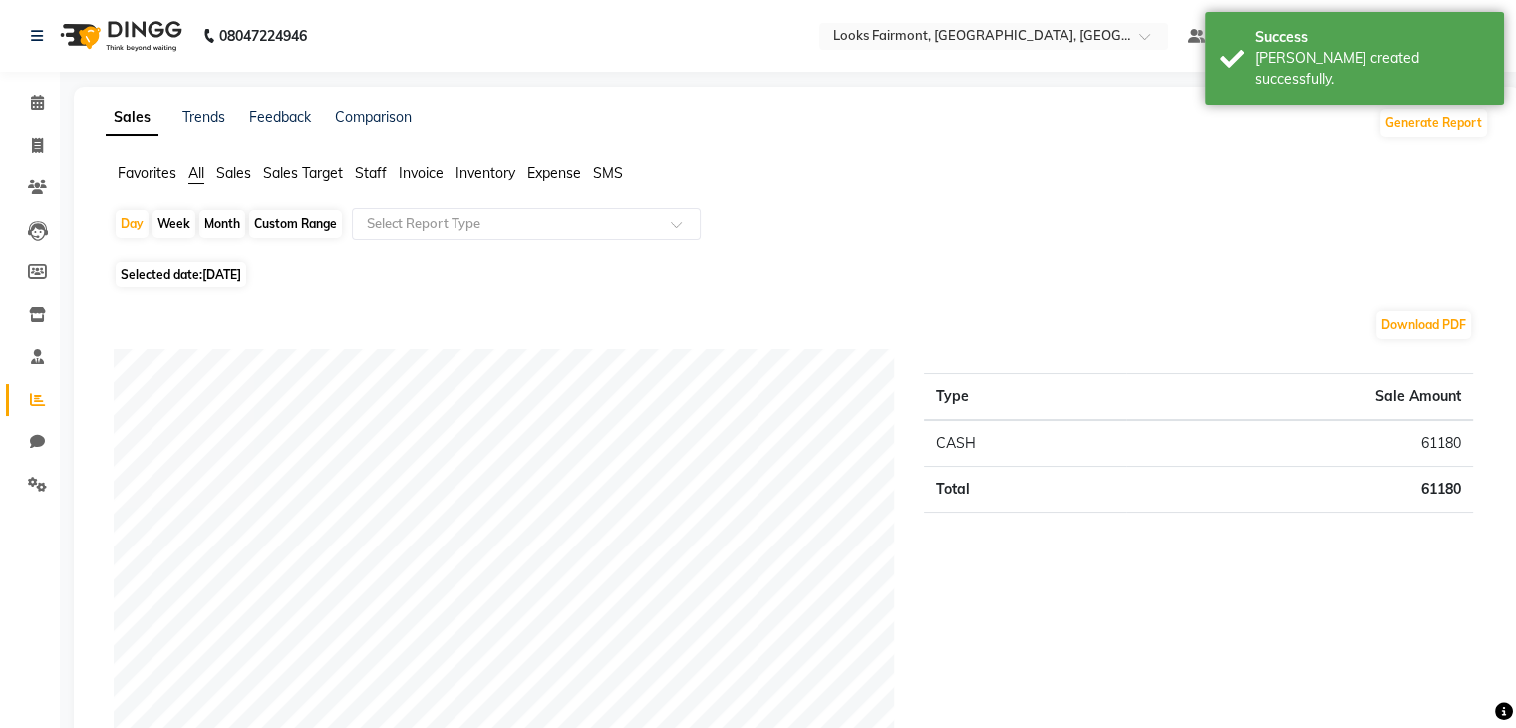
click at [239, 172] on span "Sales" at bounding box center [233, 172] width 35 height 18
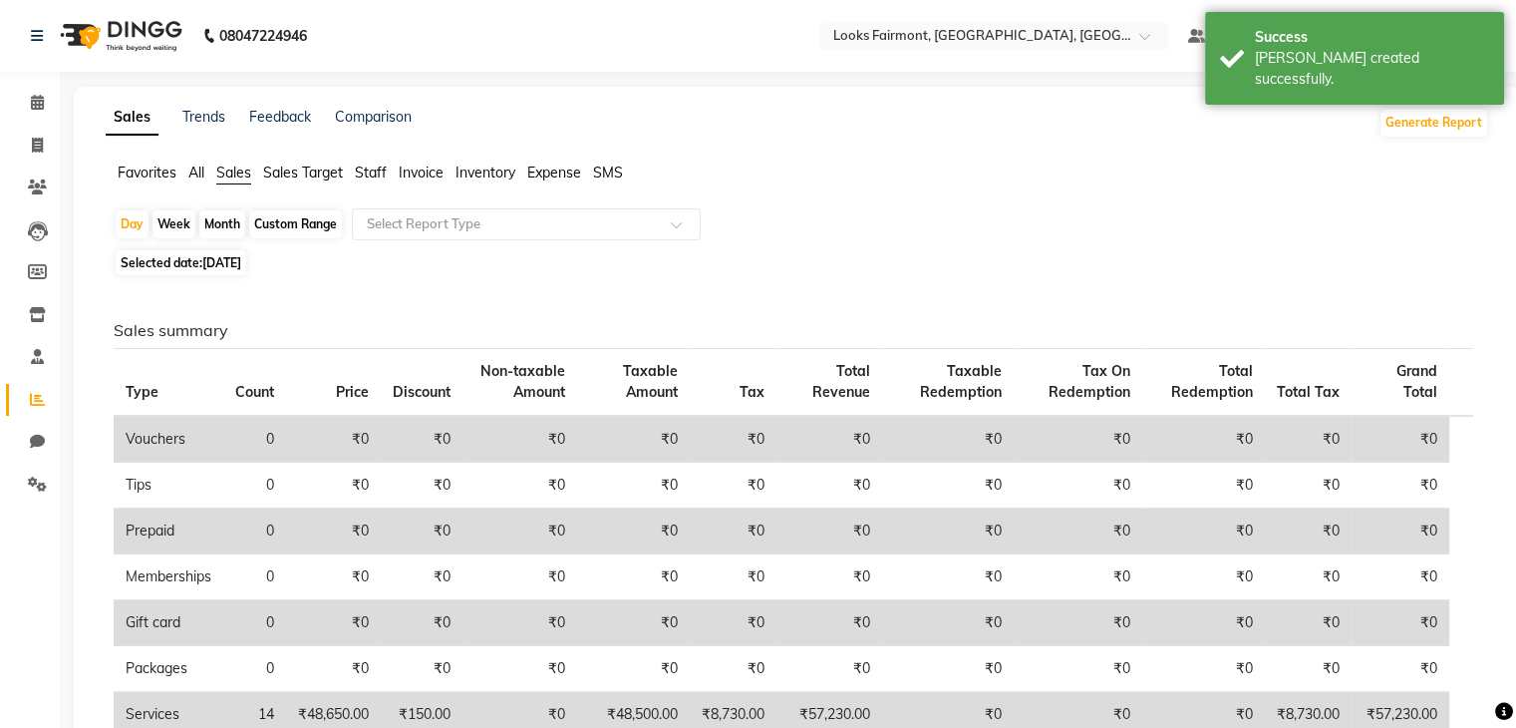
scroll to position [366, 0]
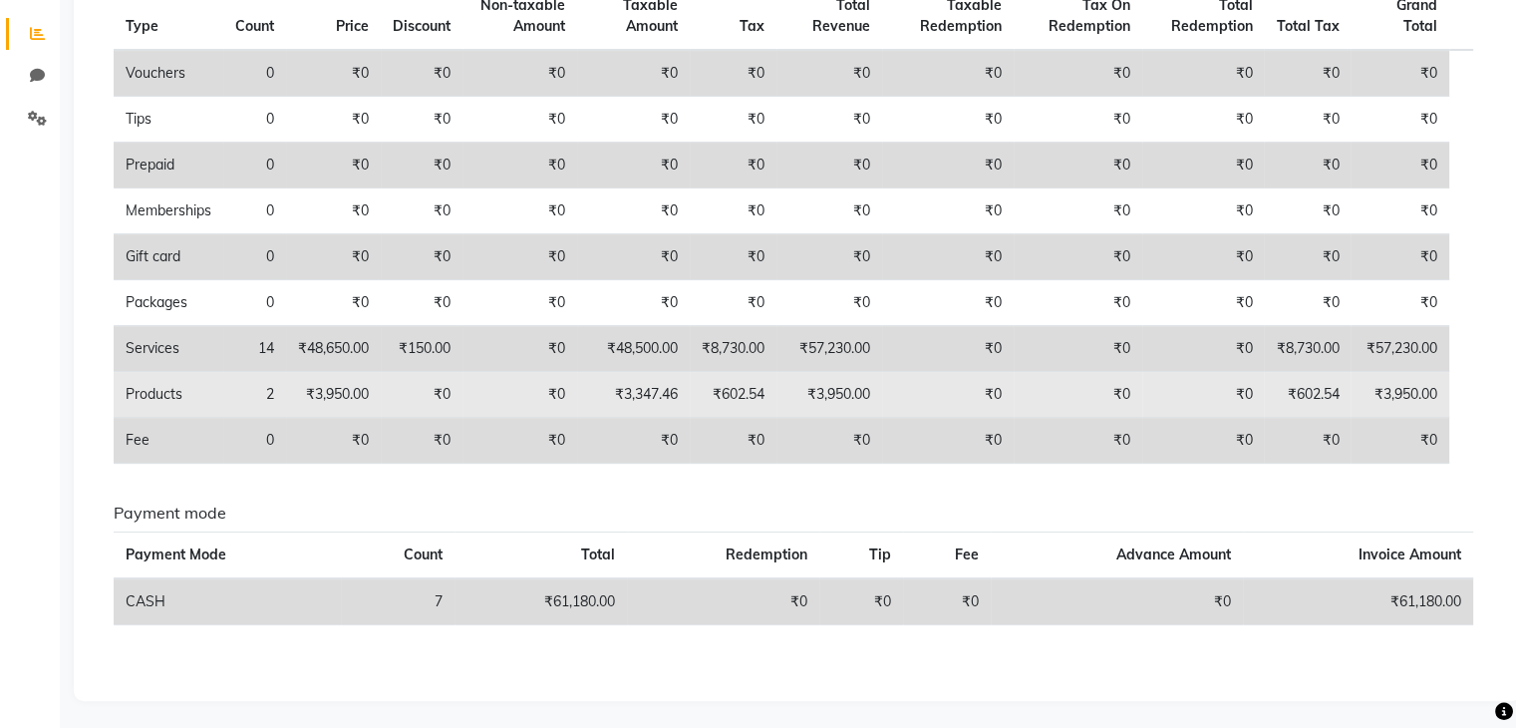
click at [494, 424] on td "₹0" at bounding box center [520, 441] width 115 height 46
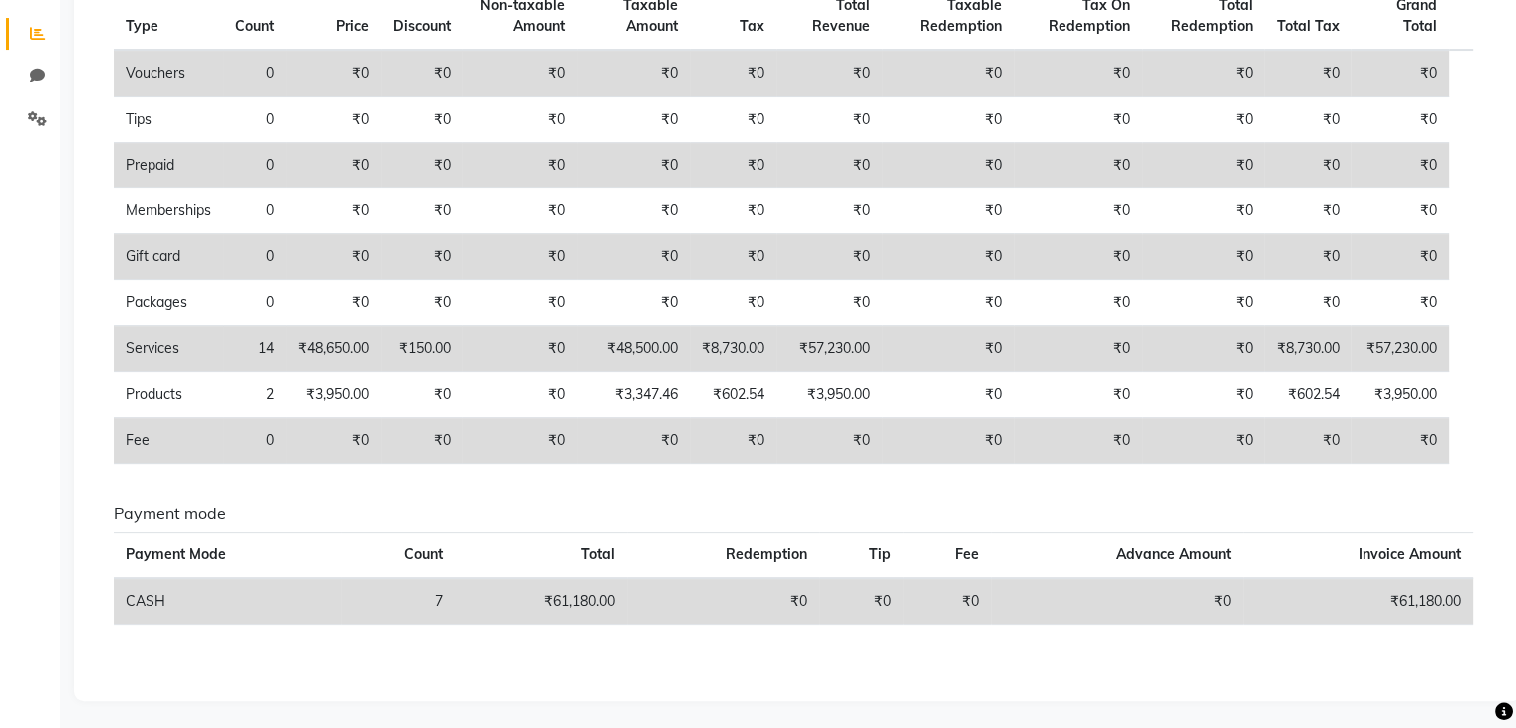
scroll to position [0, 0]
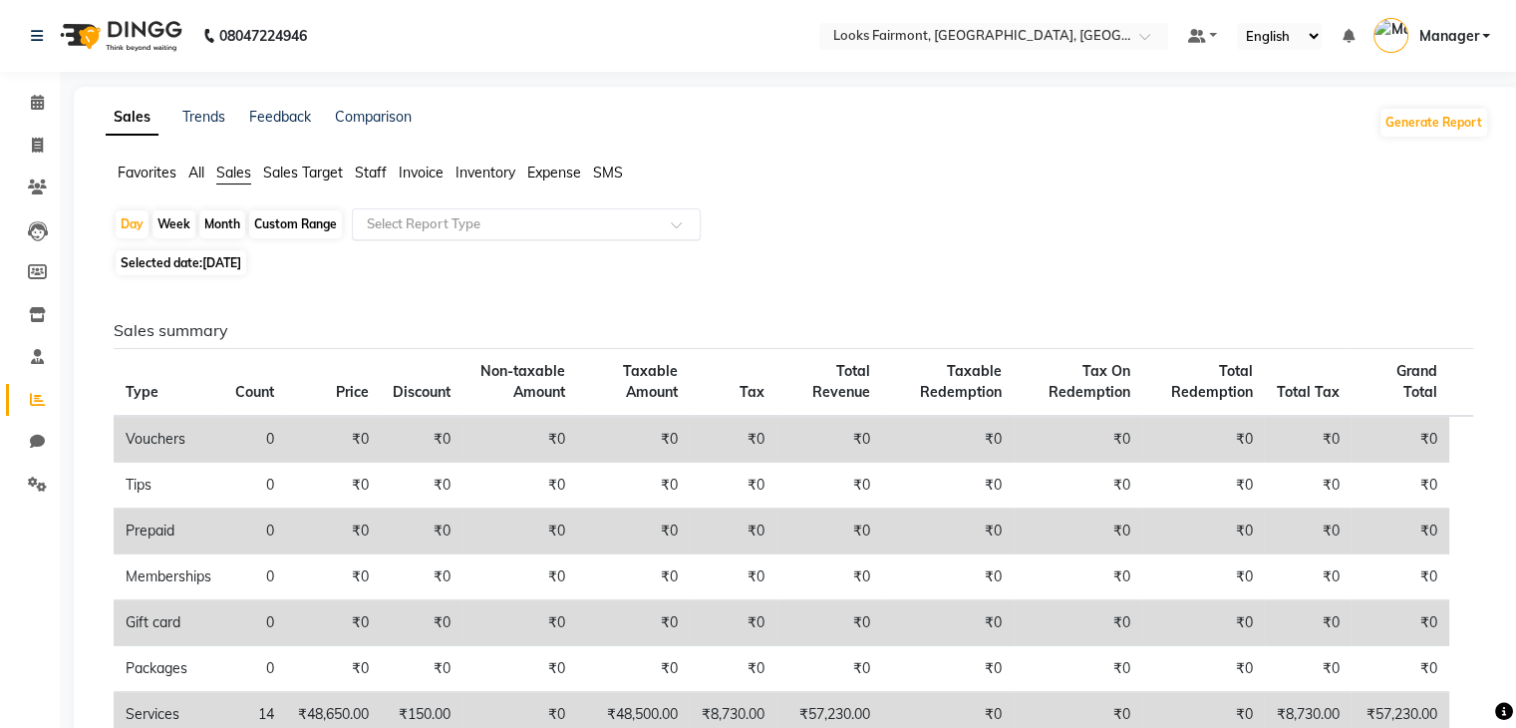
click at [686, 220] on span at bounding box center [683, 230] width 25 height 20
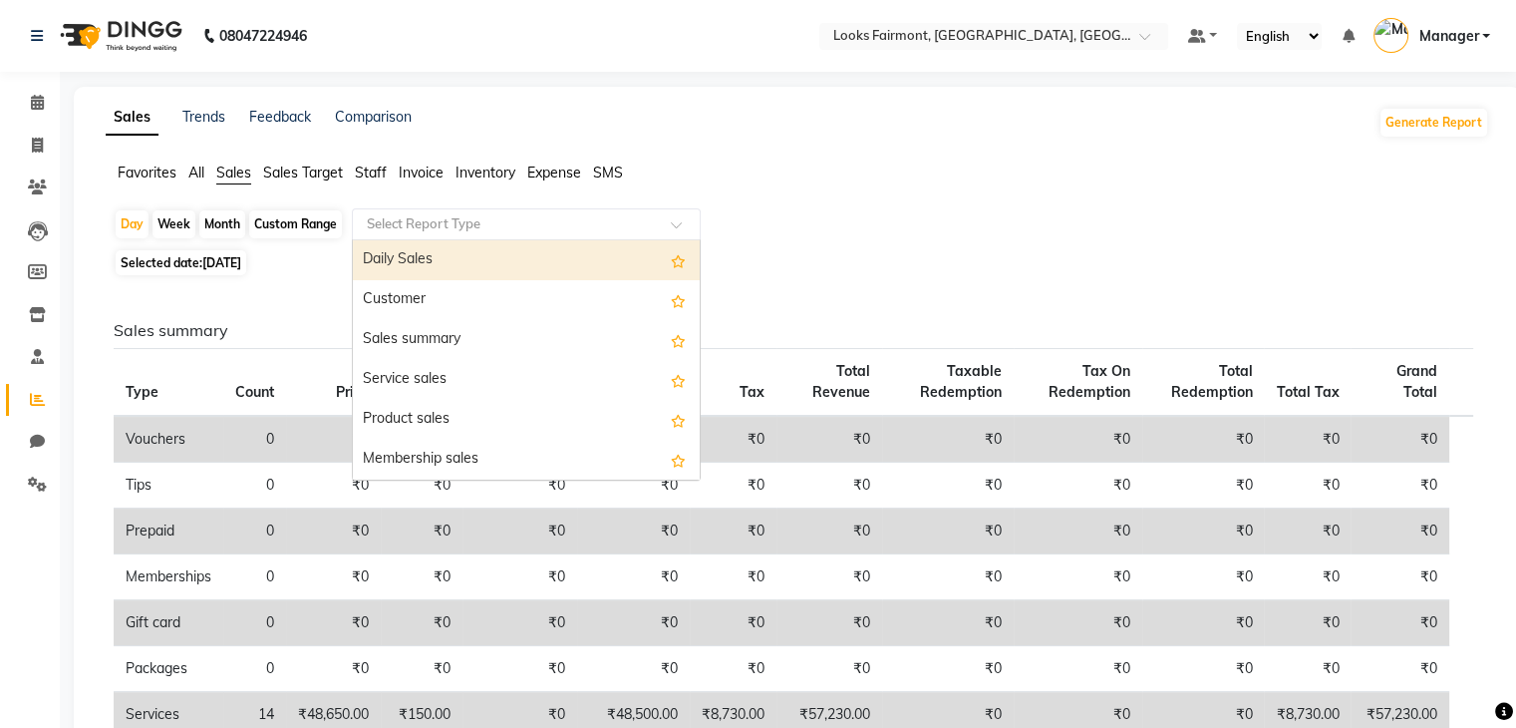
click at [385, 172] on span "Staff" at bounding box center [371, 172] width 32 height 18
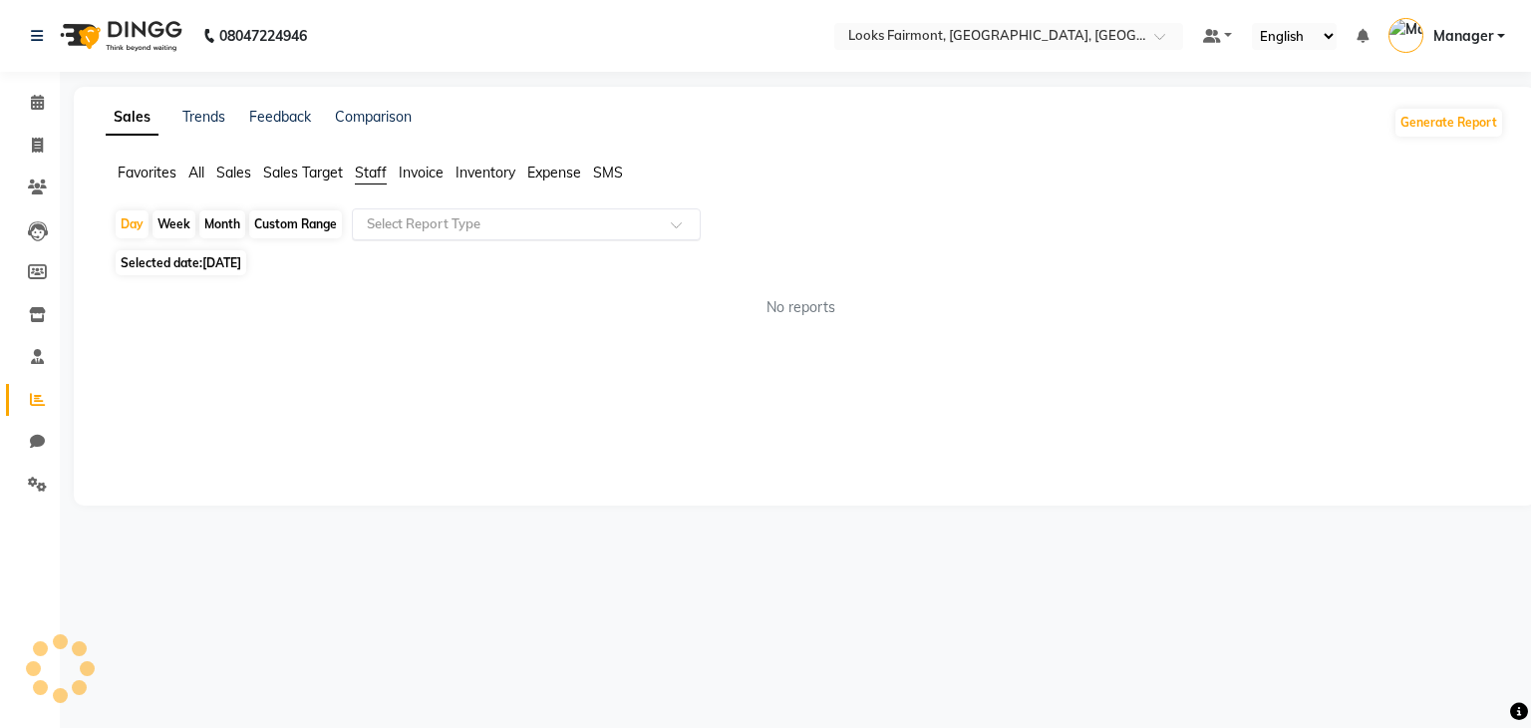
click at [650, 223] on input "text" at bounding box center [506, 224] width 287 height 20
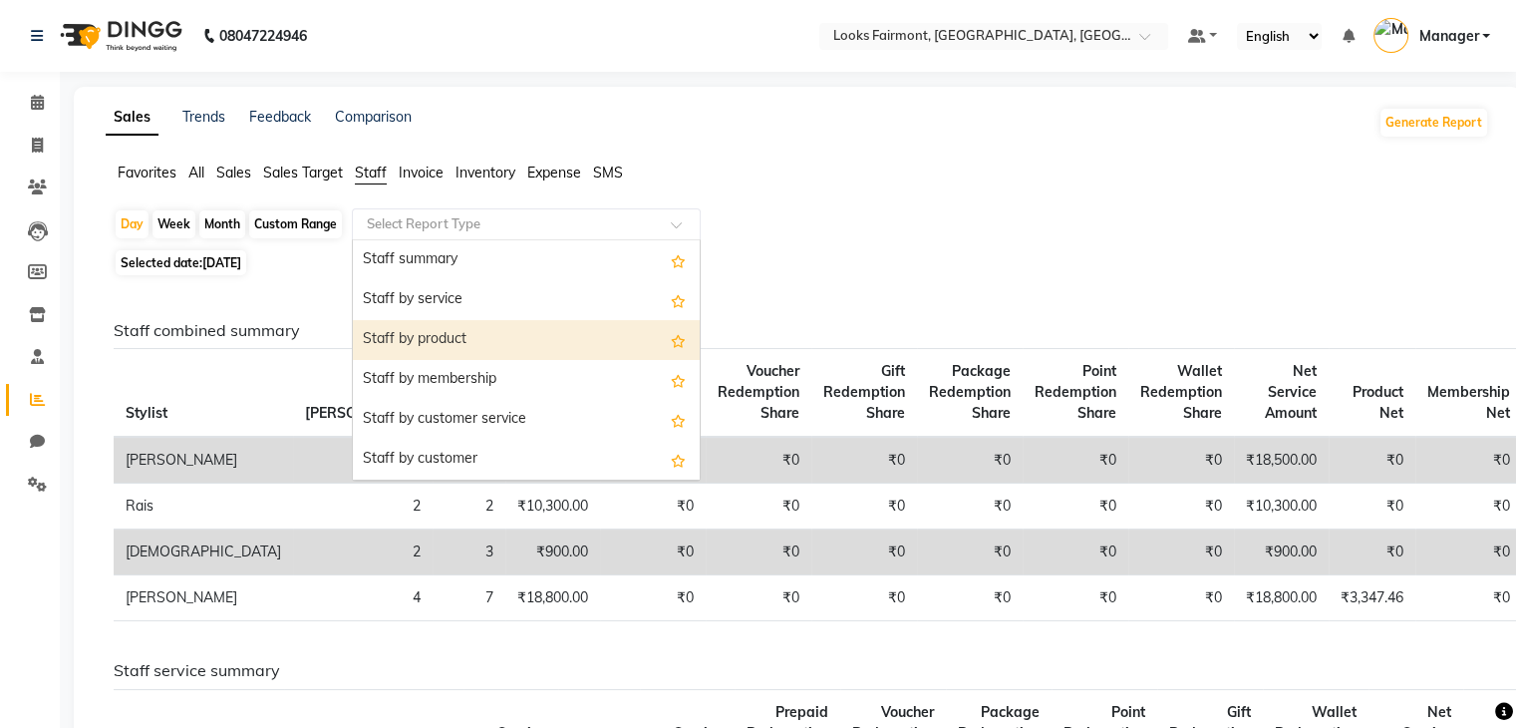
click at [568, 329] on div "Staff by product" at bounding box center [526, 340] width 347 height 40
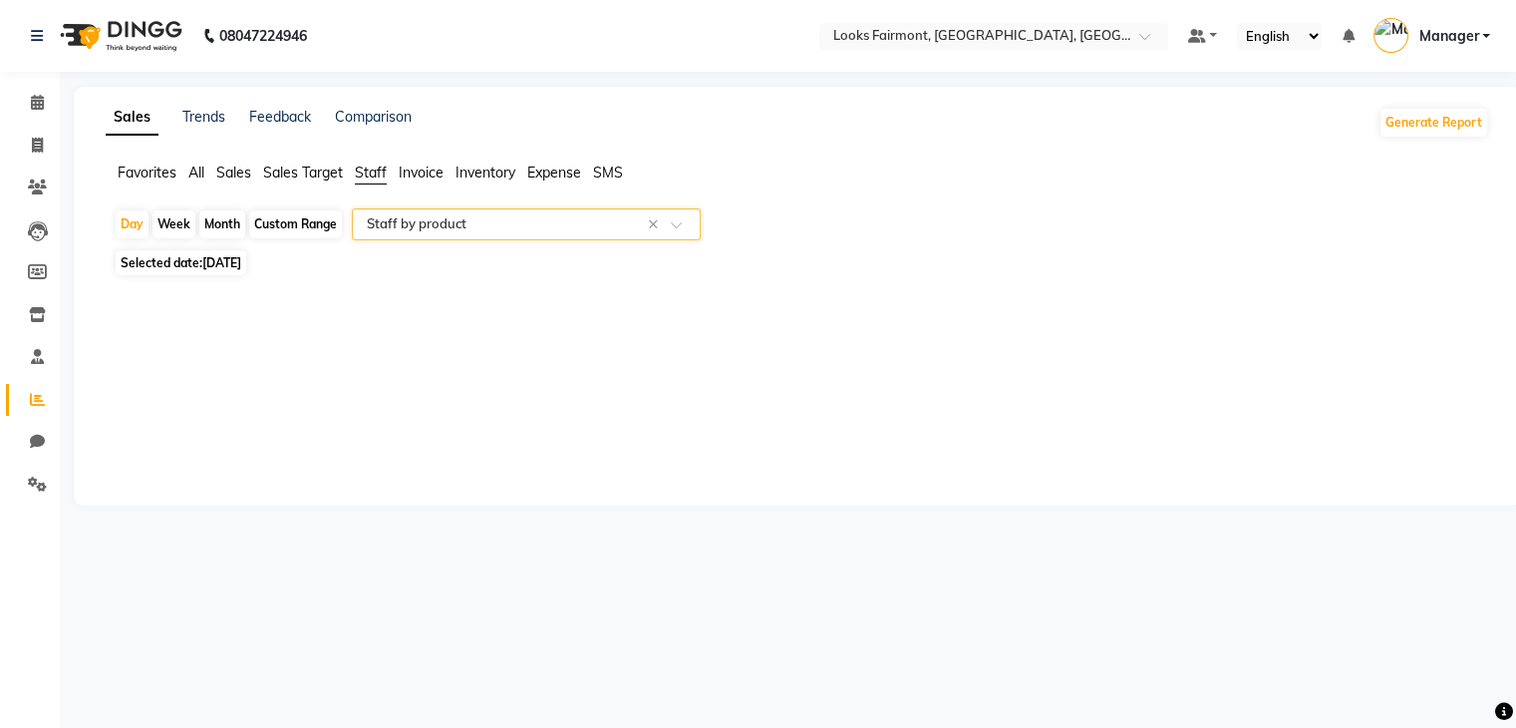
select select "full_report"
select select "csv"
click at [231, 175] on span "Sales" at bounding box center [233, 172] width 35 height 18
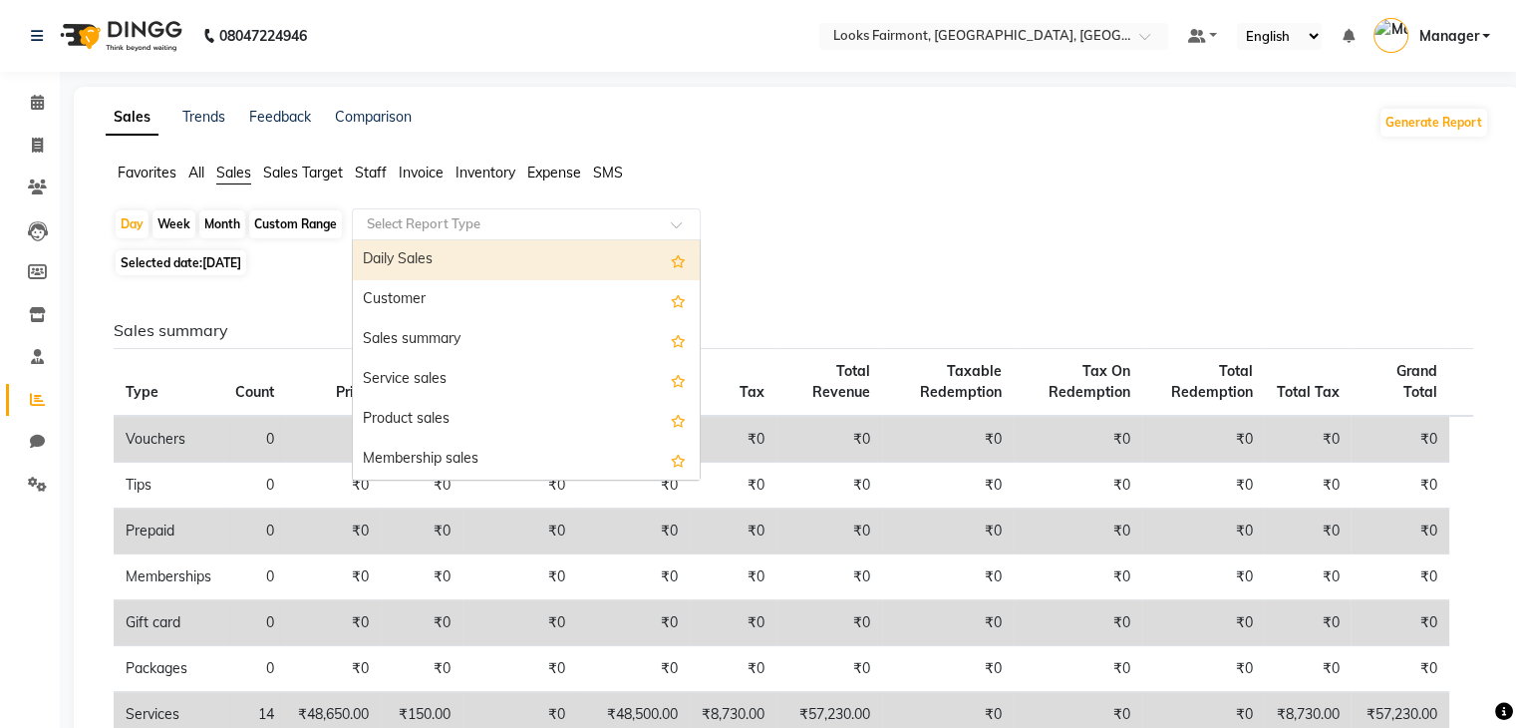
click at [628, 212] on div "Select Report Type" at bounding box center [526, 224] width 349 height 32
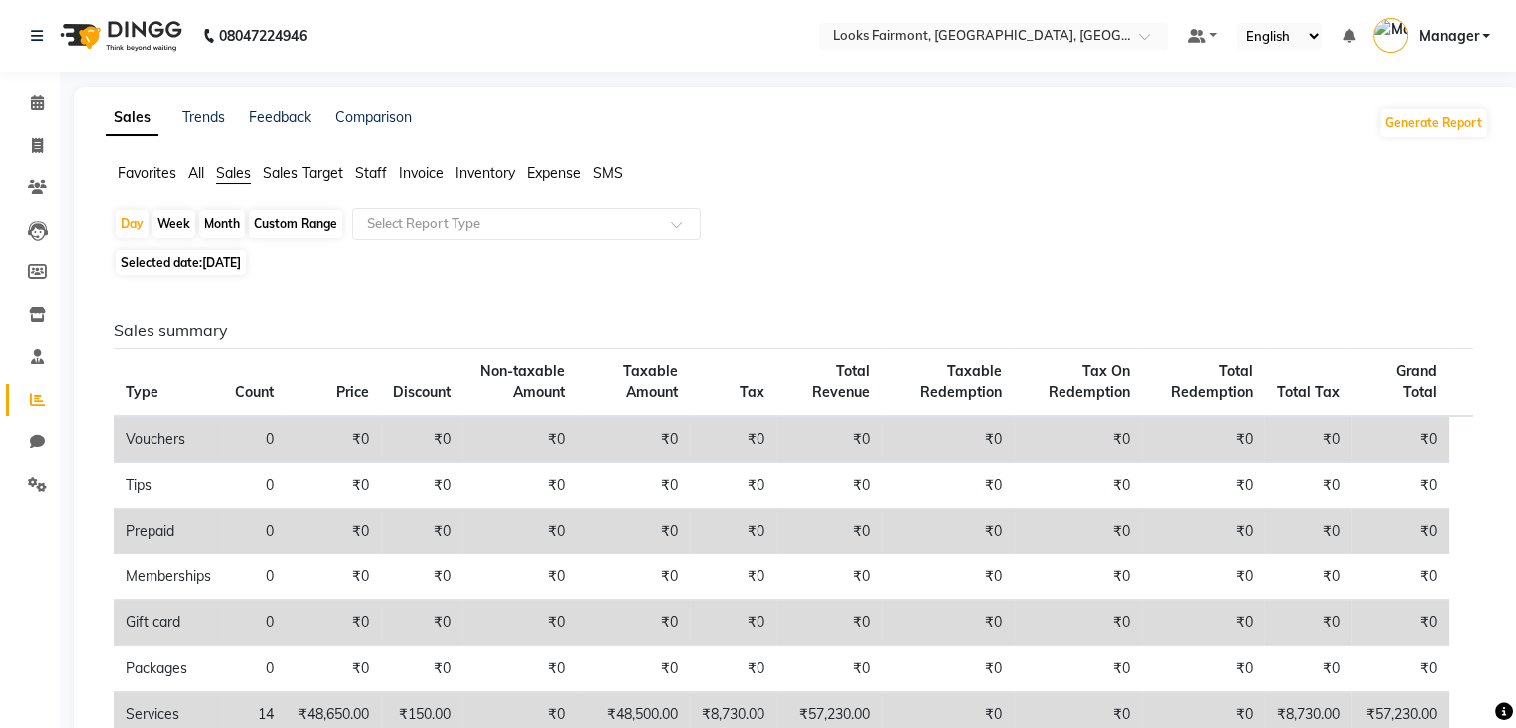
click at [382, 164] on span "Staff" at bounding box center [371, 172] width 32 height 18
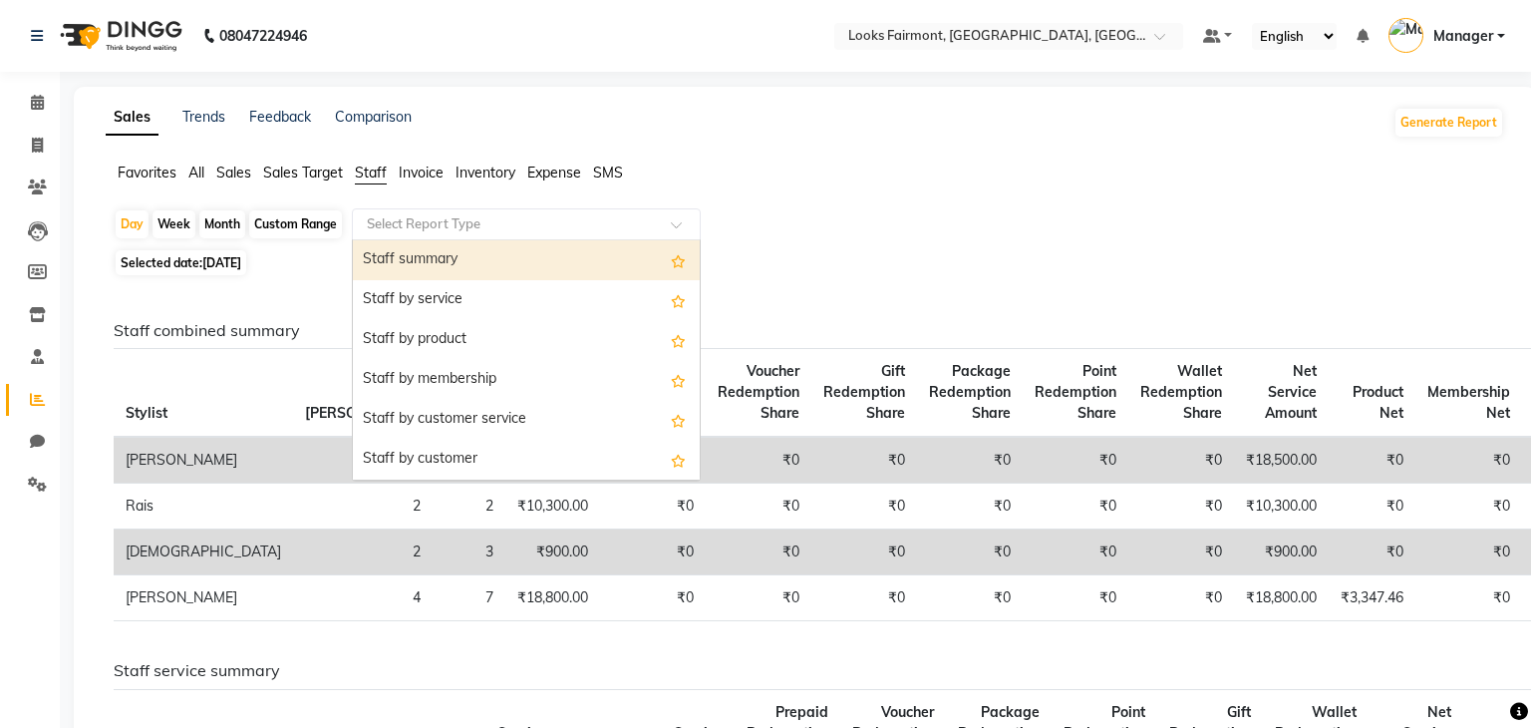
click at [662, 221] on div at bounding box center [526, 224] width 347 height 20
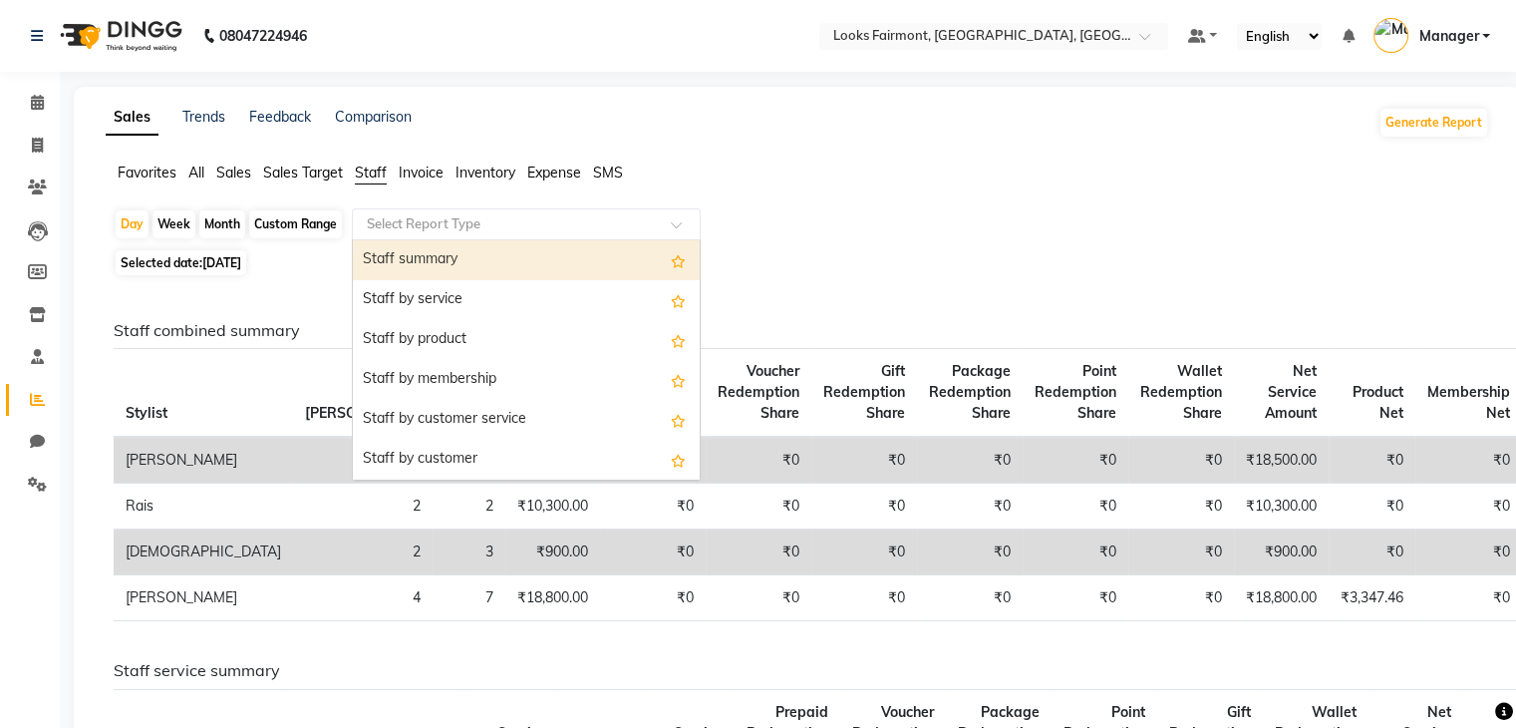
click at [581, 257] on div "Staff summary" at bounding box center [526, 260] width 347 height 40
select select "full_report"
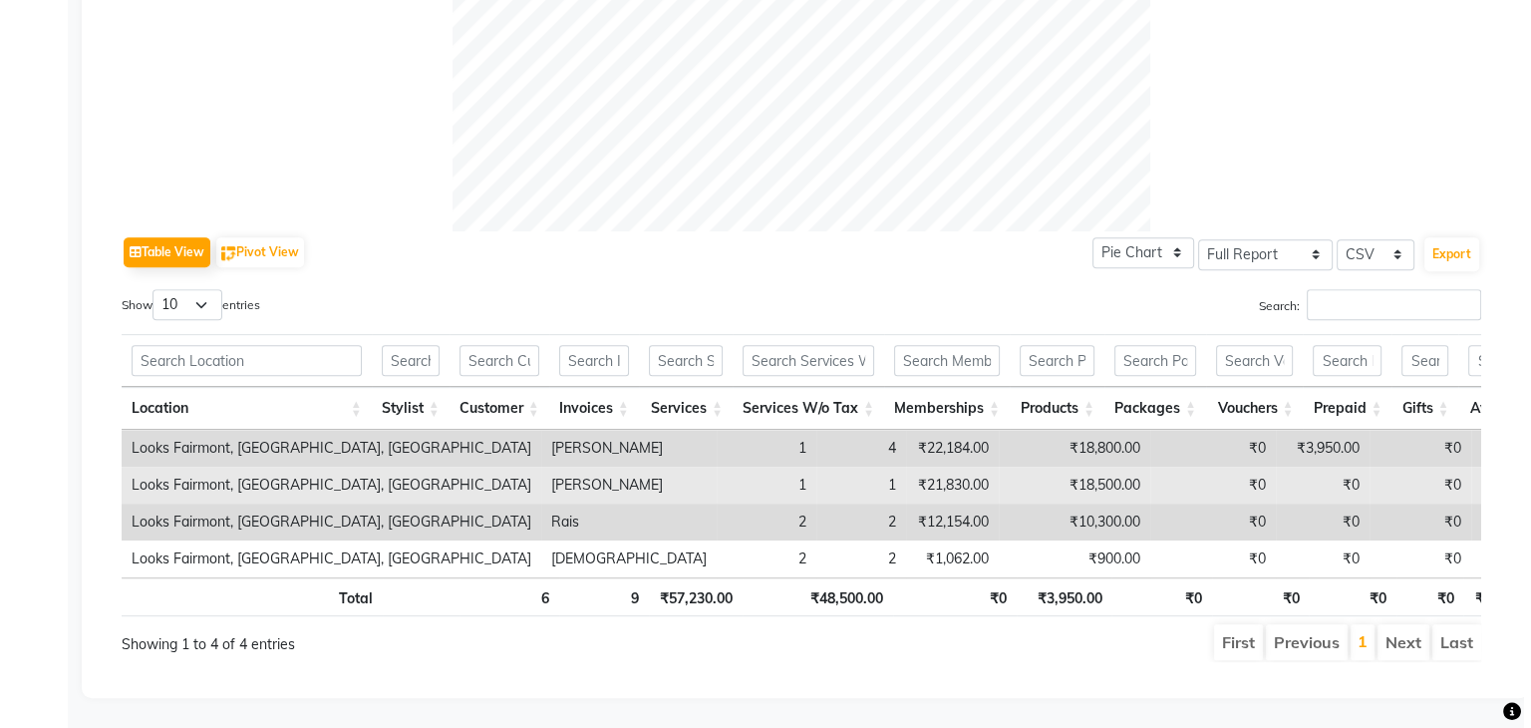
scroll to position [816, 0]
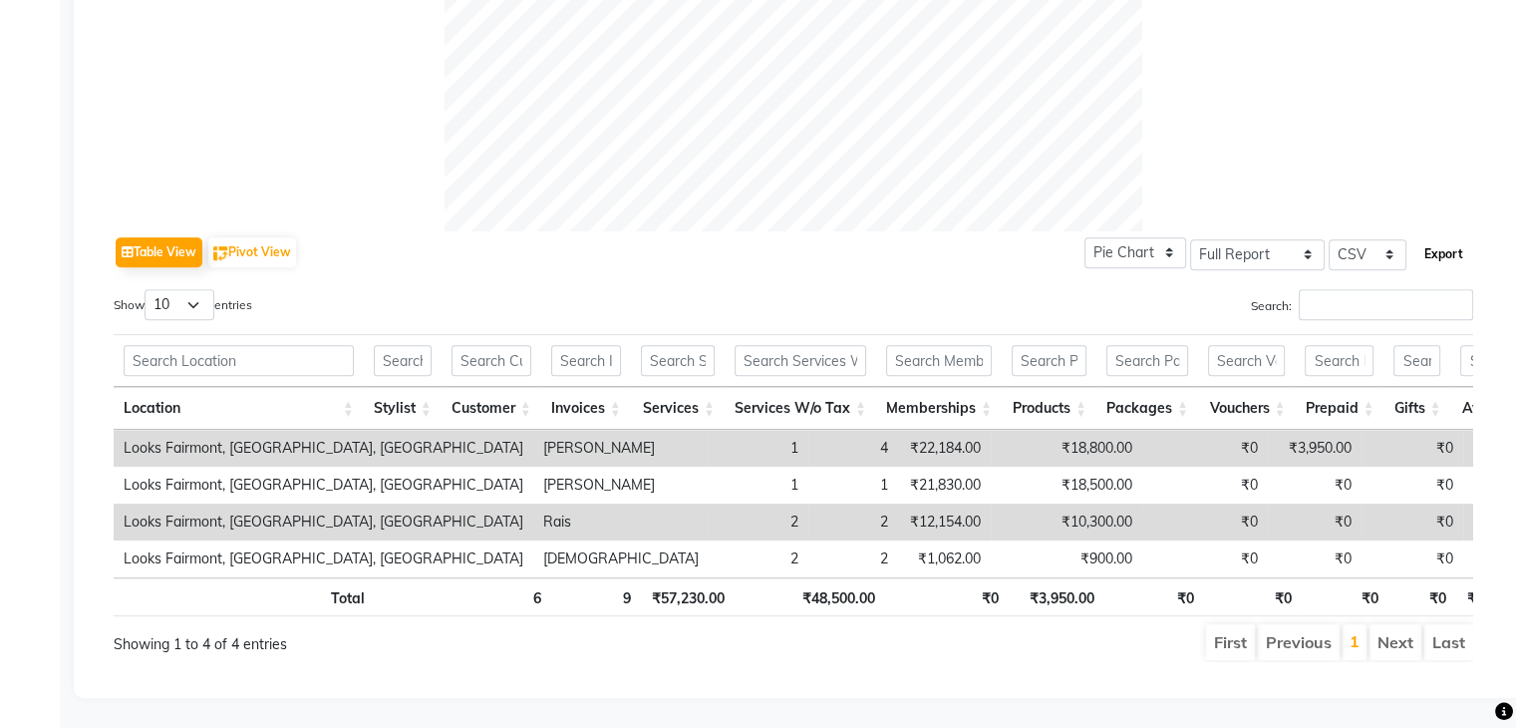
click at [1435, 237] on button "Export" at bounding box center [1444, 254] width 55 height 34
click at [1372, 239] on select "Select CSV PDF" at bounding box center [1368, 254] width 78 height 31
select select "pdf"
click at [1330, 239] on select "Select CSV PDF" at bounding box center [1368, 254] width 78 height 31
click at [1435, 237] on button "Export" at bounding box center [1444, 254] width 55 height 34
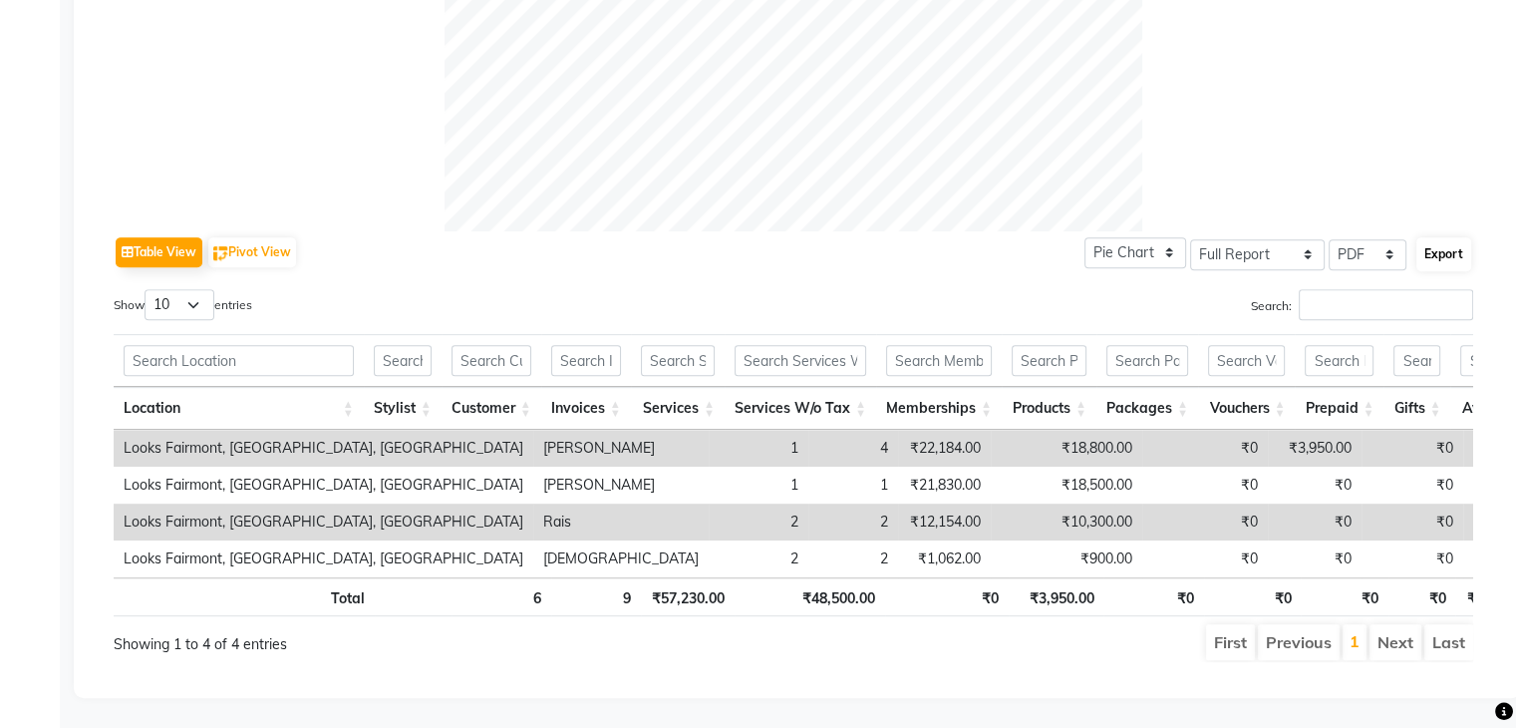
select select "monospace"
select select "12px"
select select "template_1"
select select "A4"
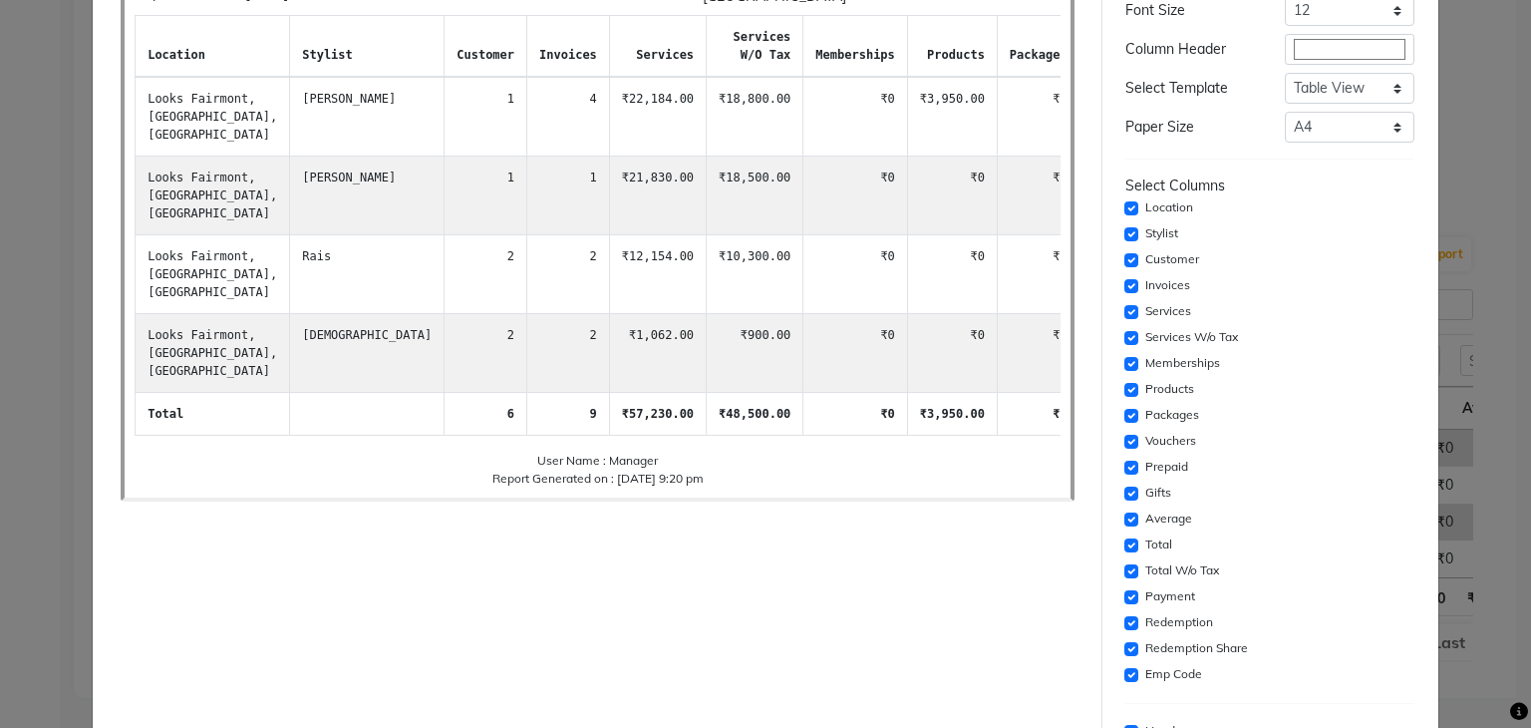
scroll to position [306, 0]
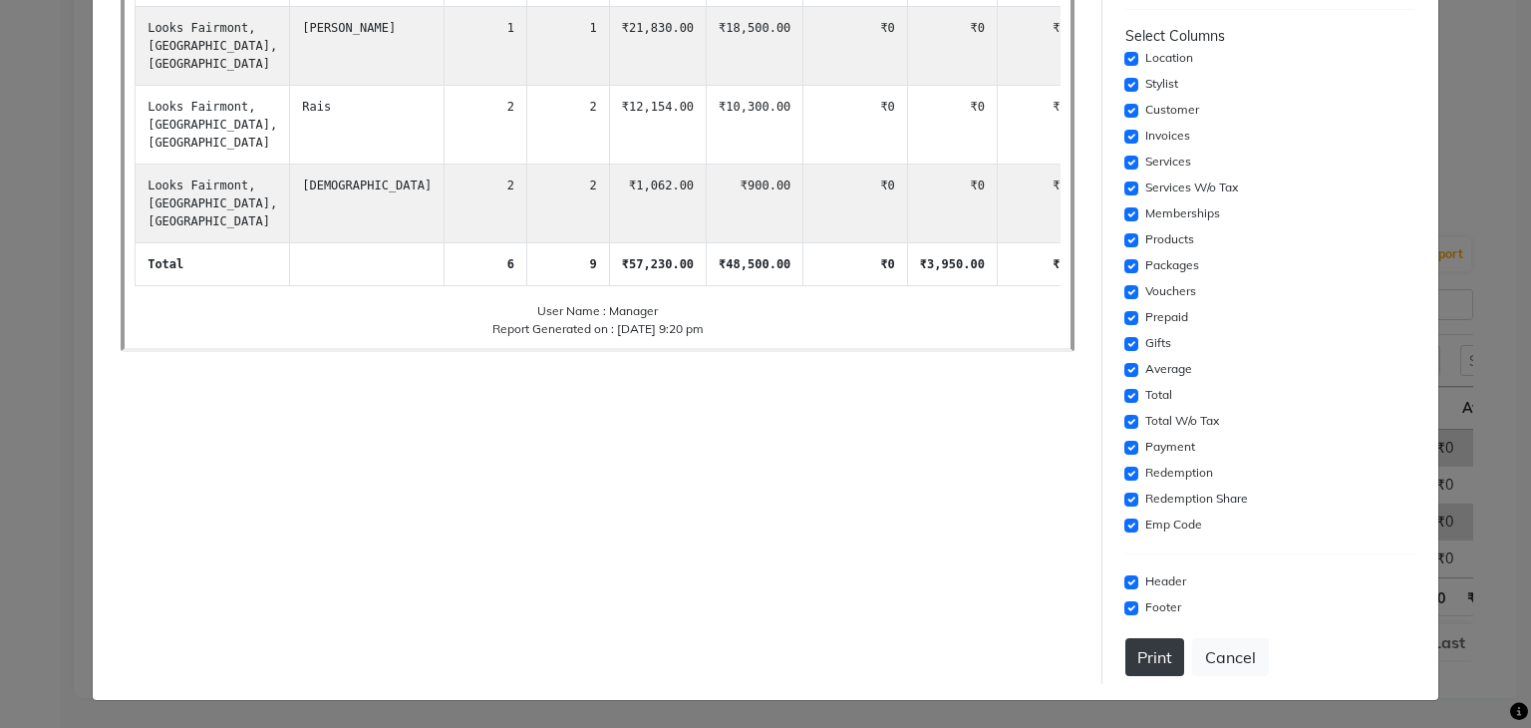
click at [1126, 654] on button "Print" at bounding box center [1155, 657] width 59 height 38
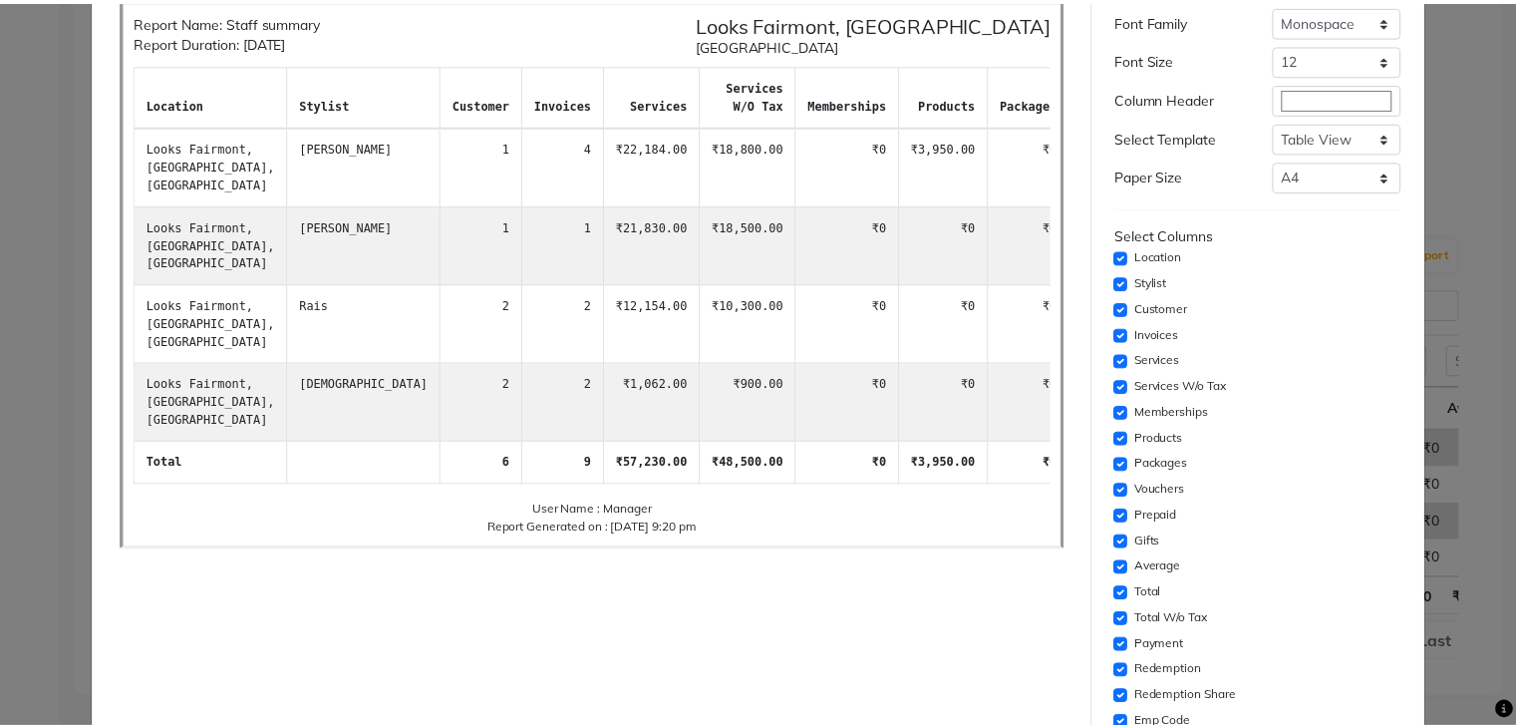
scroll to position [0, 0]
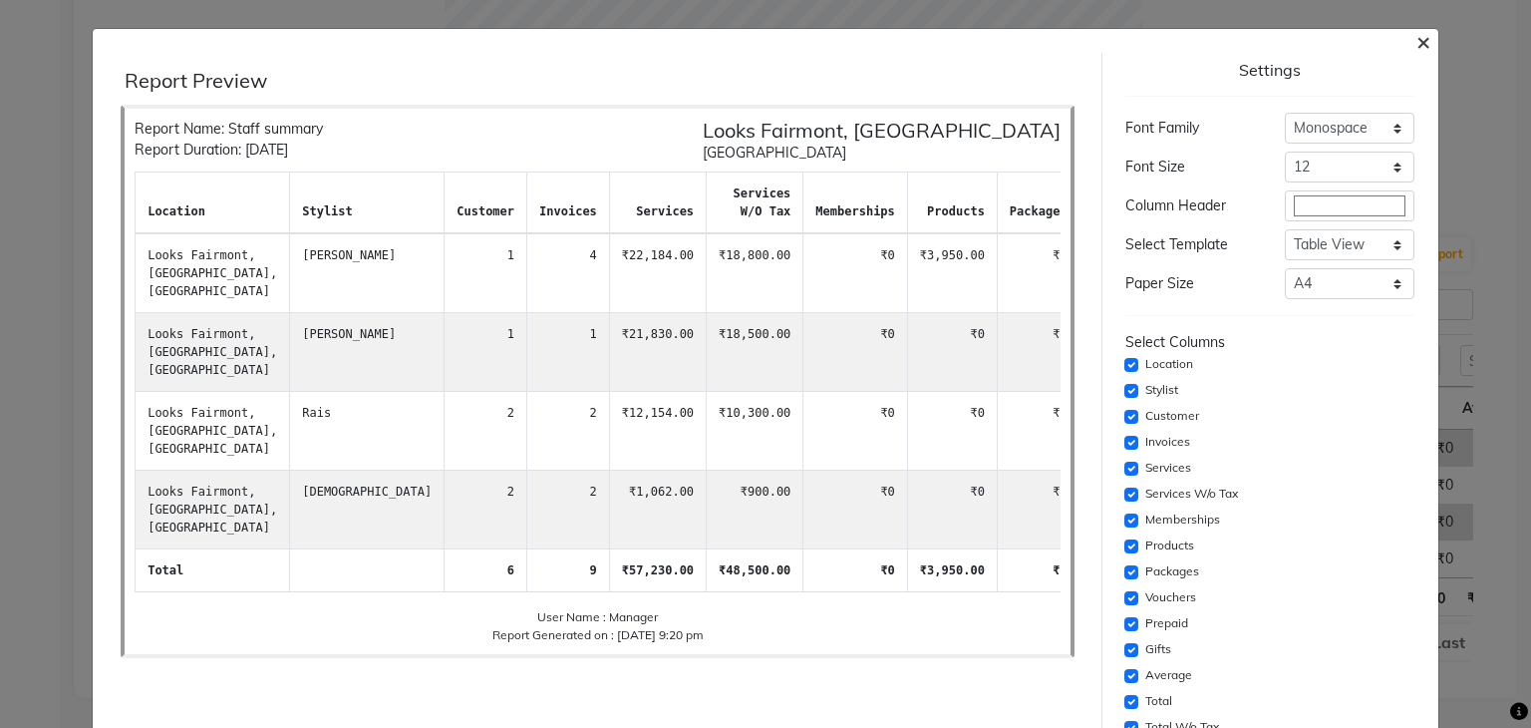
click at [1417, 39] on span "×" at bounding box center [1424, 41] width 14 height 30
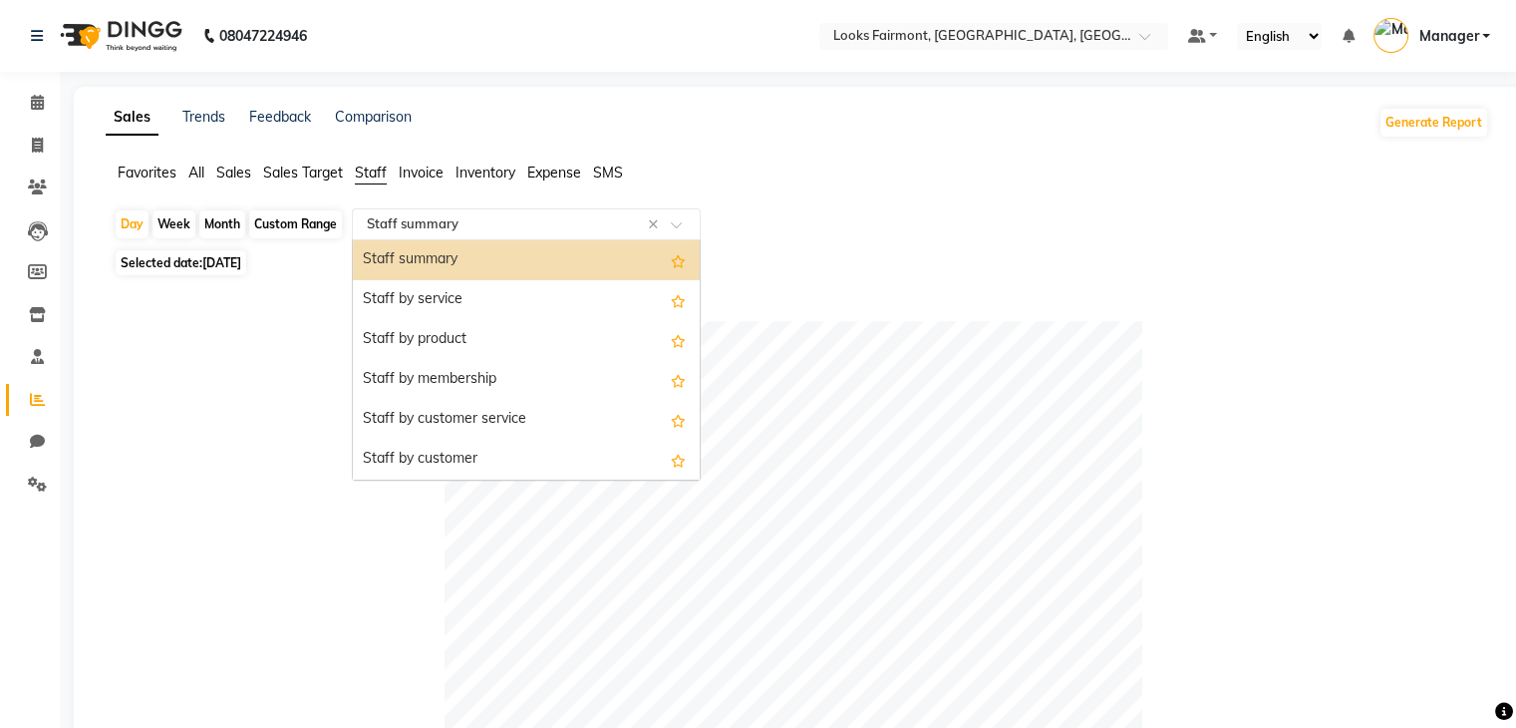
click at [670, 228] on div at bounding box center [526, 224] width 347 height 20
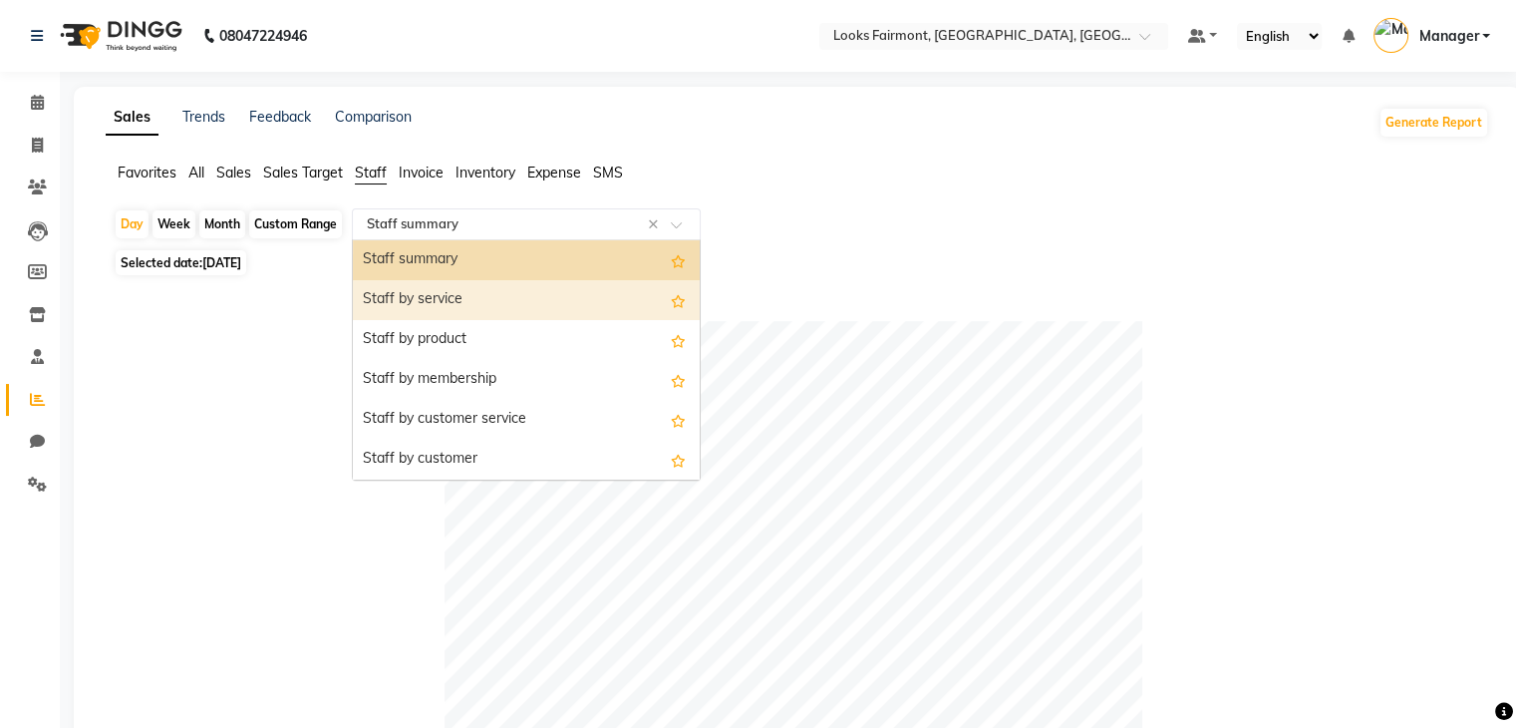
click at [586, 312] on div "Staff by service" at bounding box center [526, 300] width 347 height 40
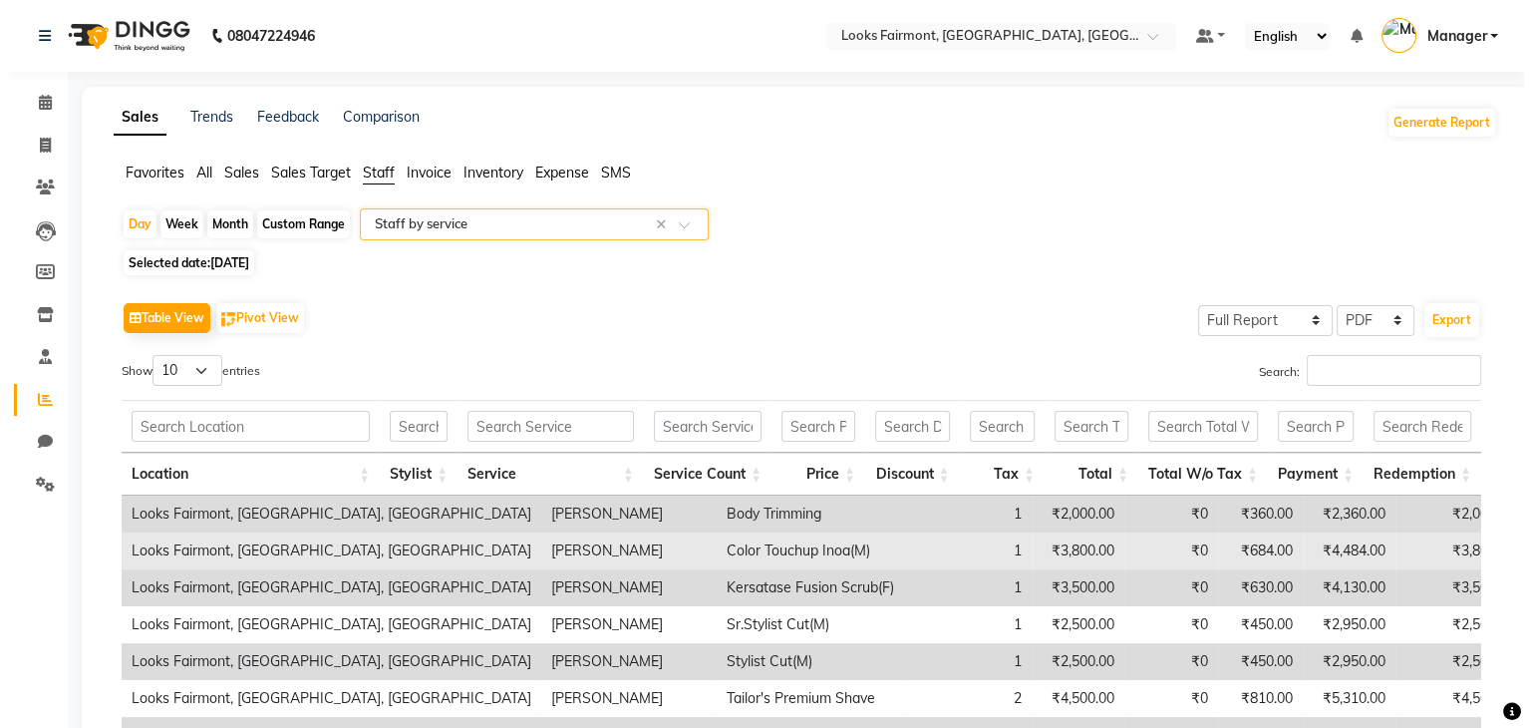
scroll to position [316, 0]
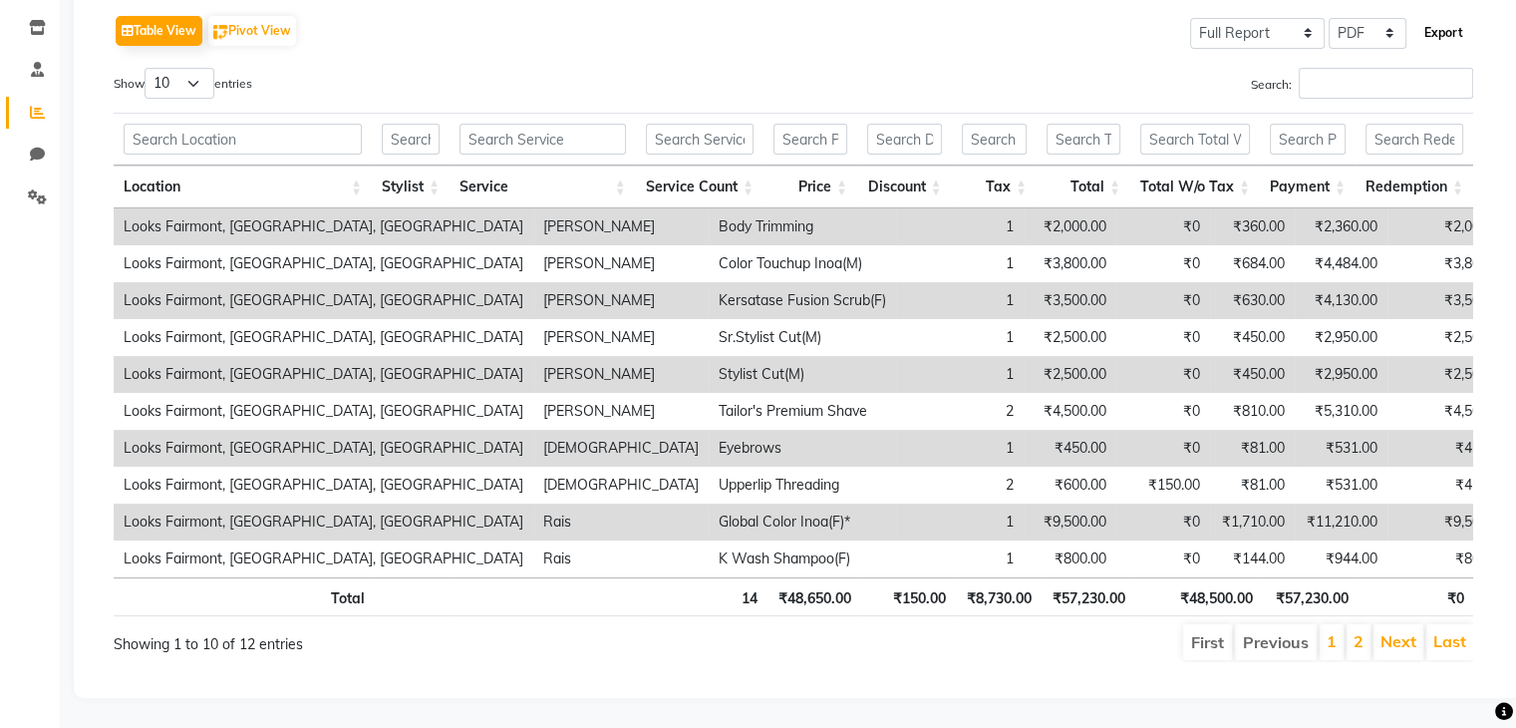
click at [1463, 16] on button "Export" at bounding box center [1444, 33] width 55 height 34
select select "monospace"
select select "12px"
select select "template_1"
select select "A4"
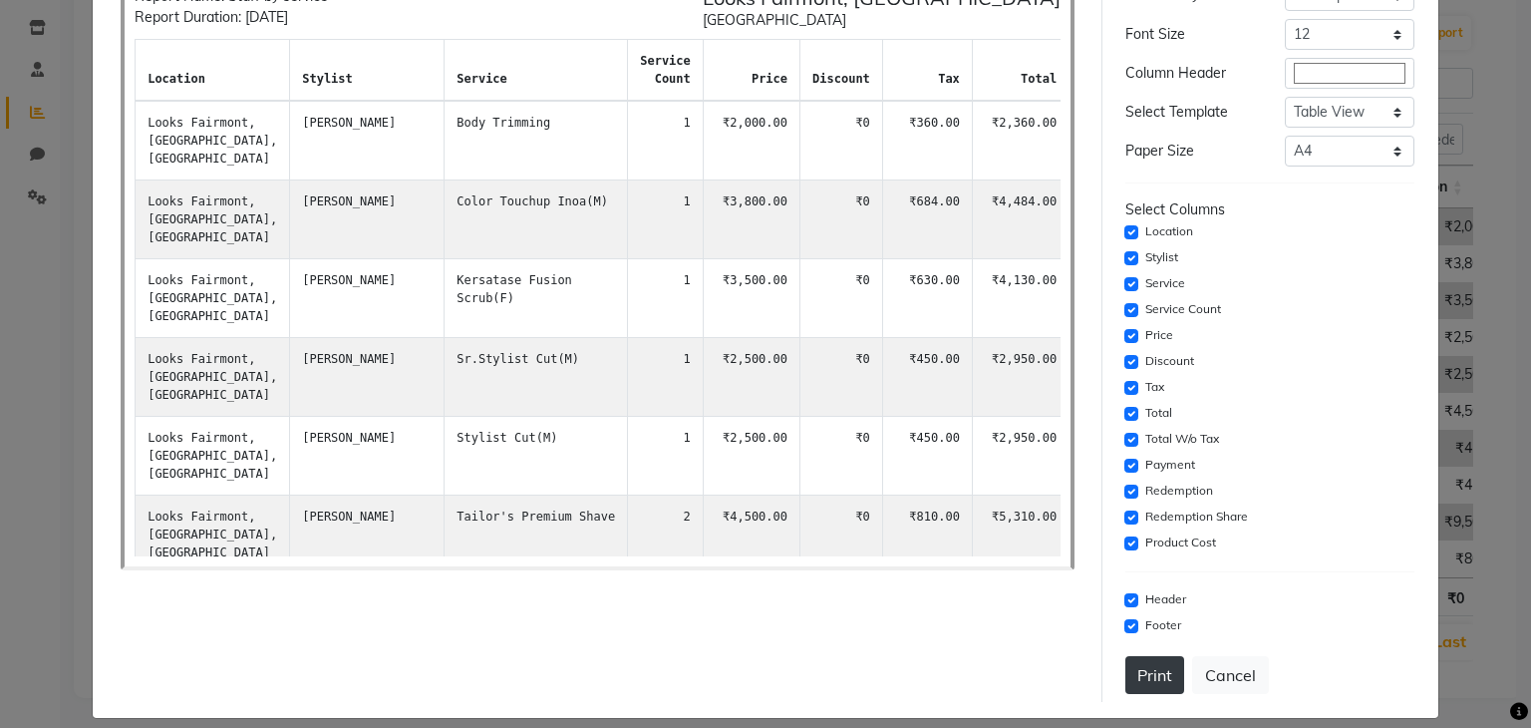
scroll to position [151, 0]
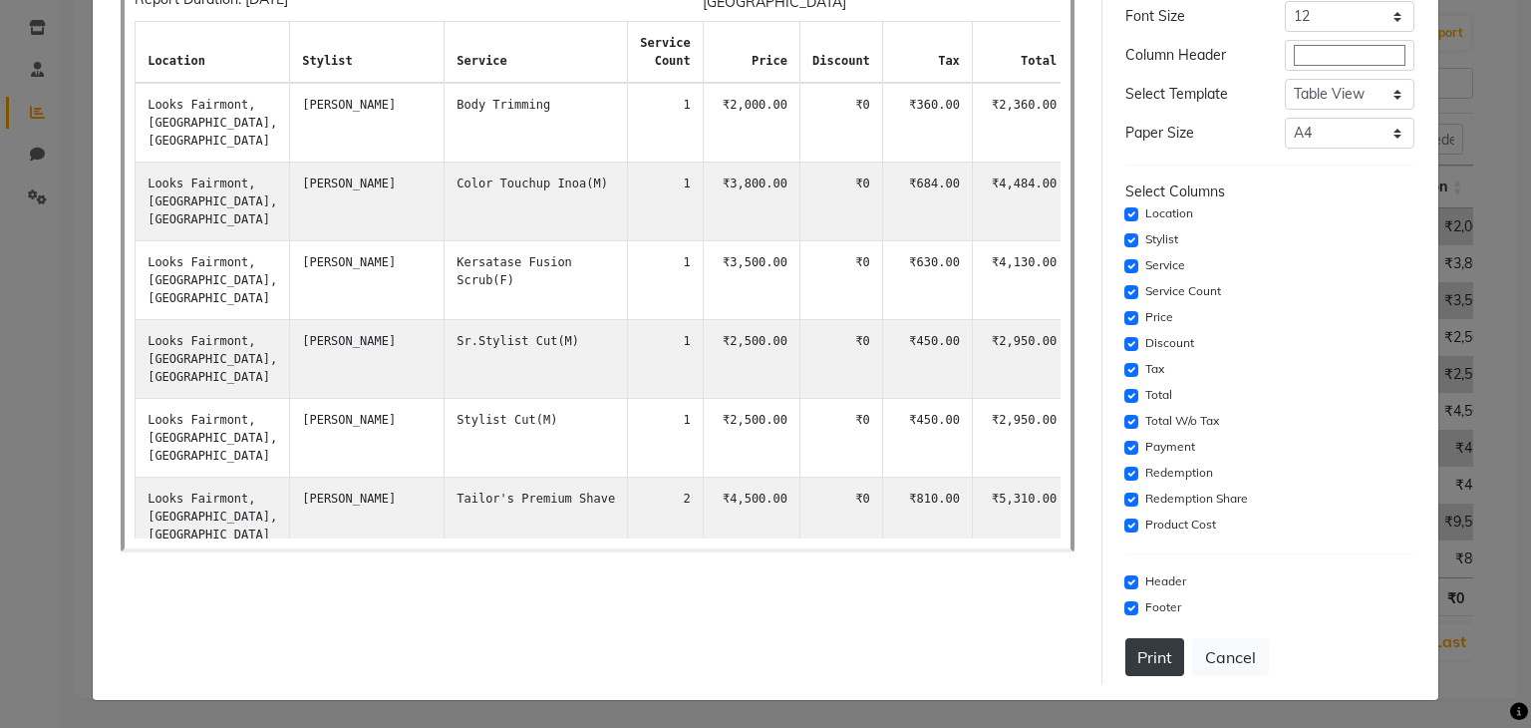
click at [1132, 653] on button "Print" at bounding box center [1155, 657] width 59 height 38
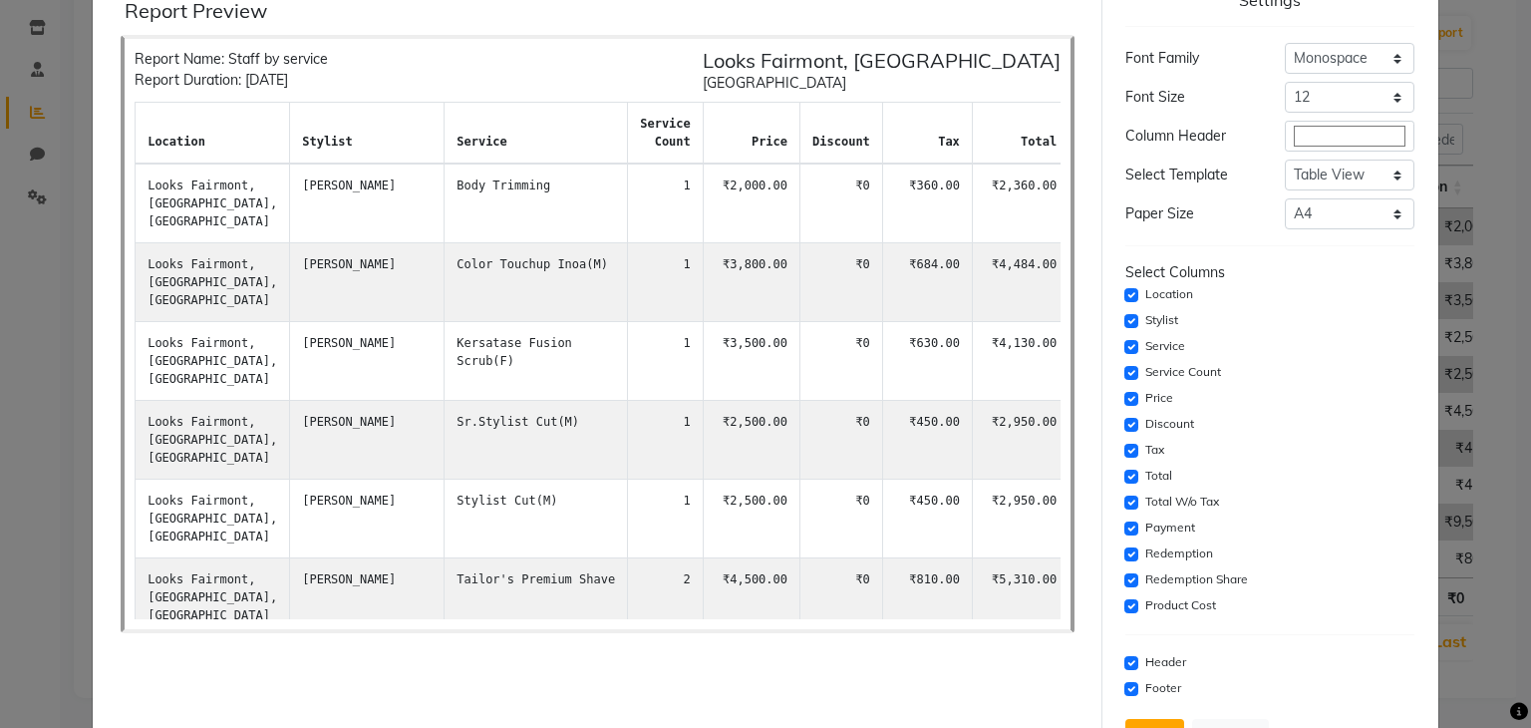
scroll to position [0, 0]
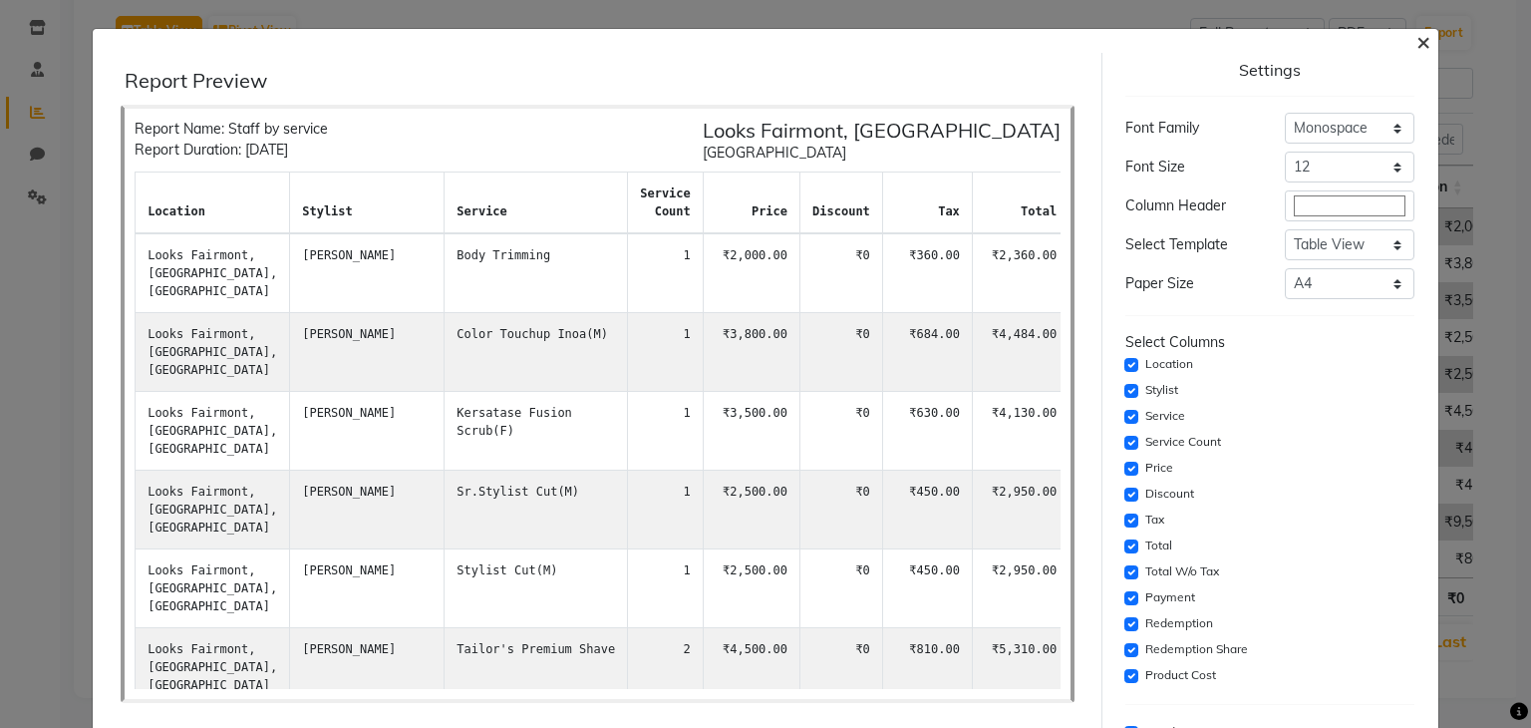
click at [1417, 42] on span "×" at bounding box center [1424, 41] width 14 height 30
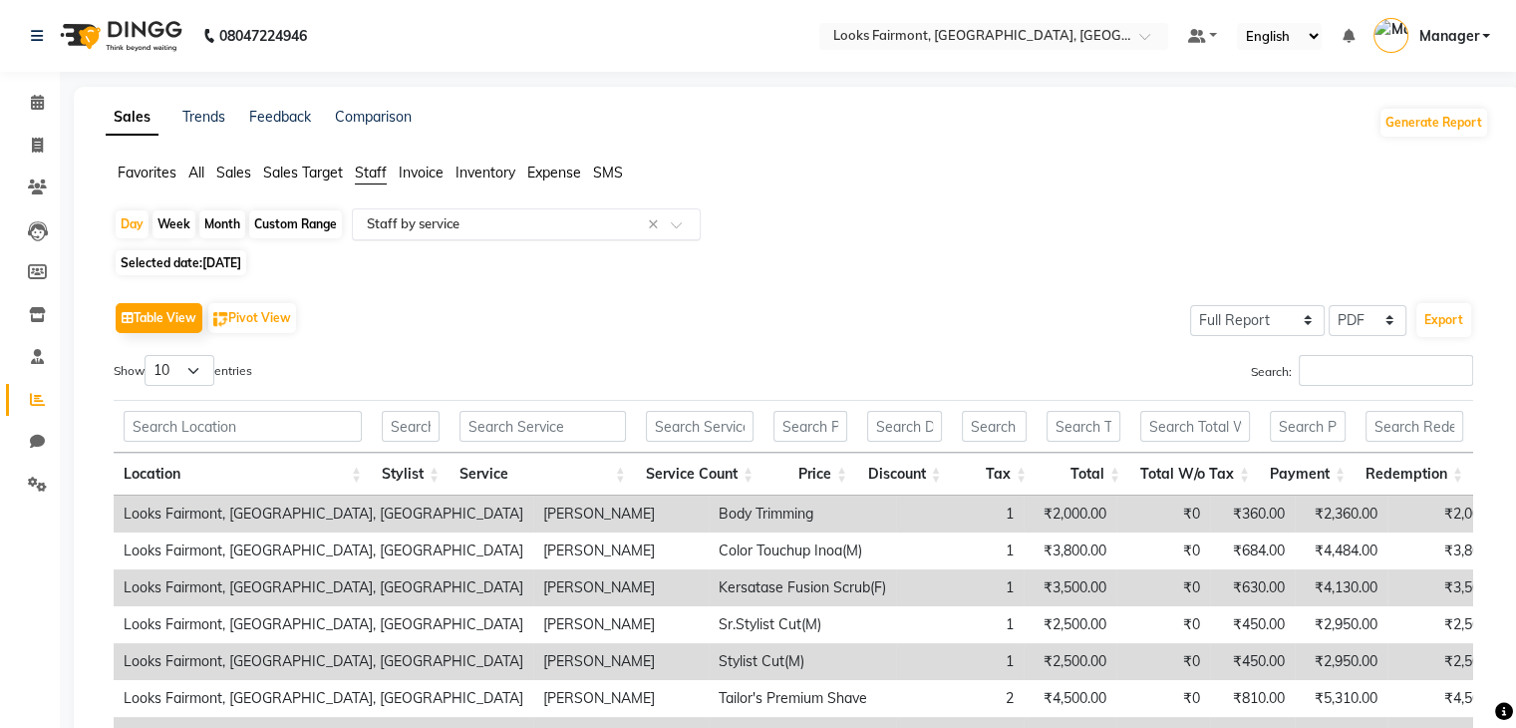
click at [682, 220] on span at bounding box center [683, 230] width 25 height 20
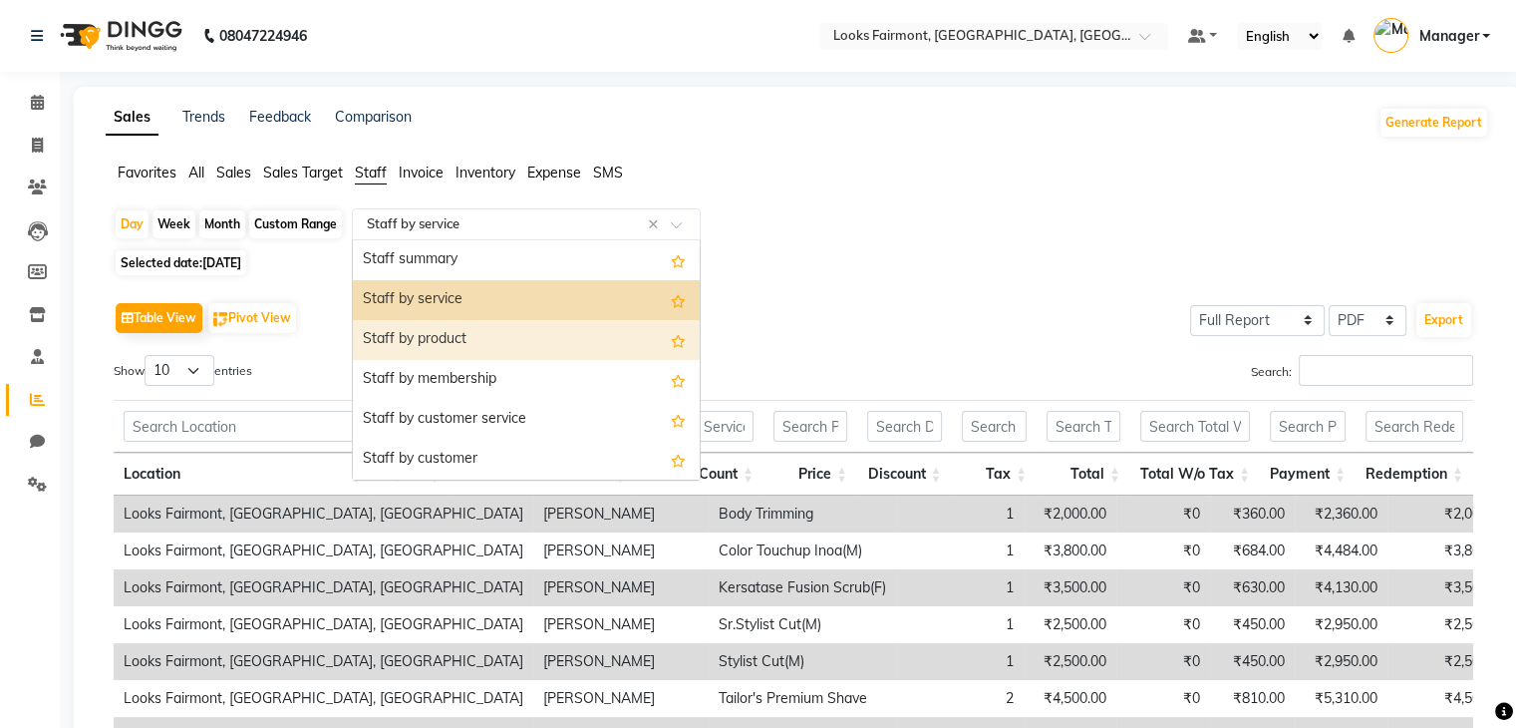
click at [589, 344] on div "Staff by product" at bounding box center [526, 340] width 347 height 40
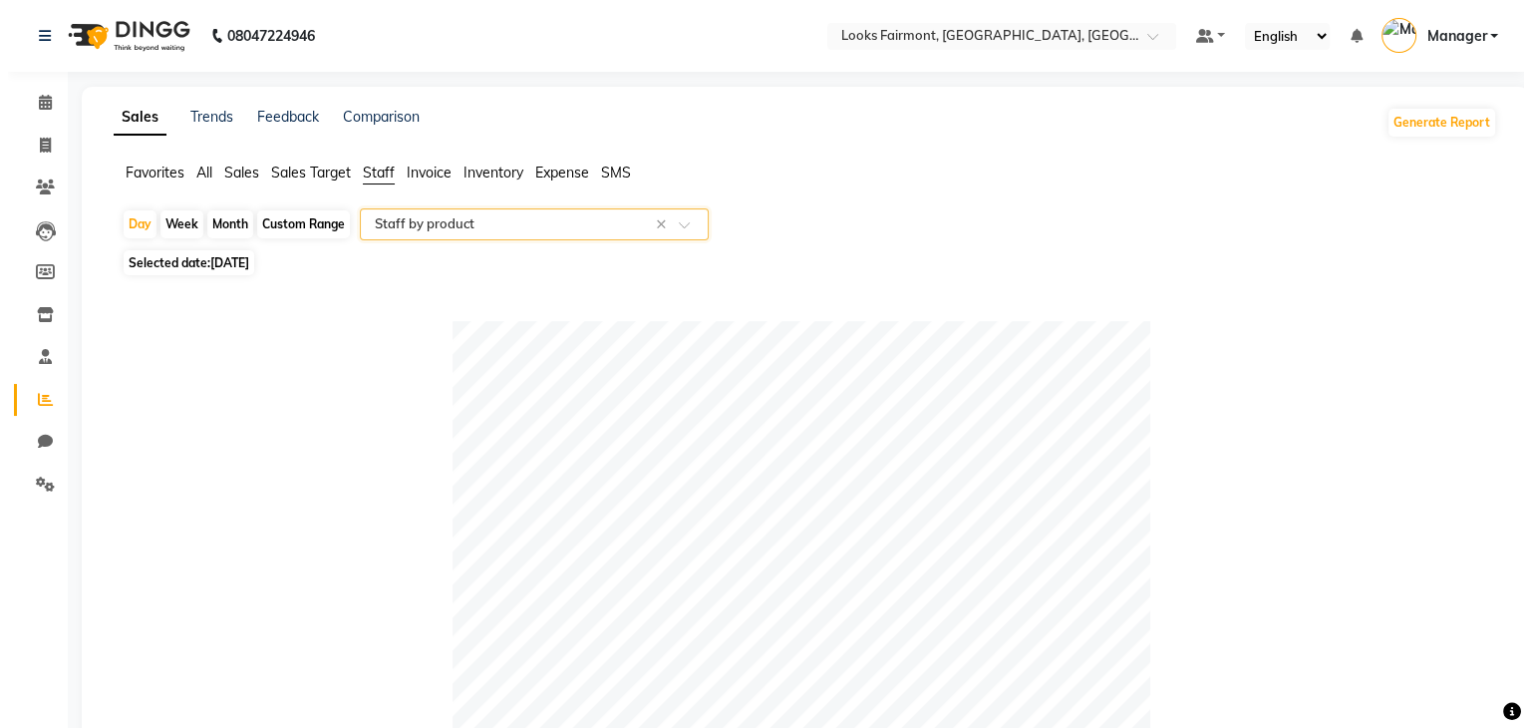
scroll to position [598, 0]
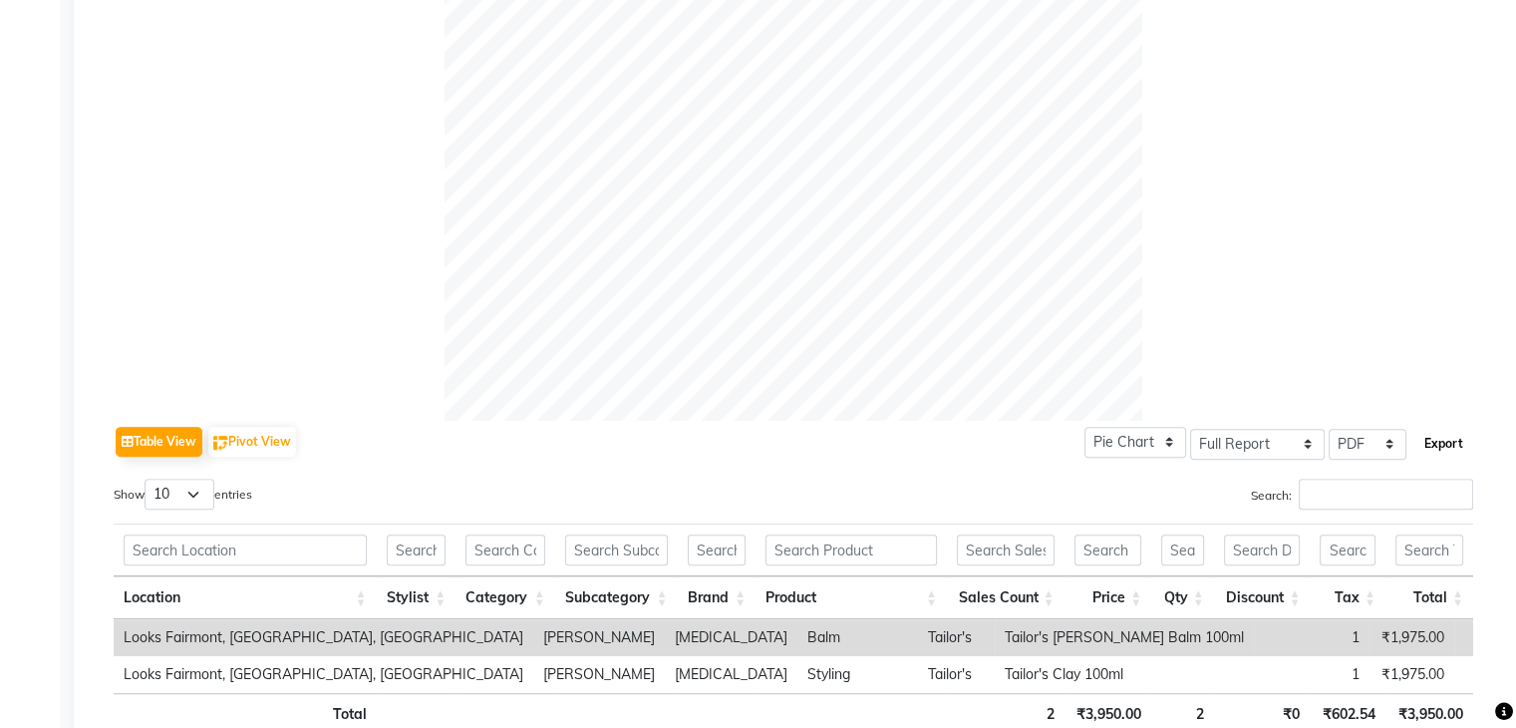
click at [1435, 434] on button "Export" at bounding box center [1444, 444] width 55 height 34
select select "monospace"
select select "12px"
select select "template_1"
select select "A4"
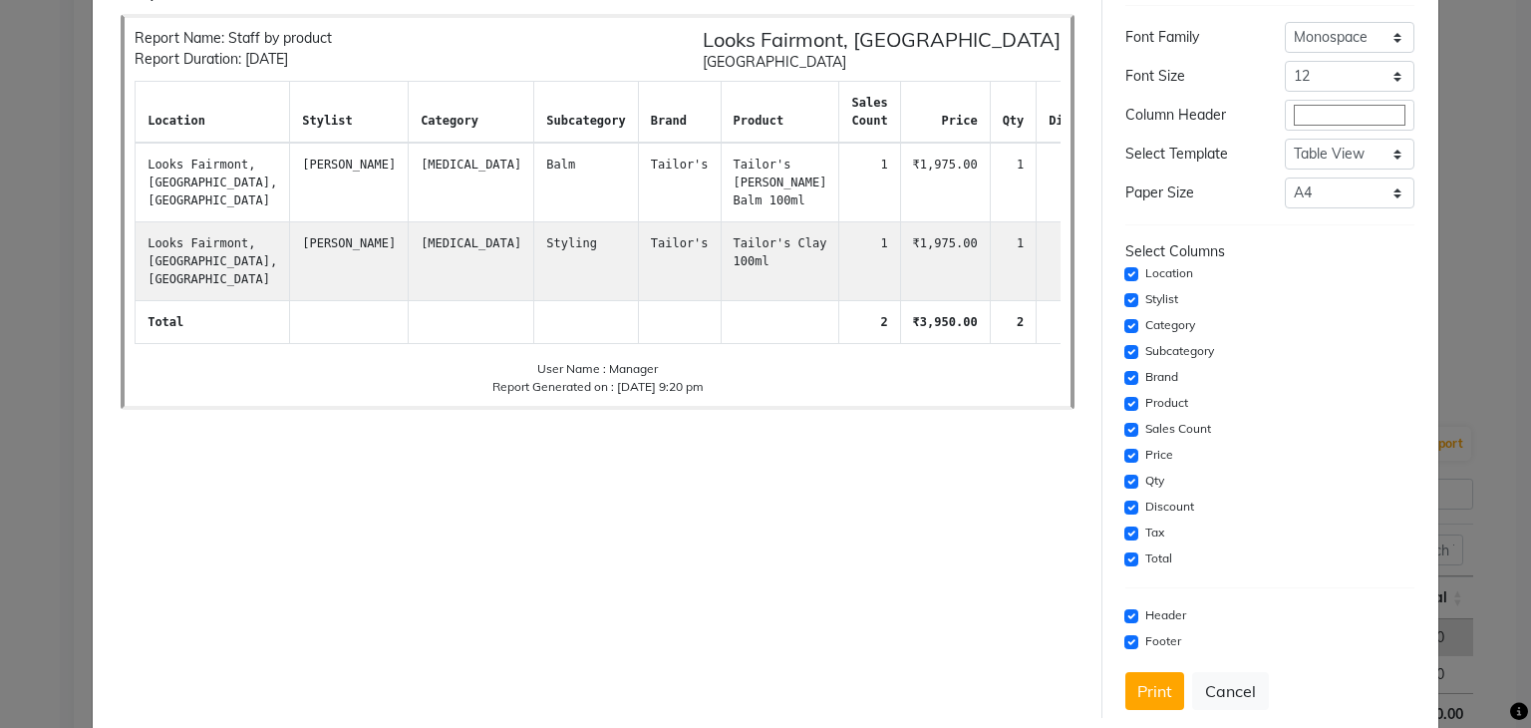
scroll to position [125, 0]
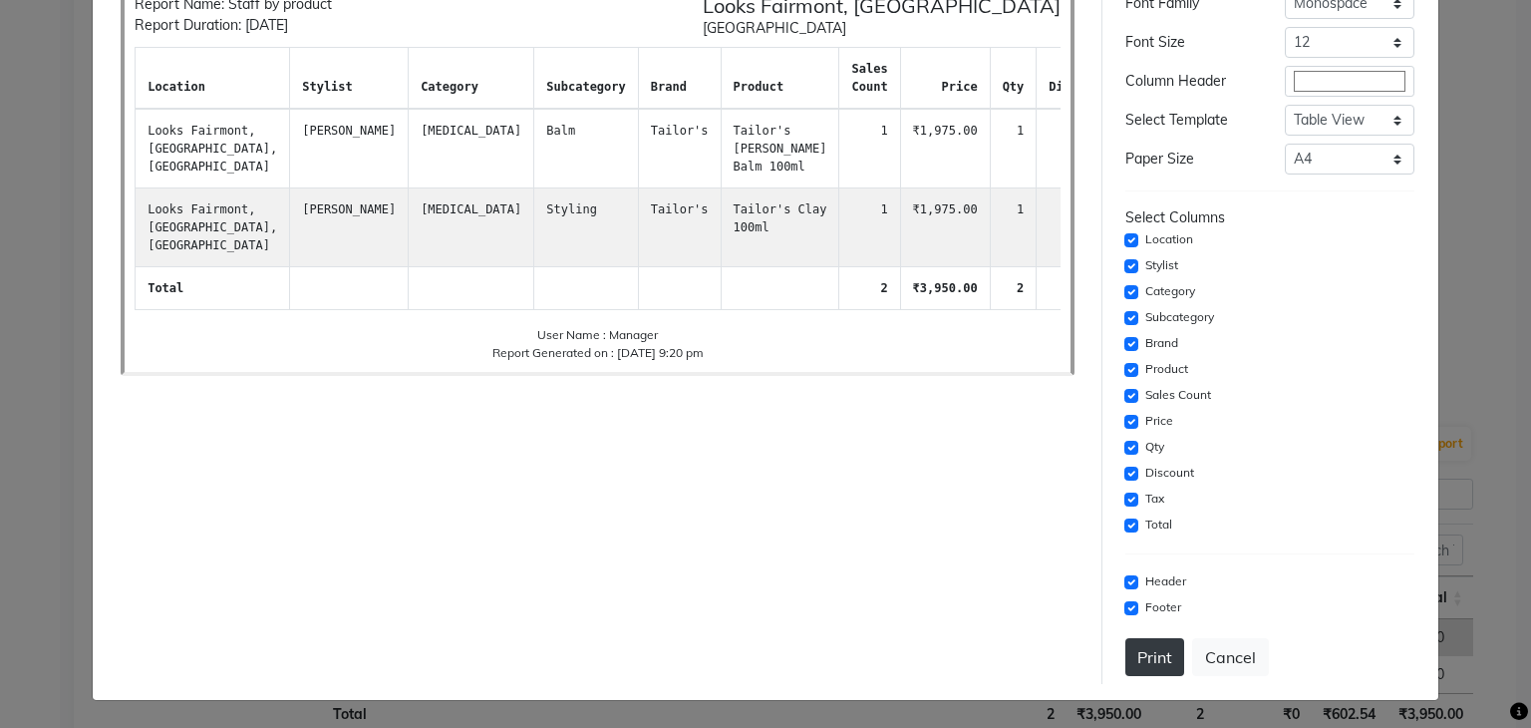
click at [1134, 643] on button "Print" at bounding box center [1155, 657] width 59 height 38
